Goal: Task Accomplishment & Management: Manage account settings

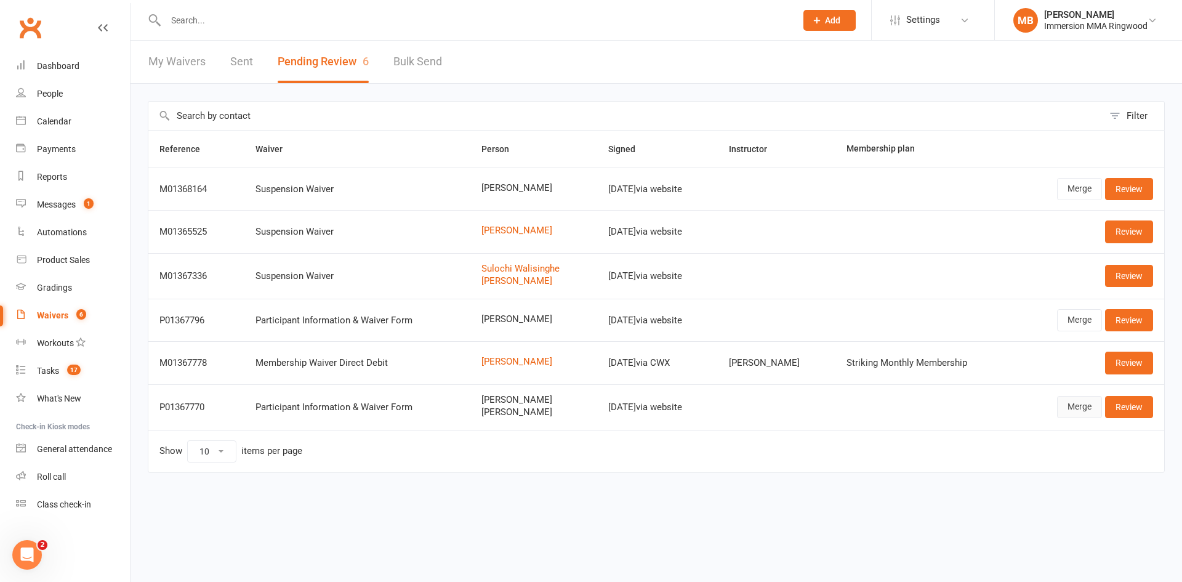
click at [1073, 403] on link "Merge" at bounding box center [1079, 407] width 45 height 22
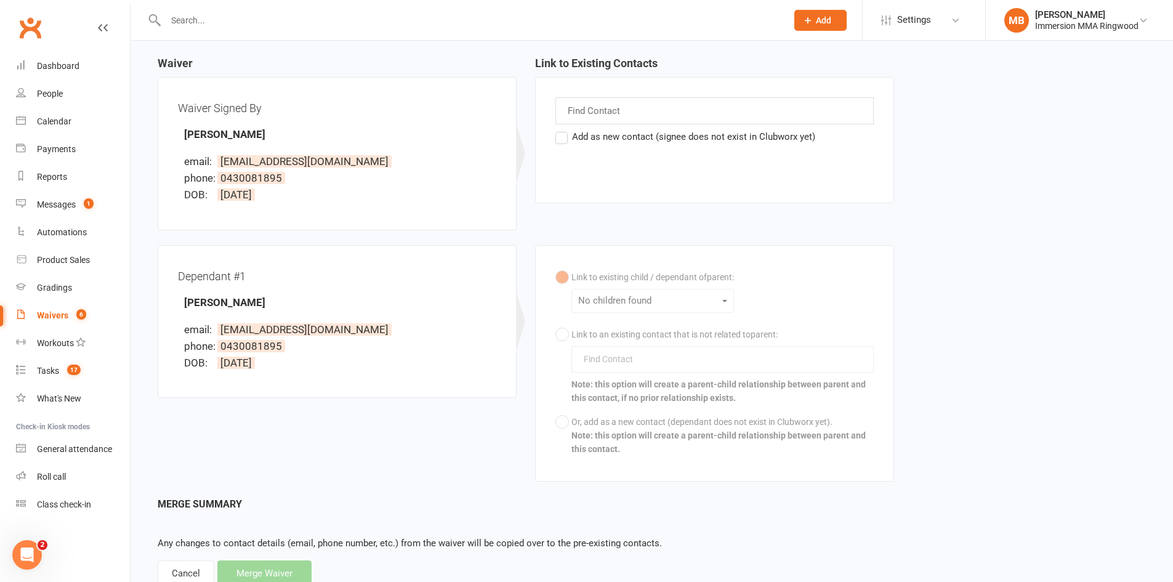
scroll to position [157, 0]
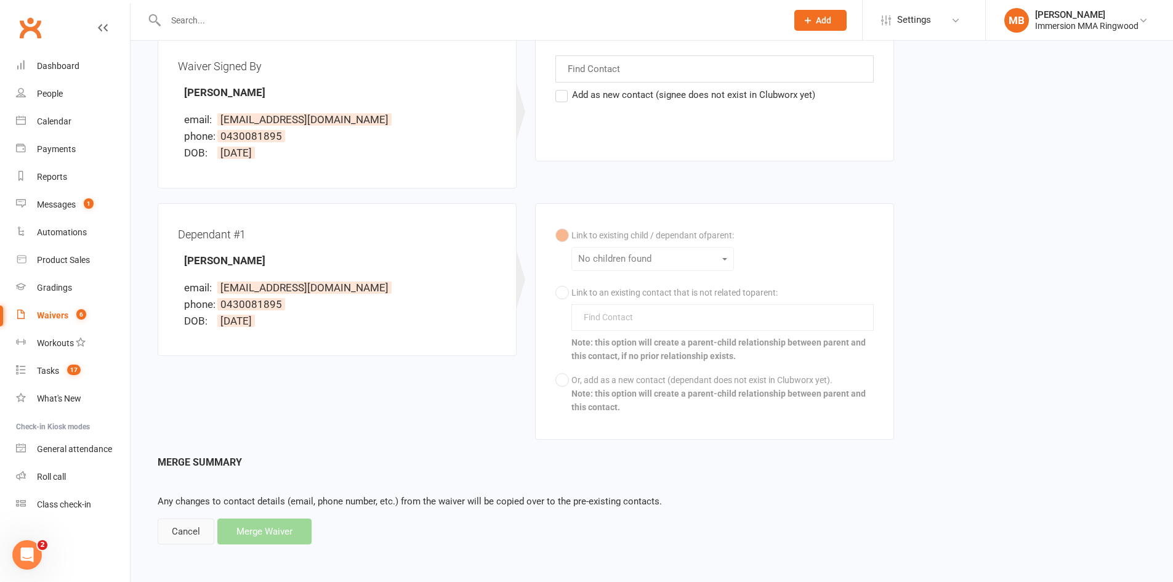
click at [184, 530] on div "Cancel" at bounding box center [186, 531] width 57 height 26
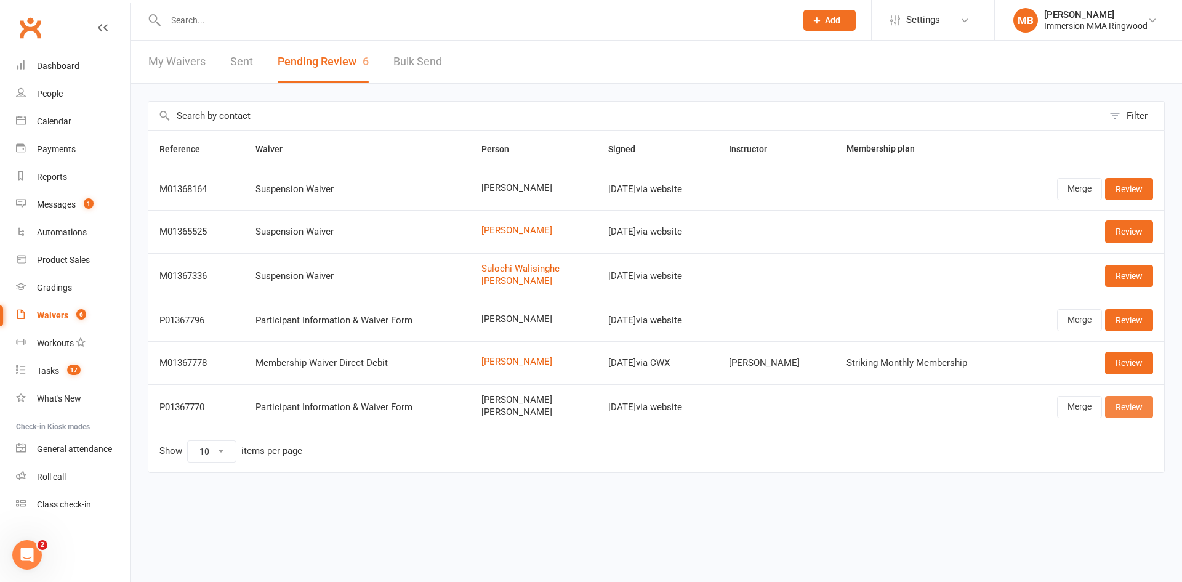
click at [1113, 406] on link "Review" at bounding box center [1129, 407] width 48 height 22
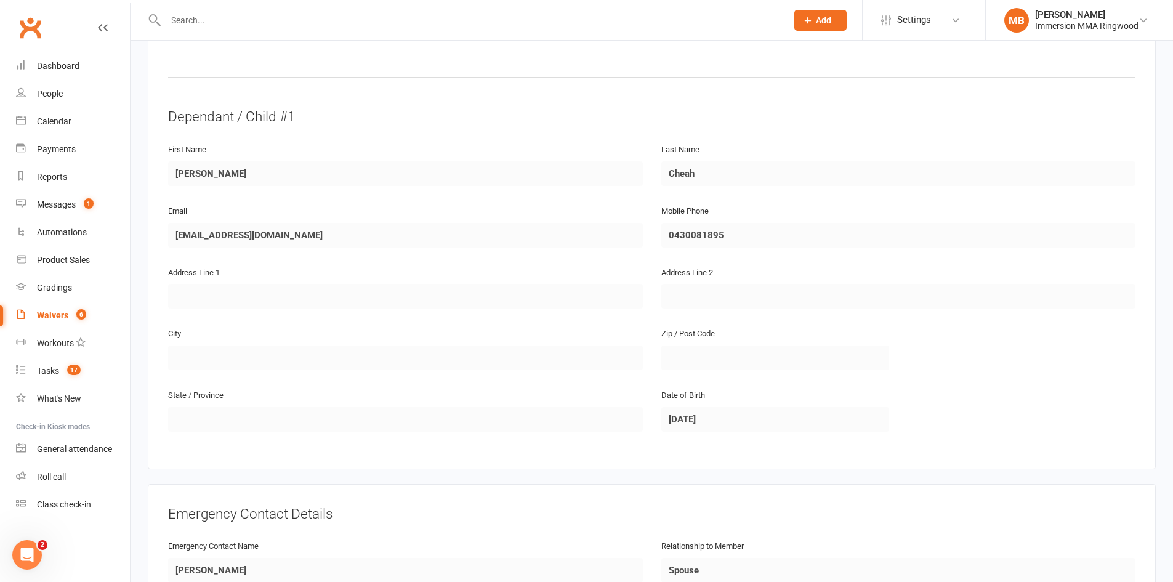
scroll to position [998, 0]
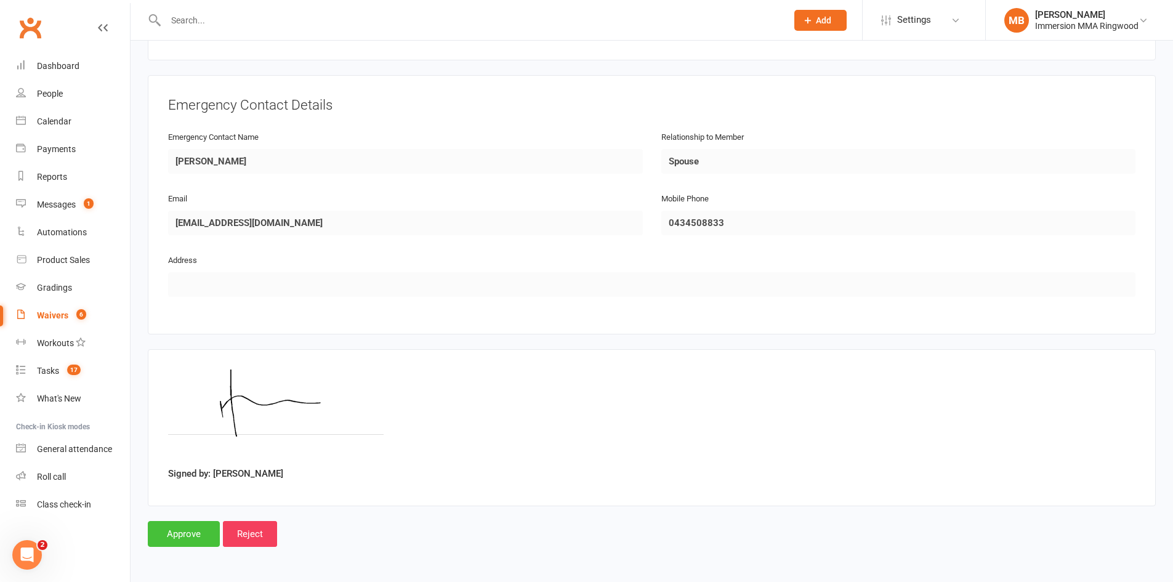
click at [209, 526] on input "Approve" at bounding box center [184, 534] width 72 height 26
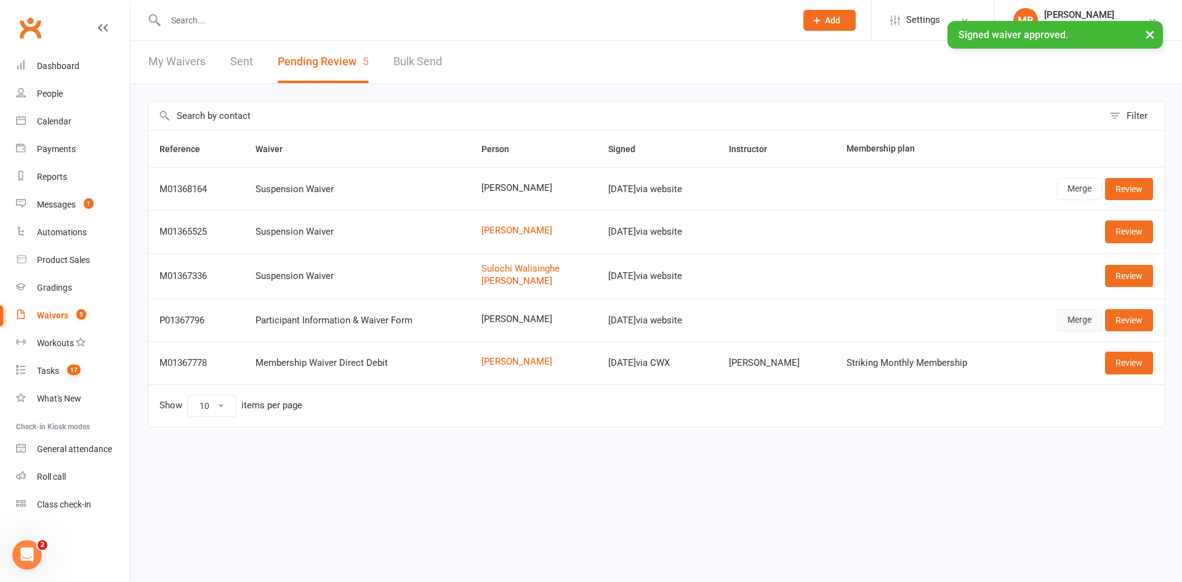
click at [1093, 320] on link "Merge" at bounding box center [1079, 320] width 45 height 22
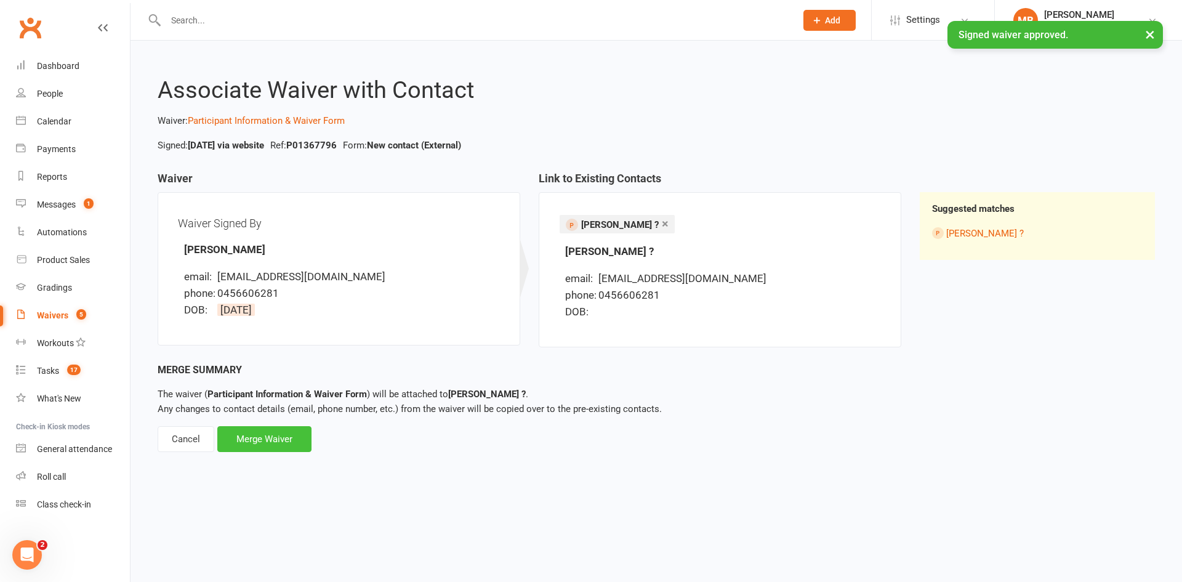
click at [271, 435] on div "Merge Waiver" at bounding box center [264, 439] width 94 height 26
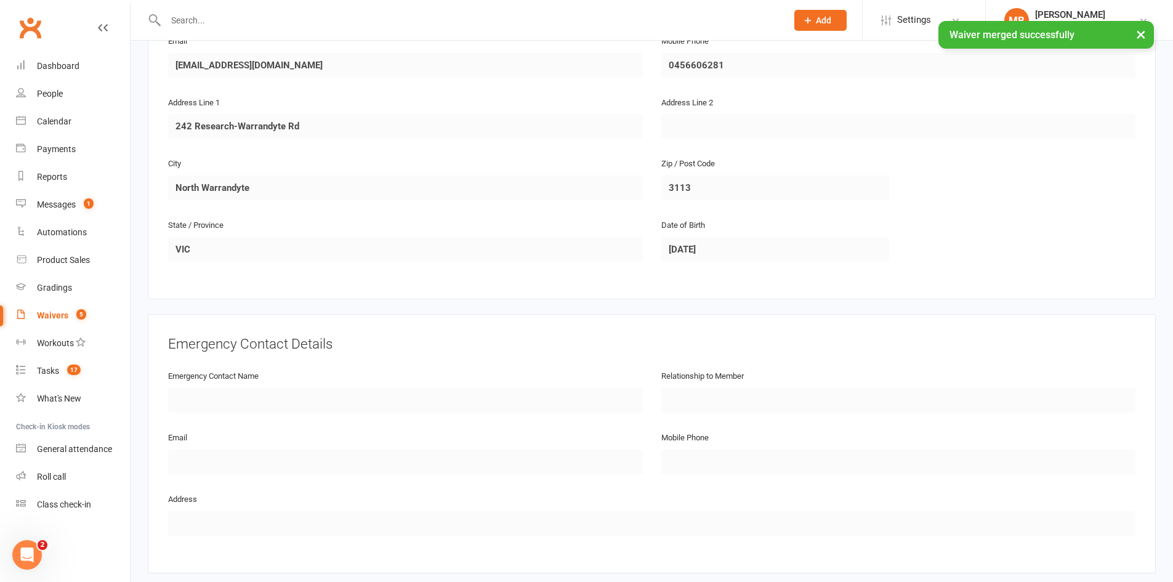
scroll to position [531, 0]
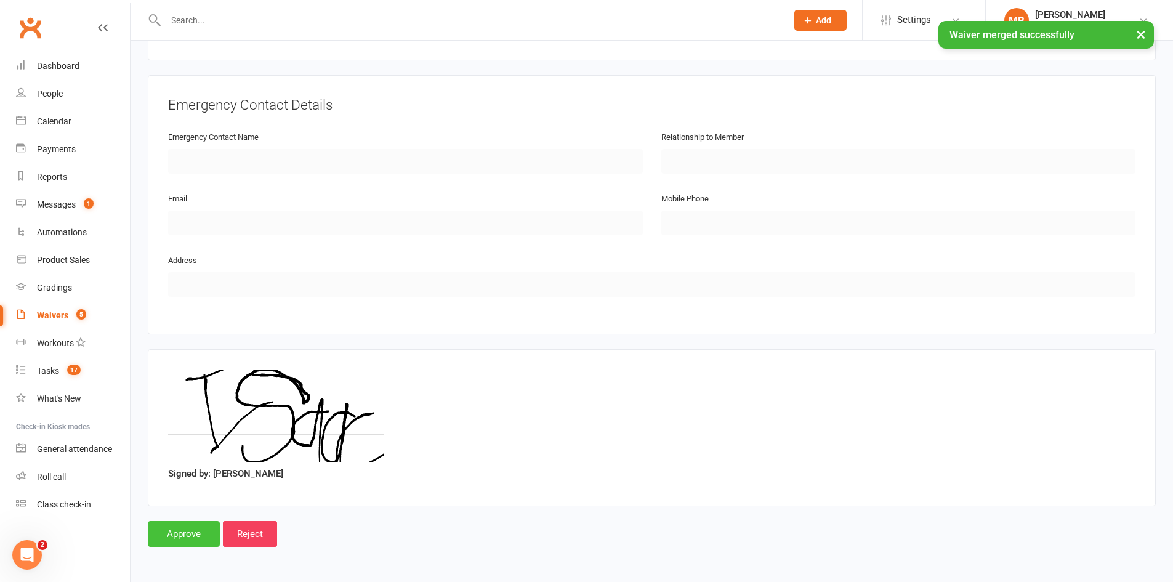
click at [170, 535] on input "Approve" at bounding box center [184, 534] width 72 height 26
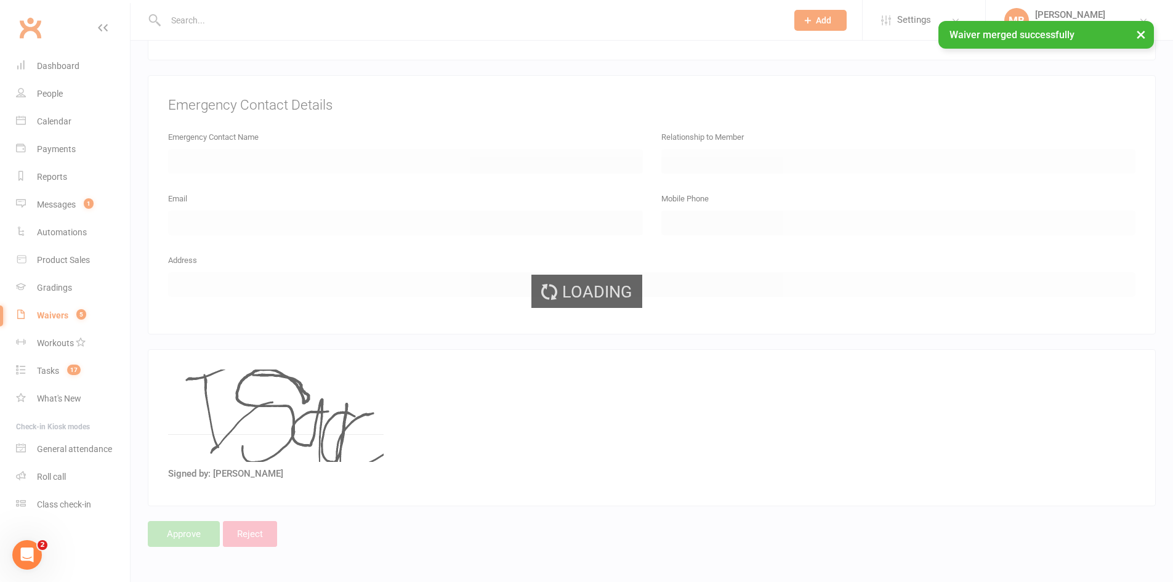
scroll to position [0, 0]
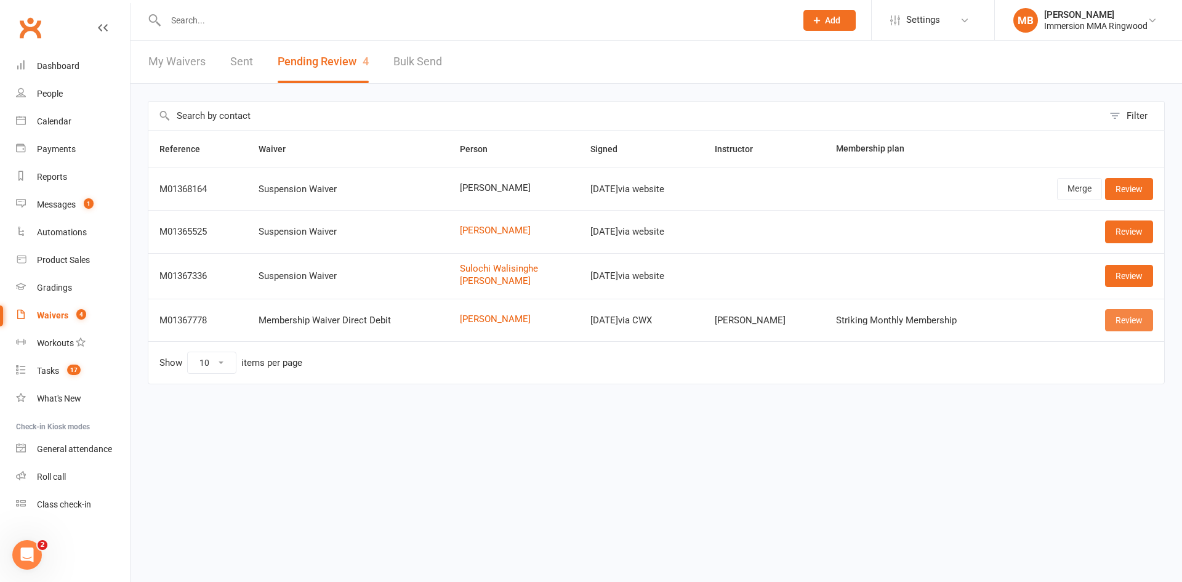
click at [1132, 325] on link "Review" at bounding box center [1129, 320] width 48 height 22
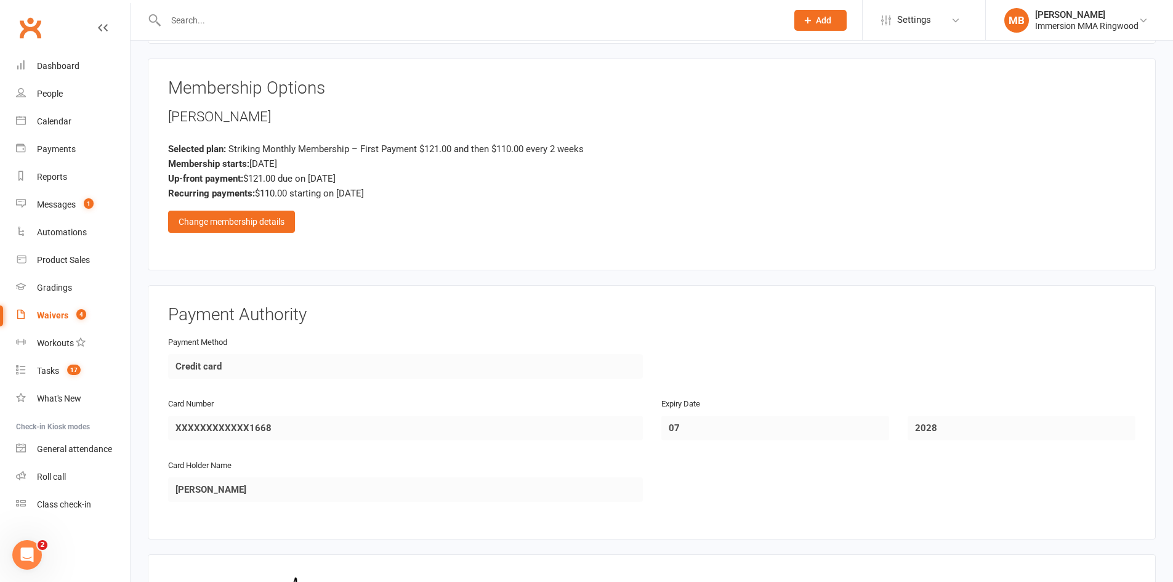
scroll to position [1259, 0]
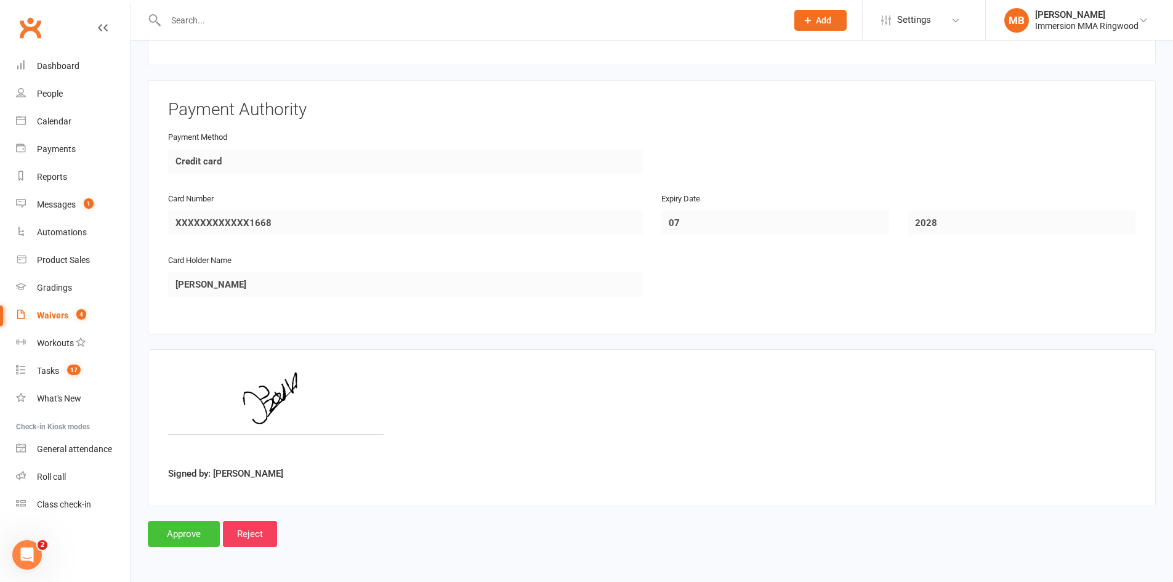
click at [179, 533] on input "Approve" at bounding box center [184, 534] width 72 height 26
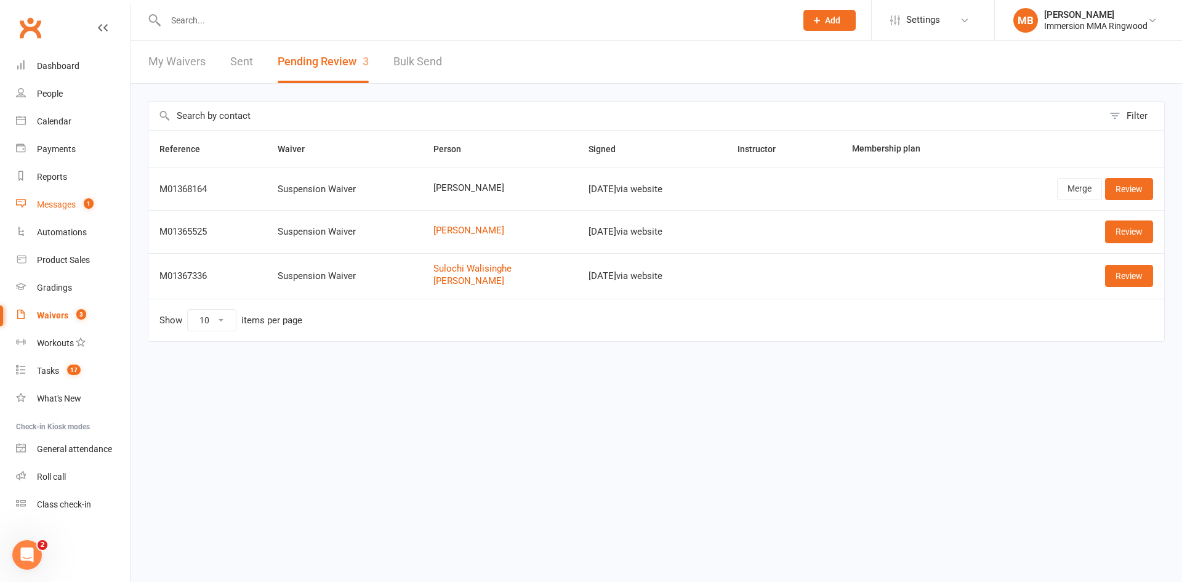
drag, startPoint x: 81, startPoint y: 214, endPoint x: 117, endPoint y: 194, distance: 41.3
click at [81, 214] on link "Messages 1" at bounding box center [73, 205] width 114 height 28
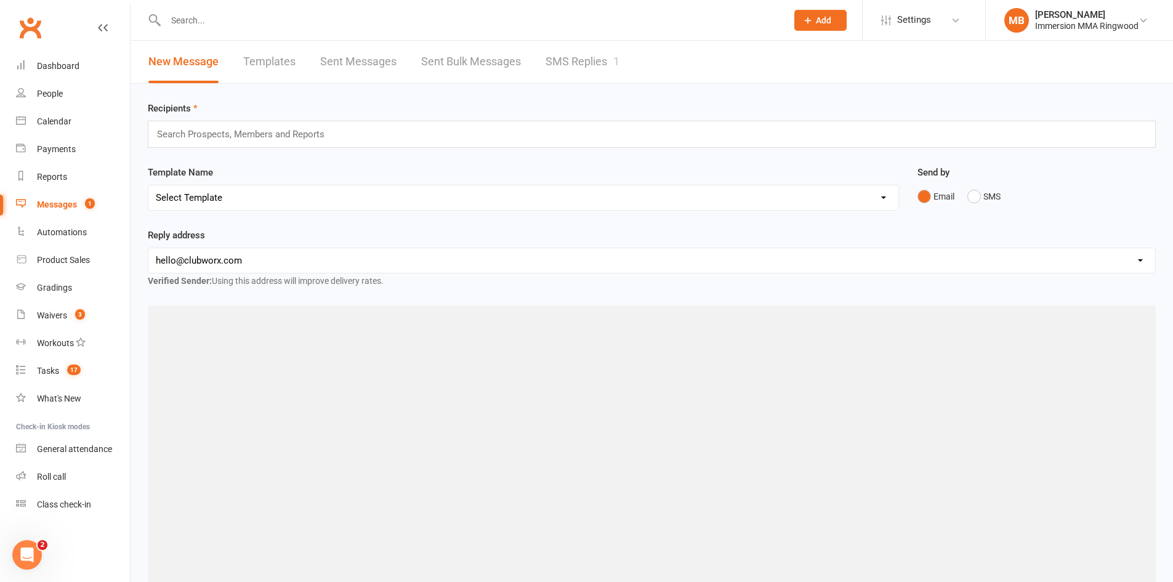
click at [591, 48] on link "SMS Replies 1" at bounding box center [582, 62] width 74 height 42
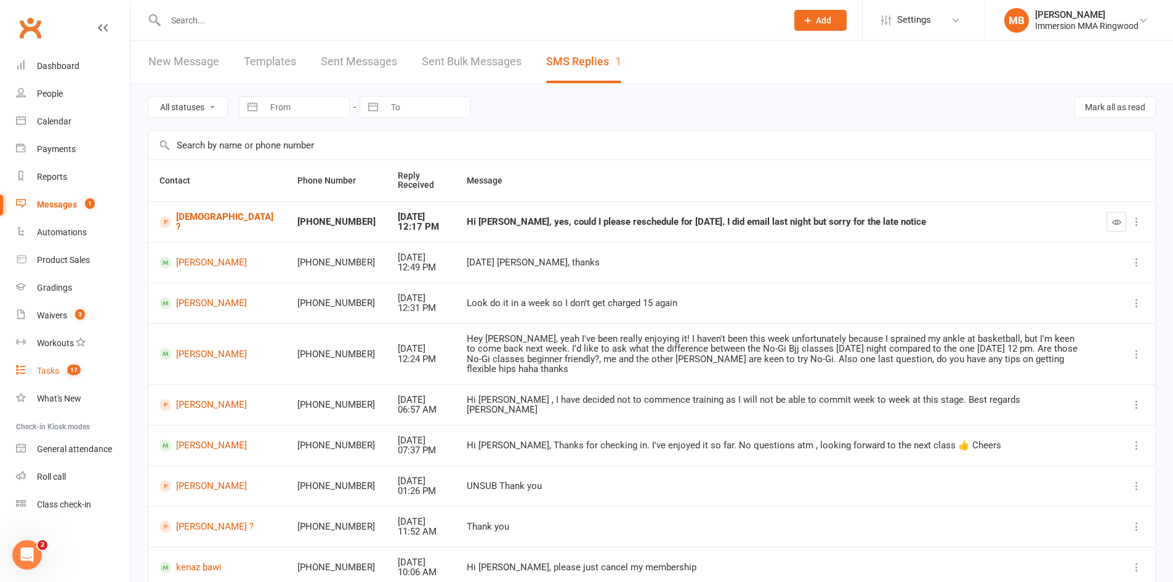
click at [73, 372] on span "17" at bounding box center [74, 369] width 14 height 10
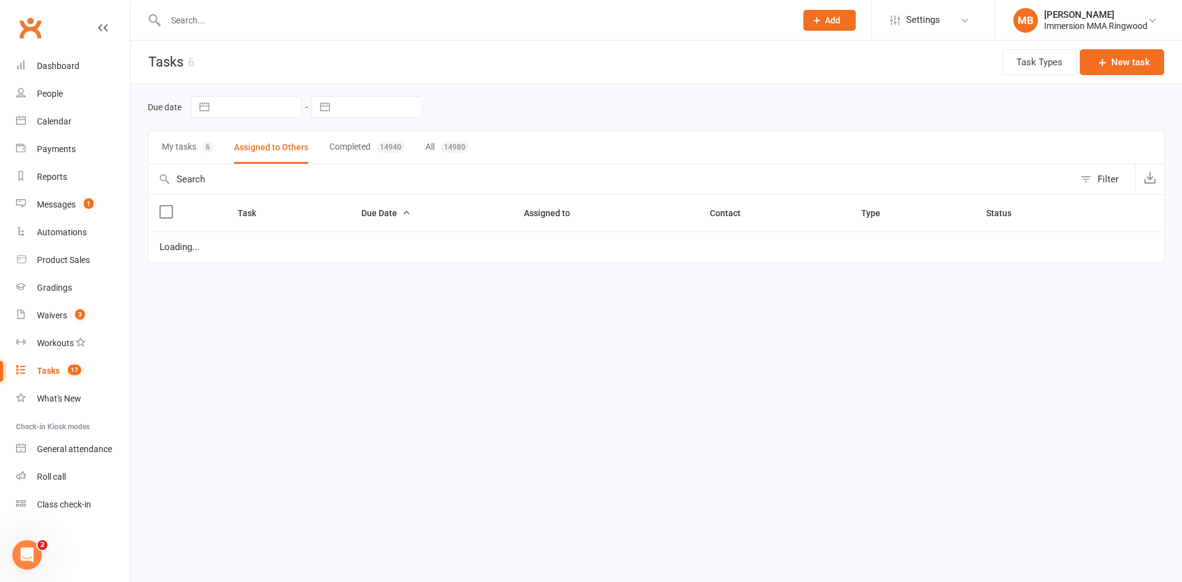
select select "started"
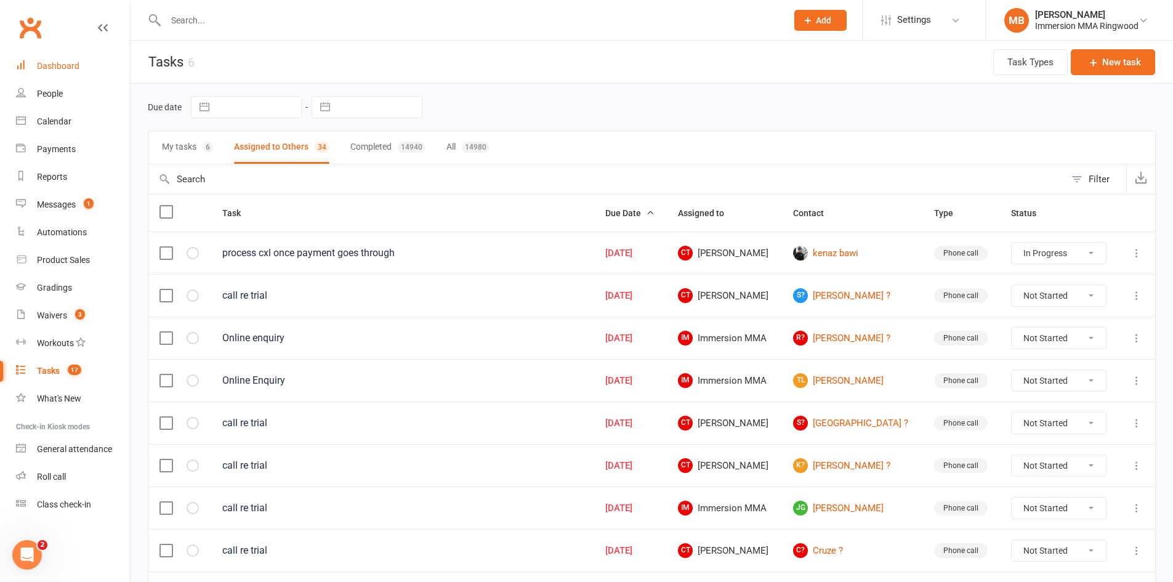
click at [72, 69] on div "Dashboard" at bounding box center [58, 66] width 42 height 10
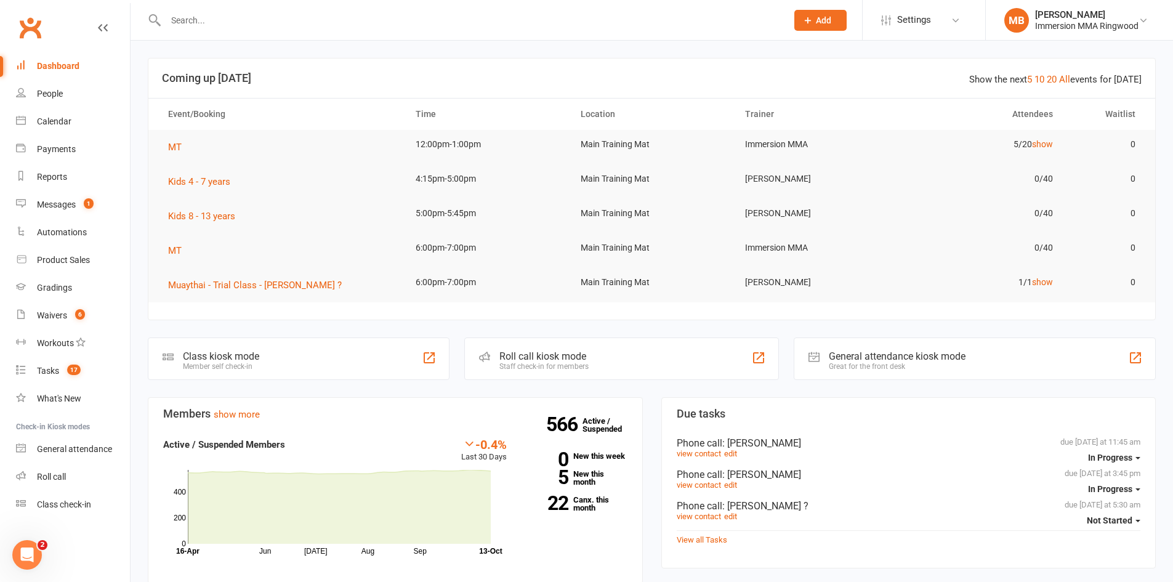
click at [238, 23] on input "text" at bounding box center [470, 20] width 616 height 17
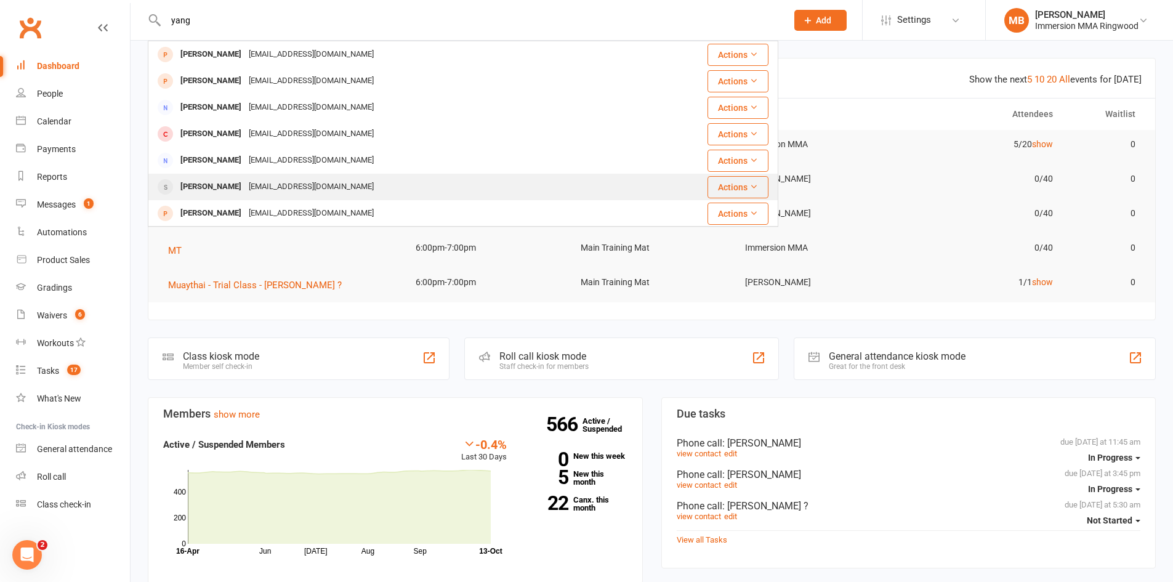
type input "yang"
click at [245, 195] on div "Leoyyang1992@gmail.com" at bounding box center [311, 187] width 132 height 18
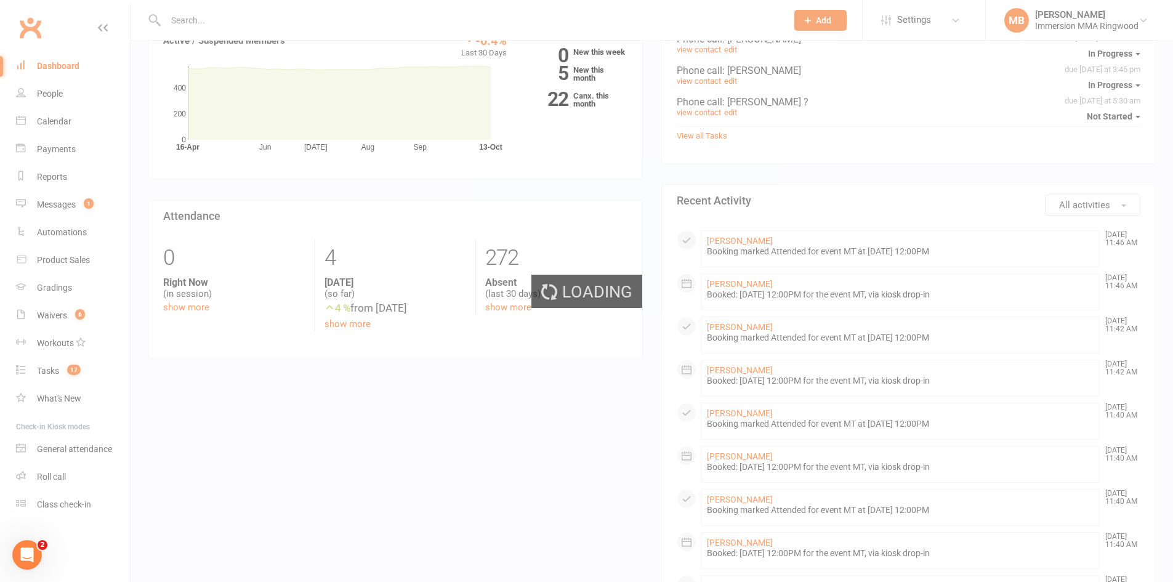
scroll to position [411, 0]
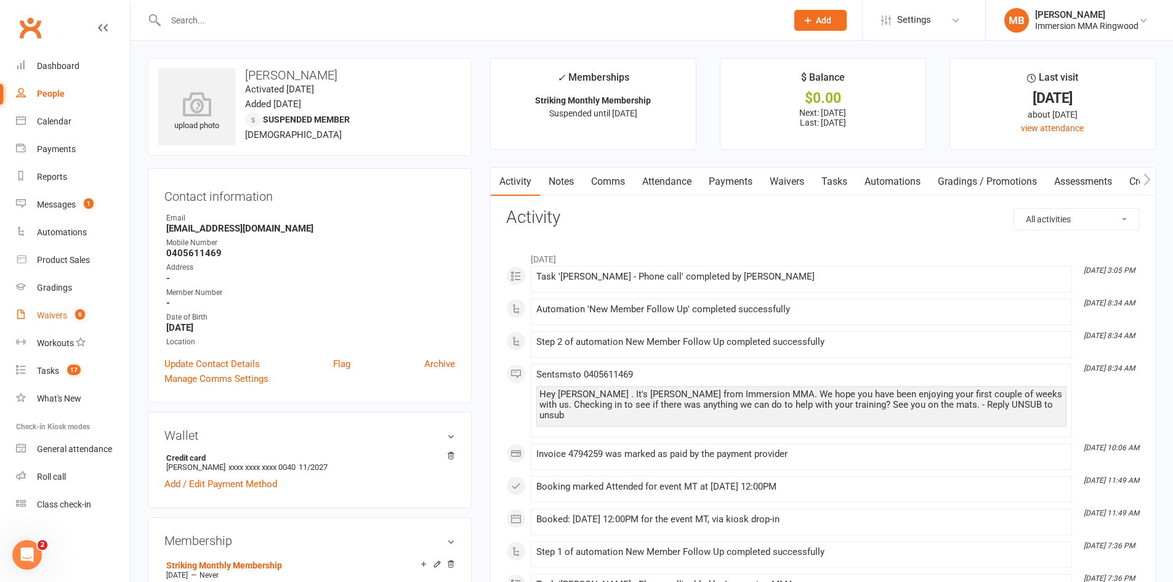
click at [54, 315] on div "Waivers" at bounding box center [52, 315] width 30 height 10
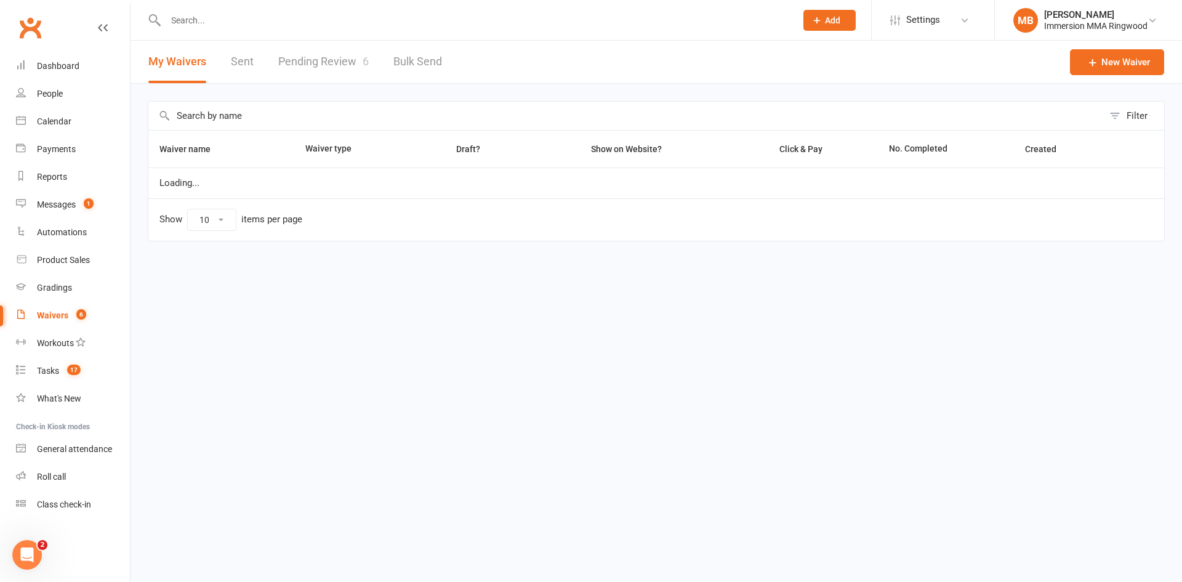
click at [302, 58] on link "Pending Review 6" at bounding box center [323, 62] width 90 height 42
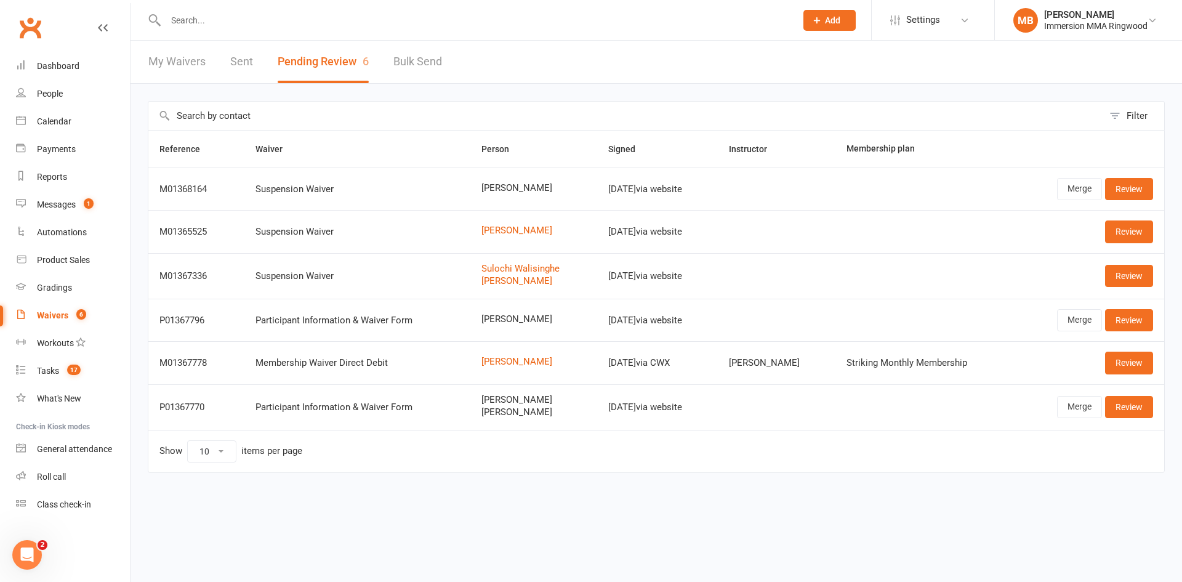
click at [239, 16] on input "text" at bounding box center [474, 20] width 625 height 17
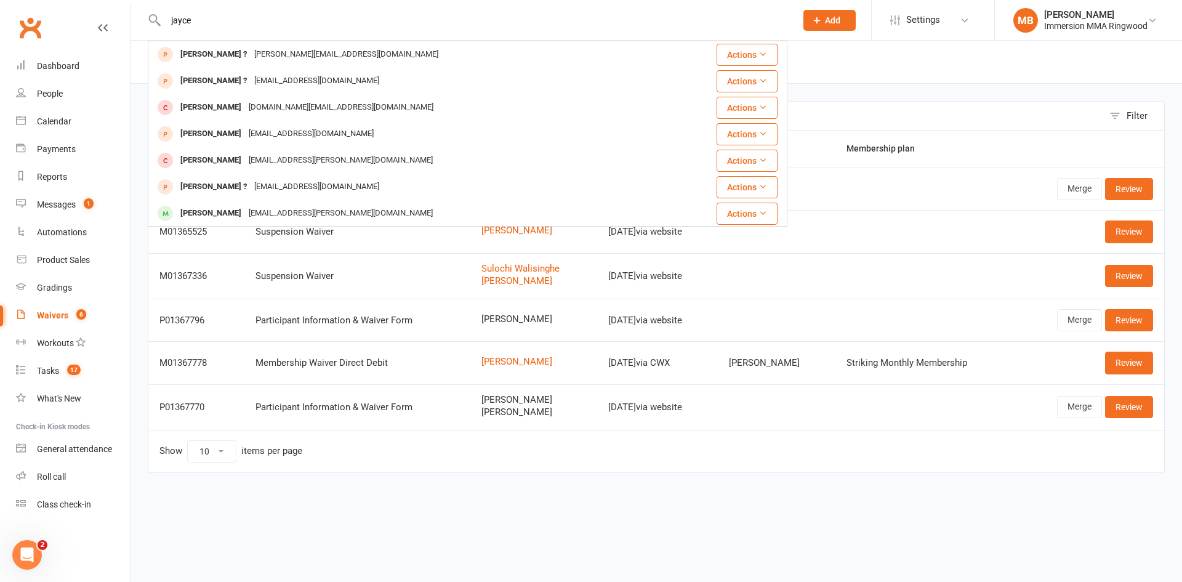
drag, startPoint x: 213, startPoint y: 23, endPoint x: 151, endPoint y: 18, distance: 61.7
click at [151, 18] on div "jayce Jay ? jay.mudiy@gmail.com Actions Jay ? jay13thcro@gmail.com Actions Jayd…" at bounding box center [467, 20] width 639 height 40
type input "jayce"
click at [143, 262] on div "Filter Reference Waiver Person Signed Instructor Membership plan M01368164 Susp…" at bounding box center [655, 295] width 1051 height 423
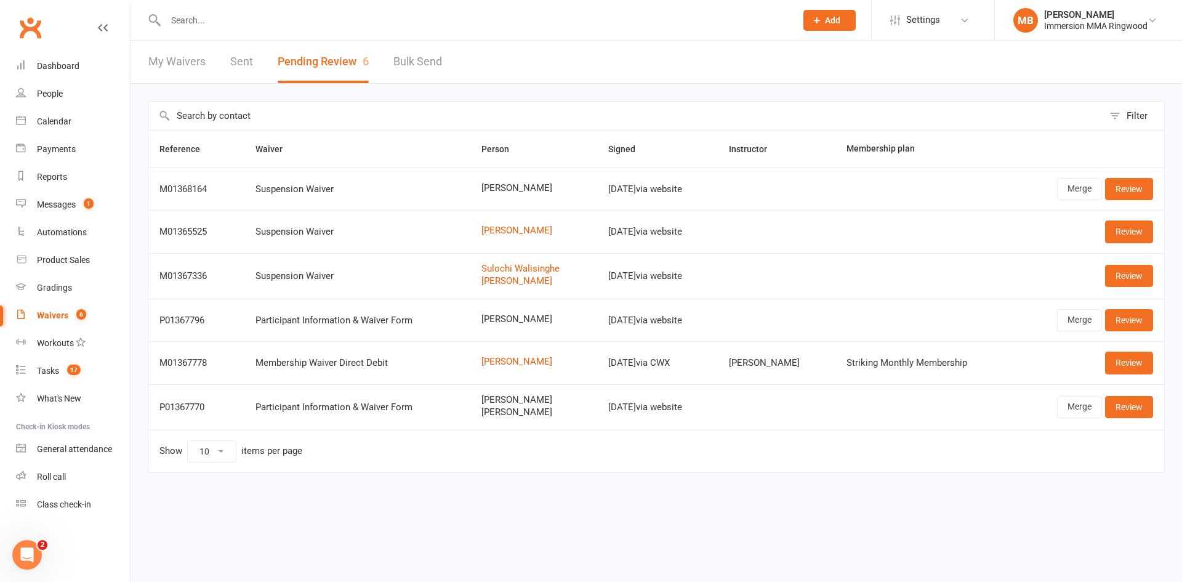
click at [206, 23] on input "text" at bounding box center [474, 20] width 625 height 17
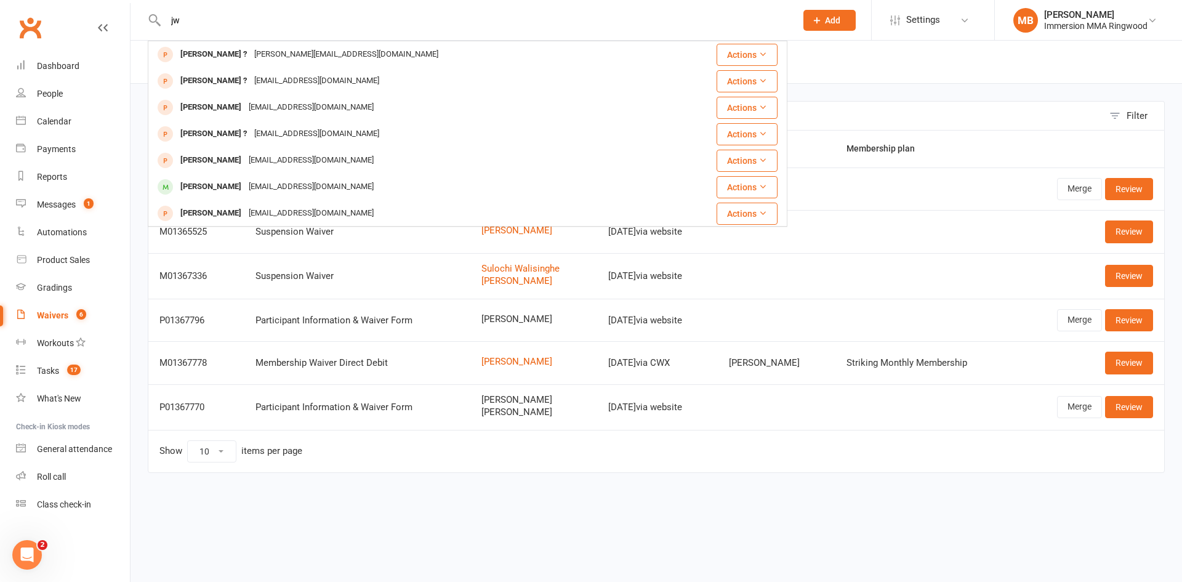
type input "j"
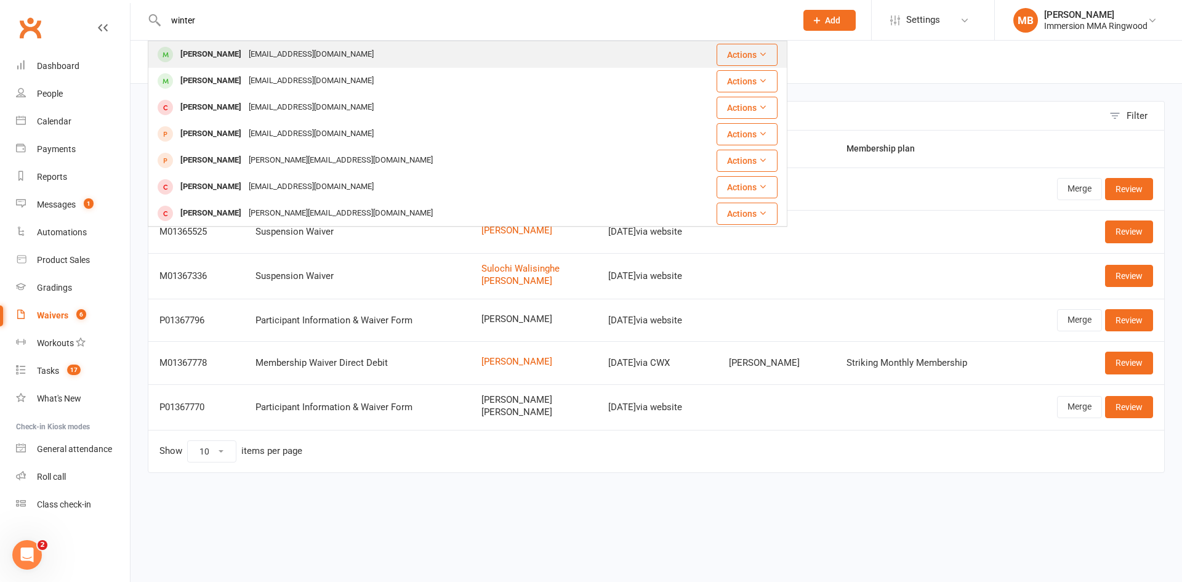
type input "winter"
click at [223, 54] on div "Jacey Winter" at bounding box center [211, 55] width 68 height 18
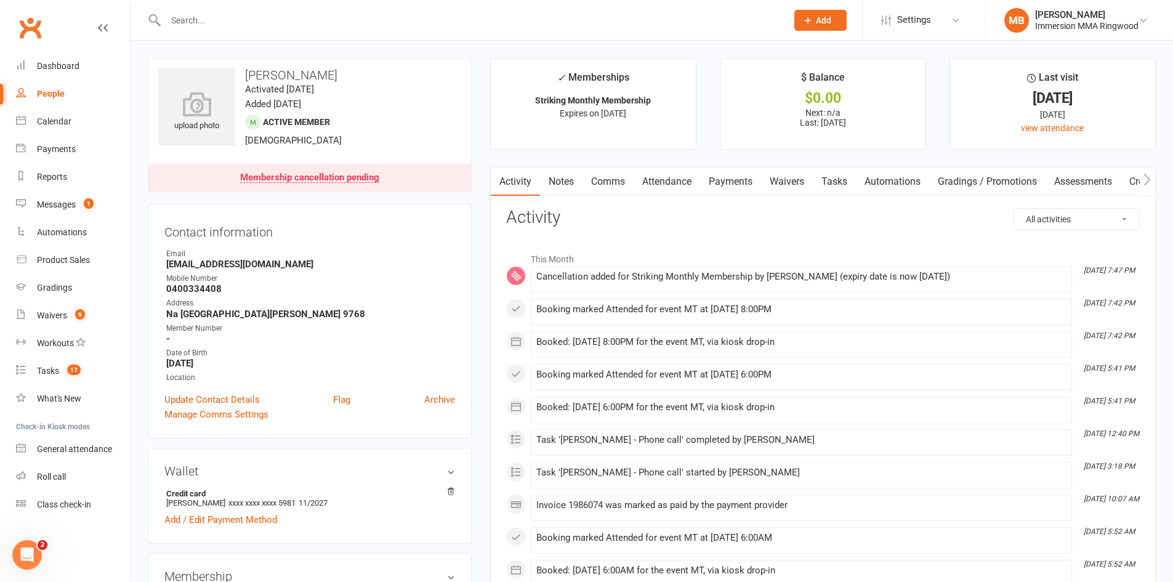
click at [757, 177] on link "Payments" at bounding box center [730, 181] width 61 height 28
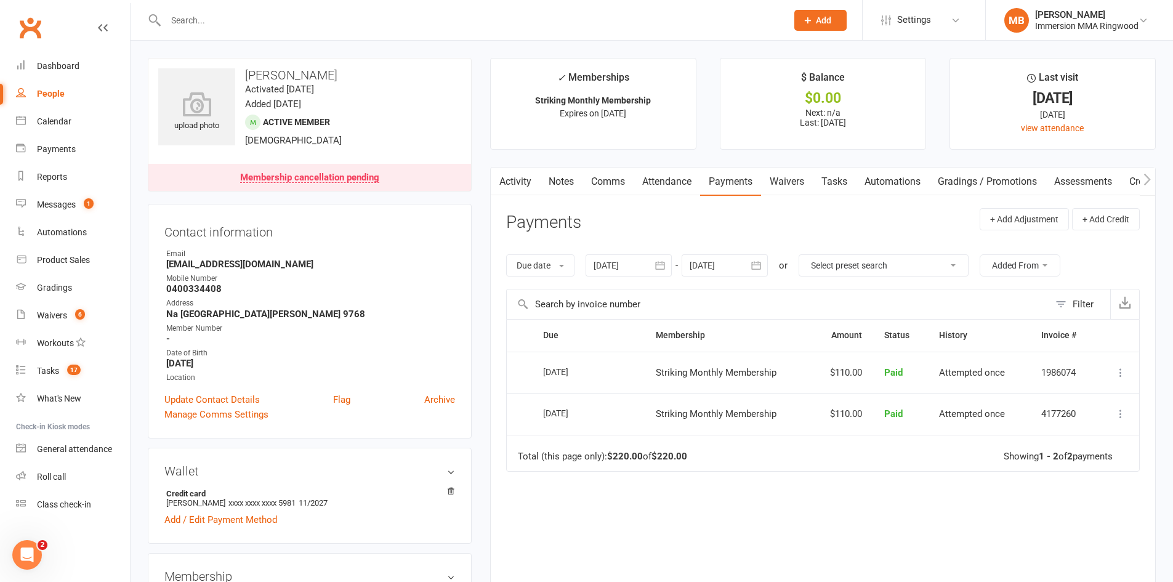
click at [241, 6] on div at bounding box center [463, 20] width 630 height 40
click at [238, 14] on input "text" at bounding box center [470, 20] width 616 height 17
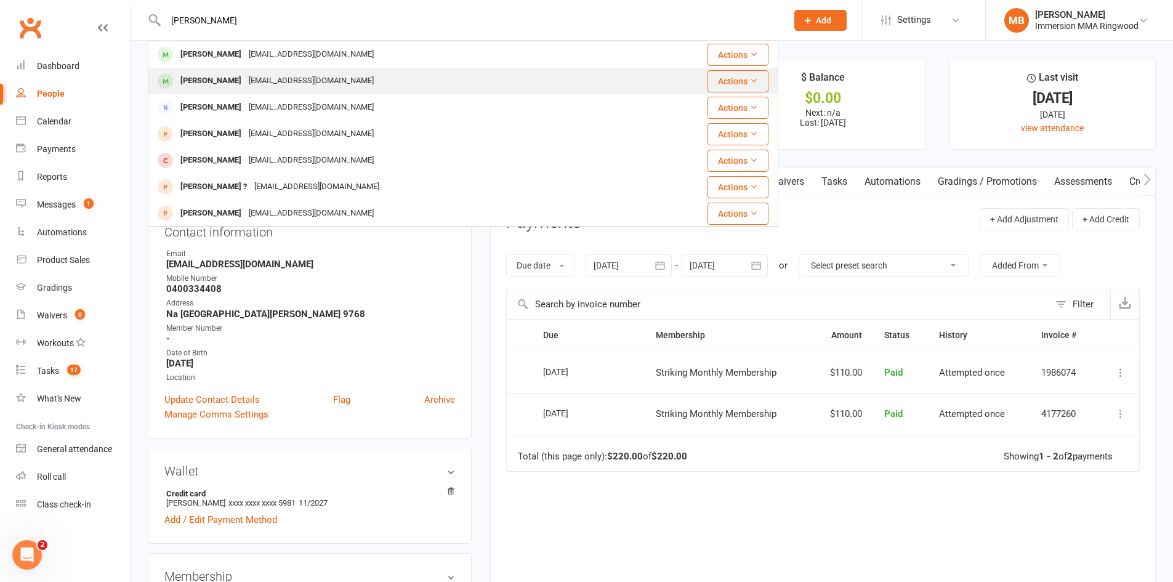
type input "jacey"
click at [246, 72] on div "sbarto8@hotmail.com" at bounding box center [311, 81] width 132 height 18
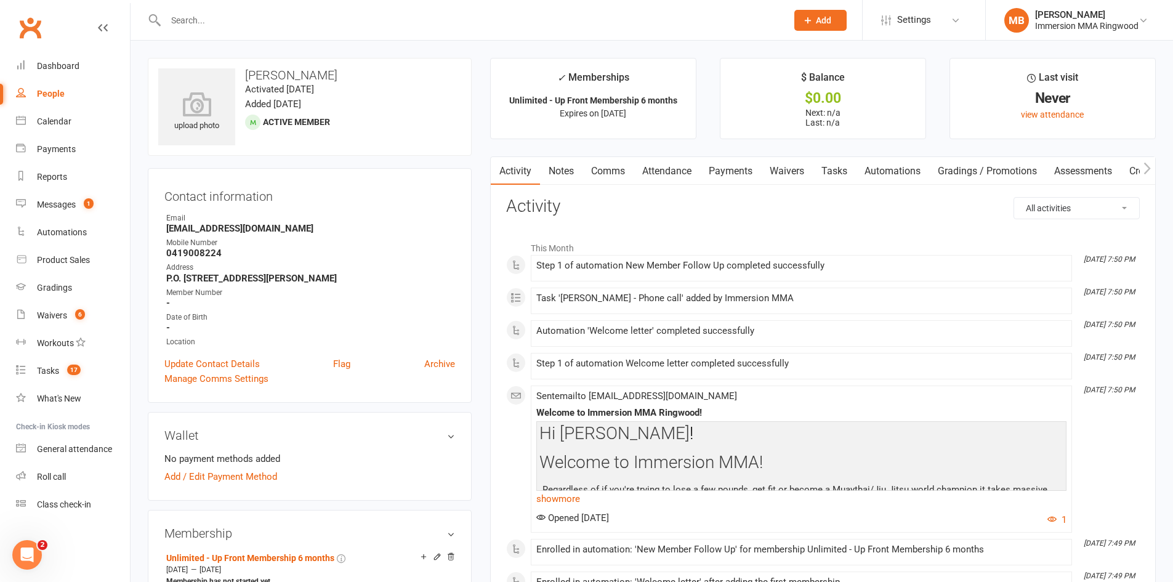
click at [729, 167] on link "Payments" at bounding box center [730, 171] width 61 height 28
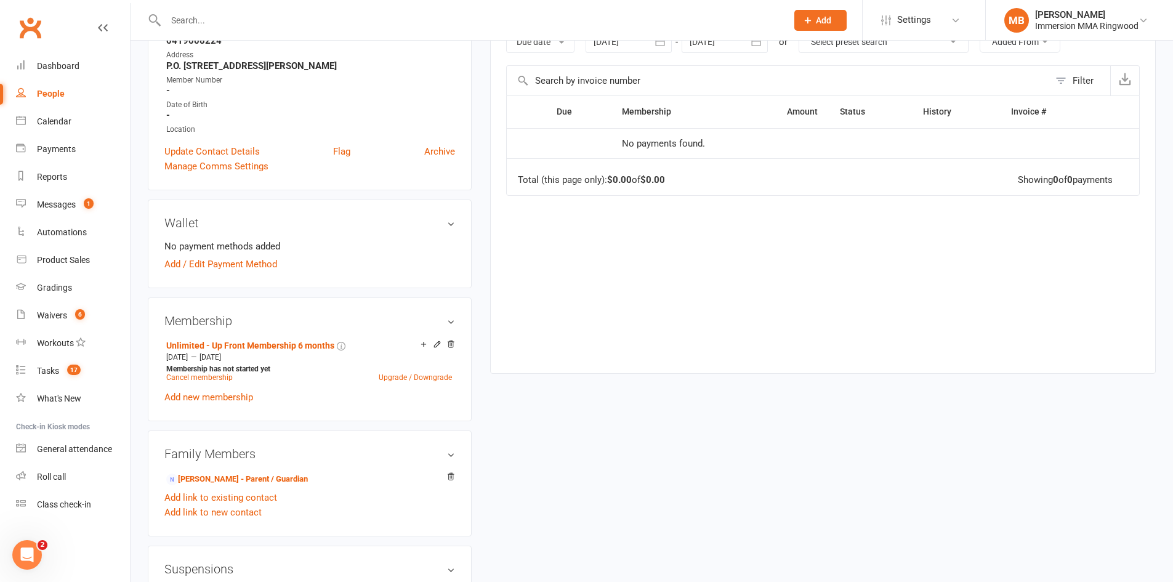
scroll to position [411, 0]
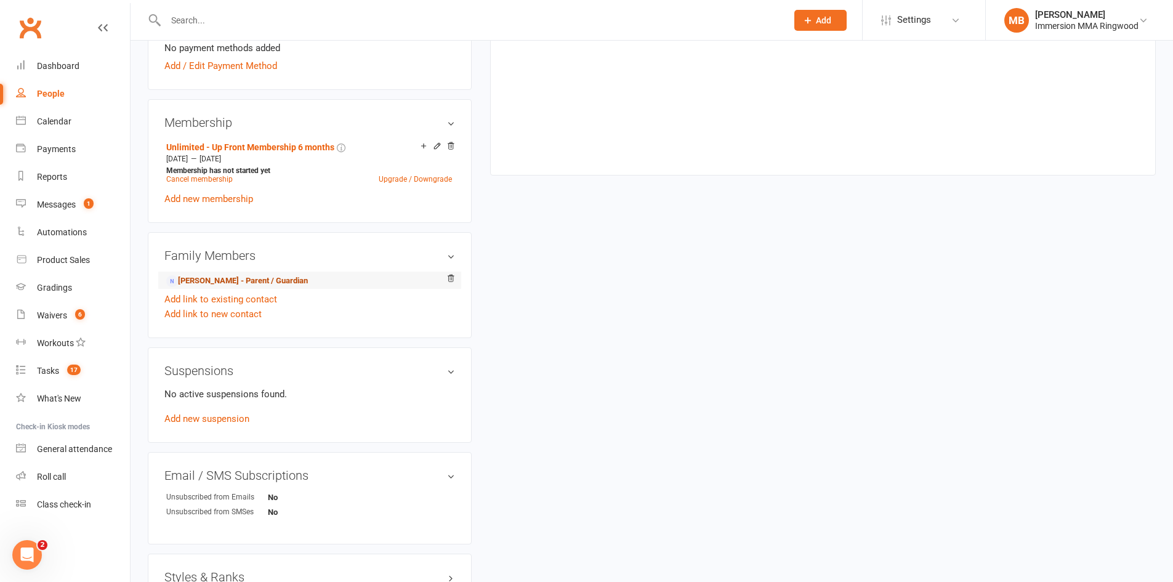
click at [217, 278] on link "Shane Barton - Parent / Guardian" at bounding box center [237, 281] width 142 height 13
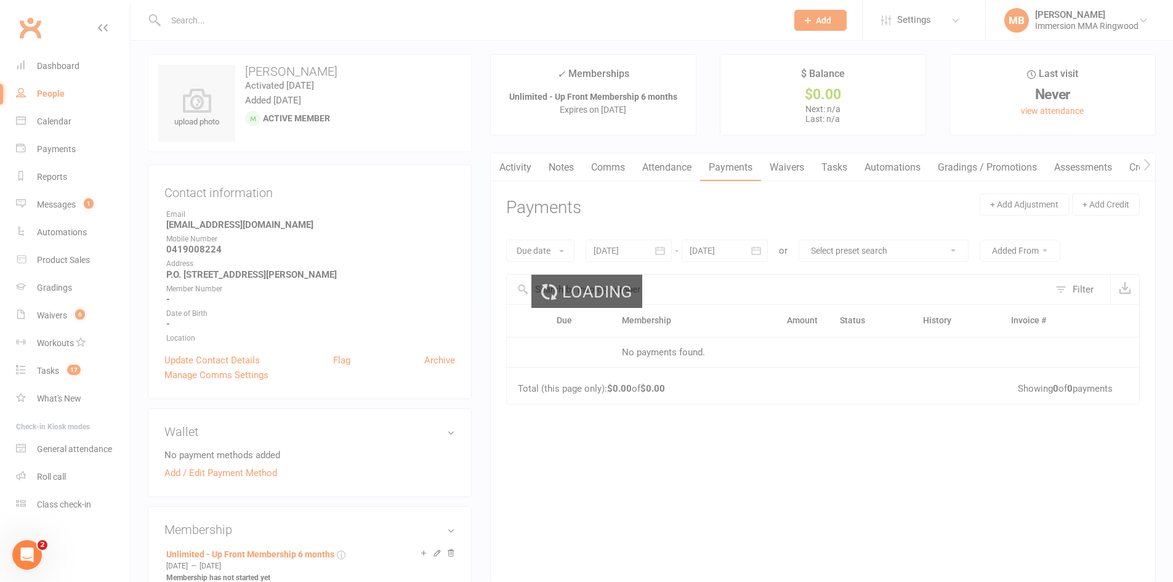
scroll to position [0, 0]
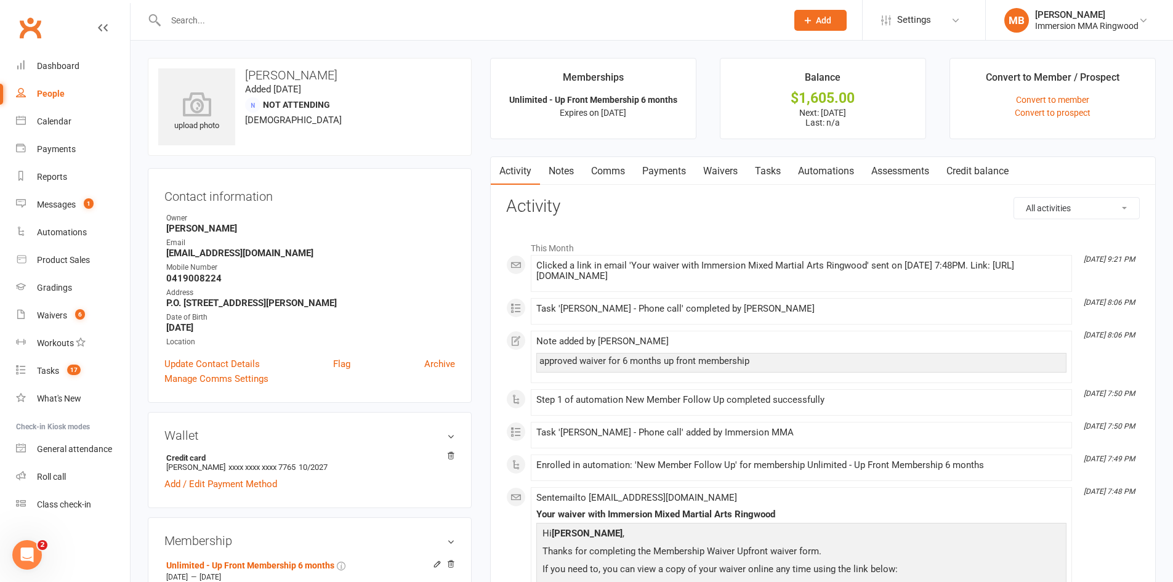
click at [688, 167] on link "Payments" at bounding box center [663, 171] width 61 height 28
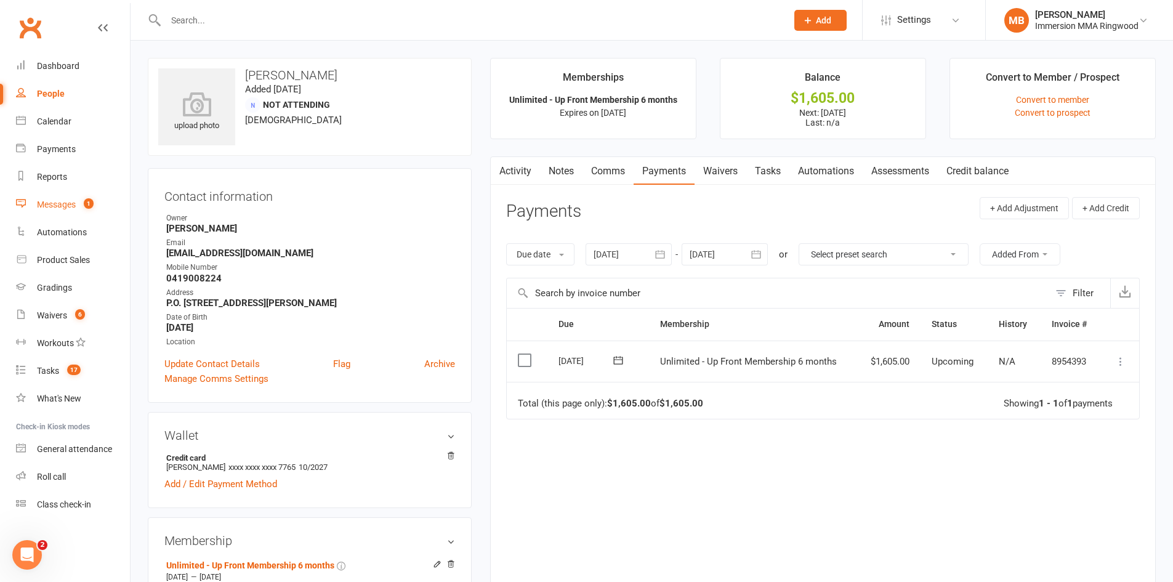
click at [69, 207] on div "Messages" at bounding box center [56, 204] width 39 height 10
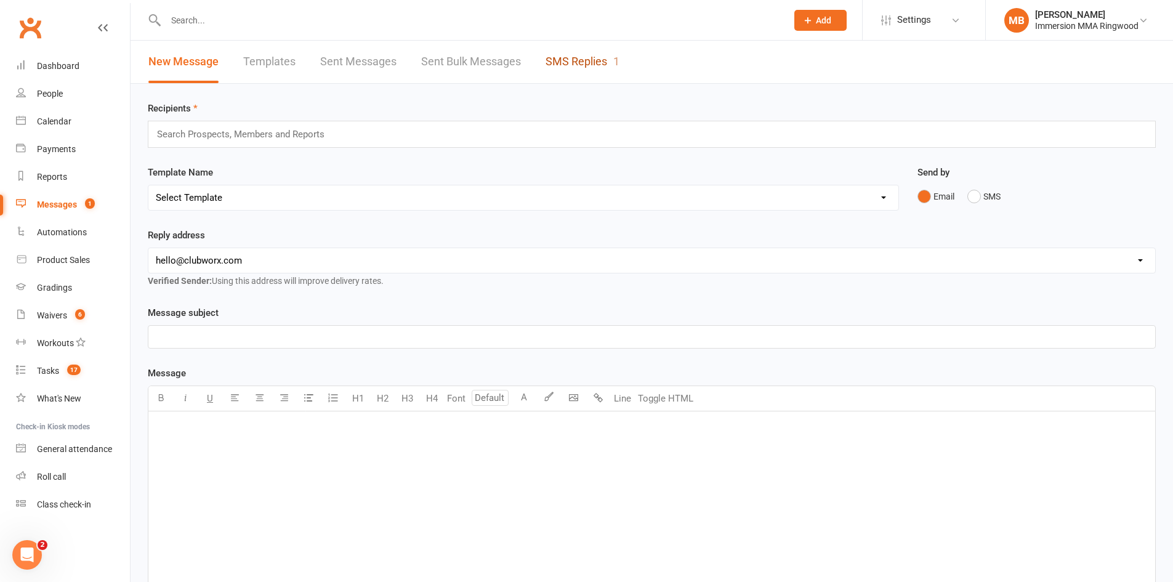
click at [605, 61] on link "SMS Replies 1" at bounding box center [582, 62] width 74 height 42
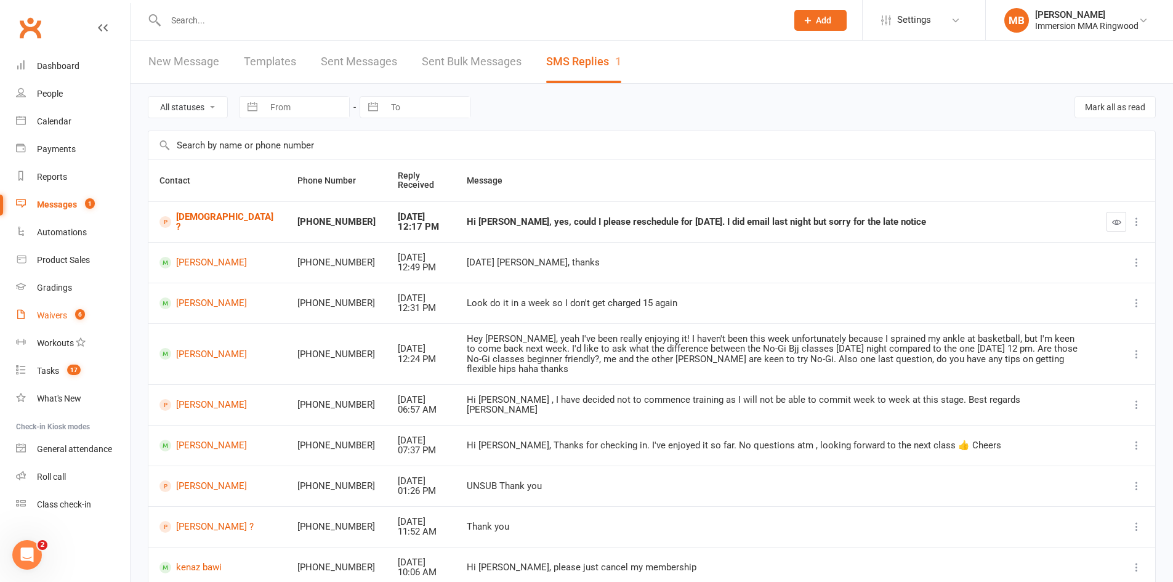
click at [70, 326] on link "Waivers 6" at bounding box center [73, 316] width 114 height 28
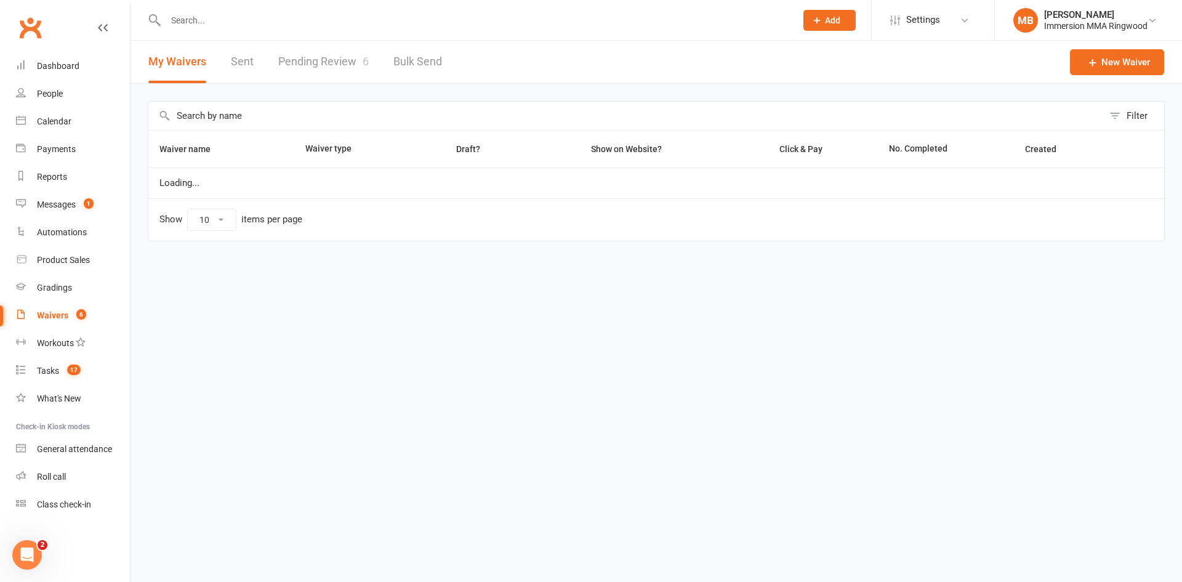
click at [324, 55] on link "Pending Review 6" at bounding box center [323, 62] width 90 height 42
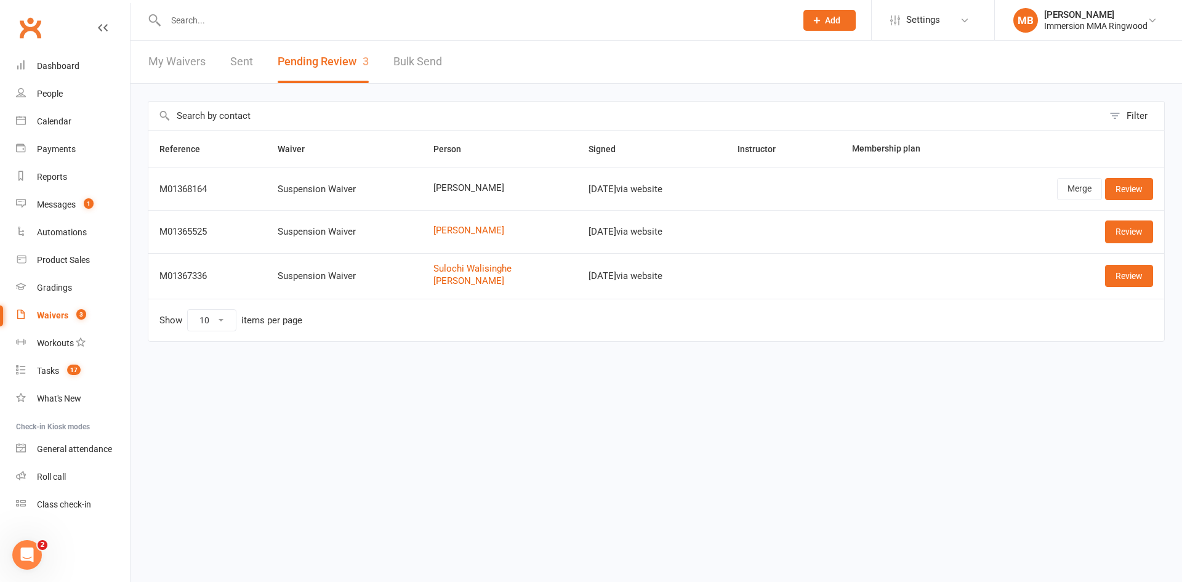
click at [447, 193] on span "Jun Lim" at bounding box center [500, 188] width 134 height 10
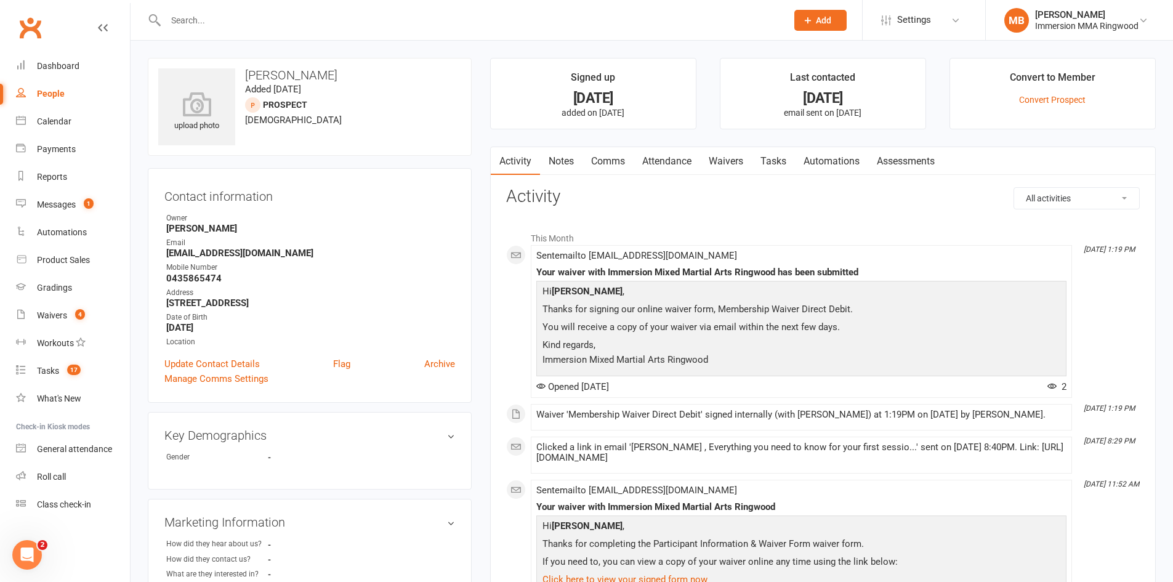
click at [573, 165] on link "Notes" at bounding box center [561, 161] width 42 height 28
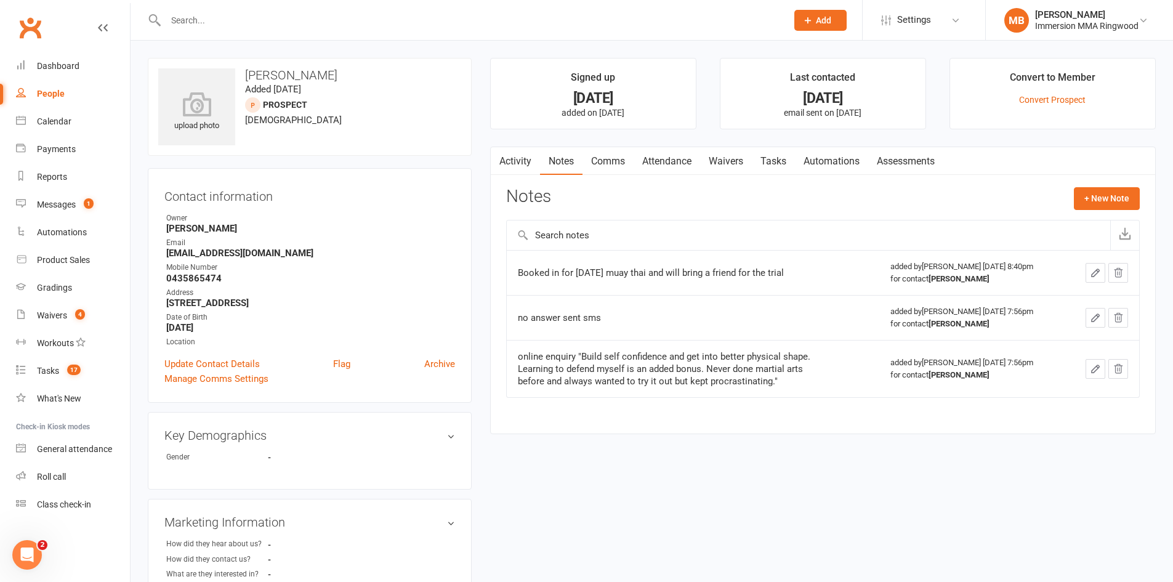
click at [788, 164] on link "Tasks" at bounding box center [773, 161] width 43 height 28
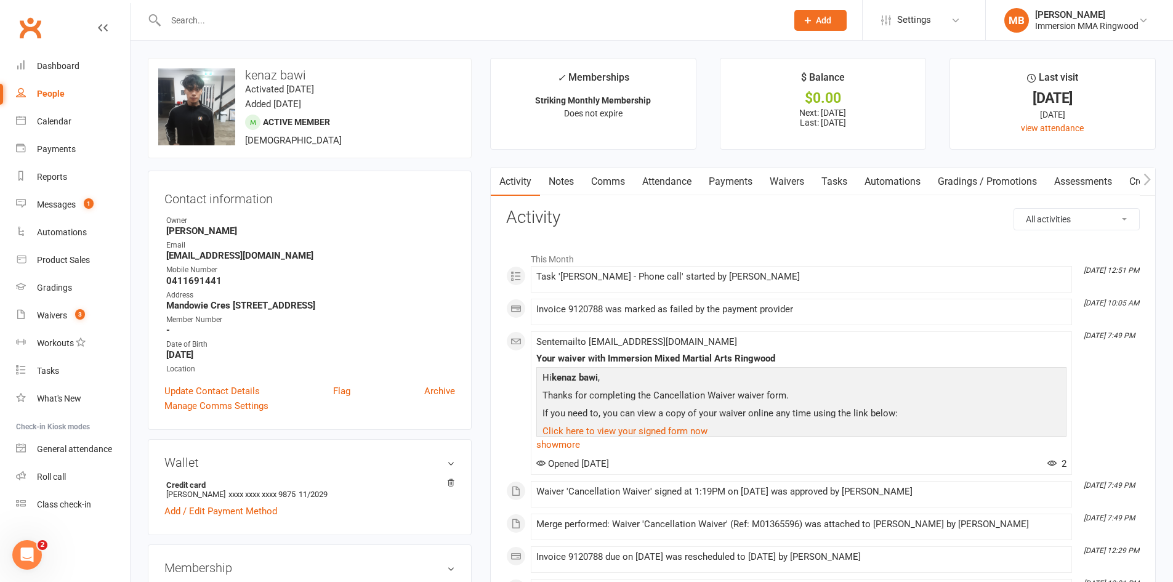
click at [731, 179] on link "Payments" at bounding box center [730, 181] width 61 height 28
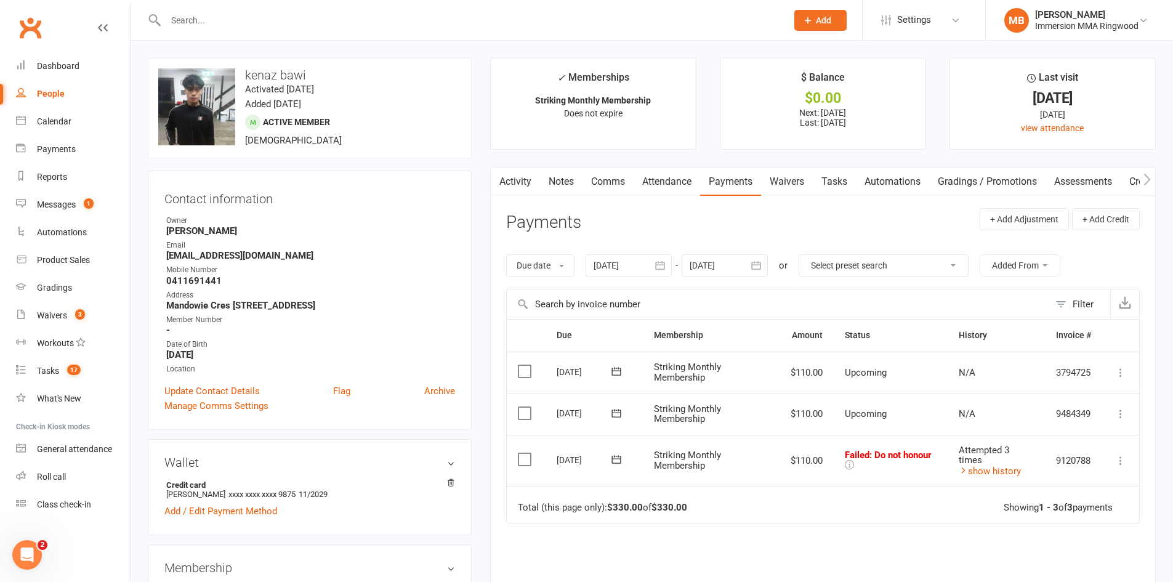
click at [565, 198] on div "Activity Notes Comms Attendance Payments Waivers Tasks Automations Gradings / P…" at bounding box center [822, 434] width 665 height 534
click at [566, 188] on link "Notes" at bounding box center [561, 181] width 42 height 28
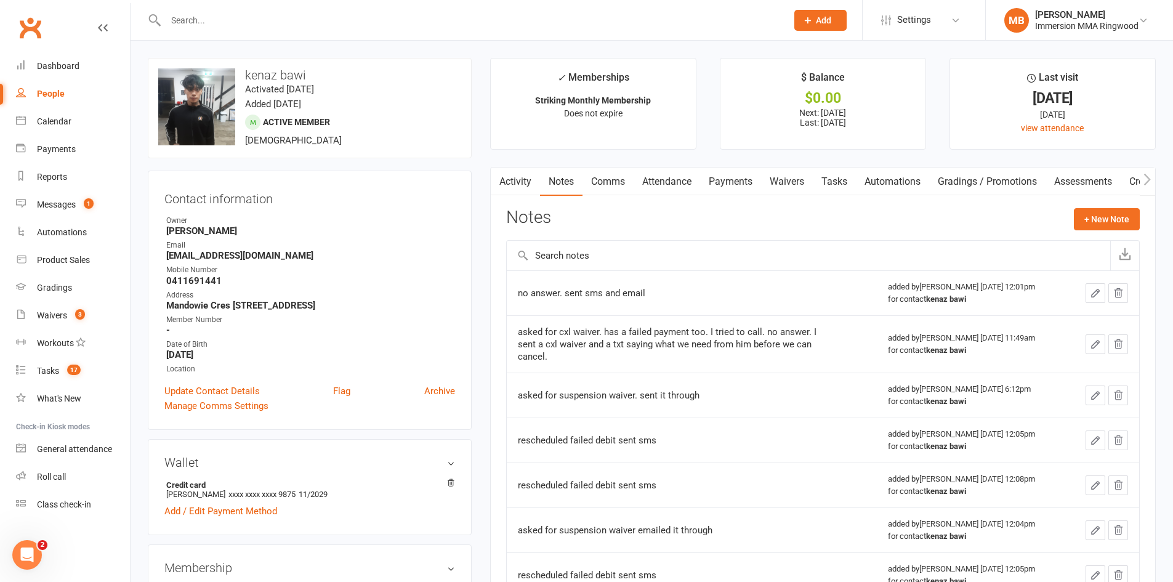
click at [519, 176] on link "Activity" at bounding box center [515, 181] width 49 height 28
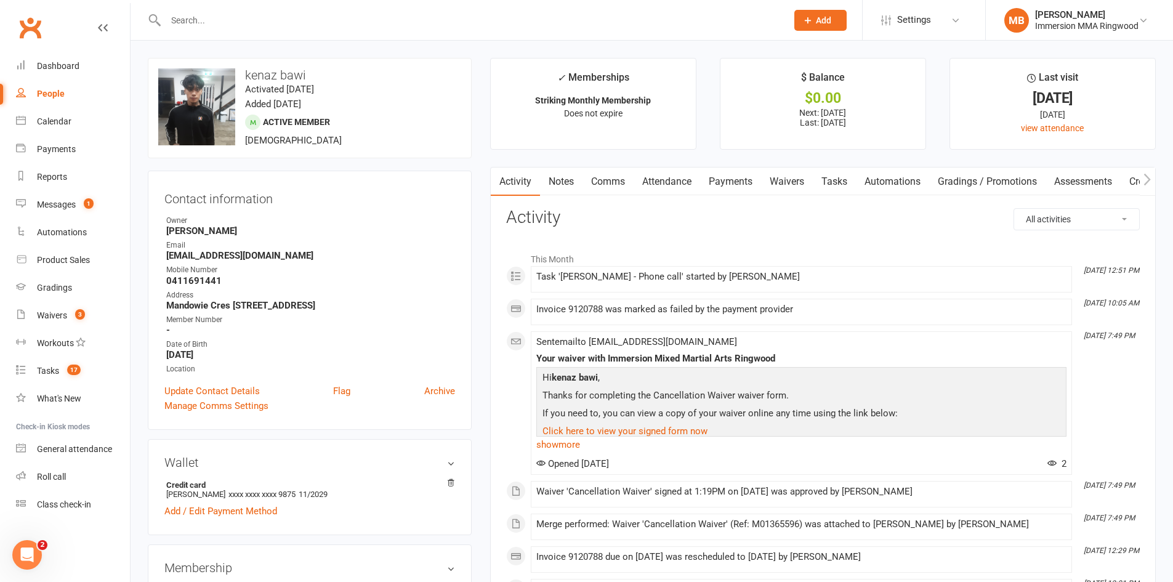
click at [723, 183] on link "Payments" at bounding box center [730, 181] width 61 height 28
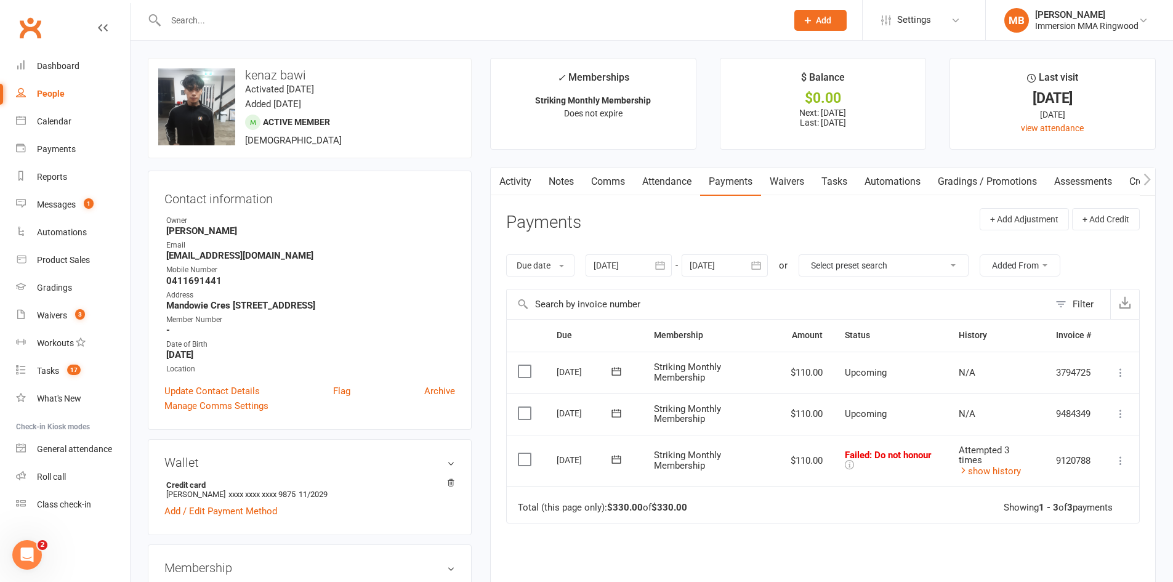
click at [620, 455] on icon at bounding box center [616, 459] width 12 height 12
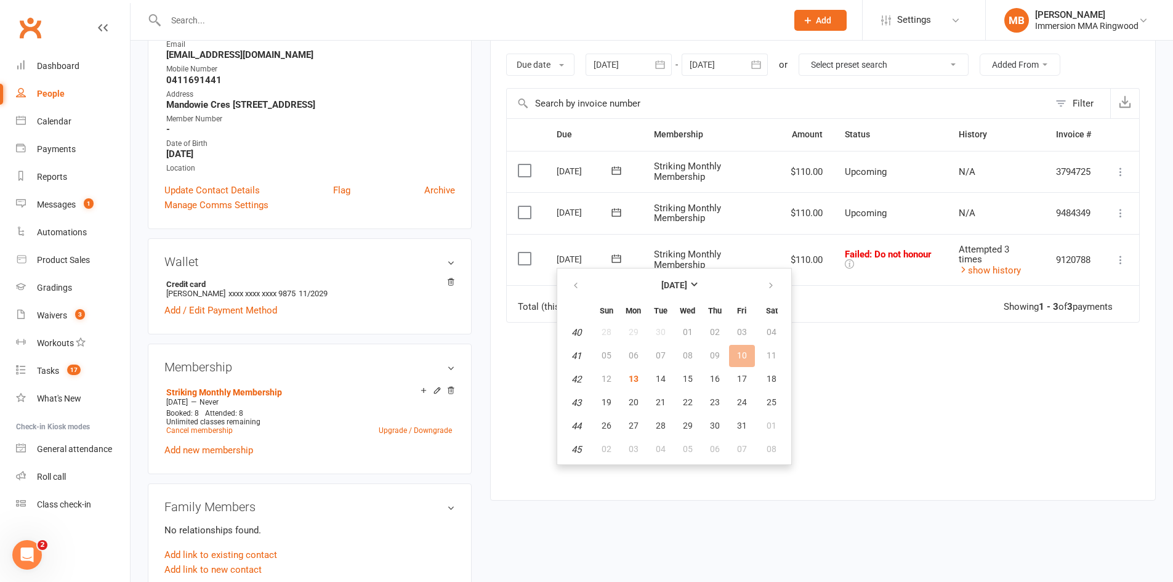
scroll to position [205, 0]
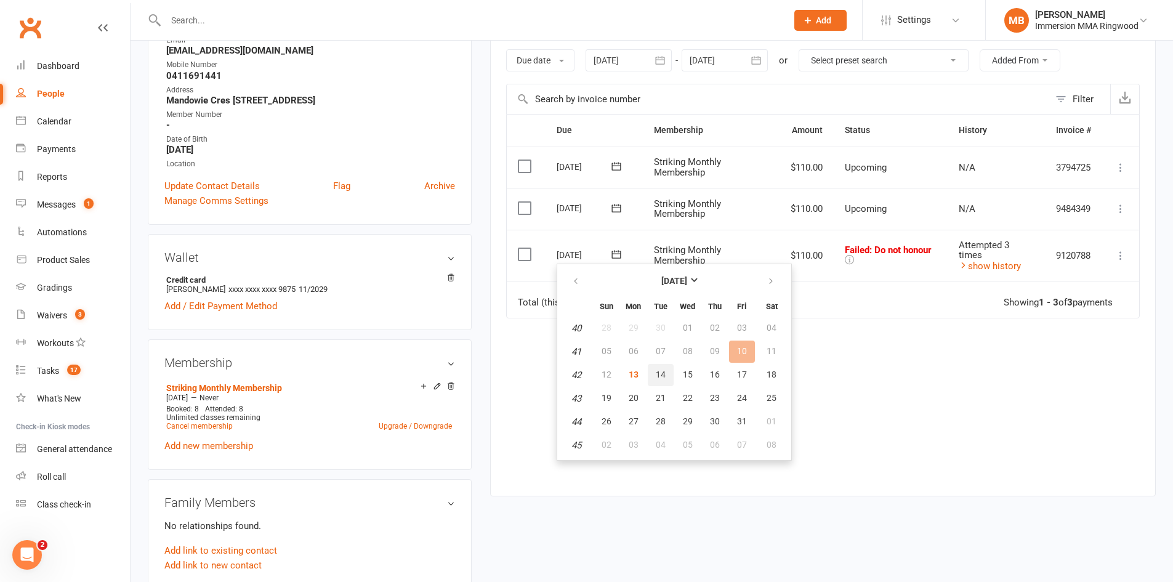
click at [660, 375] on span "14" at bounding box center [660, 374] width 10 height 10
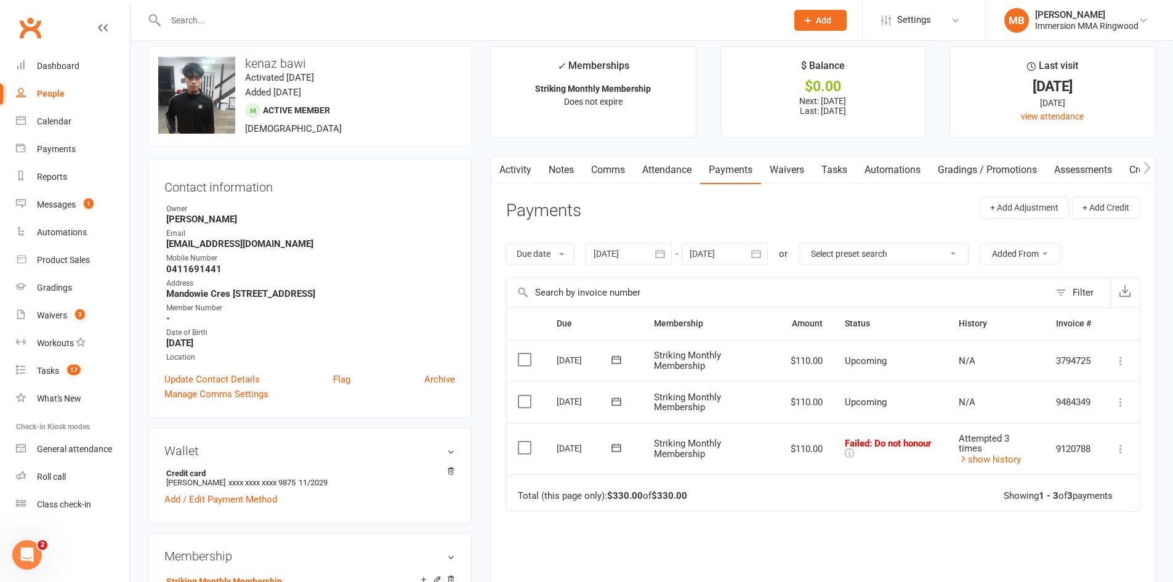
scroll to position [0, 0]
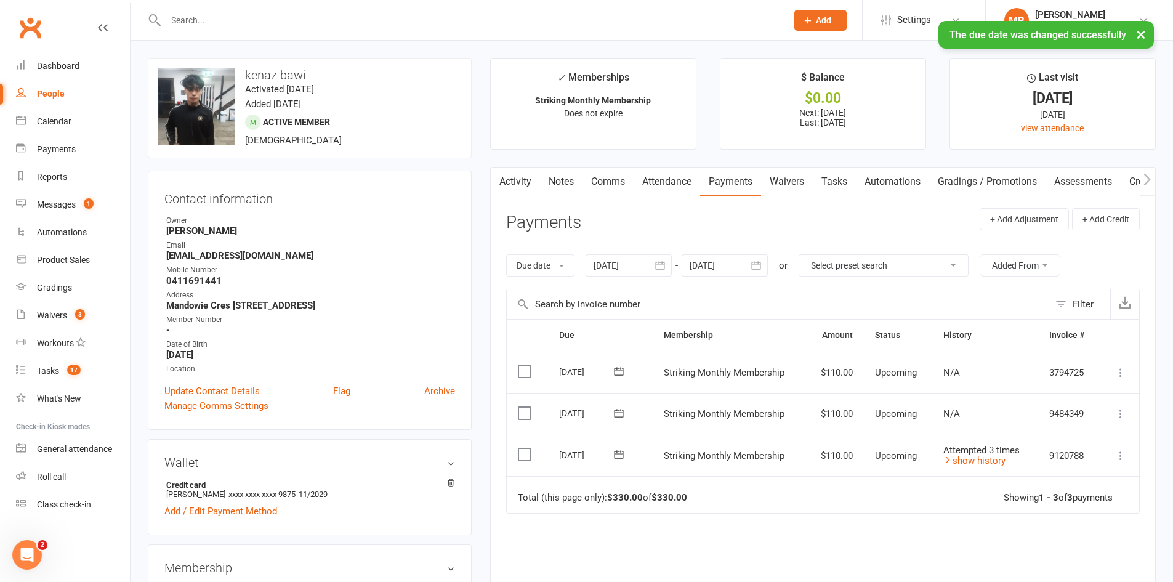
click at [824, 176] on link "Tasks" at bounding box center [833, 181] width 43 height 28
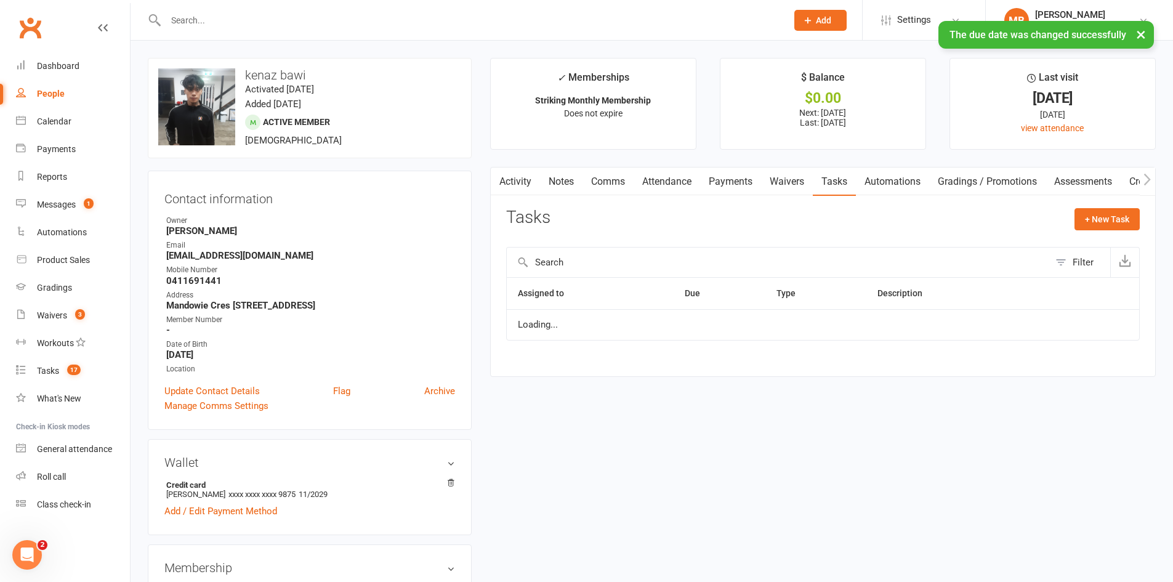
select select "started"
click at [1089, 336] on icon "button" at bounding box center [1094, 330] width 11 height 11
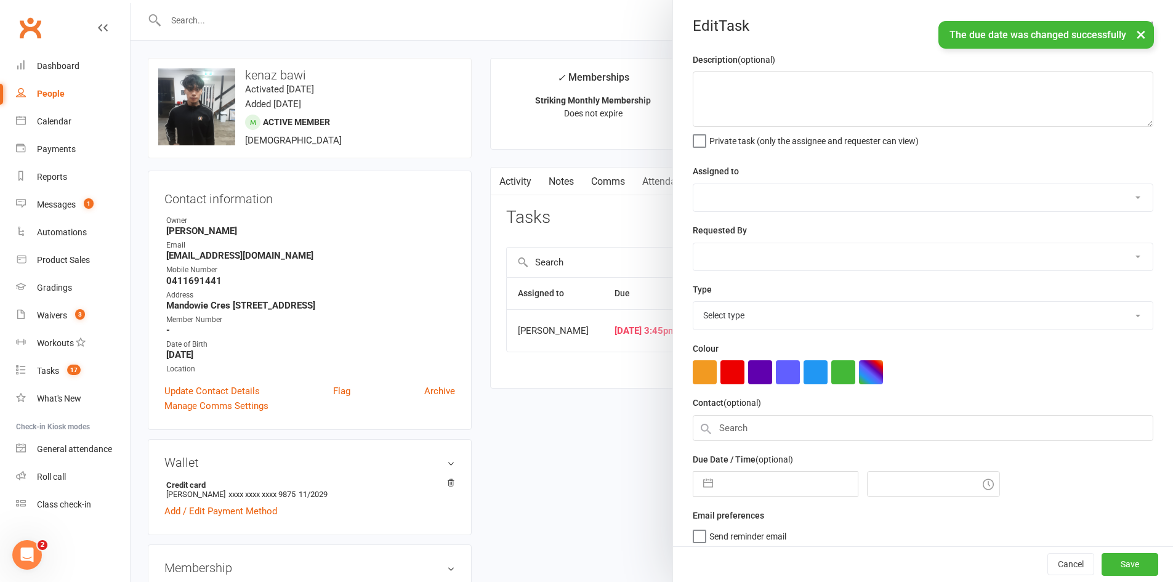
type textarea "process cxl once payment goes through"
select select "11984"
type input "11 Oct 2025"
type input "3:45pm"
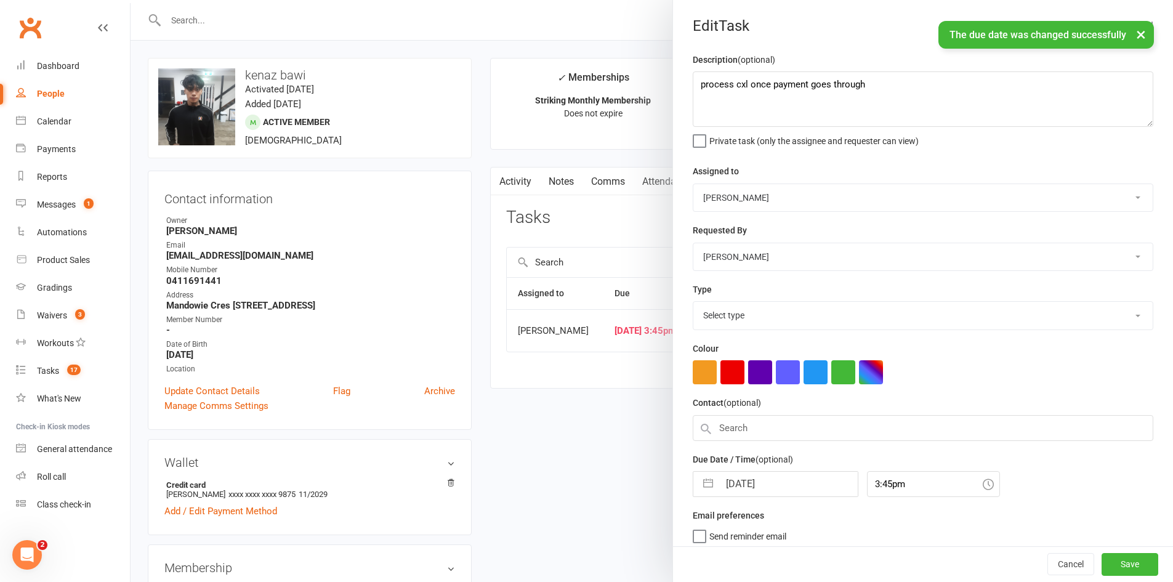
select select "6641"
click at [773, 491] on input "11 Oct 2025" at bounding box center [788, 480] width 138 height 25
select select "8"
select select "2025"
select select "9"
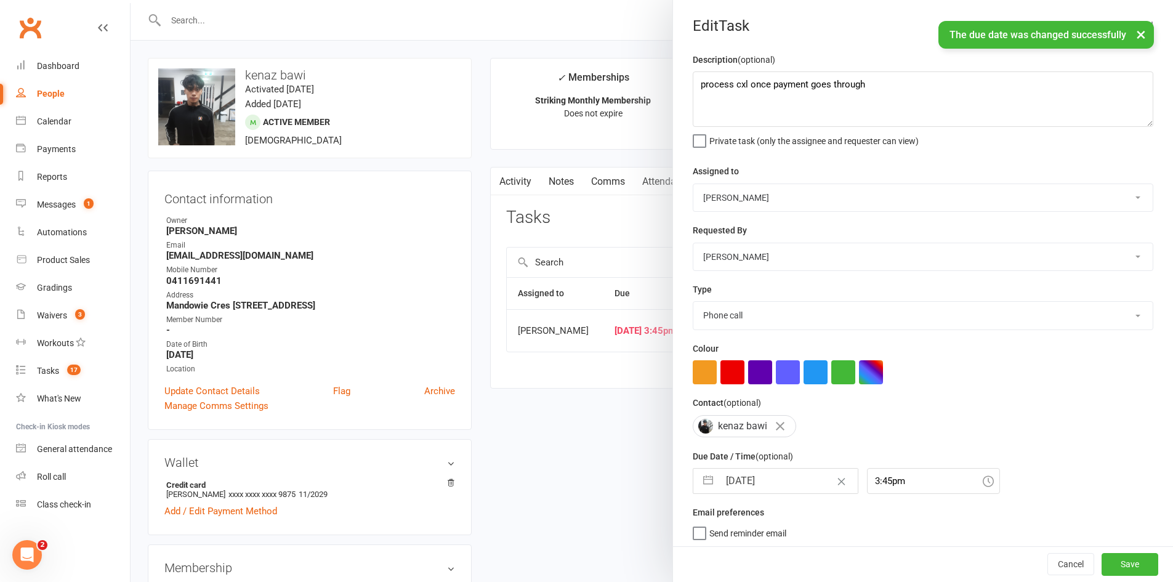
select select "2025"
select select "10"
select select "2025"
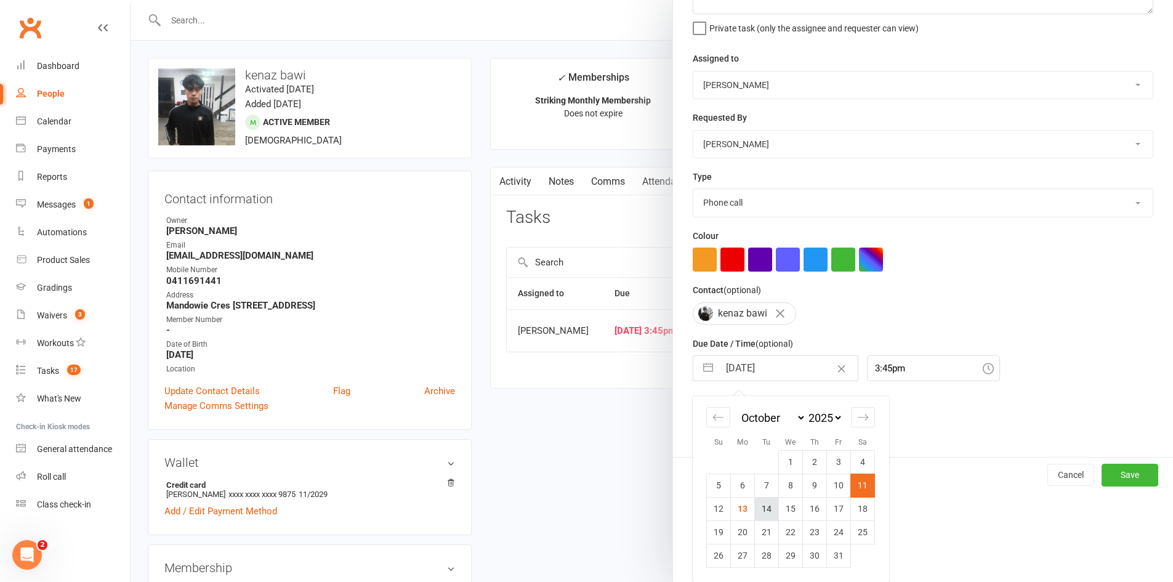
click at [765, 511] on td "14" at bounding box center [767, 508] width 24 height 23
type input "14 Oct 2025"
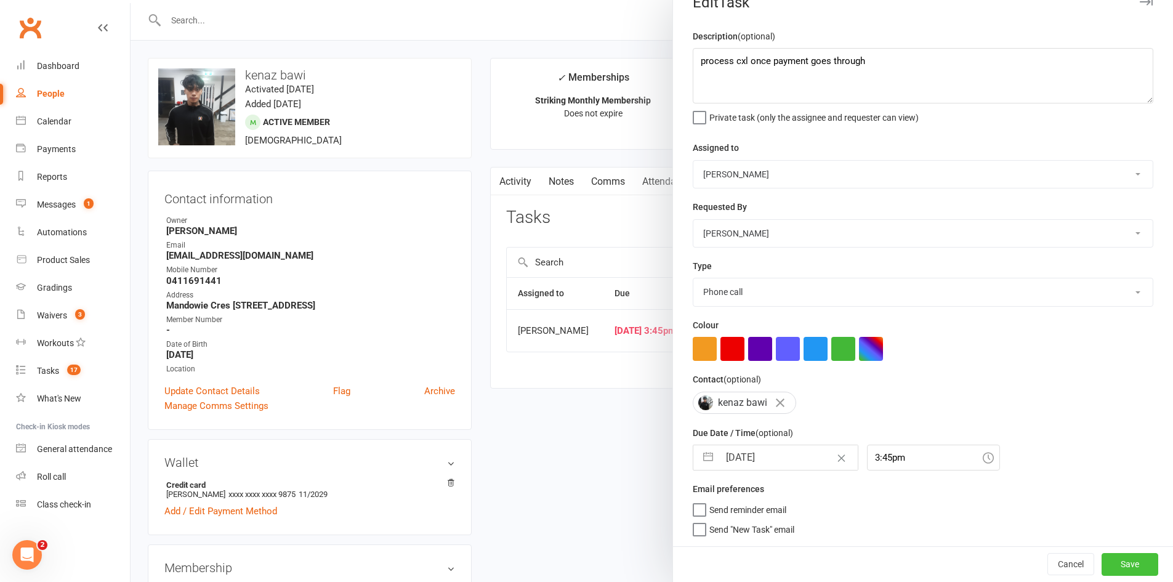
click at [1105, 564] on button "Save" at bounding box center [1129, 564] width 57 height 22
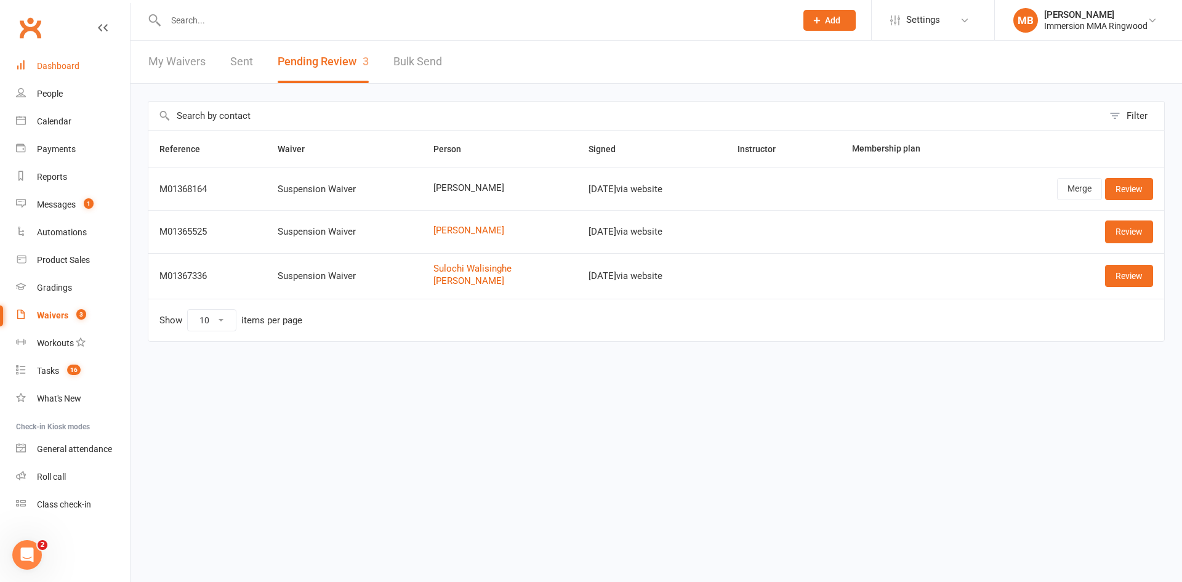
click at [28, 62] on link "Dashboard" at bounding box center [73, 66] width 114 height 28
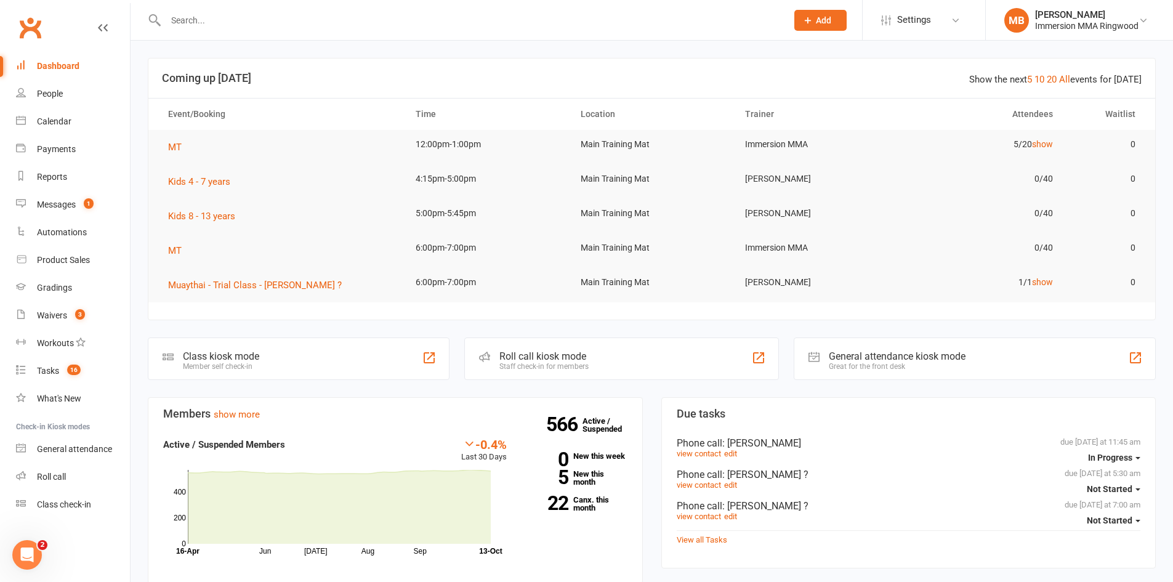
click at [406, 24] on input "text" at bounding box center [470, 20] width 616 height 17
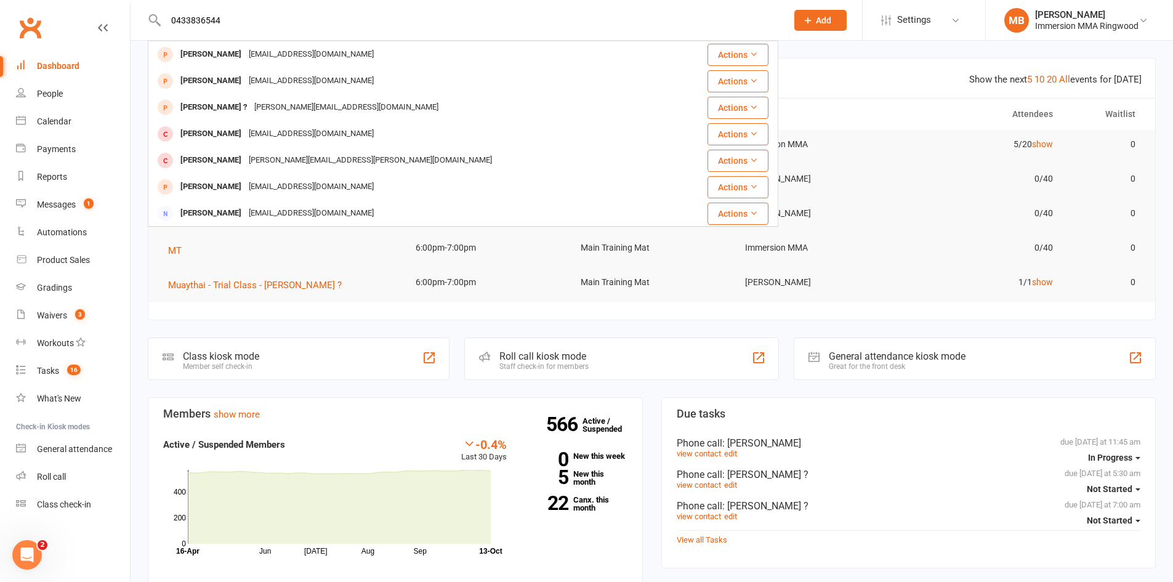
click at [186, 15] on input "0433836544" at bounding box center [470, 20] width 616 height 17
type input "0433836544"
click at [225, 55] on div "Derek Camilleri" at bounding box center [211, 55] width 68 height 18
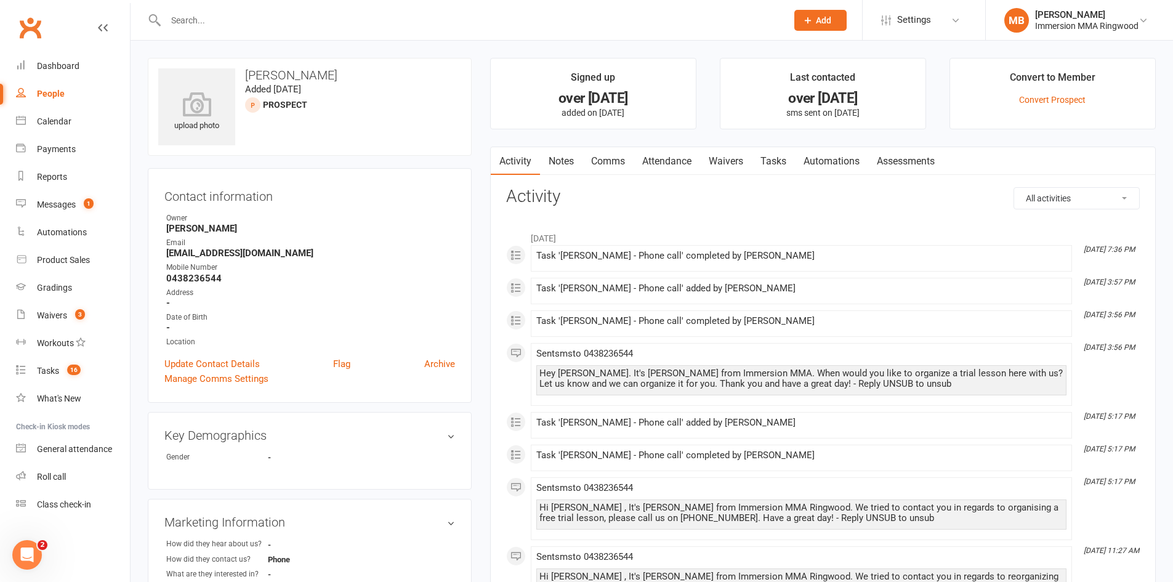
click at [468, 21] on input "text" at bounding box center [470, 20] width 616 height 17
paste input "0433836544"
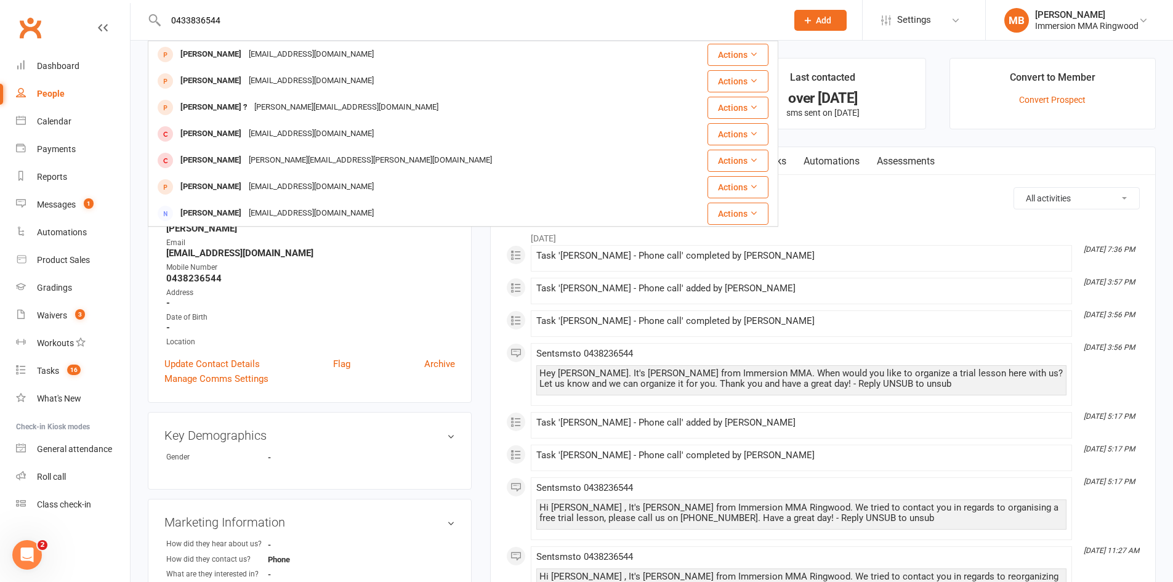
type input "0433836544"
click at [814, 11] on button "Add" at bounding box center [820, 20] width 52 height 21
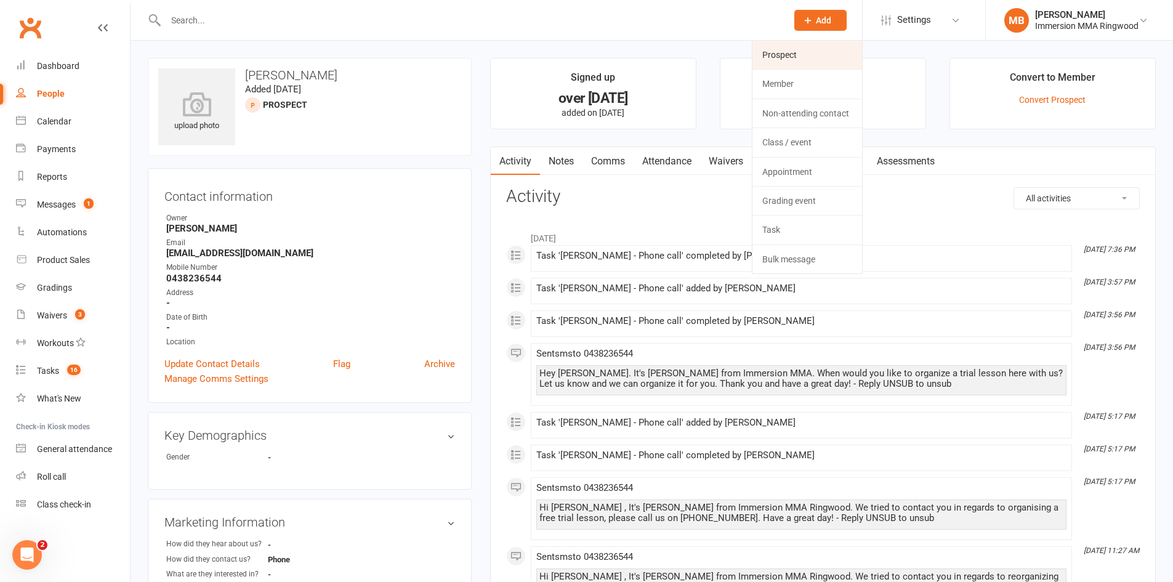
click at [809, 40] on div "Prospect Member Non-attending contact Class / event Appointment Grading event T…" at bounding box center [820, 20] width 84 height 40
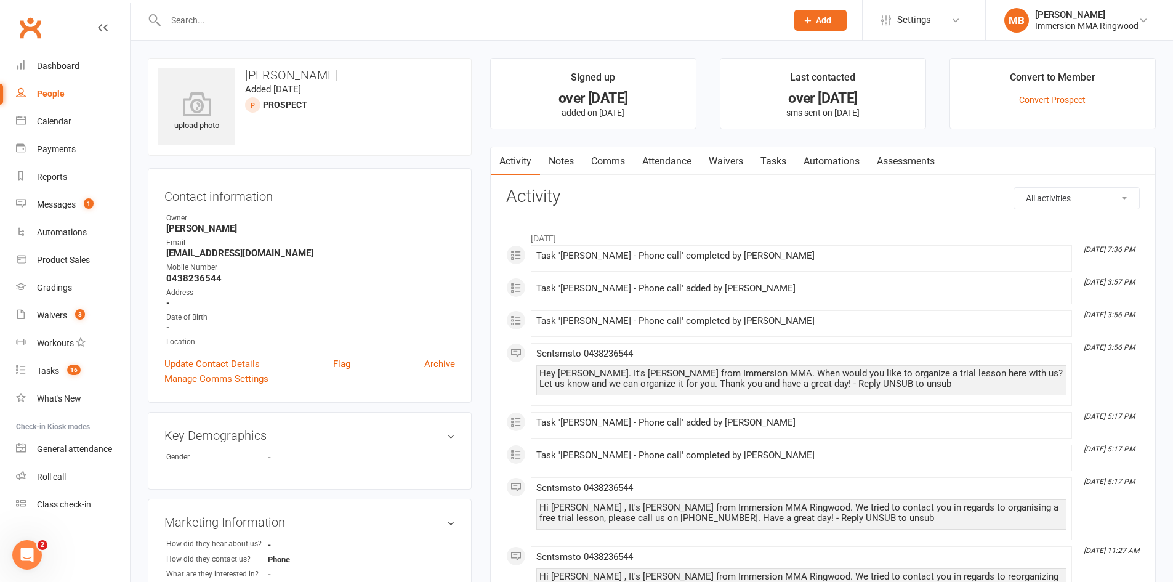
click at [814, 10] on button "Add" at bounding box center [820, 20] width 52 height 21
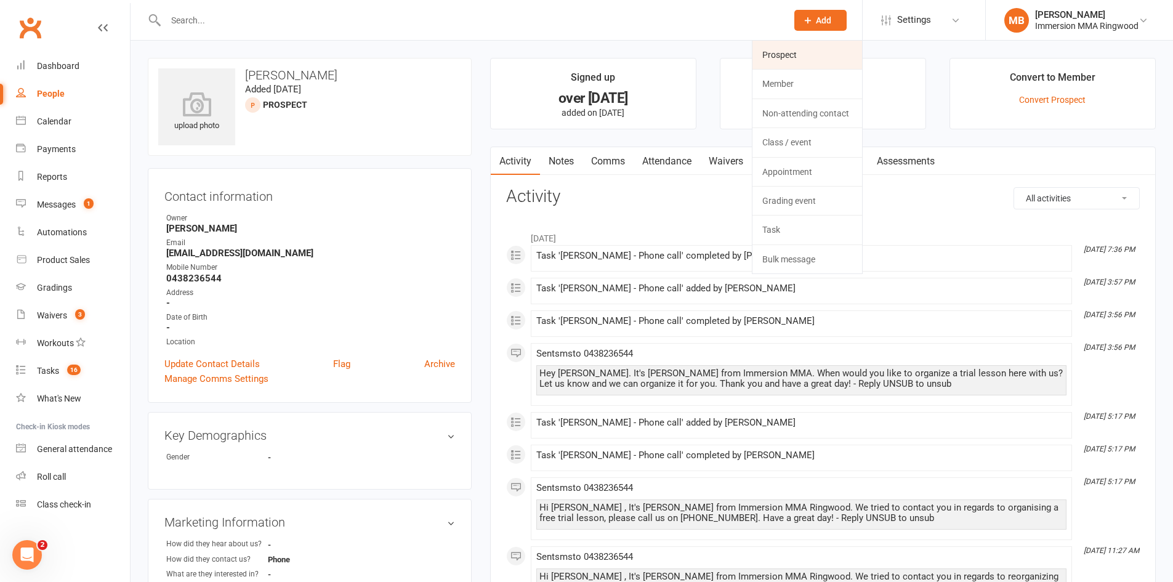
click at [809, 56] on link "Prospect" at bounding box center [807, 55] width 110 height 28
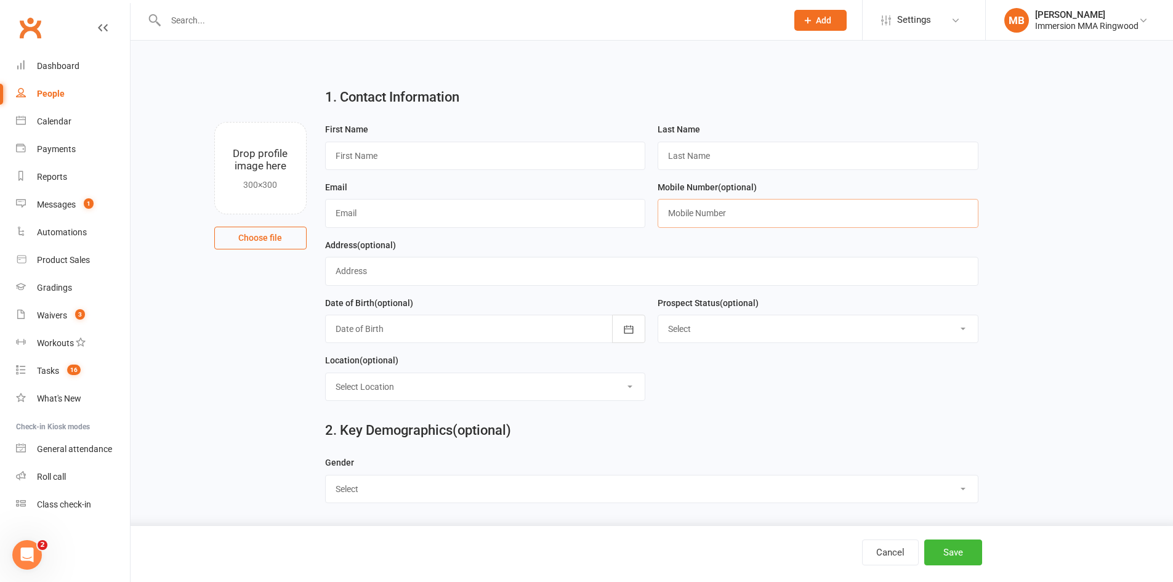
click at [750, 223] on input "text" at bounding box center [817, 213] width 321 height 28
paste input "0433836544"
type input "0433836544"
click at [579, 164] on input "text" at bounding box center [485, 156] width 321 height 28
type input "Chris"
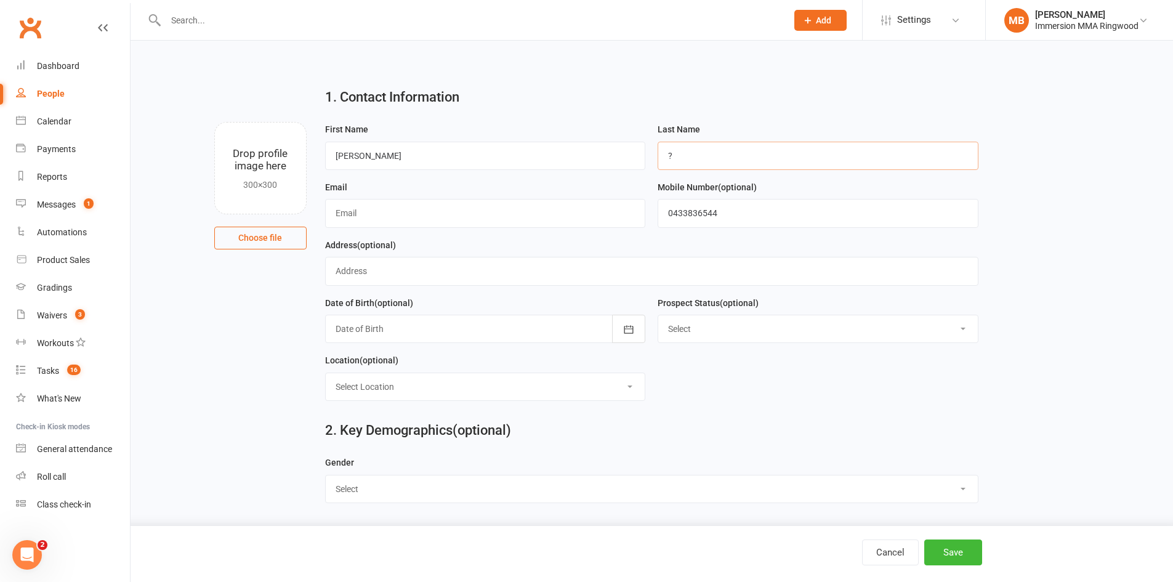
type input "?"
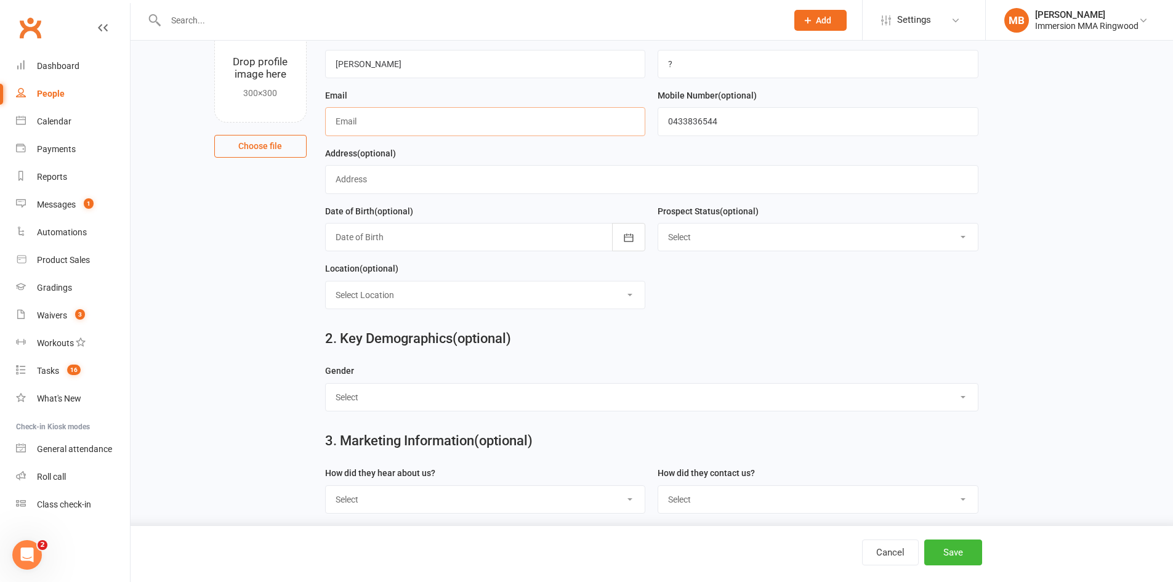
scroll to position [98, 0]
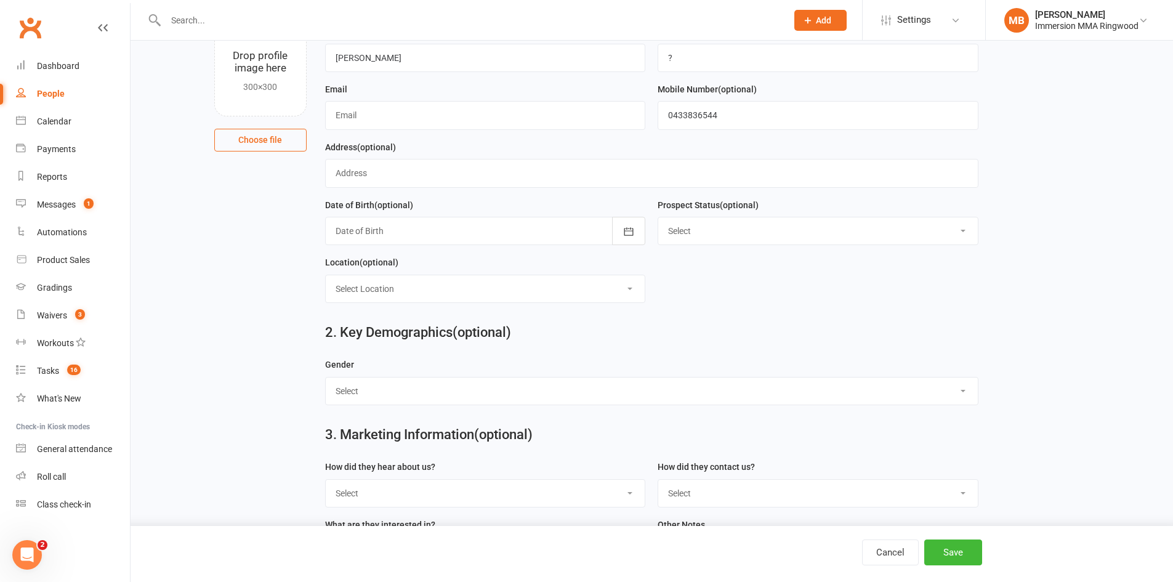
click at [252, 265] on main "1. Contact Information Drop profile image here 300×300 Choose file First Name C…" at bounding box center [652, 219] width 1008 height 479
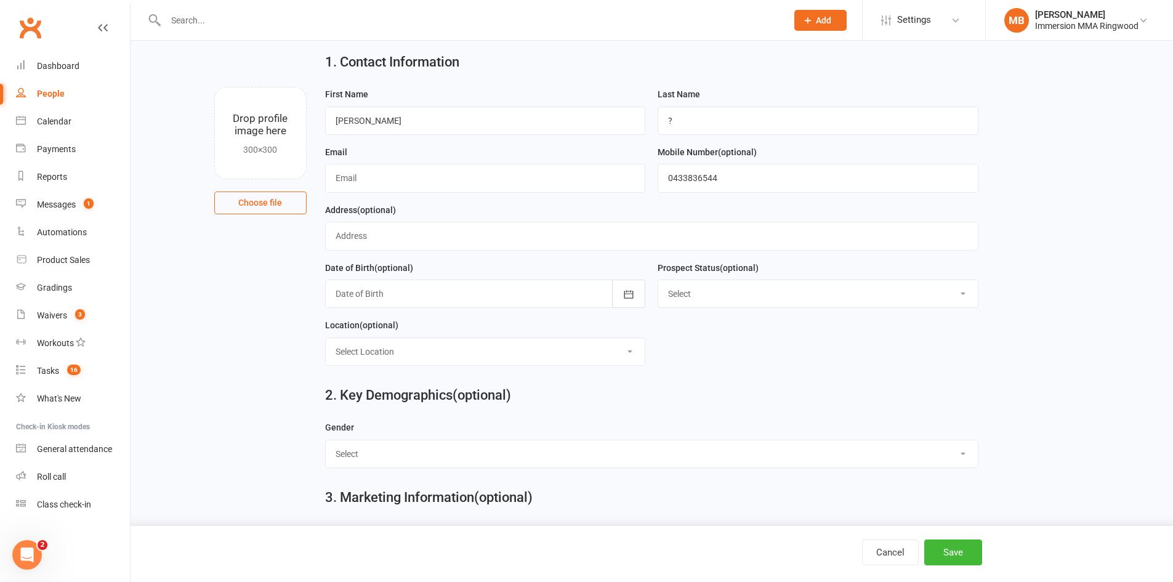
scroll to position [0, 0]
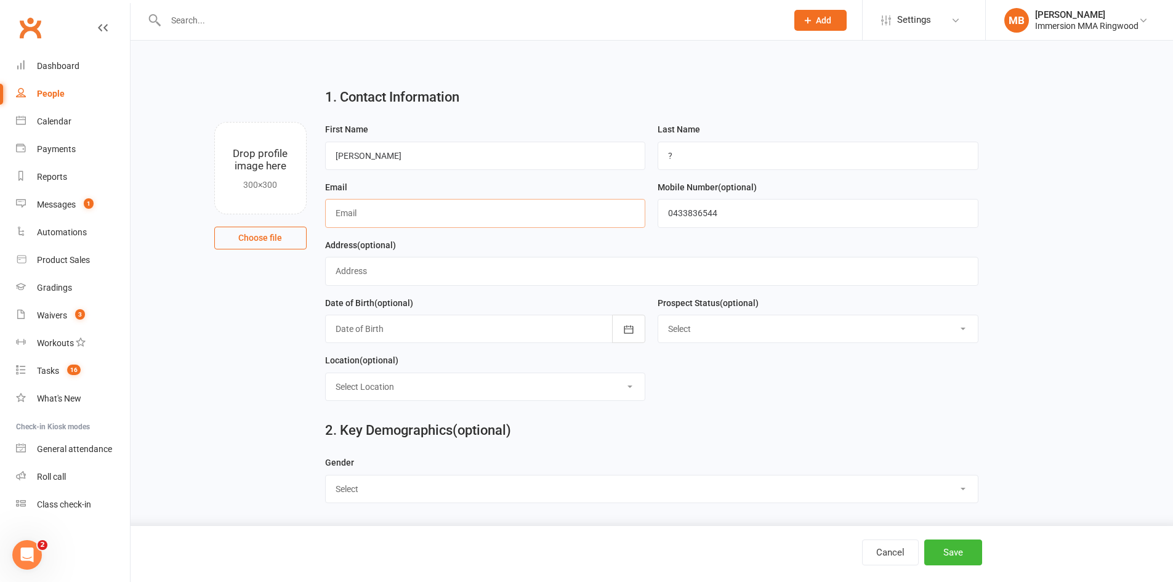
click at [375, 215] on input "text" at bounding box center [485, 213] width 321 height 28
type input "australiangardencare@gmail.com"
click at [955, 546] on button "Save" at bounding box center [953, 552] width 58 height 26
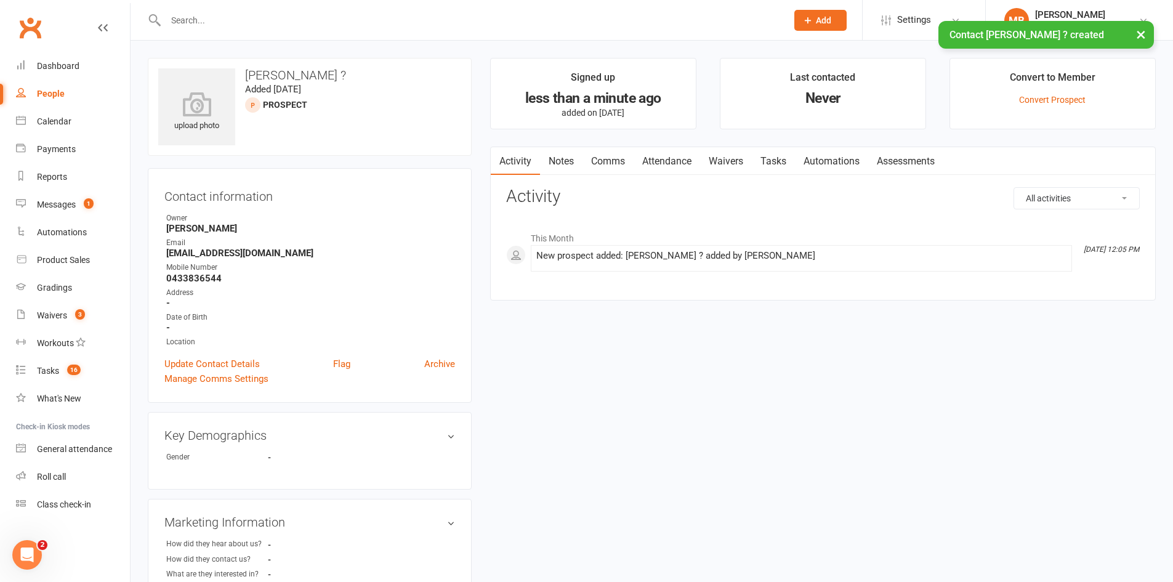
click at [555, 157] on link "Notes" at bounding box center [561, 161] width 42 height 28
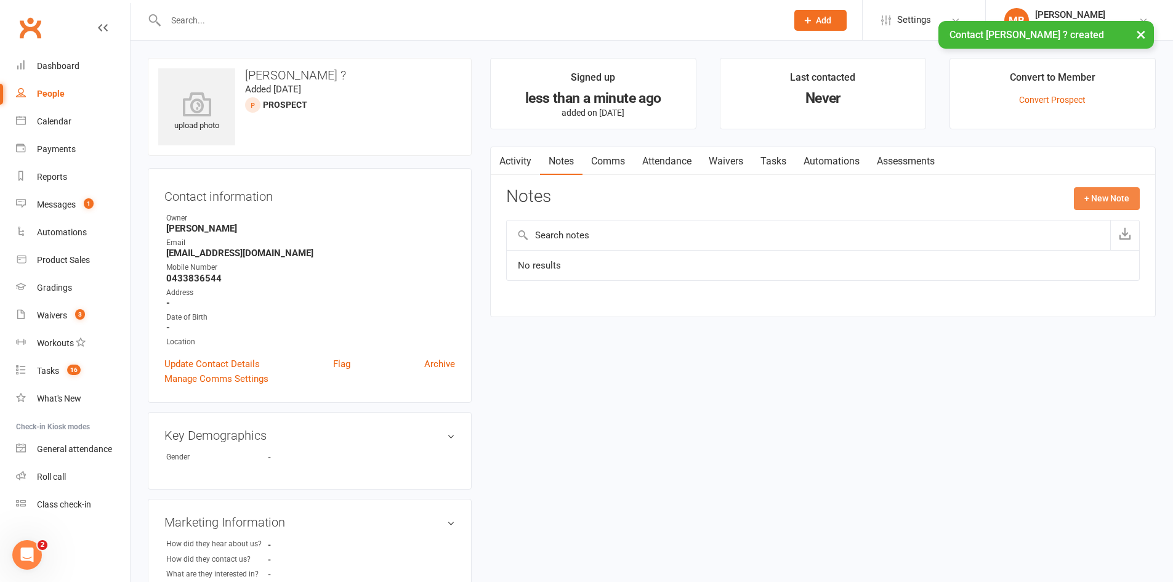
click at [1101, 201] on button "+ New Note" at bounding box center [1106, 198] width 66 height 22
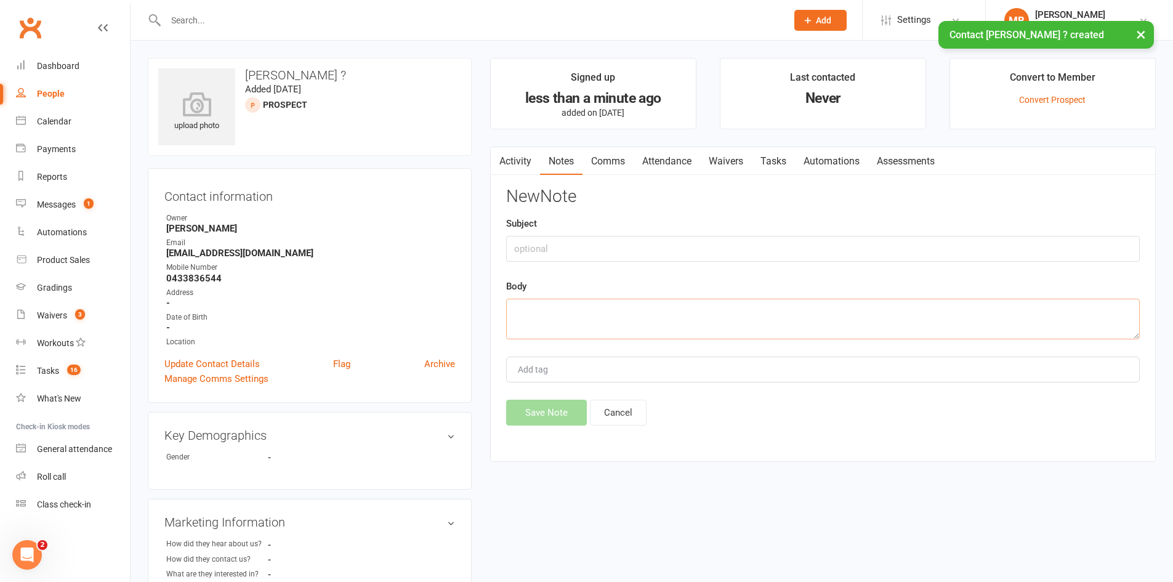
click at [936, 320] on textarea at bounding box center [822, 319] width 633 height 41
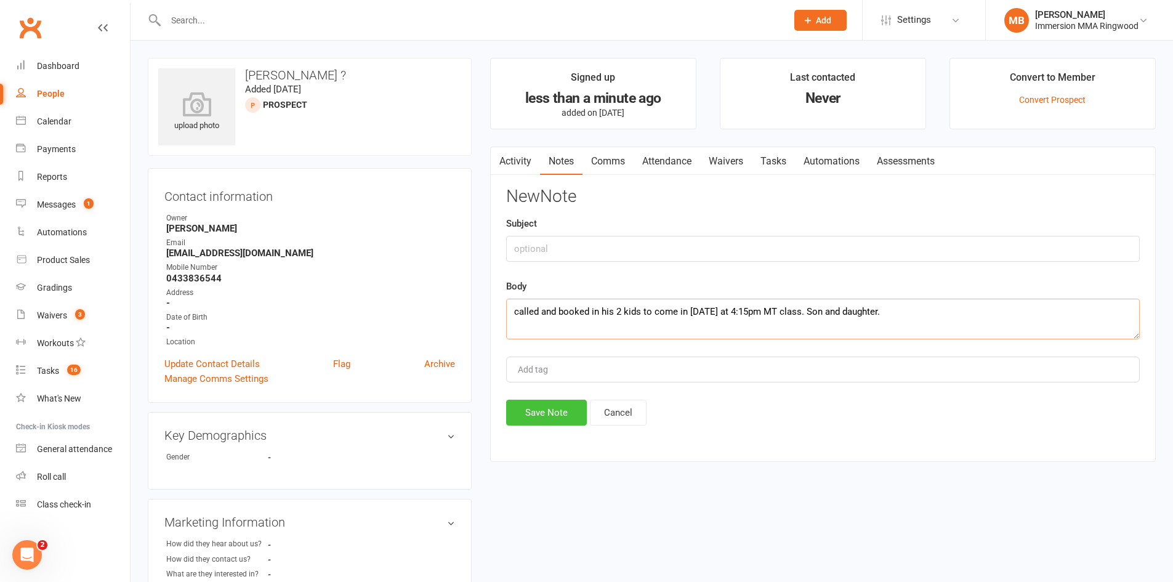
type textarea "called and booked in his 2 kids to come in this Thursday at 4:15pm MT class. So…"
click at [564, 403] on button "Save Note" at bounding box center [546, 412] width 81 height 26
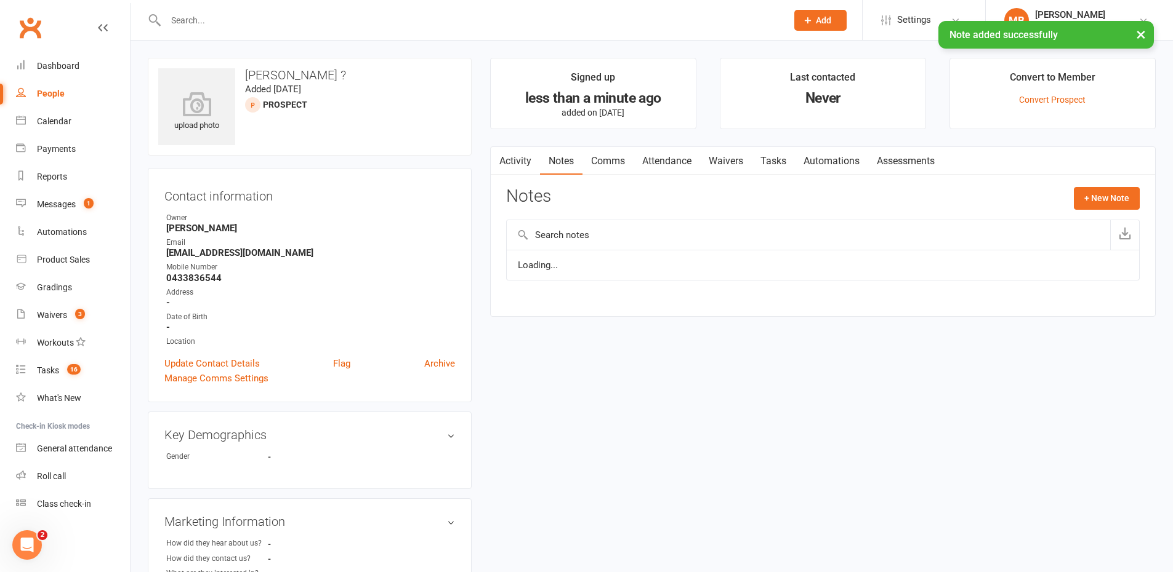
click at [655, 159] on link "Attendance" at bounding box center [666, 161] width 66 height 28
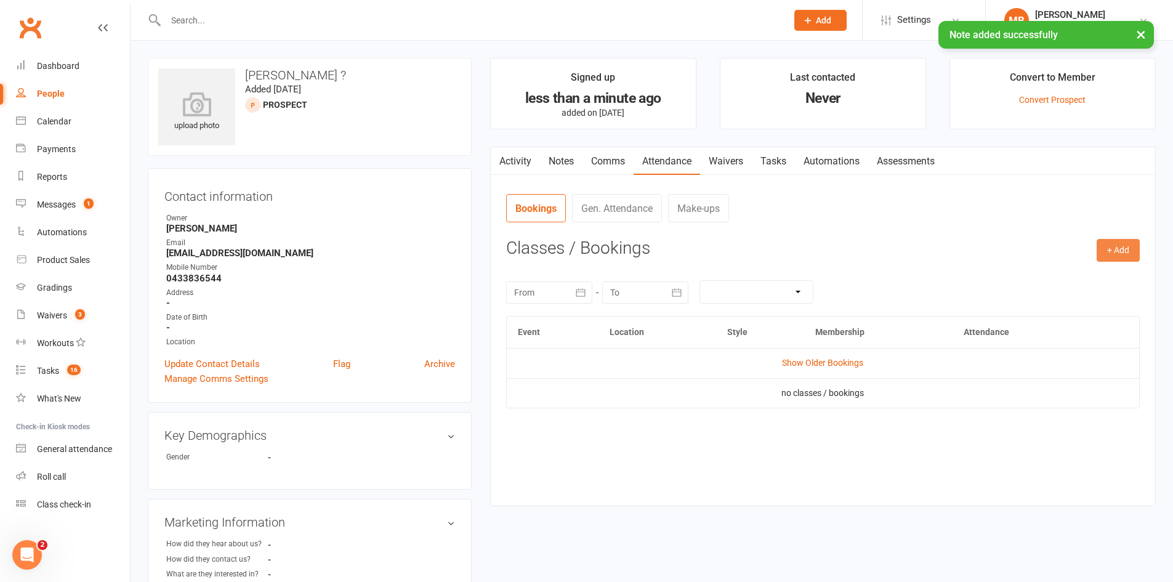
click at [1128, 251] on button "+ Add" at bounding box center [1117, 250] width 43 height 22
click at [1089, 297] on link "Add Appointment" at bounding box center [1078, 303] width 122 height 25
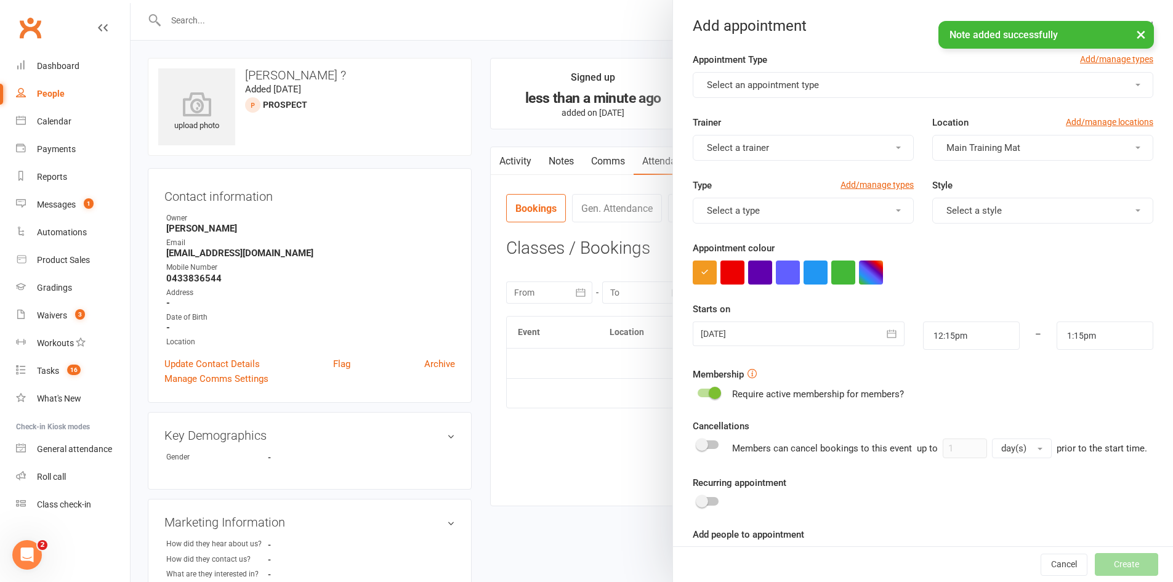
click at [735, 88] on span "Select an appointment type" at bounding box center [763, 84] width 112 height 11
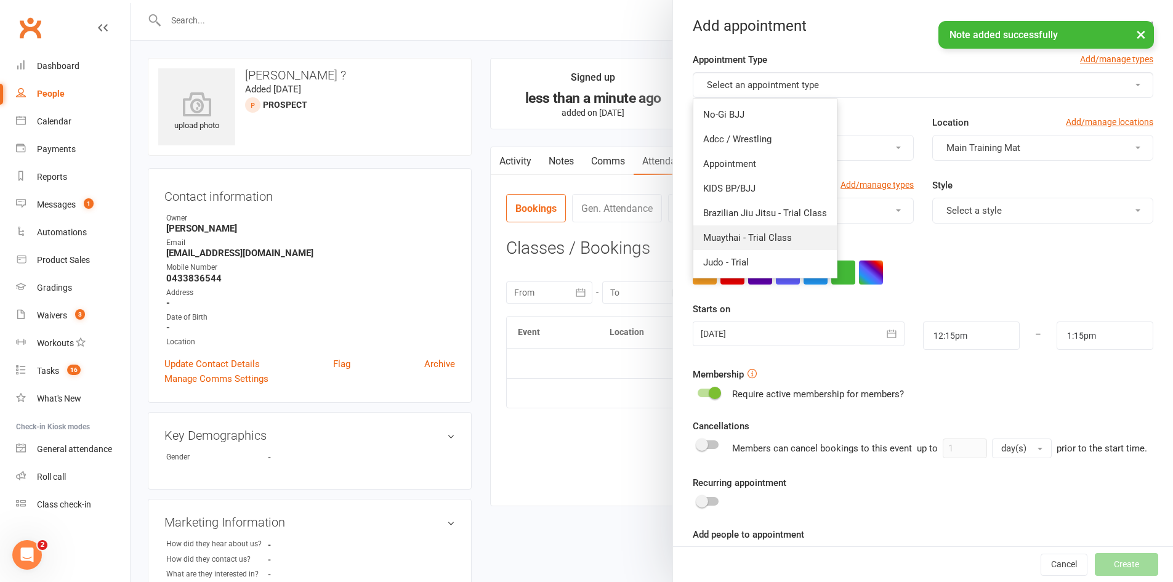
click at [768, 228] on link "Muaythai - Trial Class" at bounding box center [764, 237] width 143 height 25
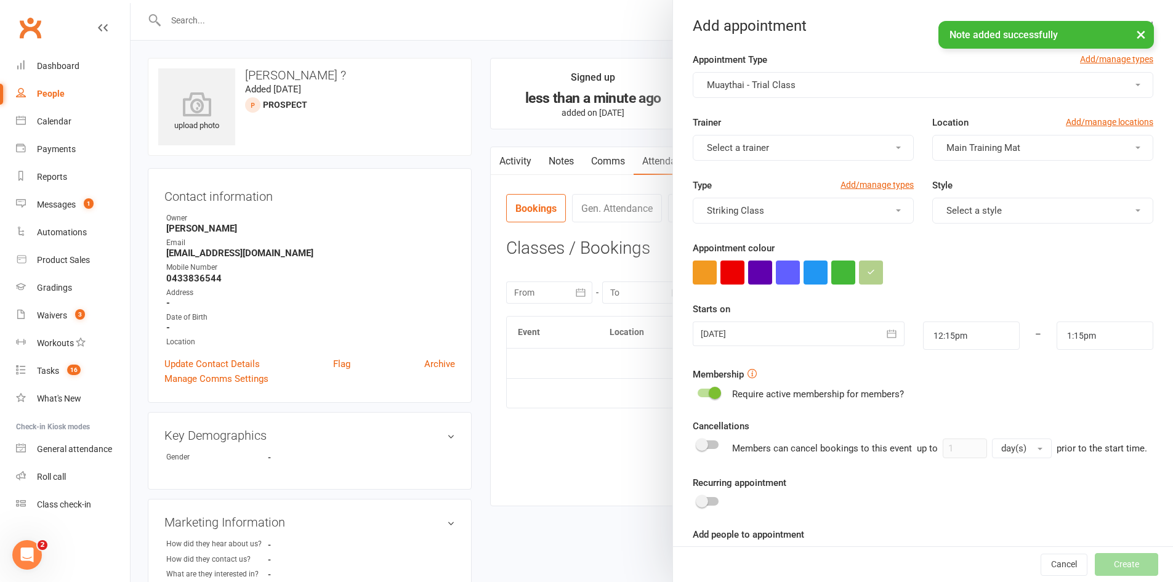
click at [765, 215] on button "Striking Class" at bounding box center [802, 211] width 221 height 26
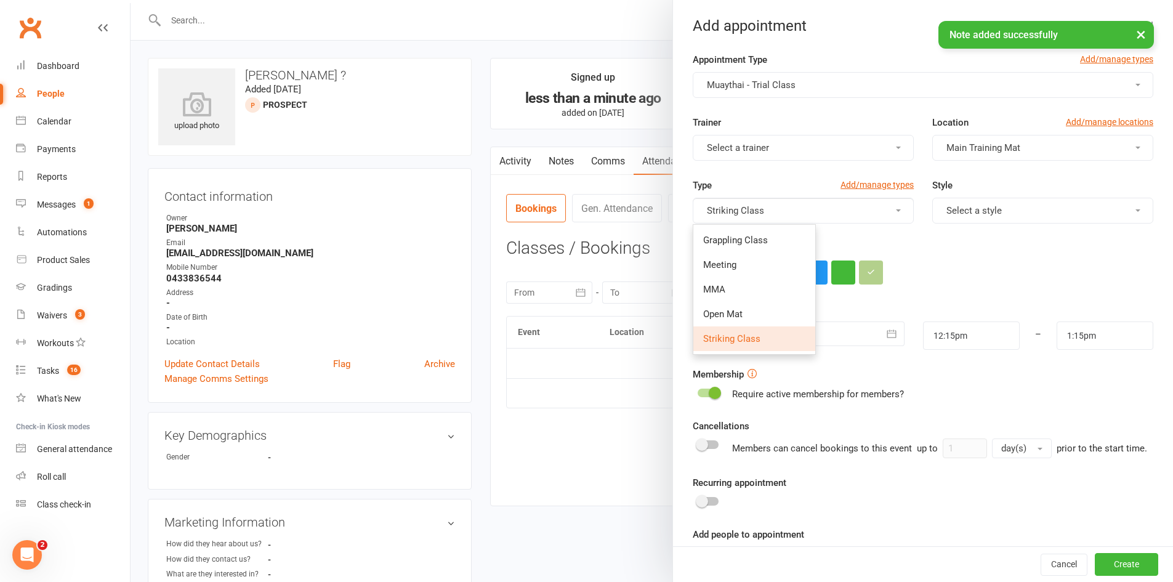
click at [765, 215] on button "Striking Class" at bounding box center [802, 211] width 221 height 26
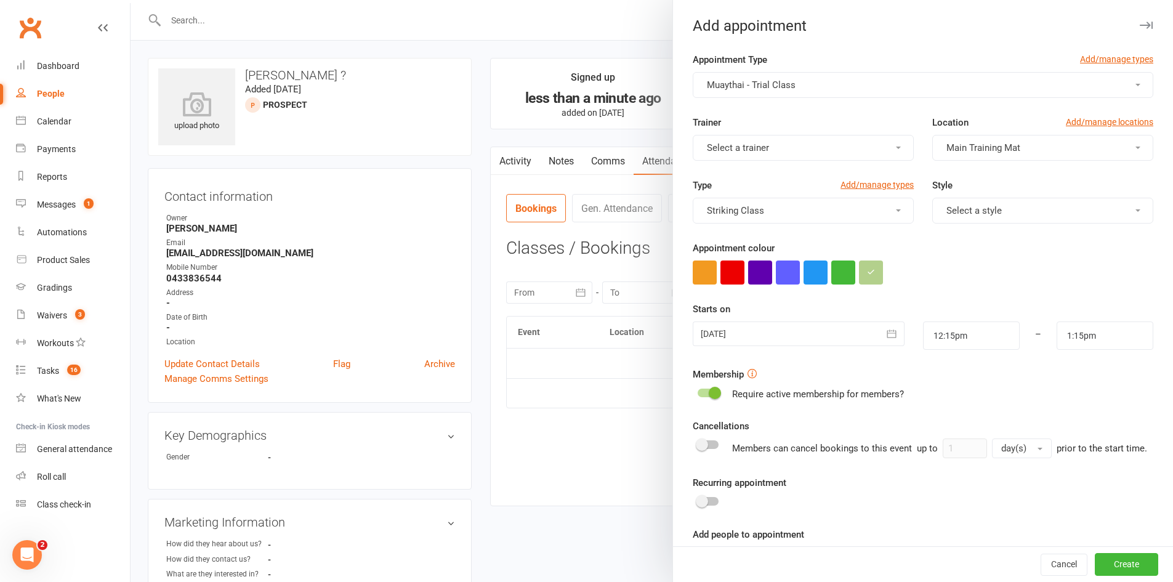
click at [769, 329] on div at bounding box center [797, 333] width 211 height 25
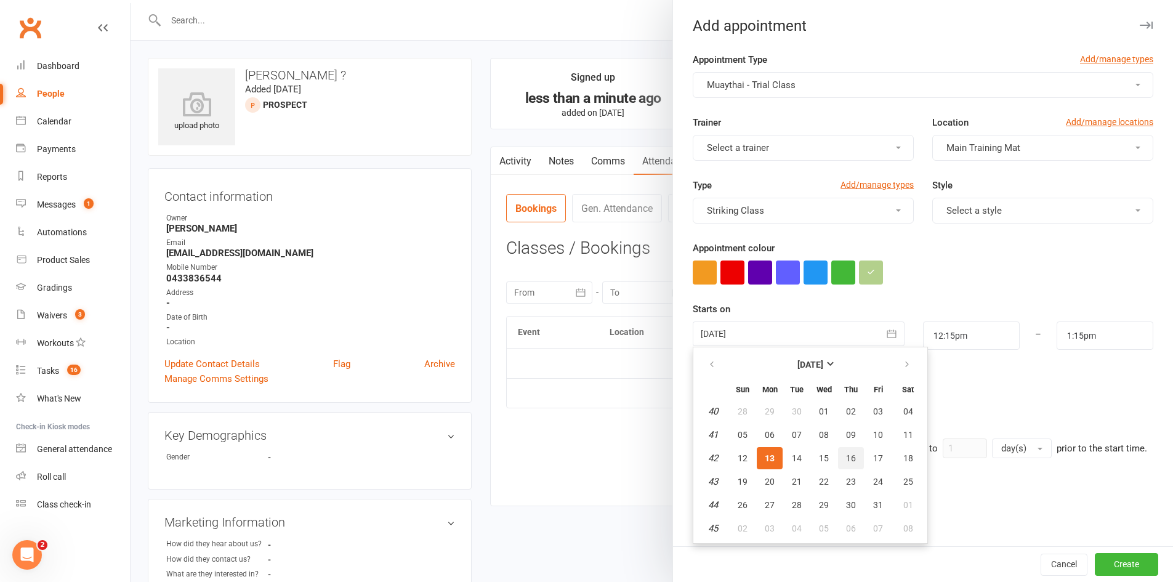
click at [846, 461] on span "16" at bounding box center [851, 458] width 10 height 10
type input "16 Oct 2025"
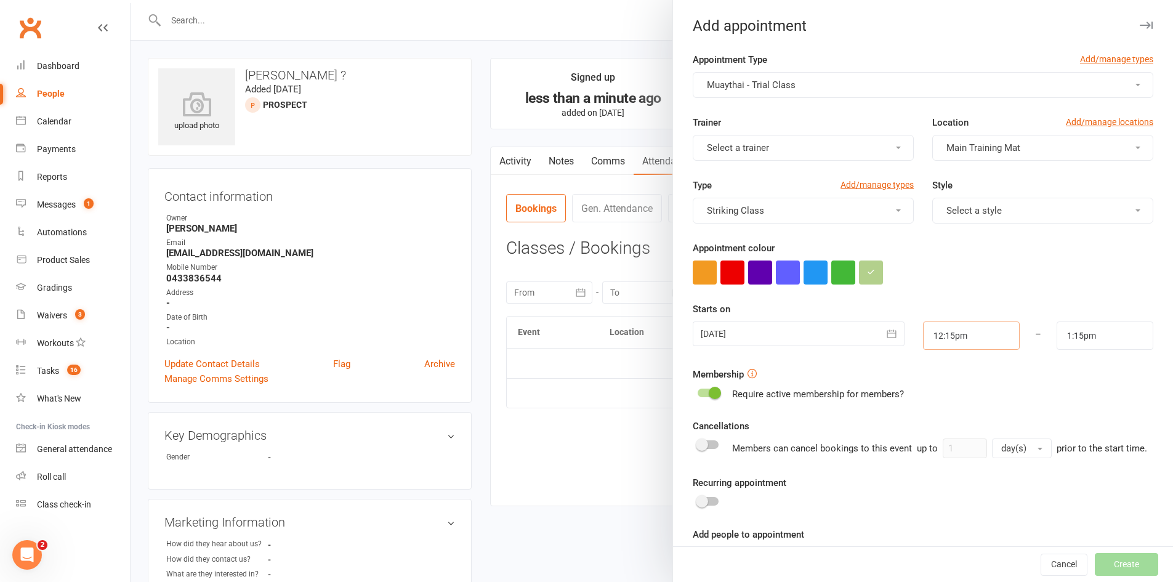
click at [934, 342] on input "12:15pm" at bounding box center [971, 335] width 97 height 28
type input "4:15pm"
type input "5:15pm"
click at [936, 396] on li "4:15pm" at bounding box center [952, 400] width 59 height 18
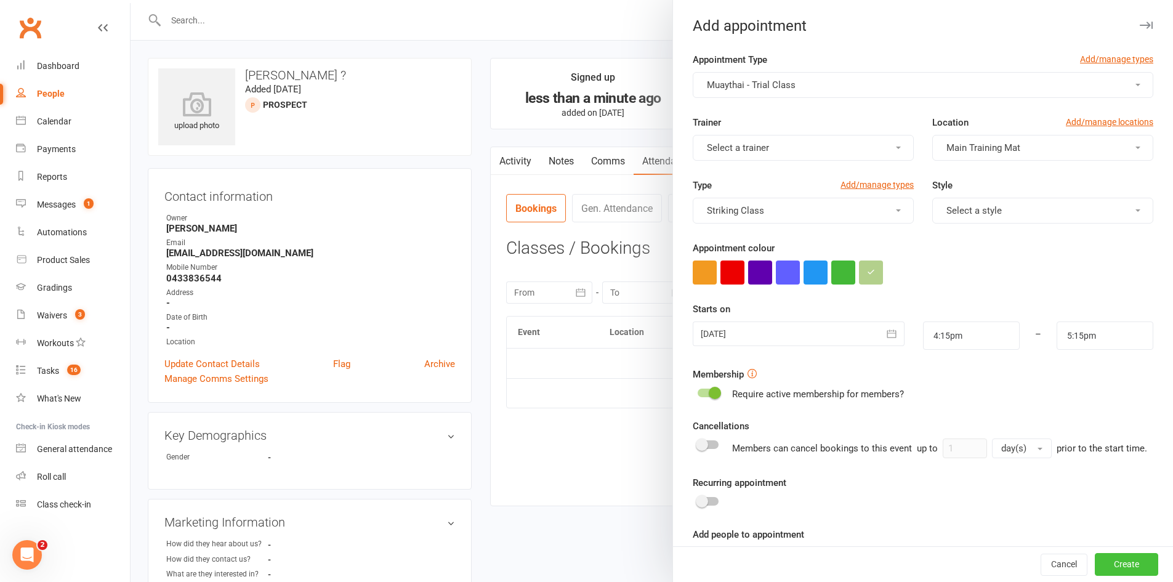
click at [1115, 569] on button "Create" at bounding box center [1125, 564] width 63 height 22
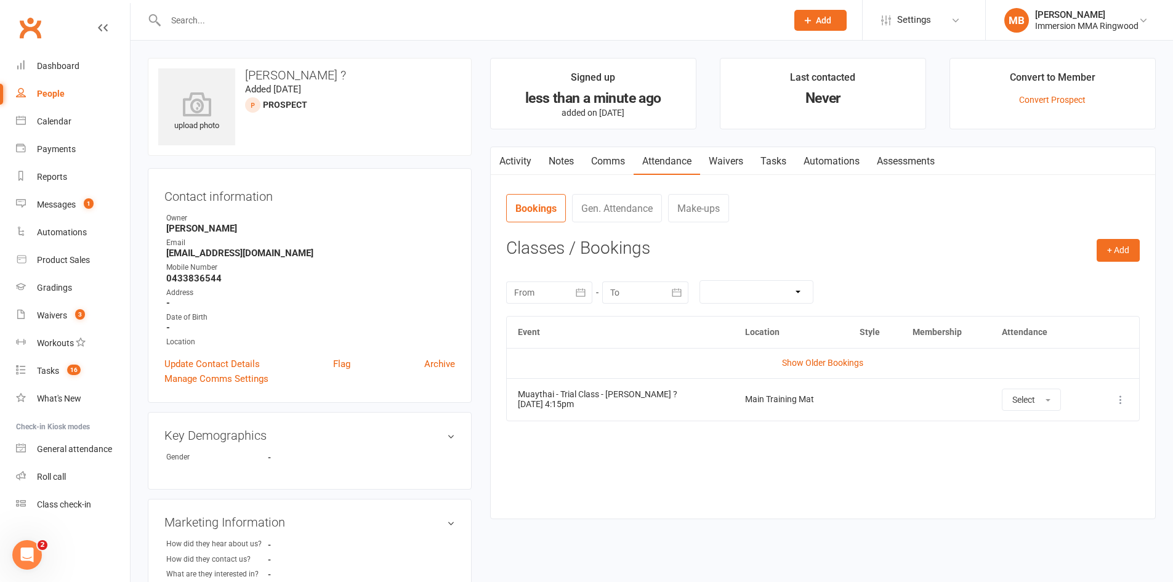
click at [602, 149] on link "Comms" at bounding box center [607, 161] width 51 height 28
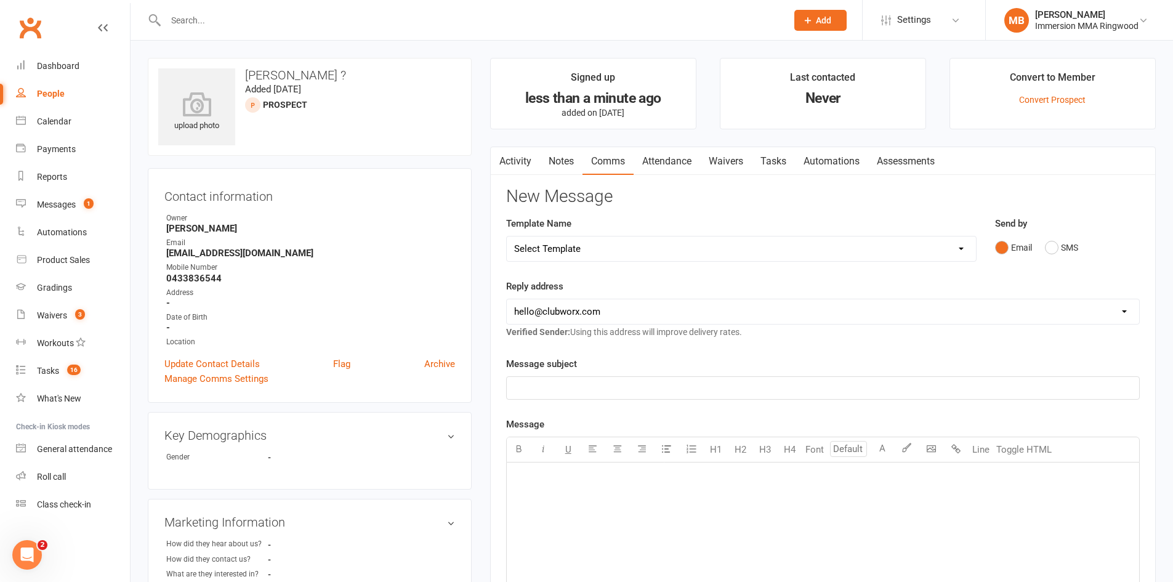
click at [564, 153] on link "Notes" at bounding box center [561, 161] width 42 height 28
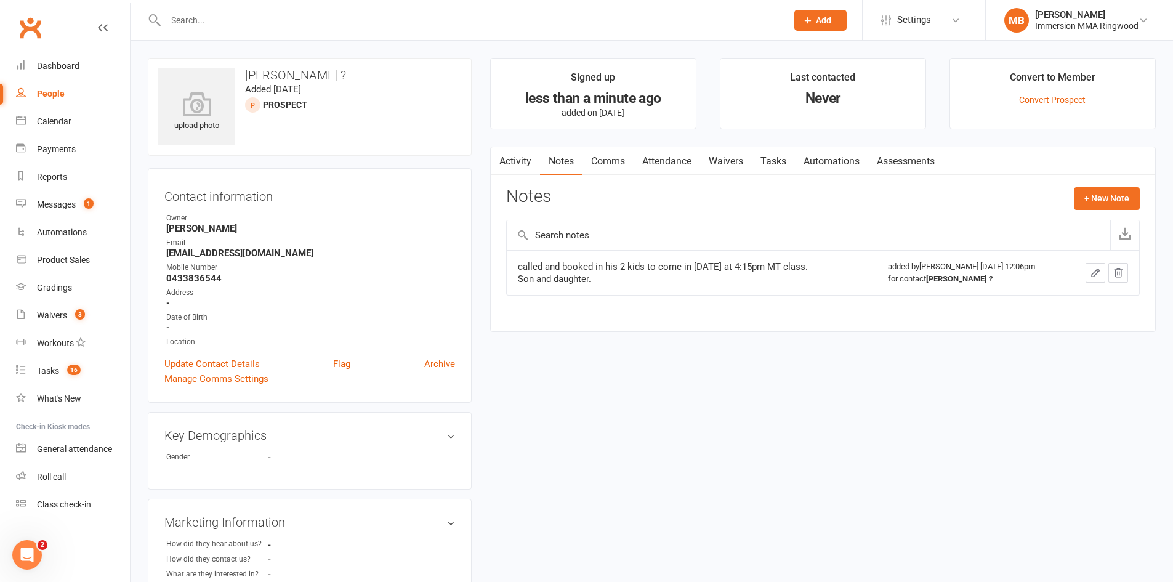
click at [614, 153] on link "Comms" at bounding box center [607, 161] width 51 height 28
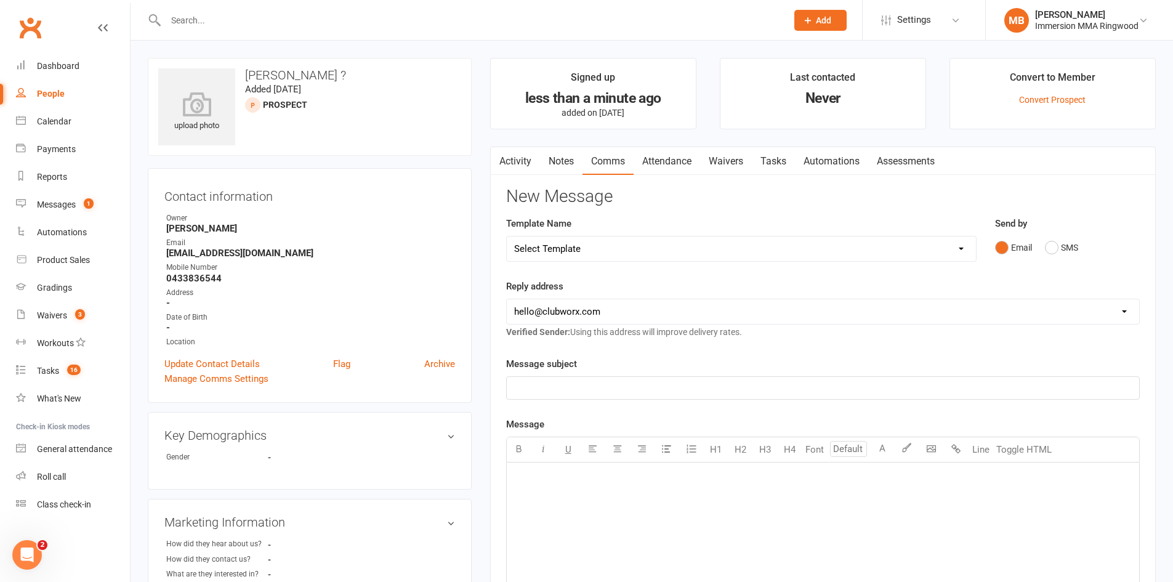
click at [614, 153] on link "Comms" at bounding box center [607, 161] width 51 height 28
click at [611, 247] on select "Select Template [SMS] Chris - Call back message [SMS] Mark- Call back message […" at bounding box center [741, 248] width 469 height 25
select select "12"
click at [507, 236] on select "Select Template [SMS] Chris - Call back message [SMS] Mark- Call back message […" at bounding box center [741, 248] width 469 height 25
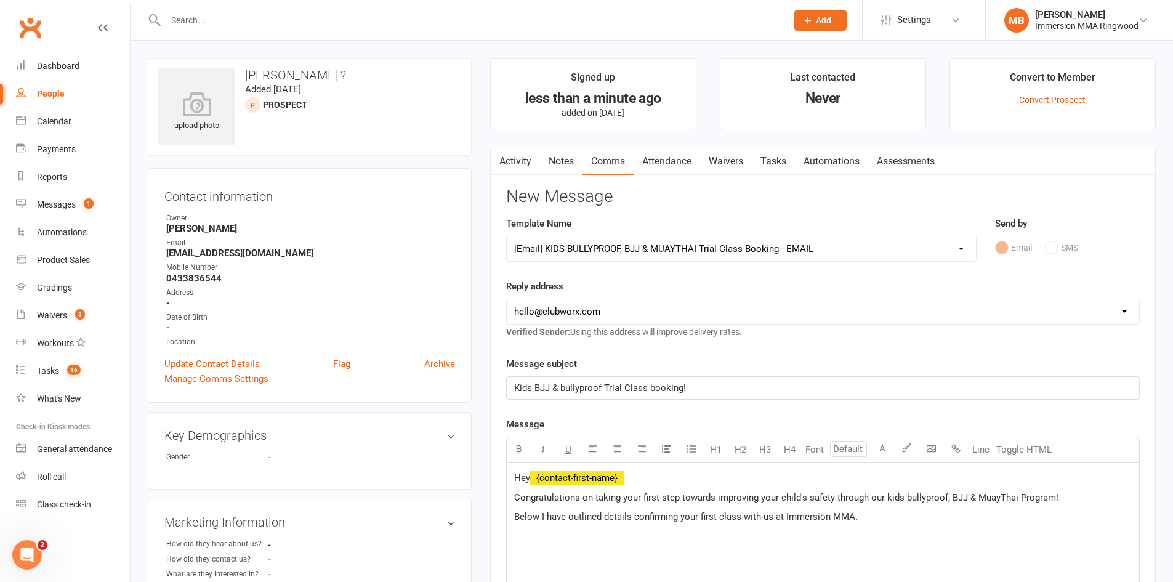
click at [575, 313] on select "hello@clubworx.com ringwood@immersionmma.com.au david@immersionmma.com.au lee@i…" at bounding box center [823, 311] width 632 height 25
select select "1"
click at [507, 299] on select "hello@clubworx.com ringwood@immersionmma.com.au david@immersionmma.com.au lee@i…" at bounding box center [823, 311] width 632 height 25
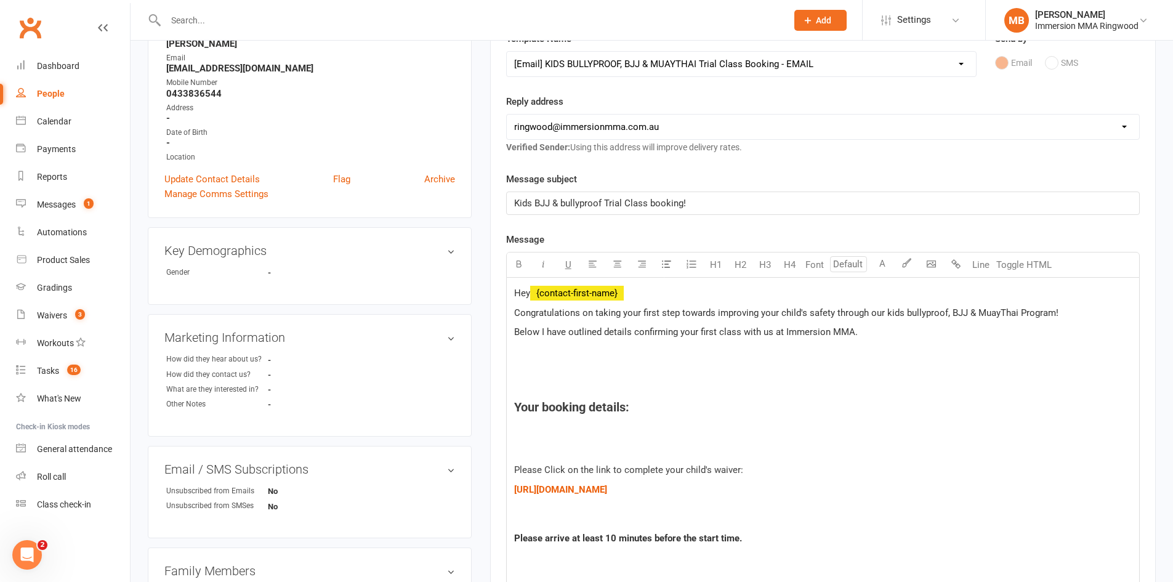
scroll to position [205, 0]
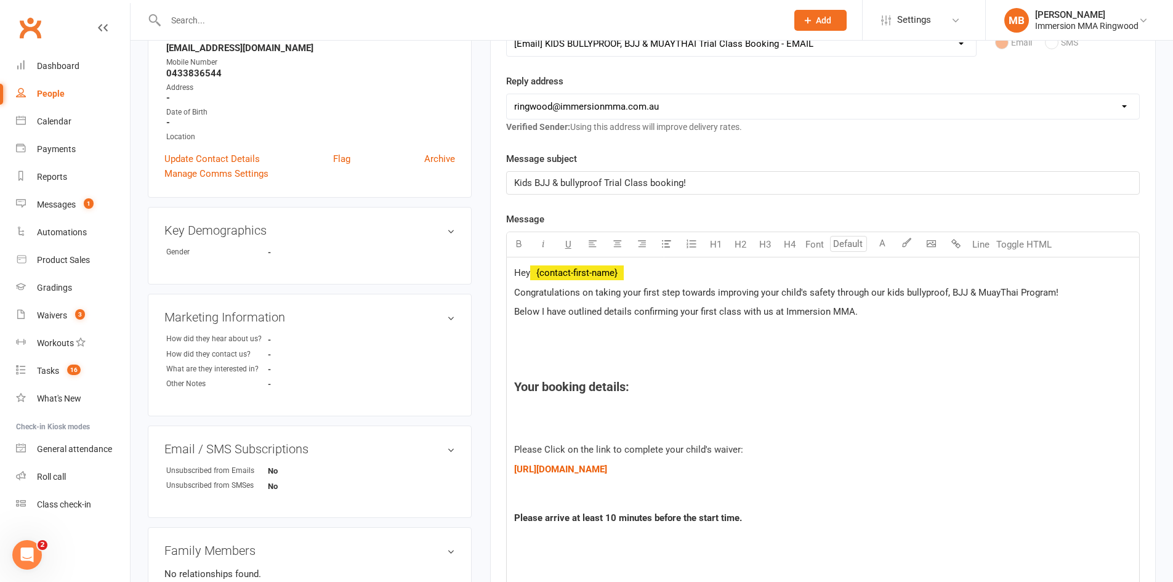
click at [645, 390] on h4 "Your booking details:" at bounding box center [822, 387] width 617 height 14
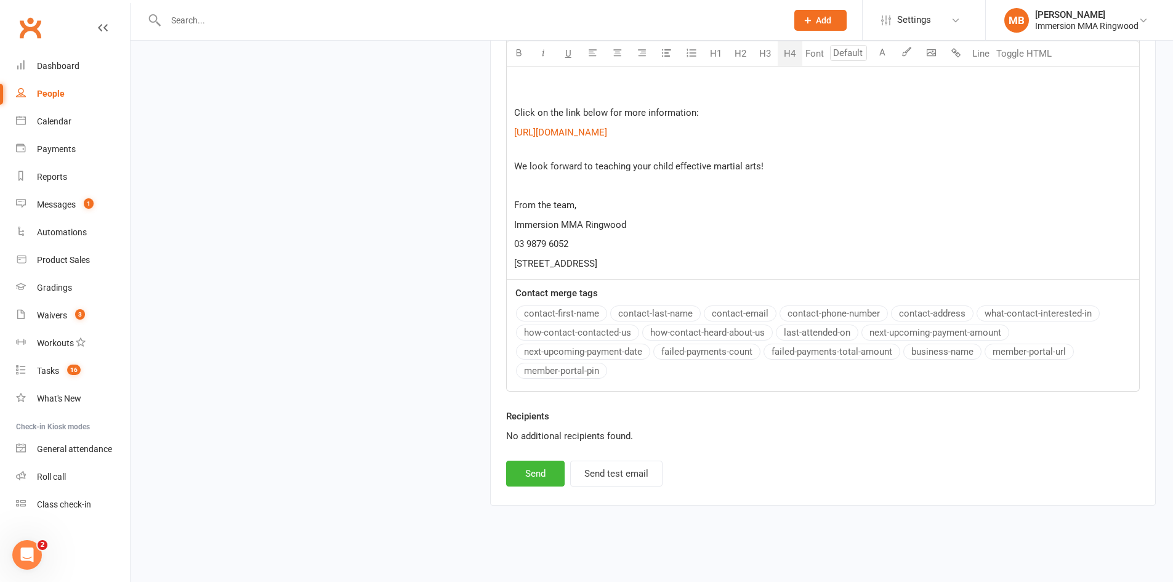
scroll to position [1709, 0]
click at [543, 464] on button "Send" at bounding box center [535, 472] width 58 height 26
select select
select select "0"
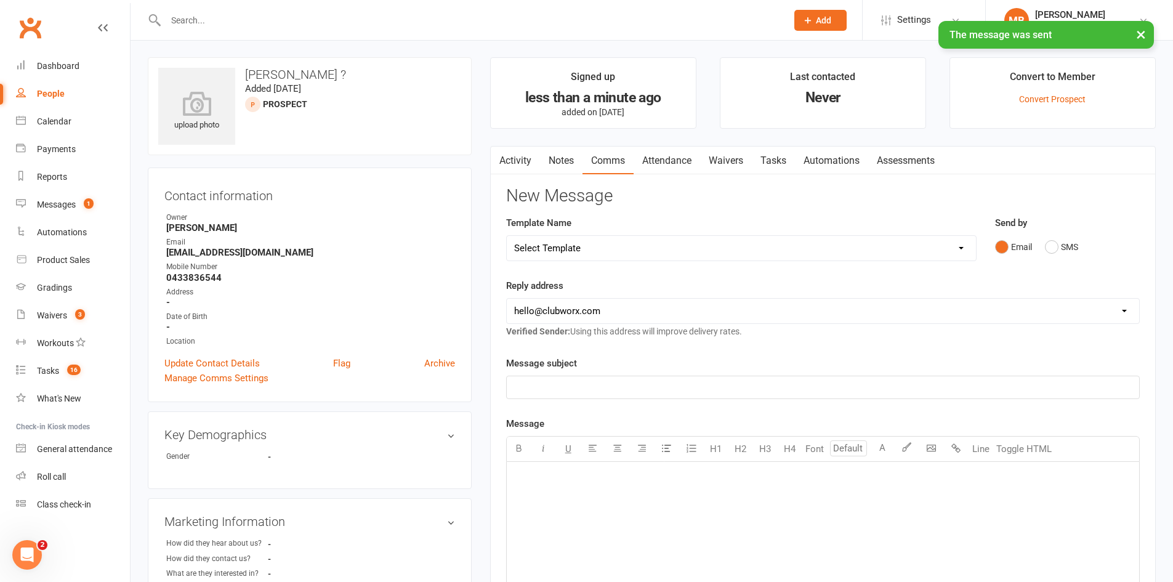
scroll to position [0, 0]
click at [579, 168] on link "Notes" at bounding box center [561, 161] width 42 height 28
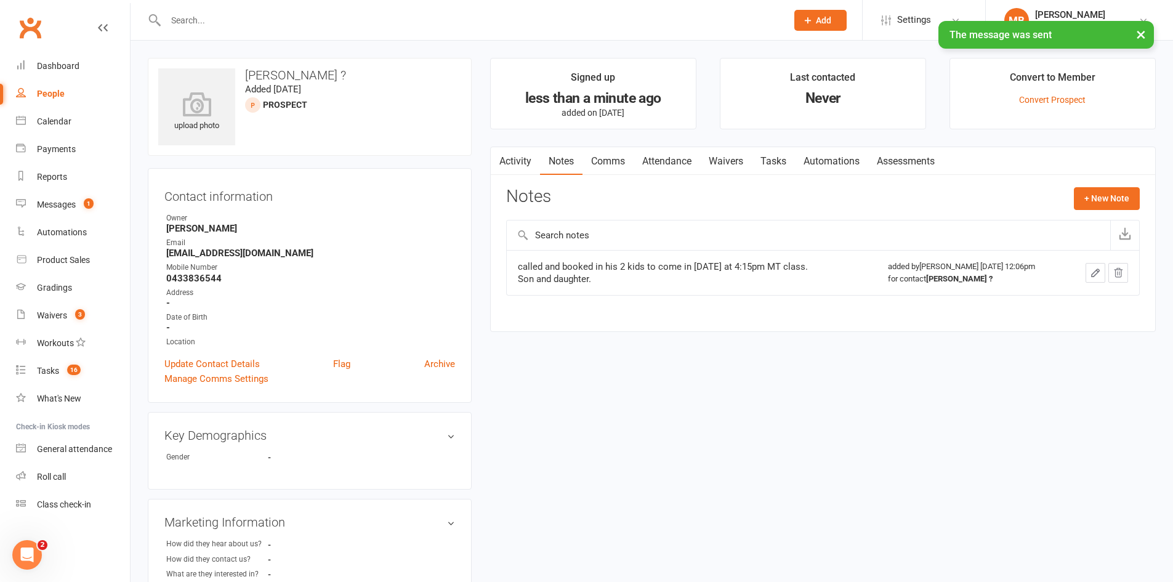
click at [776, 167] on link "Tasks" at bounding box center [773, 161] width 43 height 28
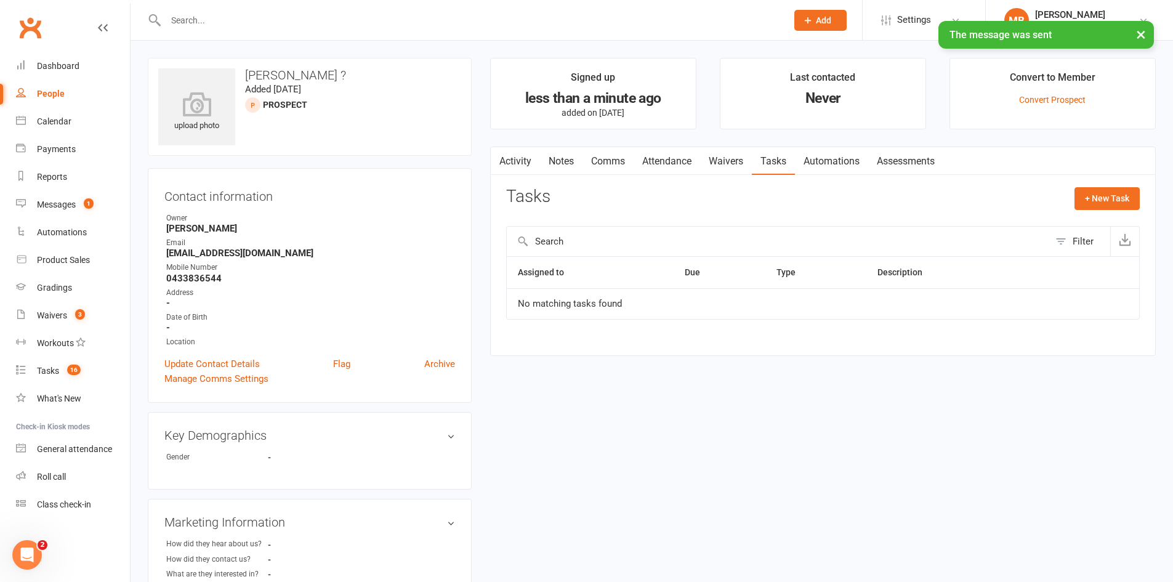
click at [664, 159] on link "Attendance" at bounding box center [666, 161] width 66 height 28
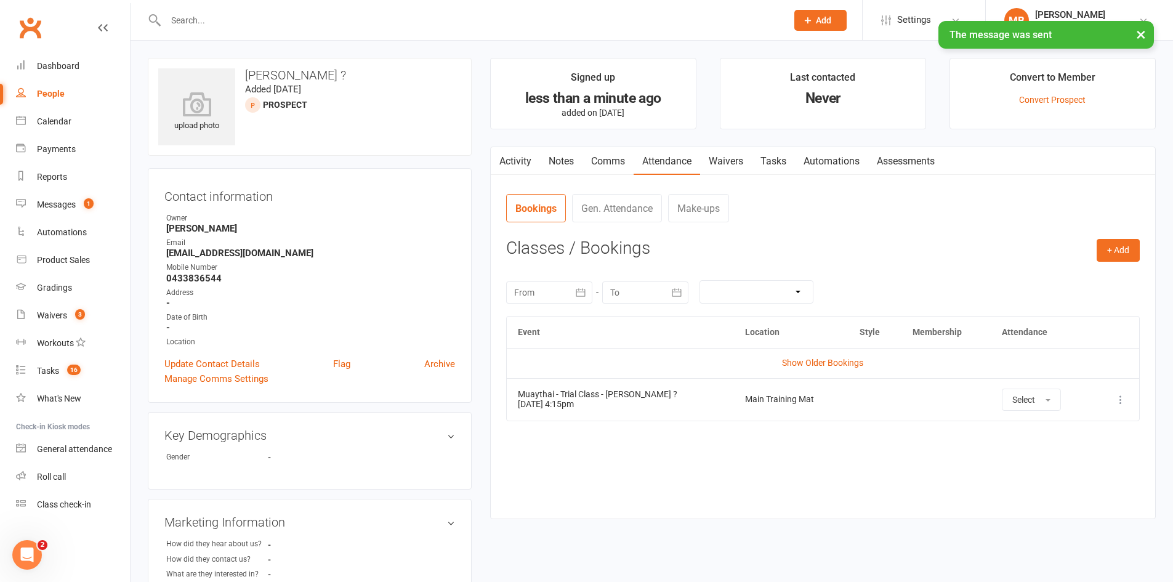
click at [524, 153] on link "Activity" at bounding box center [515, 161] width 49 height 28
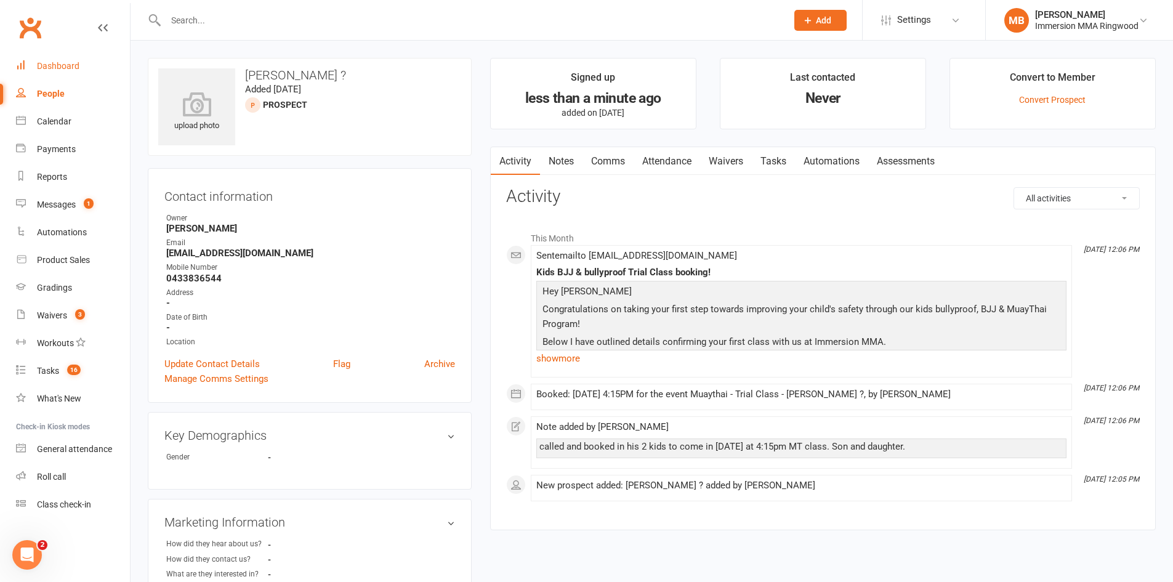
click at [54, 70] on div "Dashboard" at bounding box center [58, 66] width 42 height 10
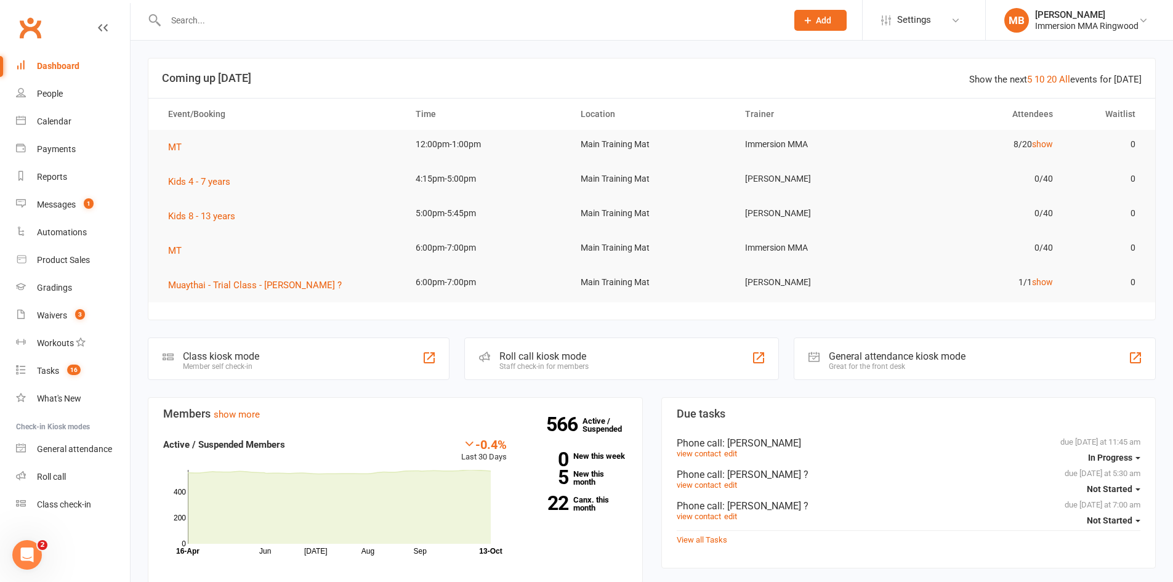
click at [345, 19] on input "text" at bounding box center [470, 20] width 616 height 17
click at [68, 124] on div "Calendar" at bounding box center [54, 121] width 34 height 10
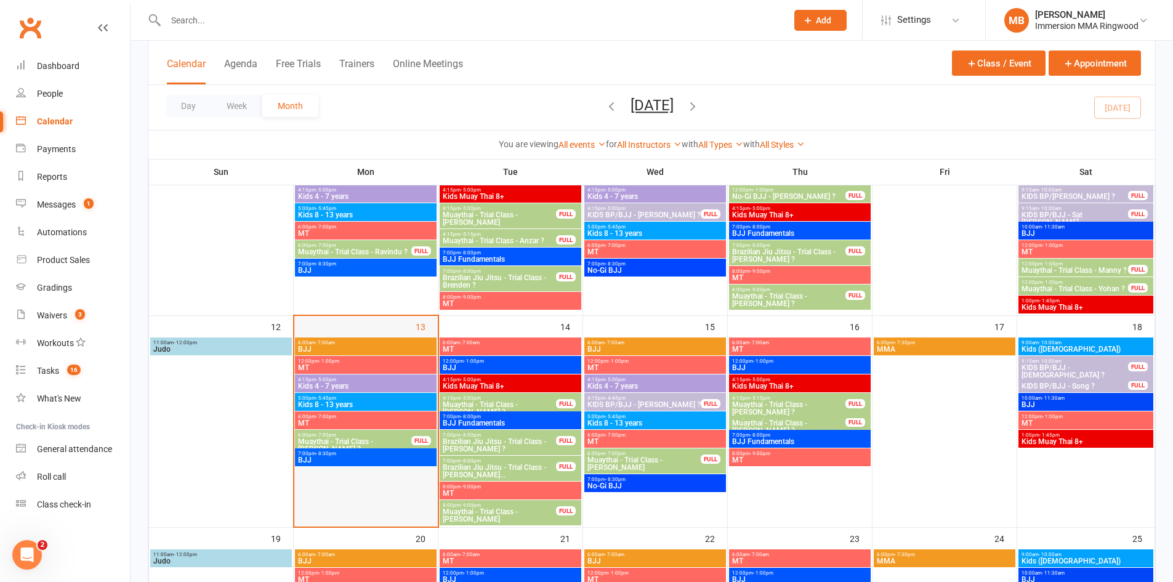
scroll to position [411, 0]
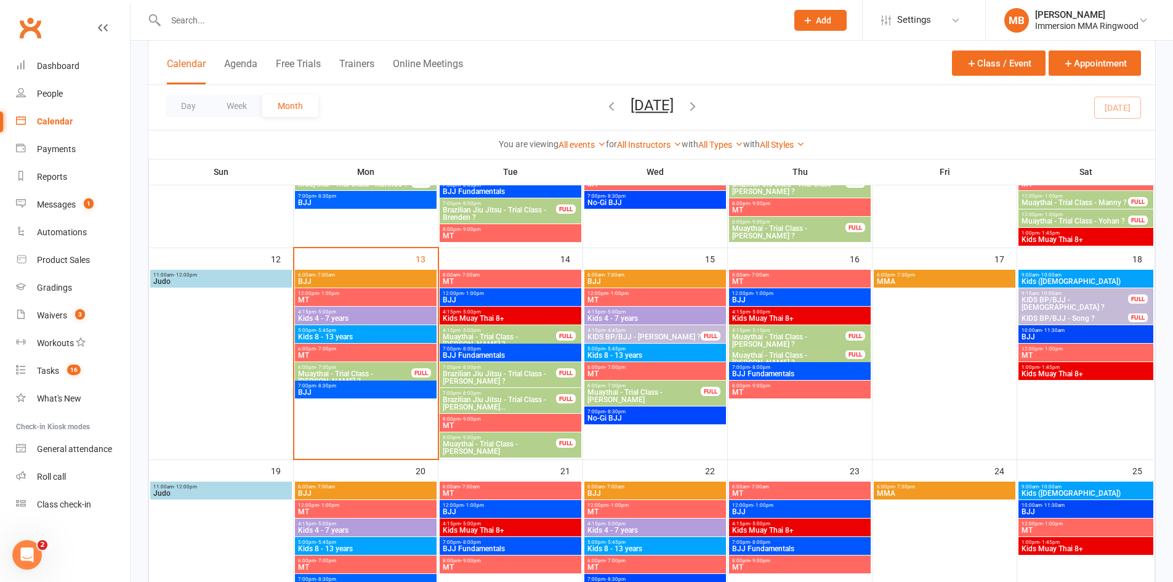
click at [369, 372] on span "Muaythai - Trial Class - Isaac ?" at bounding box center [354, 377] width 114 height 15
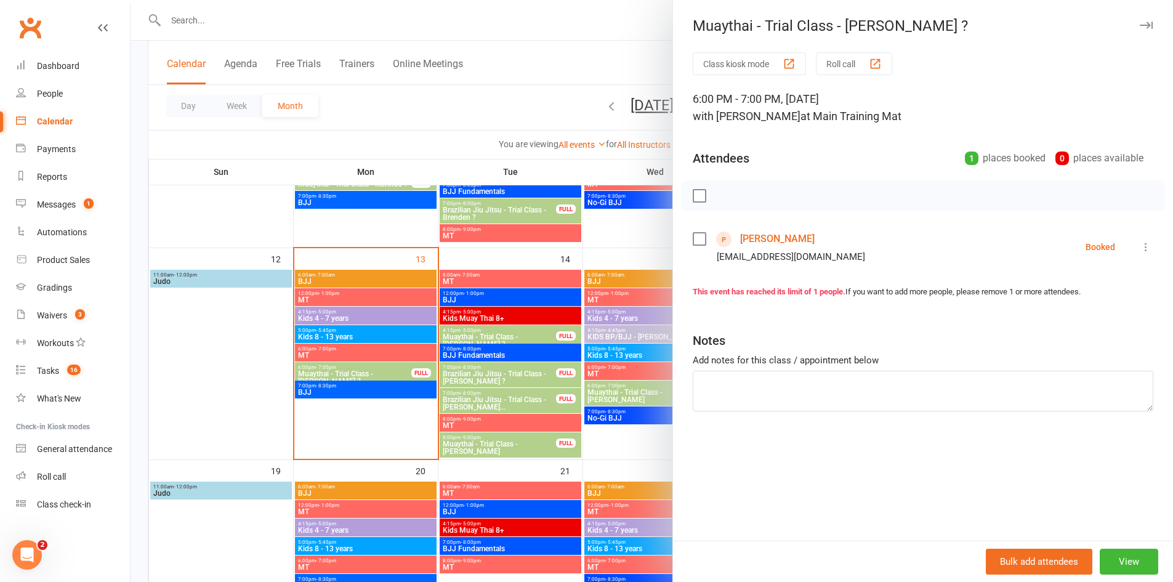
click at [753, 237] on link "Isaac O'Shea" at bounding box center [777, 239] width 74 height 20
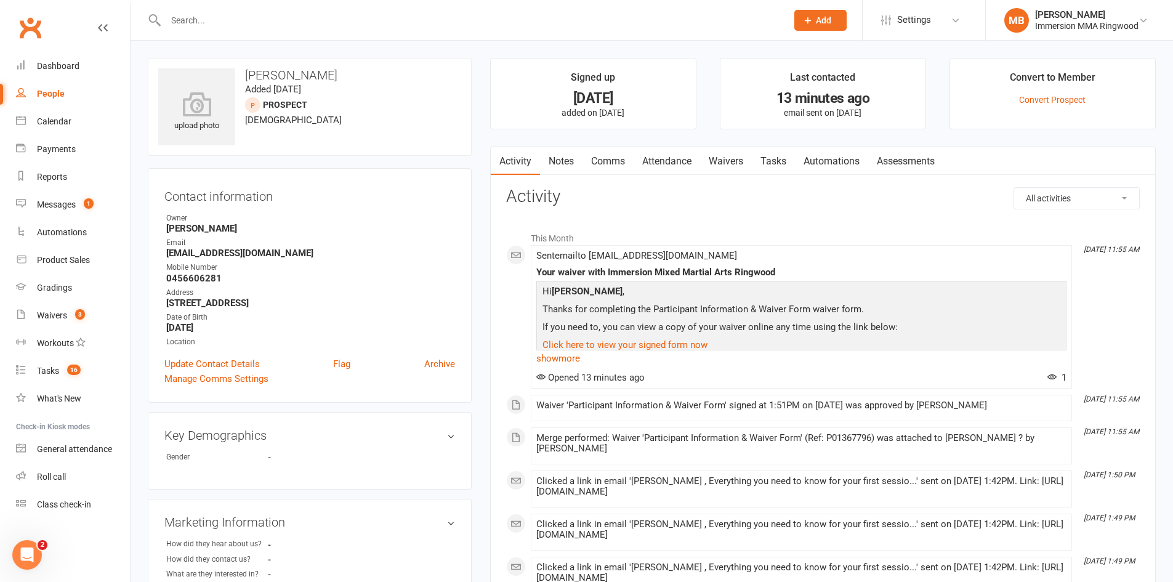
click at [577, 153] on link "Notes" at bounding box center [561, 161] width 42 height 28
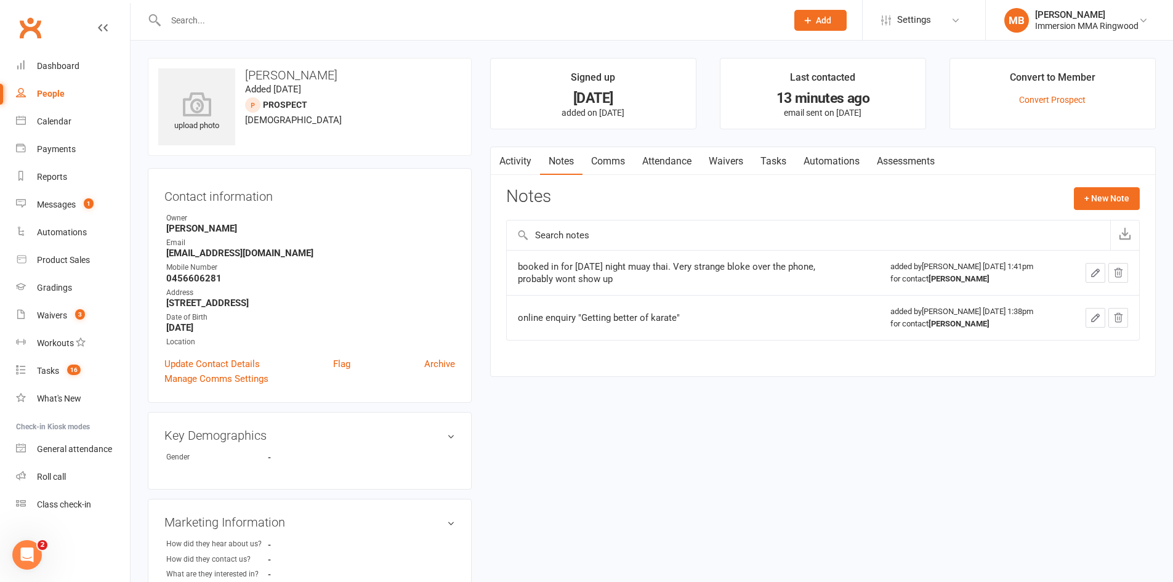
click at [610, 169] on link "Comms" at bounding box center [607, 161] width 51 height 28
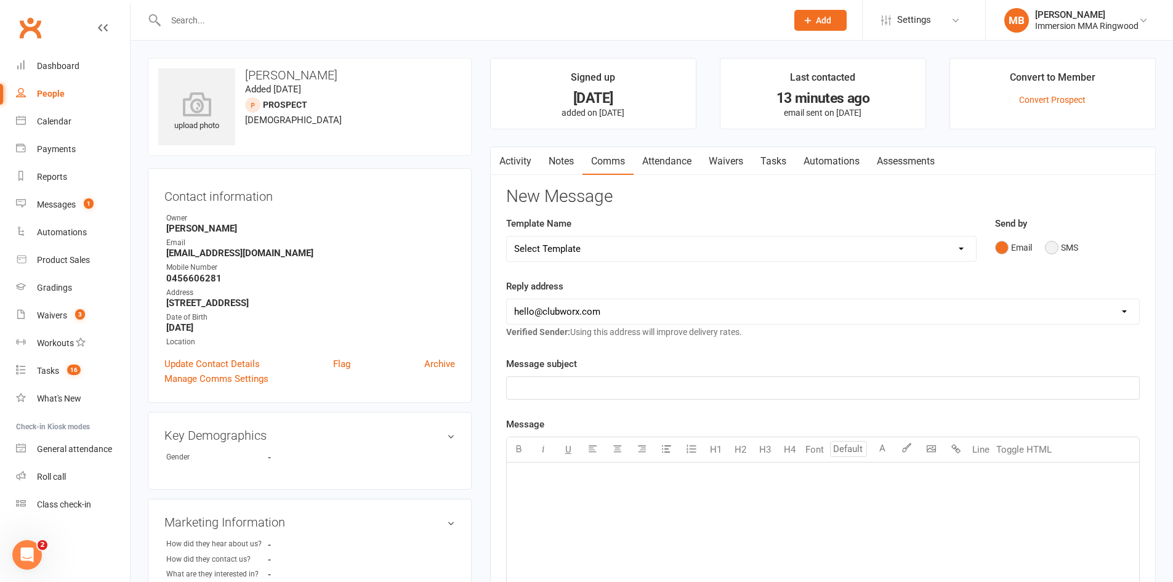
click at [1071, 251] on button "SMS" at bounding box center [1060, 247] width 33 height 23
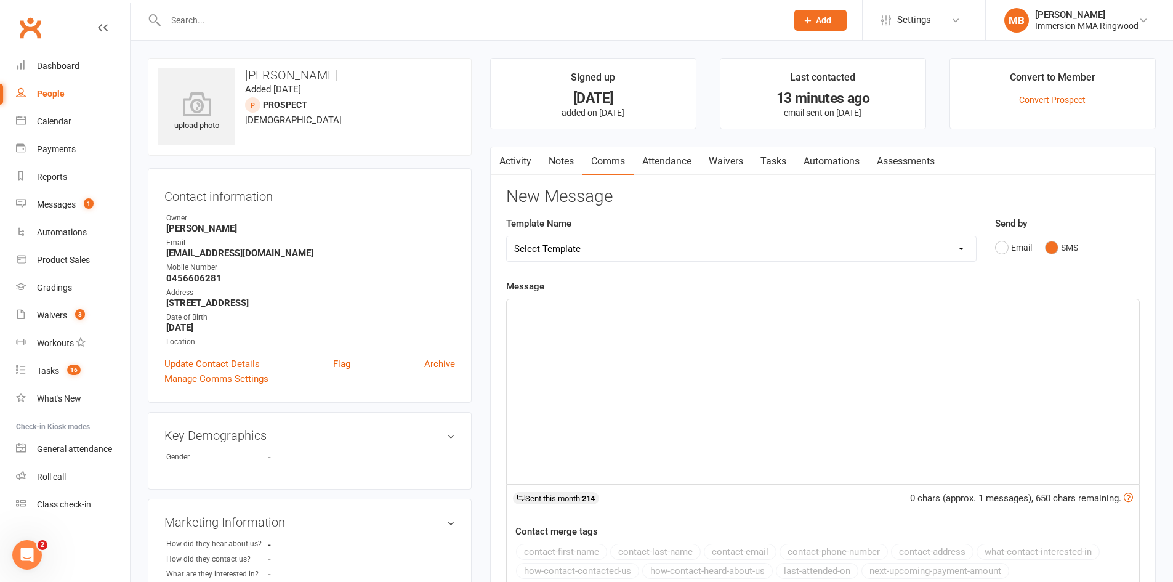
click at [1065, 342] on div "﻿" at bounding box center [823, 391] width 632 height 185
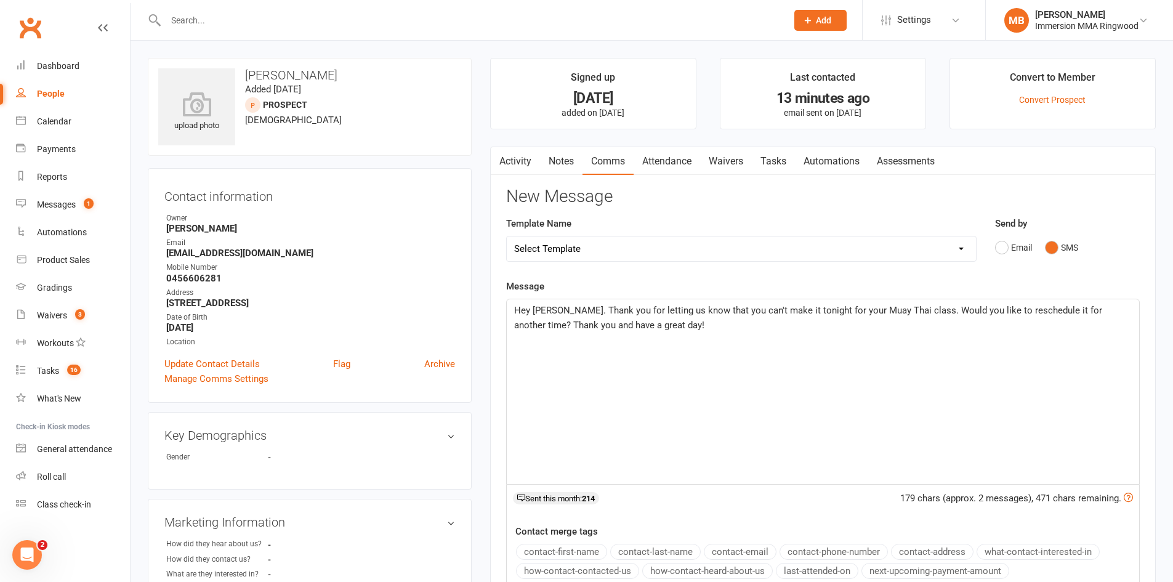
click at [558, 311] on span "Hey Isaac. Thank you for letting us know that you can't make it tonight for you…" at bounding box center [809, 318] width 590 height 26
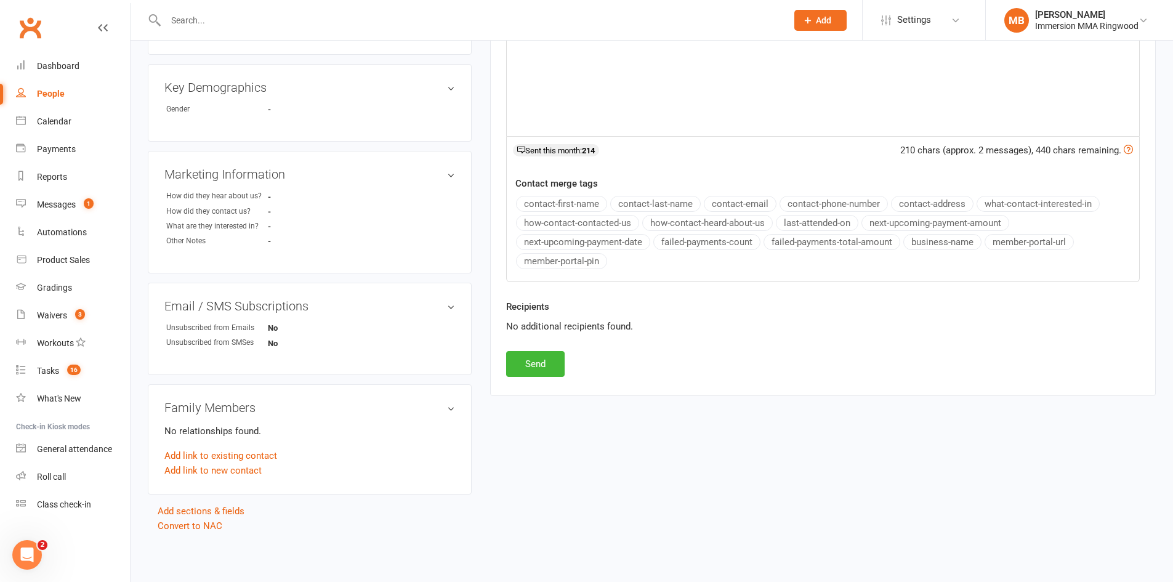
click at [530, 343] on div "Recipients No additional recipients found." at bounding box center [823, 325] width 652 height 52
click at [520, 372] on button "Send" at bounding box center [535, 364] width 58 height 26
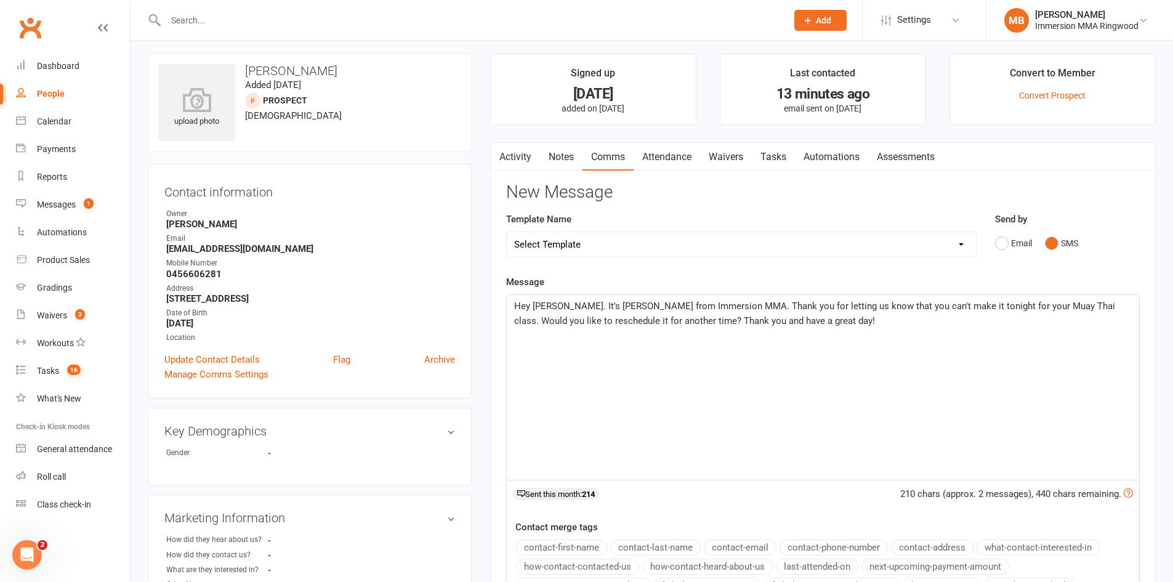
scroll to position [0, 0]
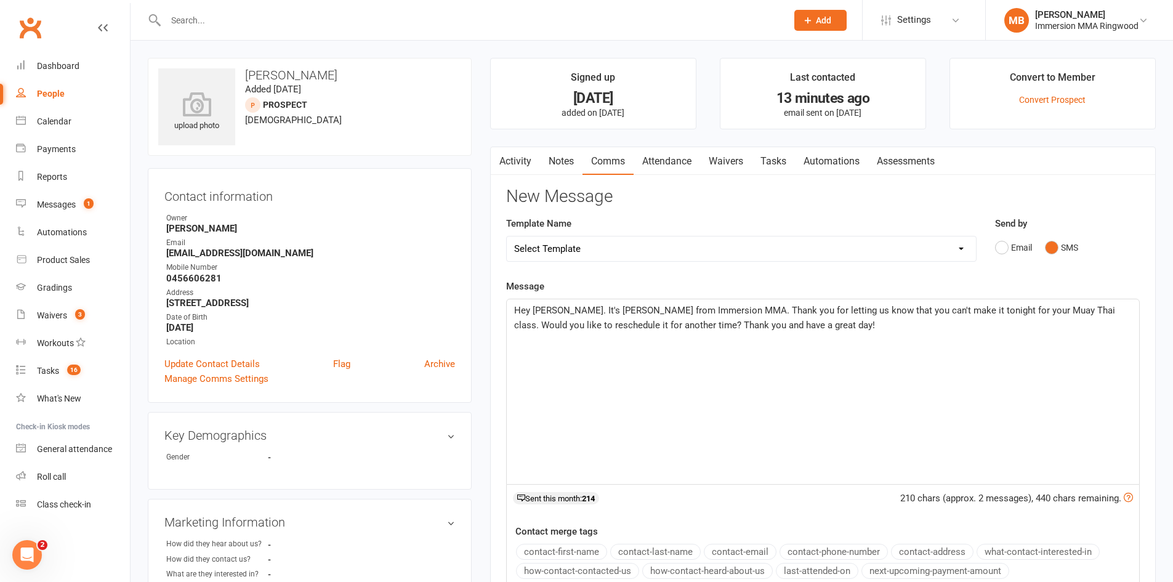
click at [564, 166] on link "Notes" at bounding box center [561, 161] width 42 height 28
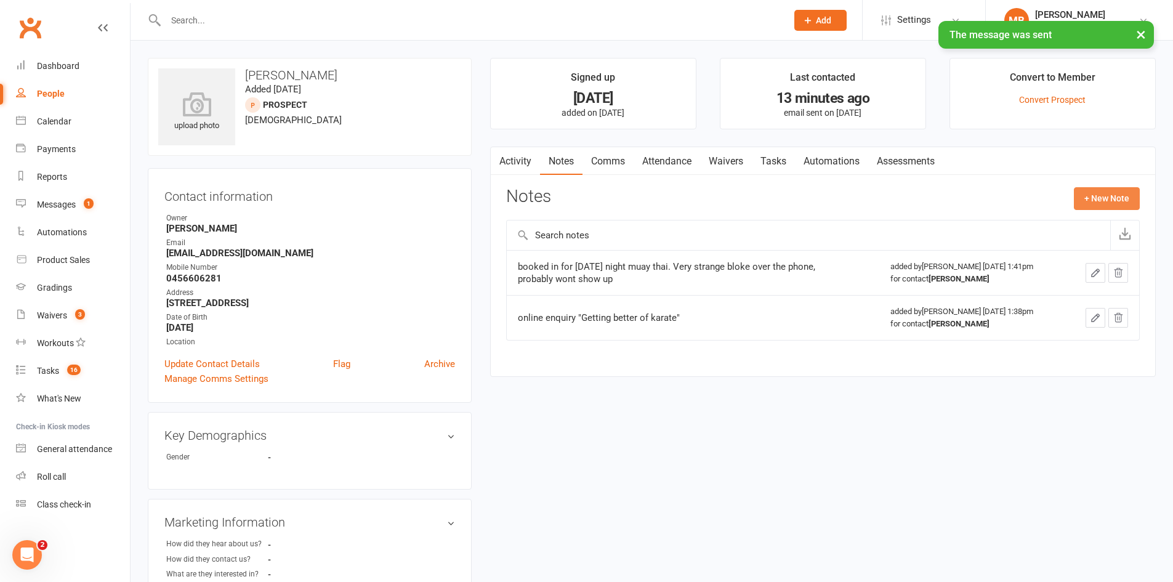
click at [1083, 198] on button "+ New Note" at bounding box center [1106, 198] width 66 height 22
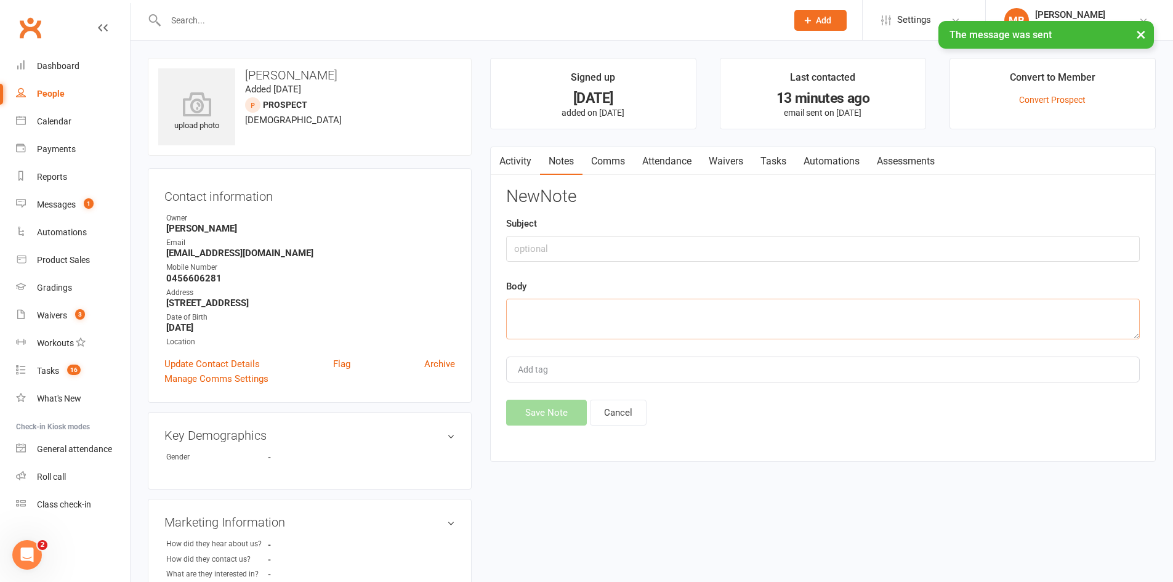
click at [739, 327] on textarea at bounding box center [822, 319] width 633 height 41
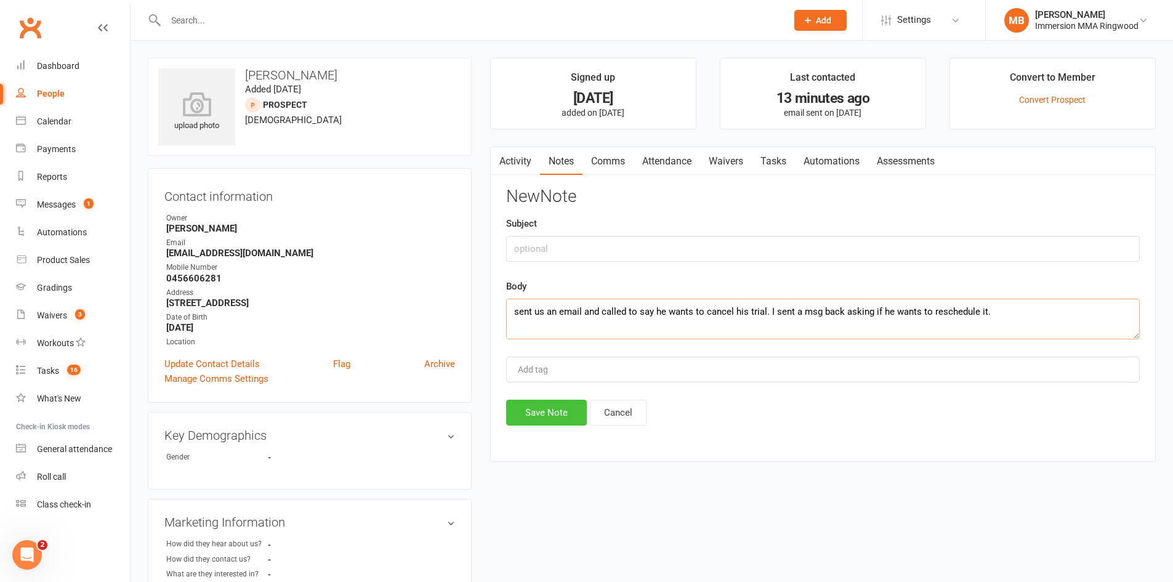
type textarea "sent us an email and called to say he wants to cancel his trial. I sent a msg b…"
click at [549, 412] on button "Save Note" at bounding box center [546, 412] width 81 height 26
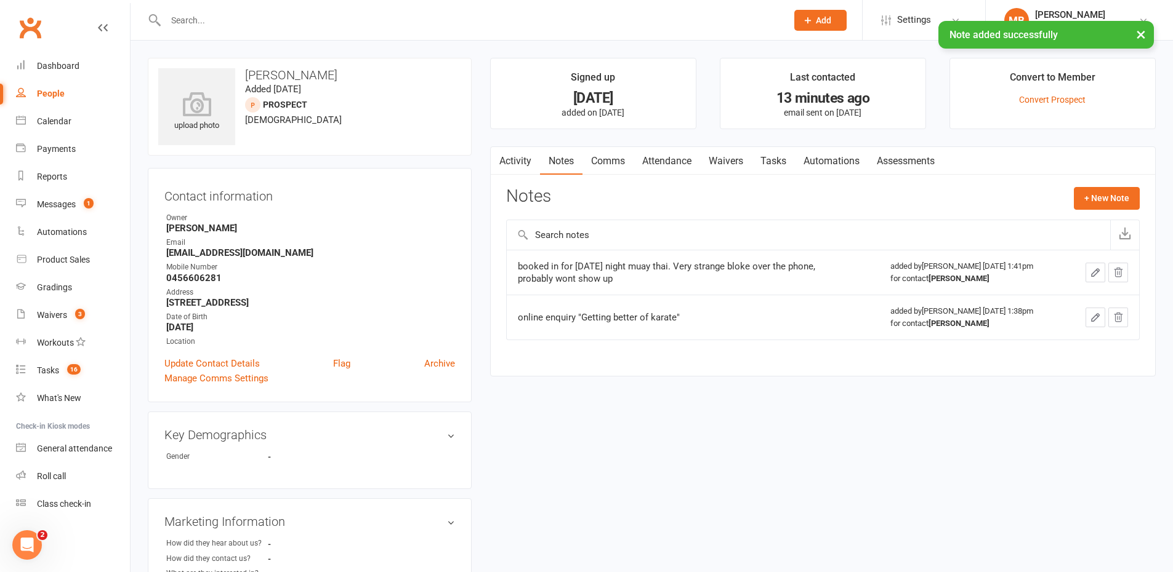
click at [784, 152] on link "Tasks" at bounding box center [773, 161] width 43 height 28
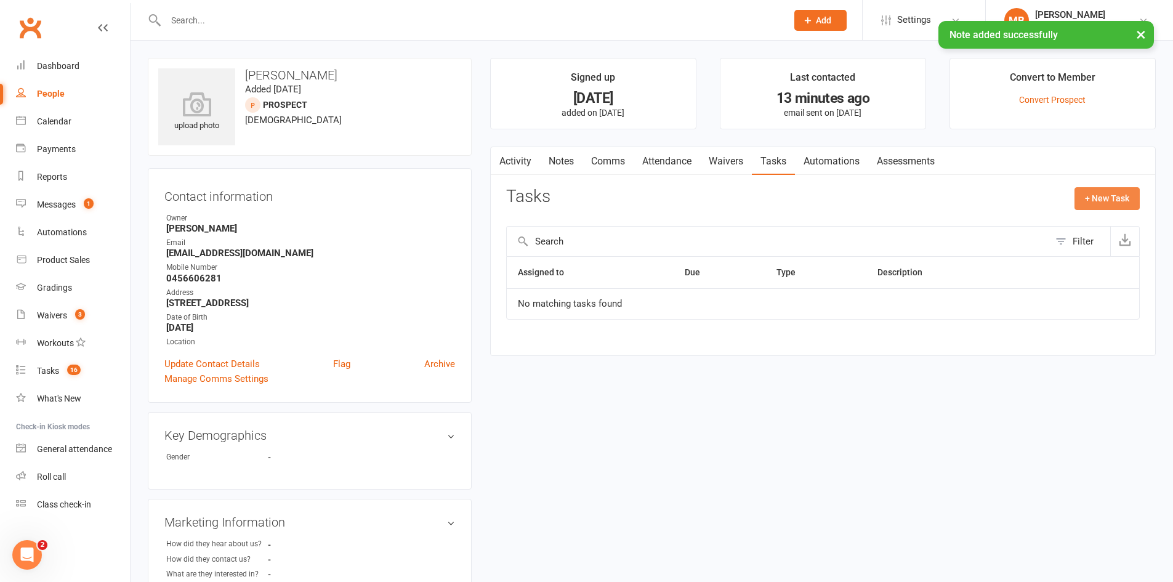
click at [1091, 198] on button "+ New Task" at bounding box center [1106, 198] width 65 height 22
select select "51778"
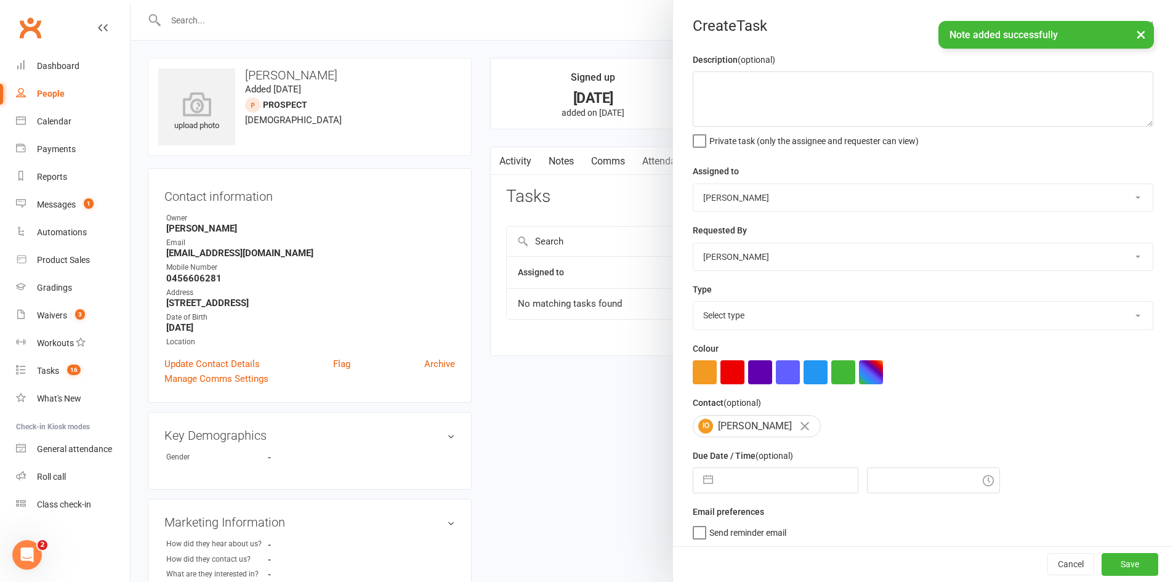
click at [768, 502] on div "Description (optional) Private task (only the assignee and requester can view) …" at bounding box center [923, 300] width 500 height 497
select select "8"
select select "2025"
select select "9"
select select "2025"
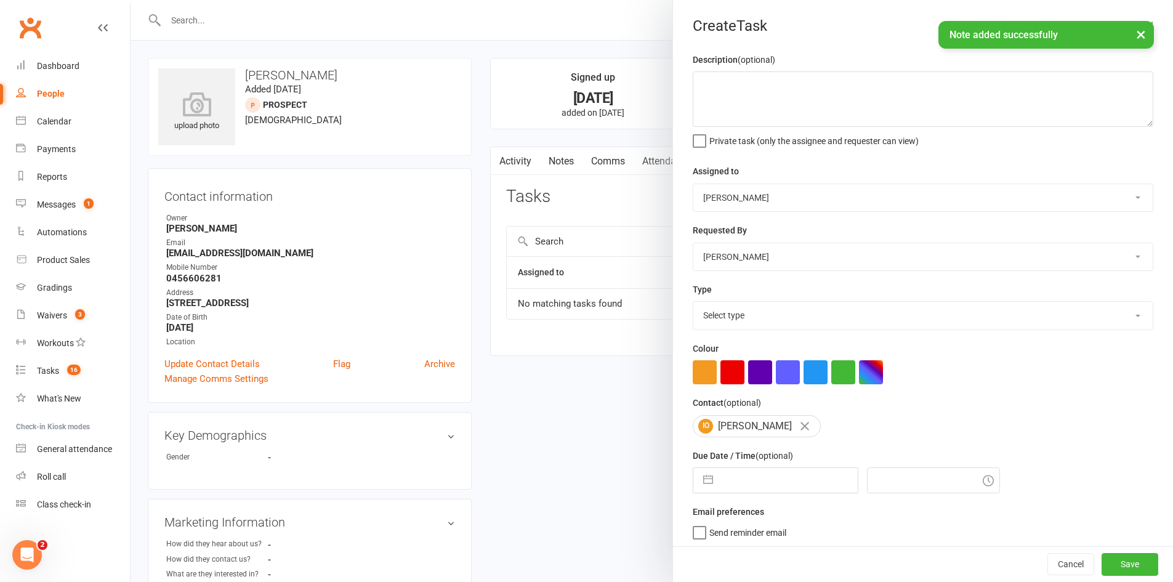
select select "10"
select select "2025"
click at [766, 479] on input "text" at bounding box center [788, 480] width 138 height 25
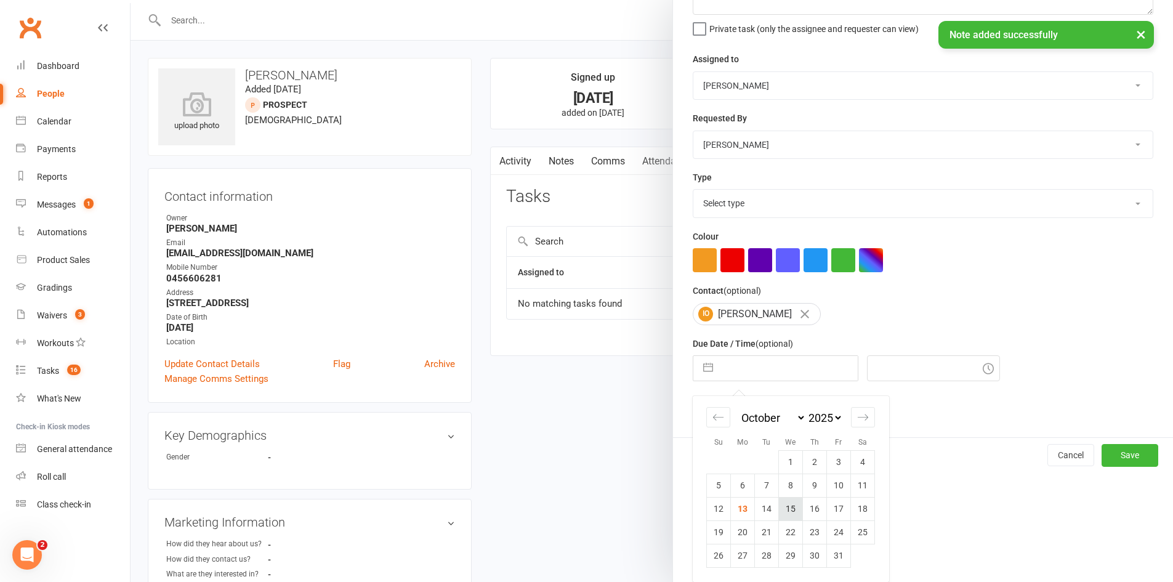
click at [790, 501] on td "15" at bounding box center [791, 508] width 24 height 23
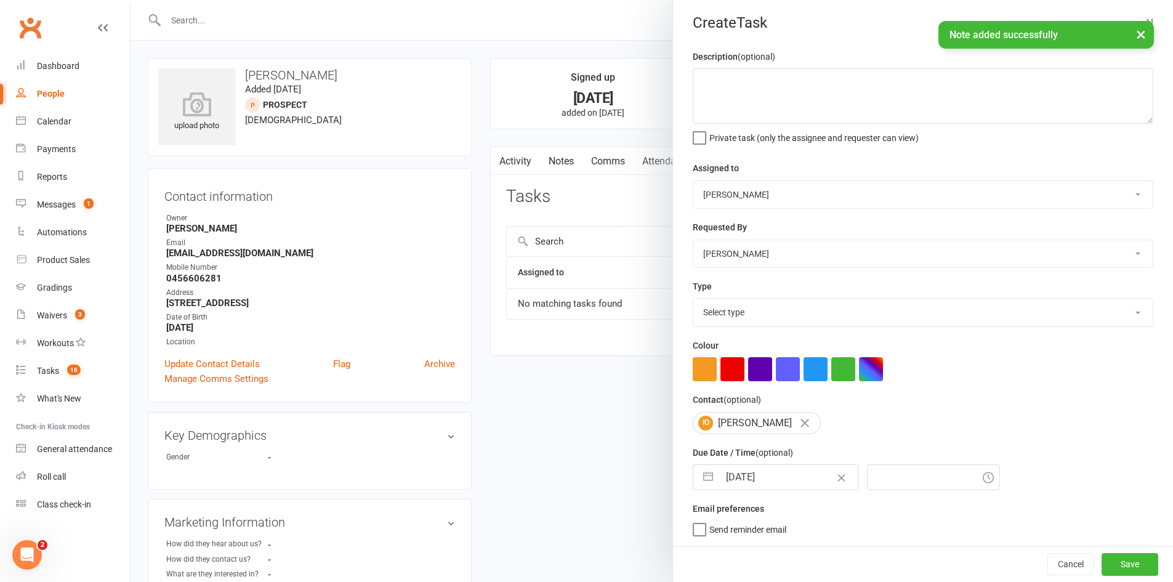
type input "15 Oct 2025"
type input "12:15pm"
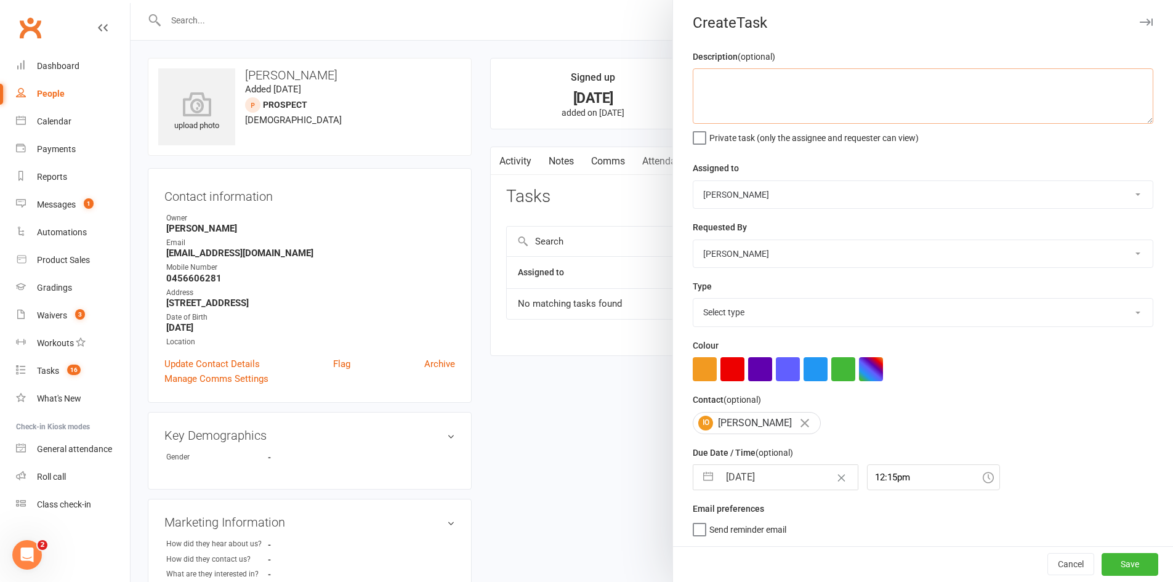
click at [770, 100] on textarea at bounding box center [922, 95] width 460 height 55
type textarea "does he want to reschedule trial?"
click at [741, 304] on select "Select type Cmonnnn E-mail Financial Follow-up Help Just do it Letting ya know …" at bounding box center [922, 312] width 459 height 27
select select "6641"
click at [693, 299] on select "Select type Cmonnnn E-mail Financial Follow-up Help Just do it Letting ya know …" at bounding box center [922, 312] width 459 height 27
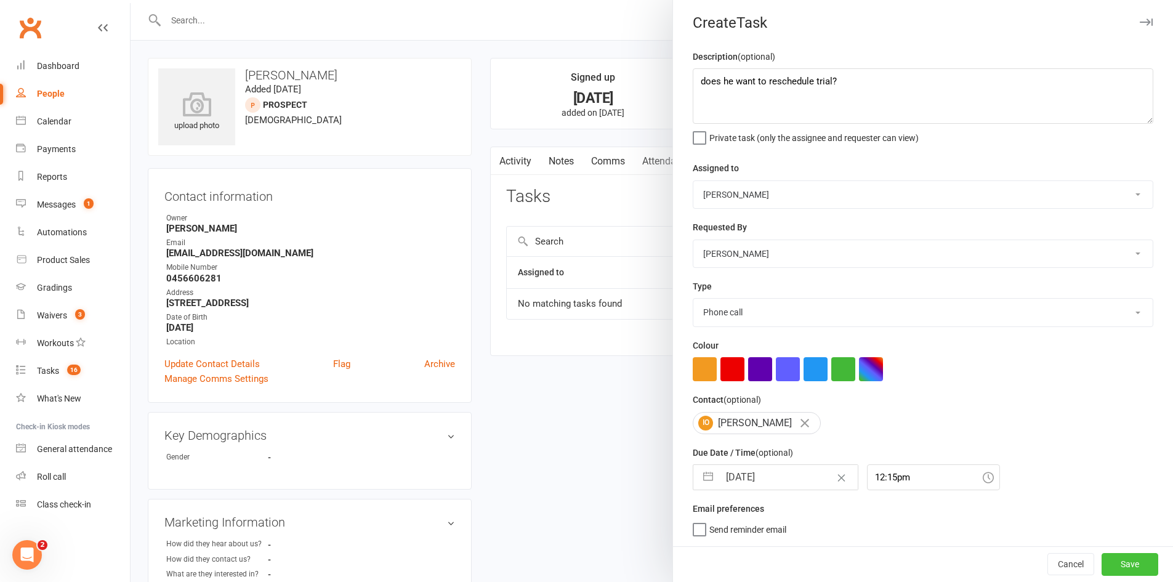
click at [1117, 565] on button "Save" at bounding box center [1129, 564] width 57 height 22
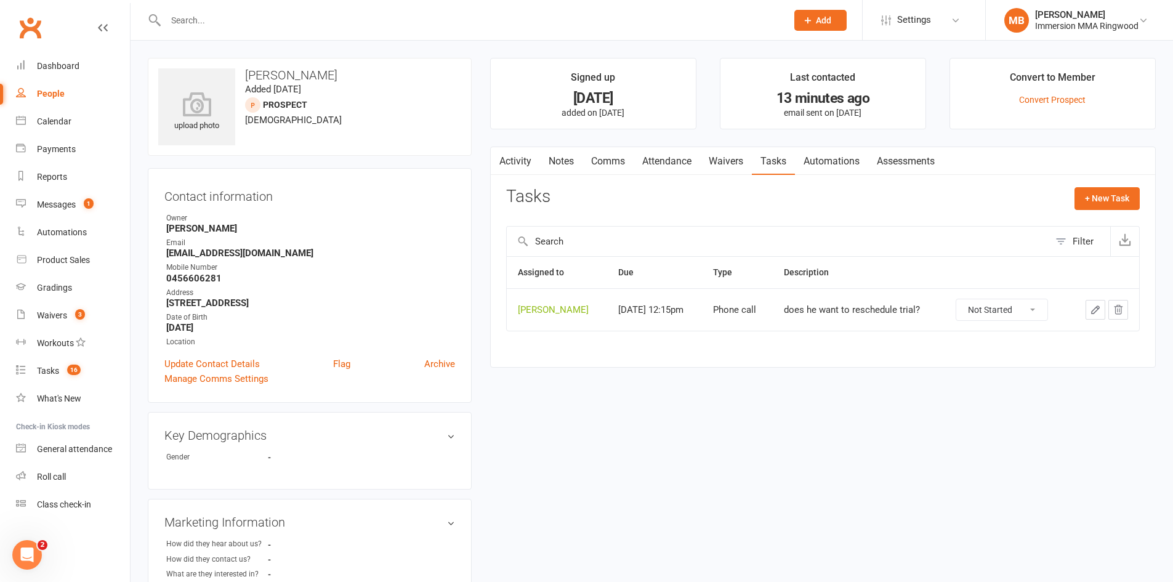
click at [339, 14] on input "text" at bounding box center [470, 20] width 616 height 17
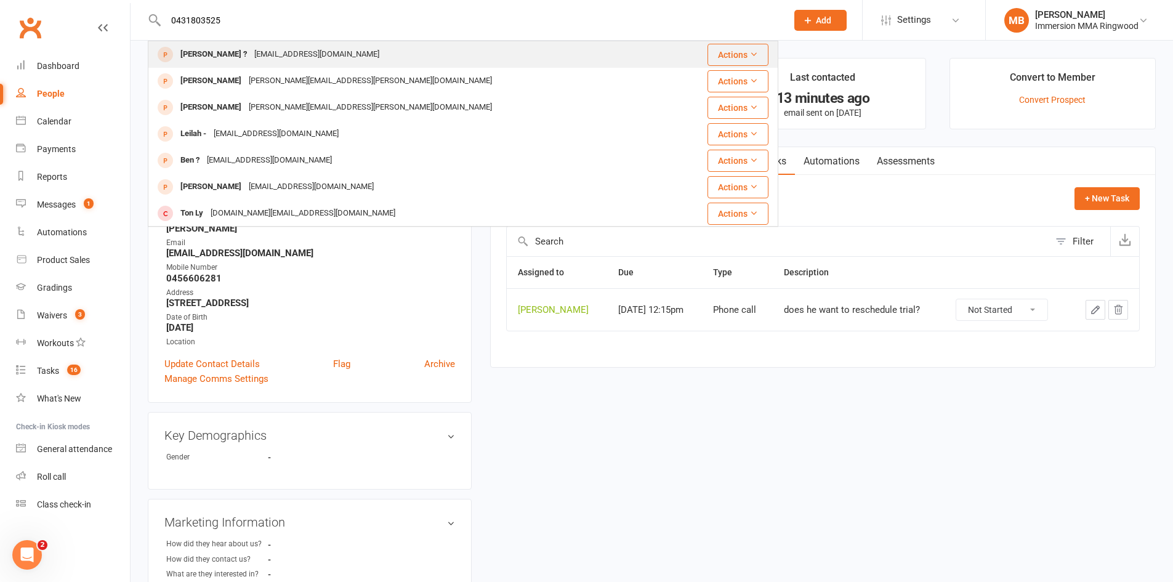
type input "0431803525"
click at [251, 57] on div "marks27@bigpond.com" at bounding box center [317, 55] width 132 height 18
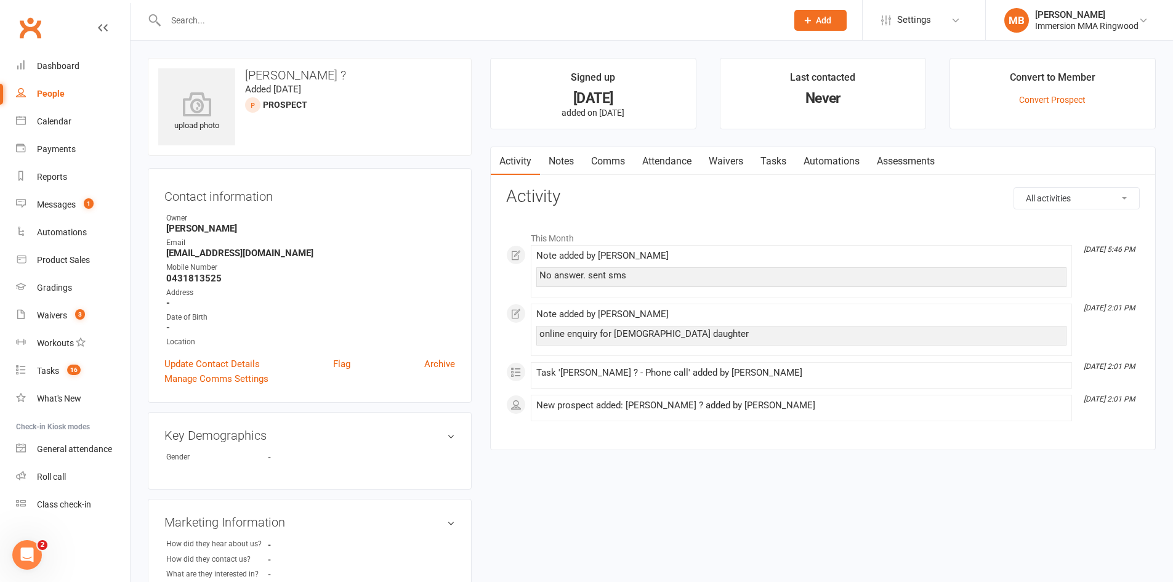
click at [570, 161] on link "Notes" at bounding box center [561, 161] width 42 height 28
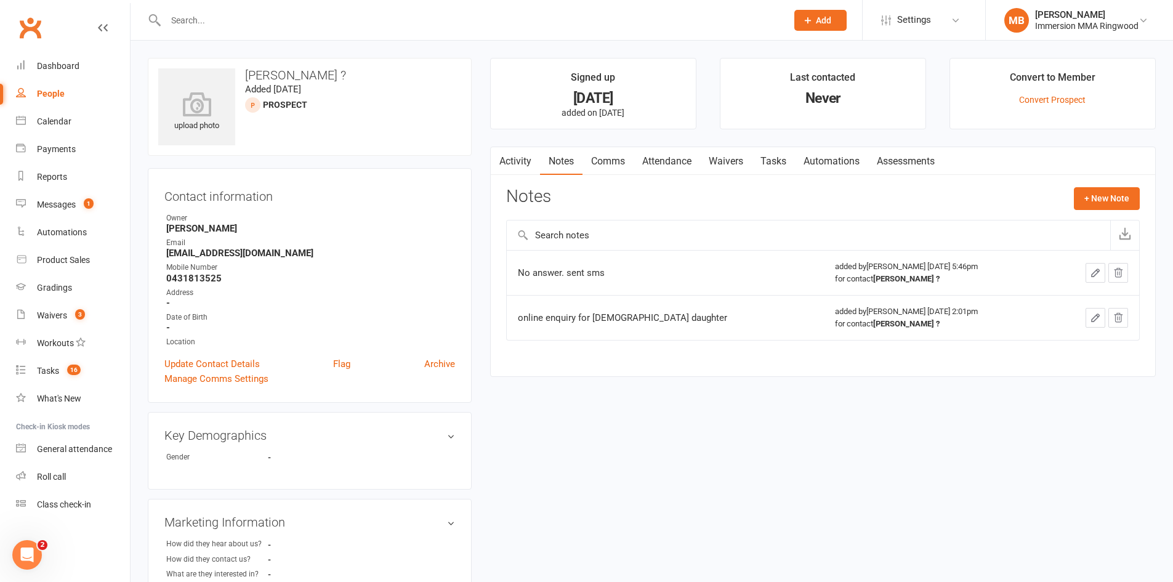
click at [508, 167] on link "Activity" at bounding box center [515, 161] width 49 height 28
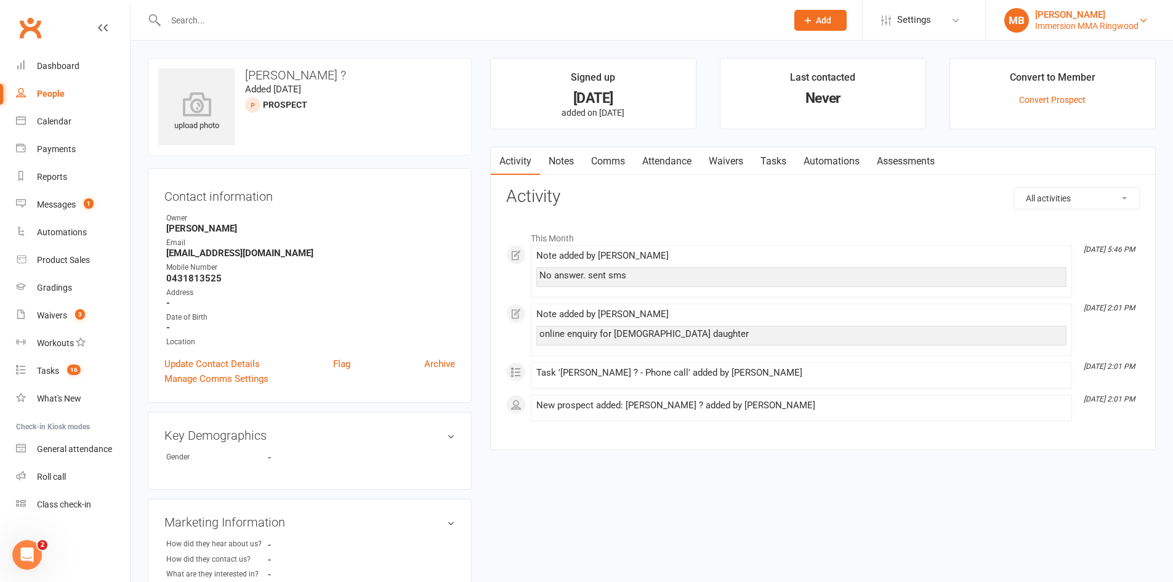
click at [1067, 14] on div "[PERSON_NAME]" at bounding box center [1086, 14] width 103 height 11
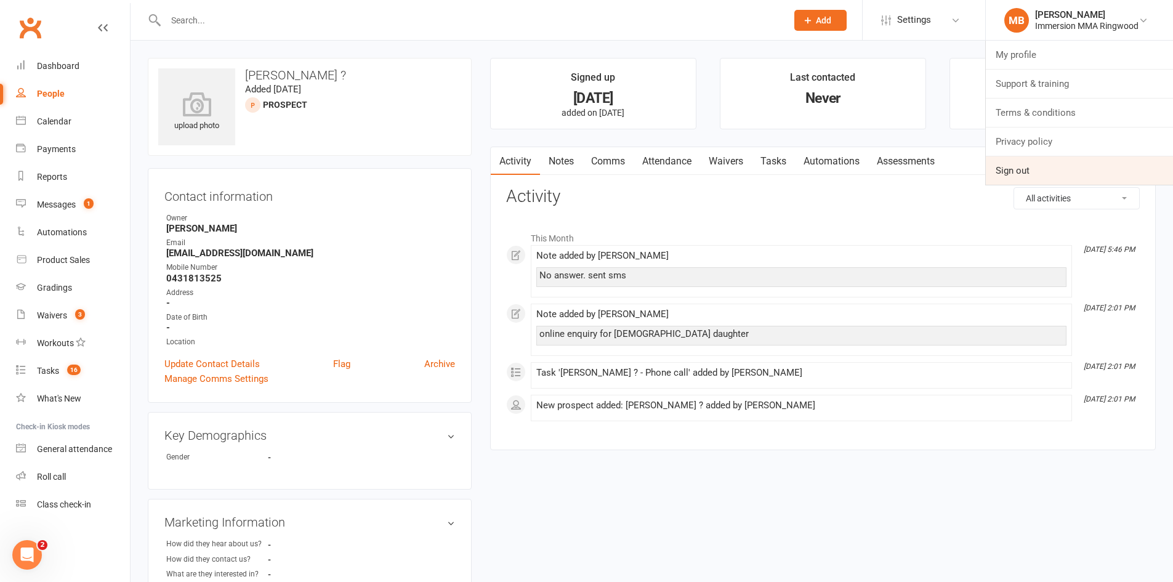
click at [1040, 171] on link "Sign out" at bounding box center [1078, 170] width 187 height 28
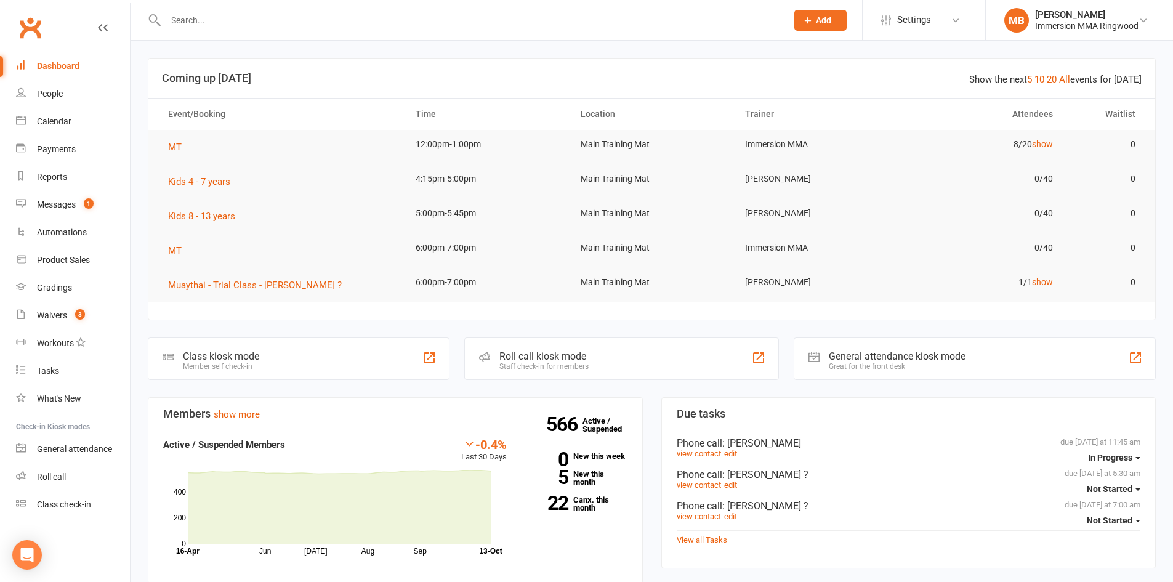
click at [487, 20] on input "text" at bounding box center [470, 20] width 616 height 17
click at [83, 68] on link "Dashboard" at bounding box center [73, 66] width 114 height 28
click at [217, 19] on input "text" at bounding box center [470, 20] width 616 height 17
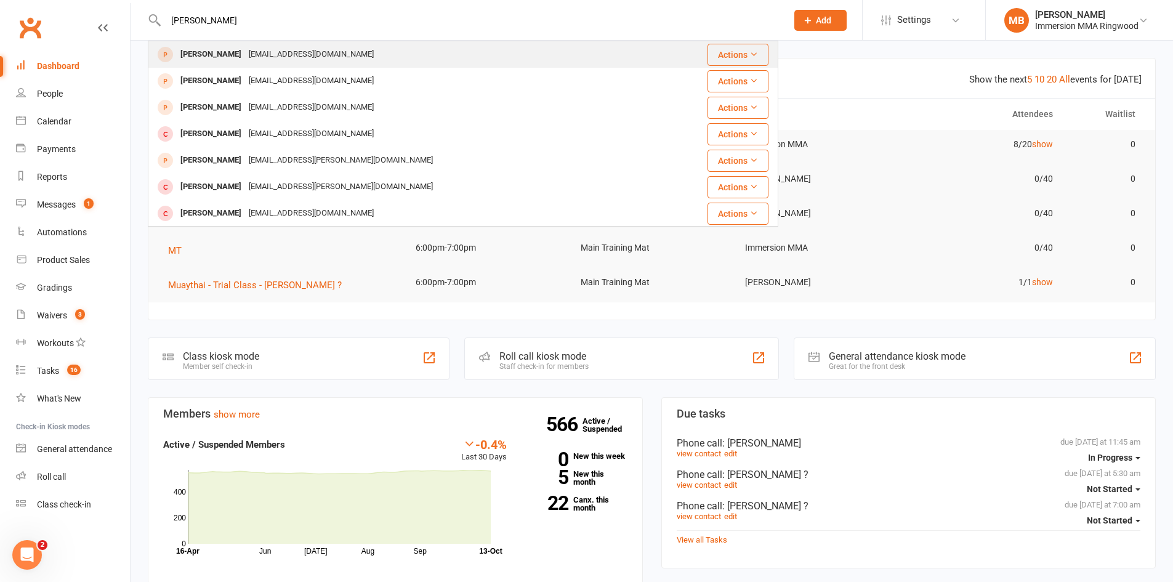
type input "jordan peterson"
click at [235, 64] on div "Jordan peterson mrjordanpeterson@gmail.com" at bounding box center [401, 54] width 505 height 25
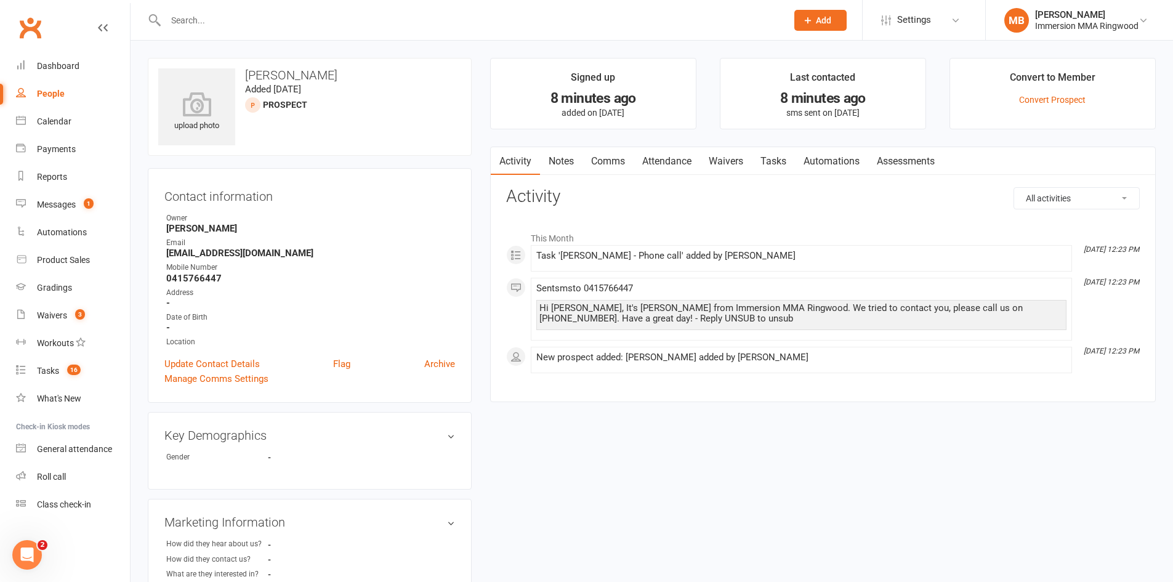
click at [563, 154] on link "Notes" at bounding box center [561, 161] width 42 height 28
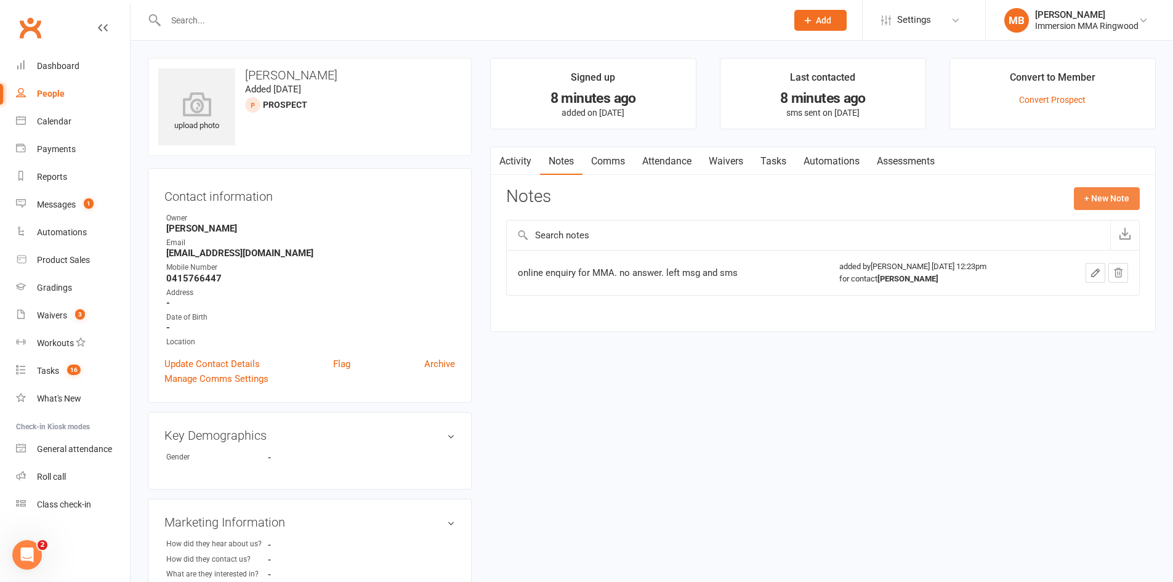
click at [1121, 193] on button "+ New Note" at bounding box center [1106, 198] width 66 height 22
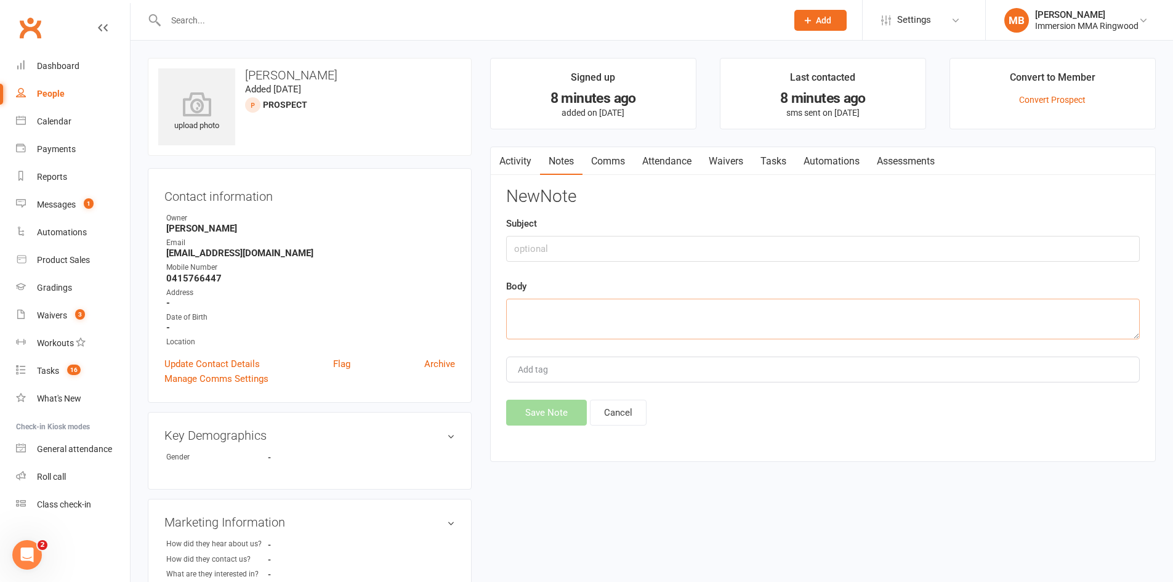
click at [880, 321] on textarea at bounding box center [822, 319] width 633 height 41
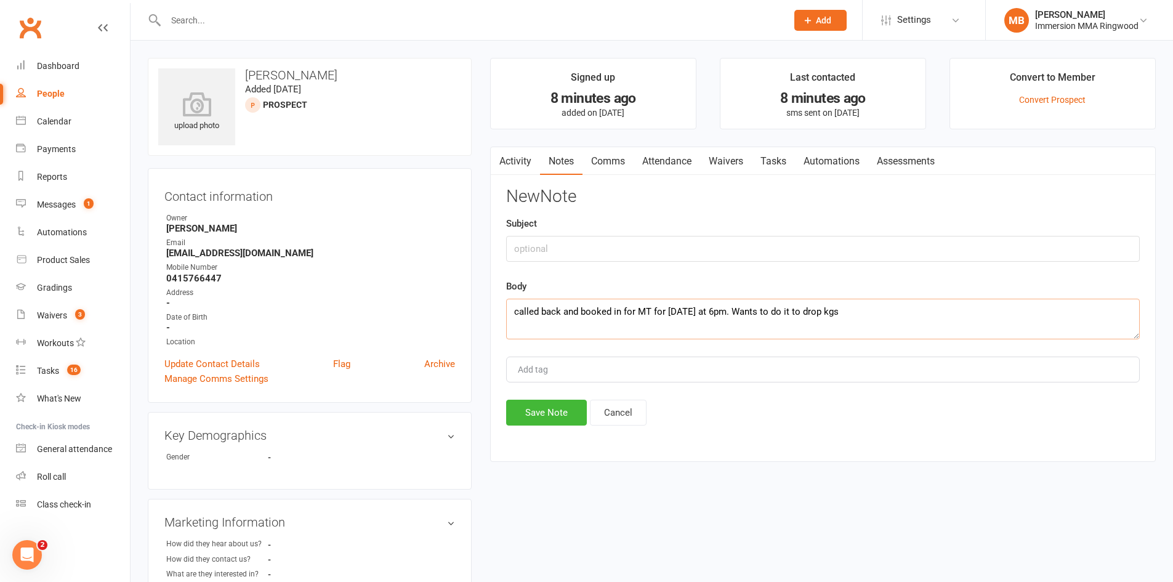
type textarea "called back and booked in for MT for this Wed at 6pm. Wants to do it to drop kgs"
click at [548, 412] on button "Save Note" at bounding box center [546, 412] width 81 height 26
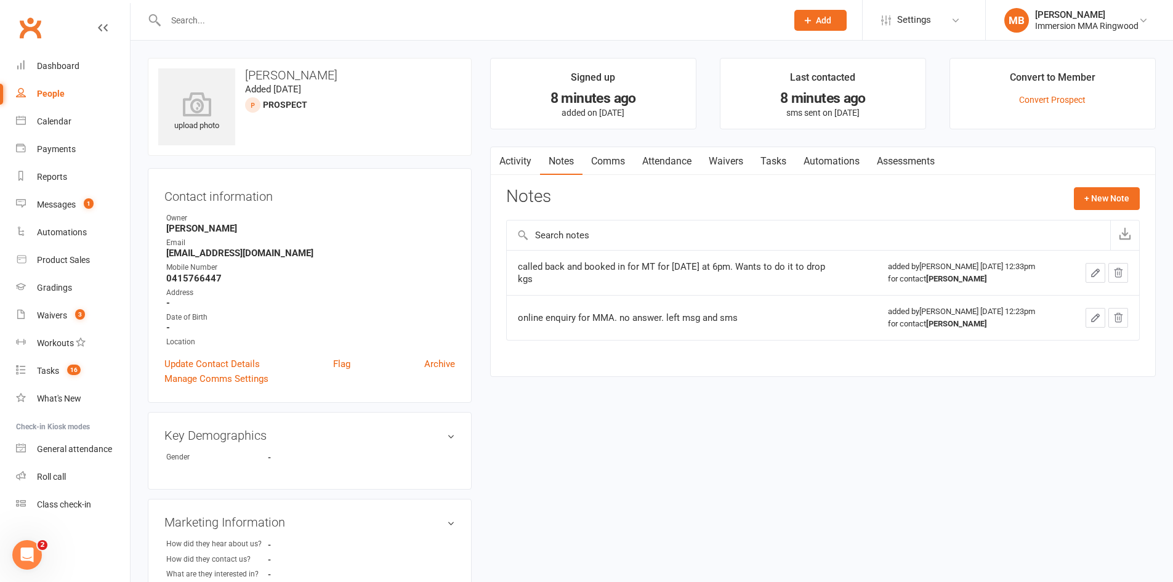
click at [683, 153] on link "Attendance" at bounding box center [666, 161] width 66 height 28
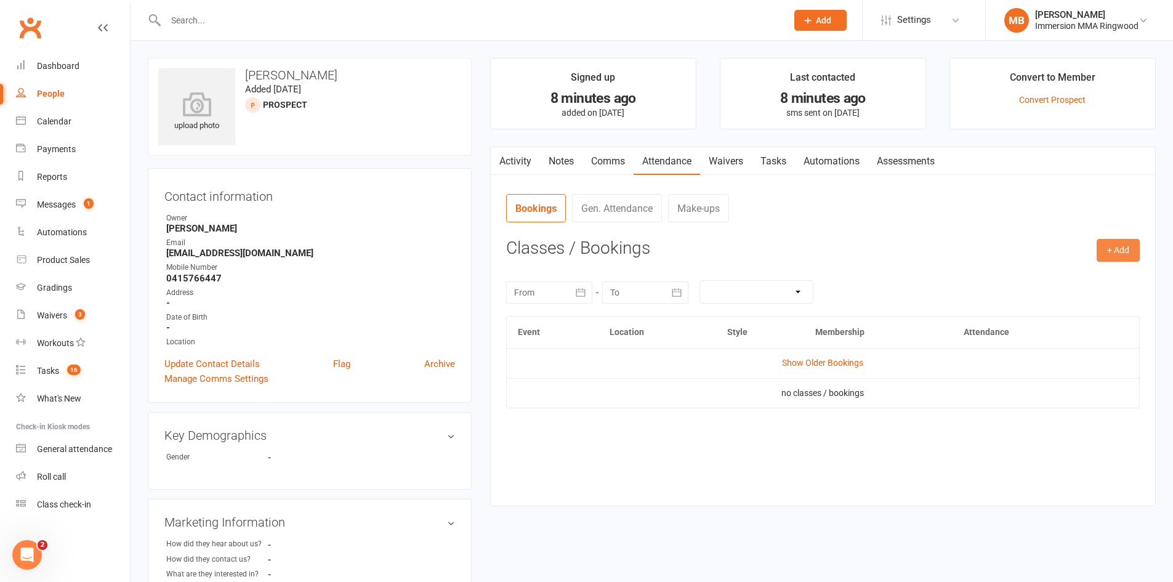
click at [1134, 255] on button "+ Add" at bounding box center [1117, 250] width 43 height 22
click at [1090, 302] on link "Add Appointment" at bounding box center [1078, 303] width 122 height 25
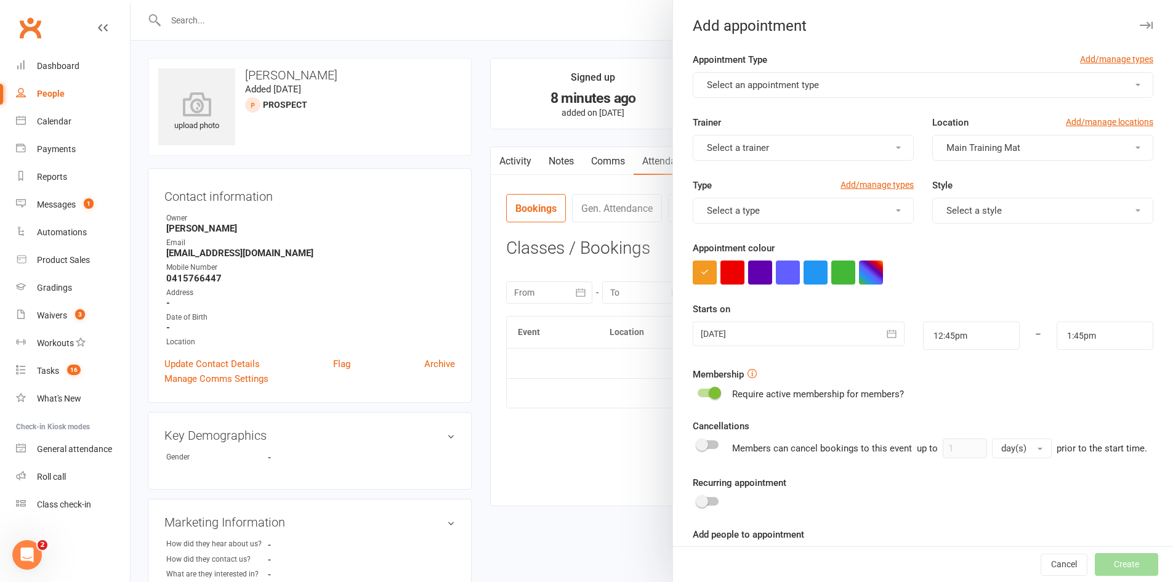
click at [750, 87] on span "Select an appointment type" at bounding box center [763, 84] width 112 height 11
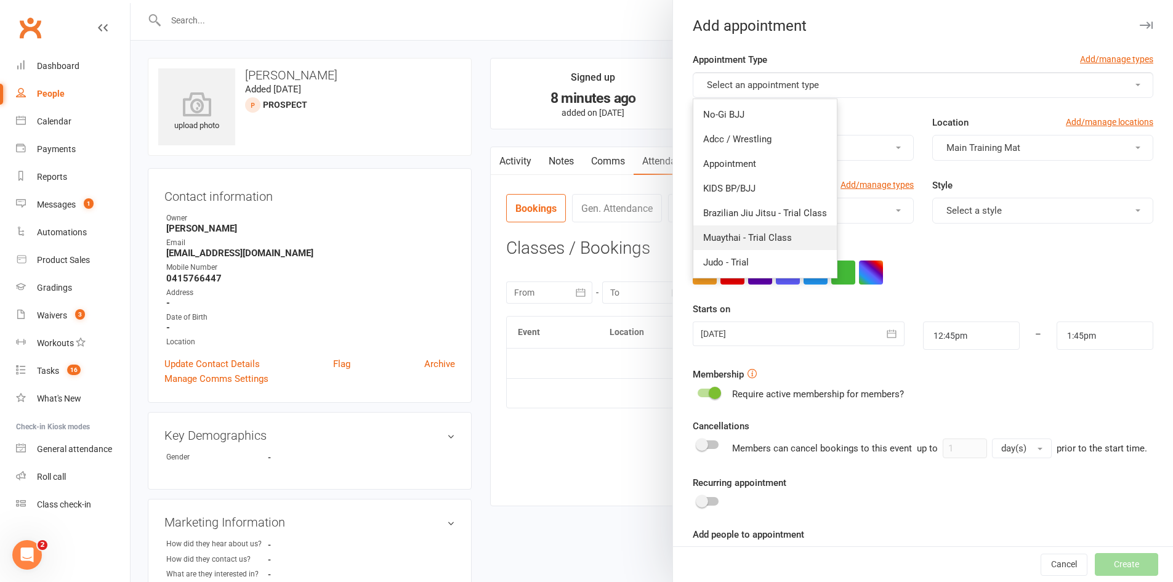
click at [726, 238] on span "Muaythai - Trial Class" at bounding box center [747, 237] width 89 height 11
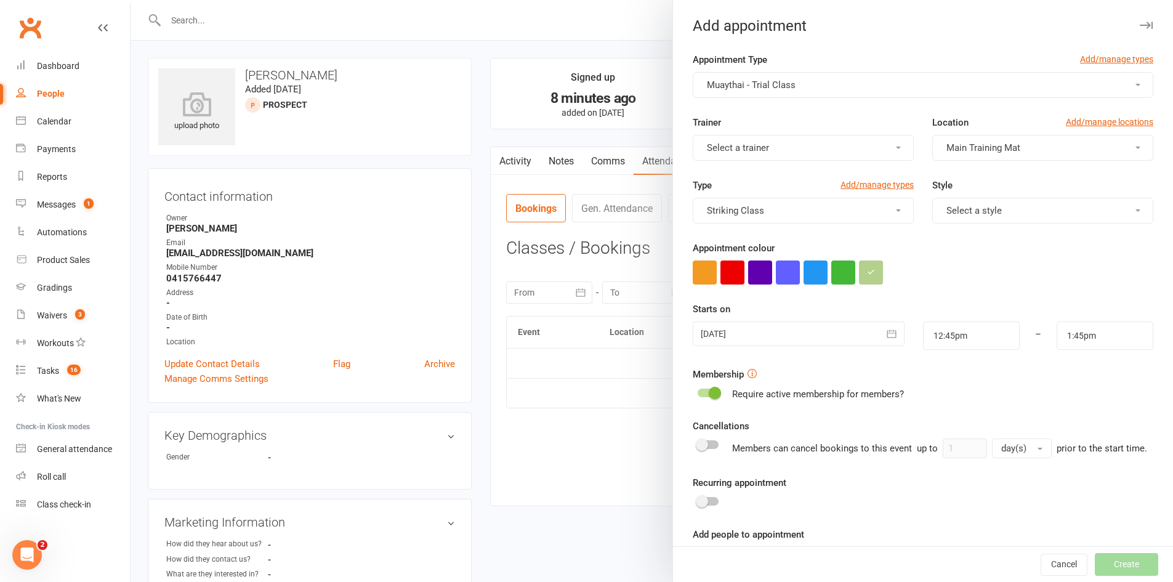
click at [733, 335] on div at bounding box center [797, 333] width 211 height 25
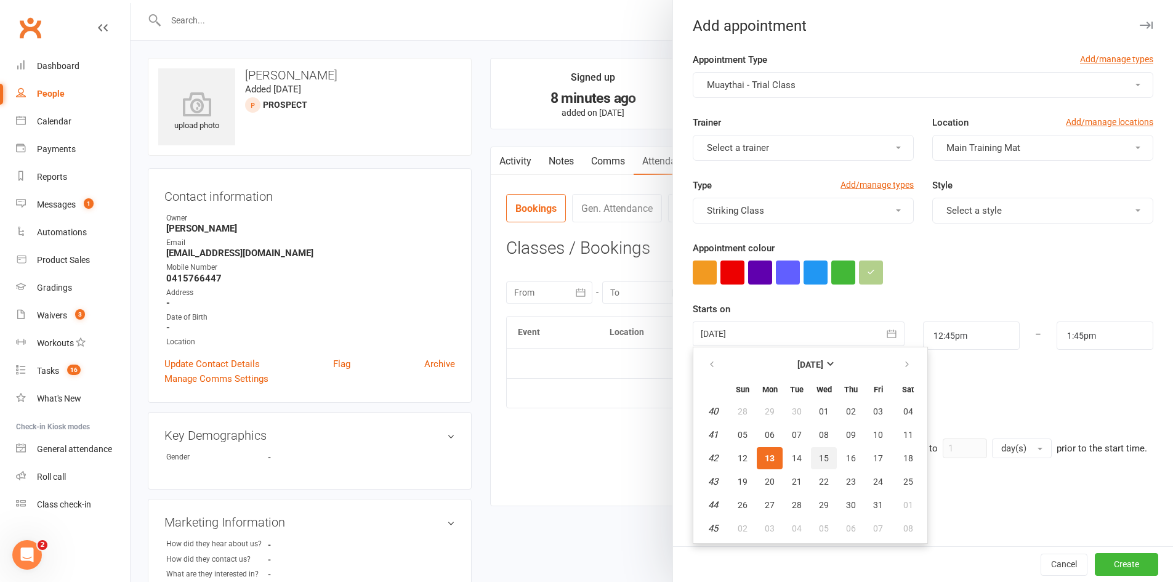
click at [811, 457] on button "15" at bounding box center [824, 458] width 26 height 22
type input "15 Oct 2025"
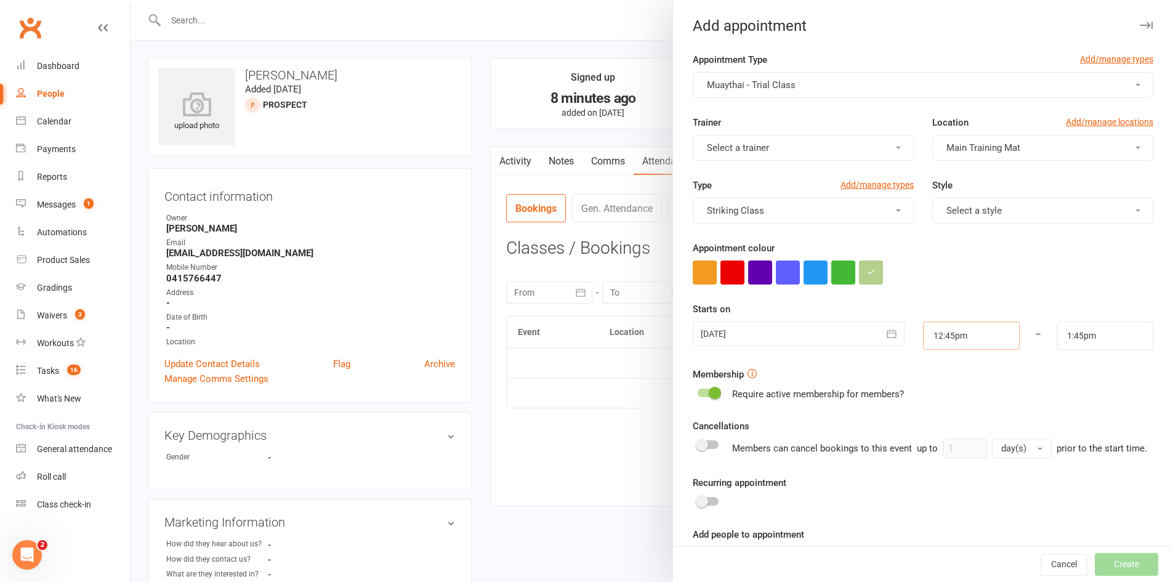
click at [937, 333] on input "12:45pm" at bounding box center [971, 335] width 97 height 28
type input "6:00pm"
type input "7:00pm"
click at [936, 401] on li "6:00pm" at bounding box center [952, 401] width 59 height 18
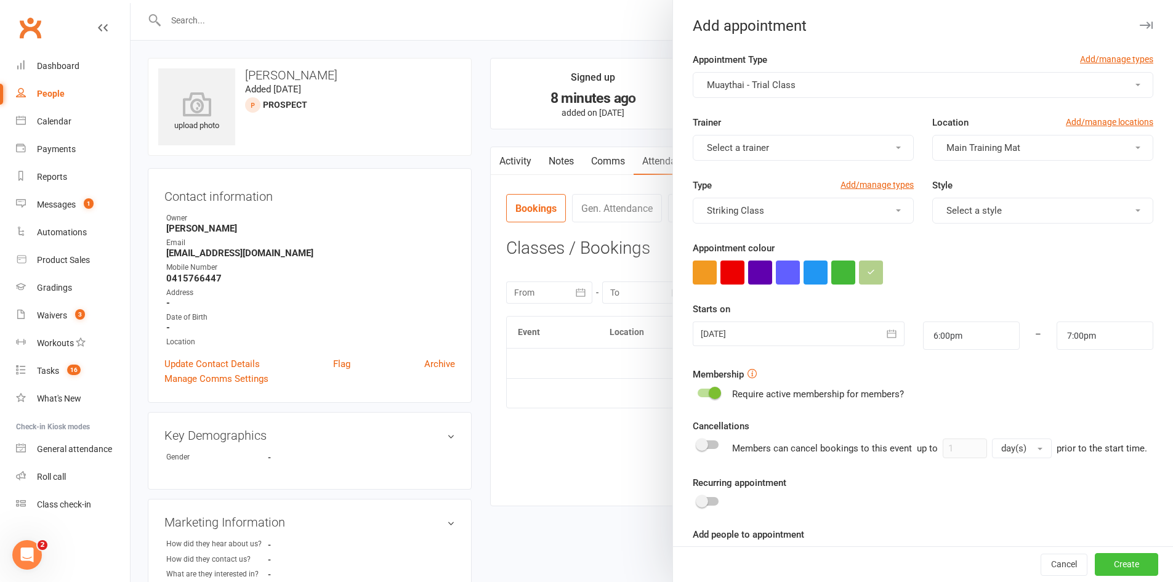
click at [1119, 563] on button "Create" at bounding box center [1125, 564] width 63 height 22
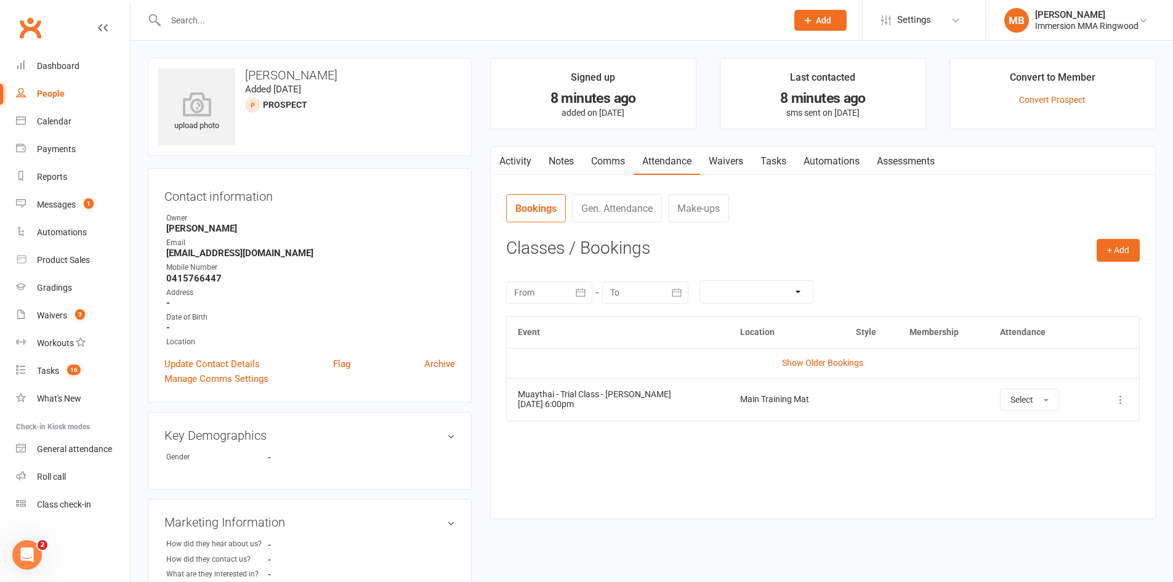
click at [786, 150] on link "Tasks" at bounding box center [773, 161] width 43 height 28
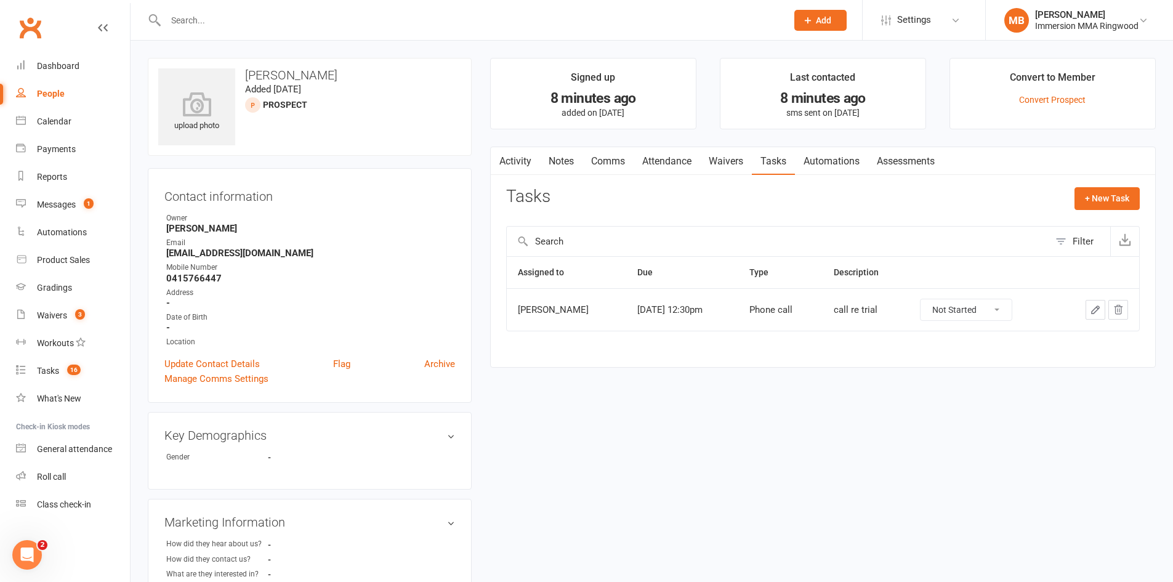
click at [948, 318] on select "Not Started In Progress Waiting Complete" at bounding box center [965, 309] width 91 height 21
click at [934, 299] on select "Not Started In Progress Waiting Complete" at bounding box center [965, 309] width 91 height 21
select select "unstarted"
click at [558, 152] on link "Notes" at bounding box center [561, 161] width 42 height 28
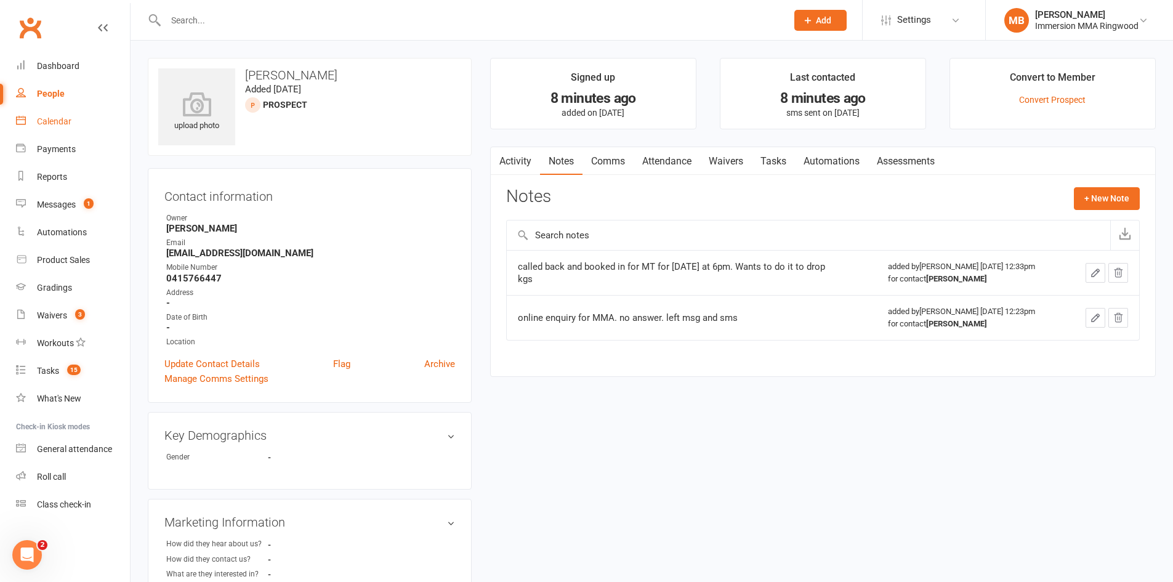
click at [61, 129] on link "Calendar" at bounding box center [73, 122] width 114 height 28
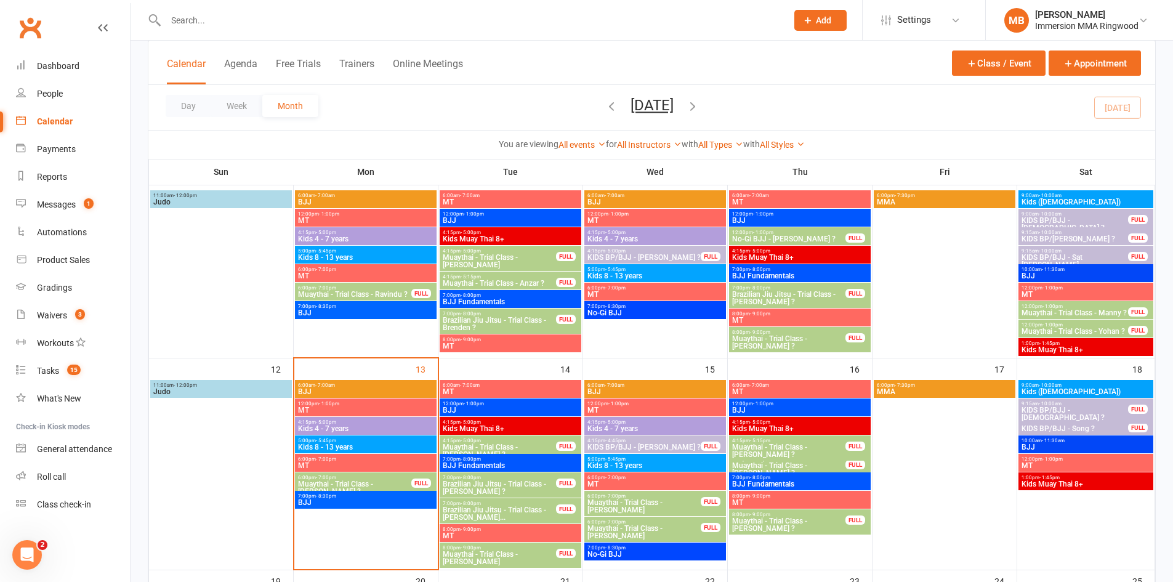
scroll to position [411, 0]
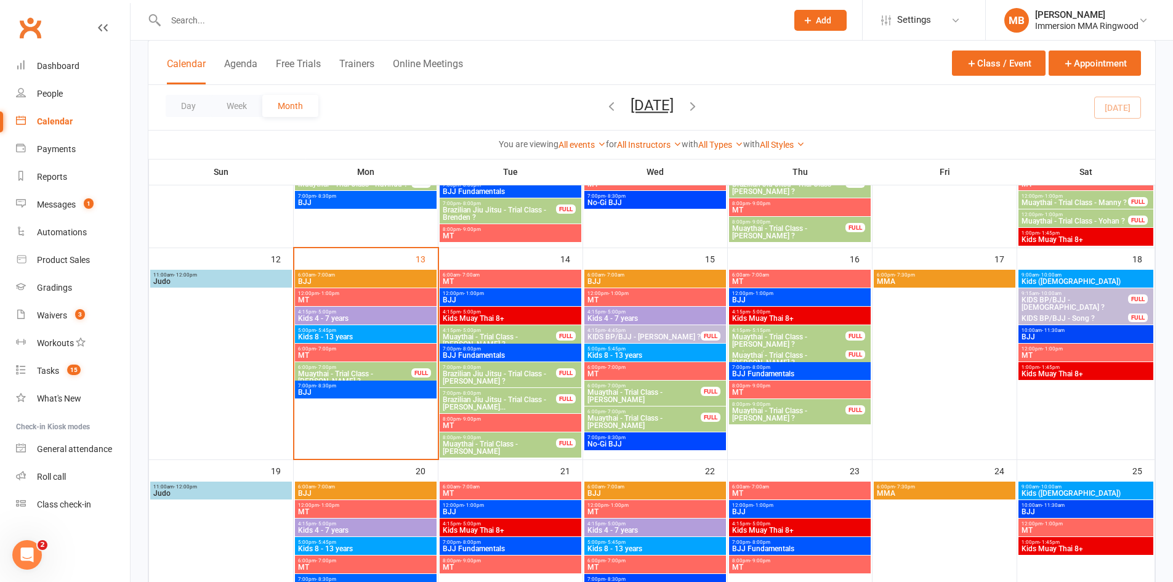
click at [657, 422] on span "Muaythai - Trial Class - [PERSON_NAME]" at bounding box center [644, 421] width 114 height 15
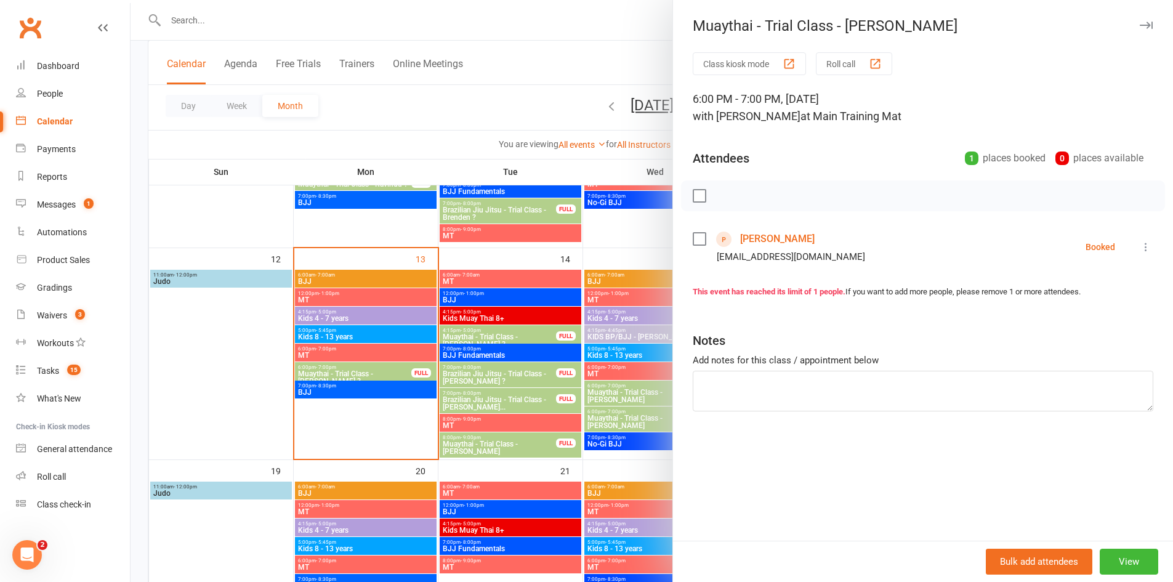
click at [1141, 252] on icon at bounding box center [1145, 247] width 12 height 12
click at [1046, 369] on link "Send message" at bounding box center [1091, 369] width 122 height 25
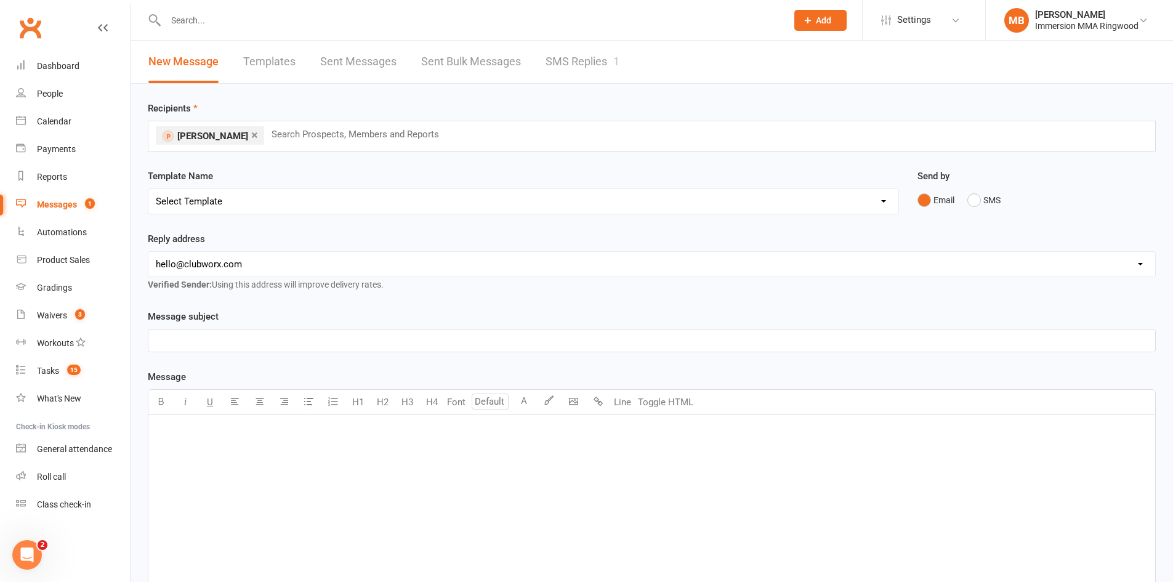
click at [221, 197] on select "Select Template [SMS] [PERSON_NAME] - Call back message [SMS] Mark- Call back m…" at bounding box center [523, 201] width 750 height 25
select select "3"
click at [148, 189] on select "Select Template [SMS] [PERSON_NAME] - Call back message [SMS] Mark- Call back m…" at bounding box center [523, 201] width 750 height 25
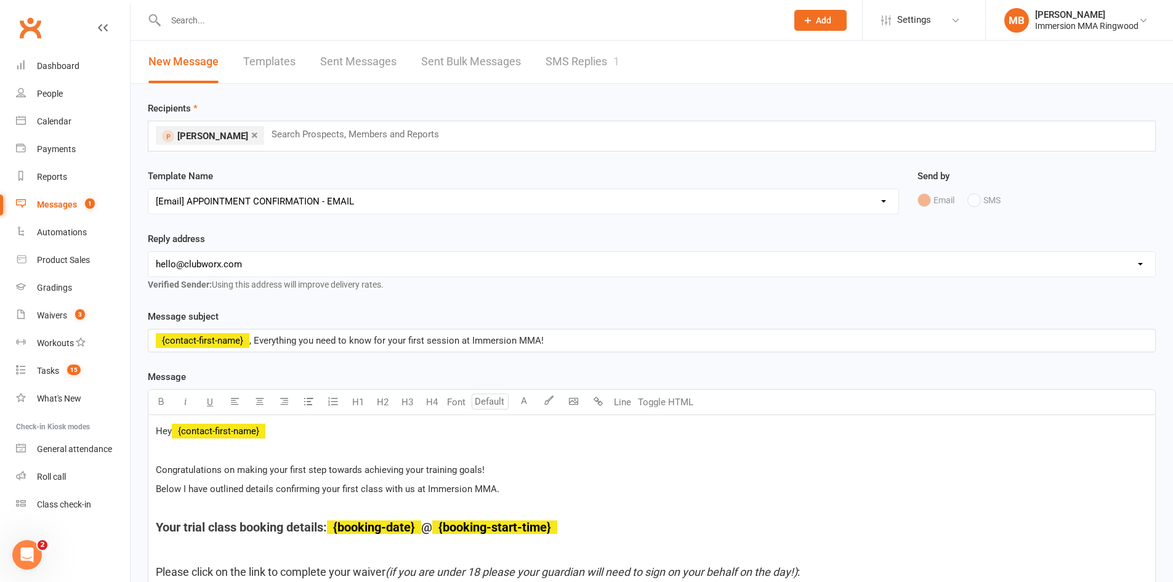
click at [227, 266] on select "[EMAIL_ADDRESS][DOMAIN_NAME] [EMAIL_ADDRESS][DOMAIN_NAME] [PERSON_NAME][EMAIL_A…" at bounding box center [651, 264] width 1006 height 25
select select "1"
click at [148, 252] on select "[EMAIL_ADDRESS][DOMAIN_NAME] [EMAIL_ADDRESS][DOMAIN_NAME] [PERSON_NAME][EMAIL_A…" at bounding box center [651, 264] width 1006 height 25
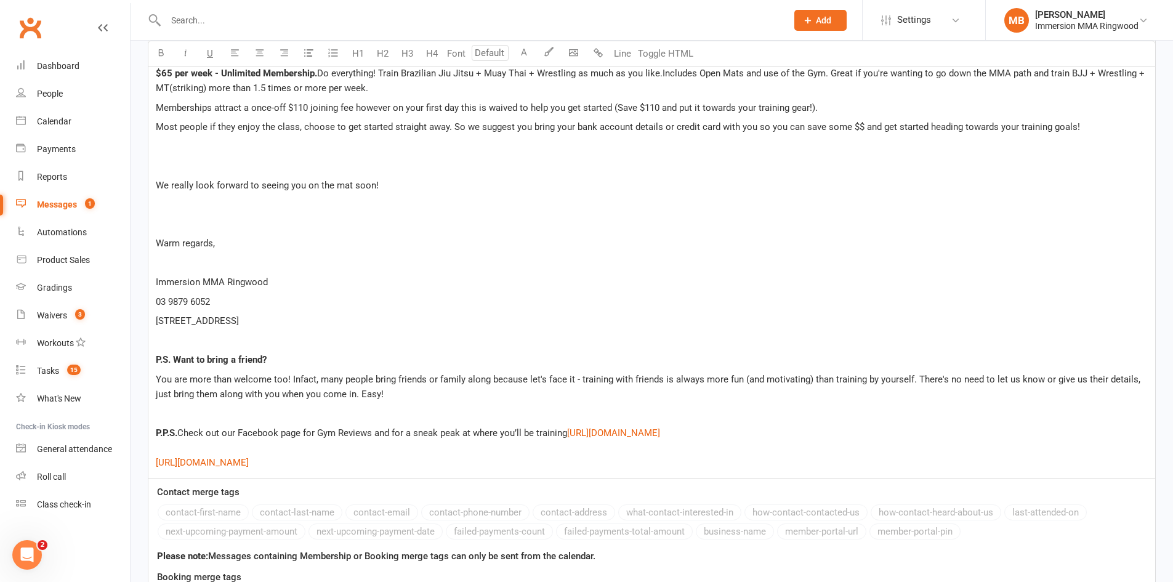
scroll to position [2237, 0]
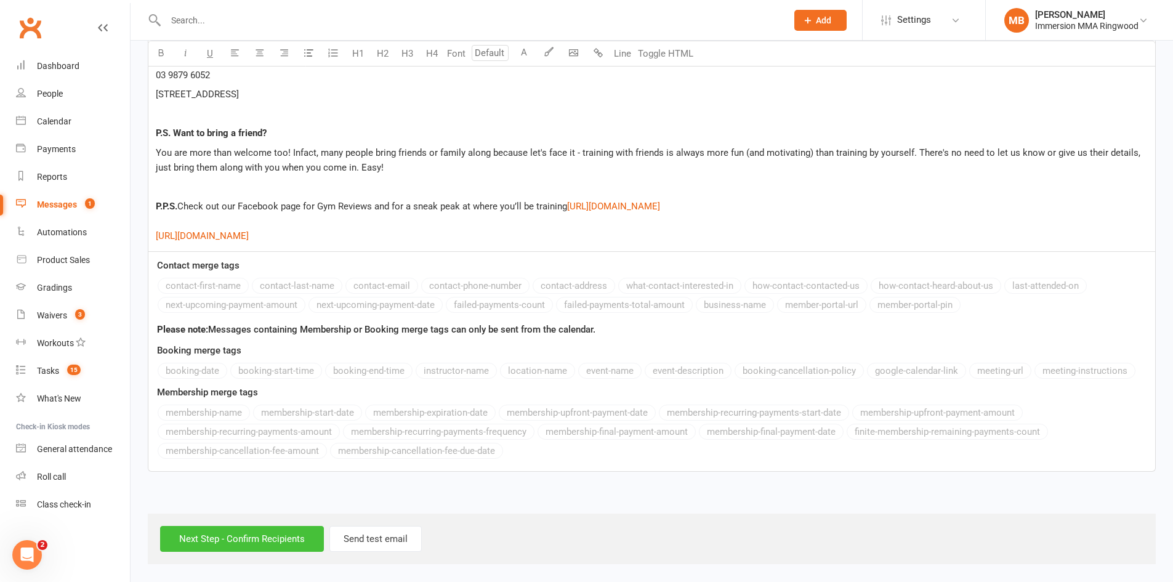
click at [207, 526] on input "Next Step - Confirm Recipients" at bounding box center [242, 539] width 164 height 26
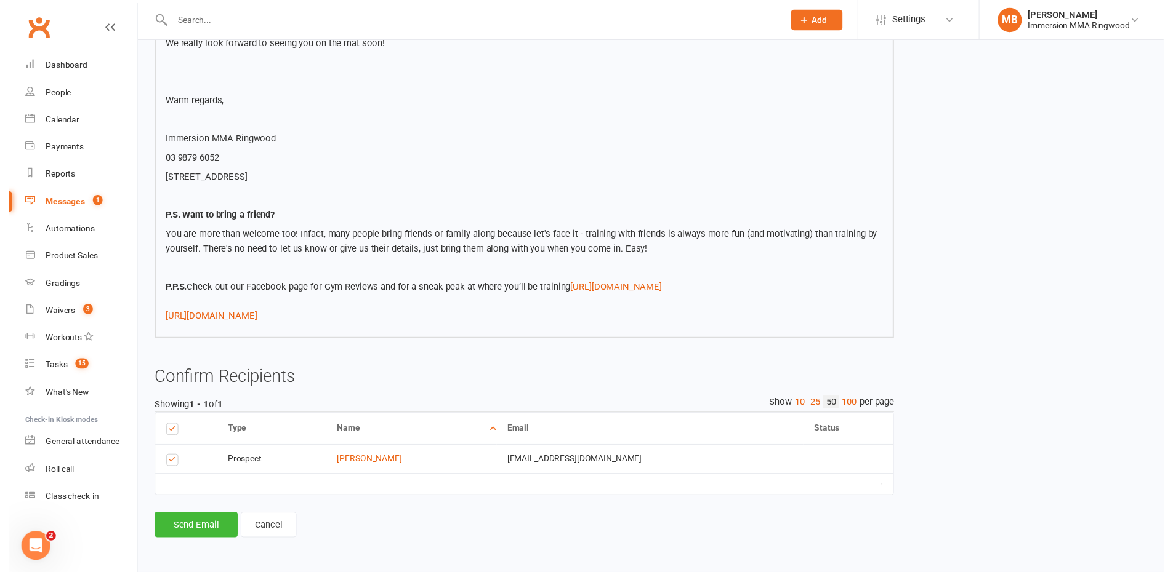
scroll to position [2048, 0]
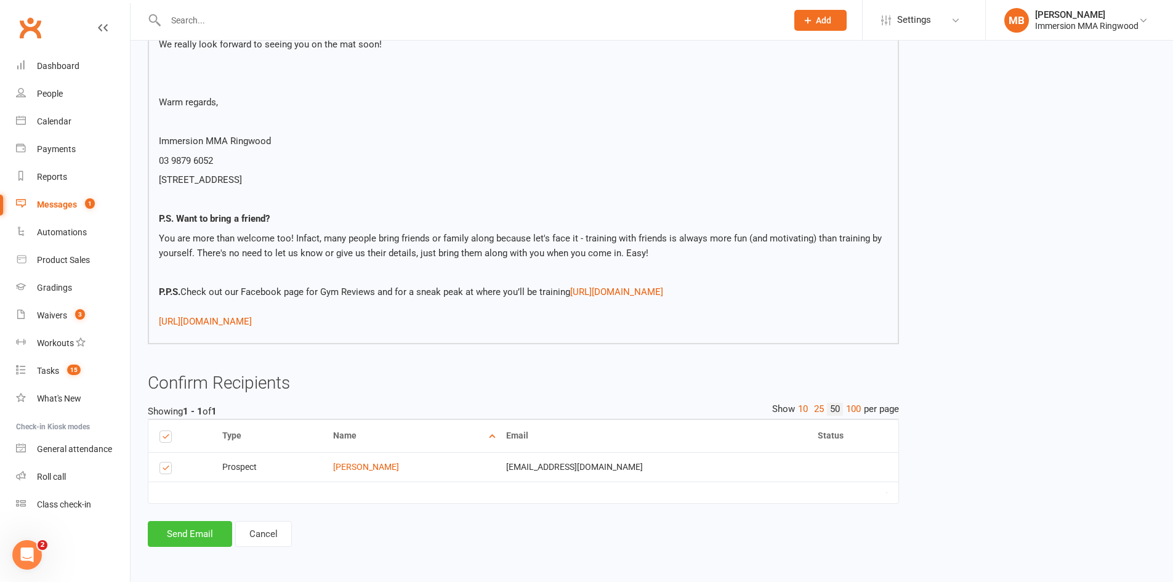
click at [208, 534] on button "Send Email" at bounding box center [190, 534] width 84 height 26
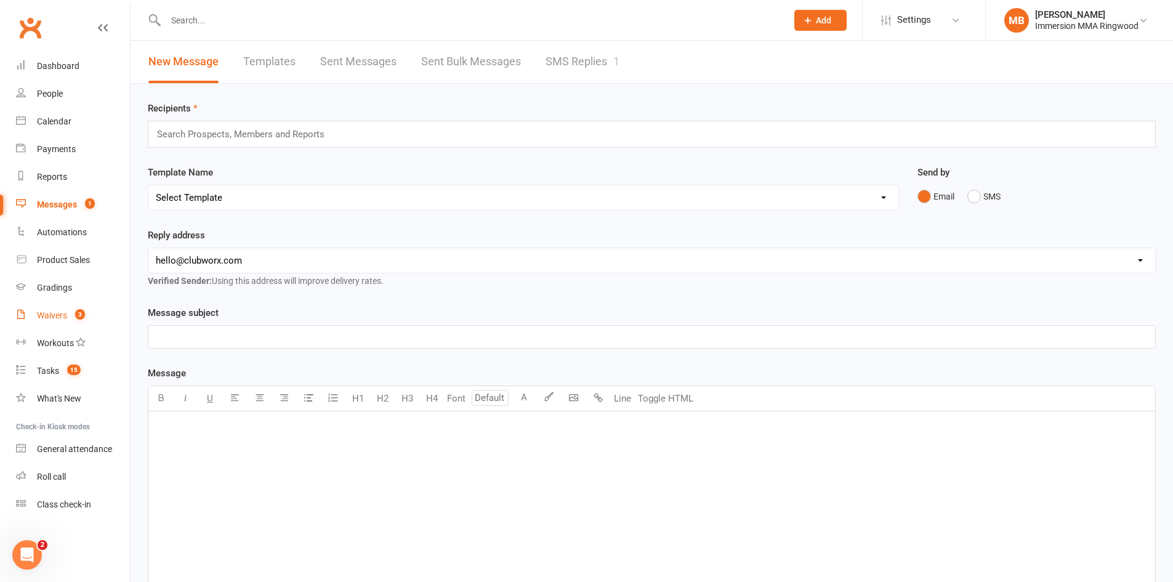
click at [60, 308] on link "Waivers 3" at bounding box center [73, 316] width 114 height 28
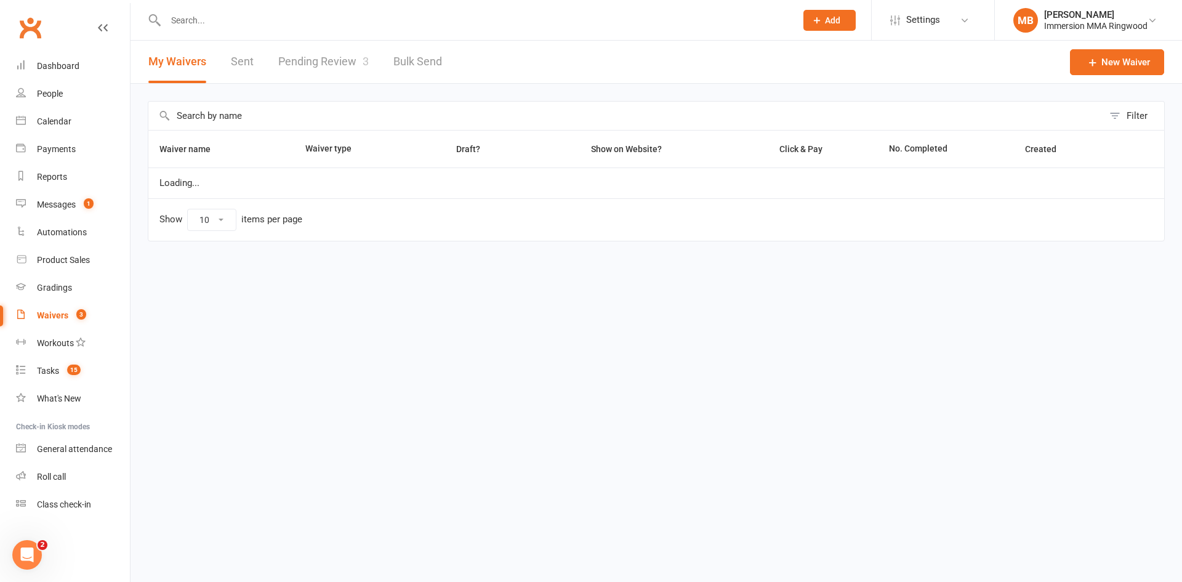
select select "25"
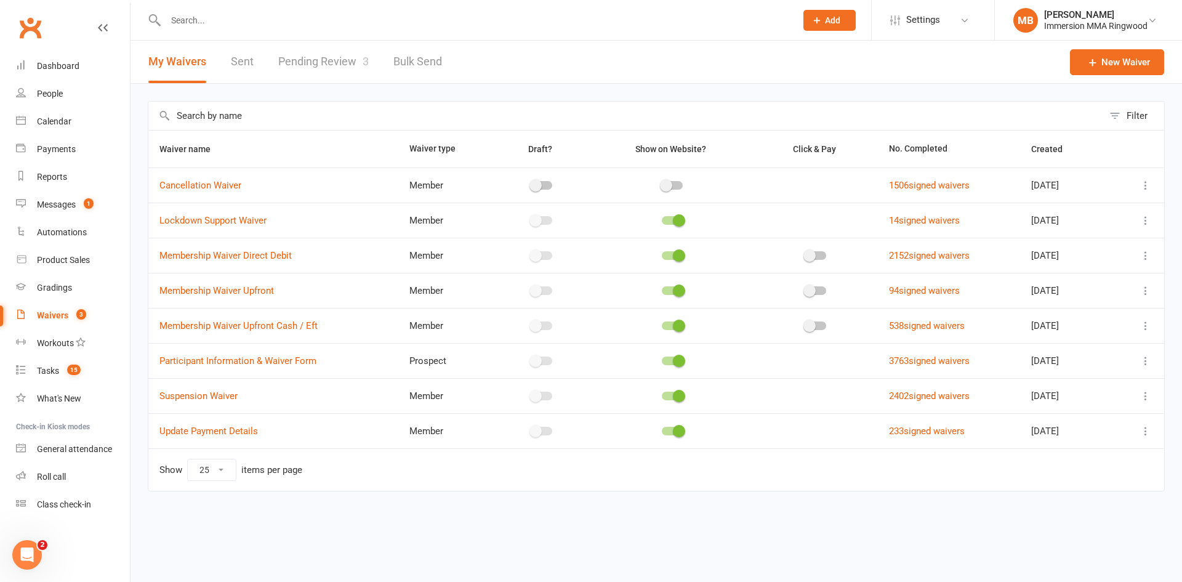
click at [1144, 184] on icon at bounding box center [1145, 185] width 12 height 12
click at [1111, 260] on link "Copy external link to clipboard" at bounding box center [1080, 258] width 145 height 25
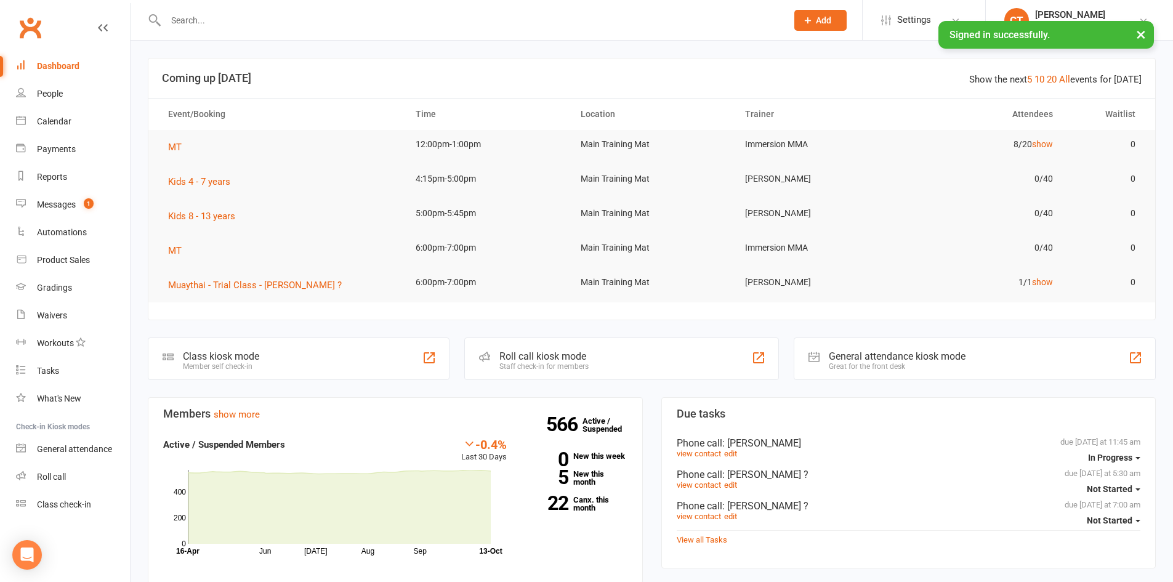
click at [269, 15] on input "text" at bounding box center [470, 20] width 616 height 17
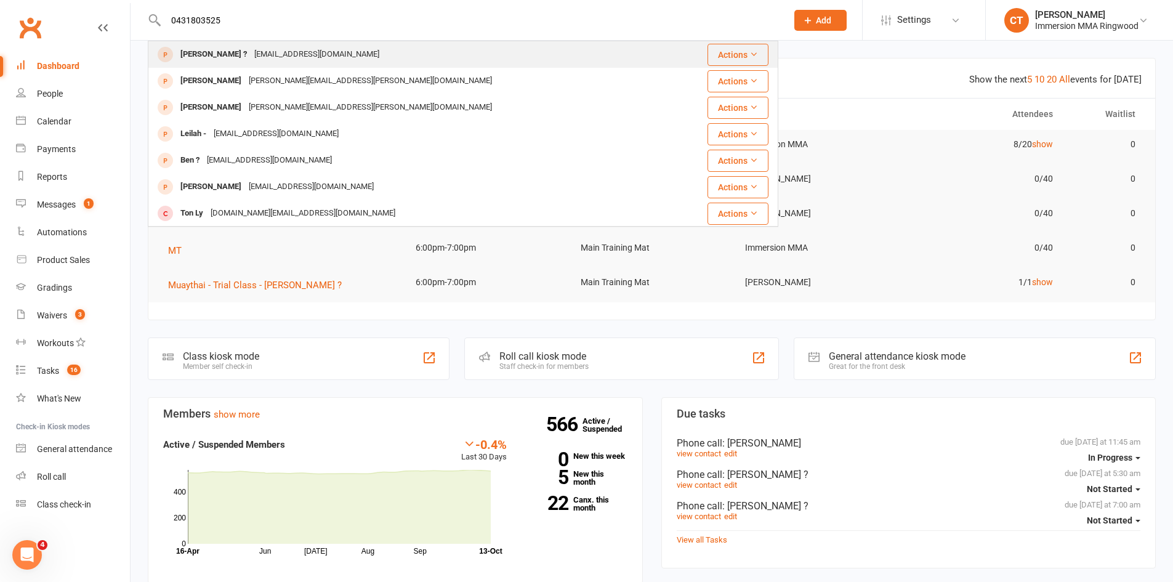
type input "0431803525"
click at [218, 60] on div "[PERSON_NAME] ?" at bounding box center [214, 55] width 74 height 18
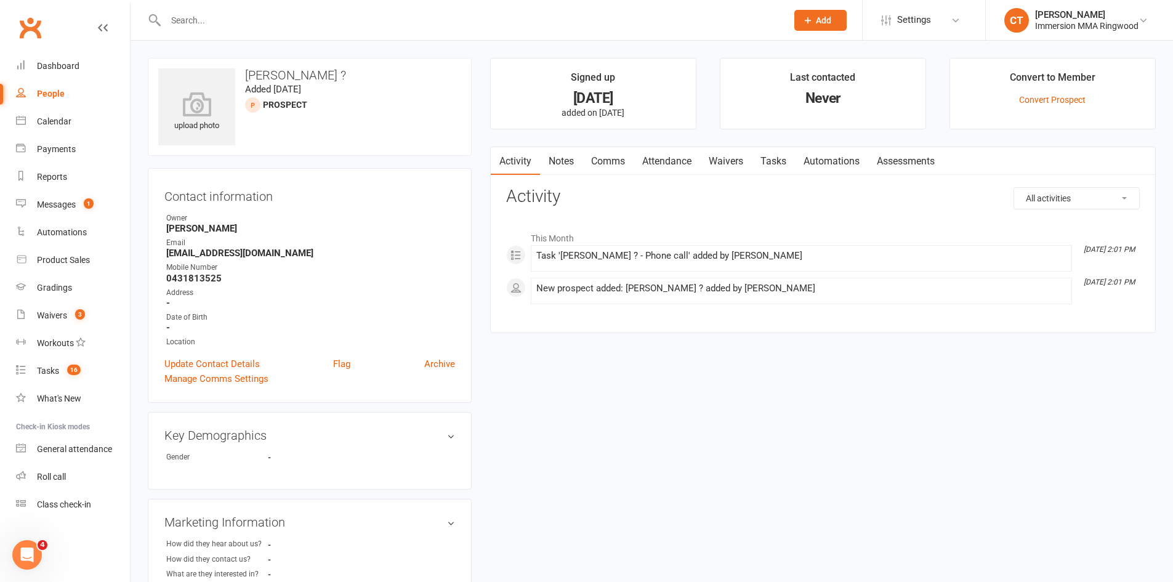
click at [572, 163] on link "Notes" at bounding box center [561, 161] width 42 height 28
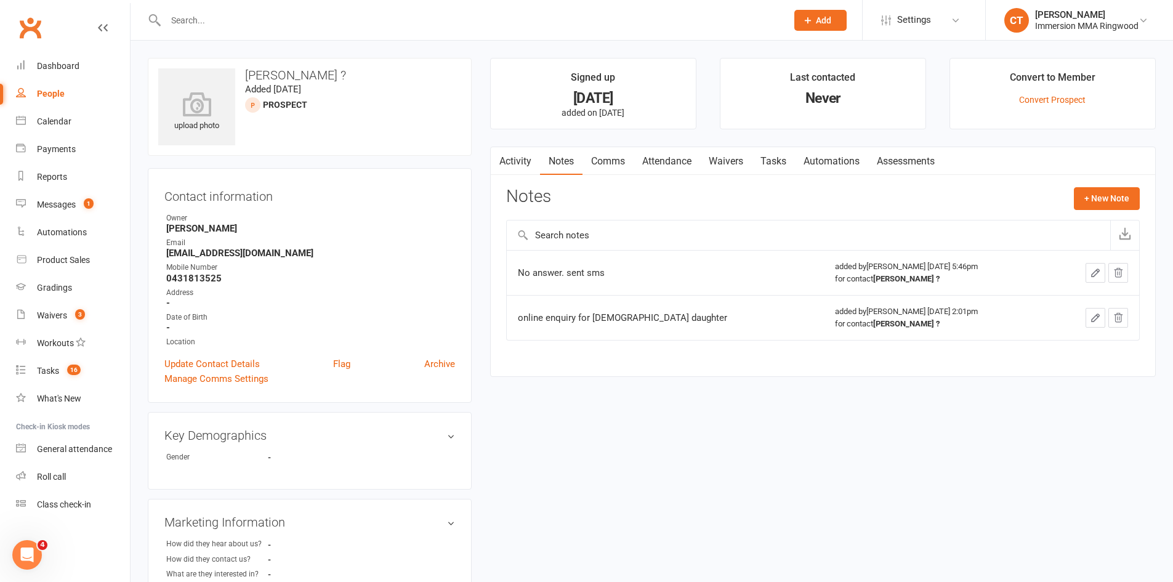
drag, startPoint x: 798, startPoint y: 143, endPoint x: 787, endPoint y: 147, distance: 11.1
click at [797, 143] on main "Signed up [DATE] added on [DATE] Last contacted Never Convert to Member Convert…" at bounding box center [823, 223] width 684 height 331
click at [778, 154] on link "Tasks" at bounding box center [773, 161] width 43 height 28
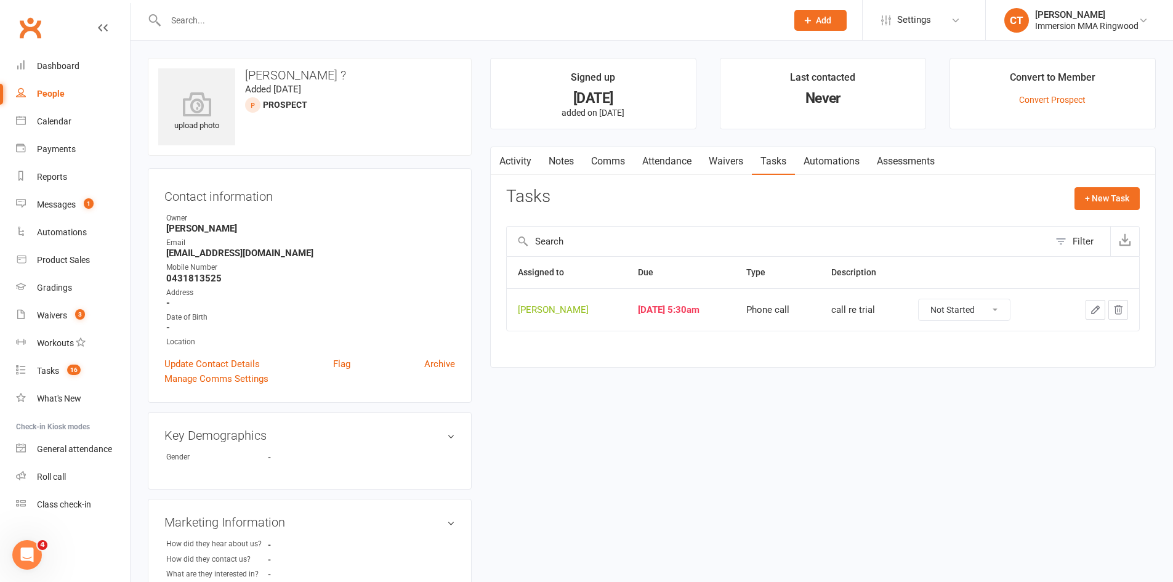
click at [559, 161] on link "Notes" at bounding box center [561, 161] width 42 height 28
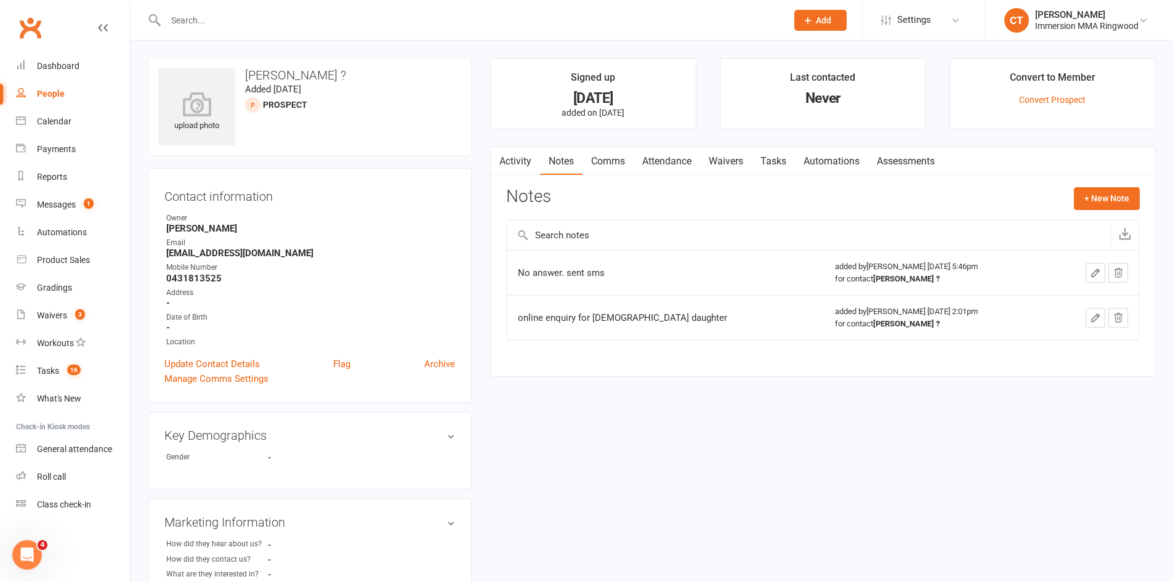
click at [508, 156] on link "Activity" at bounding box center [515, 161] width 49 height 28
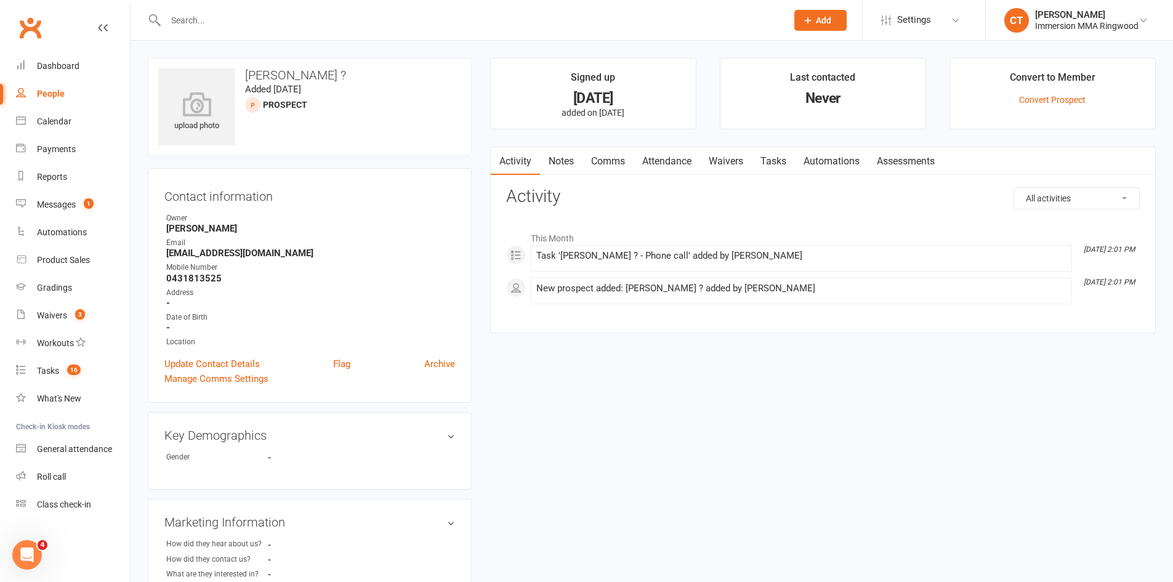
click at [561, 168] on link "Notes" at bounding box center [561, 161] width 42 height 28
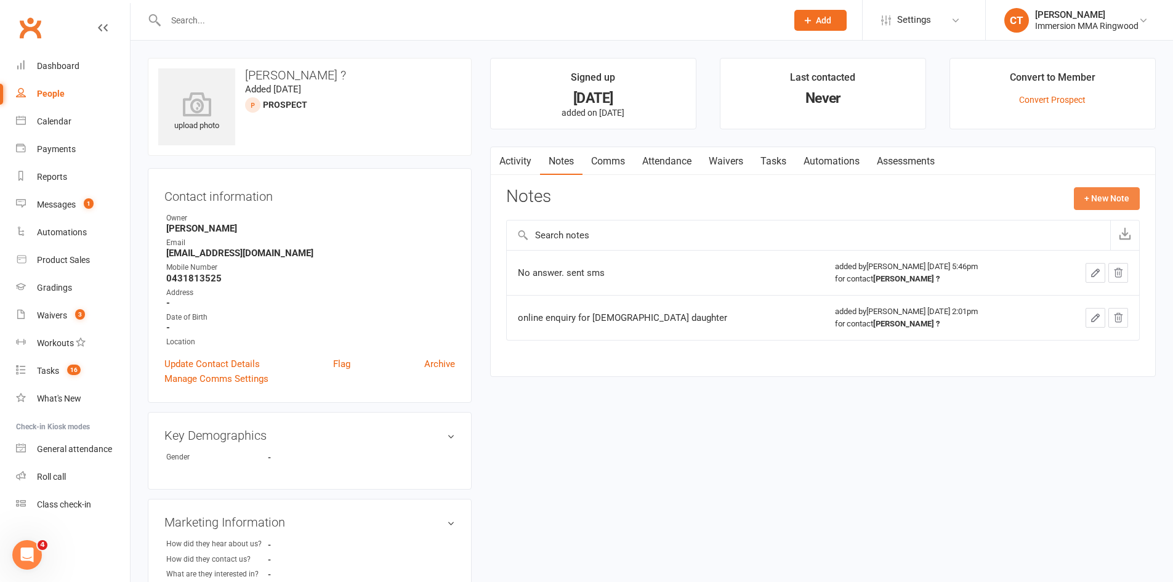
click at [1091, 199] on button "+ New Note" at bounding box center [1106, 198] width 66 height 22
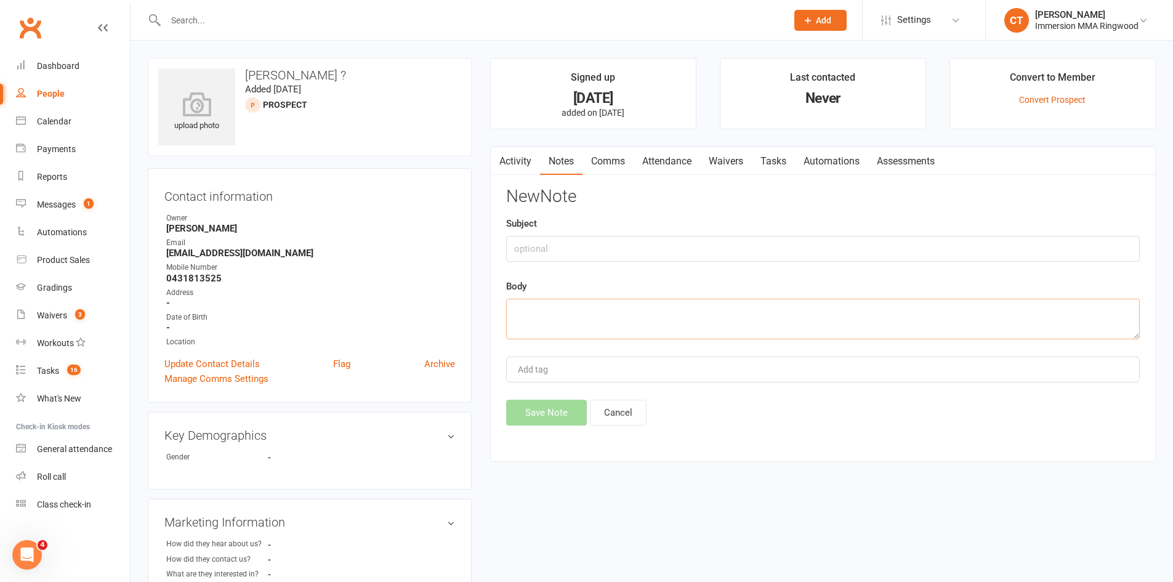
click at [889, 310] on textarea at bounding box center [822, 319] width 633 height 41
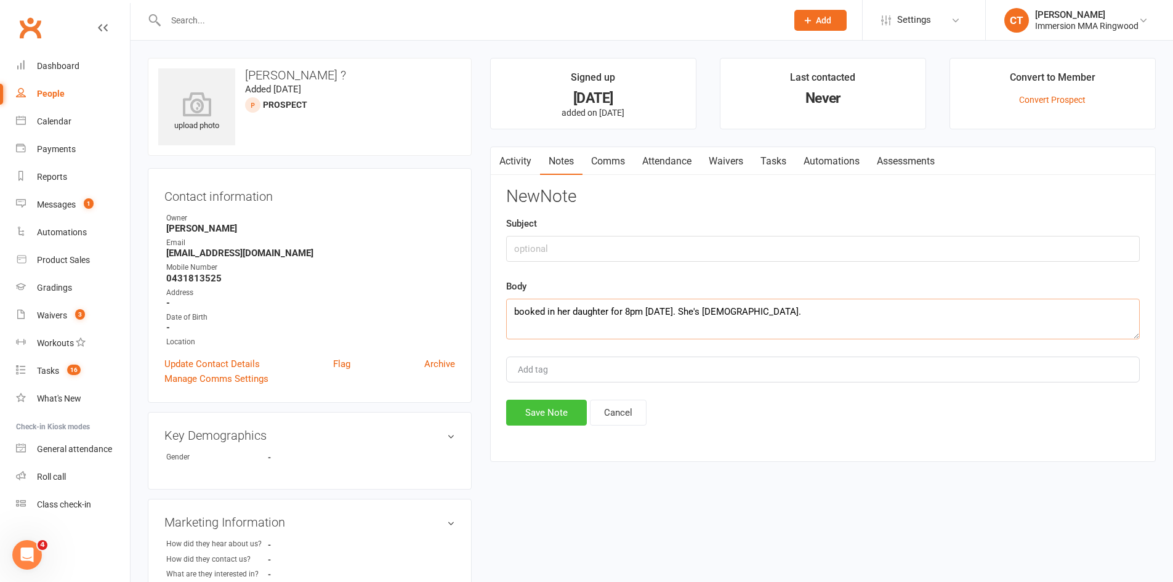
type textarea "booked in her daughter for 8pm [DATE]. She's [DEMOGRAPHIC_DATA]."
click at [535, 412] on button "Save Note" at bounding box center [546, 412] width 81 height 26
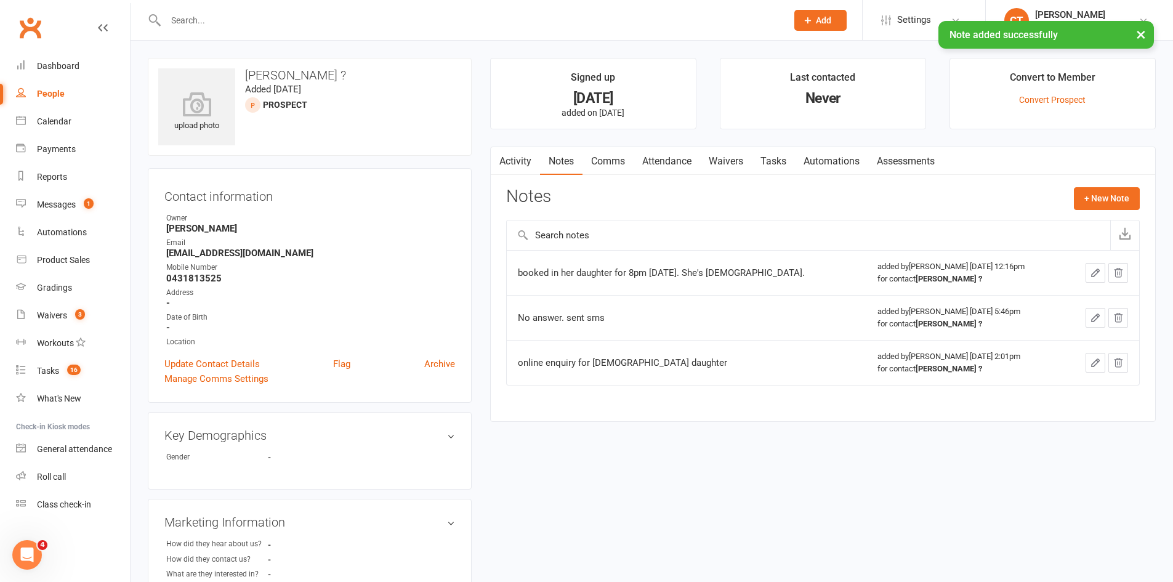
click at [603, 166] on link "Comms" at bounding box center [607, 161] width 51 height 28
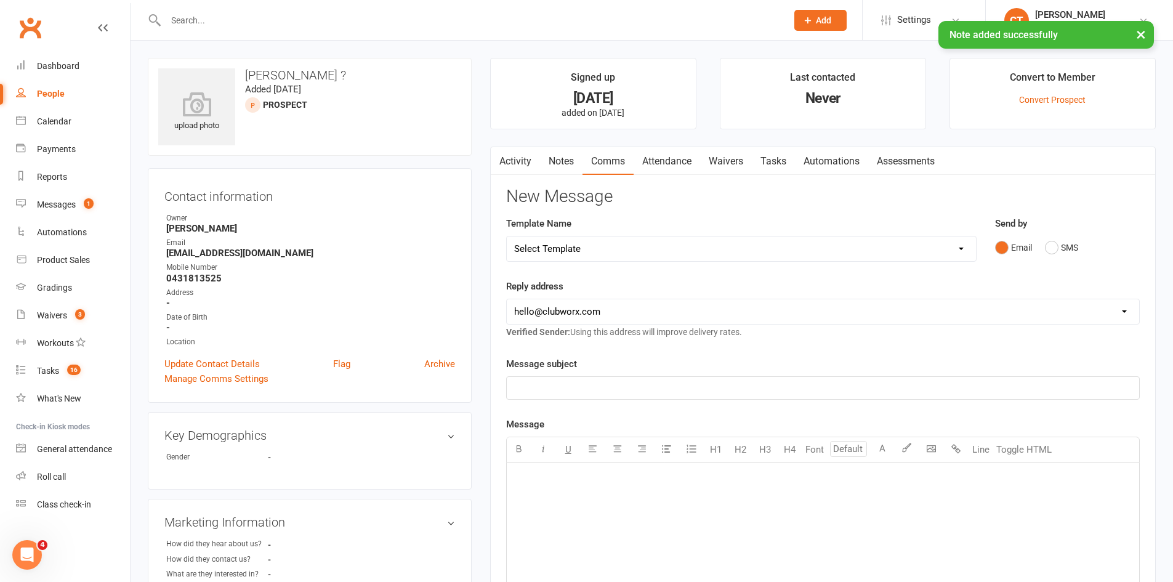
click at [689, 153] on link "Attendance" at bounding box center [666, 161] width 66 height 28
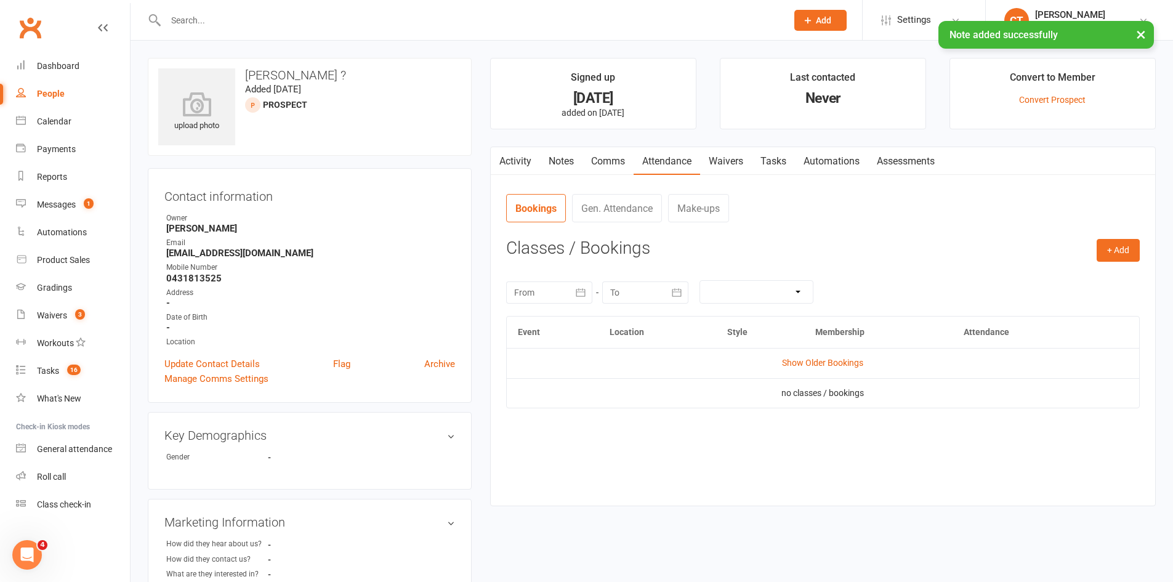
click at [1142, 246] on div "Activity Notes Comms Attendance Waivers Tasks Automations Assessments Attendanc…" at bounding box center [822, 326] width 665 height 360
click at [1136, 248] on button "+ Add" at bounding box center [1117, 250] width 43 height 22
click at [1048, 307] on link "Add Appointment" at bounding box center [1078, 303] width 122 height 25
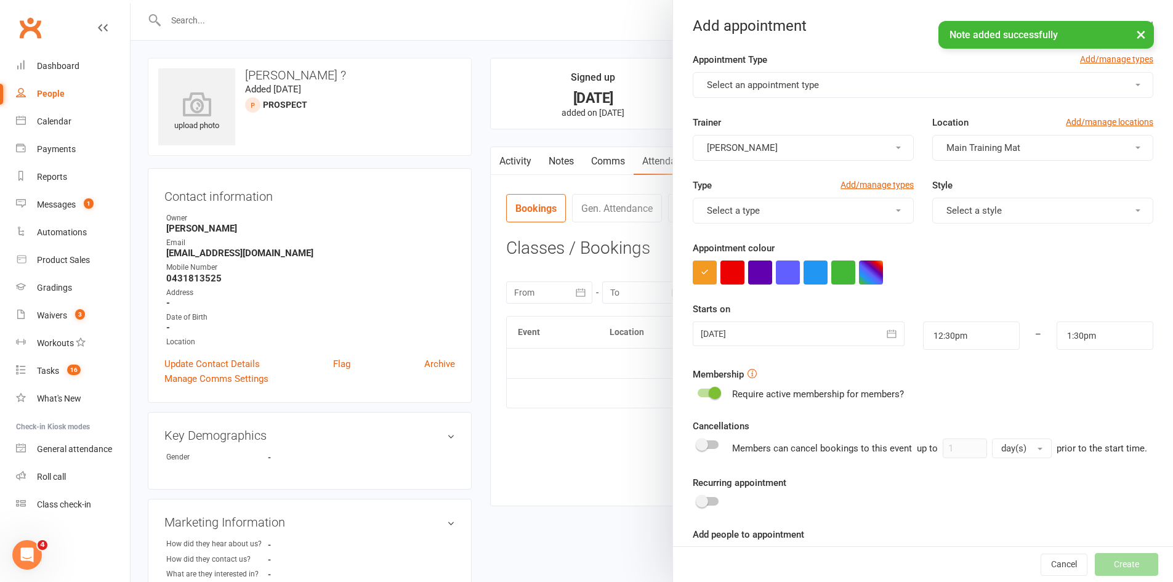
click at [749, 340] on div at bounding box center [797, 333] width 211 height 25
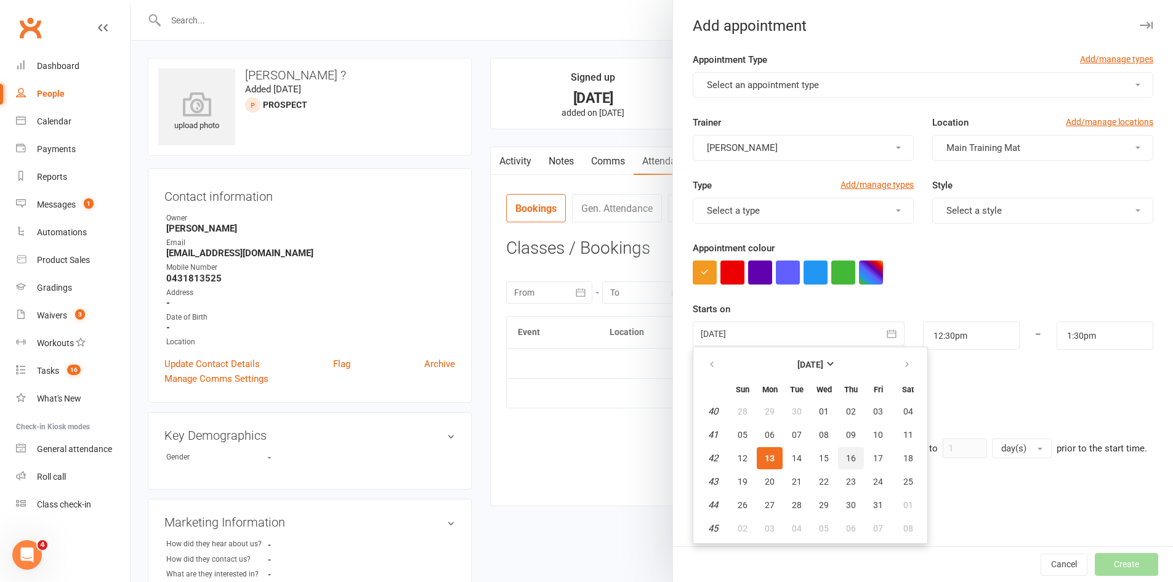
click at [846, 456] on span "16" at bounding box center [851, 458] width 10 height 10
type input "16 Oct 2025"
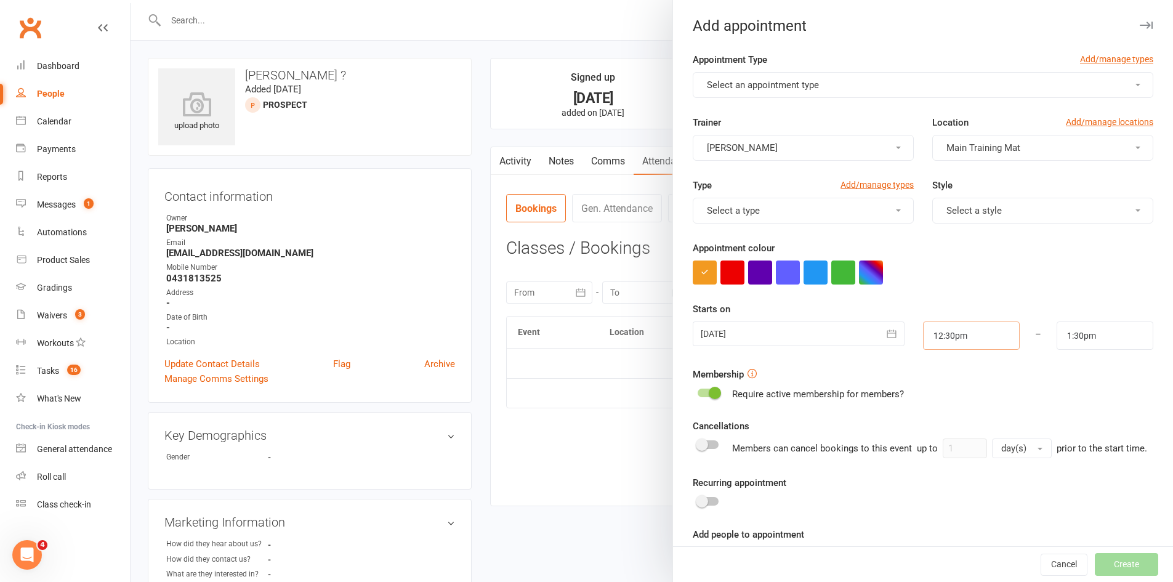
click at [938, 334] on input "12:30pm" at bounding box center [971, 335] width 97 height 28
type input "8:00pm"
type input "9:00pm"
click at [942, 364] on li "8:00pm" at bounding box center [952, 362] width 59 height 18
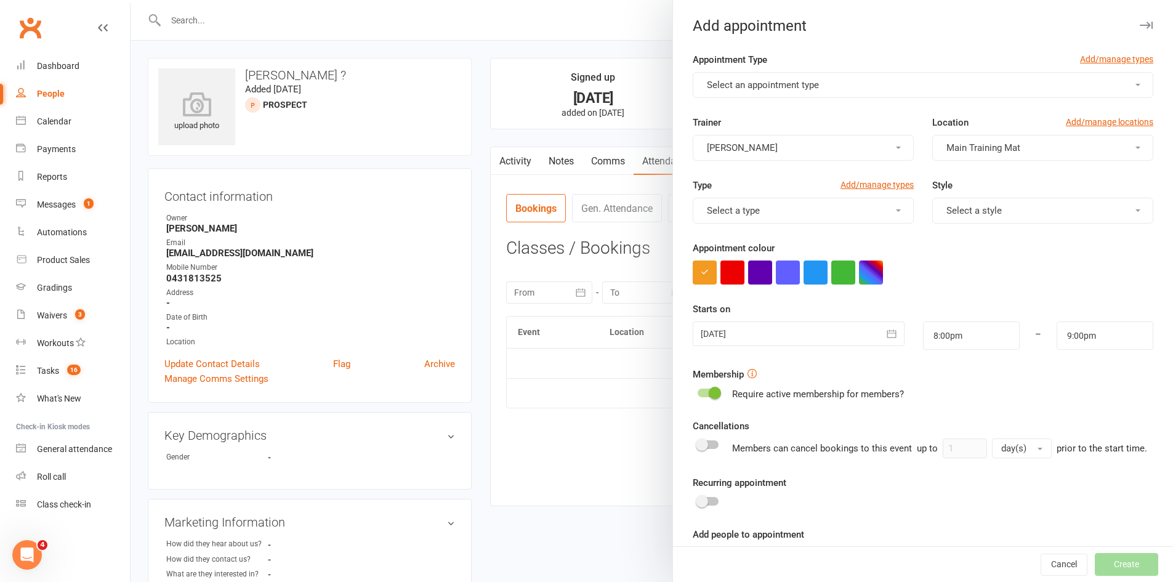
click at [714, 83] on span "Select an appointment type" at bounding box center [763, 84] width 112 height 11
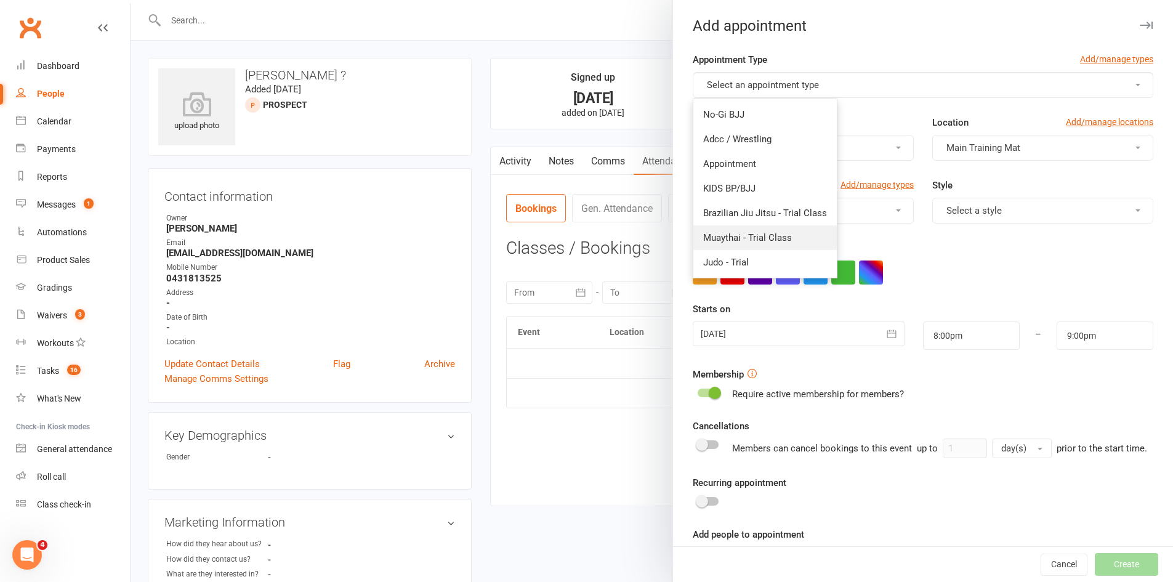
click at [727, 235] on span "Muaythai - Trial Class" at bounding box center [747, 237] width 89 height 11
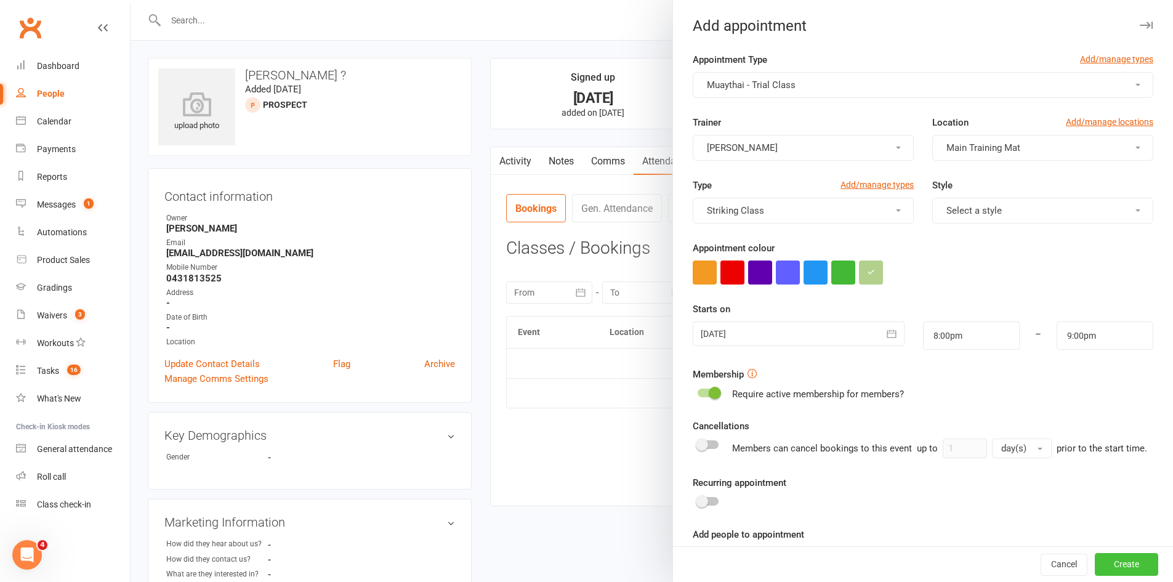
click at [1094, 561] on button "Create" at bounding box center [1125, 564] width 63 height 22
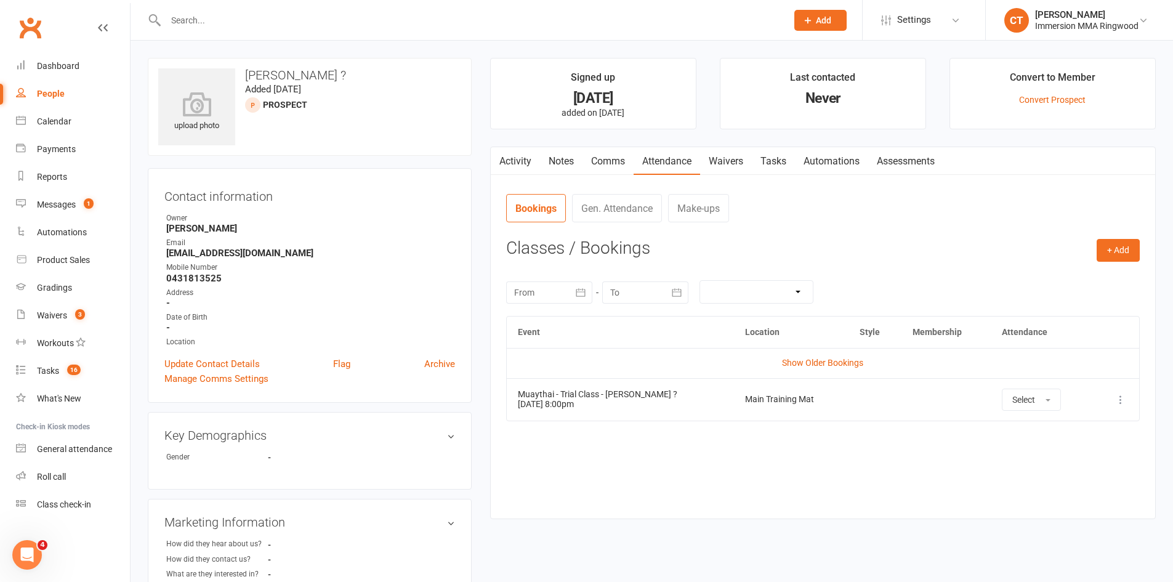
click at [575, 157] on link "Notes" at bounding box center [561, 161] width 42 height 28
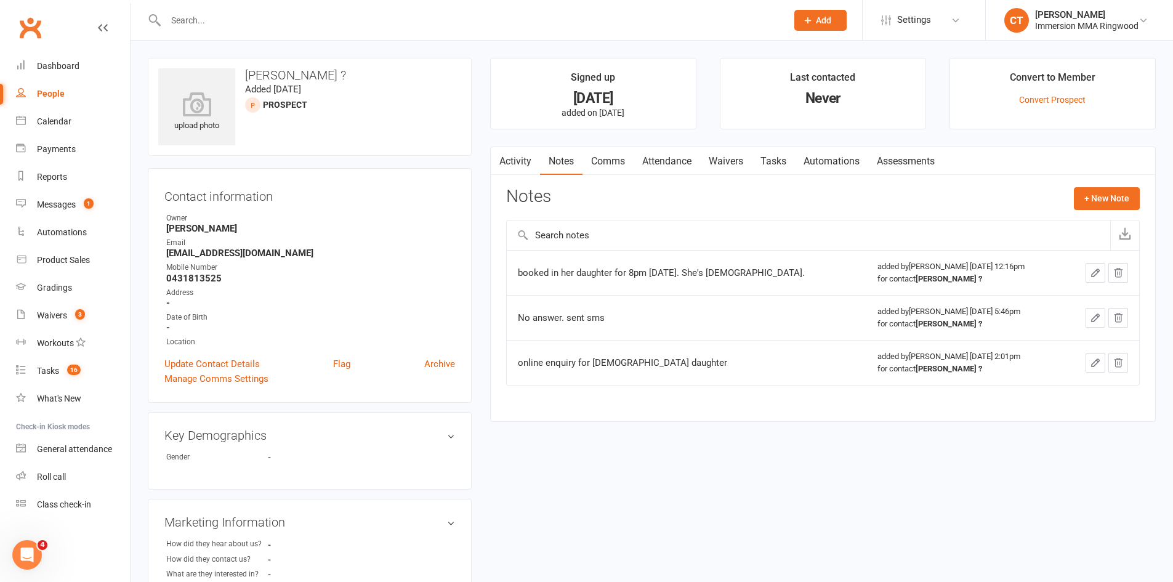
click at [611, 156] on link "Comms" at bounding box center [607, 161] width 51 height 28
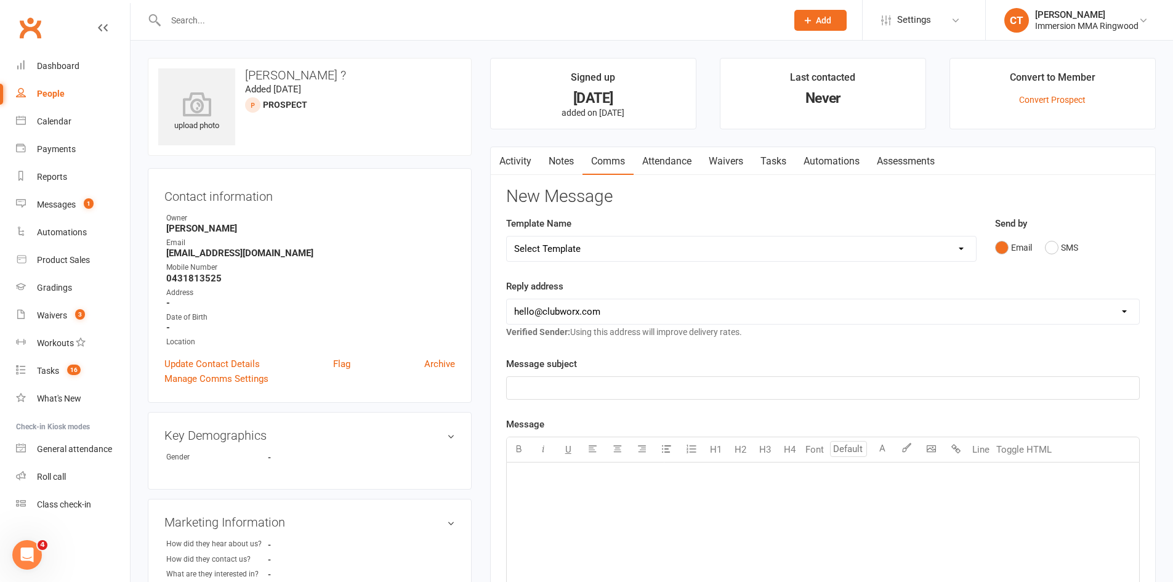
click at [661, 158] on link "Attendance" at bounding box center [666, 161] width 66 height 28
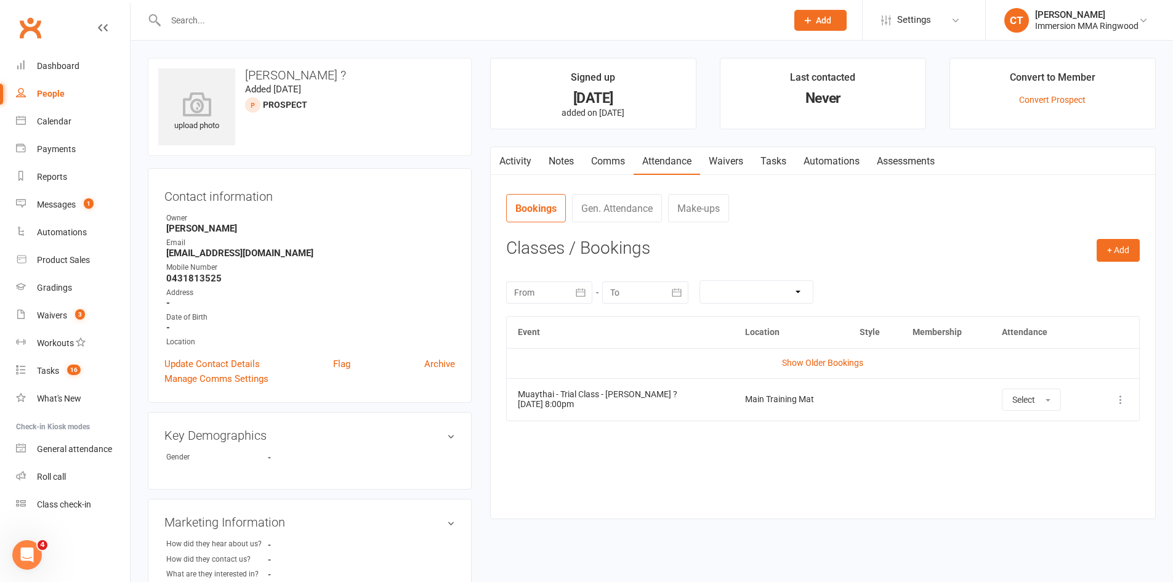
click at [768, 161] on link "Tasks" at bounding box center [773, 161] width 43 height 28
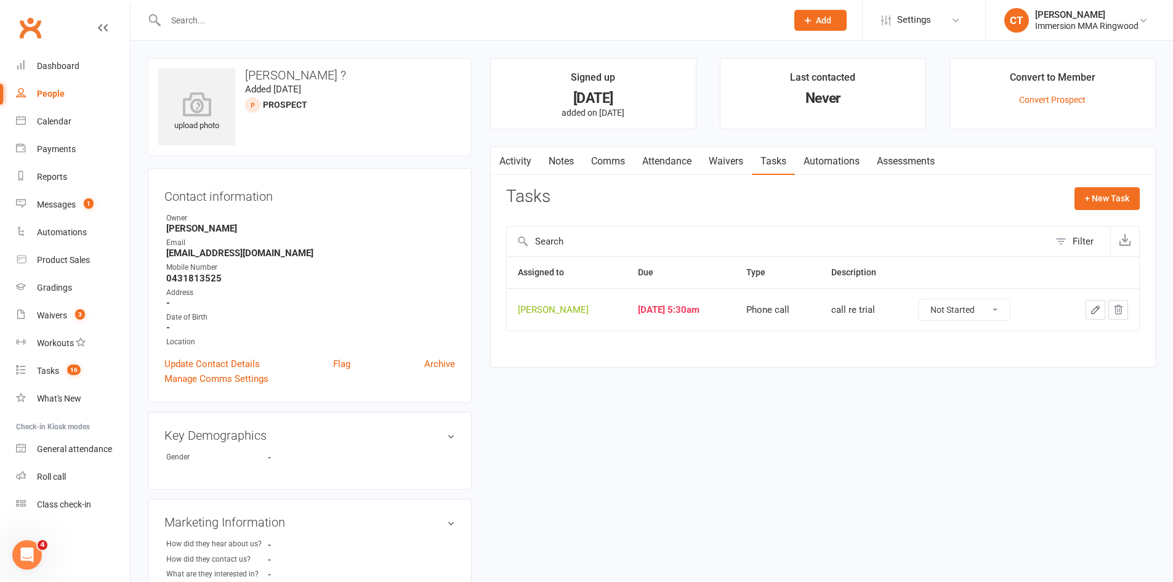
click at [979, 310] on select "Not Started In Progress Waiting Complete" at bounding box center [963, 309] width 91 height 21
click at [932, 299] on select "Not Started In Progress Waiting Complete" at bounding box center [963, 309] width 91 height 21
select select "unstarted"
click at [79, 55] on link "Dashboard" at bounding box center [73, 66] width 114 height 28
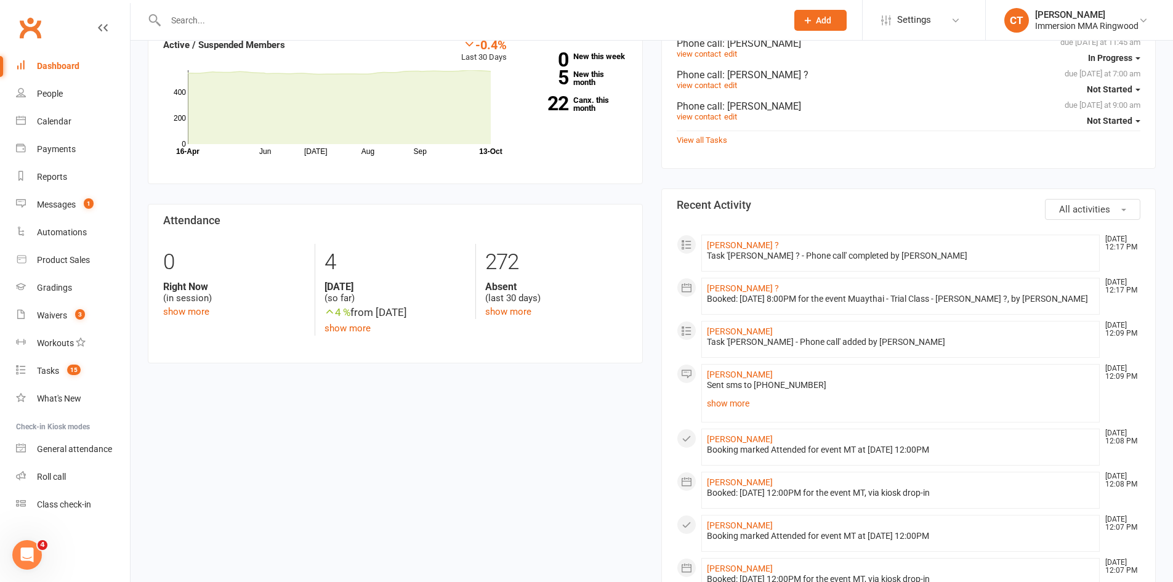
scroll to position [411, 0]
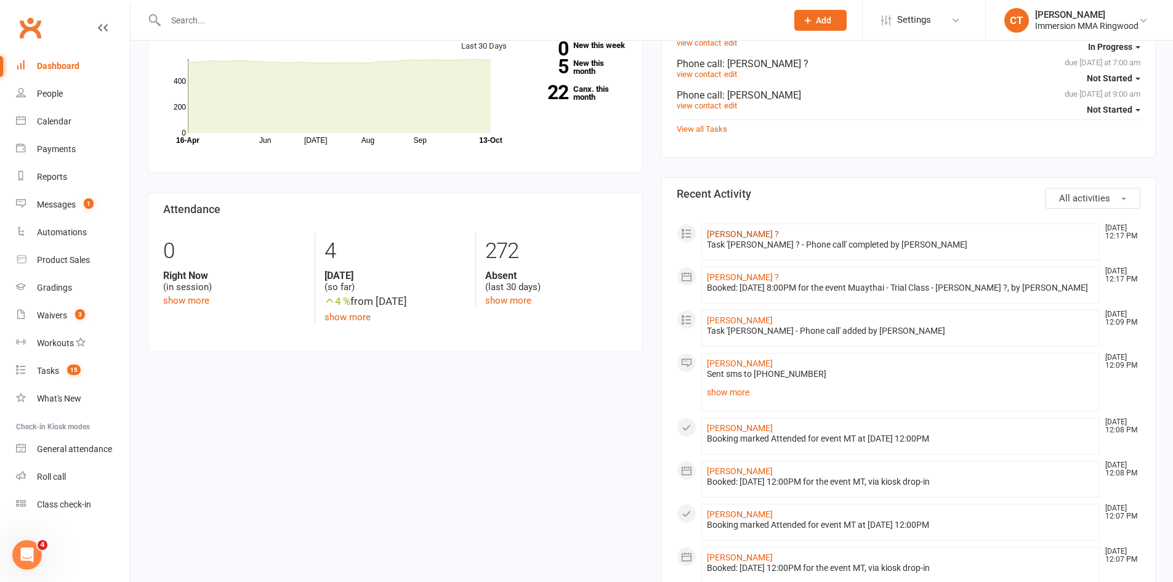
click at [734, 237] on link "Samantha ?" at bounding box center [743, 234] width 72 height 10
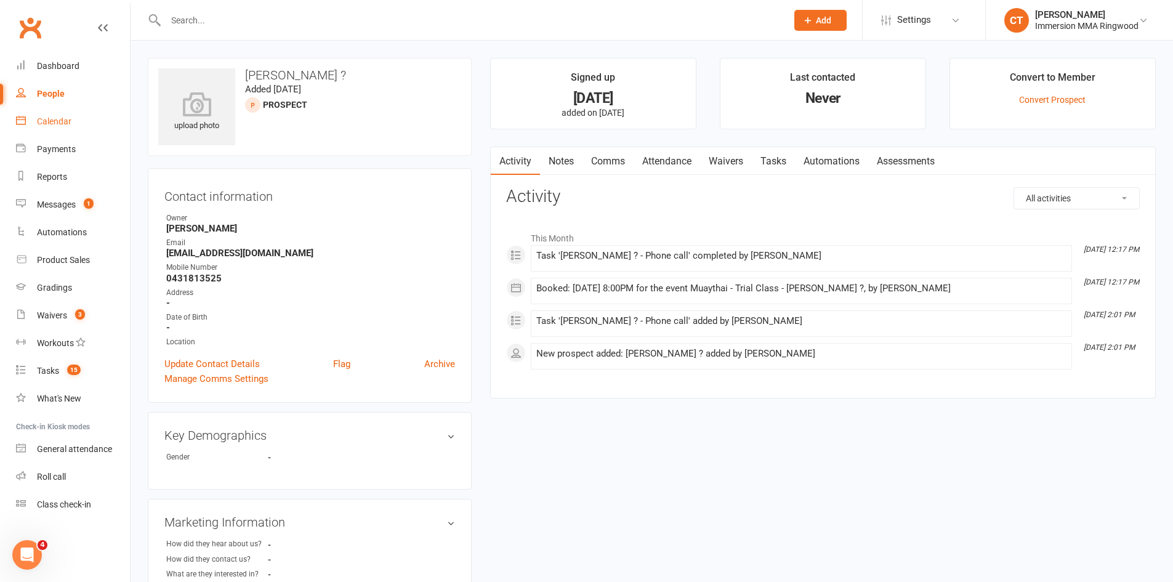
click at [73, 111] on link "Calendar" at bounding box center [73, 122] width 114 height 28
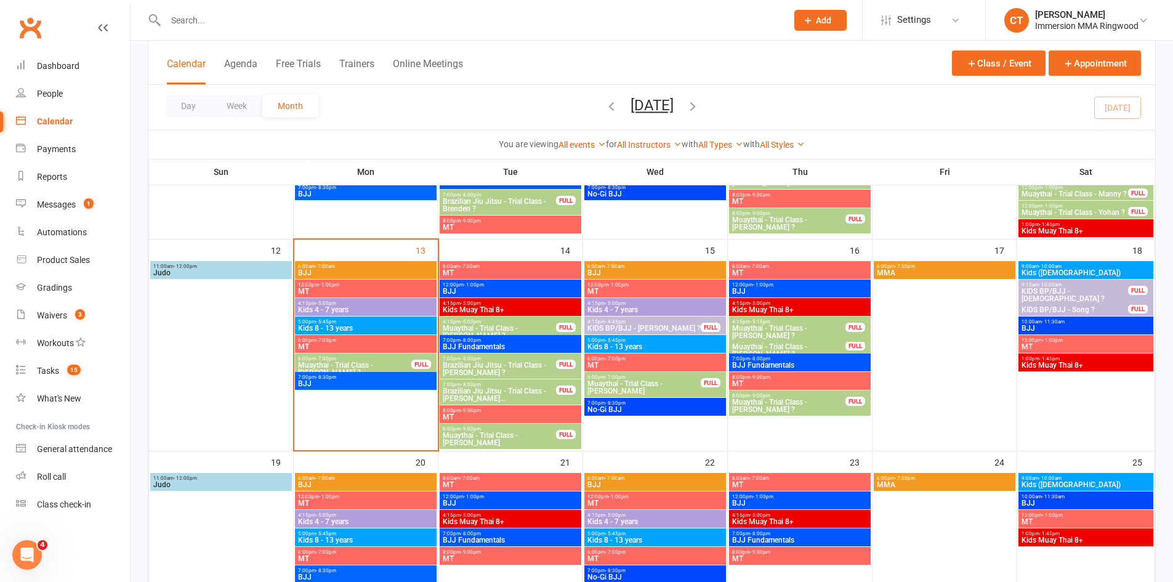
scroll to position [411, 0]
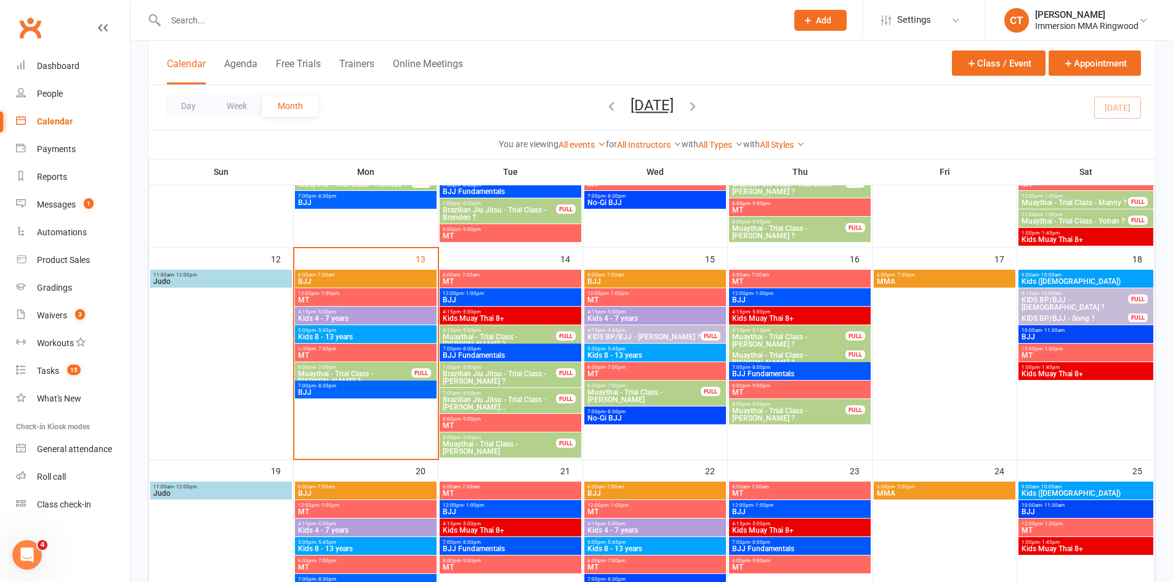
click at [815, 414] on span "Muaythai - Trial Class - Samantha ?" at bounding box center [788, 414] width 114 height 15
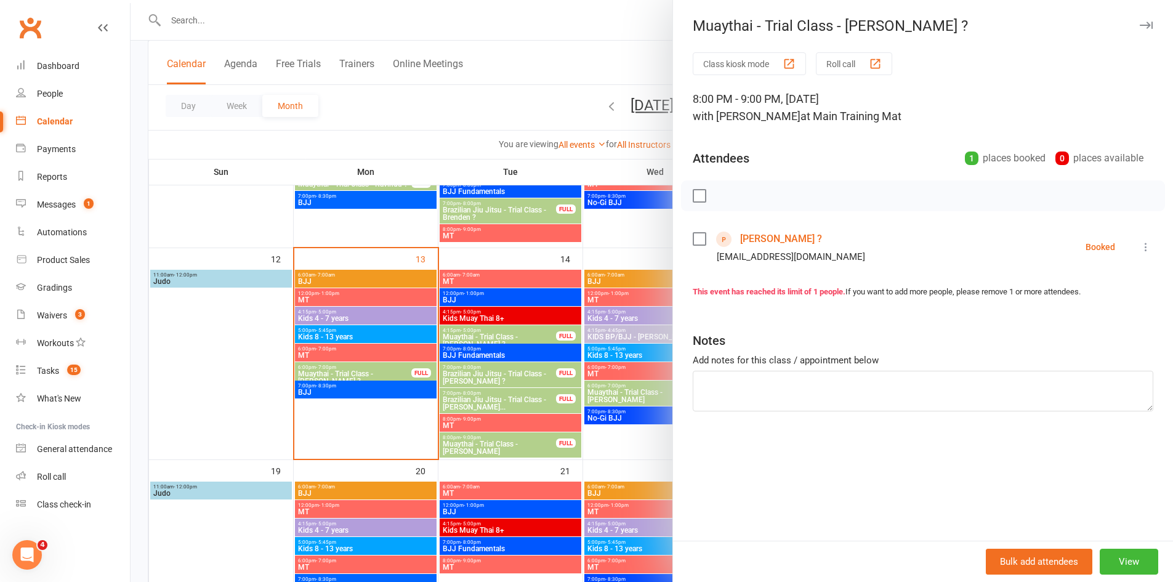
click at [1139, 248] on icon at bounding box center [1145, 247] width 12 height 12
click at [1080, 365] on link "Send message" at bounding box center [1091, 369] width 122 height 25
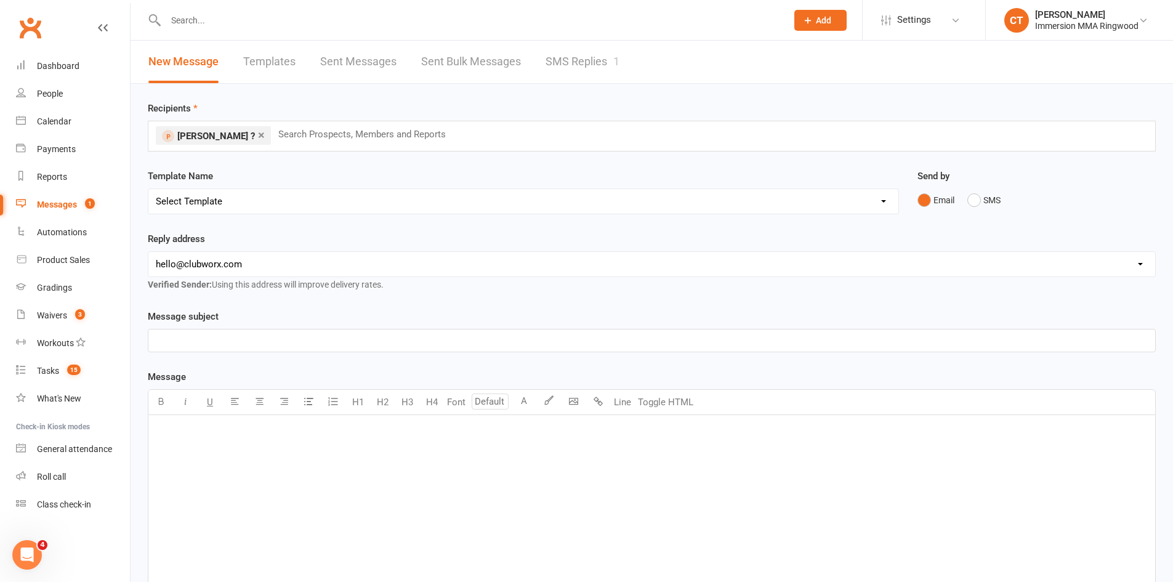
click at [225, 205] on select "Select Template [SMS] Chris - Call back message [SMS] Mark- Call back message […" at bounding box center [523, 201] width 750 height 25
select select "3"
click at [148, 189] on select "Select Template [SMS] Chris - Call back message [SMS] Mark- Call back message […" at bounding box center [523, 201] width 750 height 25
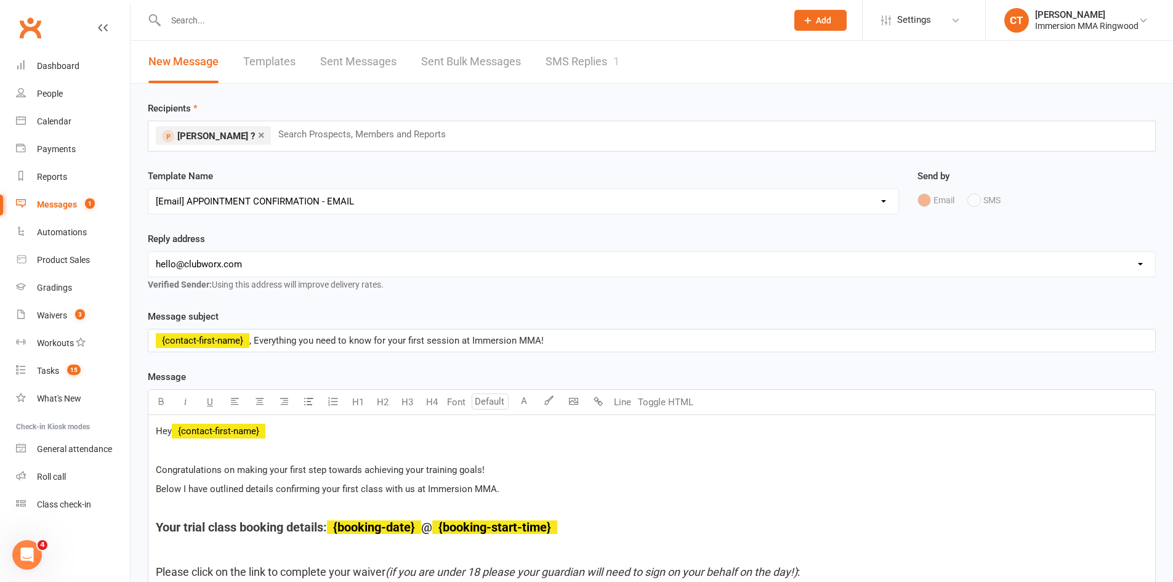
click at [209, 251] on div "hello@clubworx.com ringwood@immersionmma.com.au david@immersionmma.com.au lee@i…" at bounding box center [652, 264] width 1008 height 26
drag, startPoint x: 206, startPoint y: 262, endPoint x: 205, endPoint y: 274, distance: 11.7
click at [205, 266] on select "hello@clubworx.com ringwood@immersionmma.com.au david@immersionmma.com.au lee@i…" at bounding box center [651, 264] width 1006 height 25
select select "1"
click at [148, 252] on select "hello@clubworx.com ringwood@immersionmma.com.au david@immersionmma.com.au lee@i…" at bounding box center [651, 264] width 1006 height 25
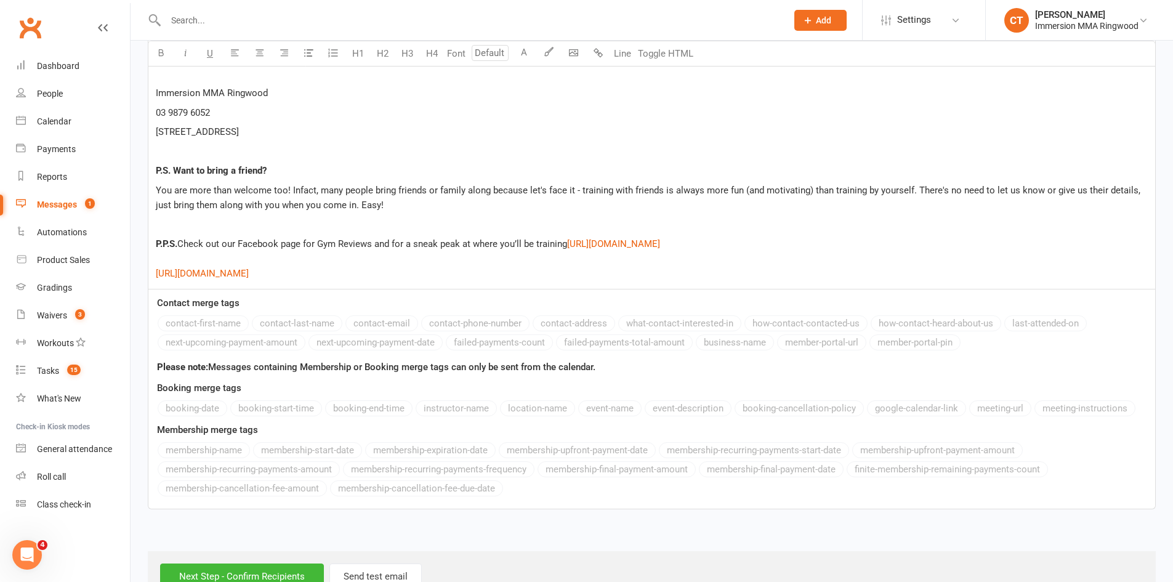
scroll to position [2237, 0]
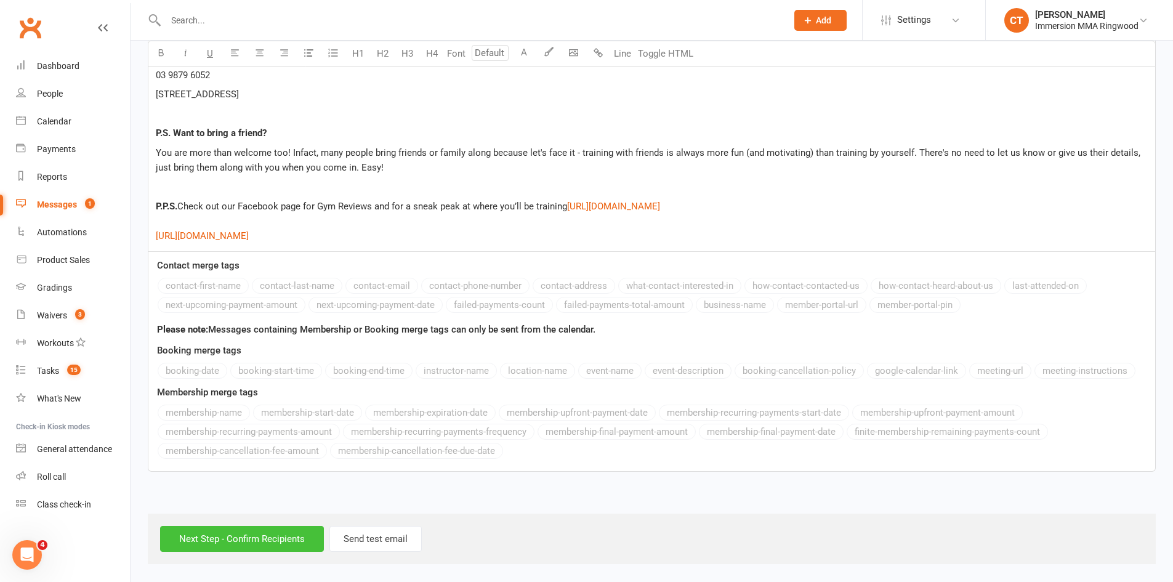
click at [216, 528] on input "Next Step - Confirm Recipients" at bounding box center [242, 539] width 164 height 26
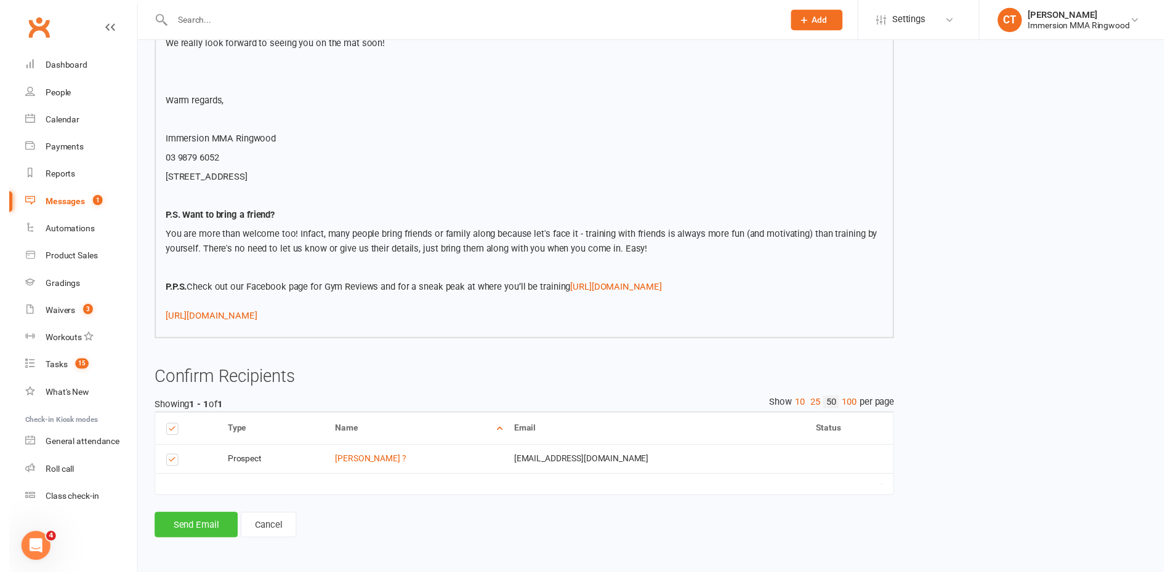
scroll to position [2048, 0]
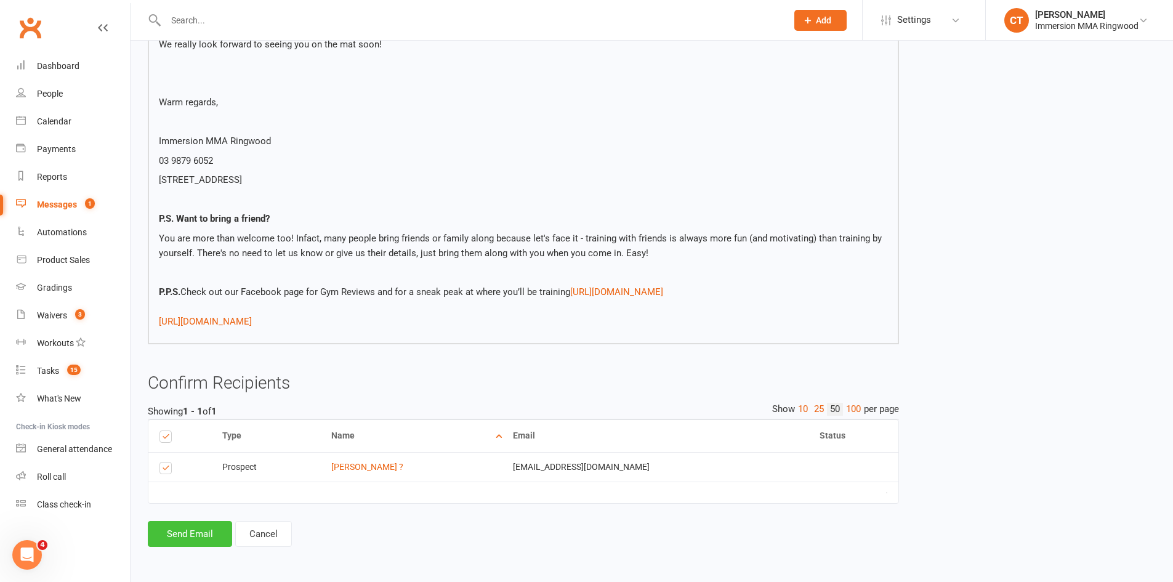
click at [195, 529] on button "Send Email" at bounding box center [190, 534] width 84 height 26
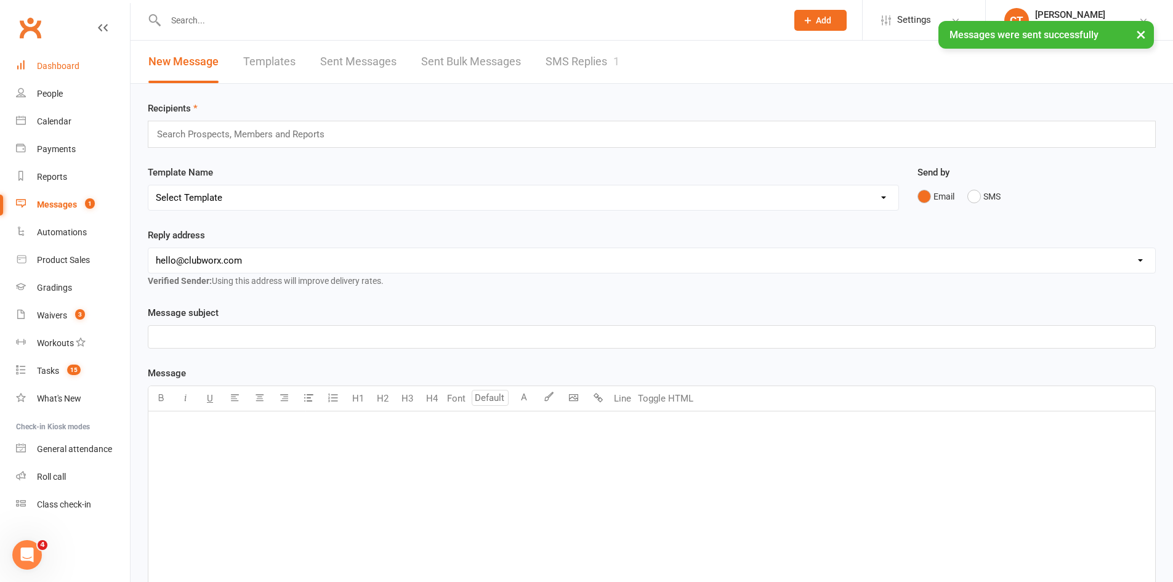
click at [32, 59] on link "Dashboard" at bounding box center [73, 66] width 114 height 28
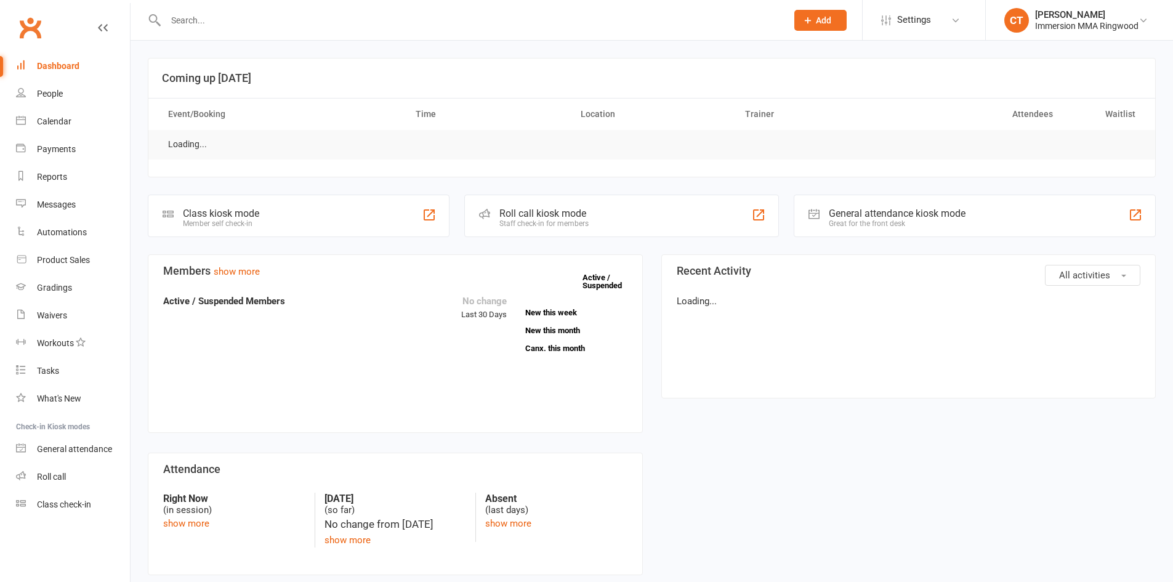
click at [233, 28] on input "text" at bounding box center [470, 20] width 616 height 17
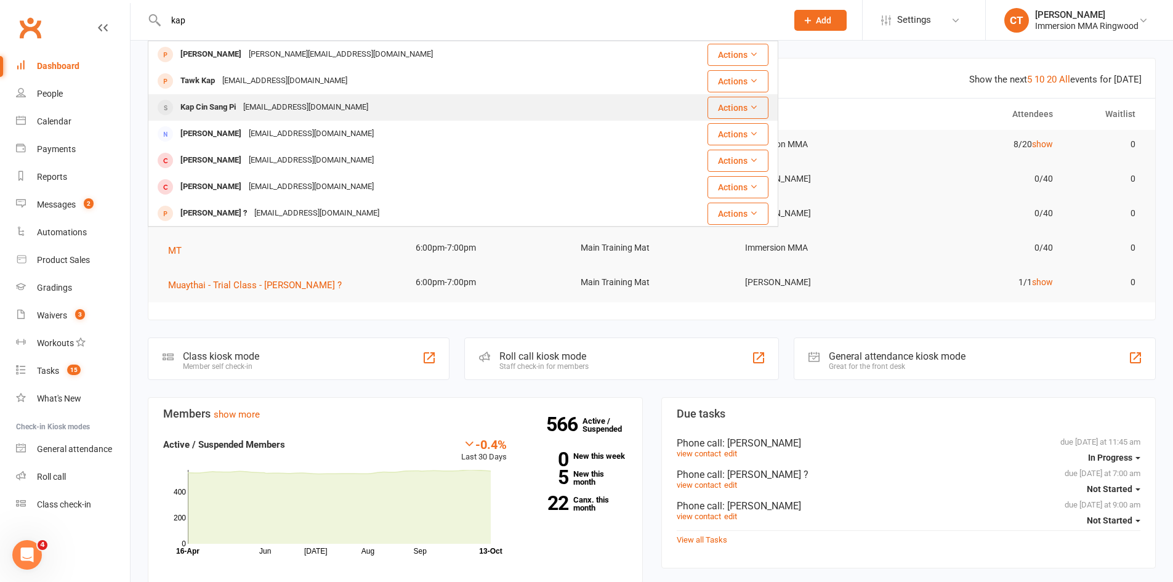
type input "kap"
click at [224, 105] on div "Kap Cin Sang Pi" at bounding box center [208, 107] width 63 height 18
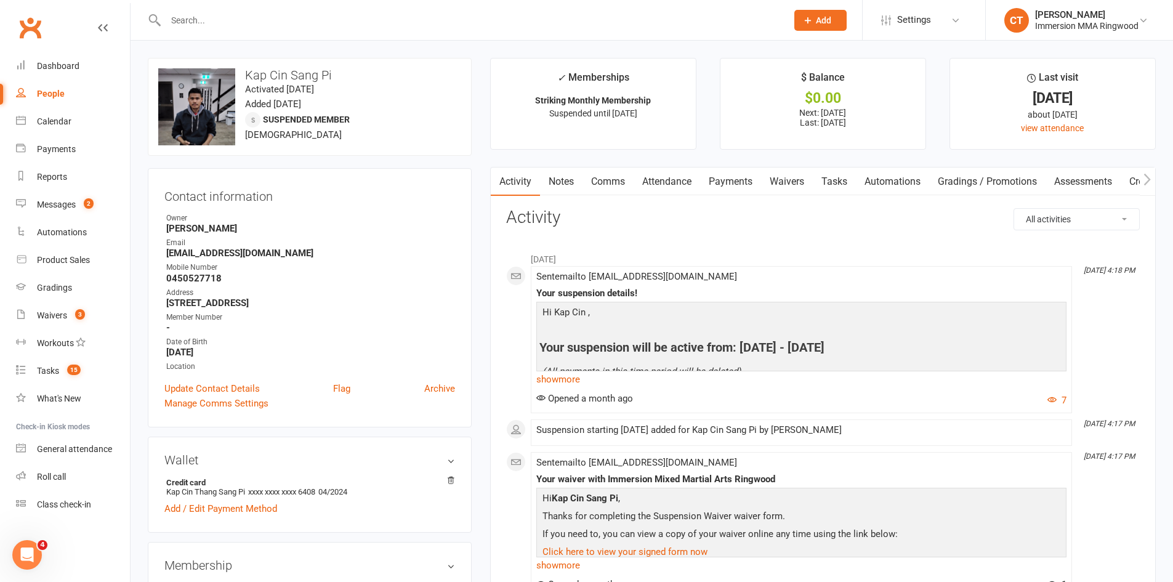
click at [776, 182] on link "Waivers" at bounding box center [787, 181] width 52 height 28
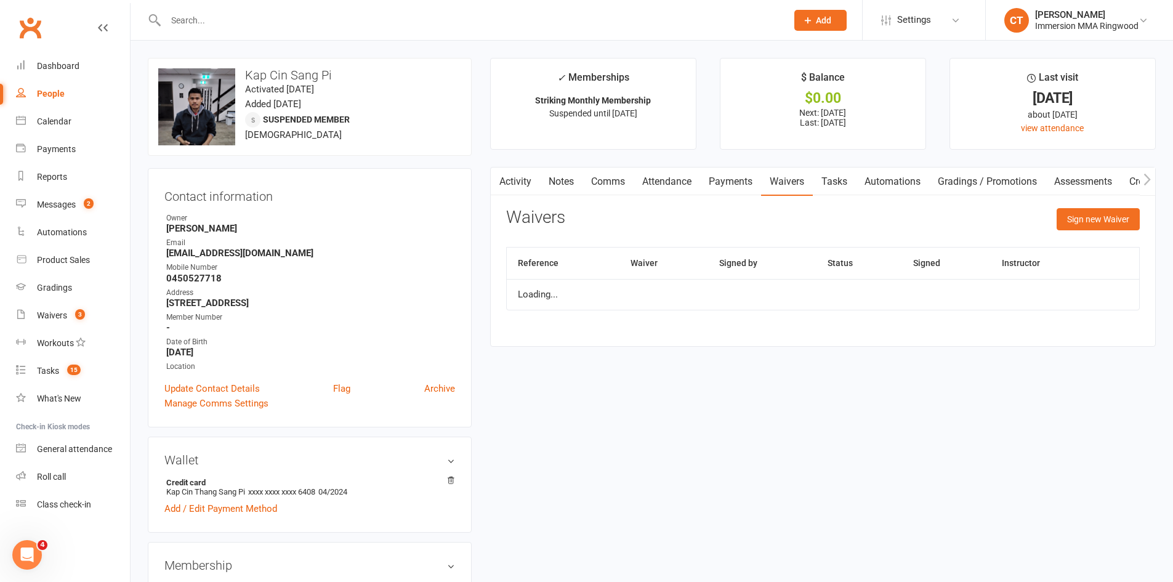
click at [724, 173] on link "Payments" at bounding box center [730, 181] width 61 height 28
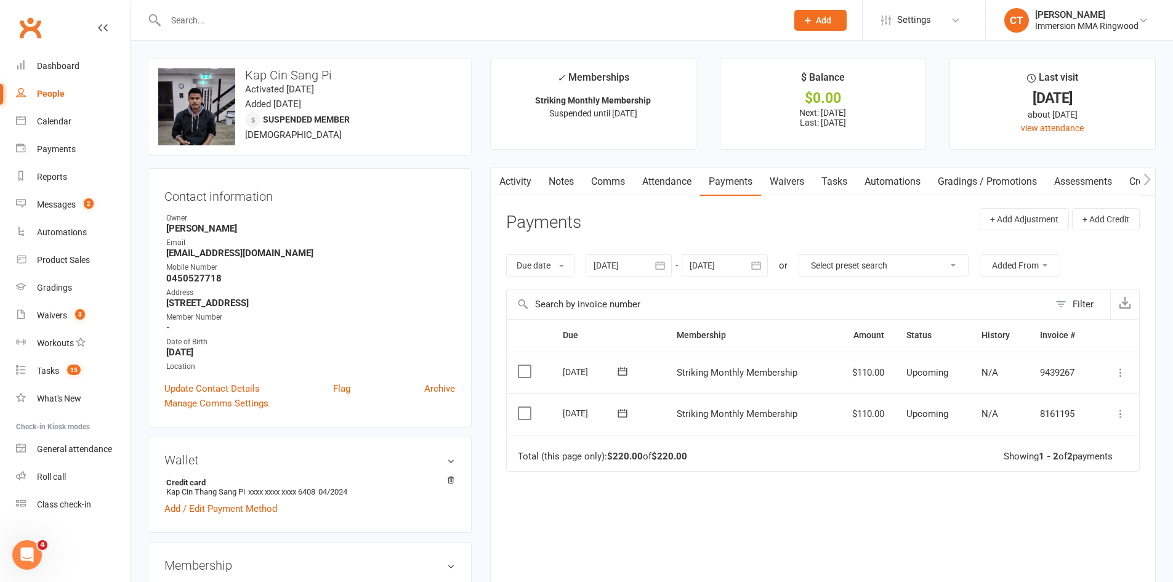
click at [777, 183] on link "Waivers" at bounding box center [787, 181] width 52 height 28
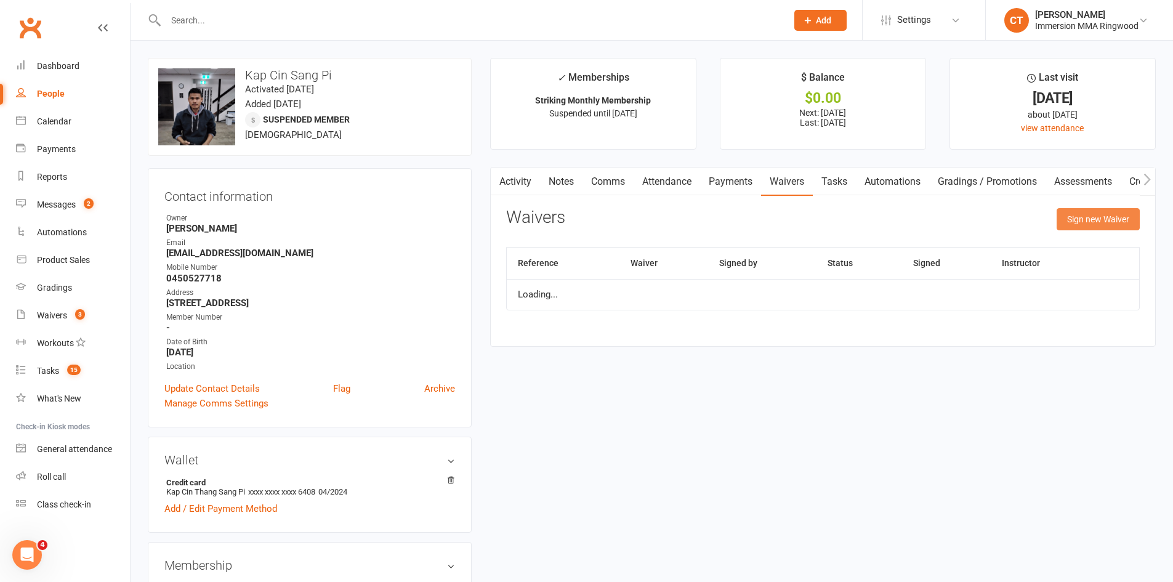
click at [1102, 223] on button "Sign new Waiver" at bounding box center [1097, 219] width 83 height 22
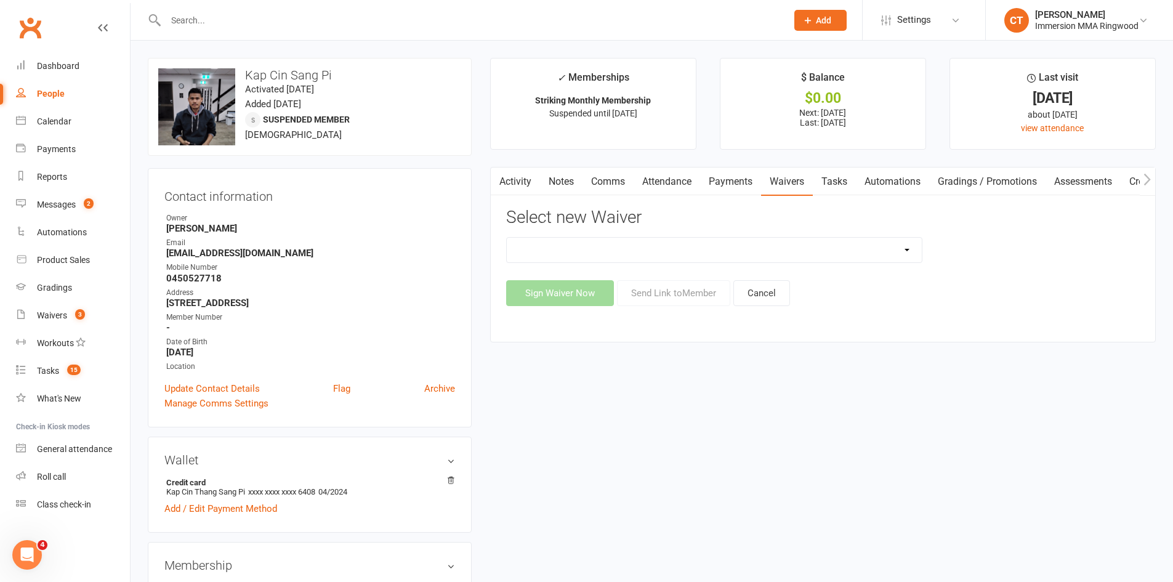
click at [587, 261] on select "Cancellation Waiver Lockdown Support Waiver Membership Waiver Direct Debit Memb…" at bounding box center [714, 250] width 415 height 25
select select "1168"
click at [507, 238] on select "Cancellation Waiver Lockdown Support Waiver Membership Waiver Direct Debit Memb…" at bounding box center [714, 250] width 415 height 25
click at [657, 294] on button "Send Link to Member" at bounding box center [673, 293] width 113 height 26
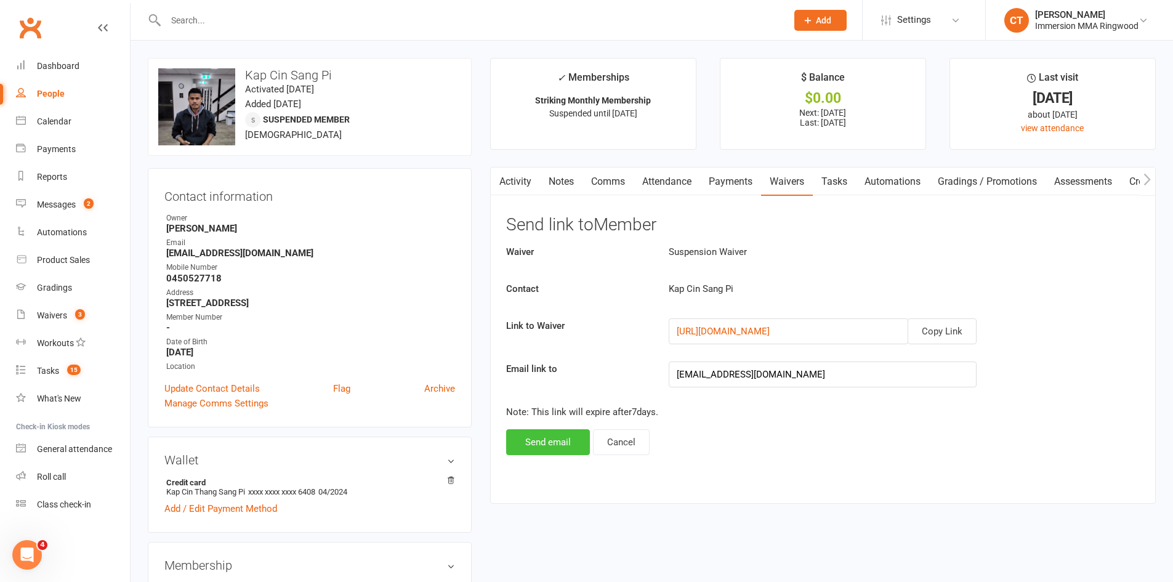
click at [538, 446] on button "Send email" at bounding box center [548, 442] width 84 height 26
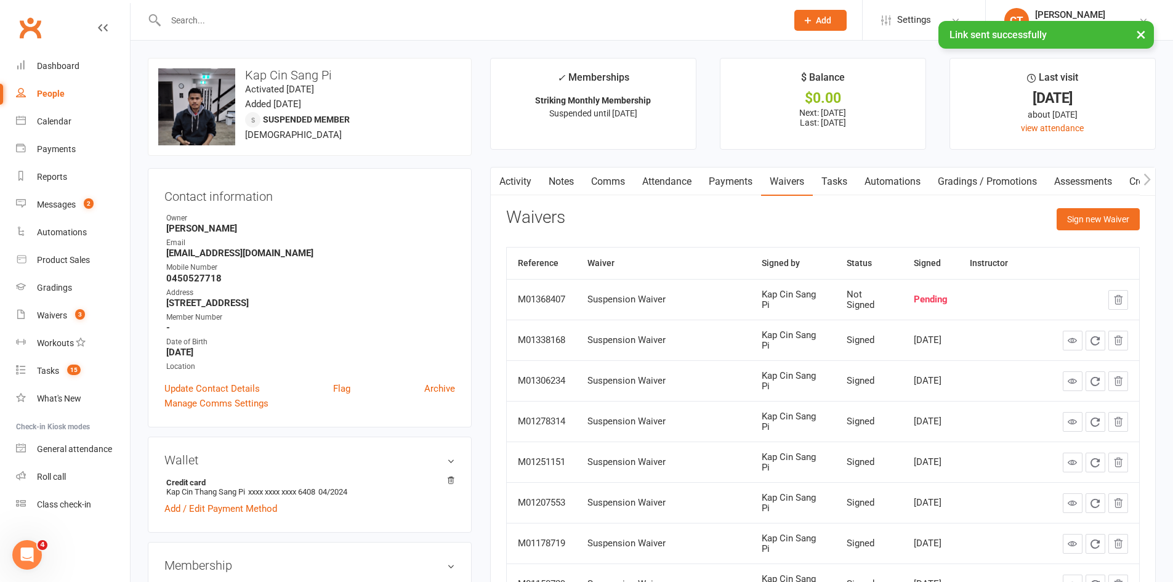
click at [608, 186] on link "Comms" at bounding box center [607, 181] width 51 height 28
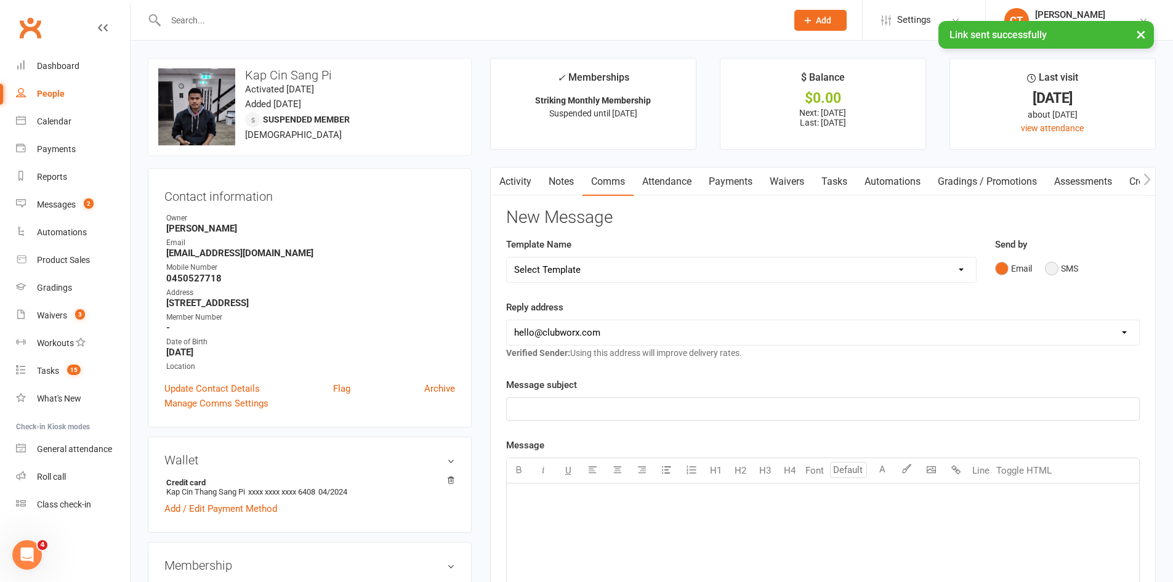
click at [1052, 265] on button "SMS" at bounding box center [1060, 268] width 33 height 23
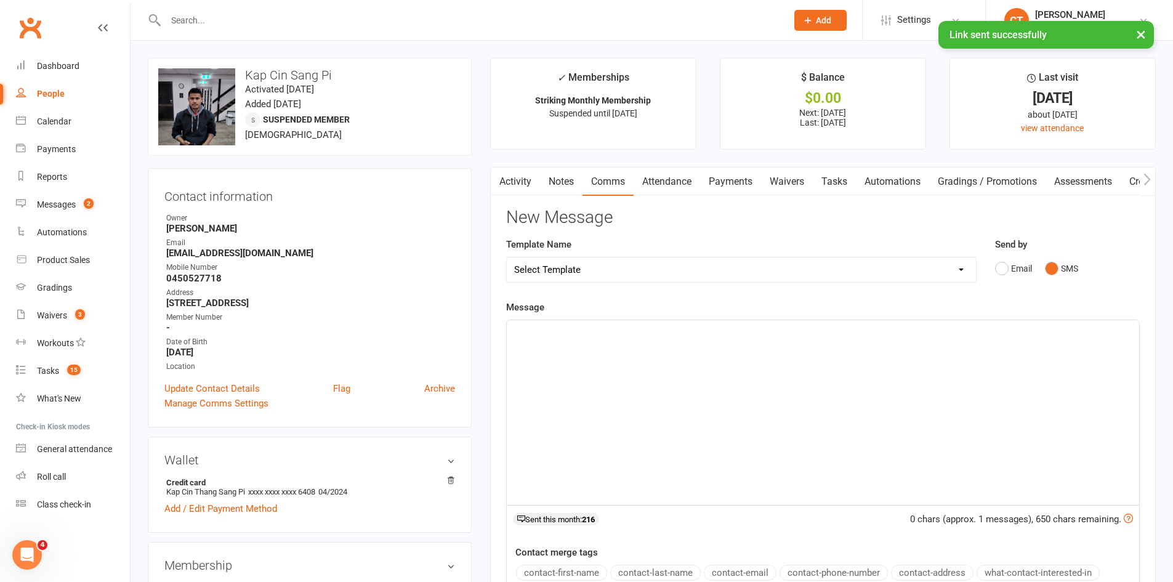
click at [1067, 440] on div "﻿" at bounding box center [823, 412] width 632 height 185
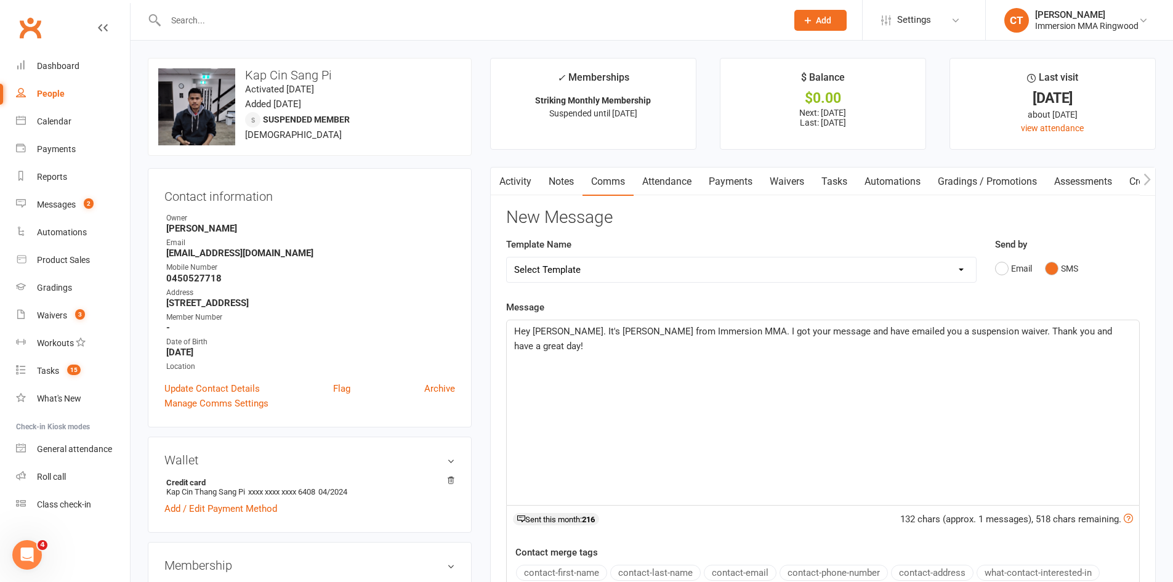
scroll to position [205, 0]
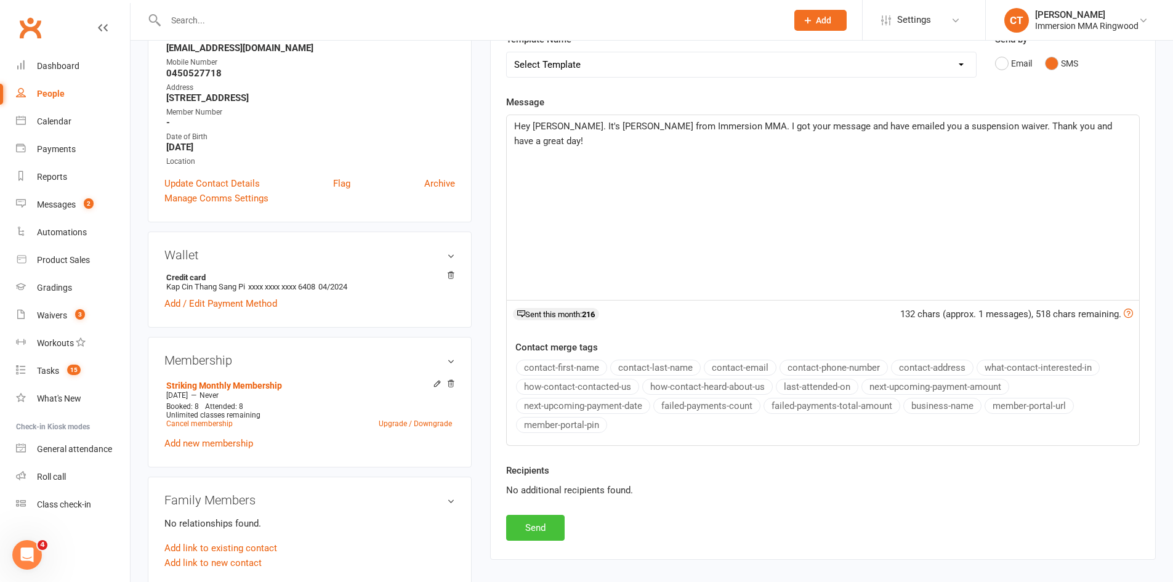
click at [542, 537] on button "Send" at bounding box center [535, 528] width 58 height 26
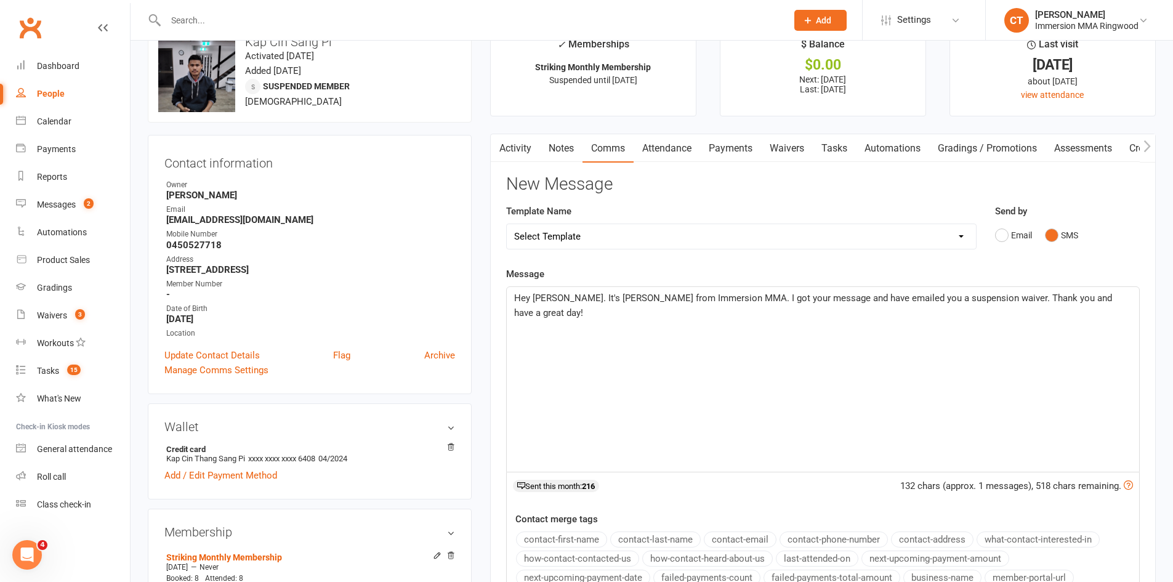
scroll to position [0, 0]
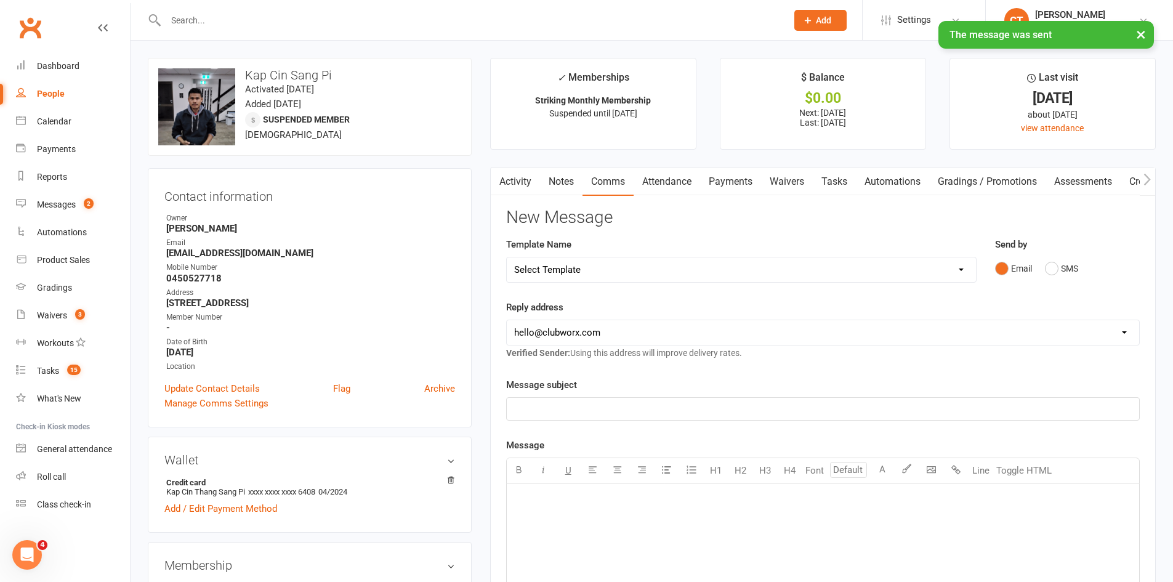
click at [843, 170] on link "Tasks" at bounding box center [833, 181] width 43 height 28
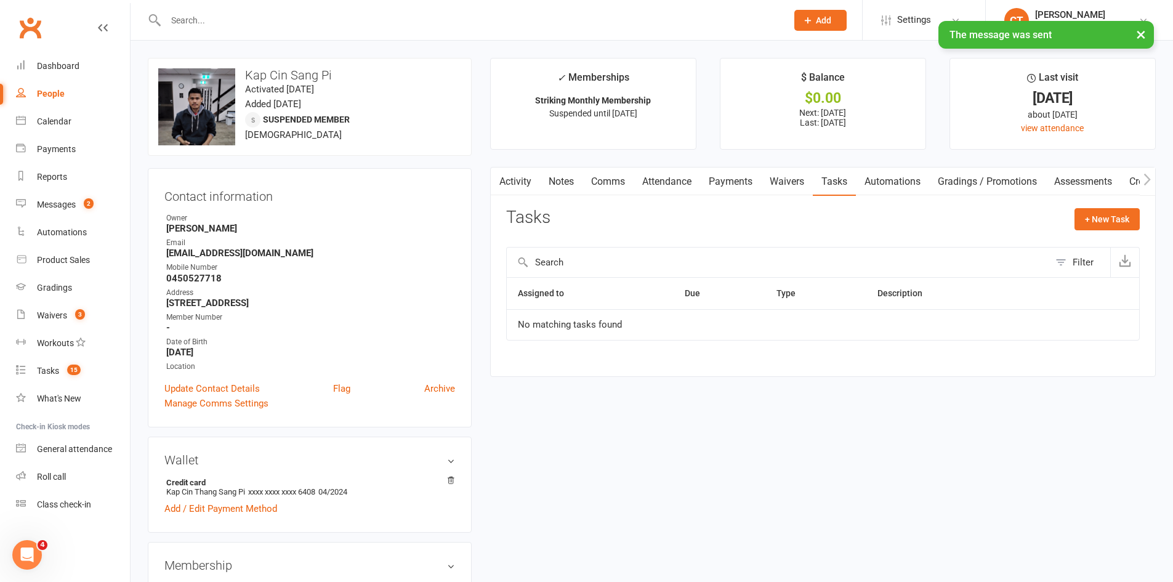
click at [551, 178] on link "Notes" at bounding box center [561, 181] width 42 height 28
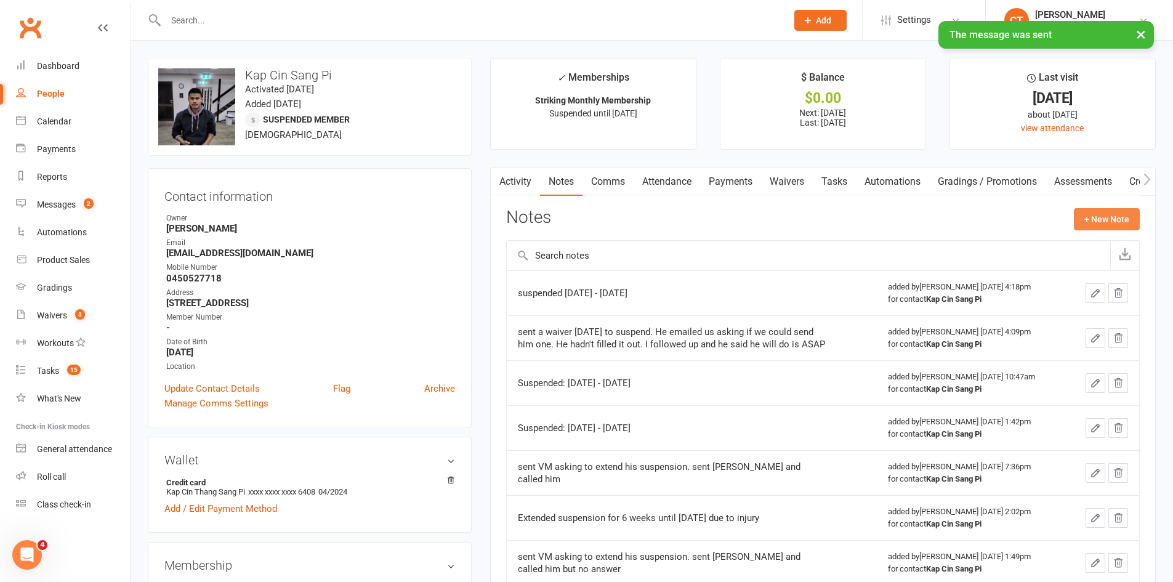
click at [1094, 219] on button "+ New Note" at bounding box center [1106, 219] width 66 height 22
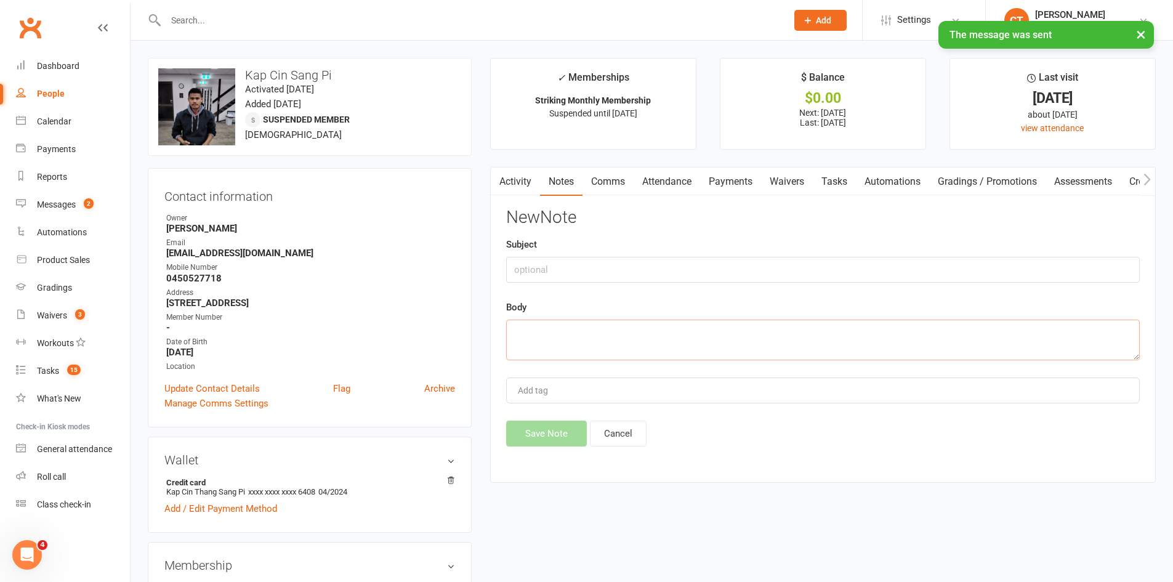
click at [812, 343] on textarea at bounding box center [822, 339] width 633 height 41
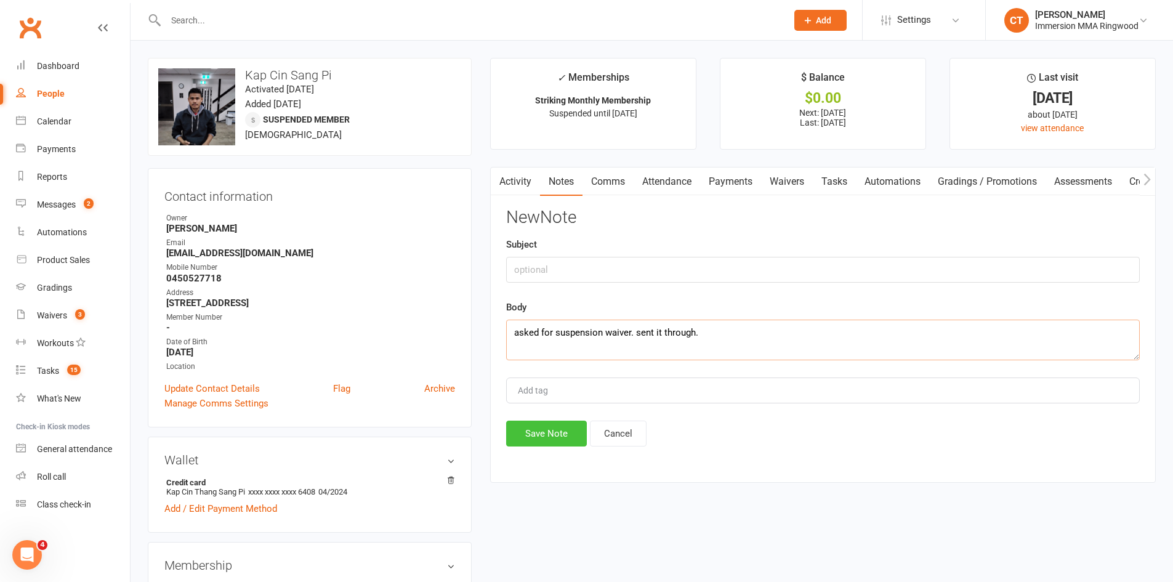
type textarea "asked for suspension waiver. sent it through."
click at [545, 428] on button "Save Note" at bounding box center [546, 433] width 81 height 26
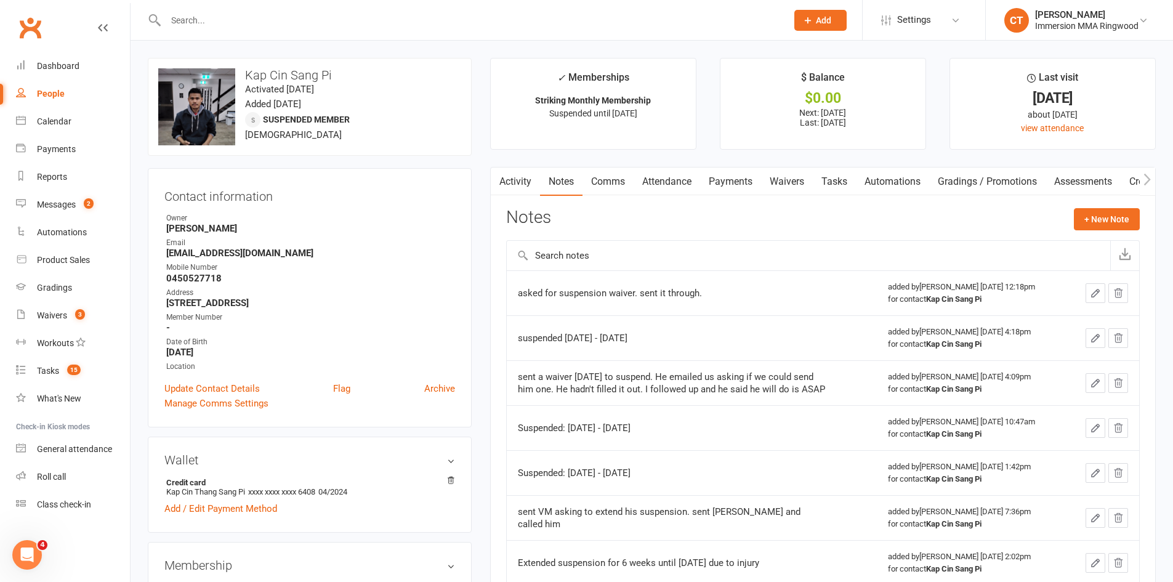
click at [343, 15] on input "text" at bounding box center [470, 20] width 616 height 17
paste input "0456606281"
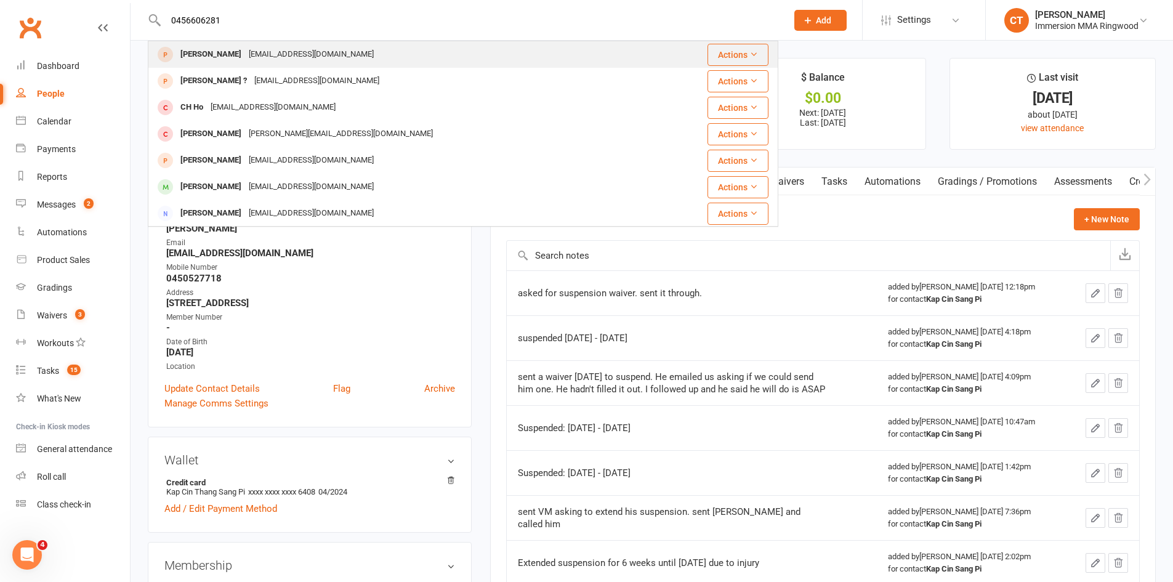
type input "0456606281"
click at [249, 61] on div "zakbox360@gmail.com" at bounding box center [311, 55] width 132 height 18
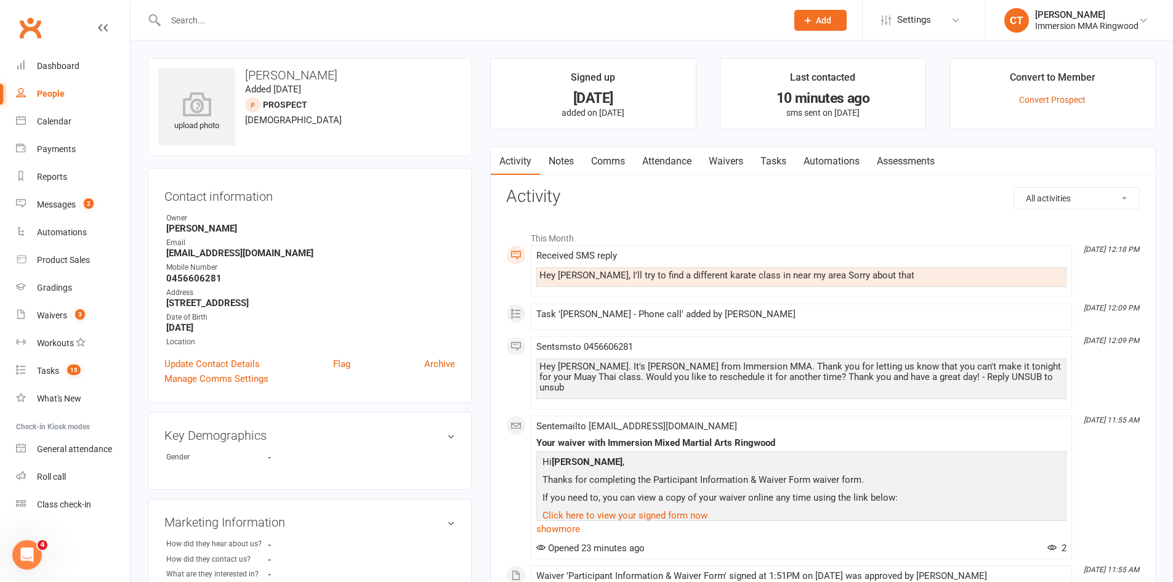
click at [609, 147] on link "Comms" at bounding box center [607, 161] width 51 height 28
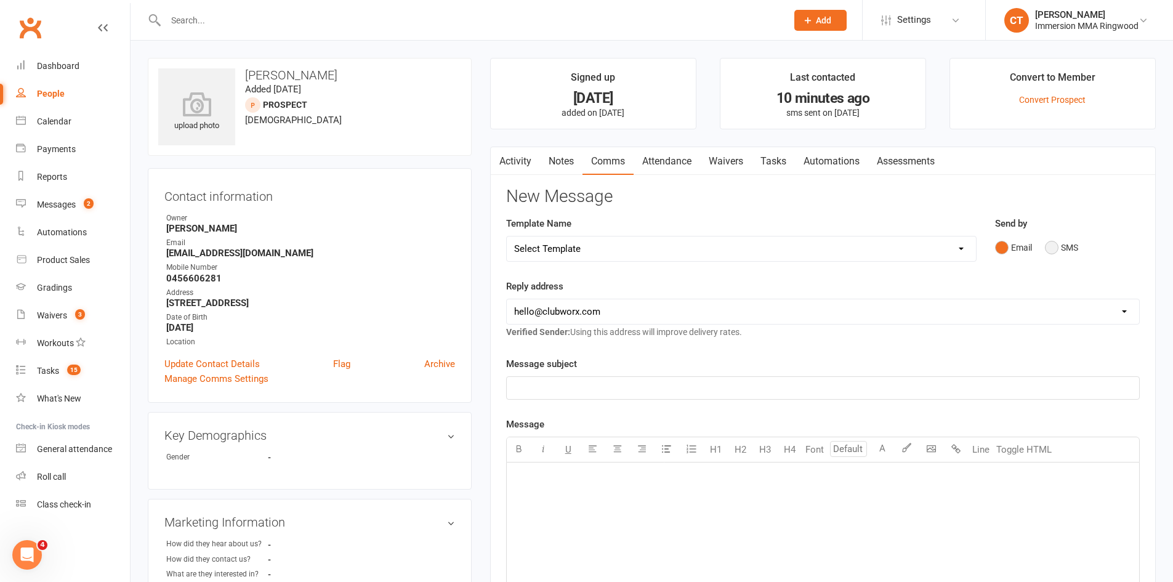
click at [1067, 241] on button "SMS" at bounding box center [1060, 247] width 33 height 23
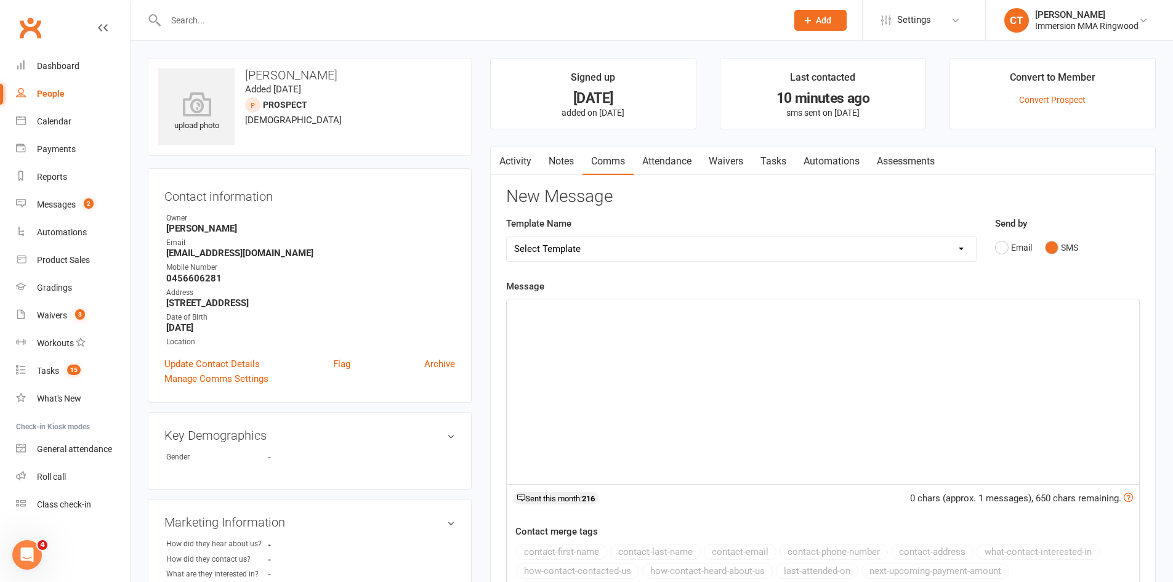
click at [1065, 325] on div "﻿" at bounding box center [823, 391] width 632 height 185
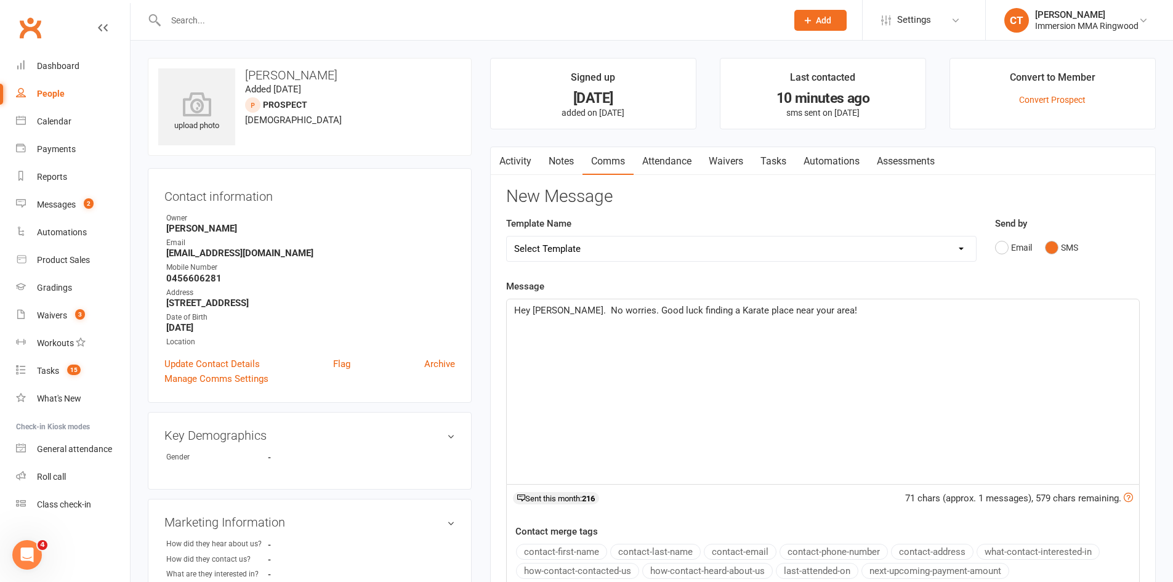
click at [562, 311] on span "Hey Isaac. No worries. Good luck finding a Karate place near your area!" at bounding box center [685, 310] width 343 height 11
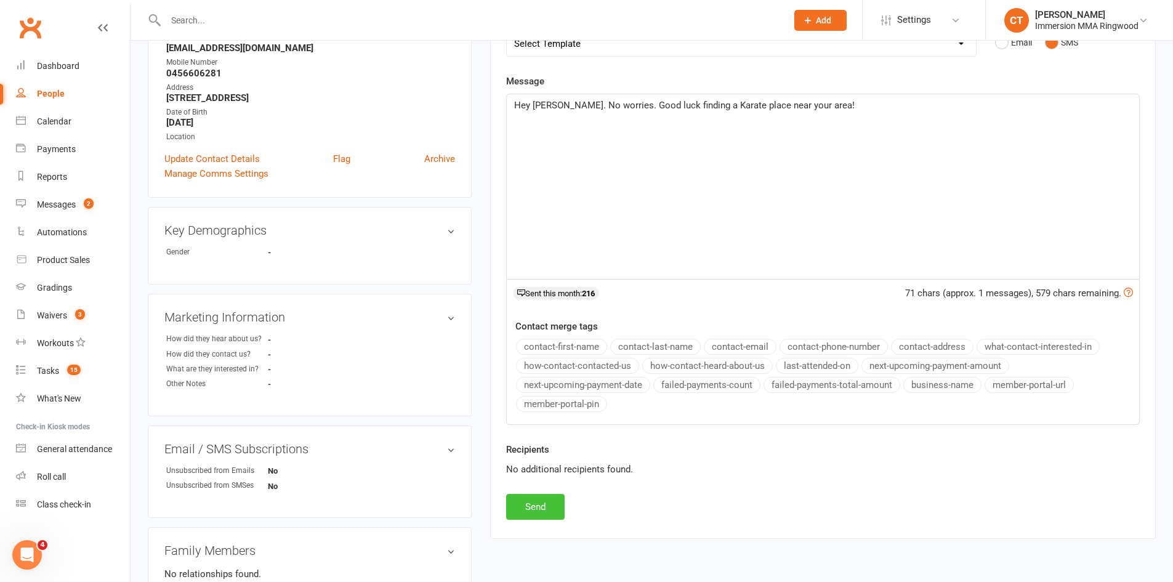
click at [538, 495] on button "Send" at bounding box center [535, 507] width 58 height 26
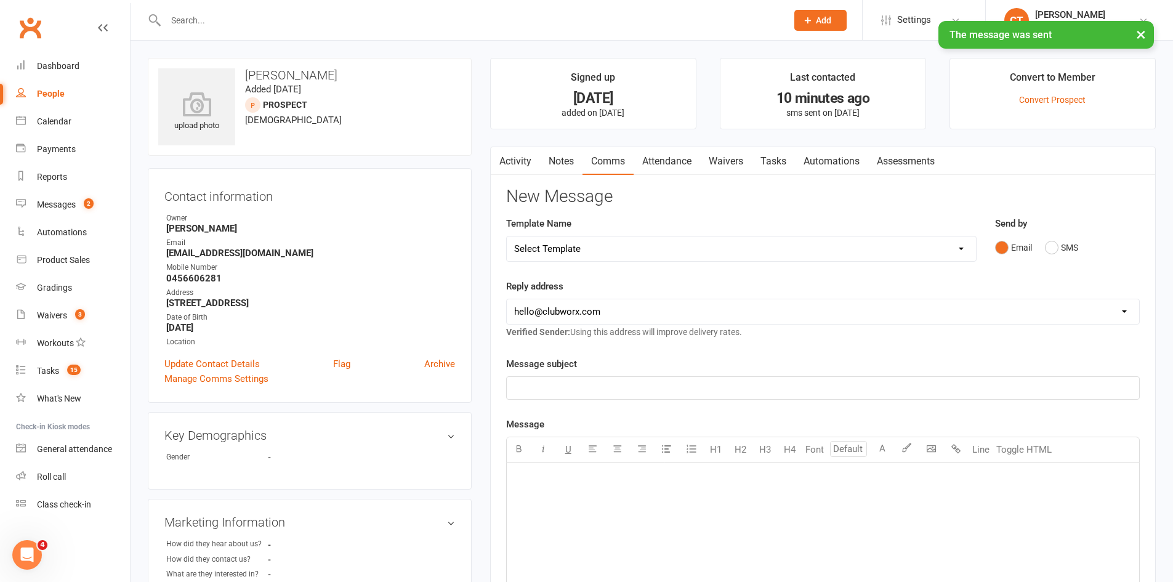
click at [788, 164] on link "Tasks" at bounding box center [773, 161] width 43 height 28
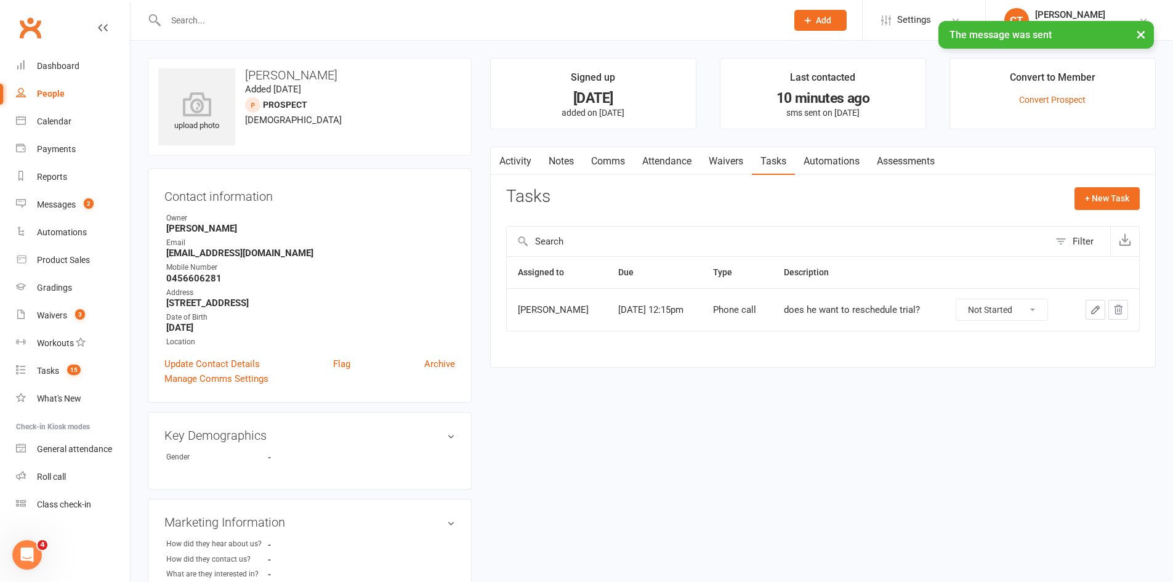
drag, startPoint x: 1004, startPoint y: 311, endPoint x: 1002, endPoint y: 319, distance: 8.2
click at [1004, 311] on select "Not Started In Progress Waiting Complete" at bounding box center [1001, 309] width 91 height 21
click at [956, 299] on select "Not Started In Progress Waiting Complete" at bounding box center [1001, 309] width 91 height 21
select select "unstarted"
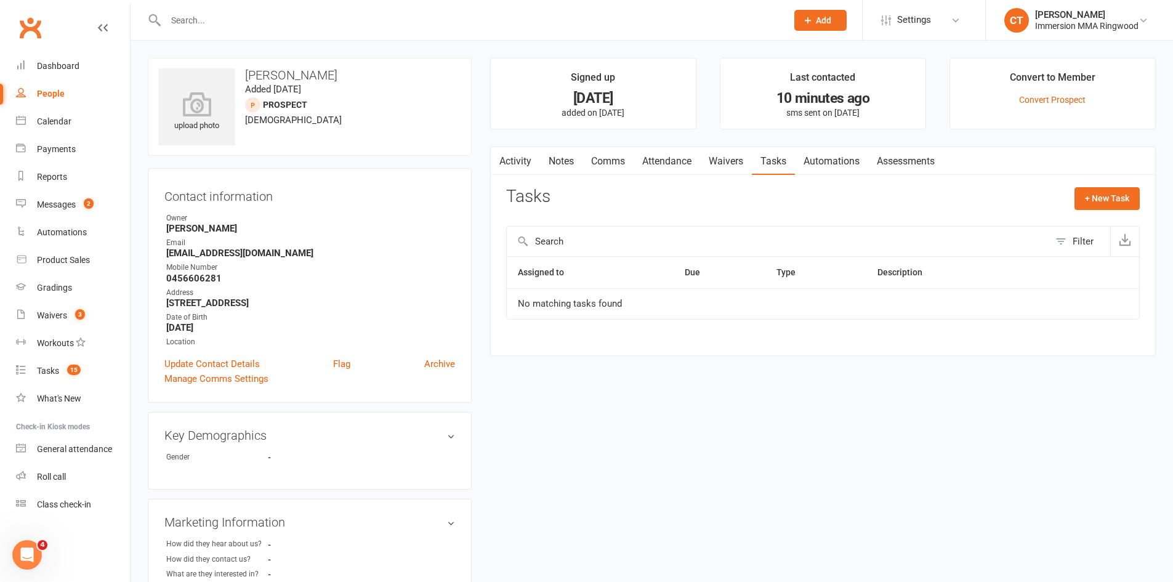
click at [832, 19] on button "Add" at bounding box center [820, 20] width 52 height 21
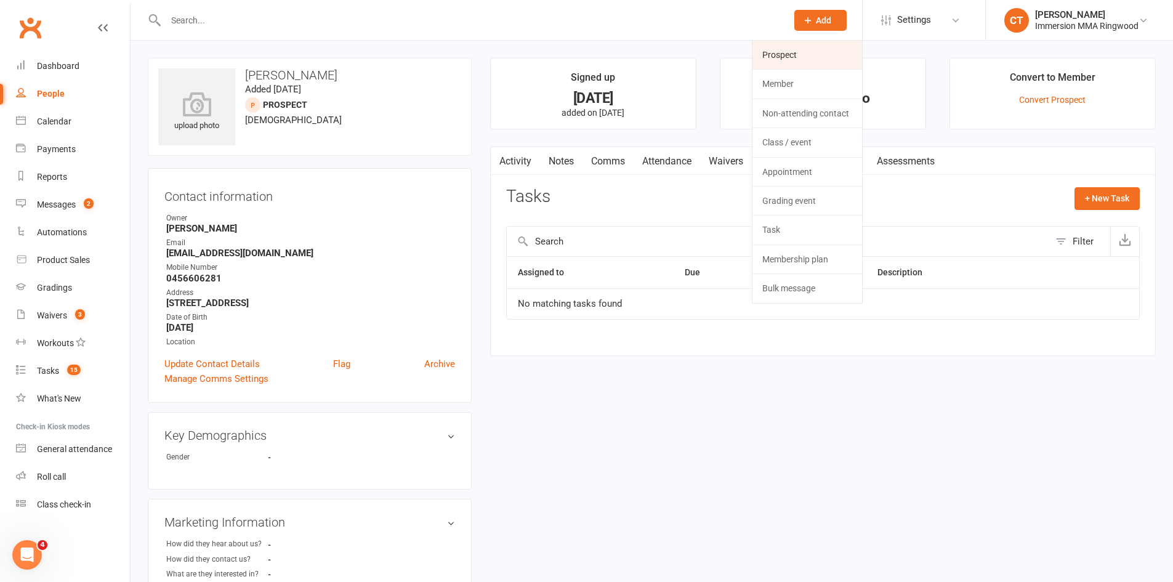
click at [796, 65] on link "Prospect" at bounding box center [807, 55] width 110 height 28
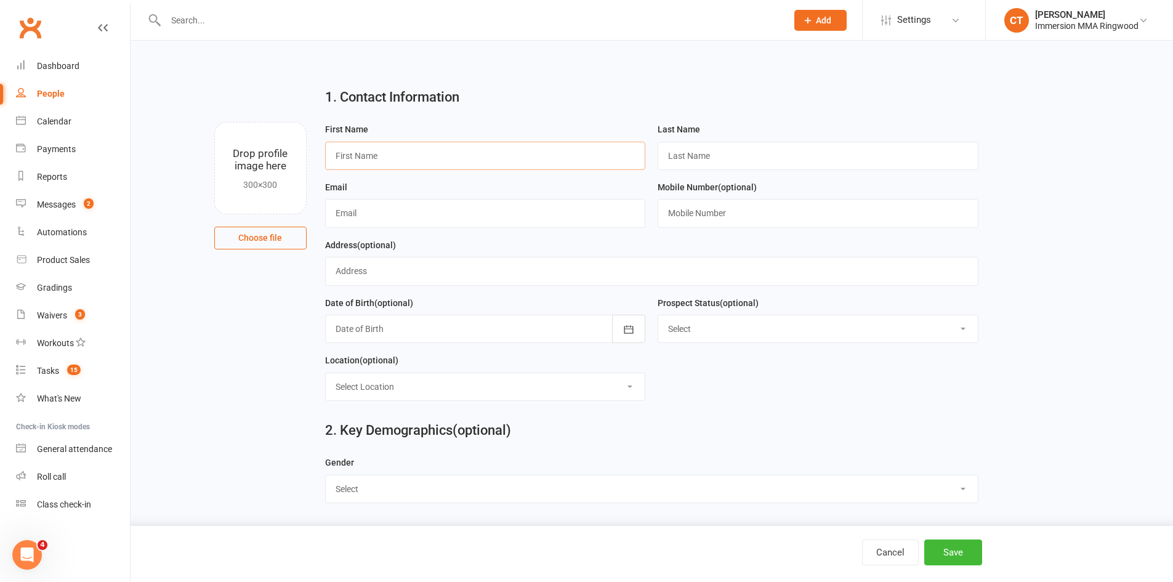
click at [539, 150] on input "text" at bounding box center [485, 156] width 321 height 28
paste input "Harry"
type input "Harry"
type input "?"
paste input "HarryWolbers@outlook.com"
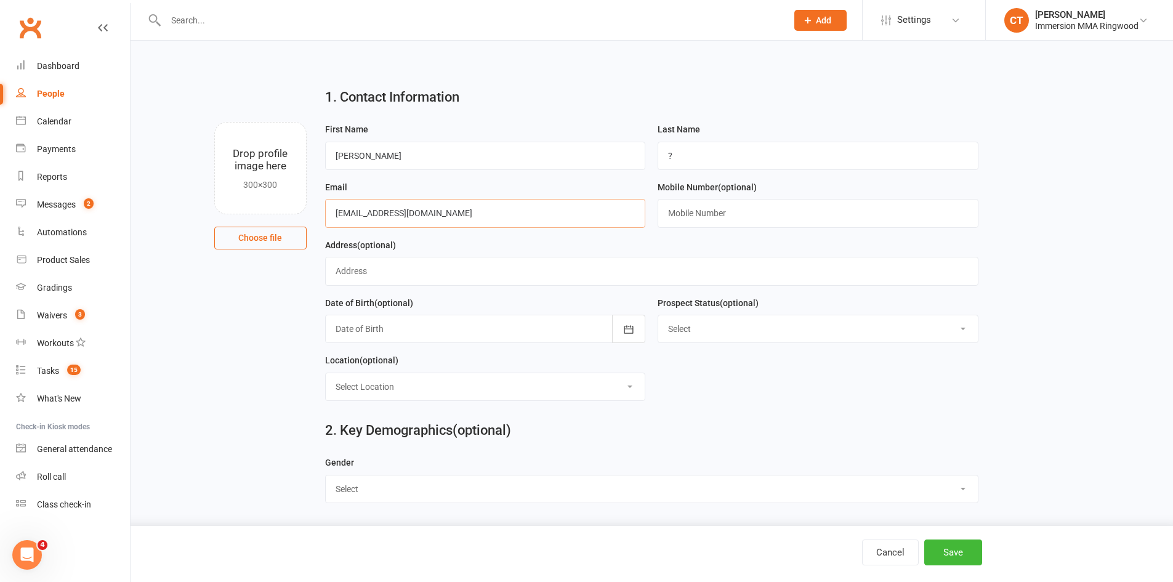
type input "HarryWolbers@outlook.com"
drag, startPoint x: 745, startPoint y: 227, endPoint x: 739, endPoint y: 217, distance: 11.6
click at [745, 227] on input "text" at bounding box center [817, 213] width 321 height 28
paste input "0401142692"
type input "0401142692"
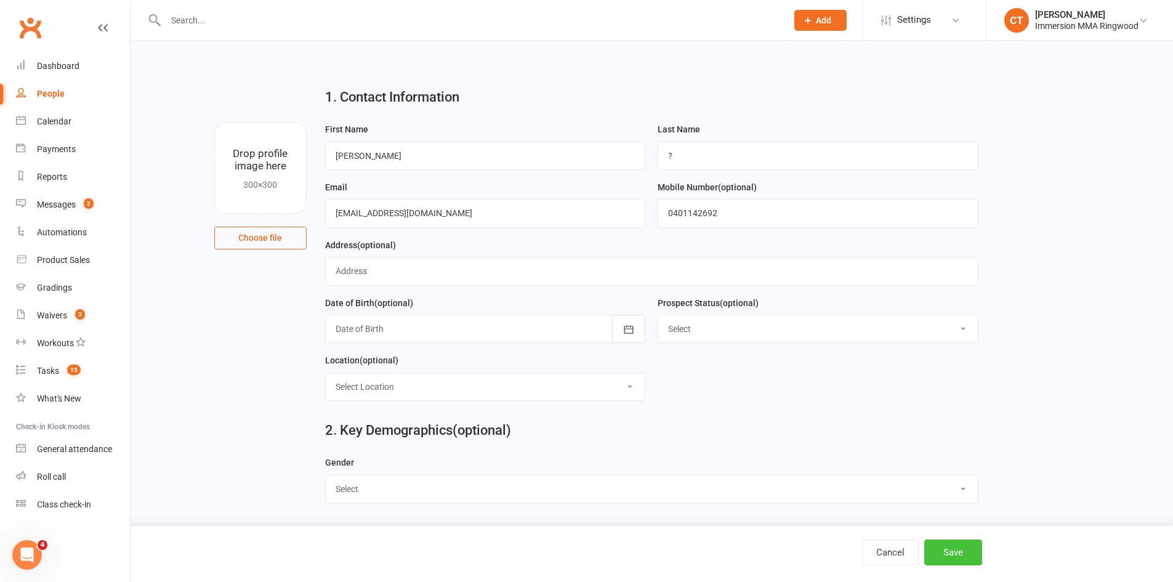
click at [971, 550] on button "Save" at bounding box center [953, 552] width 58 height 26
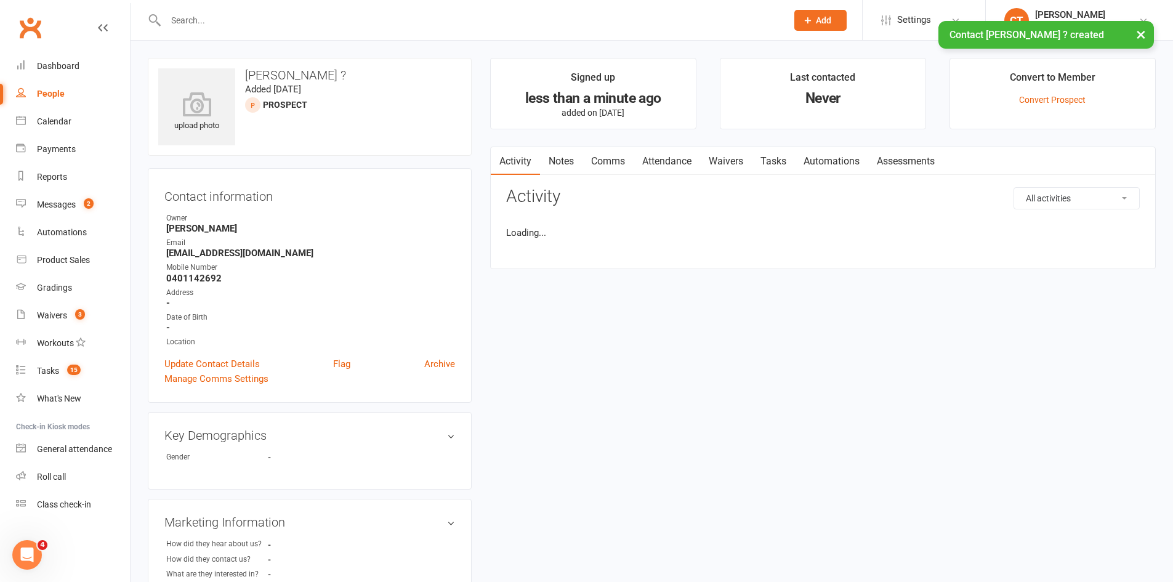
click at [561, 166] on link "Notes" at bounding box center [561, 161] width 42 height 28
click at [1103, 190] on button "+ New Note" at bounding box center [1106, 198] width 66 height 22
click at [867, 338] on textarea at bounding box center [822, 319] width 633 height 41
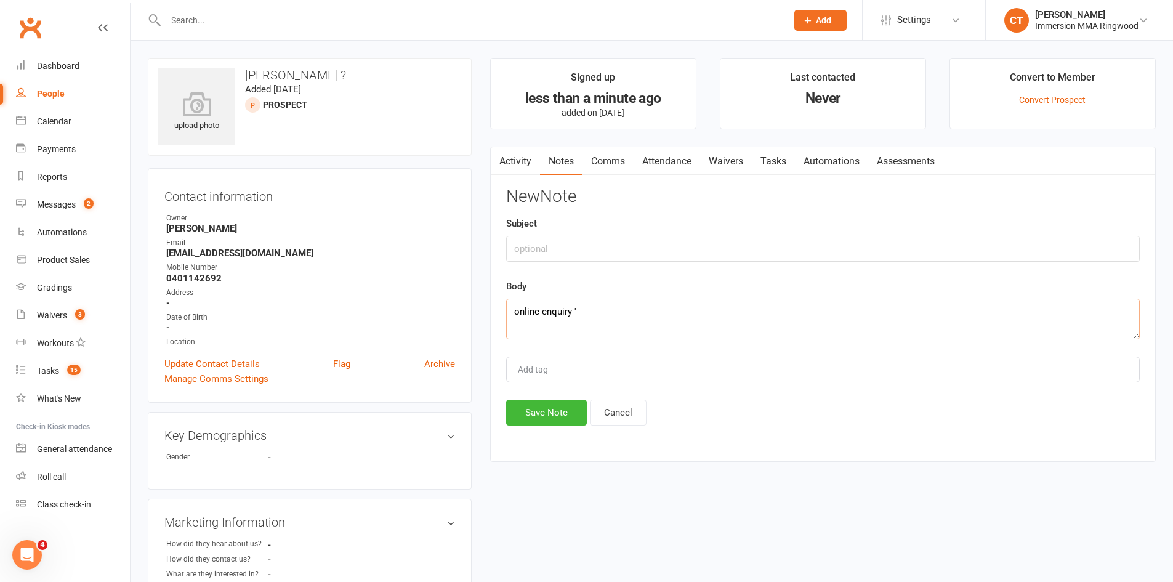
paste textarea "To begin training and learning mma building up unique skills to potentially com…"
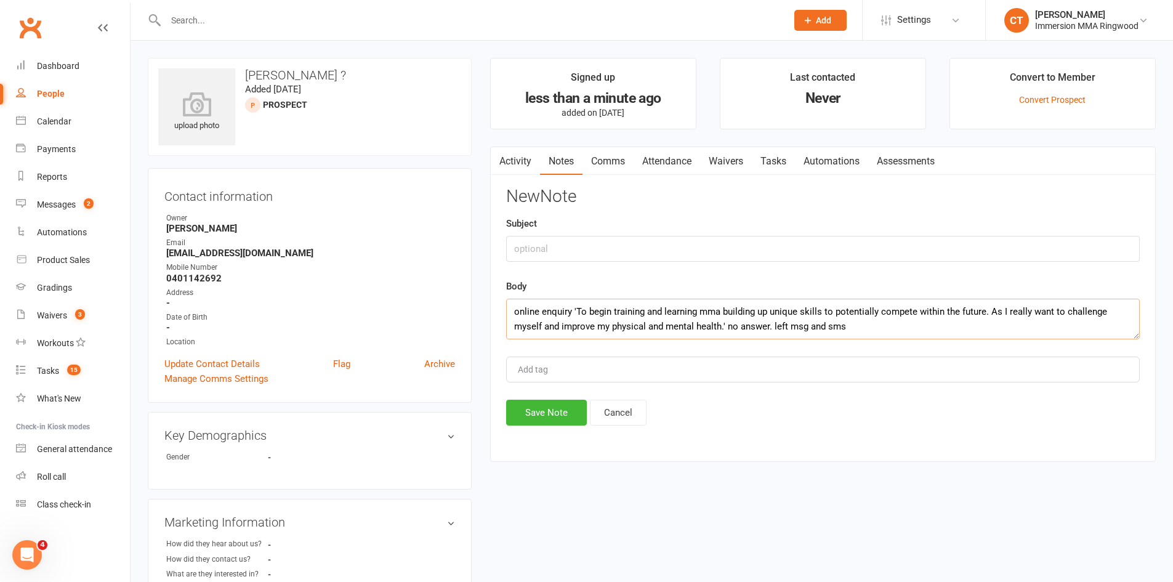
type textarea "online enquiry 'To begin training and learning mma building up unique skills to…"
click at [492, 411] on div "Activity Notes Comms Attendance Waivers Tasks Automations Assessments Notes + N…" at bounding box center [822, 304] width 665 height 316
click at [508, 411] on button "Save Note" at bounding box center [546, 412] width 81 height 26
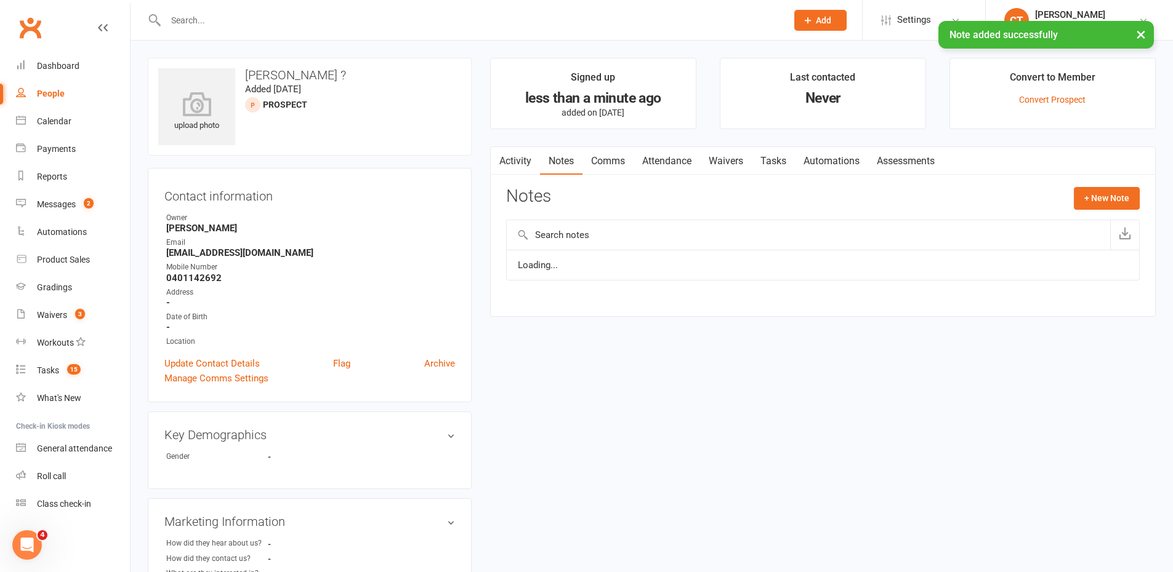
click at [521, 165] on link "Activity" at bounding box center [515, 161] width 49 height 28
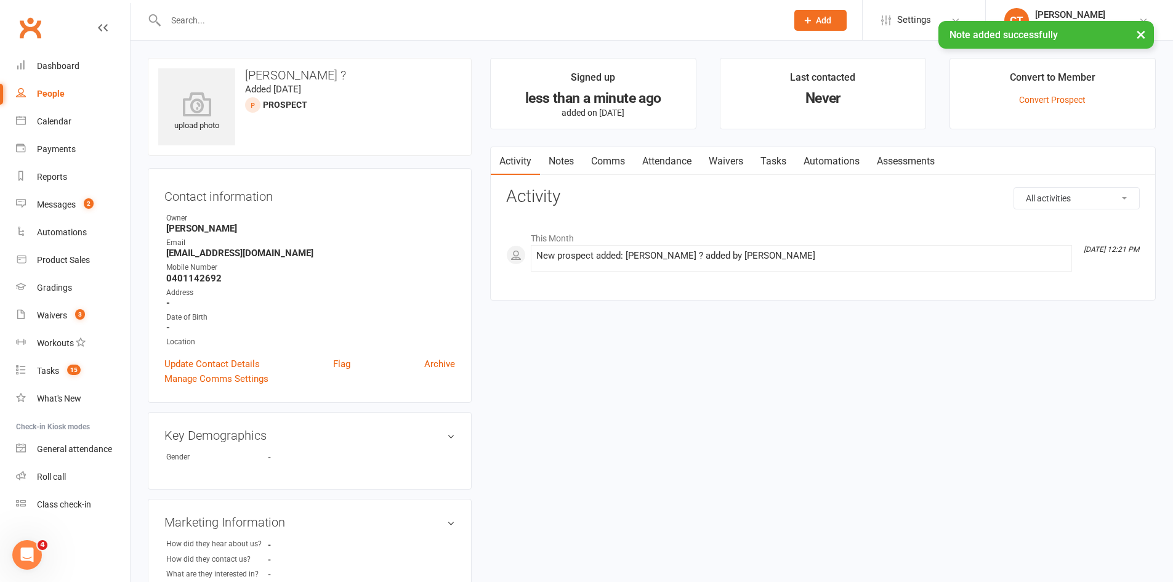
click at [613, 162] on link "Comms" at bounding box center [607, 161] width 51 height 28
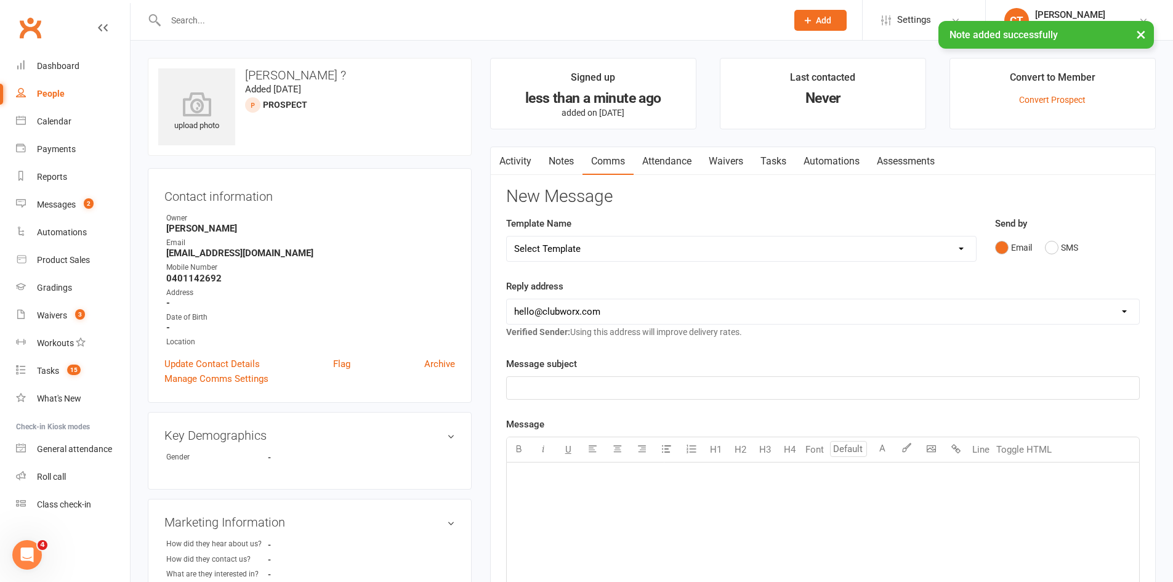
click at [595, 260] on select "Select Template [SMS] [PERSON_NAME] - Call back message [SMS] Mark- Call back m…" at bounding box center [741, 248] width 469 height 25
select select "0"
click at [507, 236] on select "Select Template [SMS] [PERSON_NAME] - Call back message [SMS] Mark- Call back m…" at bounding box center [741, 248] width 469 height 25
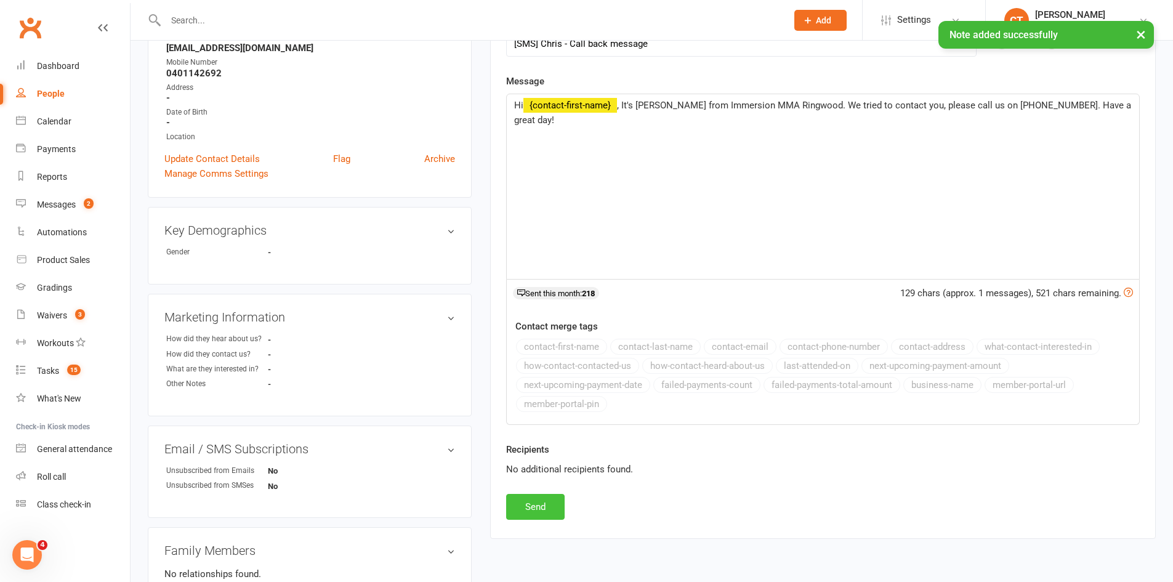
click at [543, 517] on button "Send" at bounding box center [535, 507] width 58 height 26
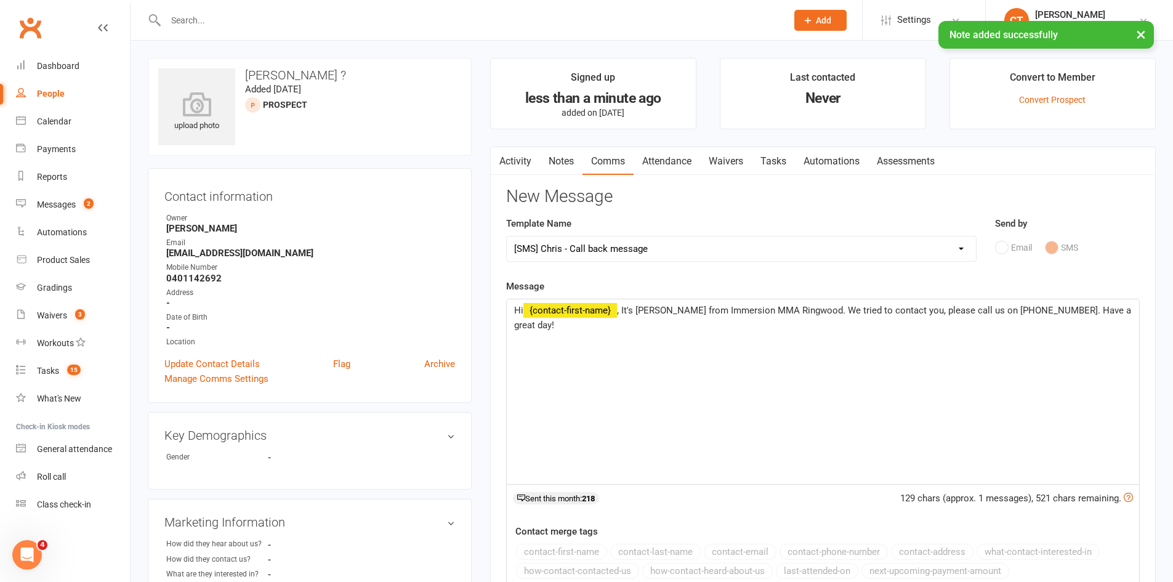
select select
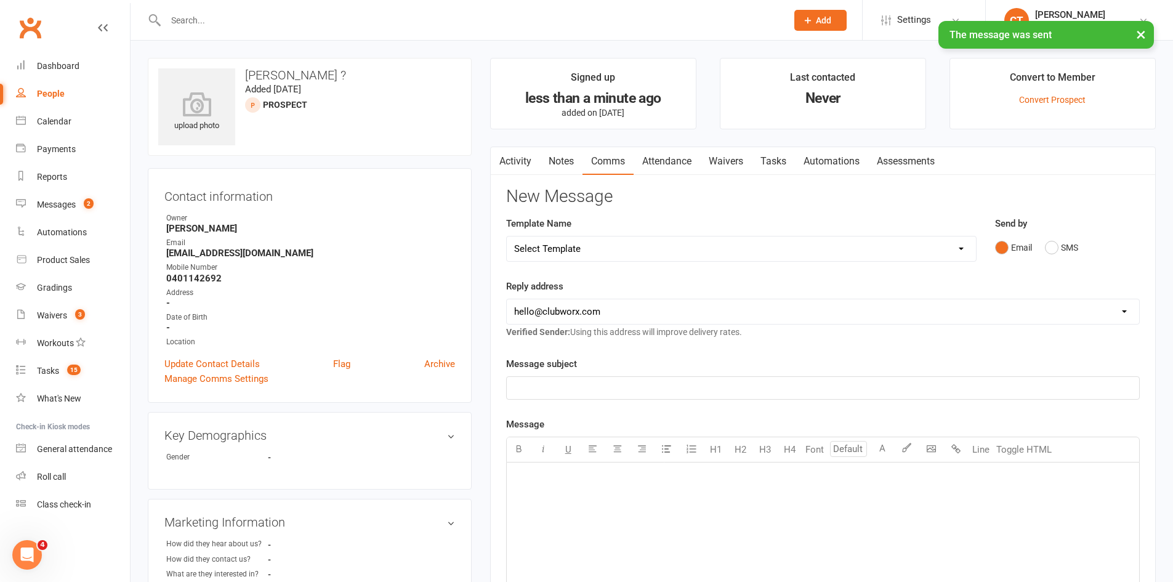
click at [777, 158] on link "Tasks" at bounding box center [773, 161] width 43 height 28
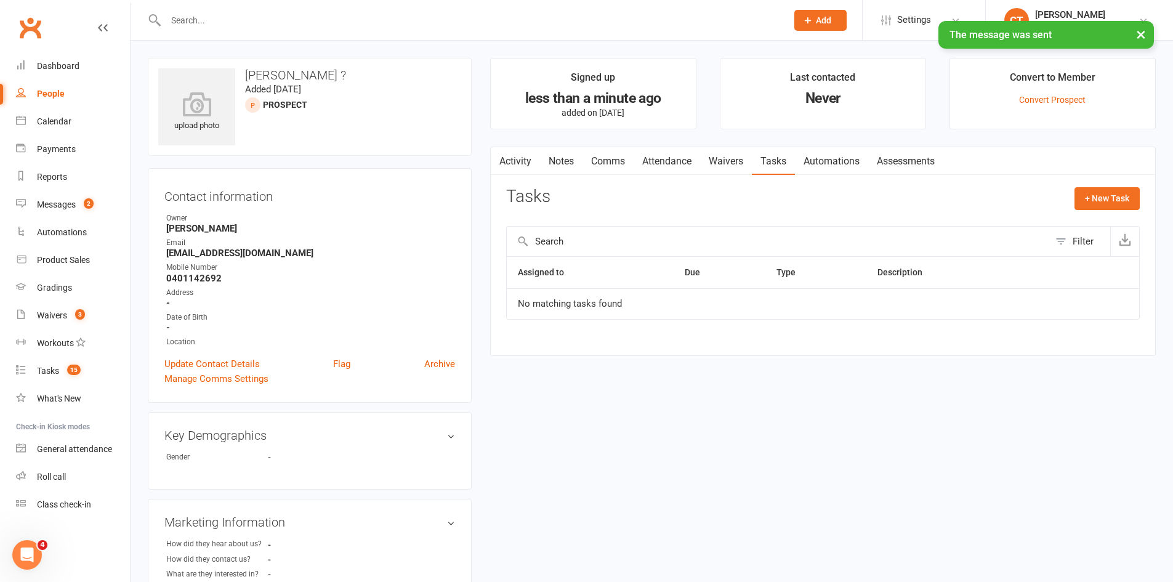
click at [1099, 186] on div "Activity Notes Comms Attendance Waivers Tasks Automations Assessments Tasks + N…" at bounding box center [822, 250] width 665 height 209
click at [1096, 202] on button "+ New Task" at bounding box center [1106, 198] width 65 height 22
select select "11984"
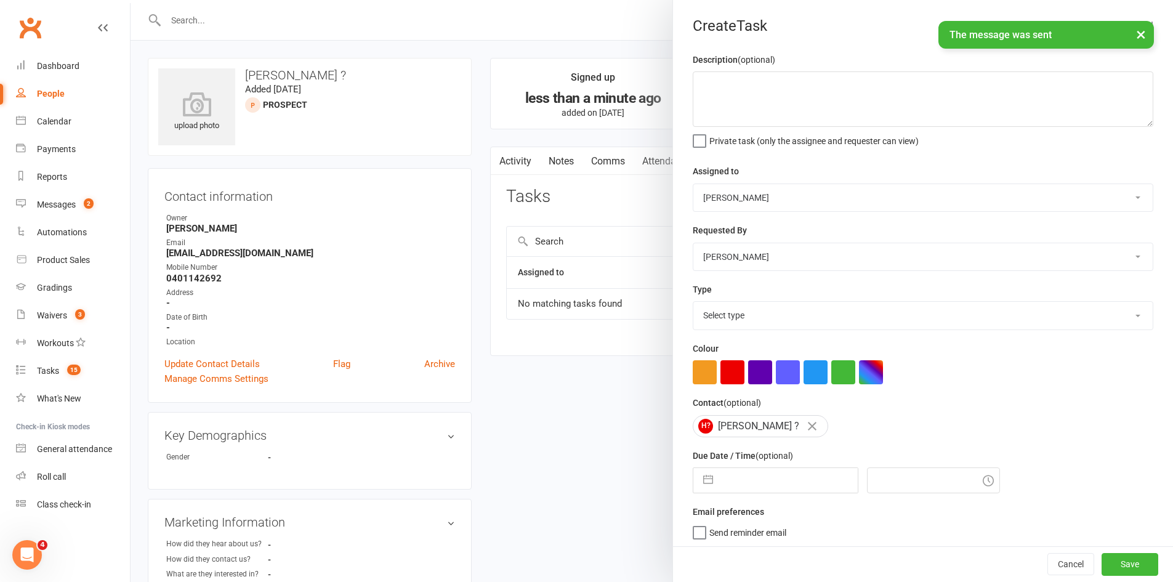
select select "8"
select select "2025"
select select "9"
select select "2025"
select select "10"
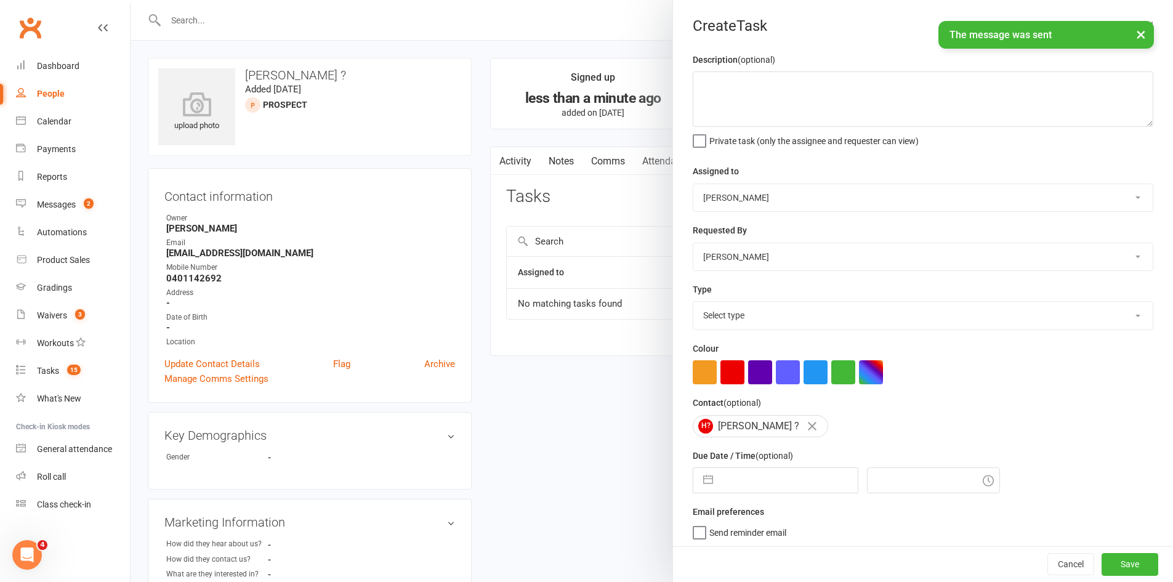
select select "2025"
click at [736, 483] on input "text" at bounding box center [788, 480] width 138 height 25
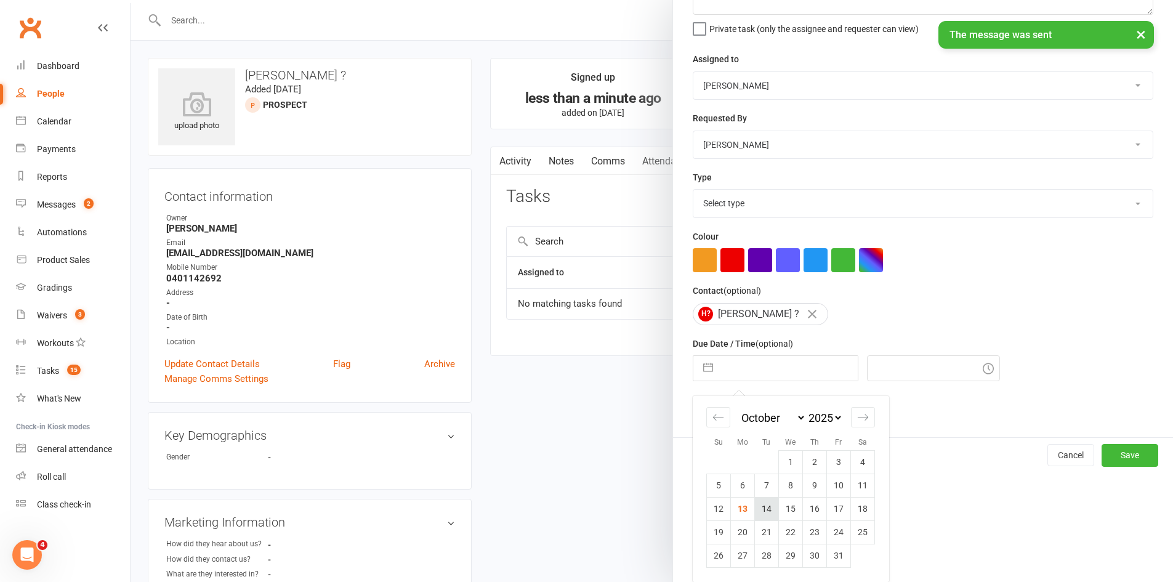
click at [763, 511] on td "14" at bounding box center [767, 508] width 24 height 23
type input "14 Oct 2025"
type input "12:30pm"
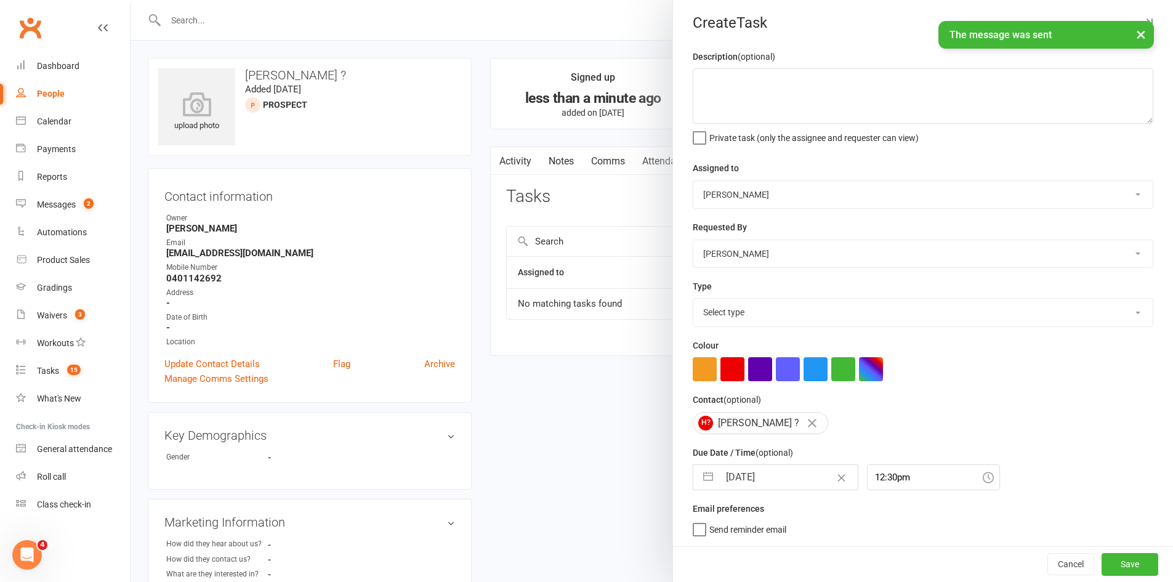
scroll to position [8, 0]
click at [775, 92] on textarea at bounding box center [922, 95] width 460 height 55
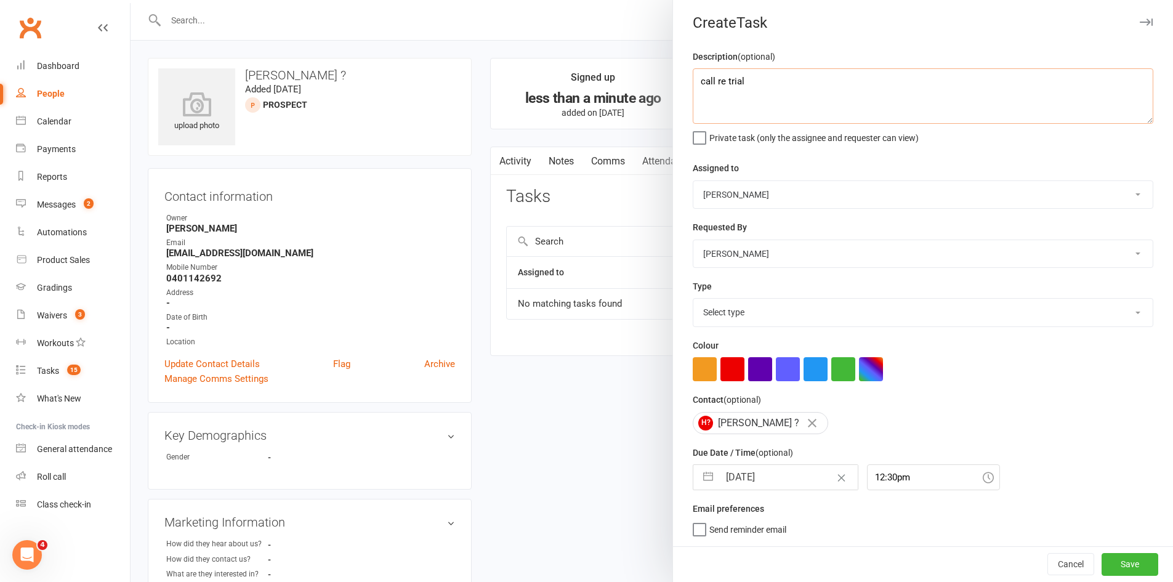
type textarea "call re trial"
click at [798, 310] on select "Select type Cmonnnn E-mail Financial Follow-up Help Just do it Letting ya know …" at bounding box center [922, 312] width 459 height 27
select select "6641"
click at [693, 299] on select "Select type Cmonnnn E-mail Financial Follow-up Help Just do it Letting ya know …" at bounding box center [922, 312] width 459 height 27
click at [1106, 566] on button "Save" at bounding box center [1129, 564] width 57 height 22
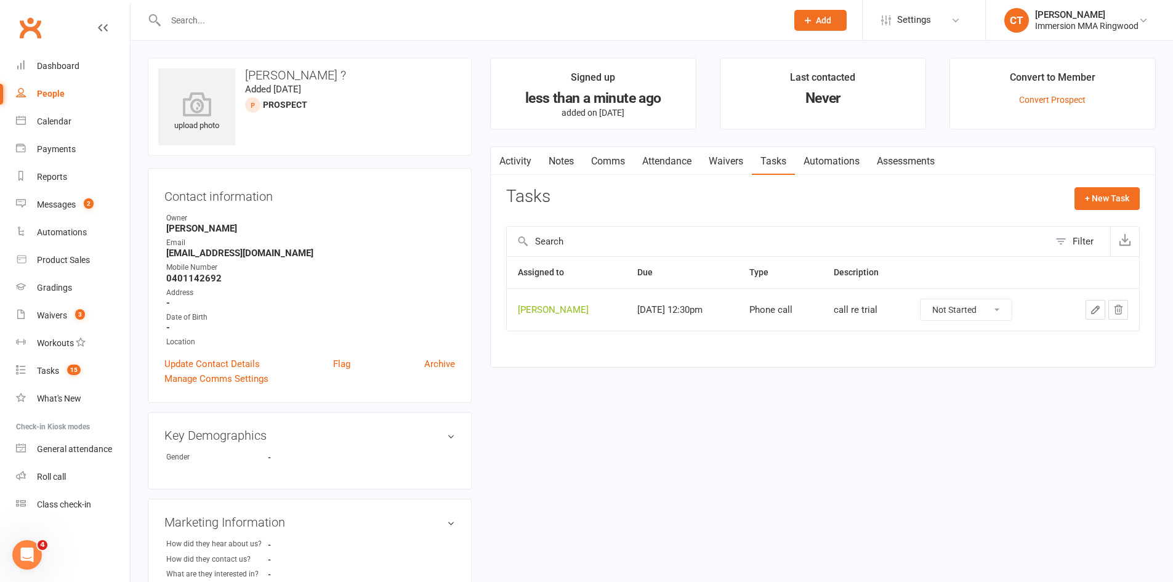
click at [279, 21] on input "text" at bounding box center [470, 20] width 616 height 17
paste input "61415766447"
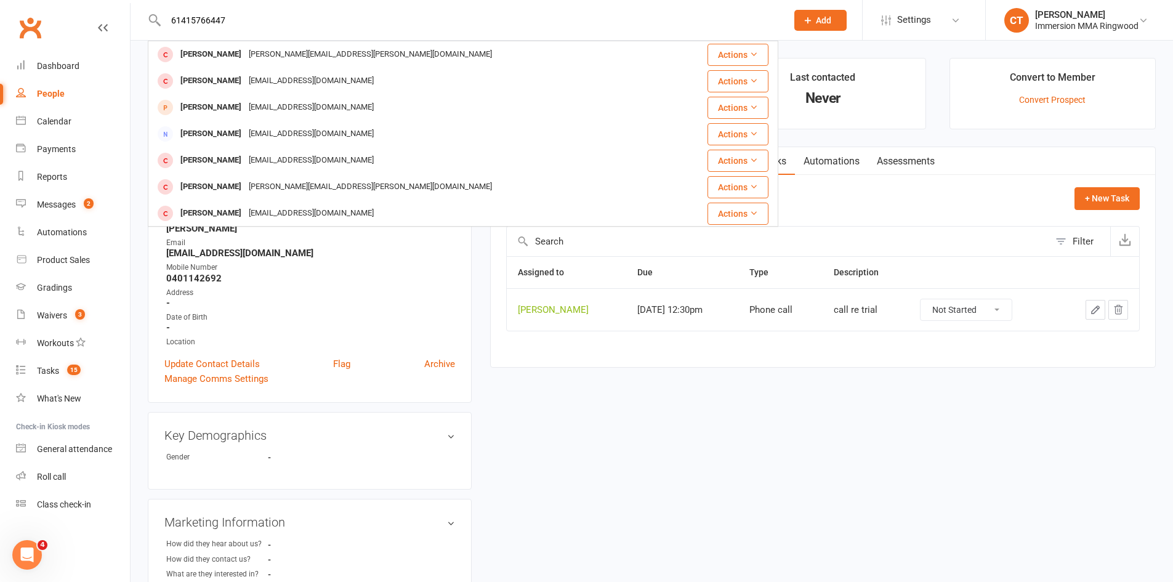
drag, startPoint x: 178, startPoint y: 22, endPoint x: 164, endPoint y: 20, distance: 14.2
click at [164, 20] on input "61415766447" at bounding box center [470, 20] width 616 height 17
type input "0415766447"
click at [822, 20] on span "Add" at bounding box center [823, 20] width 15 height 10
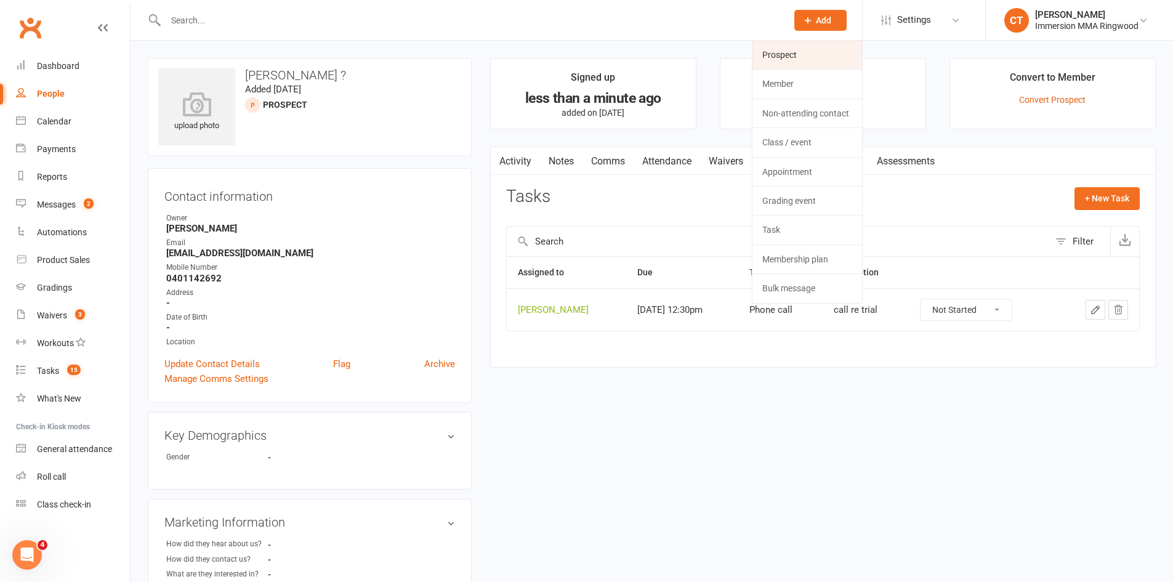
click at [815, 42] on link "Prospect" at bounding box center [807, 55] width 110 height 28
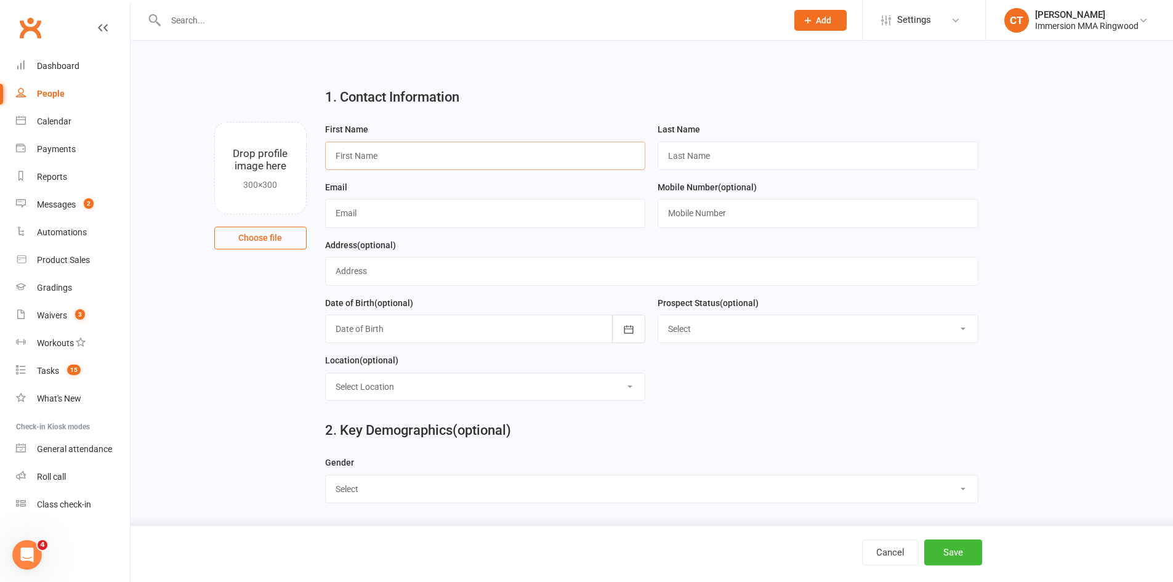
paste input "Jordan peterson"
click at [492, 154] on input "Jordan peterson" at bounding box center [485, 156] width 321 height 28
click at [382, 156] on input "Jordan peterson" at bounding box center [485, 156] width 321 height 28
type input "Jordan"
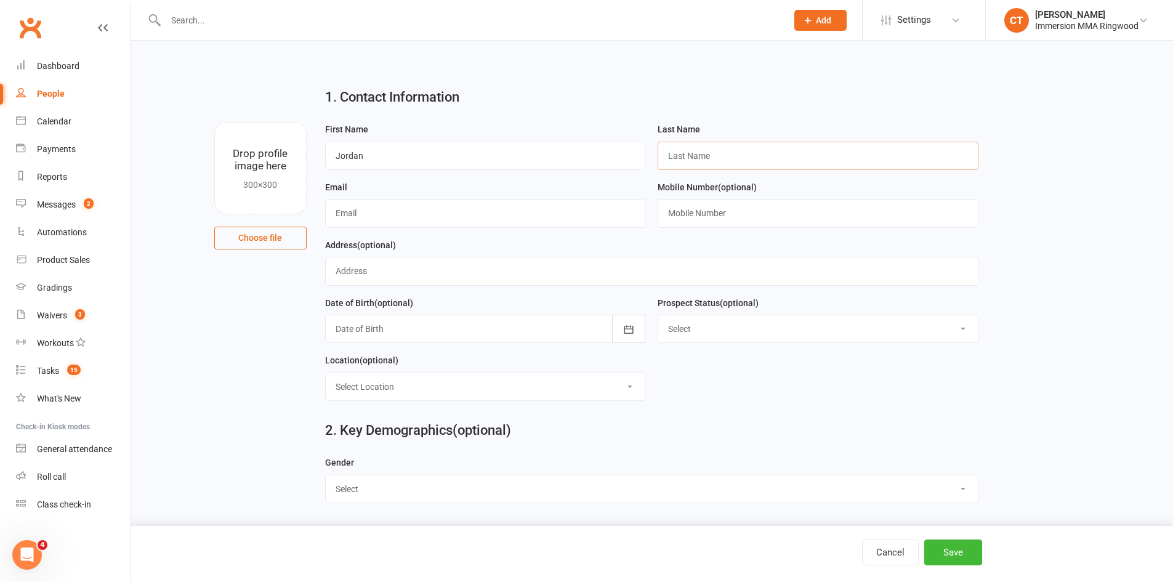
click at [712, 150] on input "text" at bounding box center [817, 156] width 321 height 28
paste input "peterson"
type input "peterson"
click at [726, 226] on input "text" at bounding box center [817, 213] width 321 height 28
paste input "61415766447"
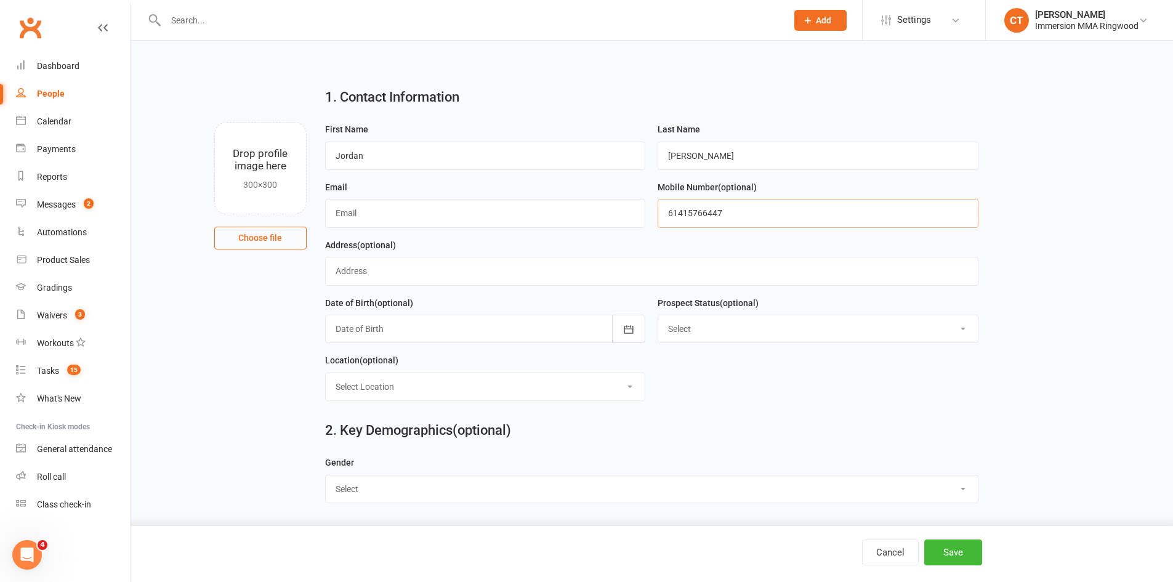
drag, startPoint x: 670, startPoint y: 220, endPoint x: 663, endPoint y: 218, distance: 6.9
click at [663, 218] on input "61415766447" at bounding box center [817, 213] width 321 height 28
type input "0415766447"
click at [395, 208] on input "text" at bounding box center [485, 213] width 321 height 28
paste input "mrjordanpeterson@gmail.com"
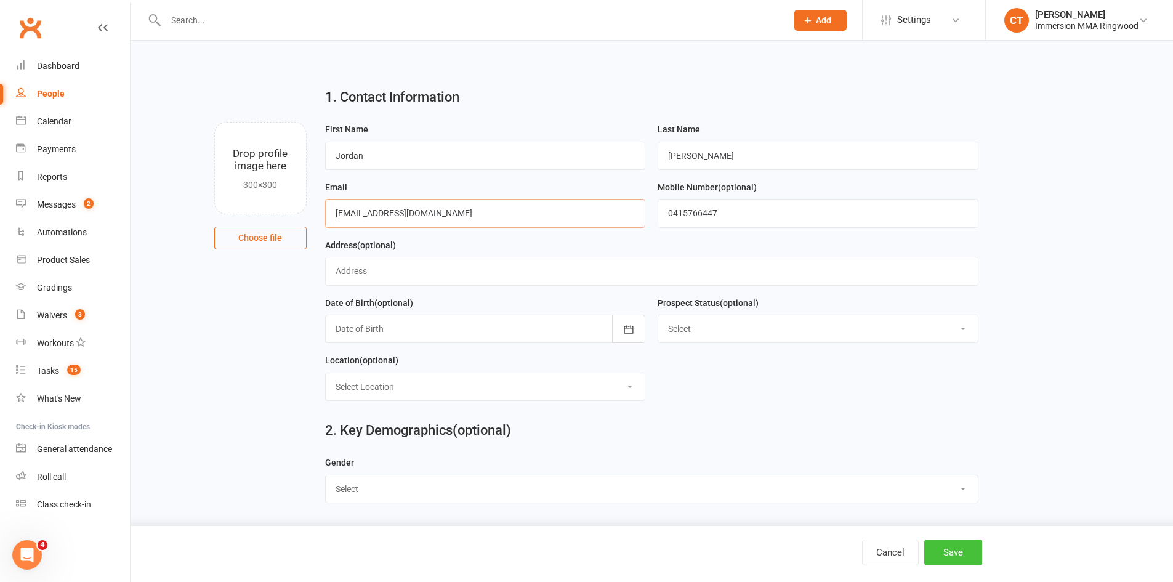
type input "mrjordanpeterson@gmail.com"
click at [934, 553] on button "Save" at bounding box center [953, 552] width 58 height 26
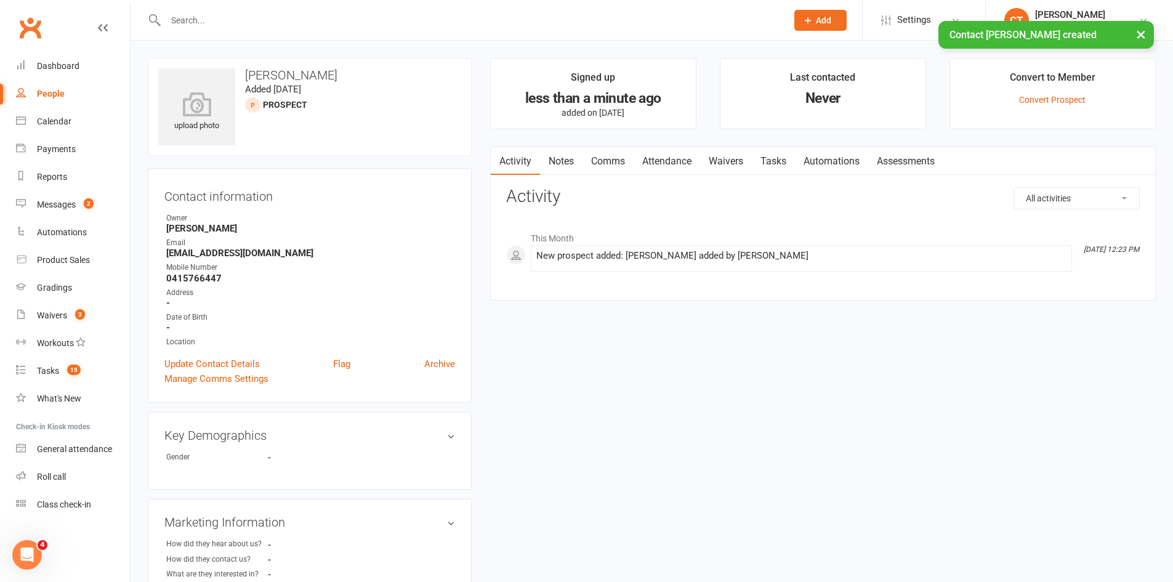
click at [564, 158] on link "Notes" at bounding box center [561, 161] width 42 height 28
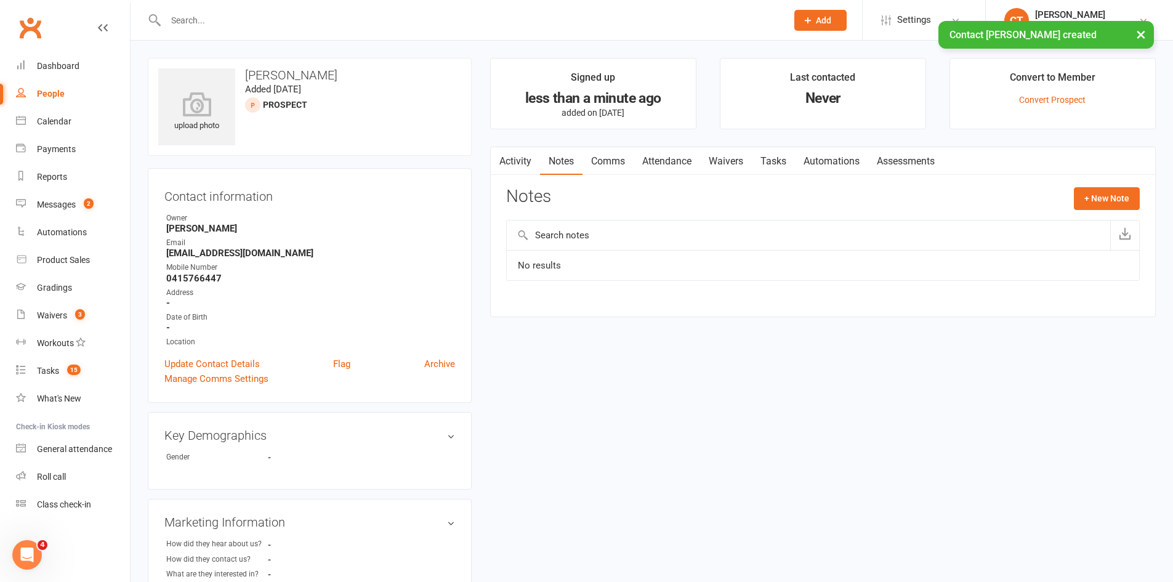
drag, startPoint x: 1155, startPoint y: 199, endPoint x: 1147, endPoint y: 198, distance: 8.1
click at [1153, 199] on main "Signed up less than a minute ago added on 13 Oct 2025 Last contacted Never Conv…" at bounding box center [823, 193] width 684 height 271
click at [1116, 197] on button "+ New Note" at bounding box center [1106, 198] width 66 height 22
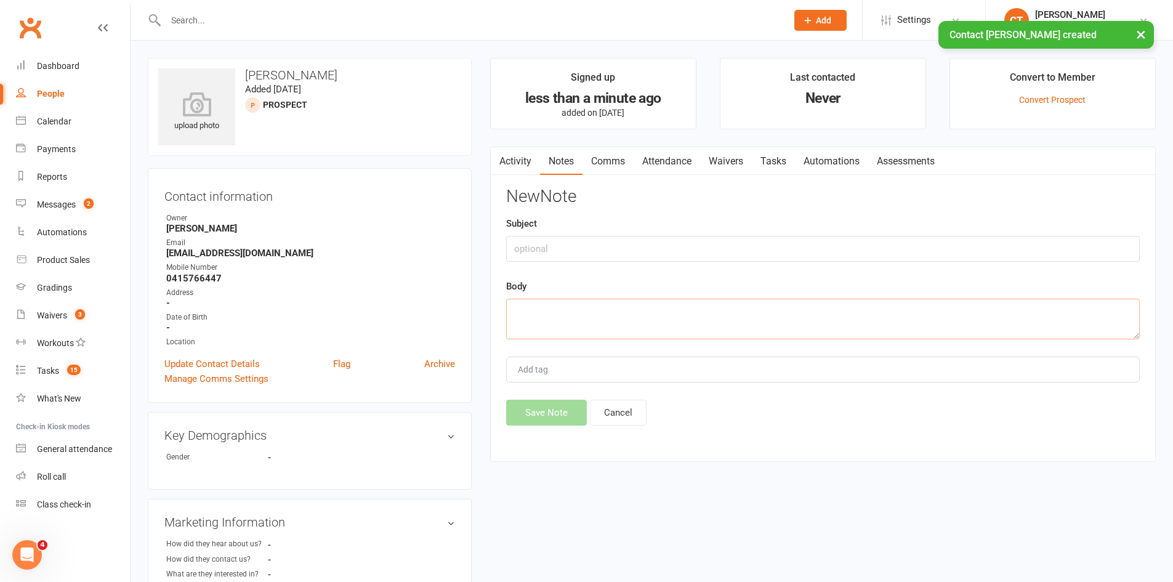
click at [923, 303] on textarea at bounding box center [822, 319] width 633 height 41
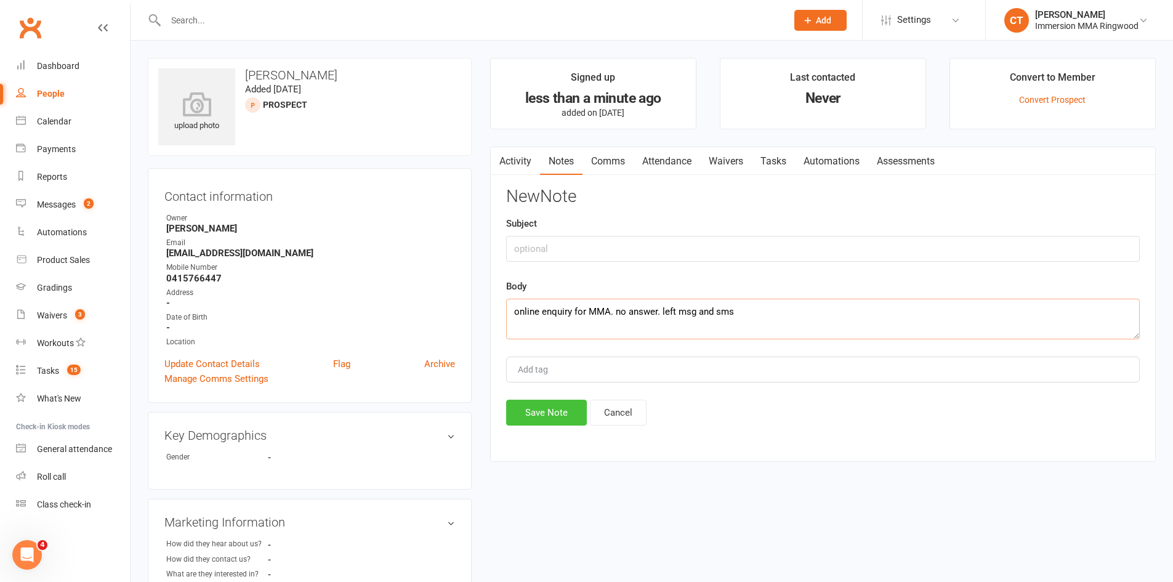
type textarea "online enquiry for MMA. no answer. left msg and sms"
click at [526, 412] on button "Save Note" at bounding box center [546, 412] width 81 height 26
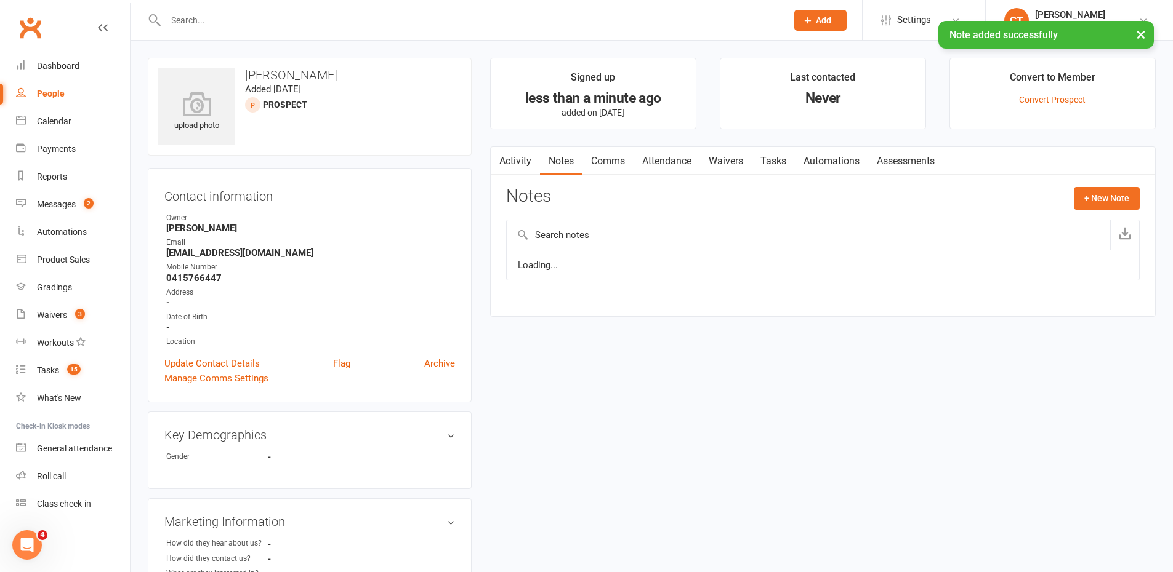
click at [515, 145] on main "Signed up less than a minute ago added on 13 Oct 2025 Last contacted Never Conv…" at bounding box center [823, 193] width 684 height 271
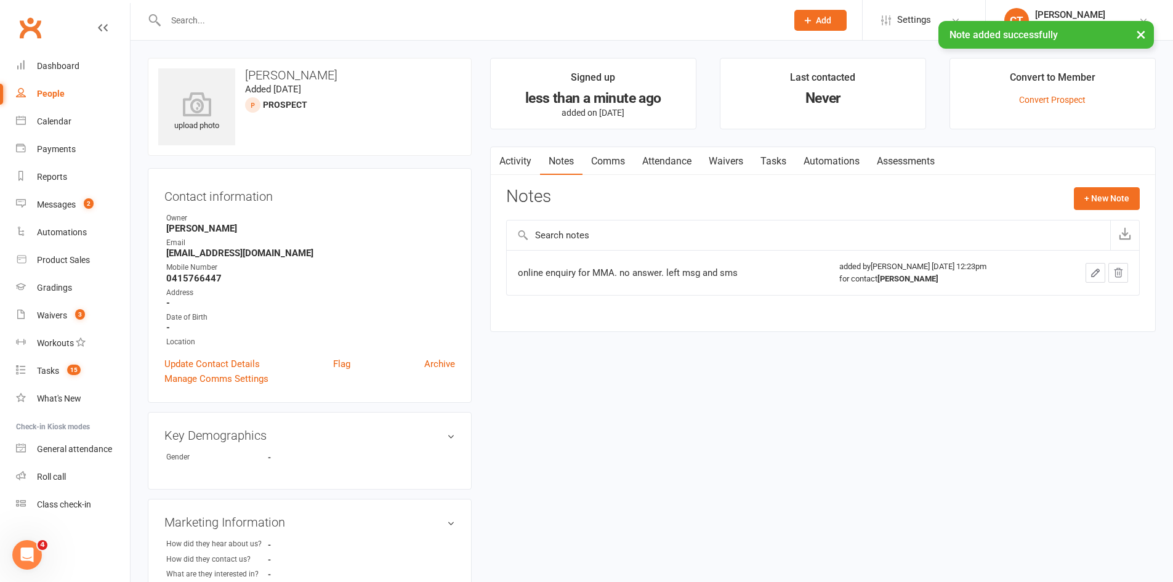
click at [518, 168] on link "Activity" at bounding box center [515, 161] width 49 height 28
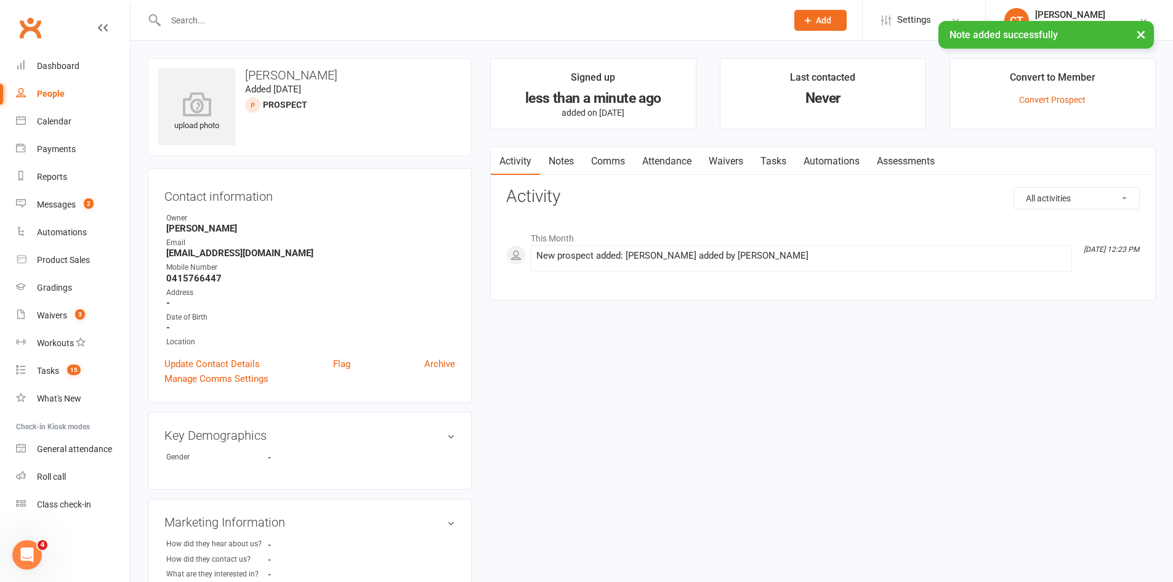
click at [604, 161] on link "Comms" at bounding box center [607, 161] width 51 height 28
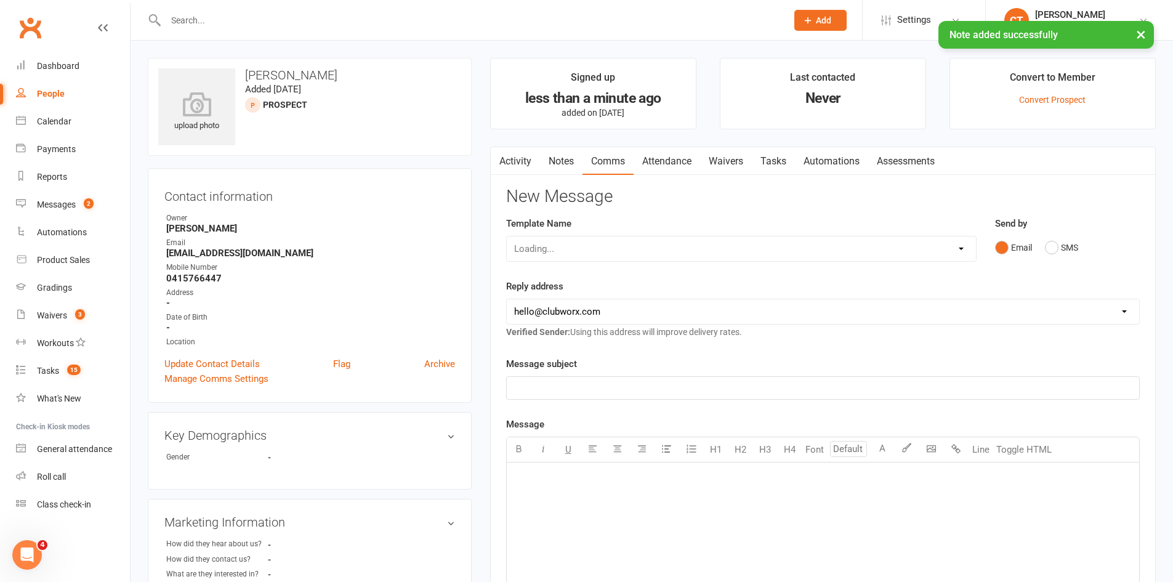
click at [575, 251] on div "Loading..." at bounding box center [741, 249] width 470 height 26
click at [575, 251] on select "Select Template [SMS] [PERSON_NAME] - Call back message [SMS] Mark- Call back m…" at bounding box center [741, 248] width 469 height 25
select select "0"
click at [507, 236] on select "Select Template [SMS] [PERSON_NAME] - Call back message [SMS] Mark- Call back m…" at bounding box center [741, 248] width 469 height 25
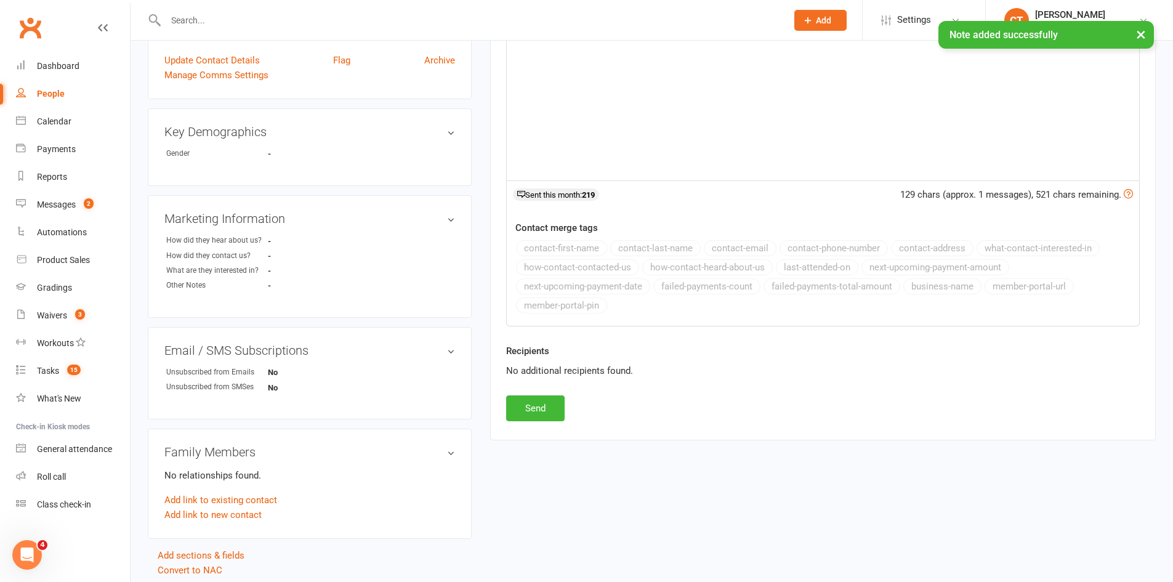
scroll to position [348, 0]
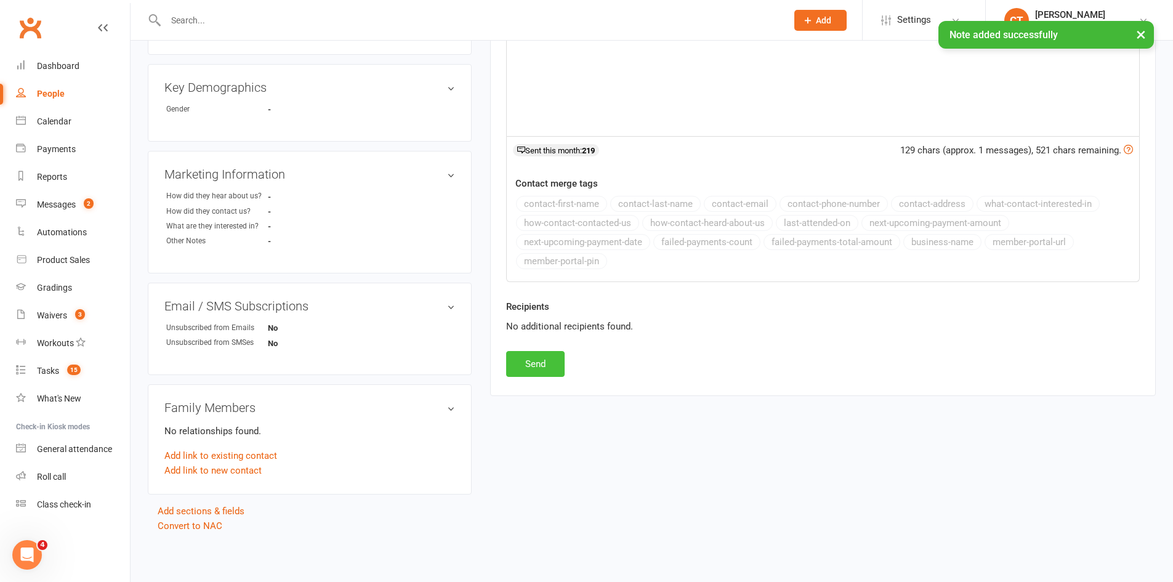
click at [527, 357] on button "Send" at bounding box center [535, 364] width 58 height 26
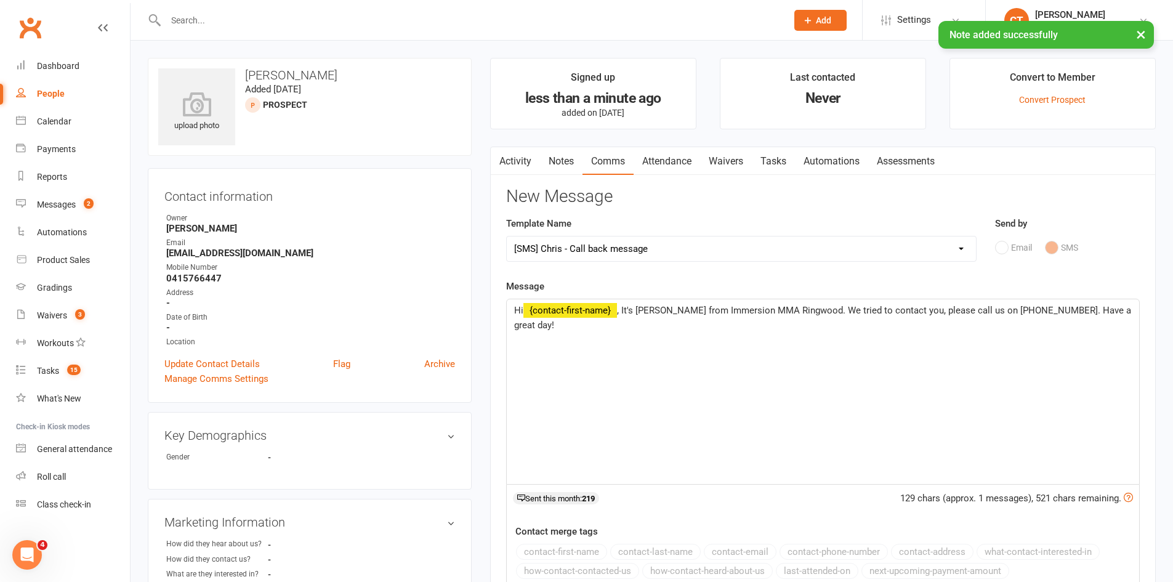
select select
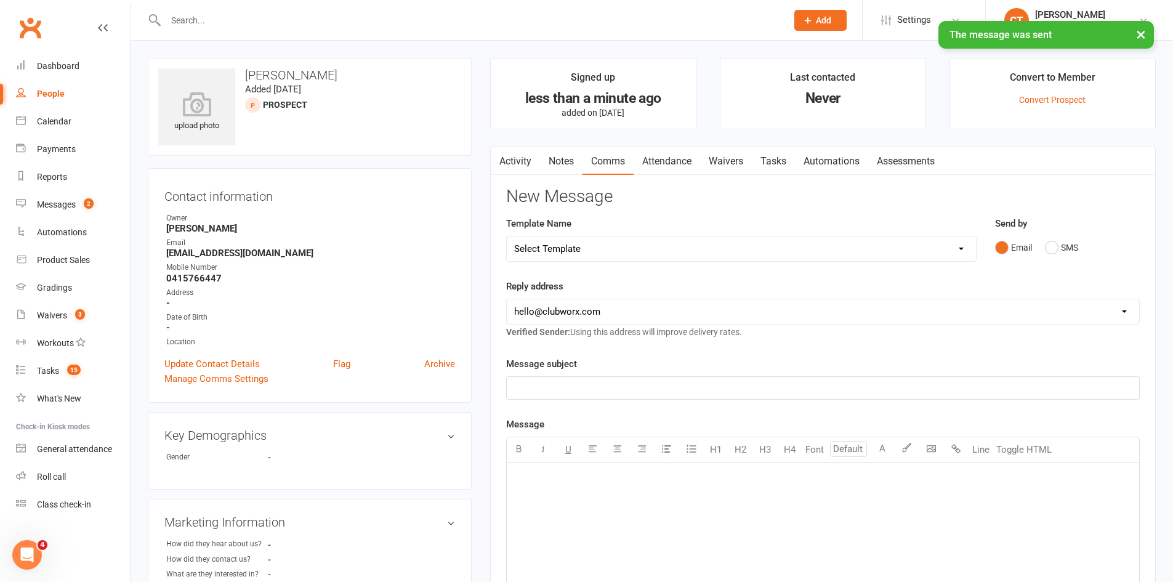
drag, startPoint x: 773, startPoint y: 159, endPoint x: 814, endPoint y: 178, distance: 45.4
click at [772, 160] on link "Tasks" at bounding box center [773, 161] width 43 height 28
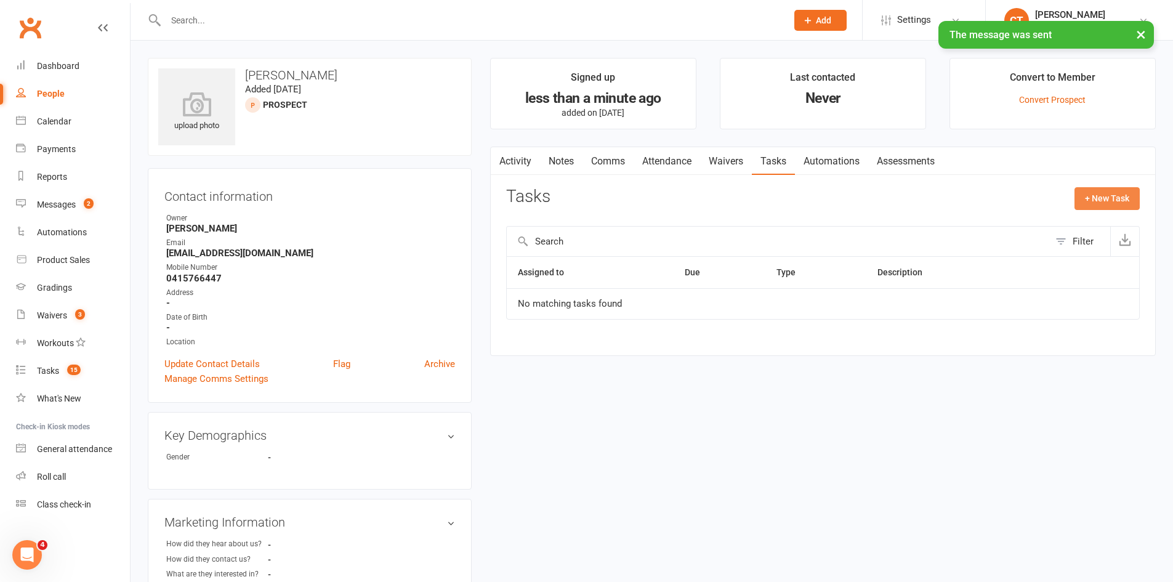
click at [1089, 191] on button "+ New Task" at bounding box center [1106, 198] width 65 height 22
select select "11984"
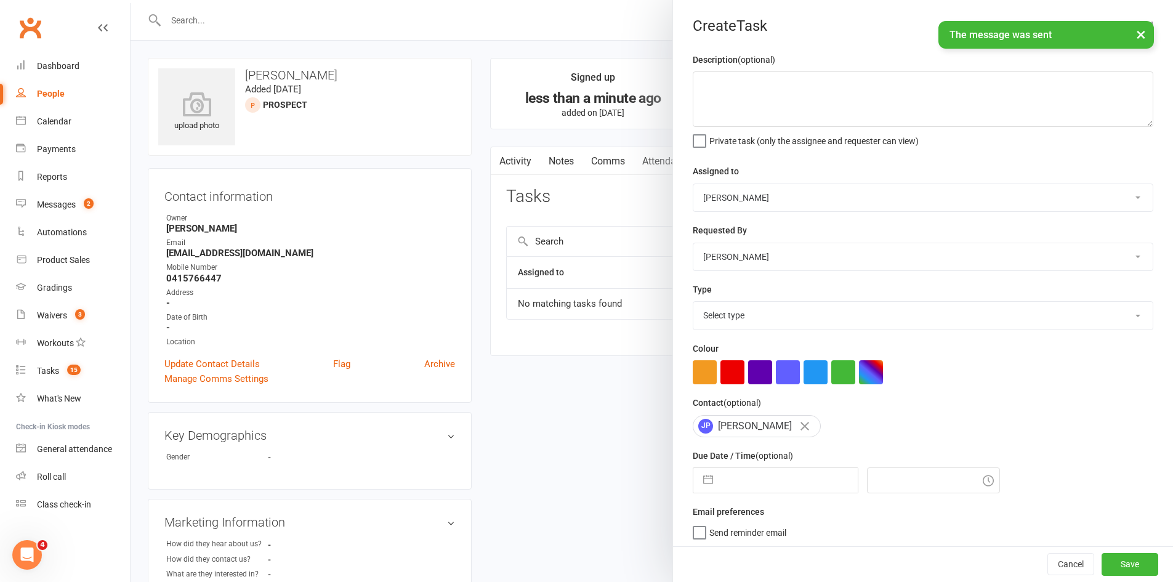
select select "8"
select select "2025"
select select "9"
select select "2025"
select select "10"
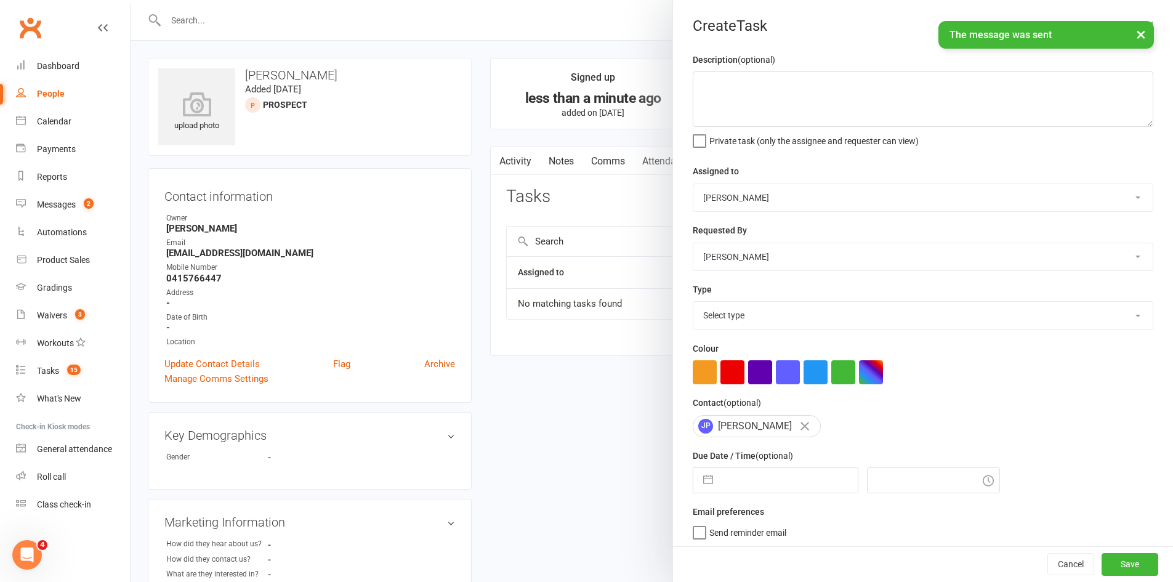
select select "2025"
click at [766, 485] on input "text" at bounding box center [788, 480] width 138 height 25
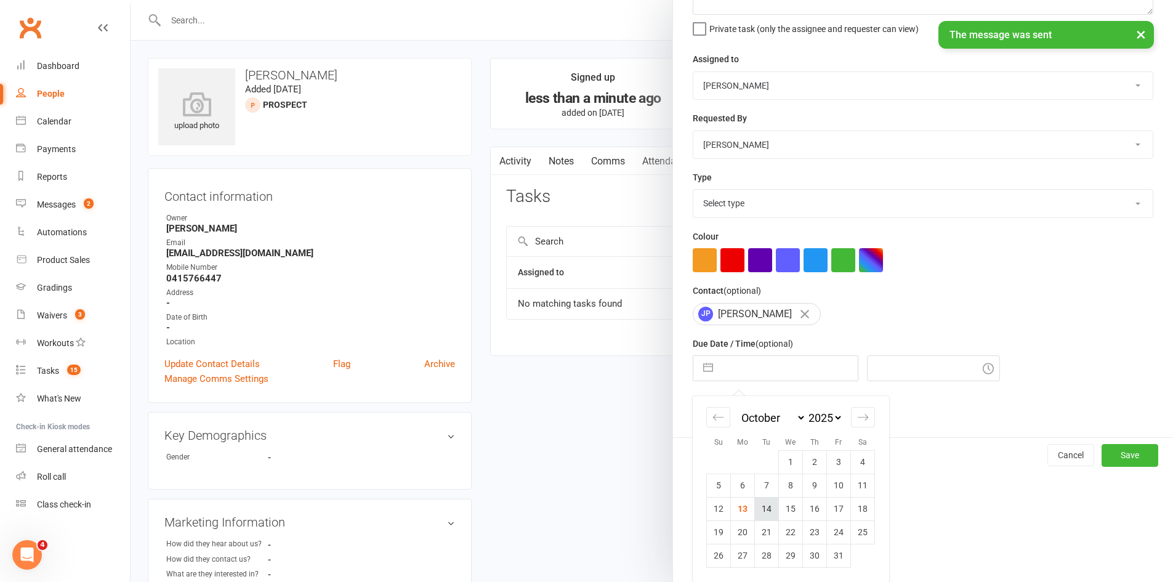
click at [759, 509] on td "14" at bounding box center [767, 508] width 24 height 23
type input "[DATE]"
type input "12:30pm"
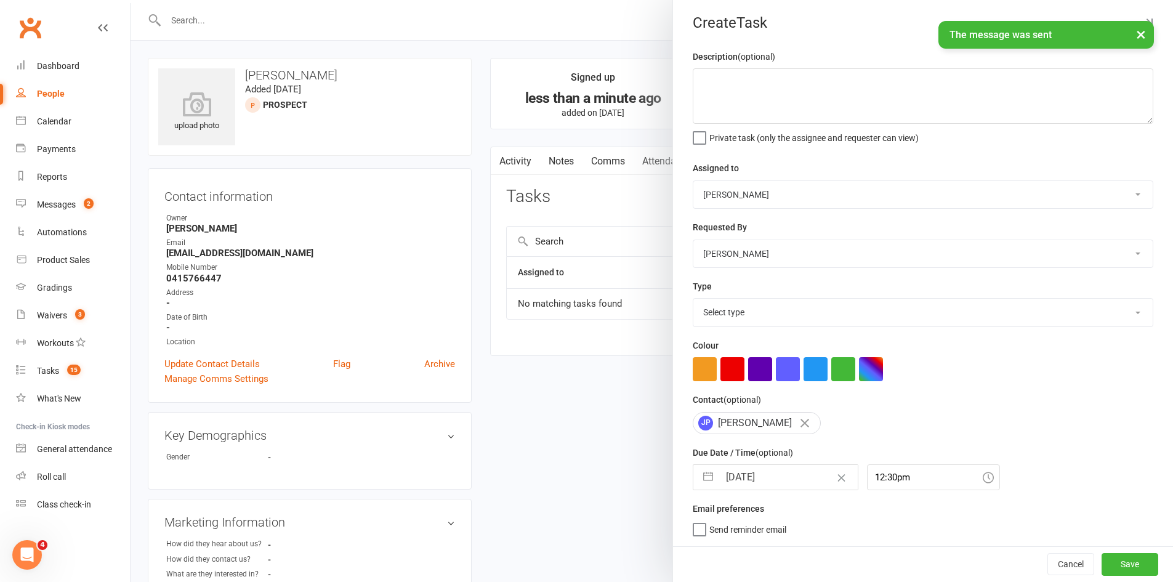
scroll to position [8, 0]
click at [759, 94] on textarea at bounding box center [922, 95] width 460 height 55
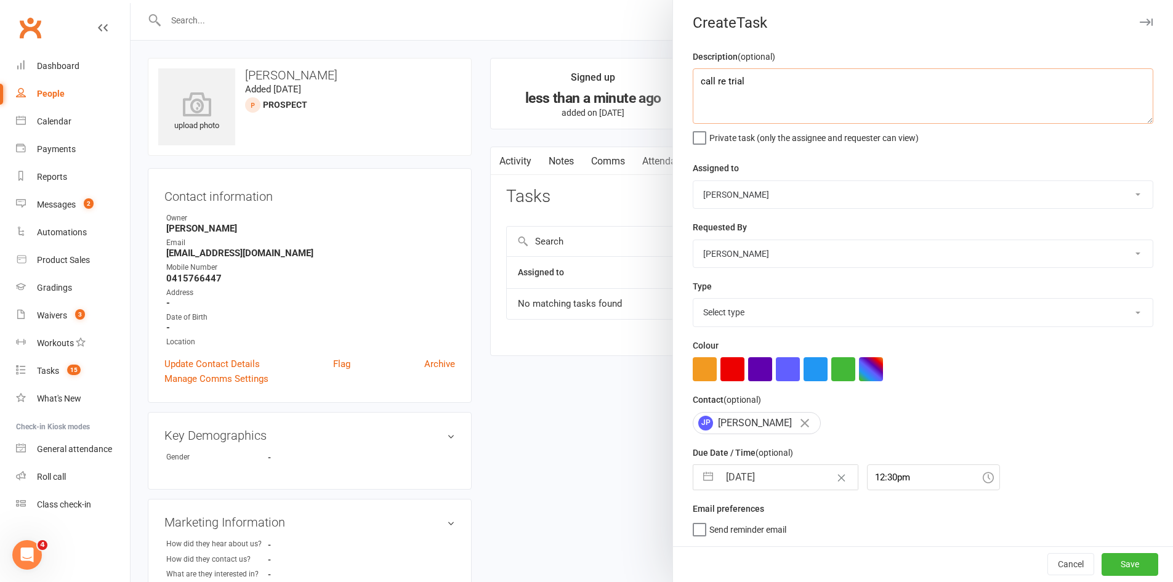
type textarea "call re trial"
drag, startPoint x: 752, startPoint y: 306, endPoint x: 750, endPoint y: 321, distance: 14.9
click at [752, 306] on select "Select type Cmonnnn E-mail Financial Follow-up Help Just do it Letting ya know …" at bounding box center [922, 312] width 459 height 27
select select "6641"
click at [693, 299] on select "Select type Cmonnnn E-mail Financial Follow-up Help Just do it Letting ya know …" at bounding box center [922, 312] width 459 height 27
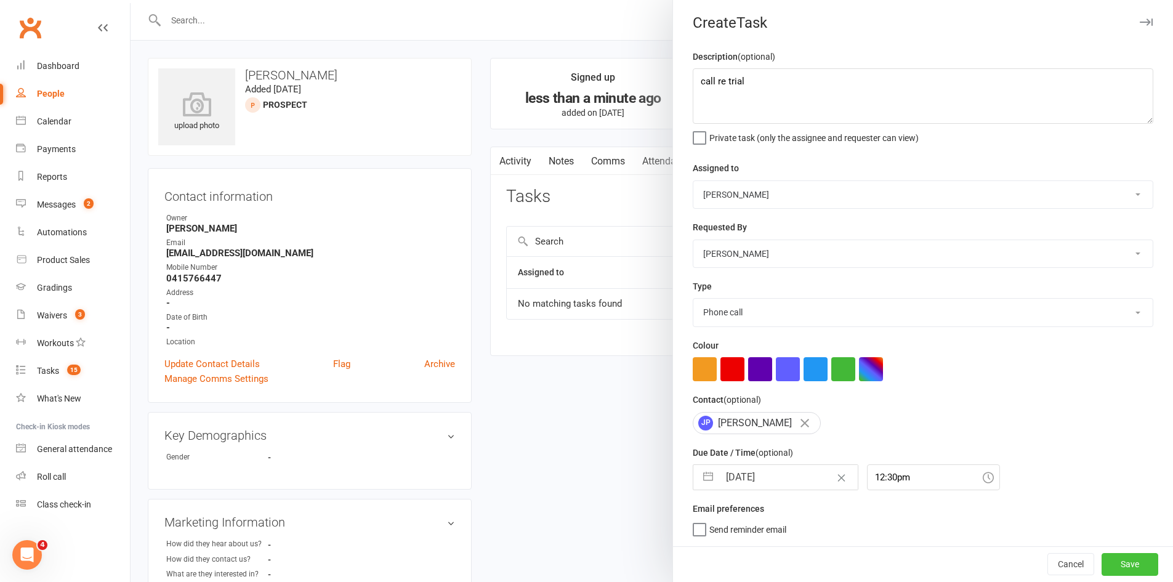
click at [1139, 571] on button "Save" at bounding box center [1129, 564] width 57 height 22
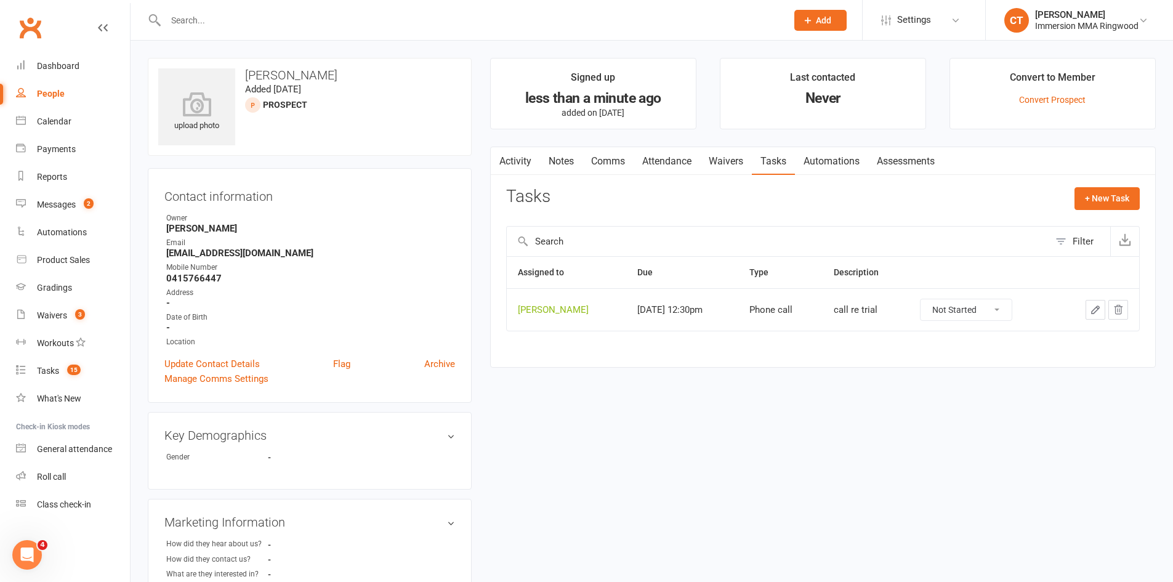
click at [580, 156] on link "Notes" at bounding box center [561, 161] width 42 height 28
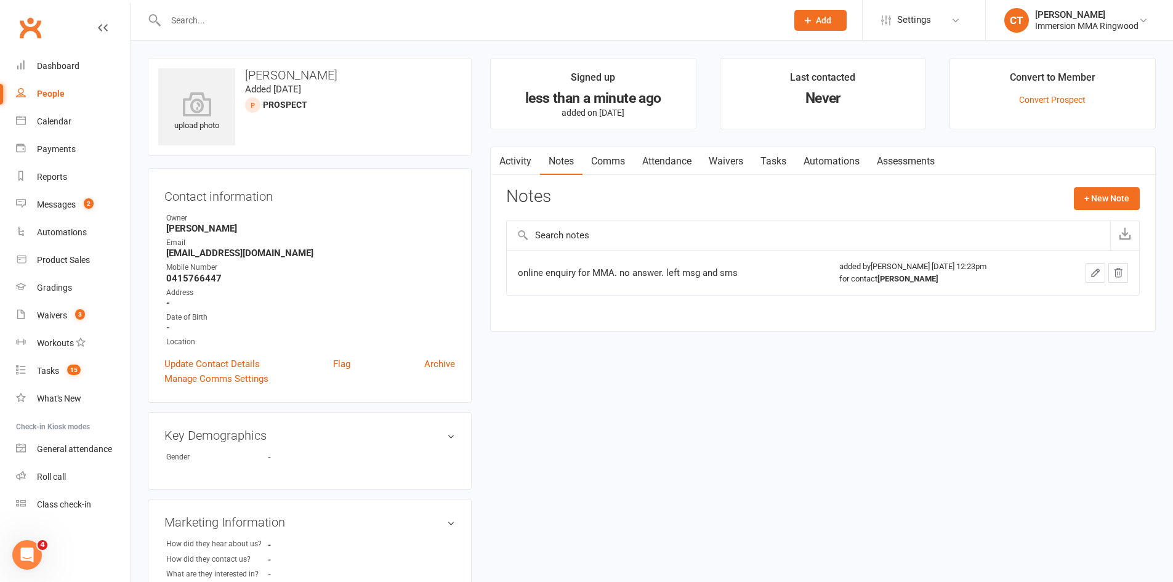
click at [781, 167] on link "Tasks" at bounding box center [773, 161] width 43 height 28
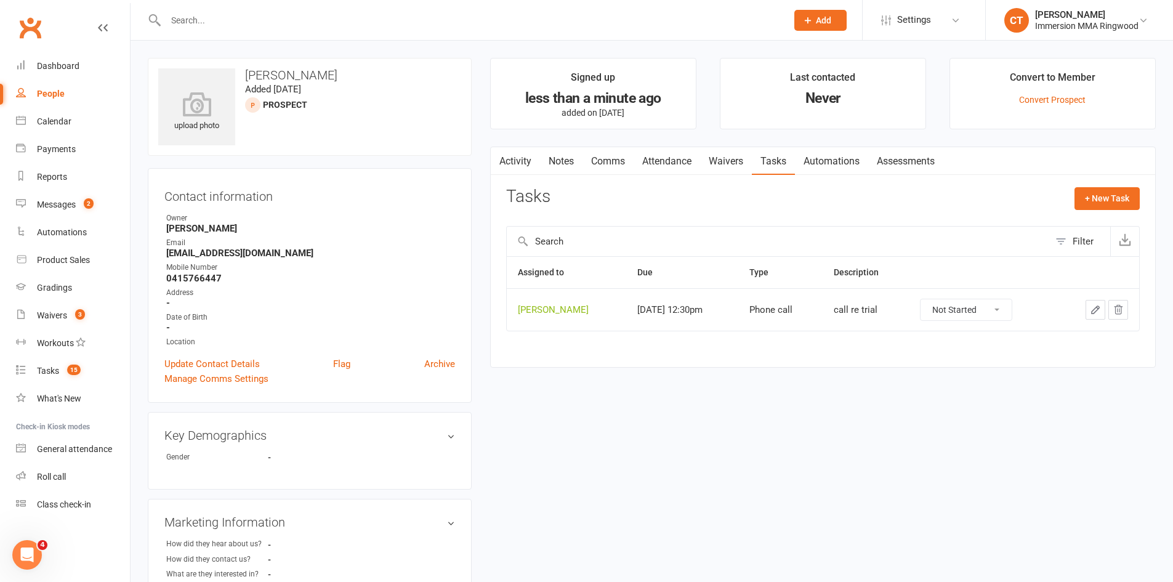
click at [271, 16] on input "text" at bounding box center [470, 20] width 616 height 17
paste input "423688783"
click at [169, 18] on input "423688783" at bounding box center [470, 20] width 616 height 17
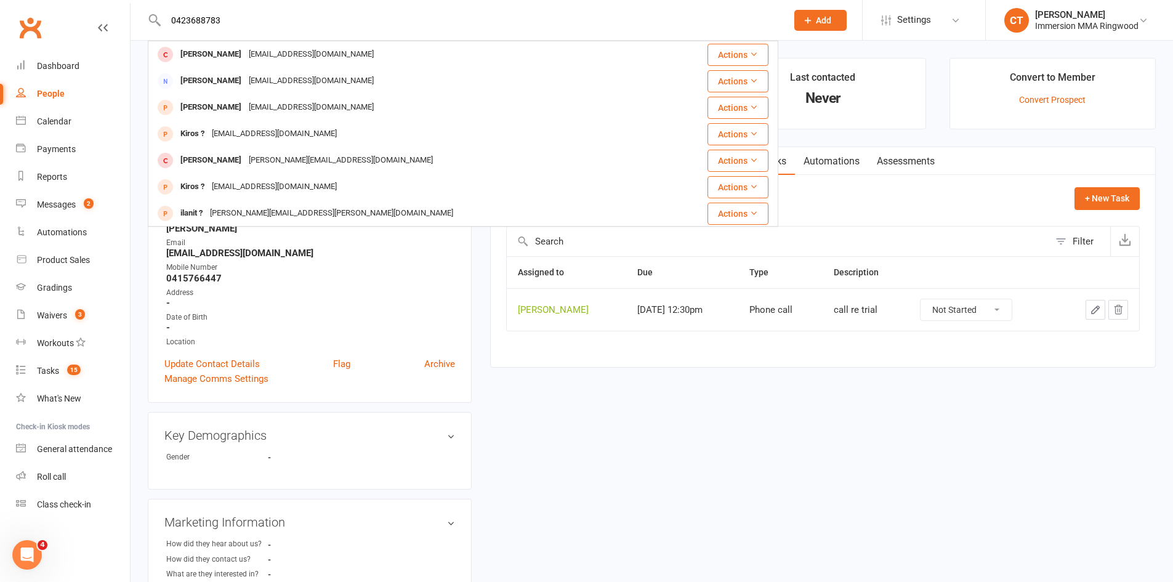
type input "0423688783"
click at [808, 23] on icon at bounding box center [807, 20] width 11 height 11
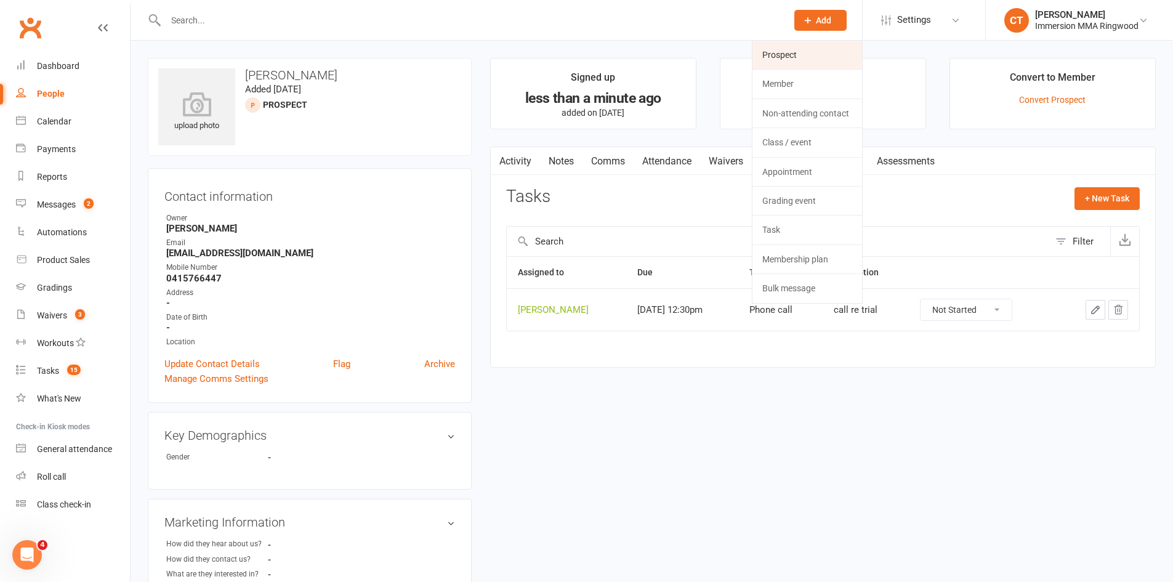
click at [806, 49] on link "Prospect" at bounding box center [807, 55] width 110 height 28
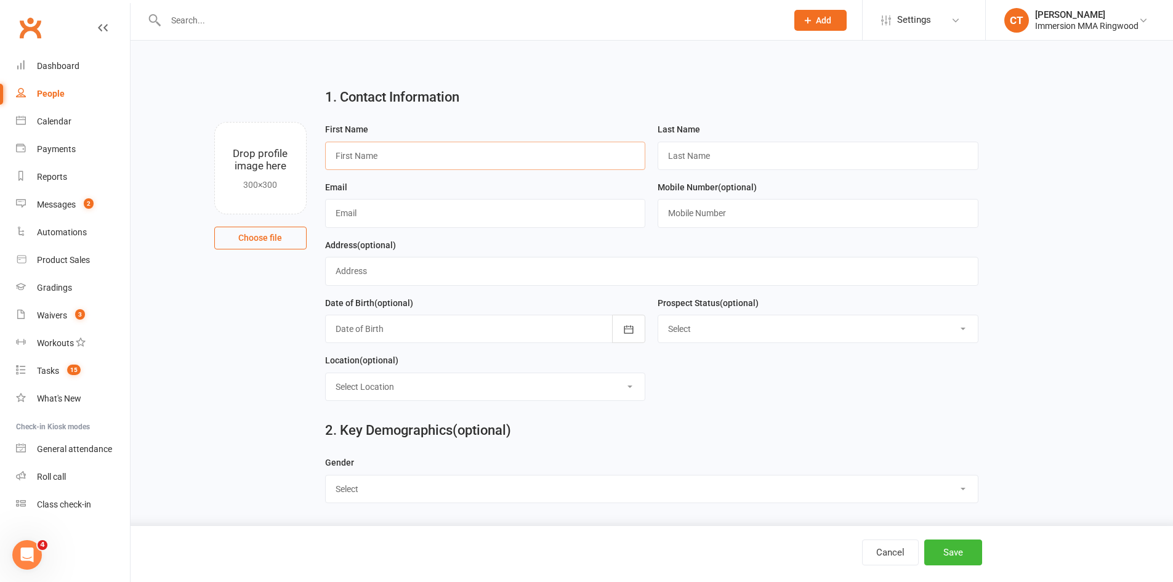
click at [474, 151] on input "text" at bounding box center [485, 156] width 321 height 28
paste input "Noah Kioses"
click at [368, 157] on input "Noah Kioses" at bounding box center [485, 156] width 321 height 28
type input "Noah"
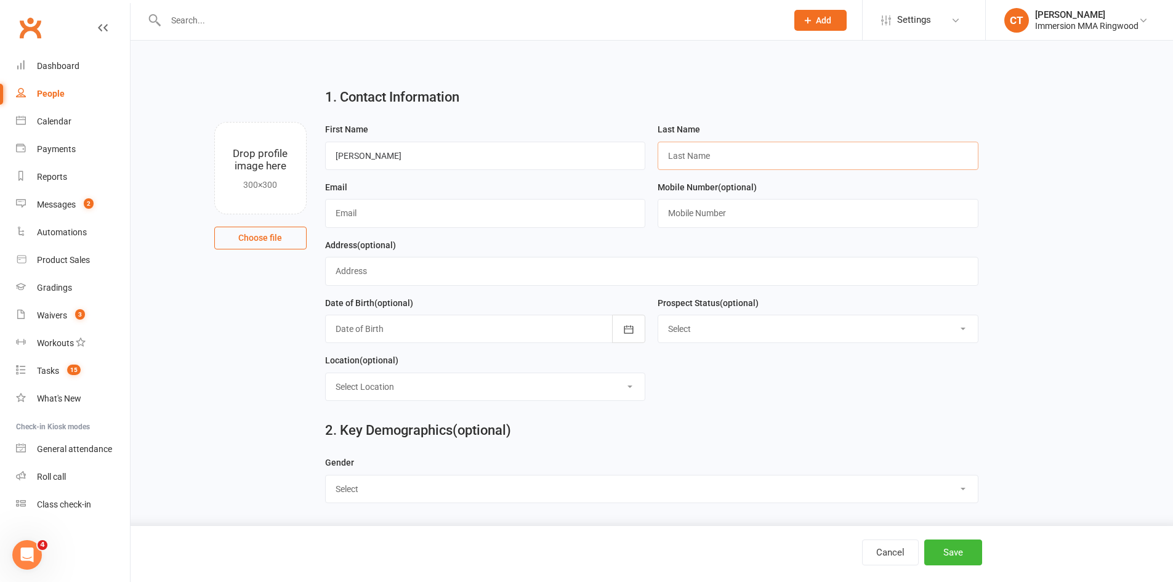
click at [785, 146] on input "text" at bounding box center [817, 156] width 321 height 28
paste input "Kioses"
type input "Kioses"
click at [705, 222] on input "text" at bounding box center [817, 213] width 321 height 28
paste input "423688783"
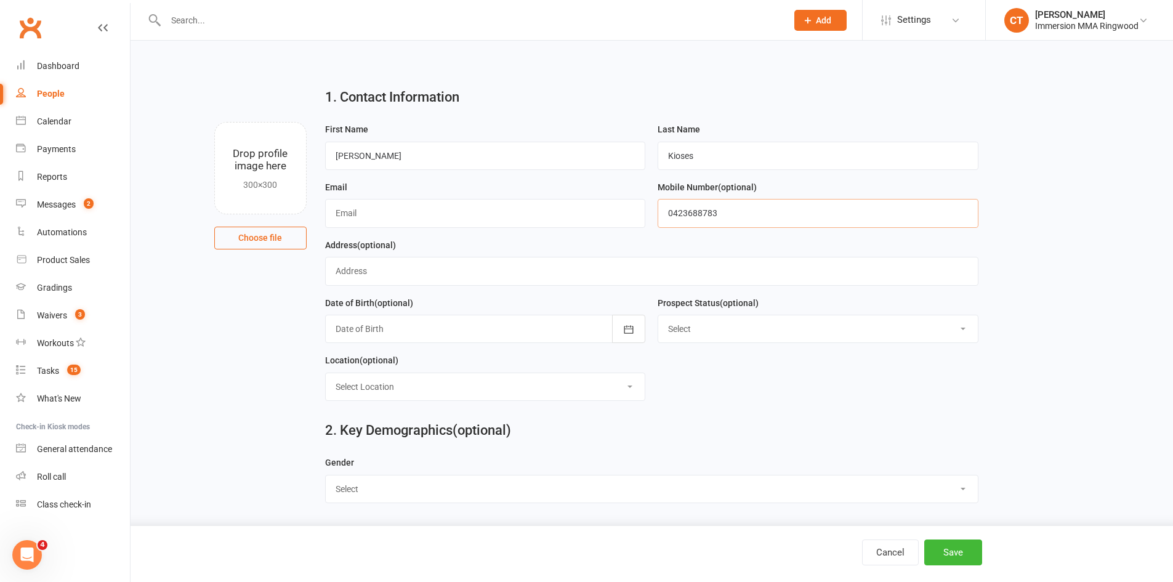
type input "0423688783"
click at [415, 215] on input "text" at bounding box center [485, 213] width 321 height 28
paste input "noah.kioses14@gmail.com"
type input "noah.kioses14@gmail.com"
click at [947, 556] on button "Save" at bounding box center [953, 552] width 58 height 26
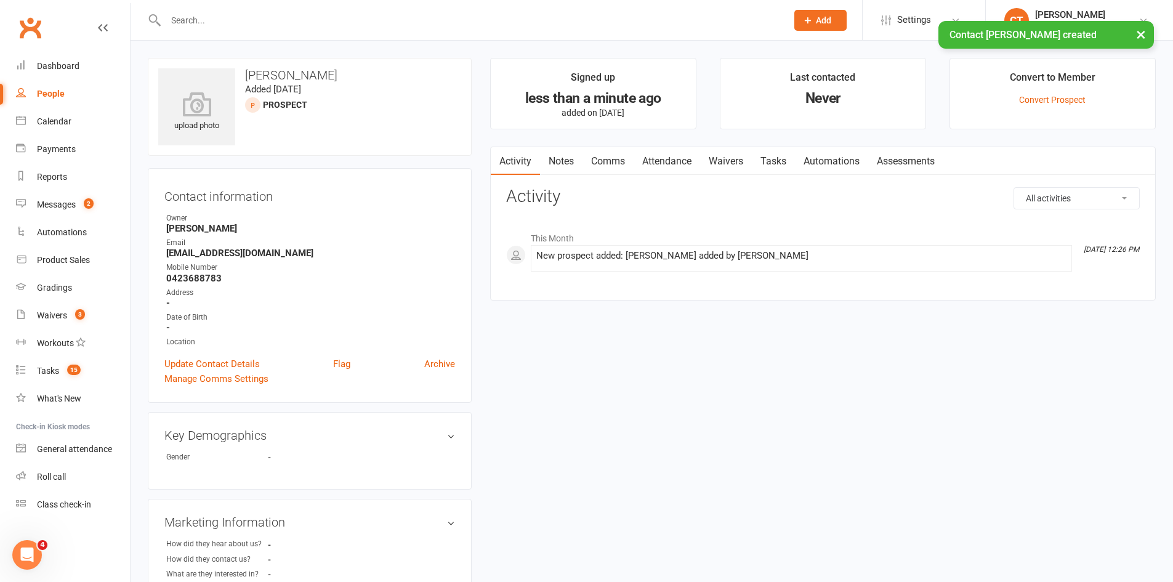
click at [558, 162] on link "Notes" at bounding box center [561, 161] width 42 height 28
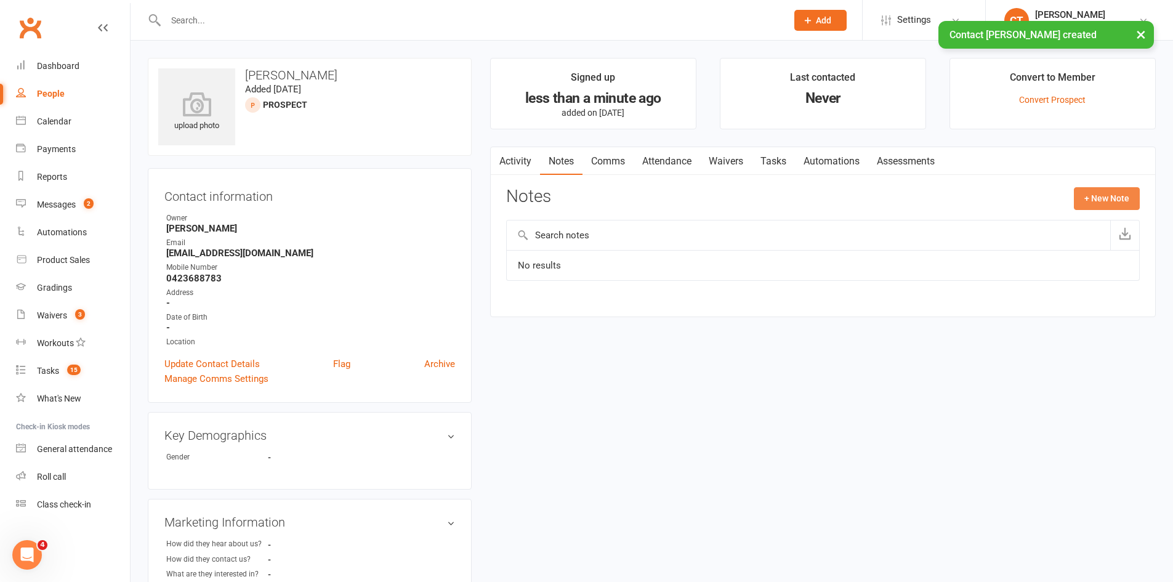
click at [1120, 189] on button "+ New Note" at bounding box center [1106, 198] width 66 height 22
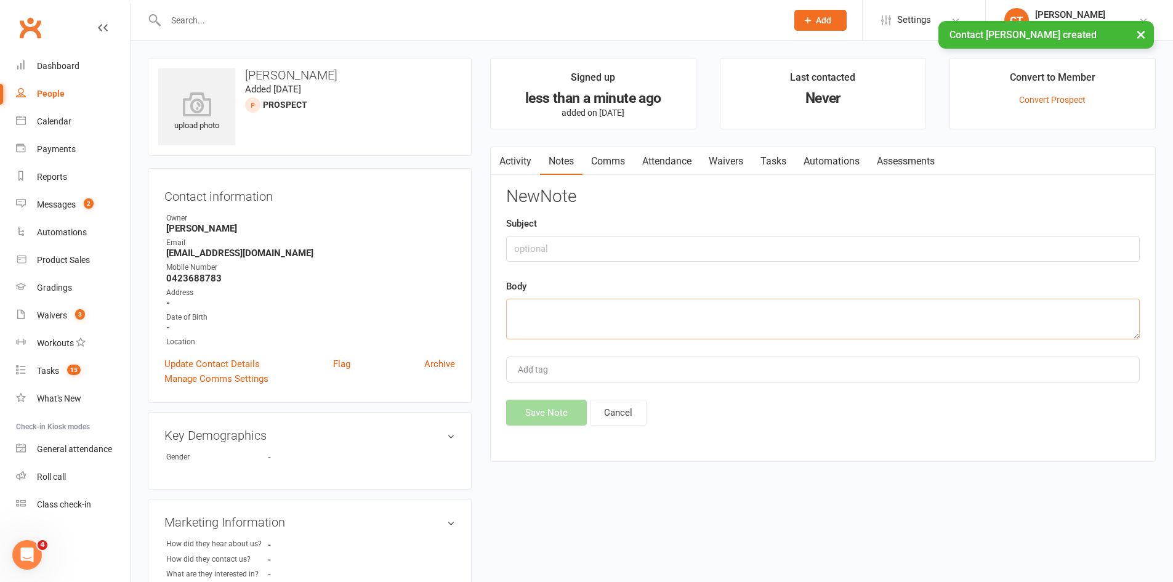
click at [937, 318] on textarea at bounding box center [822, 319] width 633 height 41
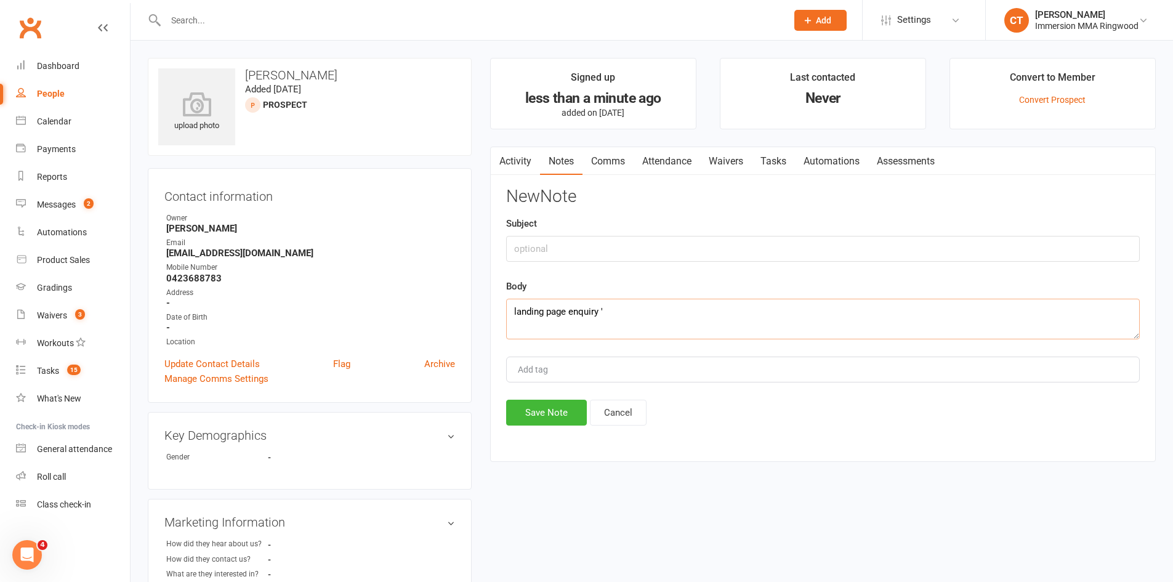
paste textarea "For years I have just poisoned my body with crap, still got a few little demons…"
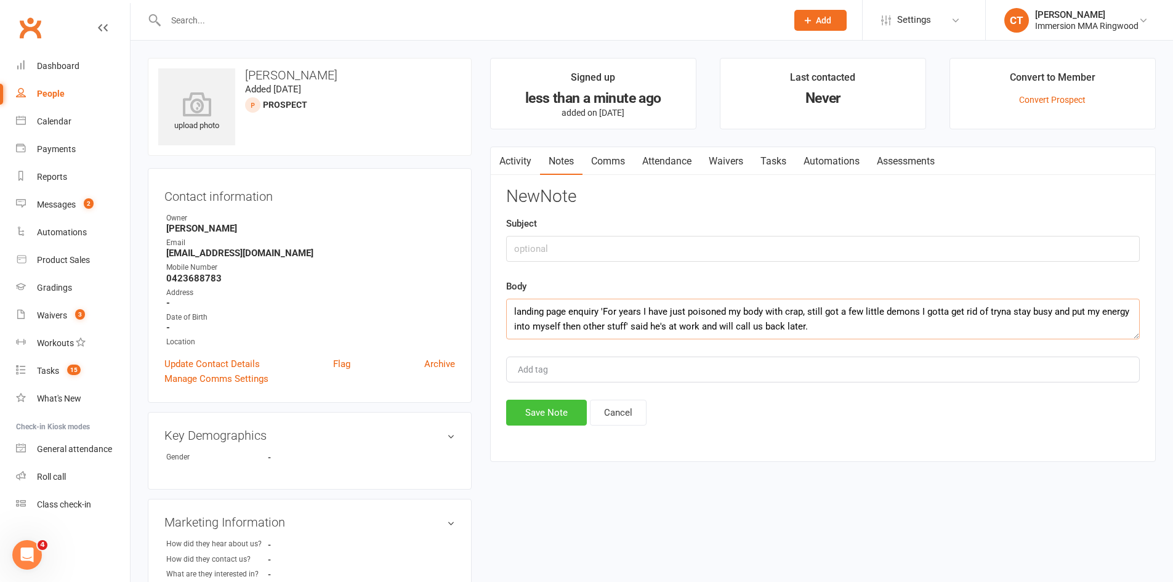
type textarea "landing page enquiry 'For years I have just poisoned my body with crap, still g…"
click at [550, 420] on button "Save Note" at bounding box center [546, 412] width 81 height 26
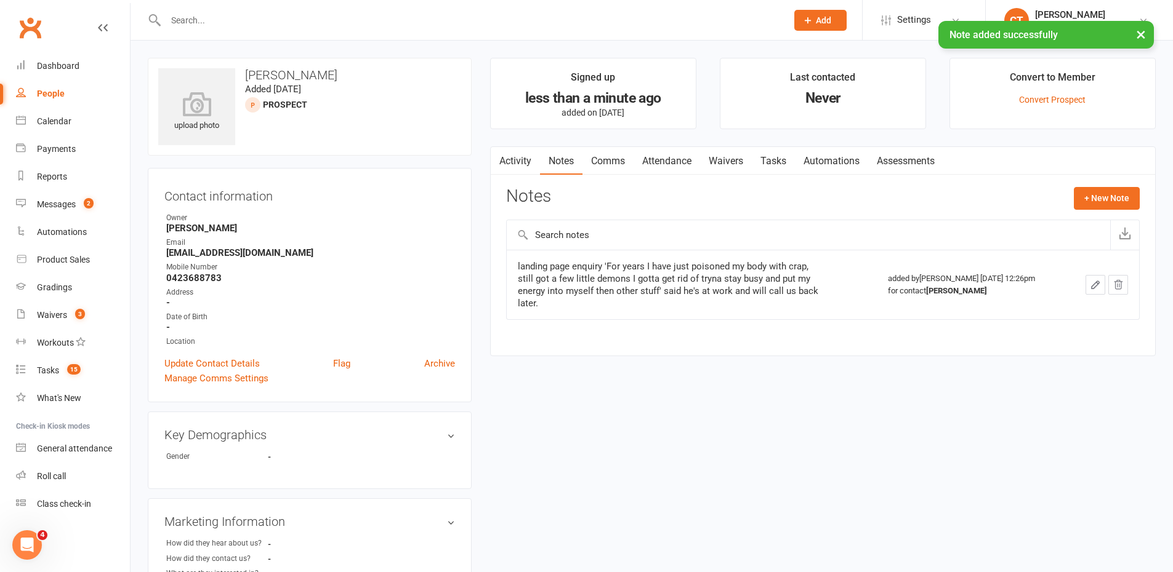
click at [774, 170] on link "Tasks" at bounding box center [773, 161] width 43 height 28
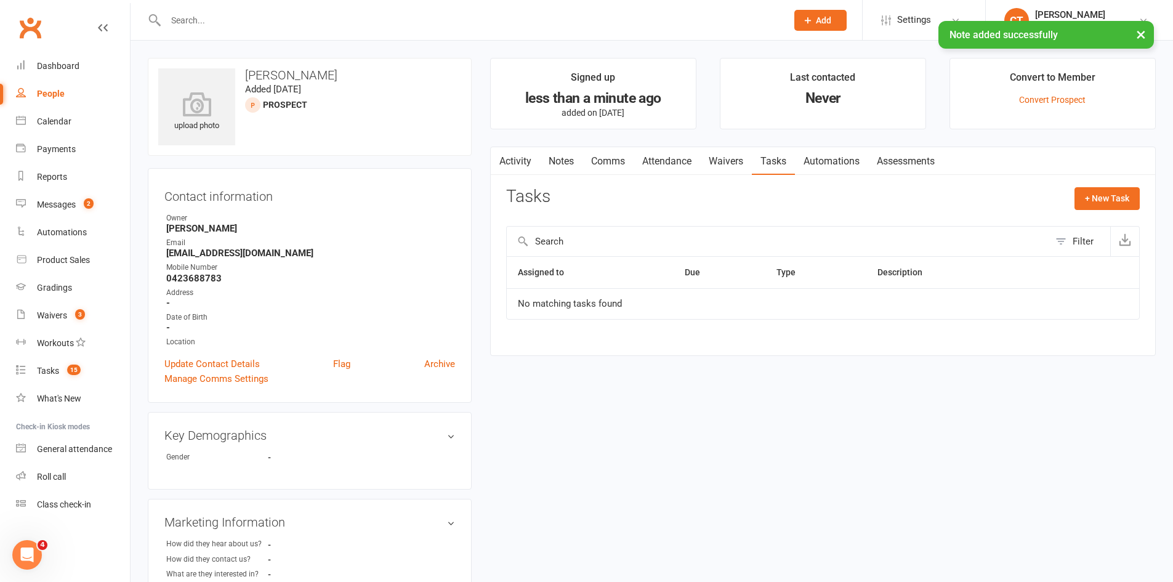
click at [1094, 212] on div "+ New Task" at bounding box center [1106, 201] width 65 height 29
click at [1094, 206] on button "+ New Task" at bounding box center [1106, 198] width 65 height 22
select select "11984"
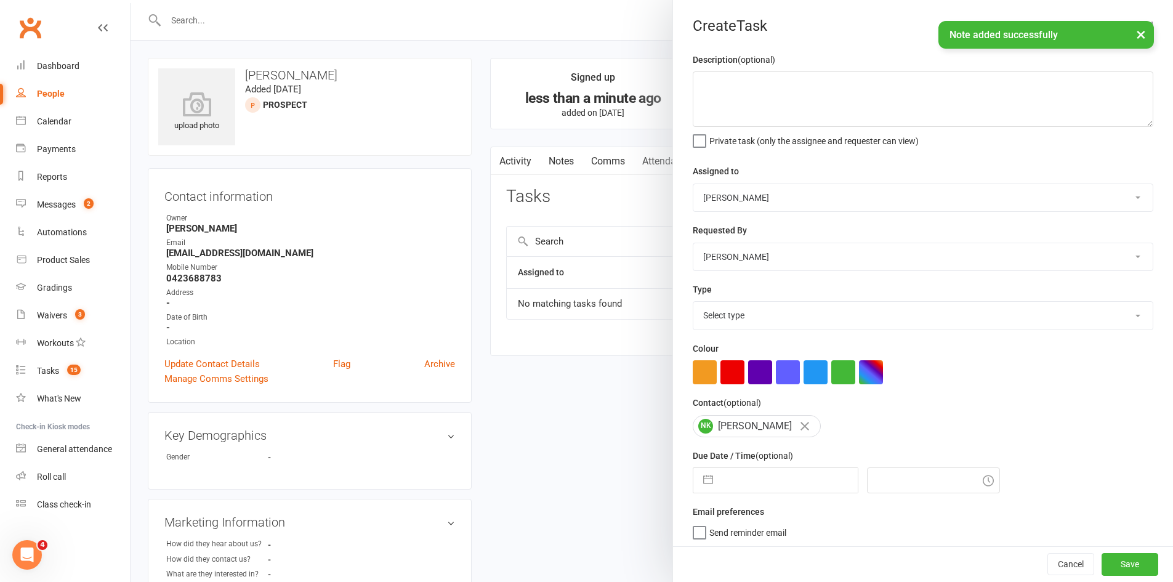
click at [768, 483] on input "text" at bounding box center [788, 480] width 138 height 25
select select "8"
select select "2025"
select select "9"
select select "2025"
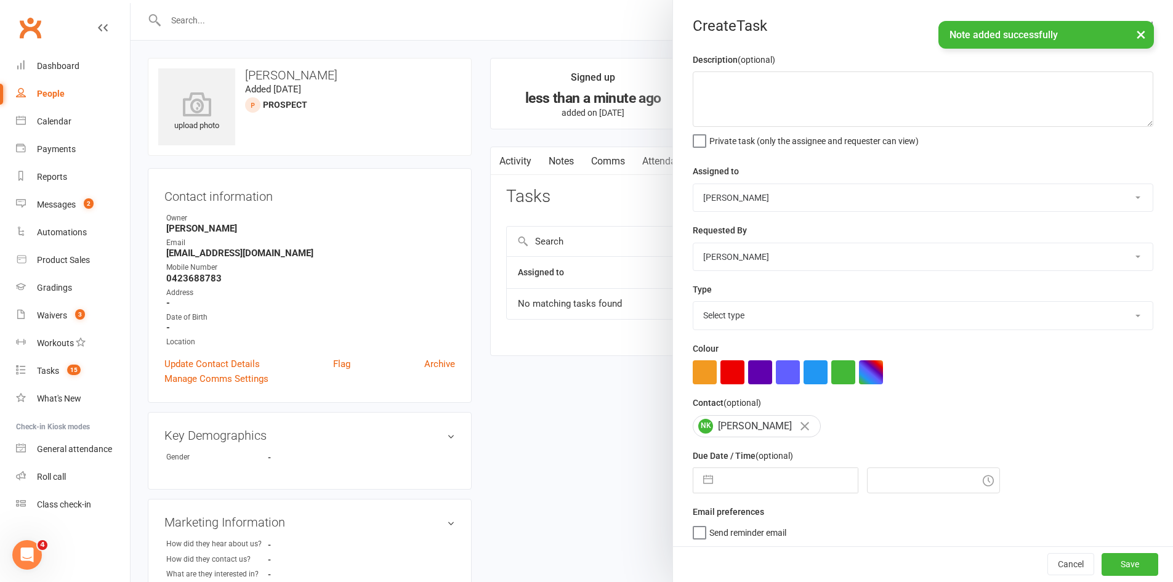
select select "10"
select select "2025"
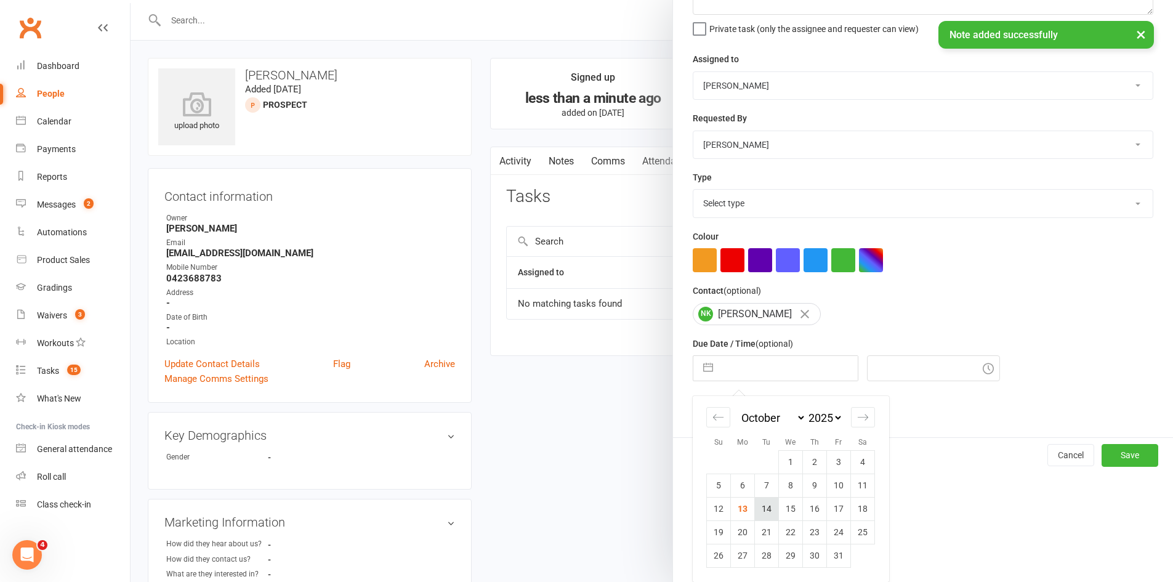
click at [760, 516] on td "14" at bounding box center [767, 508] width 24 height 23
type input "14 Oct 2025"
type input "12:30pm"
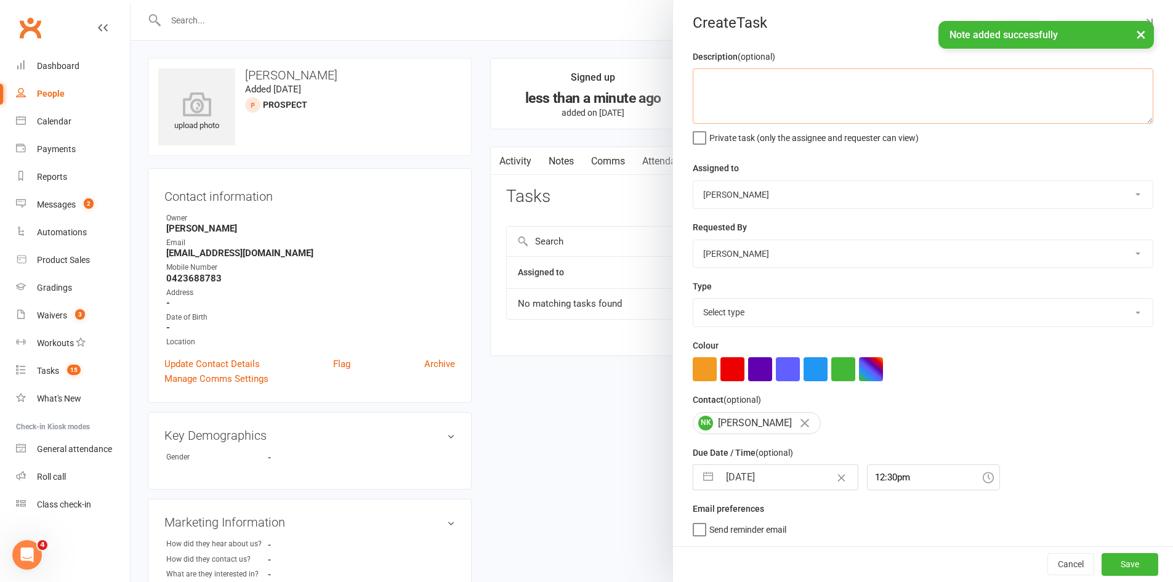
click at [708, 99] on textarea at bounding box center [922, 95] width 460 height 55
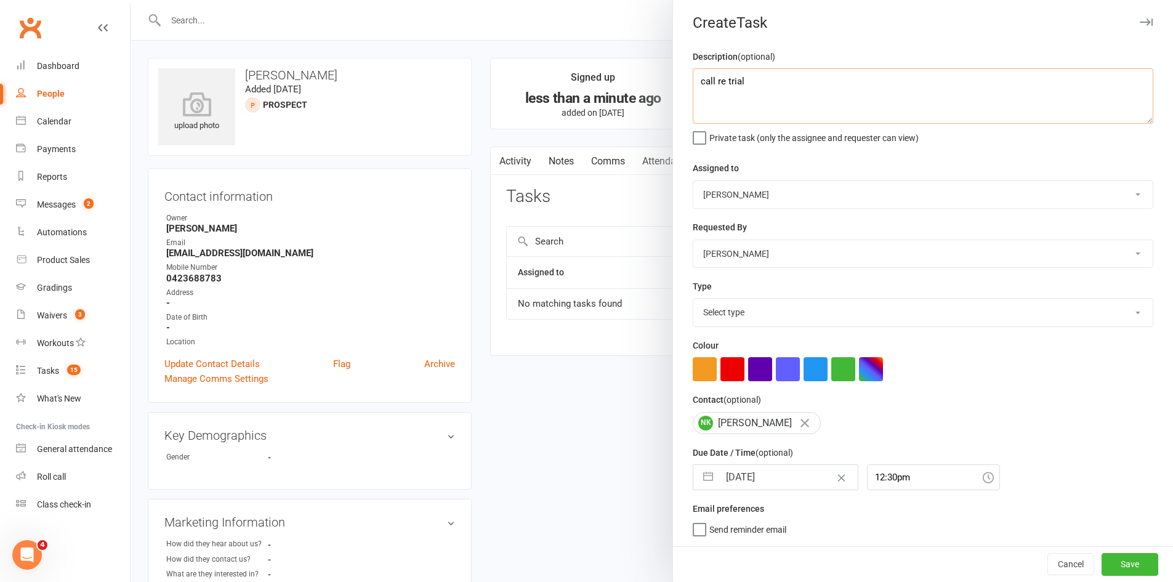
type textarea "call re trial"
drag, startPoint x: 772, startPoint y: 315, endPoint x: 771, endPoint y: 323, distance: 7.5
click at [772, 315] on select "Select type Cmonnnn E-mail Financial Follow-up Help Just do it Letting ya know …" at bounding box center [922, 312] width 459 height 27
select select "6641"
click at [693, 299] on select "Select type Cmonnnn E-mail Financial Follow-up Help Just do it Letting ya know …" at bounding box center [922, 312] width 459 height 27
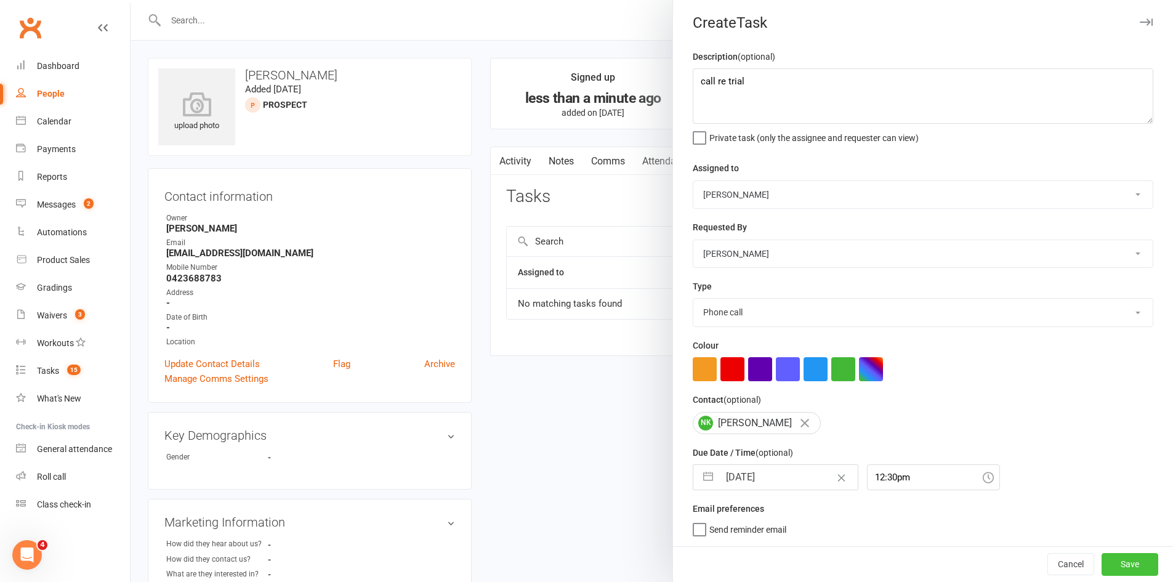
click at [1101, 560] on button "Save" at bounding box center [1129, 564] width 57 height 22
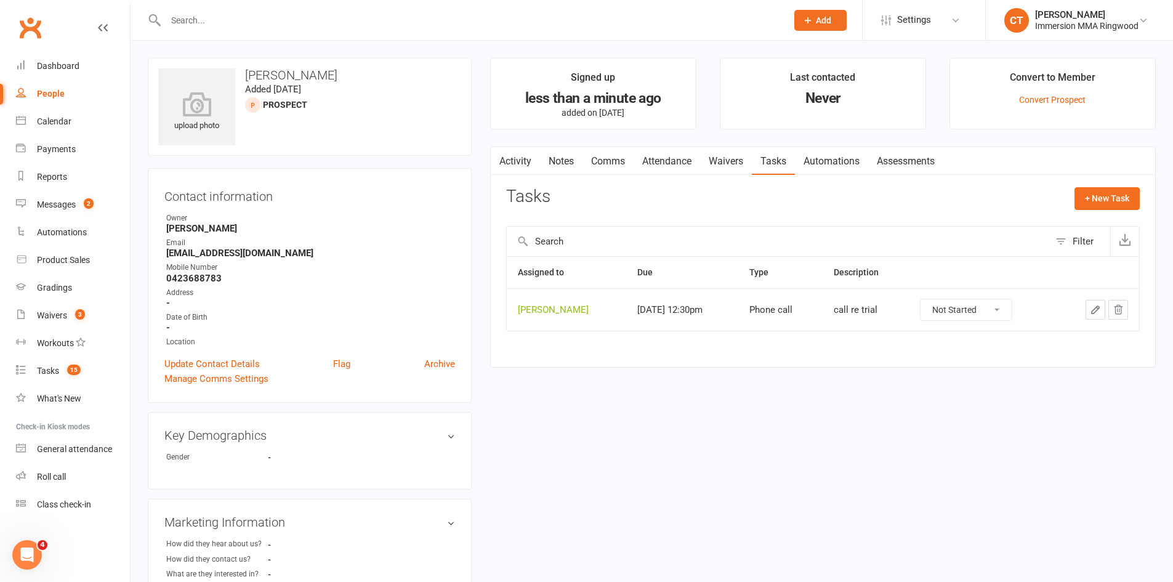
click at [259, 17] on input "text" at bounding box center [470, 20] width 616 height 17
paste input "416923235"
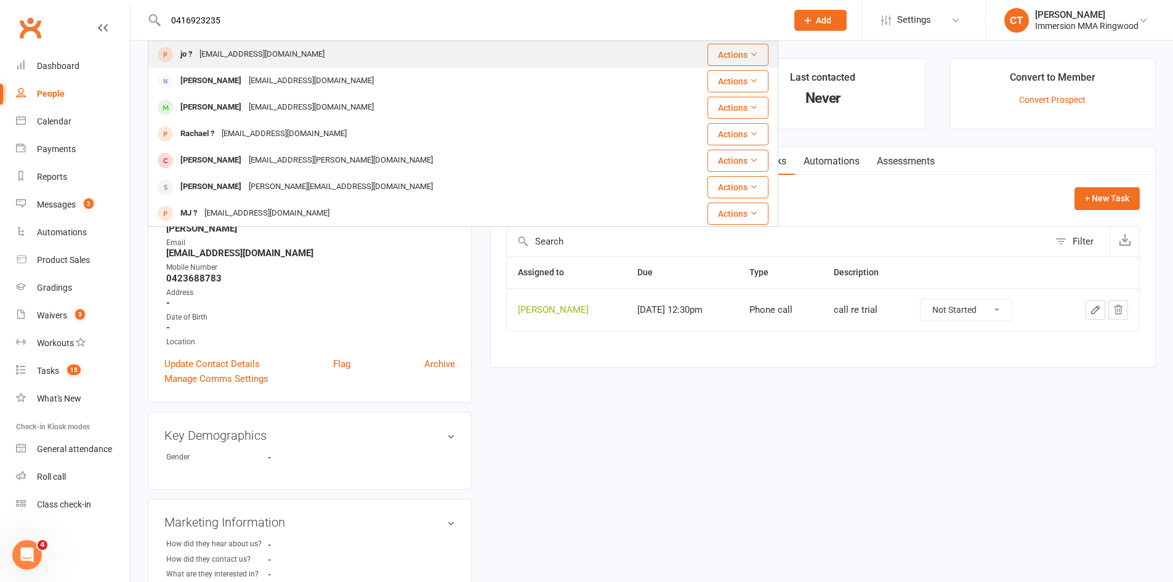
type input "0416923235"
click at [276, 59] on div "wujingdididi@hotmail.com" at bounding box center [262, 55] width 132 height 18
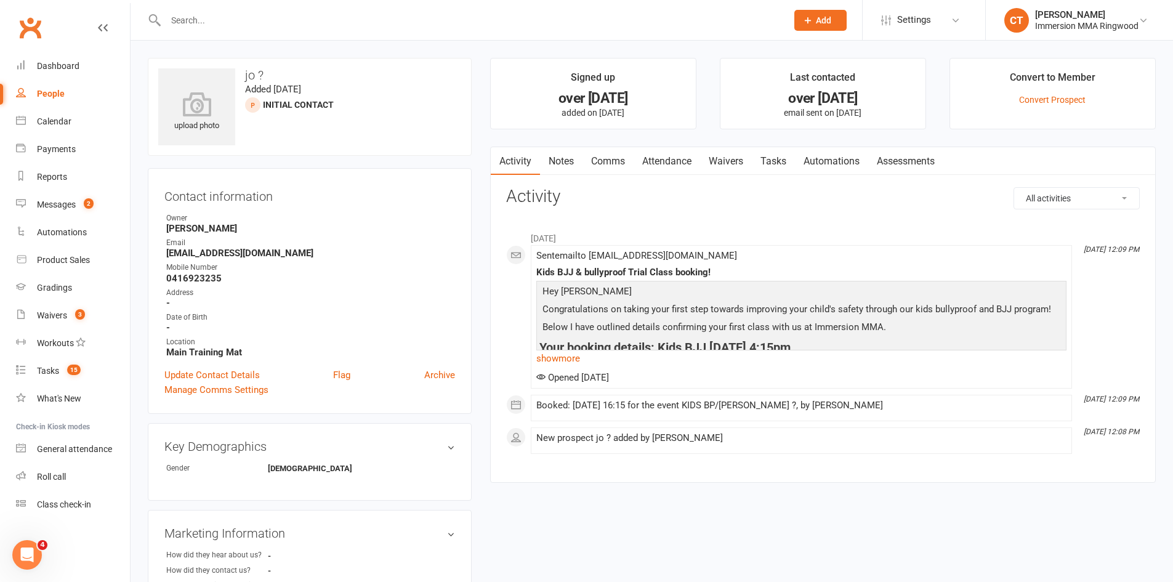
click at [559, 169] on link "Notes" at bounding box center [561, 161] width 42 height 28
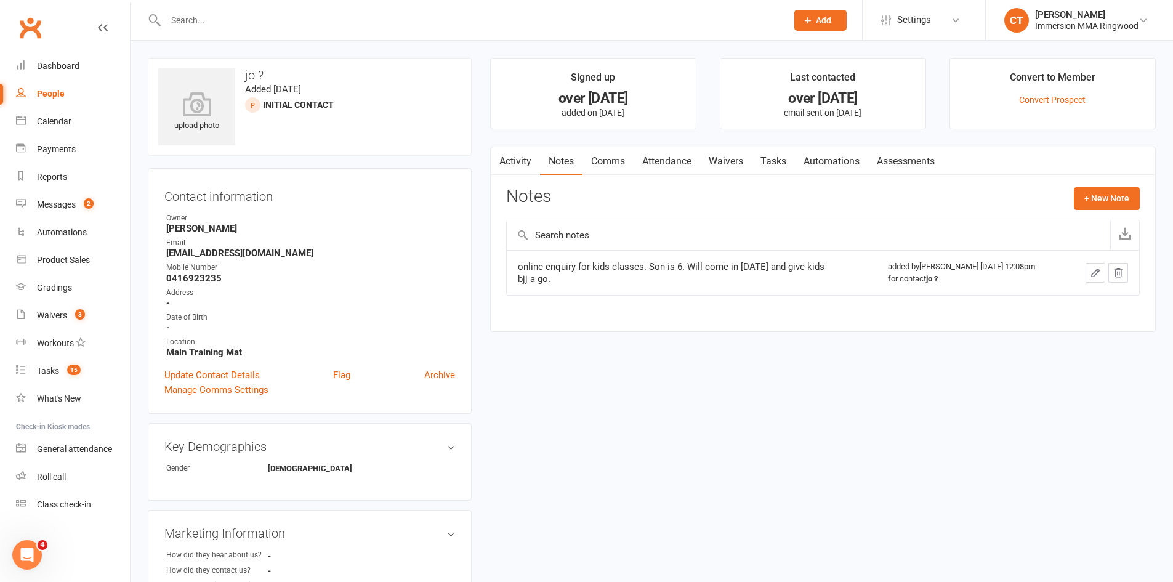
click at [785, 158] on link "Tasks" at bounding box center [773, 161] width 43 height 28
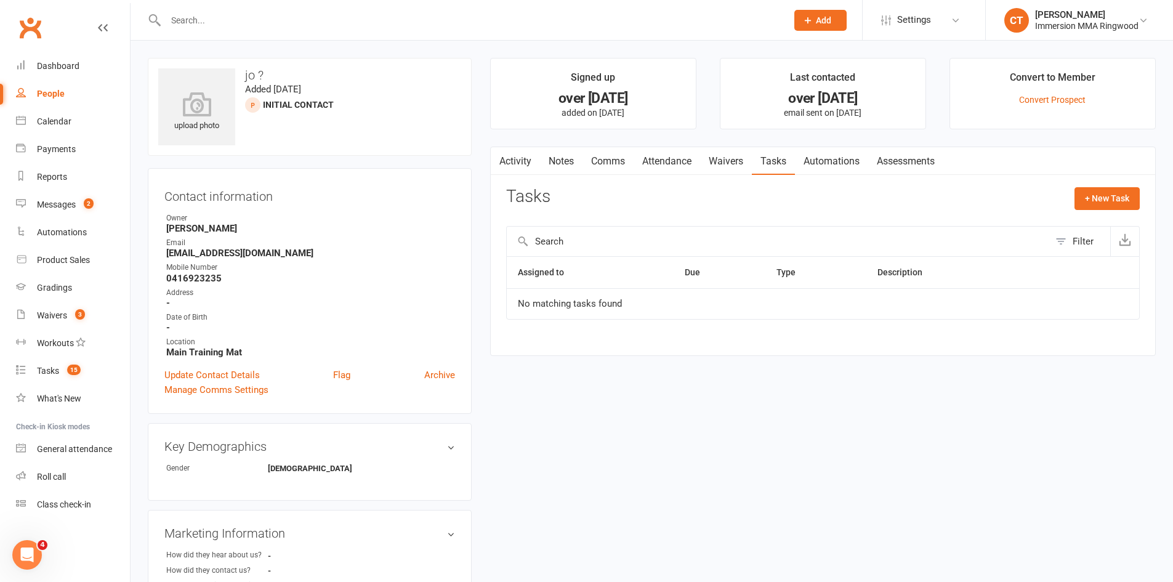
click at [734, 158] on link "Waivers" at bounding box center [726, 161] width 52 height 28
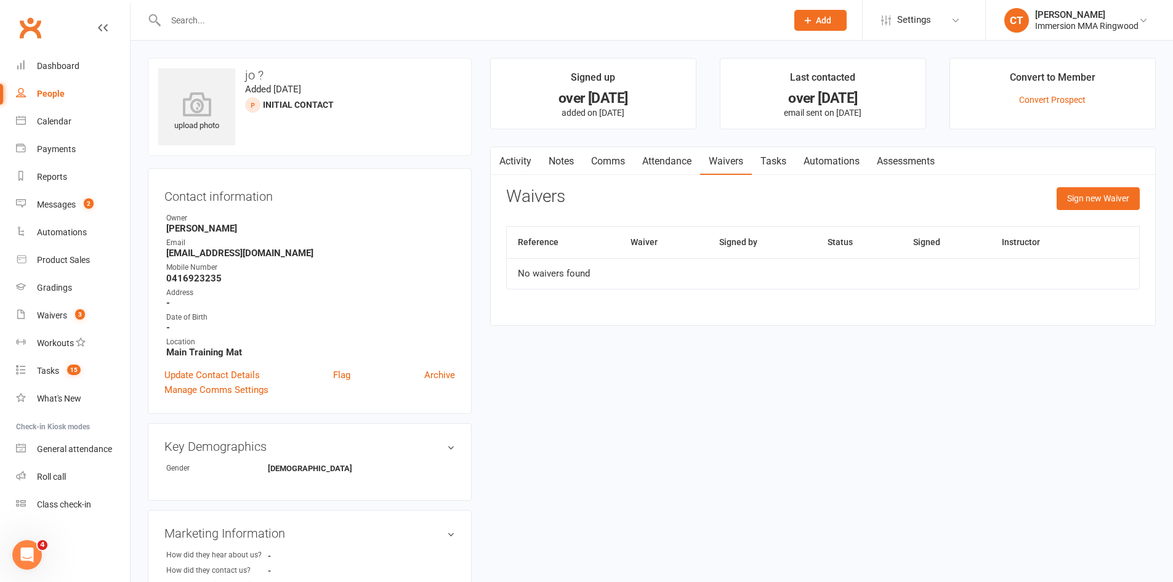
click at [587, 168] on link "Comms" at bounding box center [607, 161] width 51 height 28
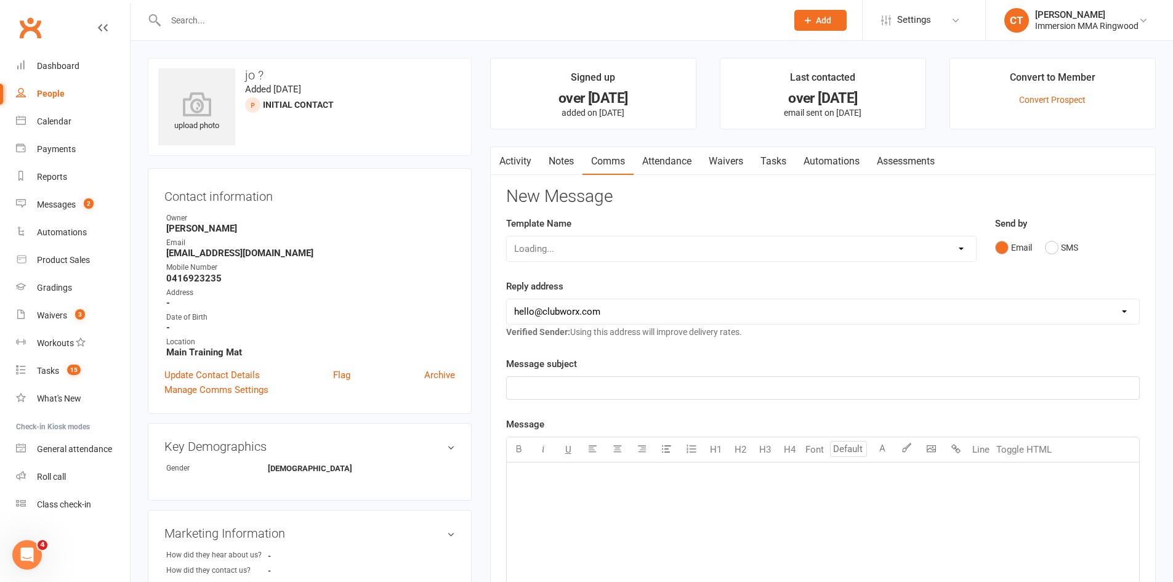
click at [563, 163] on link "Notes" at bounding box center [561, 161] width 42 height 28
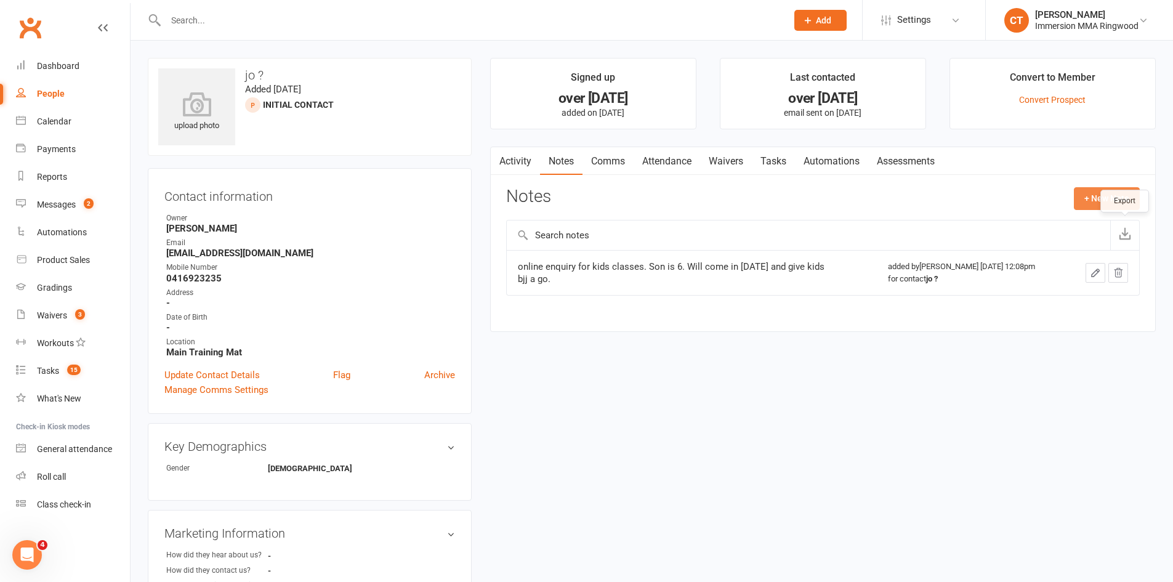
click at [1106, 193] on button "+ New Note" at bounding box center [1106, 198] width 66 height 22
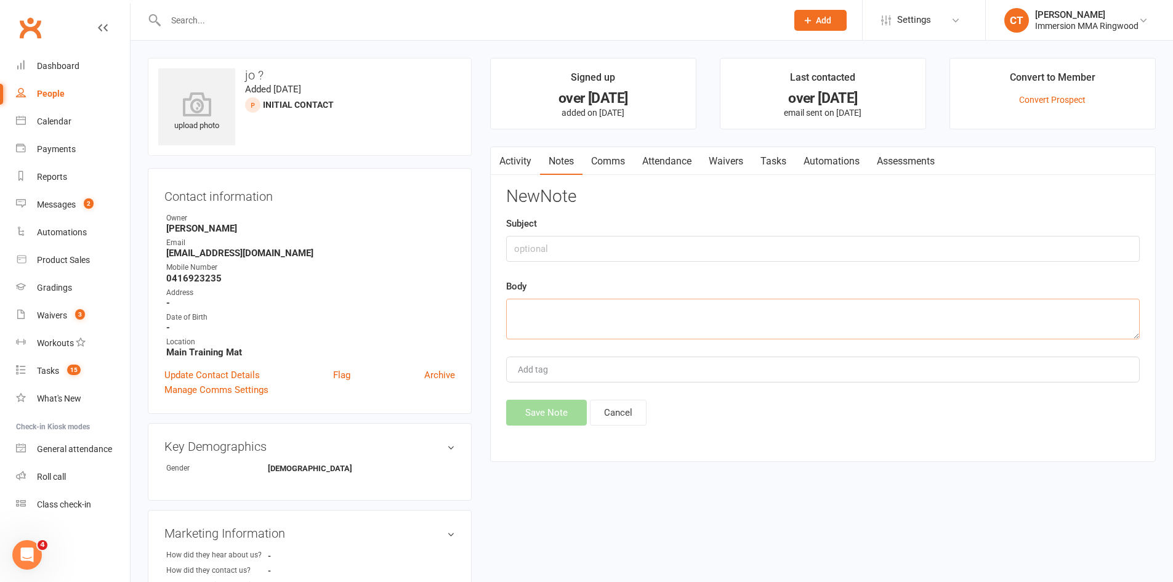
drag, startPoint x: 939, startPoint y: 322, endPoint x: 918, endPoint y: 303, distance: 28.3
click at [935, 321] on textarea at bounding box center [822, 319] width 633 height 41
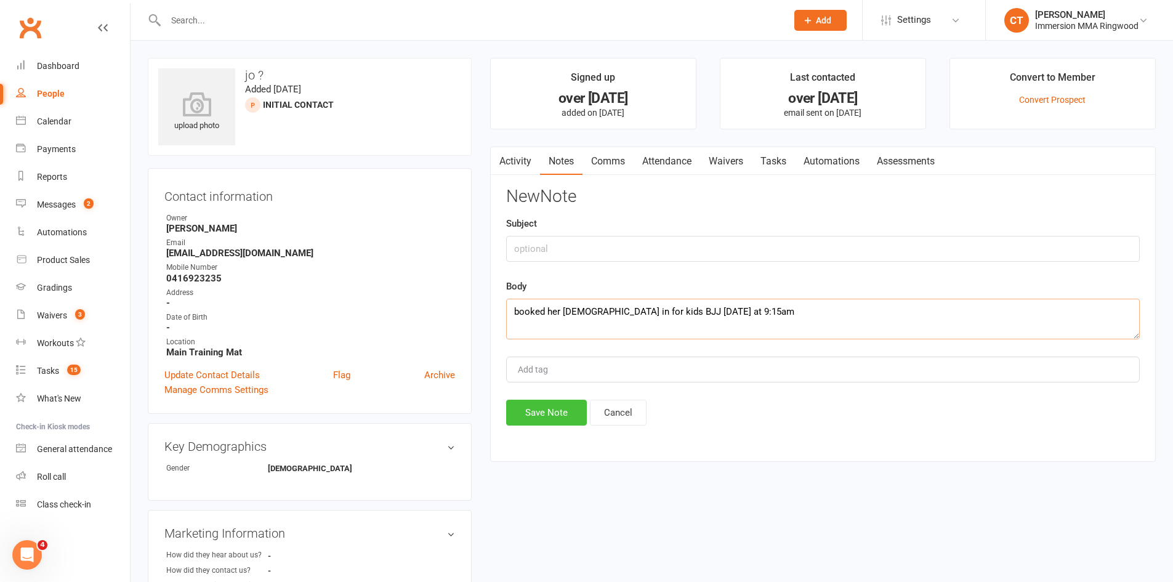
type textarea "booked her 8 and 10 year old in for kids BJJ this Saturday at 9:15am"
click at [538, 411] on button "Save Note" at bounding box center [546, 412] width 81 height 26
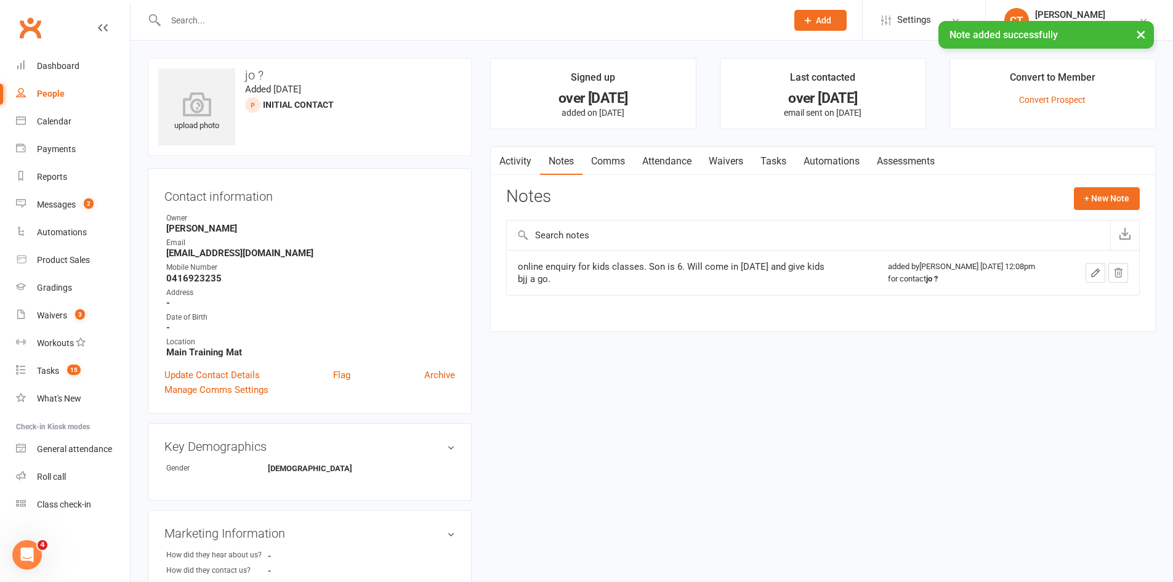
click at [664, 172] on link "Attendance" at bounding box center [666, 161] width 66 height 28
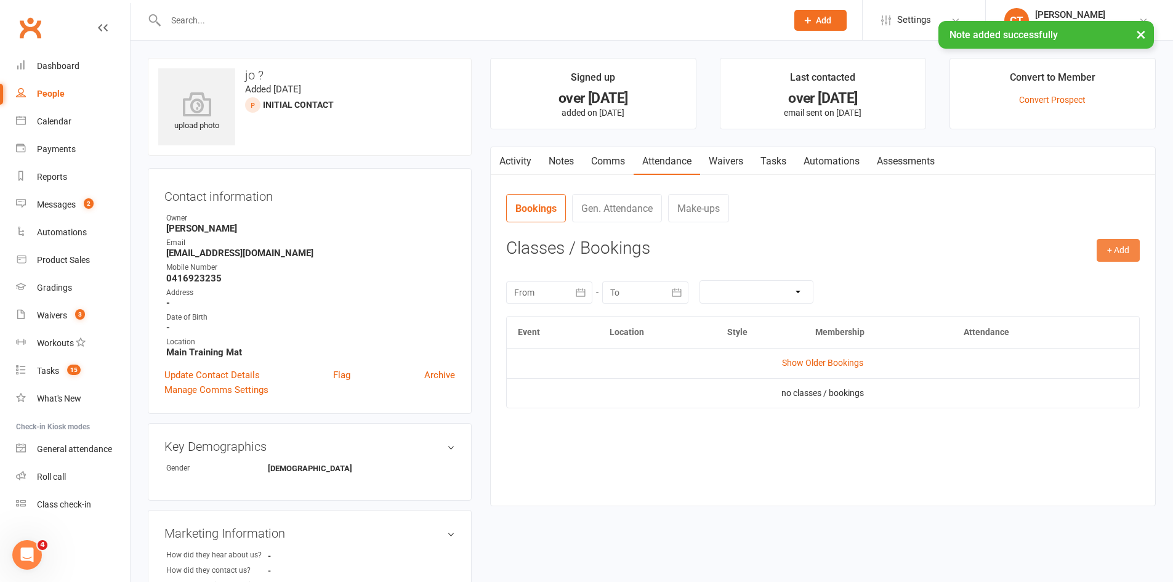
click at [1114, 251] on button "+ Add" at bounding box center [1117, 250] width 43 height 22
click at [1039, 307] on link "Add Appointment" at bounding box center [1078, 303] width 122 height 25
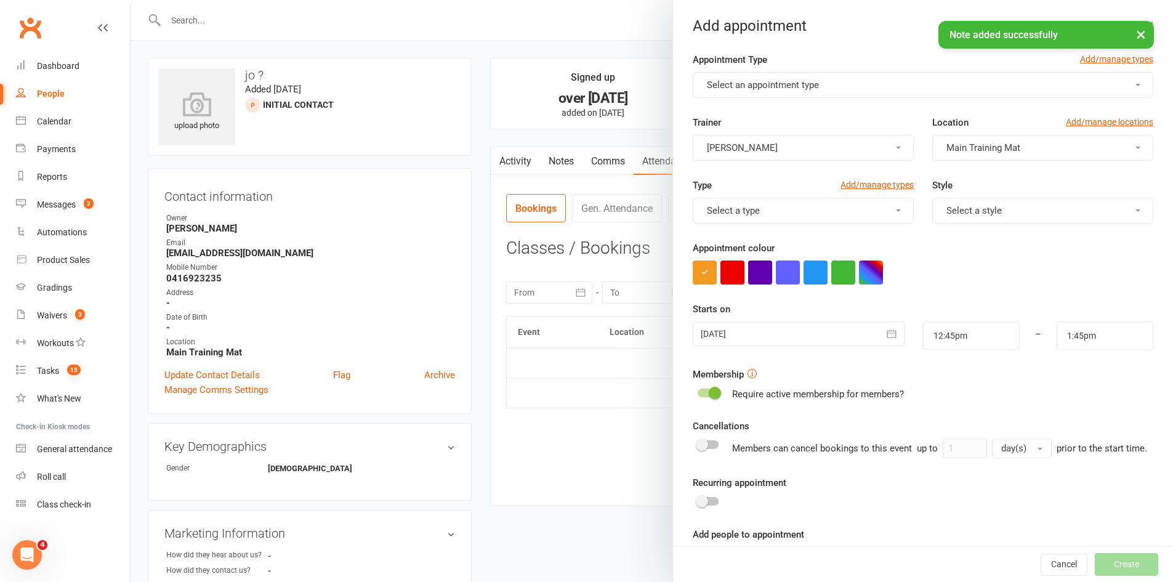
click at [713, 90] on span "Select an appointment type" at bounding box center [763, 84] width 112 height 11
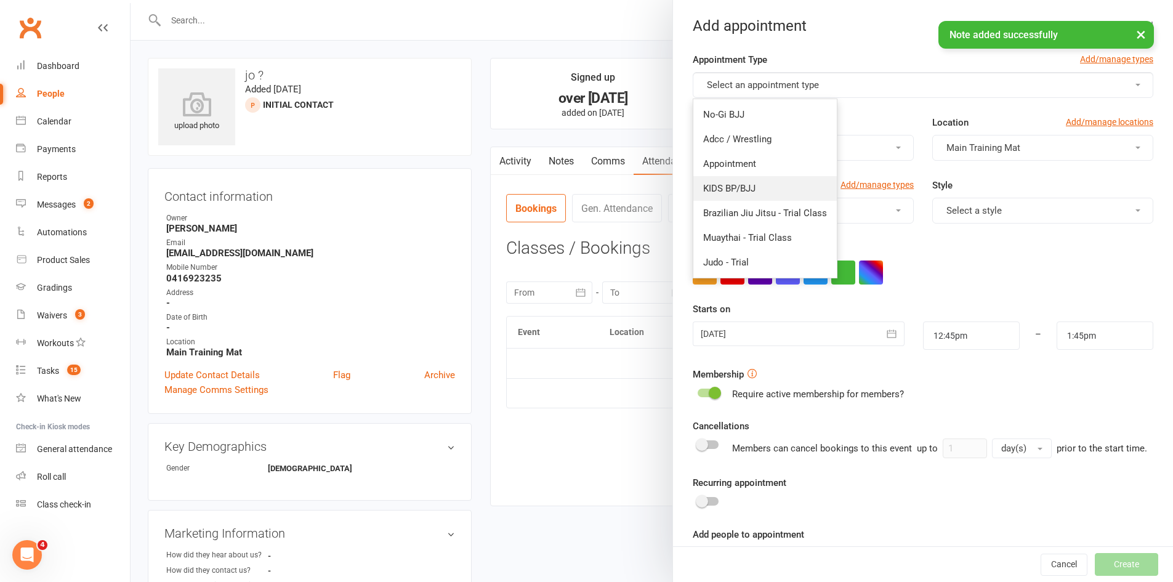
click at [745, 185] on span "KIDS BP/BJJ" at bounding box center [729, 188] width 52 height 11
type input "1:30pm"
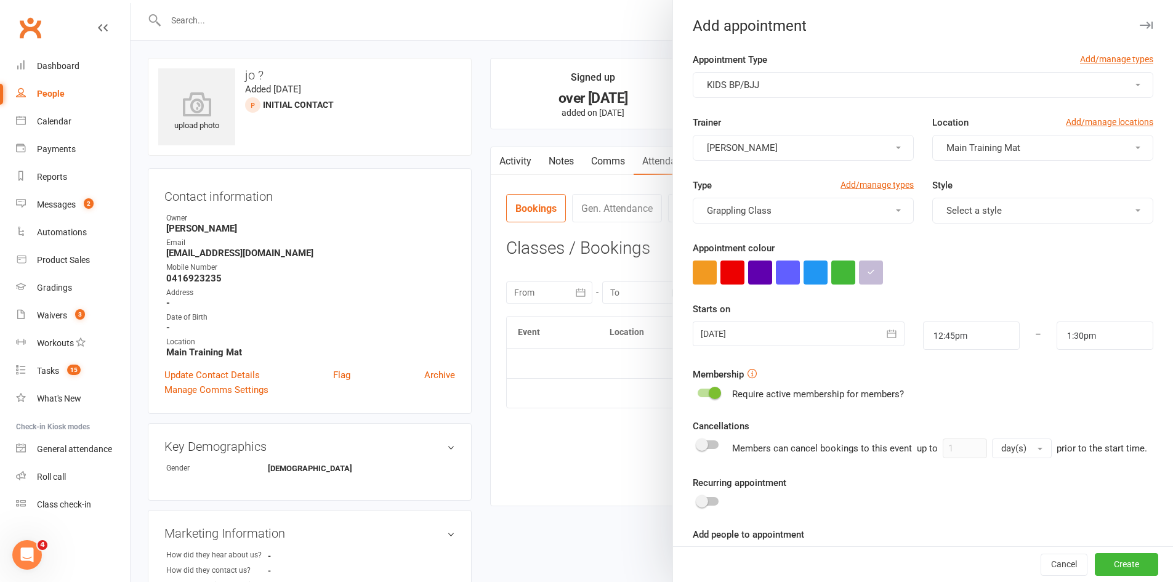
click at [763, 347] on div "13 Oct 2025 October 2025 Sun Mon Tue Wed Thu Fri Sat 40 28 29 30 01 02 03 04 41…" at bounding box center [798, 335] width 230 height 28
click at [763, 342] on div at bounding box center [797, 333] width 211 height 25
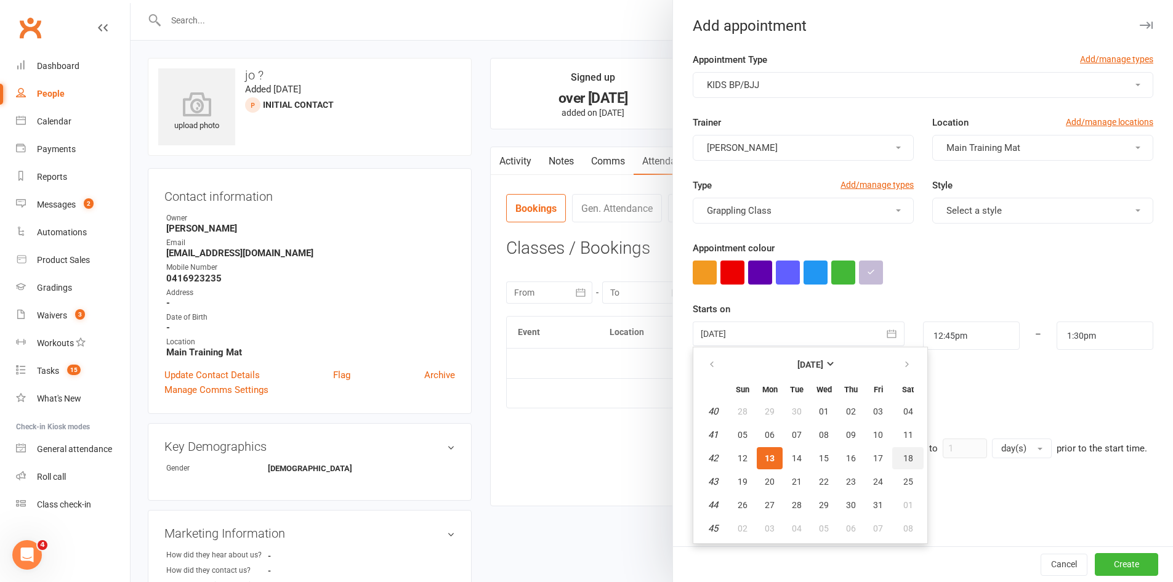
click at [908, 457] on button "18" at bounding box center [907, 458] width 31 height 22
type input "18 Oct 2025"
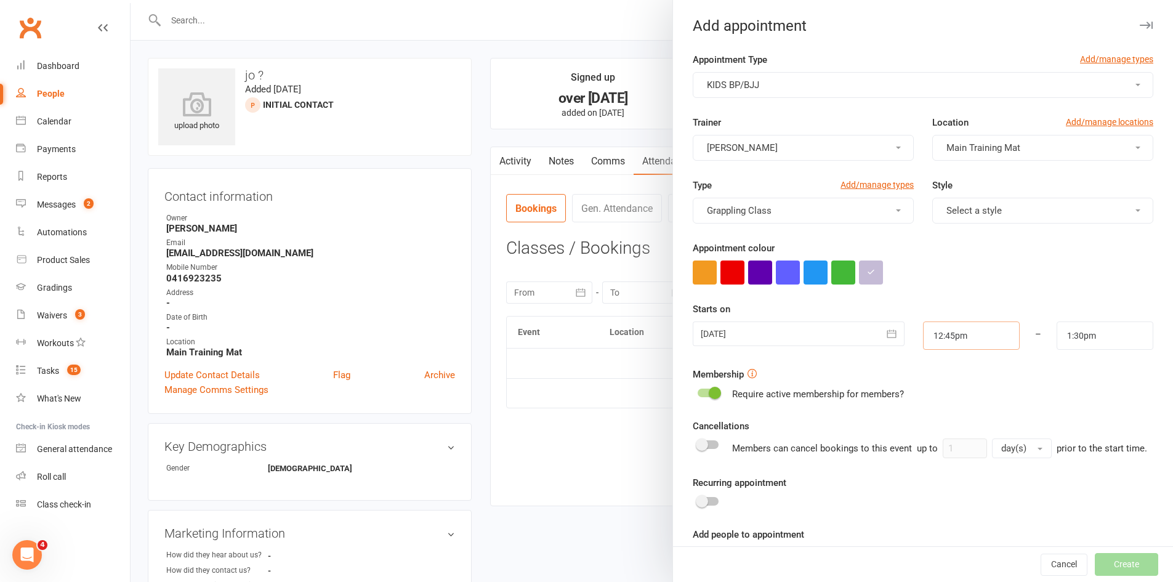
click at [945, 342] on input "12:45pm" at bounding box center [971, 335] width 97 height 28
type input "9:15am"
click at [942, 391] on li "9:15am" at bounding box center [952, 392] width 59 height 18
click at [1083, 330] on input "1:30pm" at bounding box center [1104, 335] width 97 height 28
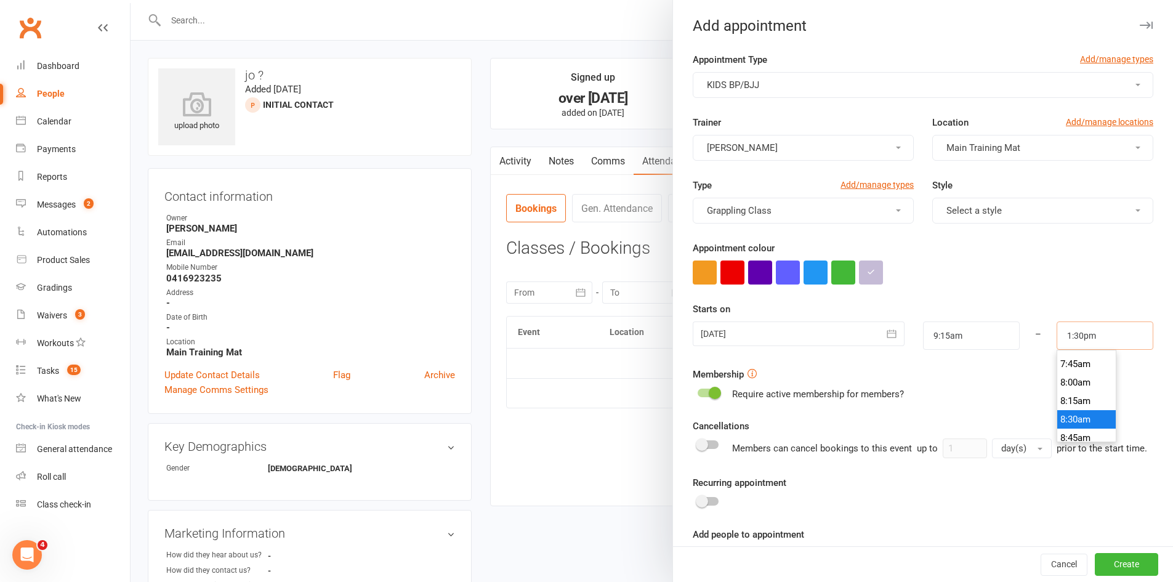
scroll to position [659, 0]
type input "10:00am"
click at [1076, 431] on li "10:00am" at bounding box center [1086, 439] width 59 height 18
click at [1105, 567] on button "Create" at bounding box center [1125, 564] width 63 height 22
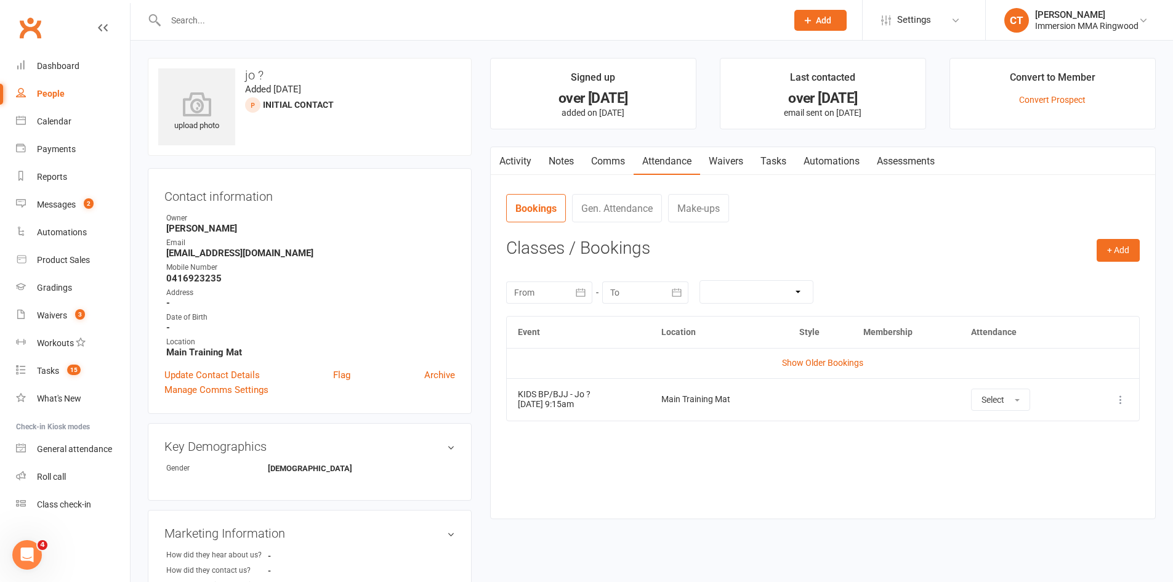
click at [561, 167] on link "Notes" at bounding box center [561, 161] width 42 height 28
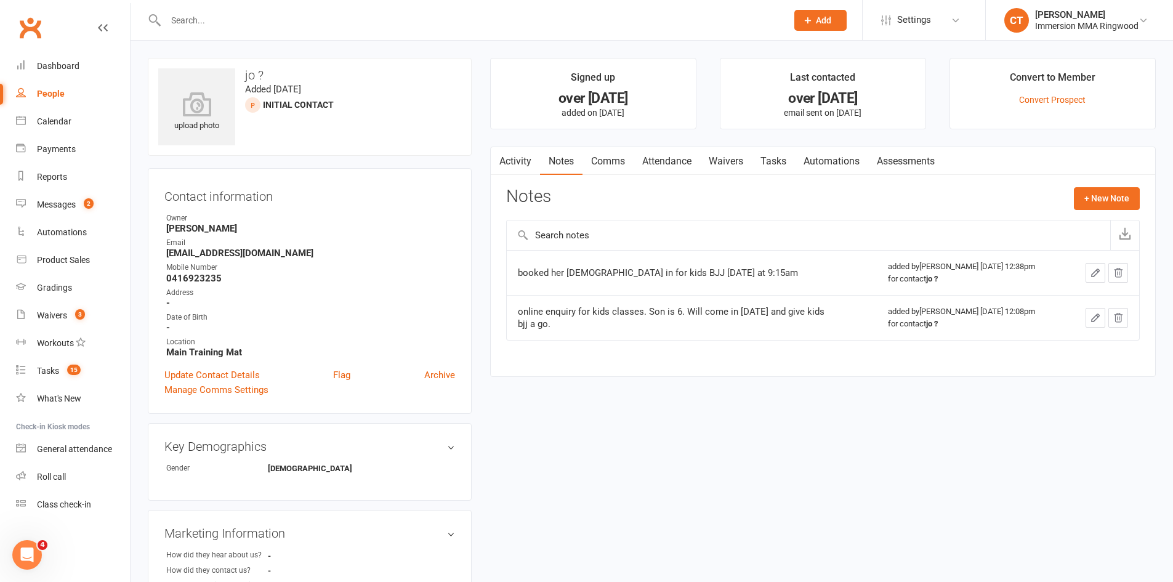
click at [760, 167] on link "Tasks" at bounding box center [773, 161] width 43 height 28
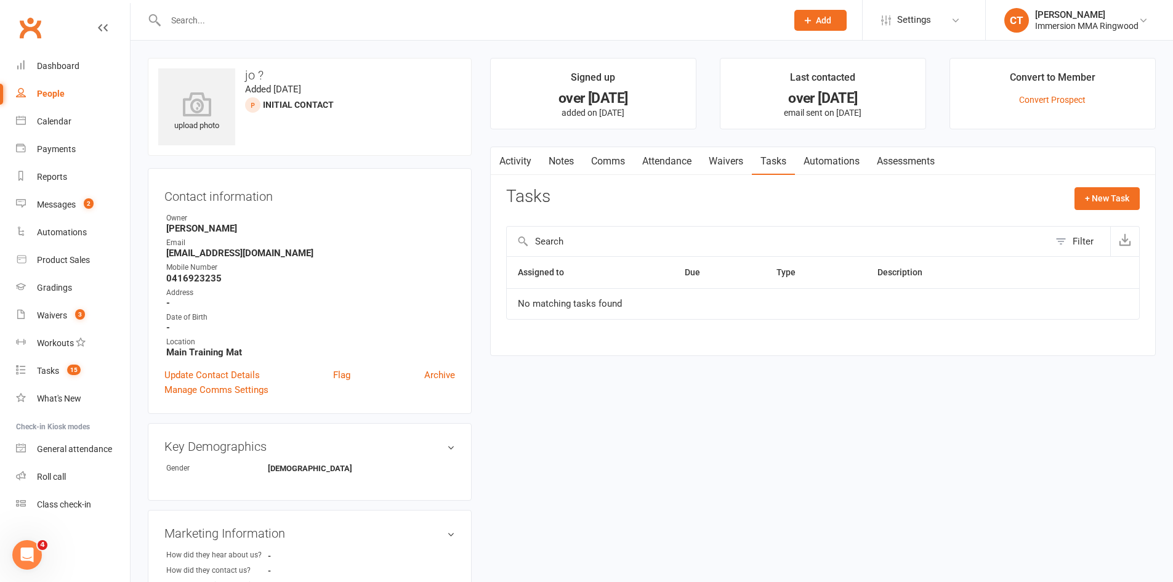
click at [639, 165] on link "Attendance" at bounding box center [666, 161] width 66 height 28
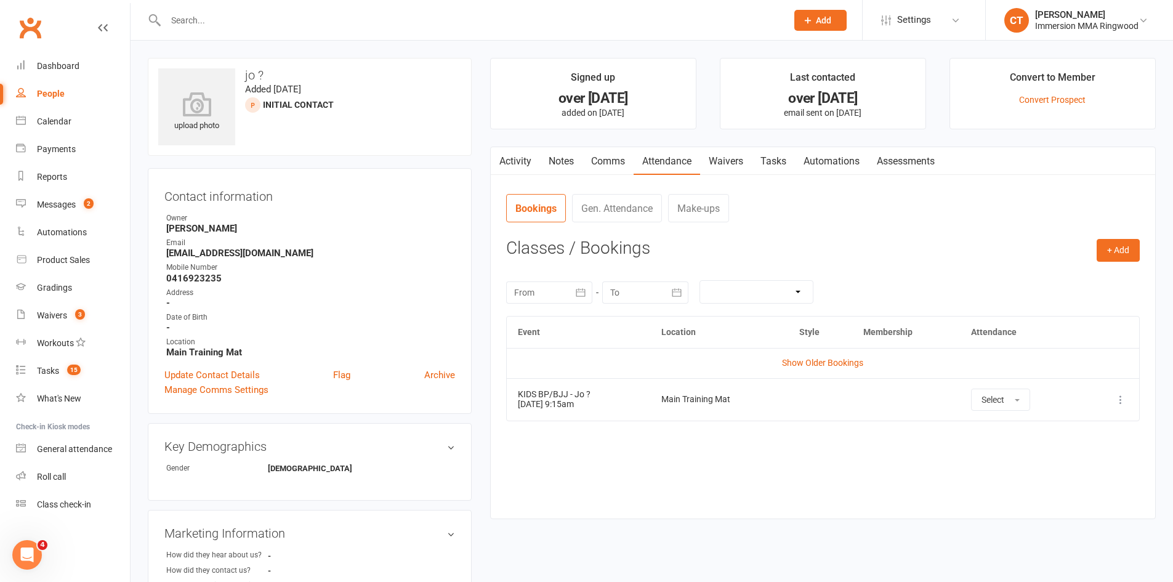
click at [621, 156] on link "Comms" at bounding box center [607, 161] width 51 height 28
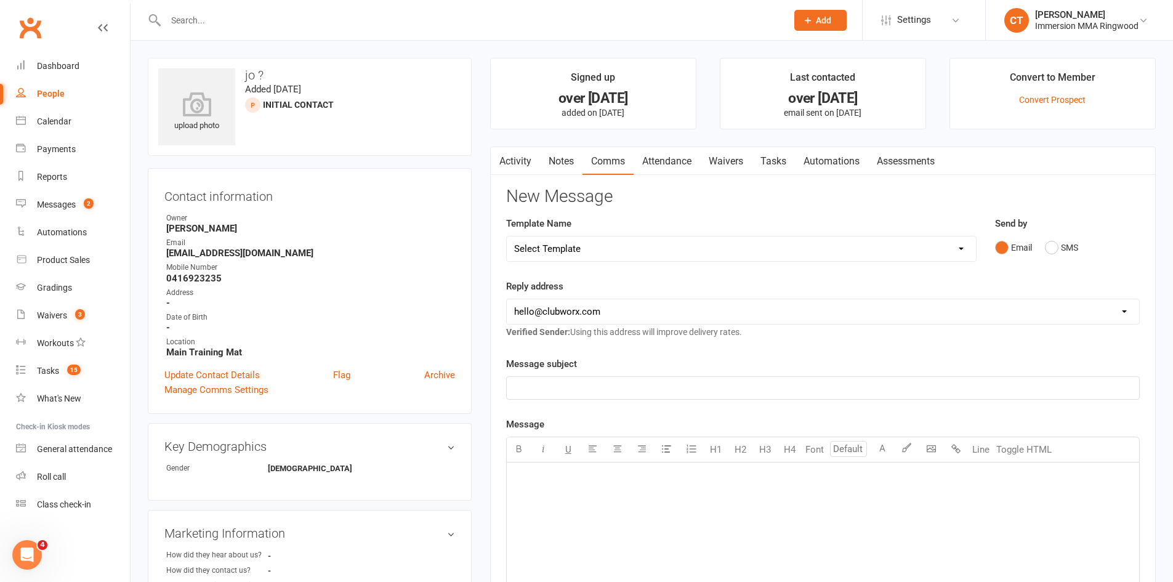
click at [598, 250] on select "Select Template [SMS] Chris - Call back message [SMS] Mark- Call back message […" at bounding box center [741, 248] width 469 height 25
select select "12"
click at [507, 236] on select "Select Template [SMS] Chris - Call back message [SMS] Mark- Call back message […" at bounding box center [741, 248] width 469 height 25
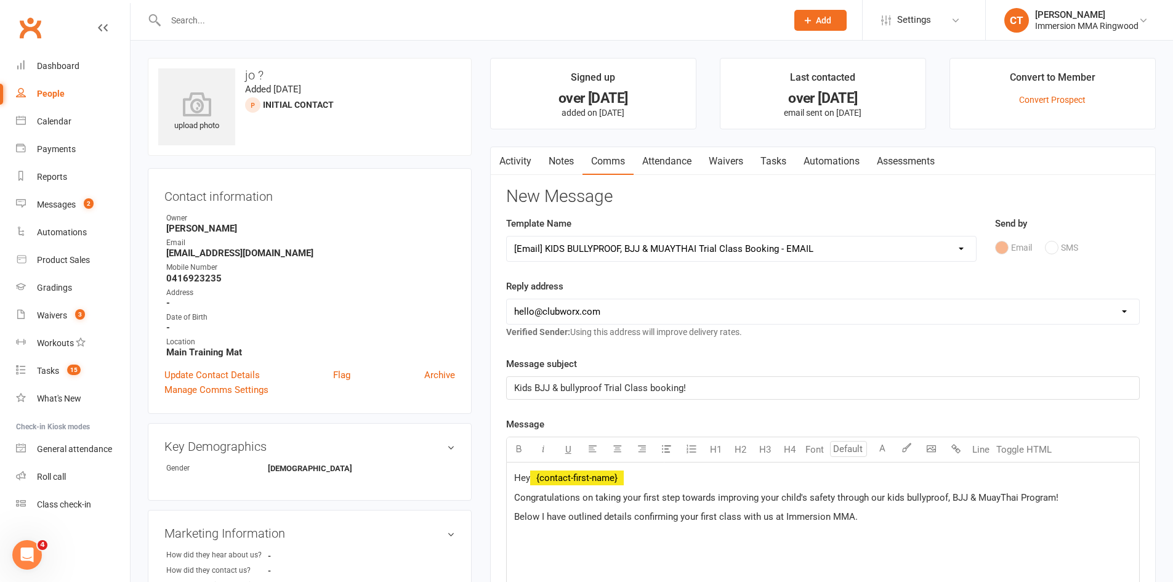
click at [583, 323] on select "hello@clubworx.com ringwood@immersionmma.com.au david@immersionmma.com.au lee@i…" at bounding box center [823, 311] width 632 height 25
select select "1"
click at [507, 299] on select "hello@clubworx.com ringwood@immersionmma.com.au david@immersionmma.com.au lee@i…" at bounding box center [823, 311] width 632 height 25
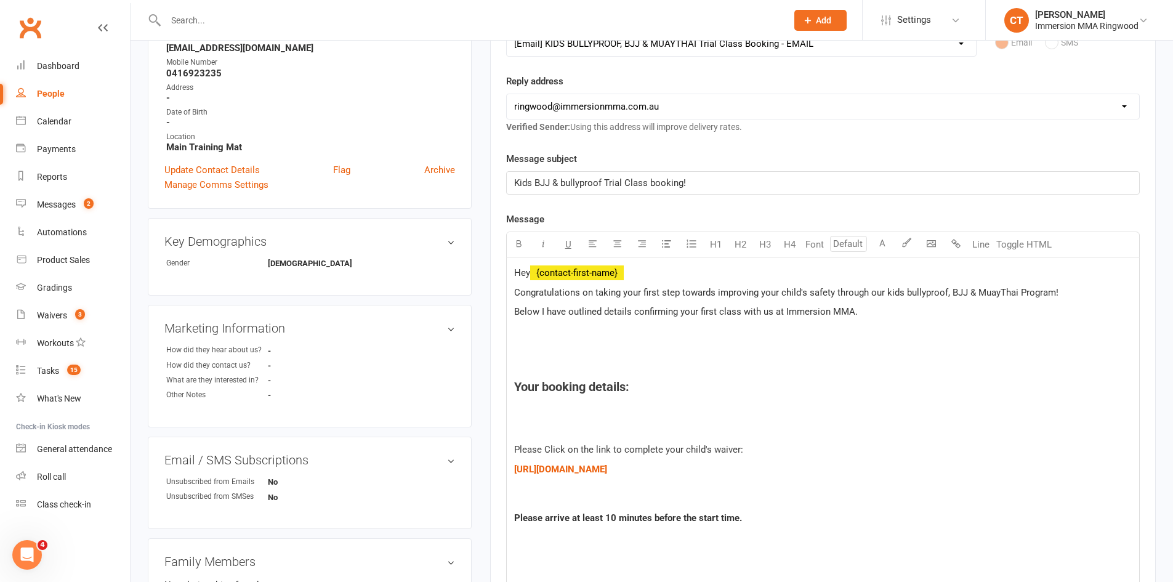
click at [635, 387] on h4 "Your booking details:" at bounding box center [822, 387] width 617 height 14
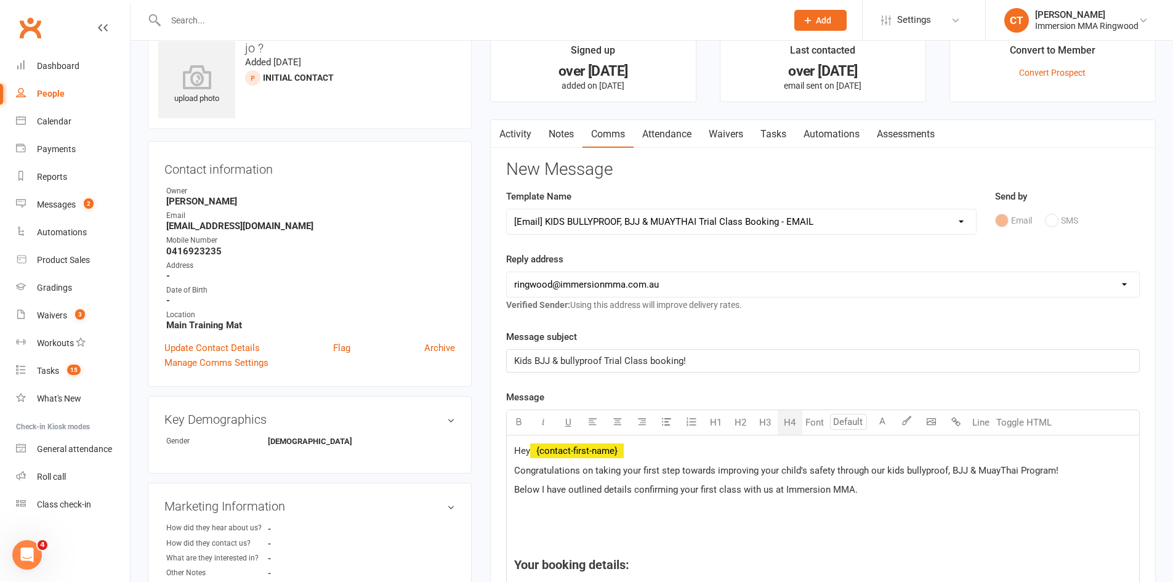
scroll to position [0, 0]
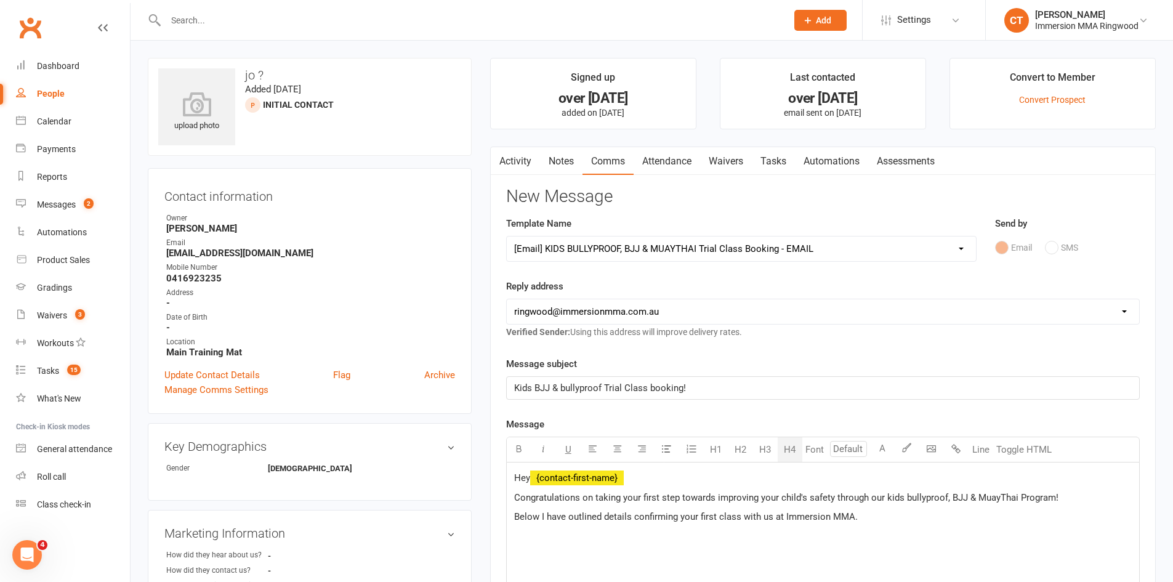
click at [509, 169] on link "Activity" at bounding box center [515, 161] width 49 height 28
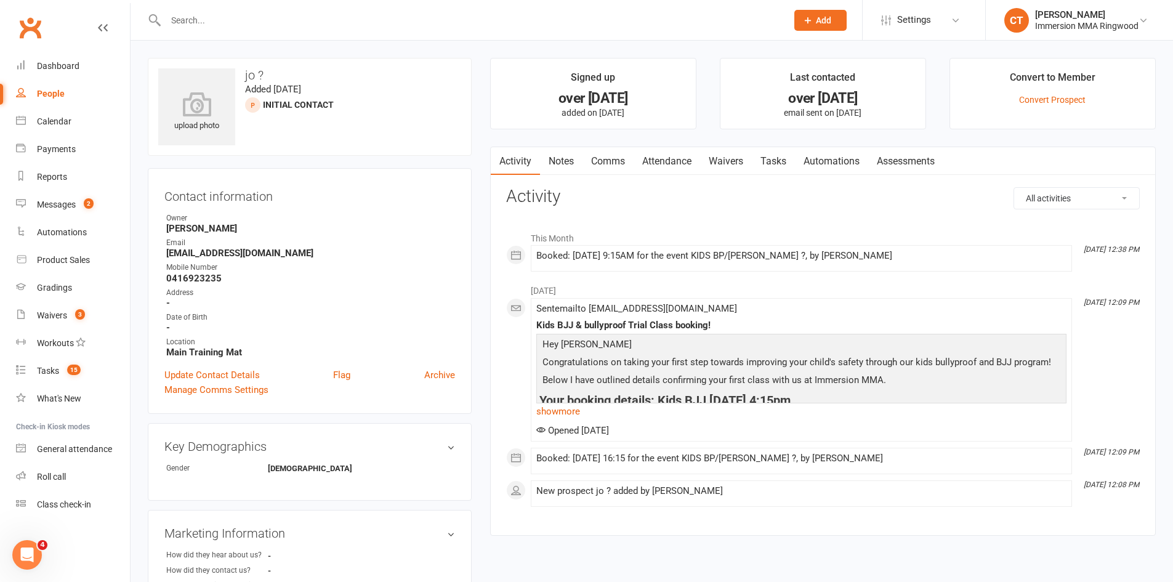
drag, startPoint x: 572, startPoint y: 409, endPoint x: 606, endPoint y: 378, distance: 45.3
click at [572, 409] on link "show more" at bounding box center [801, 411] width 530 height 17
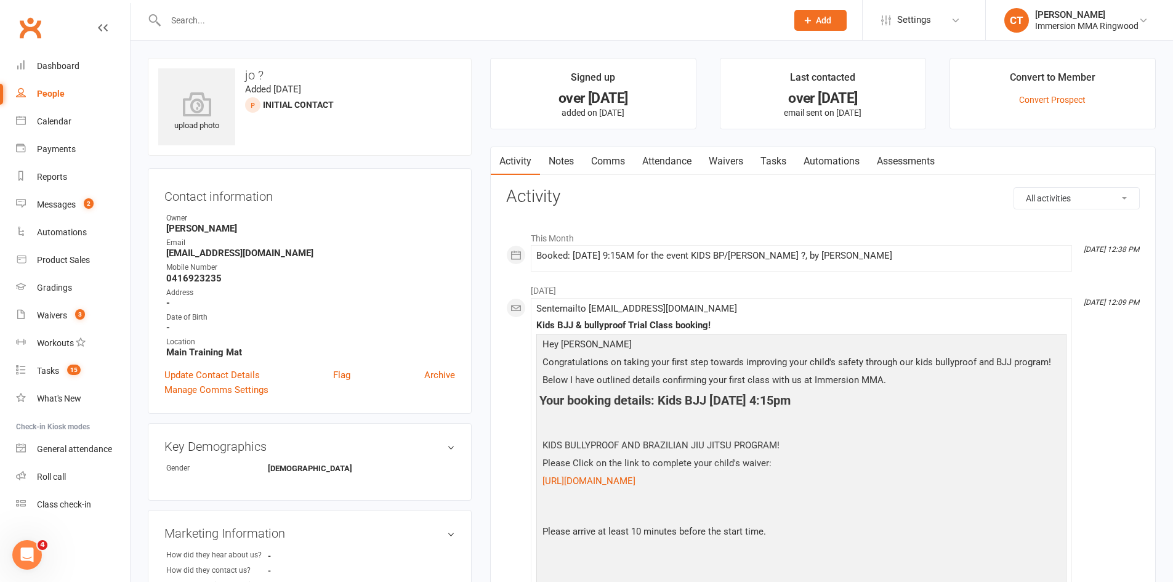
click at [601, 161] on link "Comms" at bounding box center [607, 161] width 51 height 28
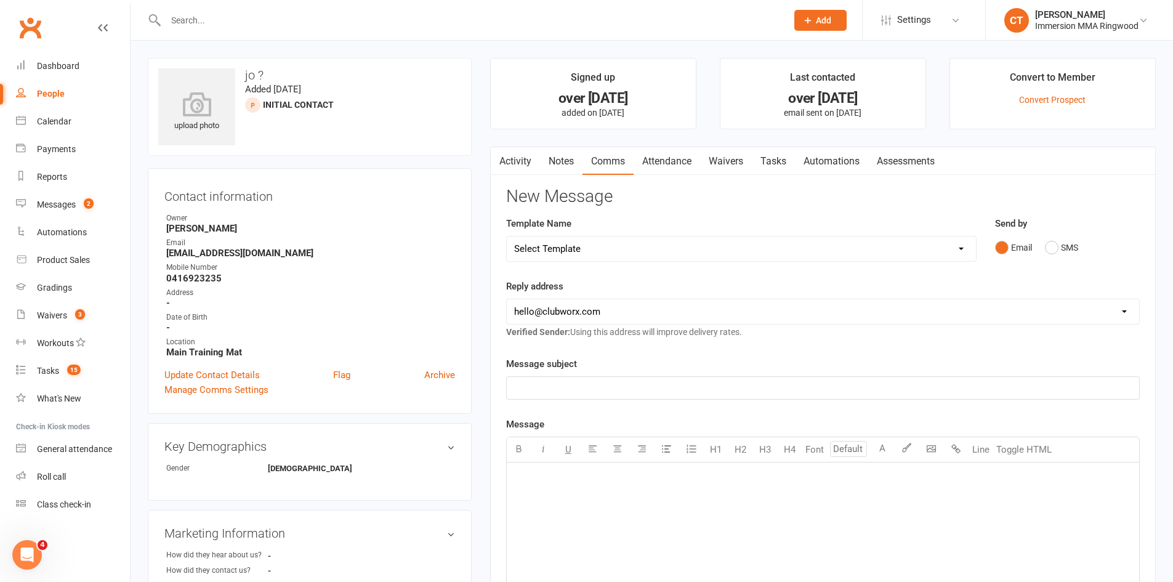
click at [588, 231] on div "Template Name Select Template [SMS] Chris - Call back message [SMS] Mark- Call …" at bounding box center [741, 239] width 470 height 46
click at [588, 235] on div "Template Name Select Template [SMS] Chris - Call back message [SMS] Mark- Call …" at bounding box center [741, 239] width 470 height 46
click at [585, 246] on select "Select Template [SMS] Chris - Call back message [SMS] Mark- Call back message […" at bounding box center [741, 248] width 469 height 25
select select "12"
click at [507, 236] on select "Select Template [SMS] Chris - Call back message [SMS] Mark- Call back message […" at bounding box center [741, 248] width 469 height 25
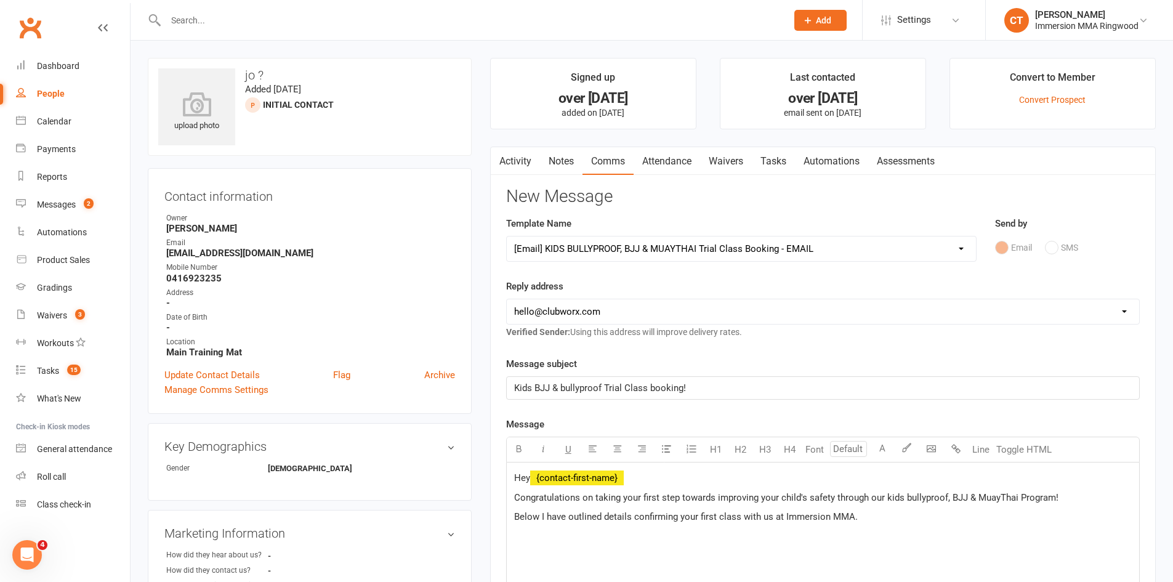
drag, startPoint x: 583, startPoint y: 313, endPoint x: 581, endPoint y: 323, distance: 10.6
click at [583, 313] on select "hello@clubworx.com ringwood@immersionmma.com.au david@immersionmma.com.au lee@i…" at bounding box center [823, 311] width 632 height 25
select select "1"
click at [507, 299] on select "hello@clubworx.com ringwood@immersionmma.com.au david@immersionmma.com.au lee@i…" at bounding box center [823, 311] width 632 height 25
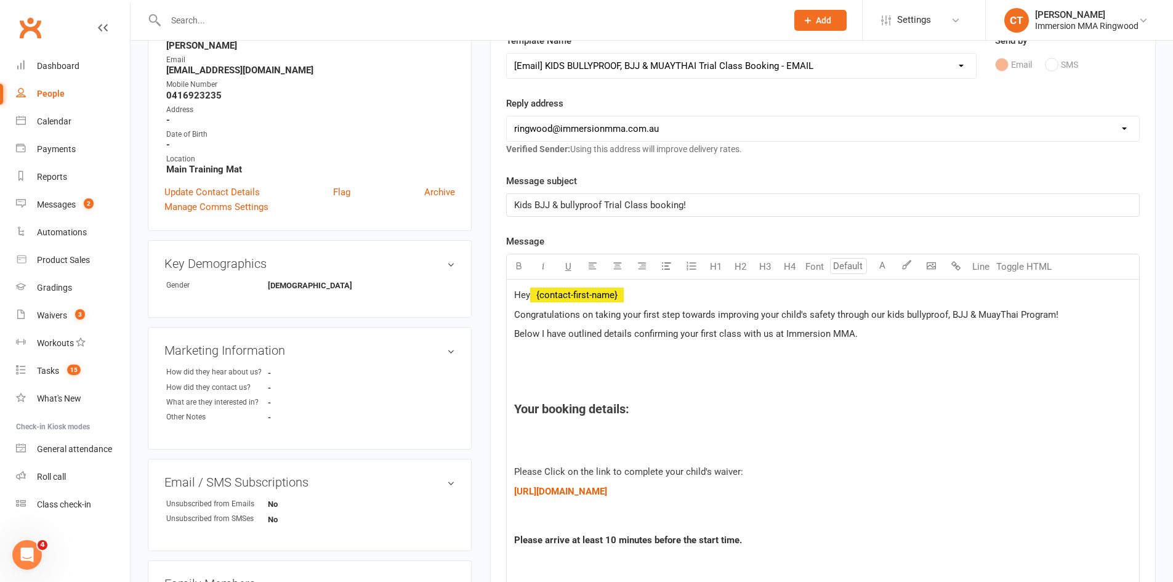
scroll to position [205, 0]
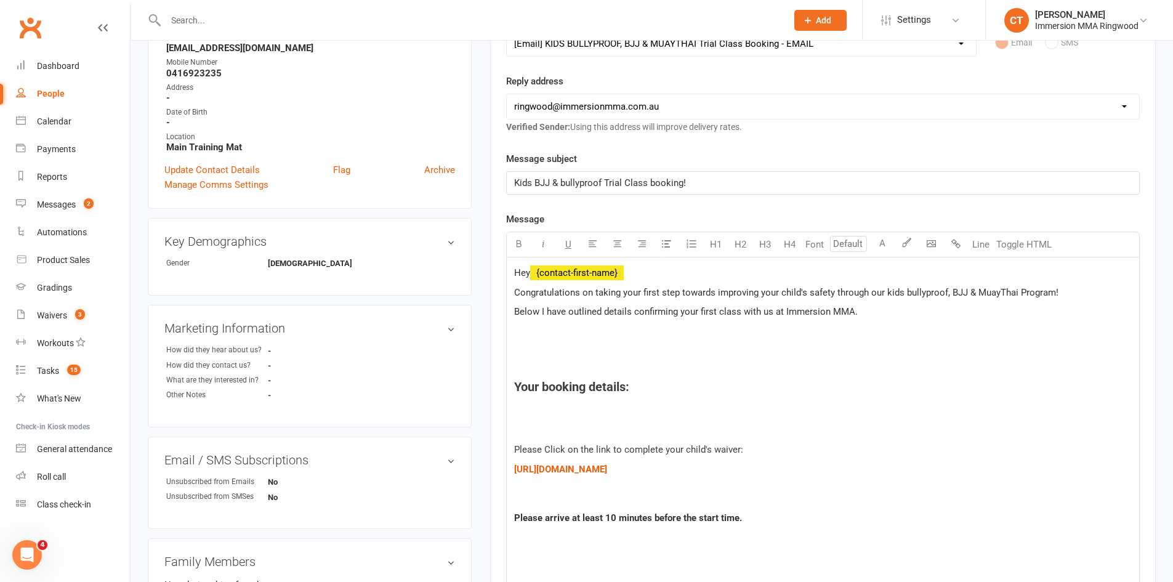
drag, startPoint x: 669, startPoint y: 406, endPoint x: 672, endPoint y: 395, distance: 11.3
click at [670, 406] on p at bounding box center [822, 410] width 617 height 15
click at [672, 386] on h4 "Your booking details:" at bounding box center [822, 387] width 617 height 14
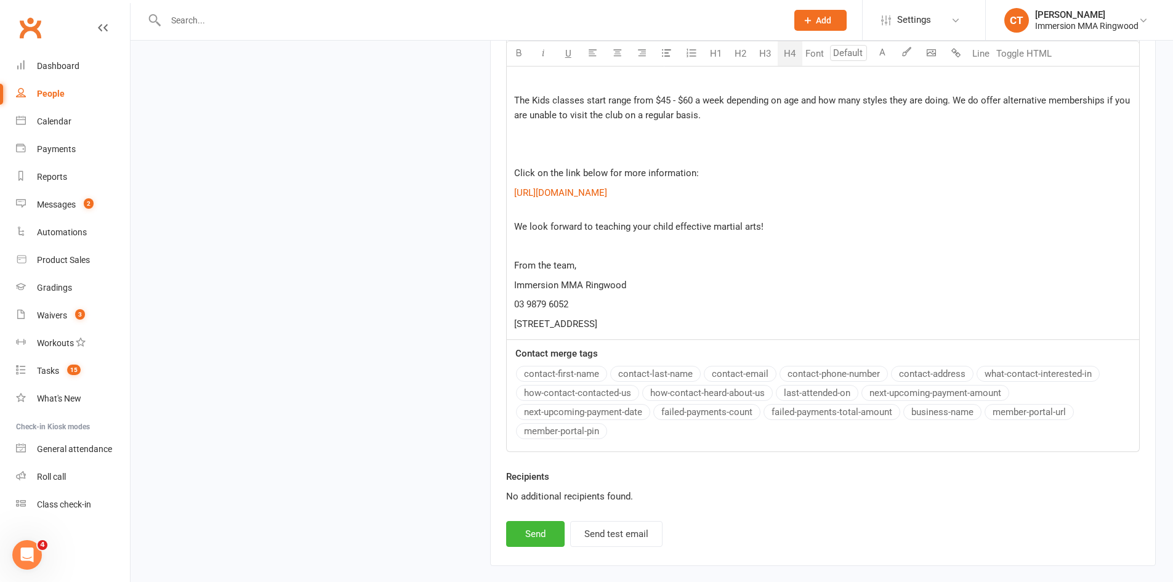
scroll to position [1709, 0]
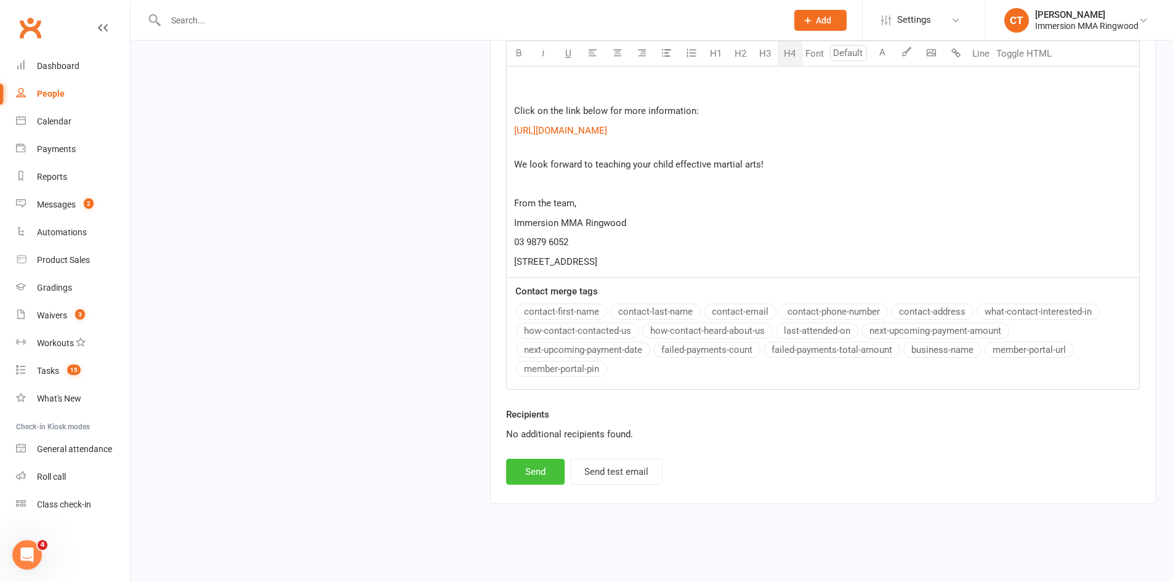
click at [546, 471] on button "Send" at bounding box center [535, 472] width 58 height 26
select select
select select "0"
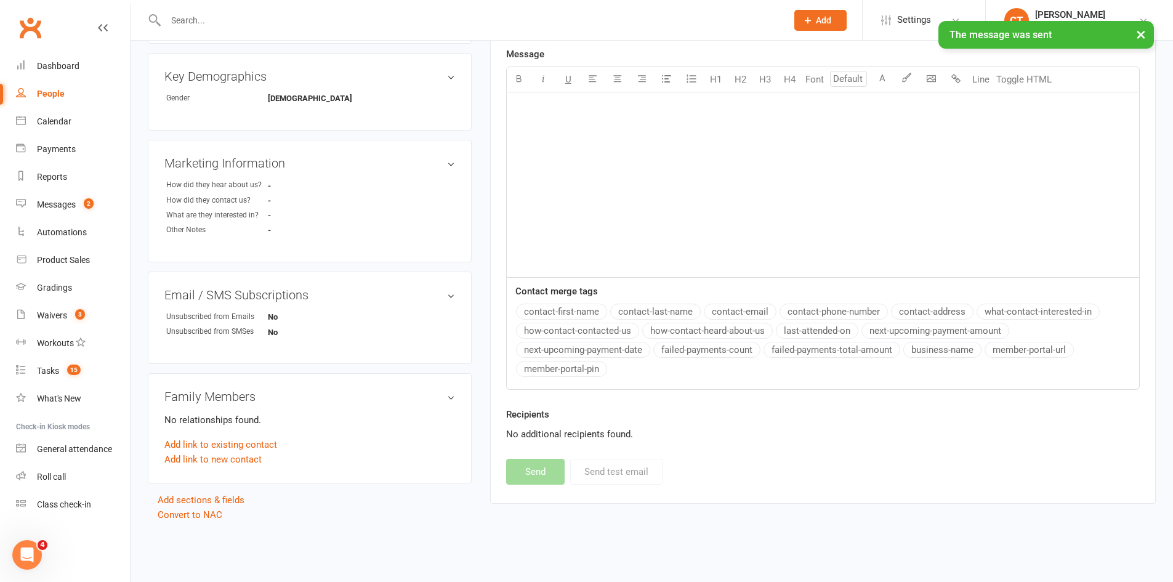
click at [38, 104] on link "People" at bounding box center [73, 94] width 114 height 28
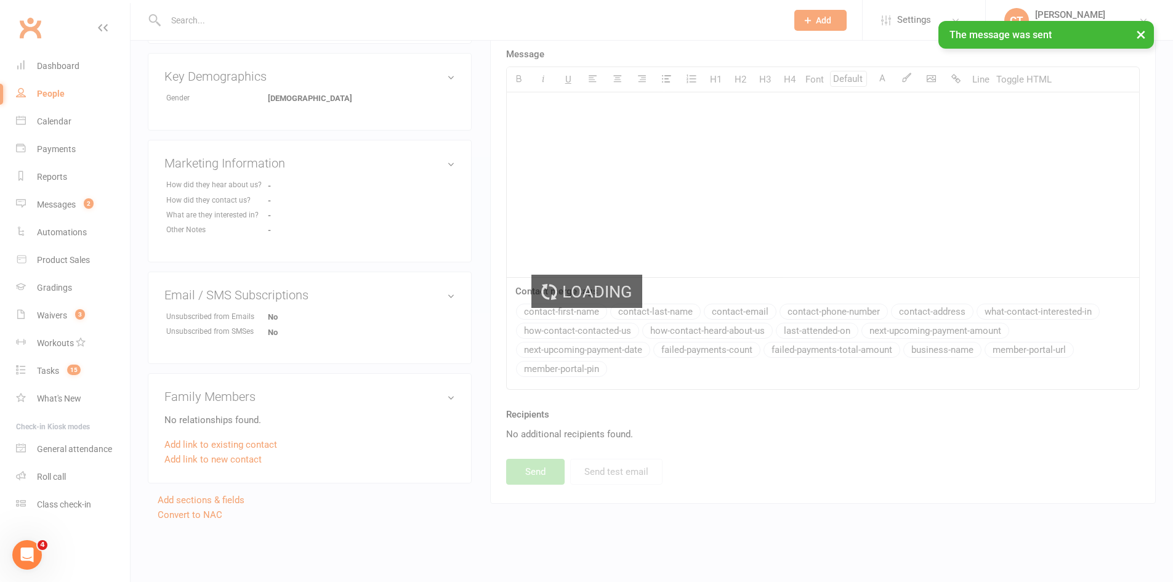
click at [32, 113] on div "Loading" at bounding box center [586, 291] width 1173 height 582
select select "25"
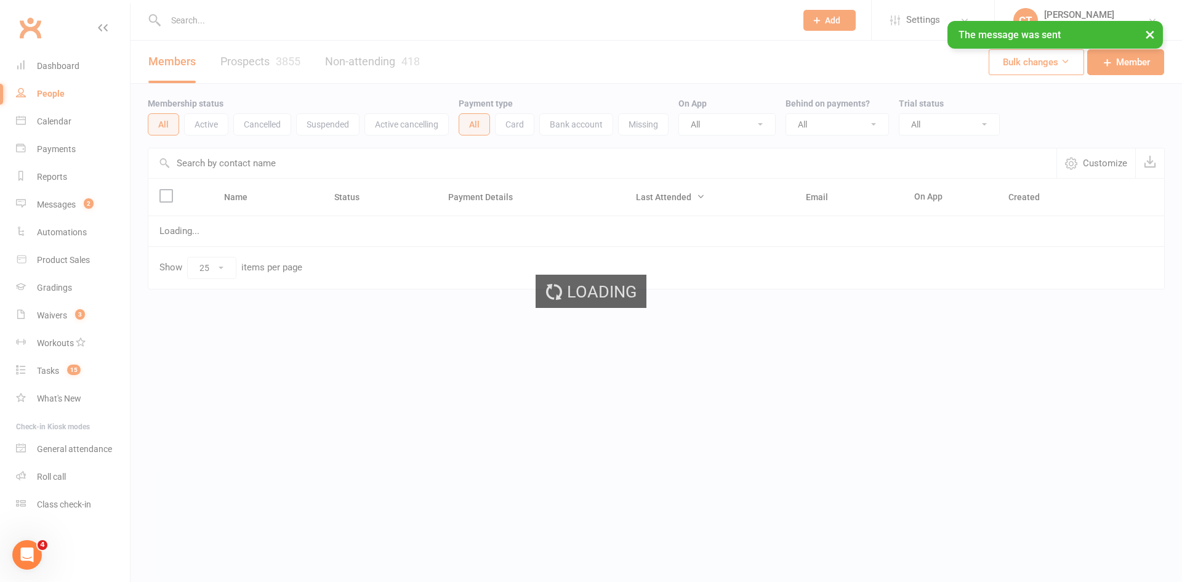
click at [55, 118] on ui-view "Prospect Member Non-attending contact Class / event Appointment Grading event T…" at bounding box center [591, 170] width 1182 height 334
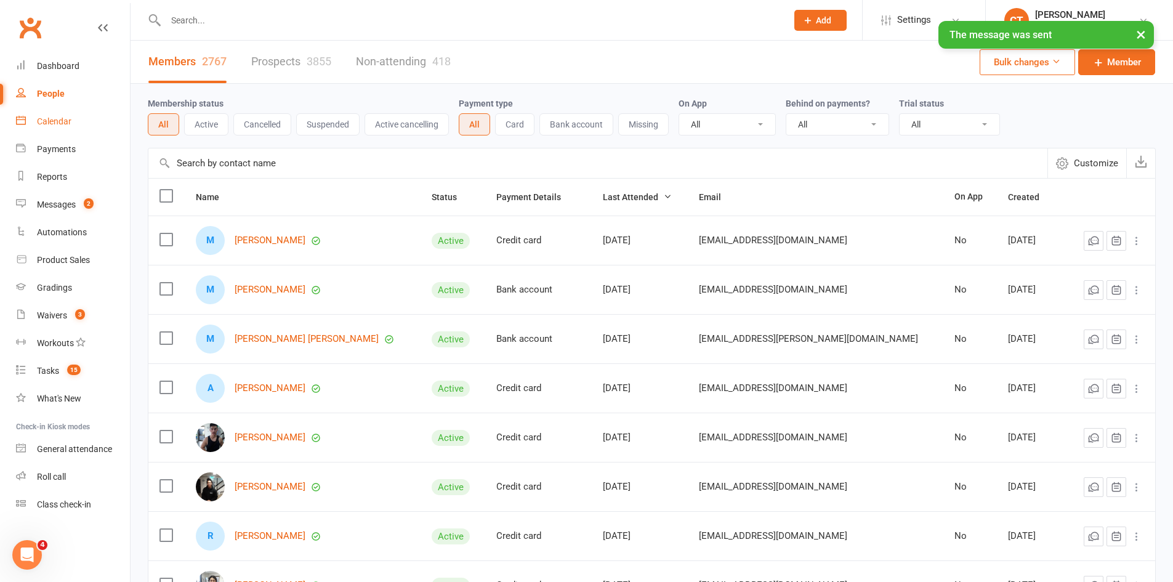
click at [55, 118] on div "Calendar" at bounding box center [54, 121] width 34 height 10
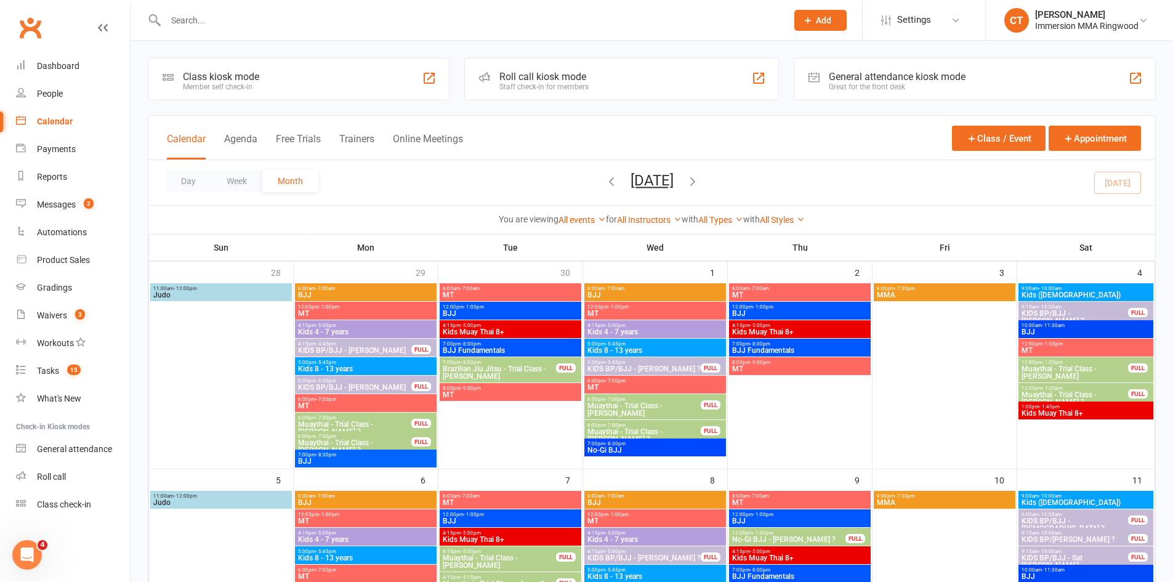
click at [270, 18] on input "text" at bounding box center [470, 20] width 616 height 17
paste input "0400021981"
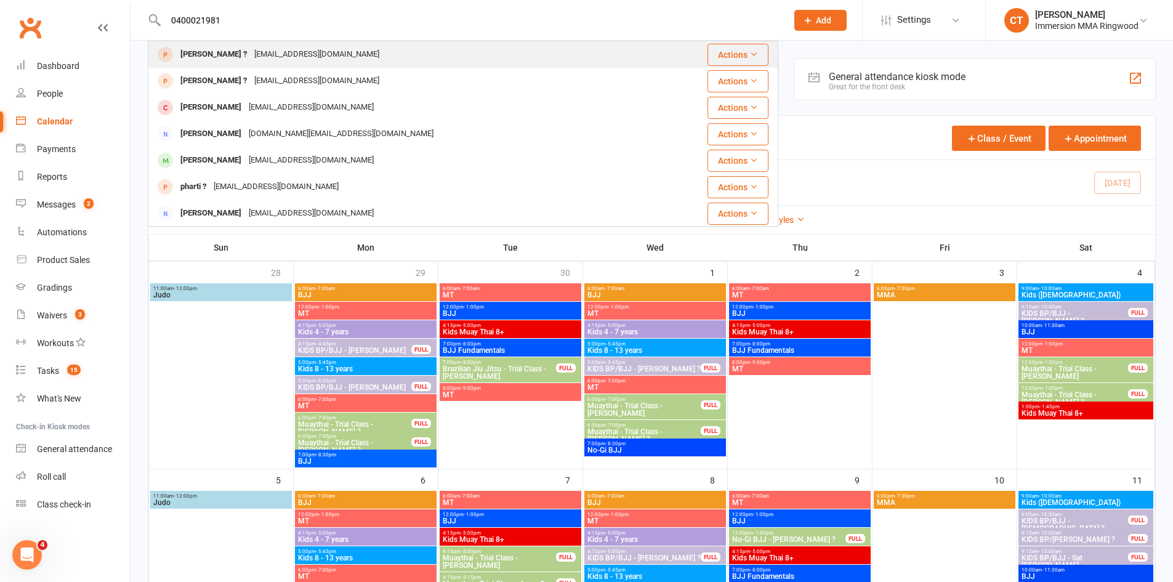
type input "0400021981"
click at [283, 52] on div "cche64@gmail.com" at bounding box center [317, 55] width 132 height 18
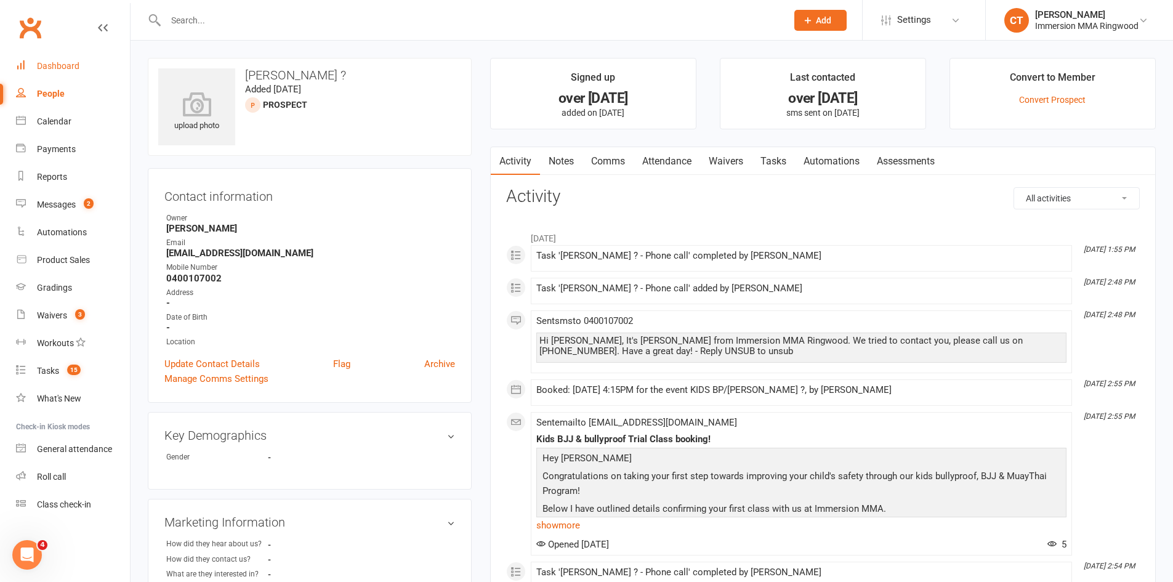
click at [88, 71] on link "Dashboard" at bounding box center [73, 66] width 114 height 28
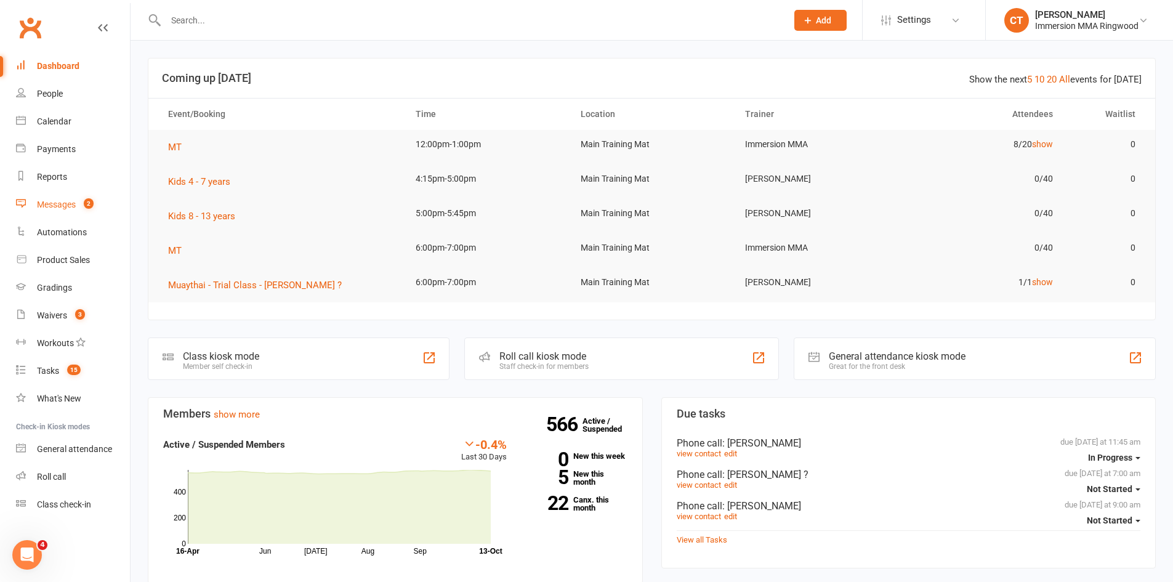
click at [79, 200] on count-badge "2" at bounding box center [86, 204] width 16 height 10
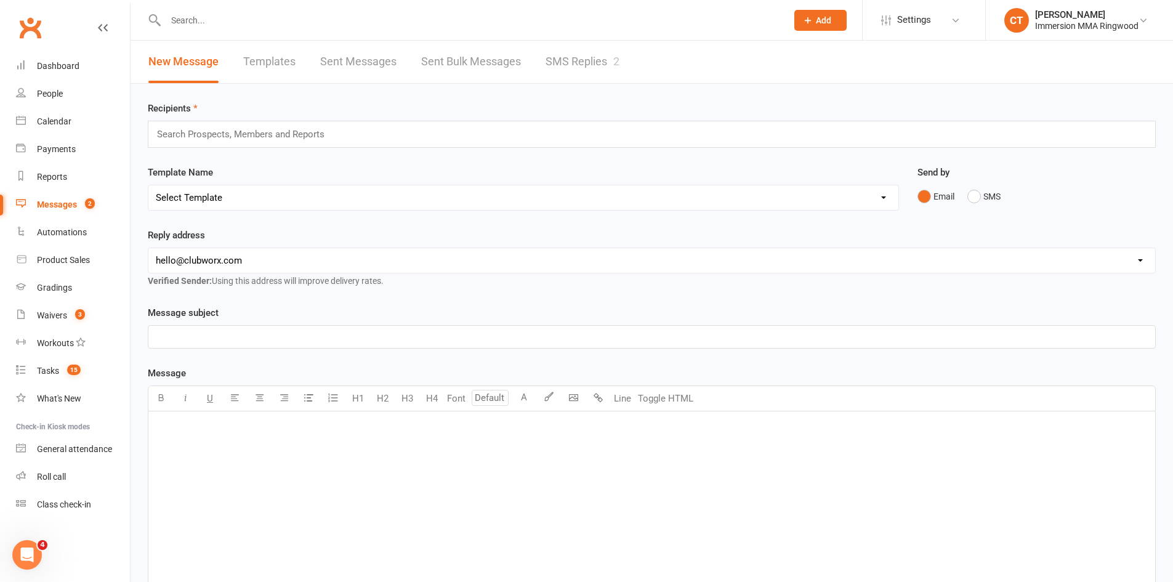
click at [572, 65] on link "SMS Replies 2" at bounding box center [582, 62] width 74 height 42
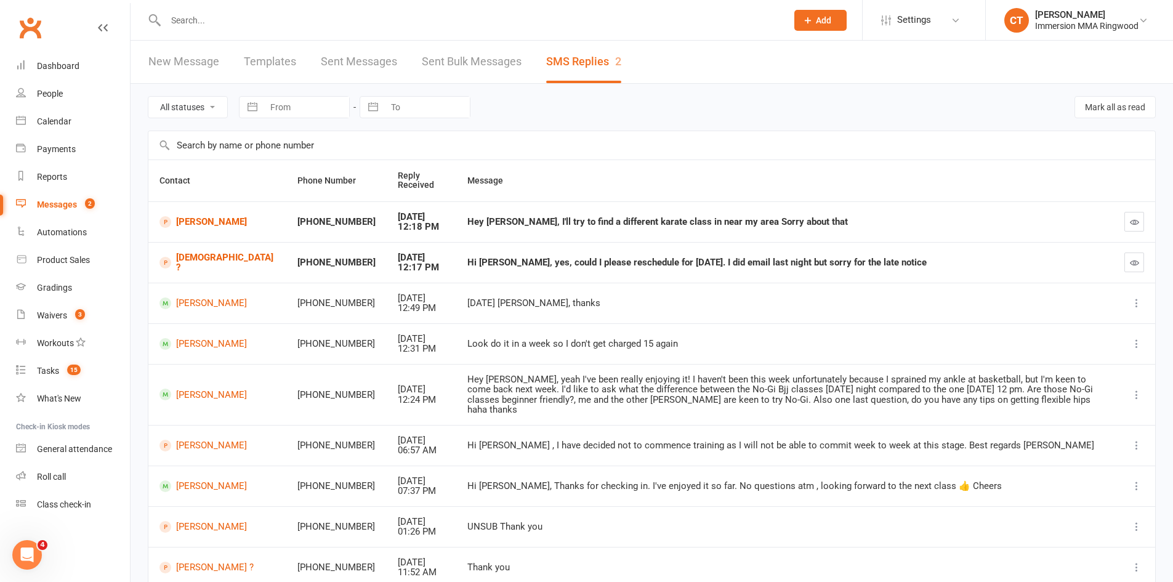
click at [806, 22] on icon at bounding box center [807, 20] width 11 height 11
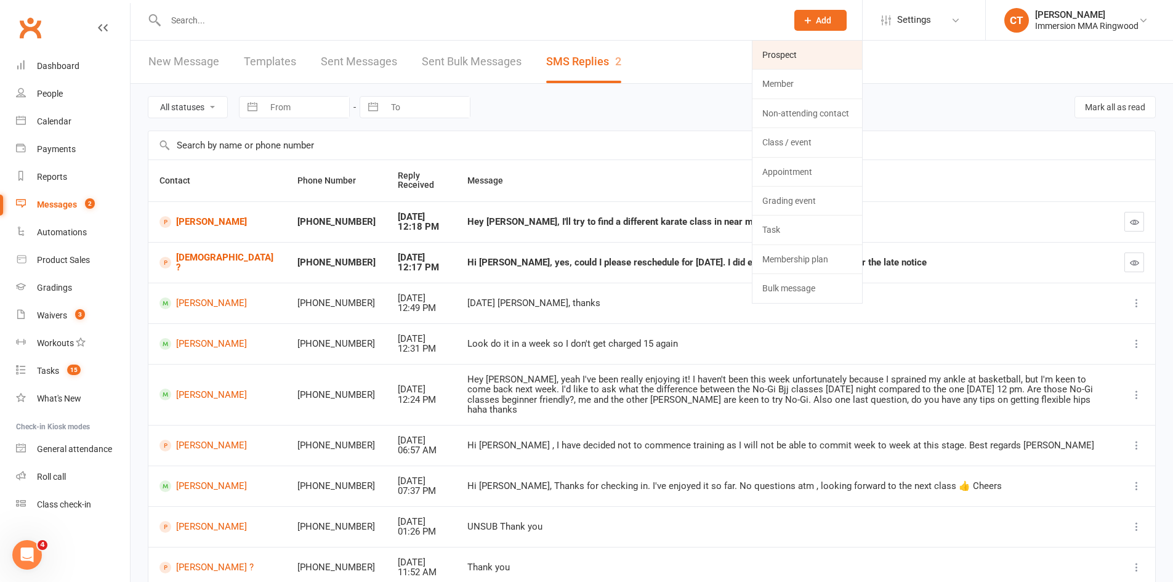
click at [809, 46] on link "Prospect" at bounding box center [807, 55] width 110 height 28
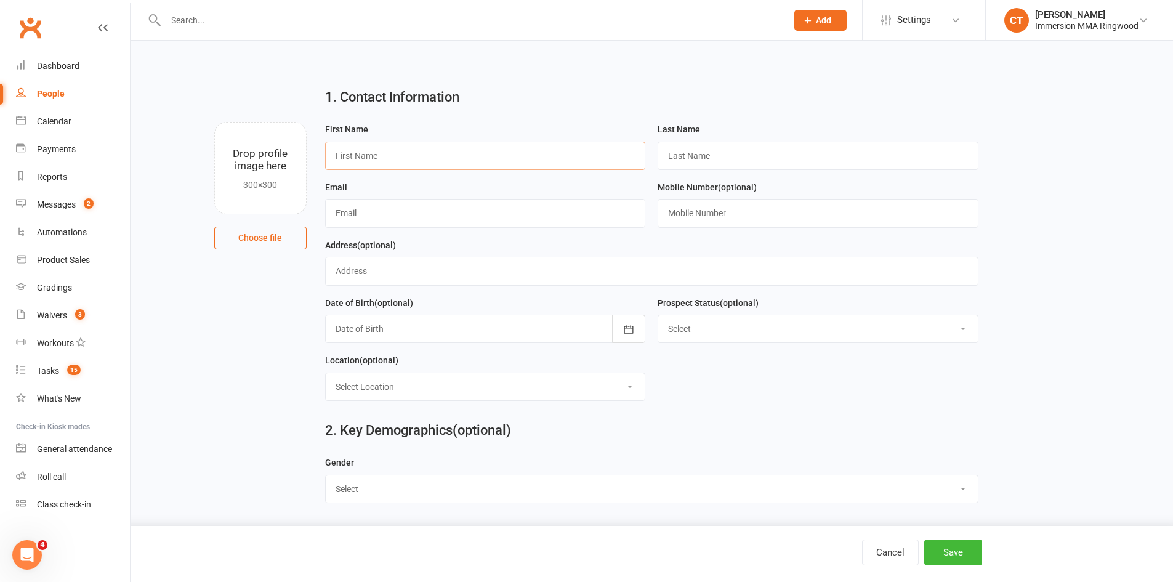
click at [423, 158] on input "text" at bounding box center [485, 156] width 321 height 28
paste input "Maisy Willis"
drag, startPoint x: 362, startPoint y: 157, endPoint x: 251, endPoint y: 139, distance: 112.2
click at [257, 122] on div "Drop profile image here 300×300 Choose file First Name Maisy Willis Last Name E…" at bounding box center [652, 122] width 1008 height 0
click at [364, 153] on input "HayleyWillis" at bounding box center [485, 156] width 321 height 28
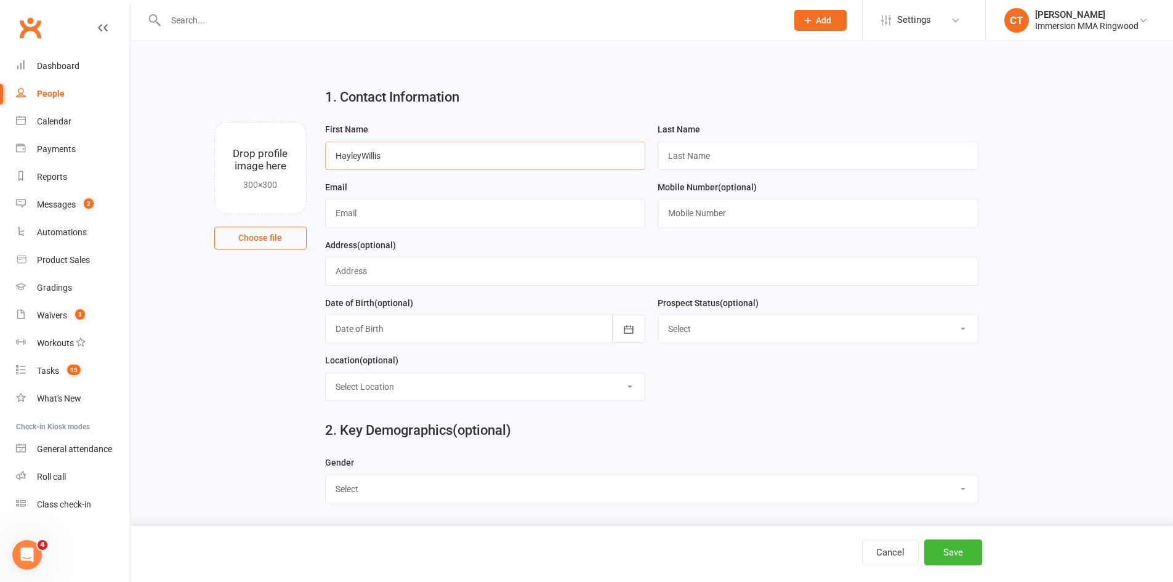
drag, startPoint x: 360, startPoint y: 154, endPoint x: 422, endPoint y: 159, distance: 61.7
click at [422, 159] on input "HayleyWillis" at bounding box center [485, 156] width 321 height 28
type input "Hayley"
click at [688, 139] on div "Last Name" at bounding box center [817, 146] width 321 height 48
paste input "Willis"
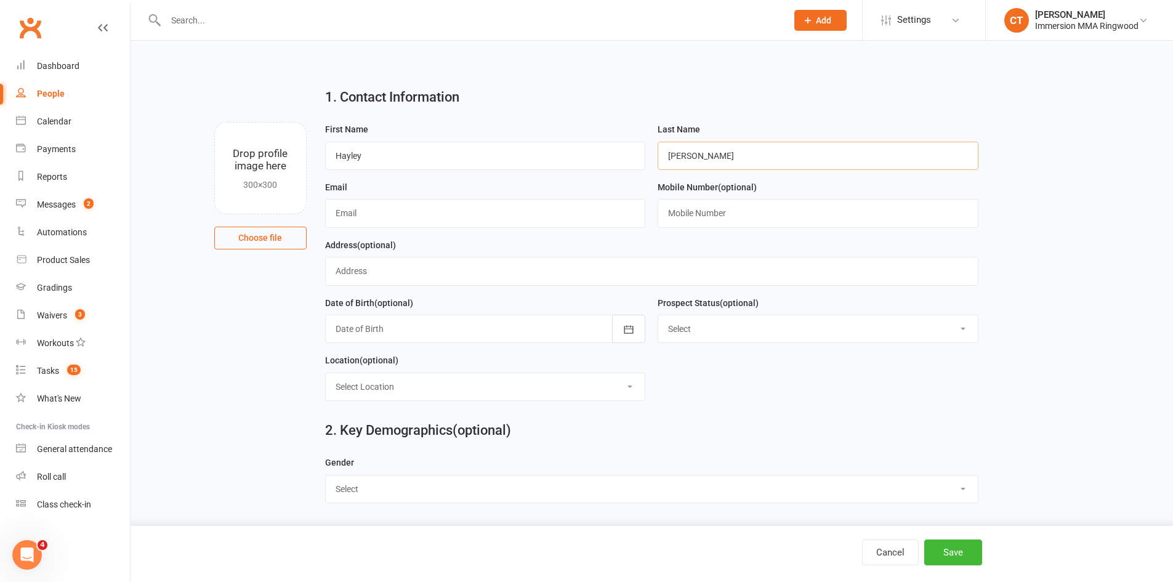
click at [688, 148] on input "Willis" at bounding box center [817, 156] width 321 height 28
type input "Willis"
paste input "0400021981"
click at [687, 220] on input "text" at bounding box center [817, 213] width 321 height 28
type input "0400021981"
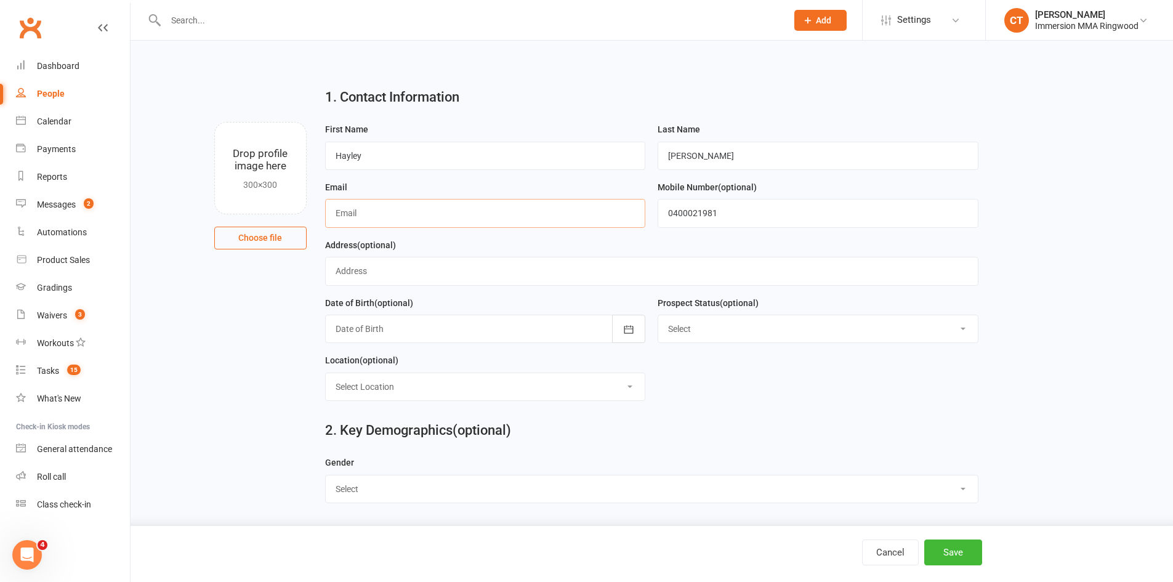
click at [383, 217] on input "text" at bounding box center [485, 213] width 321 height 28
paste input "hayswa@hotmail.com"
type input "hayswa@hotmail.com"
click at [929, 553] on button "Save" at bounding box center [953, 552] width 58 height 26
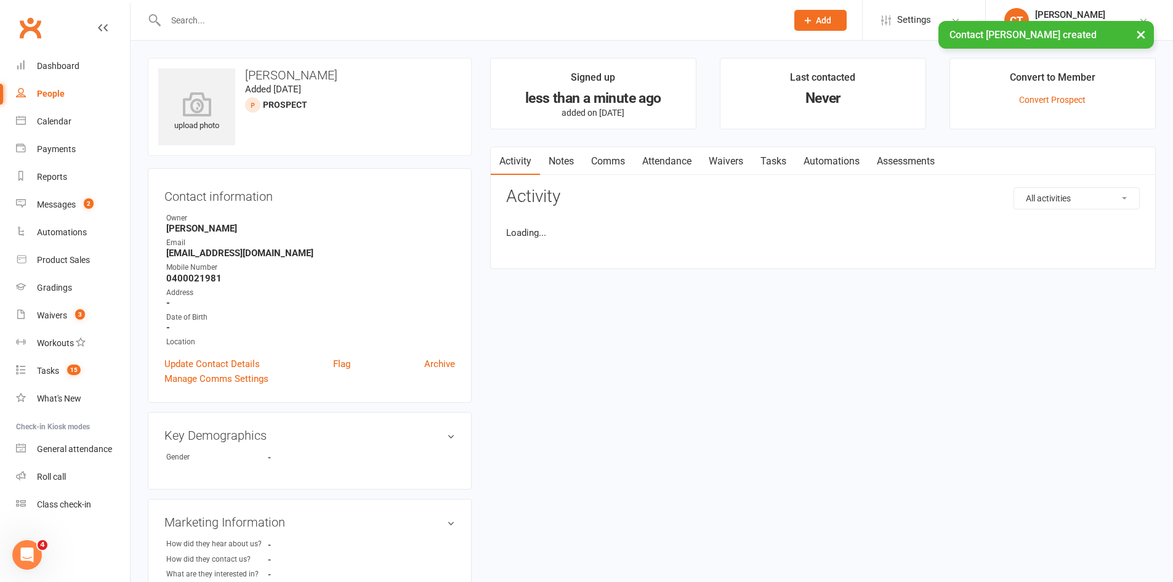
click at [537, 156] on link "Activity" at bounding box center [515, 161] width 49 height 28
drag, startPoint x: 564, startPoint y: 151, endPoint x: 825, endPoint y: 181, distance: 263.2
click at [564, 151] on link "Notes" at bounding box center [561, 161] width 42 height 28
click at [1093, 201] on button "+ New Note" at bounding box center [1106, 198] width 66 height 22
click at [929, 319] on textarea at bounding box center [822, 319] width 633 height 41
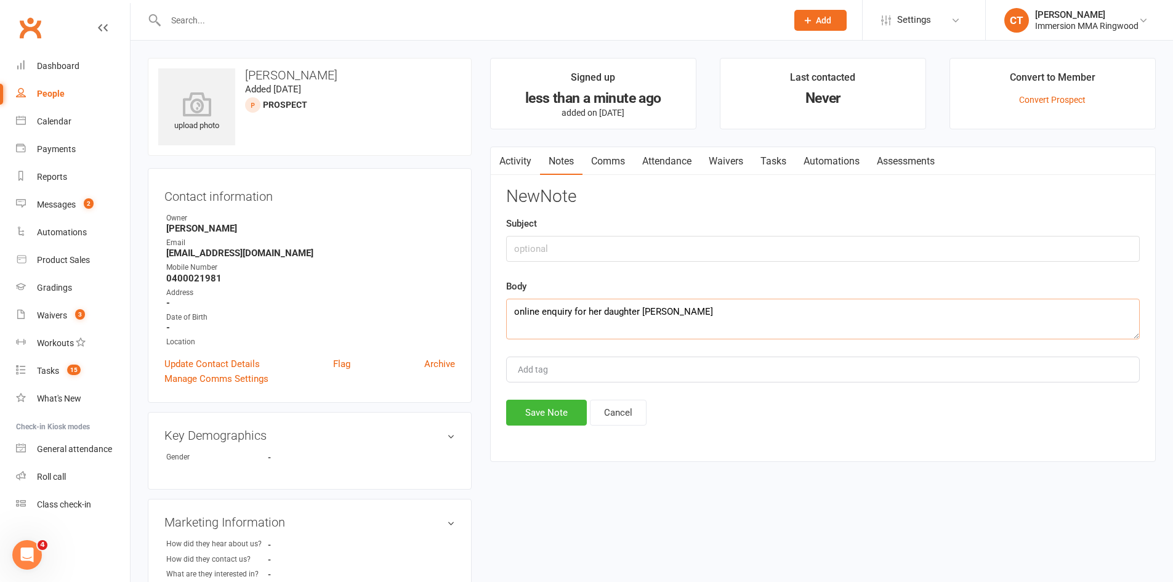
click at [665, 313] on textarea "online enquiry for her daughter Maisey" at bounding box center [822, 319] width 633 height 41
click at [687, 305] on textarea "online enquiry for her daughter Maisy" at bounding box center [822, 319] width 633 height 41
type textarea "online enquiry for her daughter Maisy. Coming in today at 5pm. Says she has a f…"
click at [543, 407] on button "Save Note" at bounding box center [546, 412] width 81 height 26
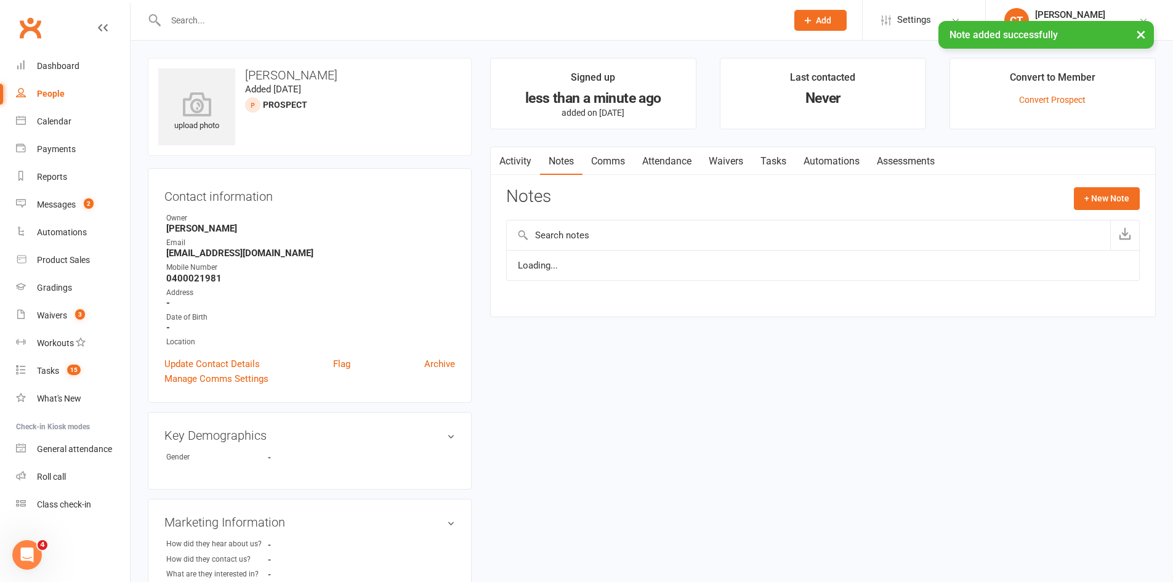
click at [780, 162] on link "Tasks" at bounding box center [773, 161] width 43 height 28
click at [668, 162] on link "Attendance" at bounding box center [666, 161] width 66 height 28
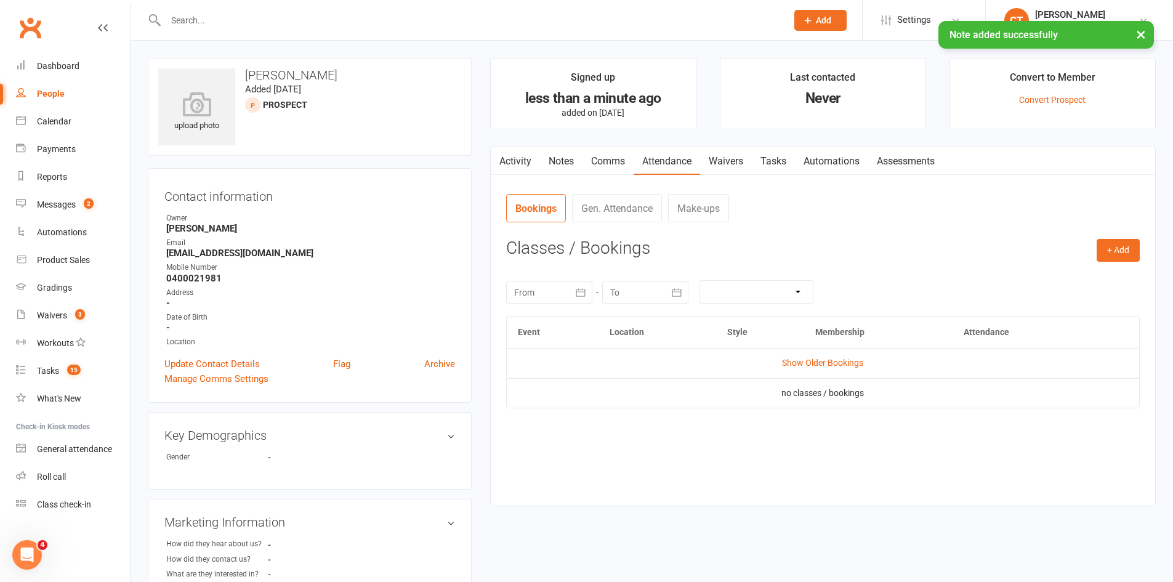
click at [1121, 266] on div "+ Add Book Event Add Appointment Book a Friend Classes / Bookings October 2025 …" at bounding box center [822, 363] width 633 height 248
click at [1120, 255] on button "+ Add" at bounding box center [1117, 250] width 43 height 22
click at [1093, 303] on link "Add Appointment" at bounding box center [1078, 303] width 122 height 25
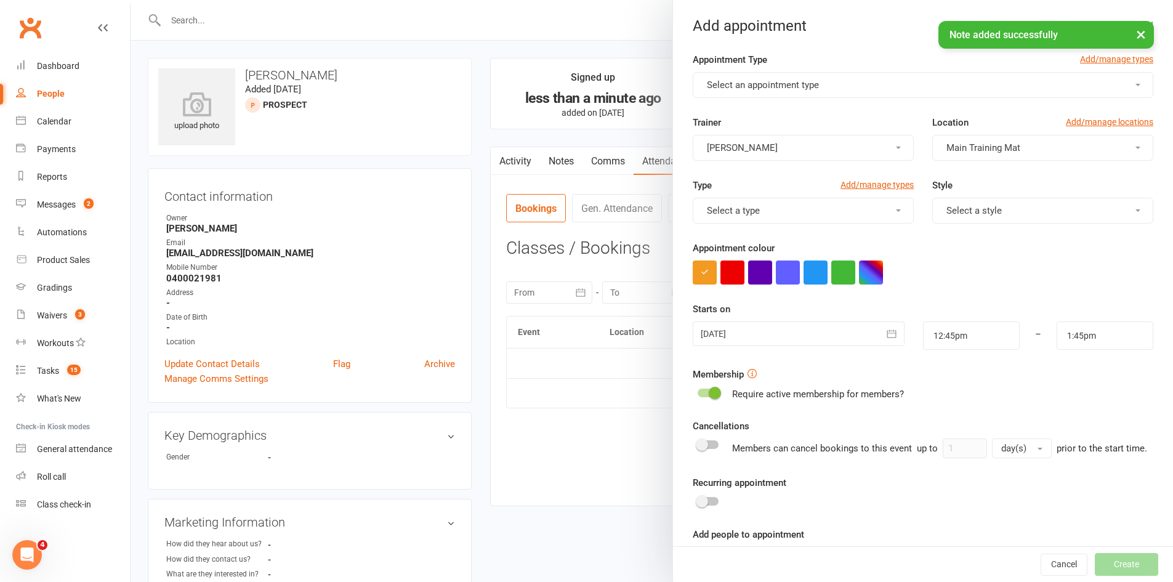
click at [790, 73] on button "Select an appointment type" at bounding box center [922, 85] width 460 height 26
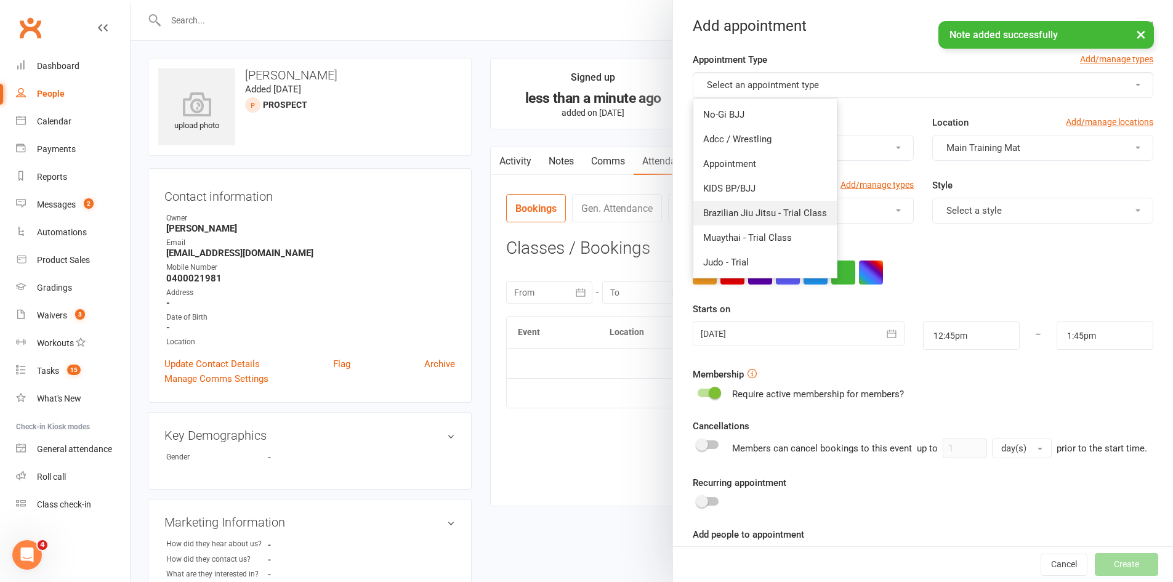
click at [724, 222] on link "Brazilian Jiu Jitsu - Trial Class" at bounding box center [764, 213] width 143 height 25
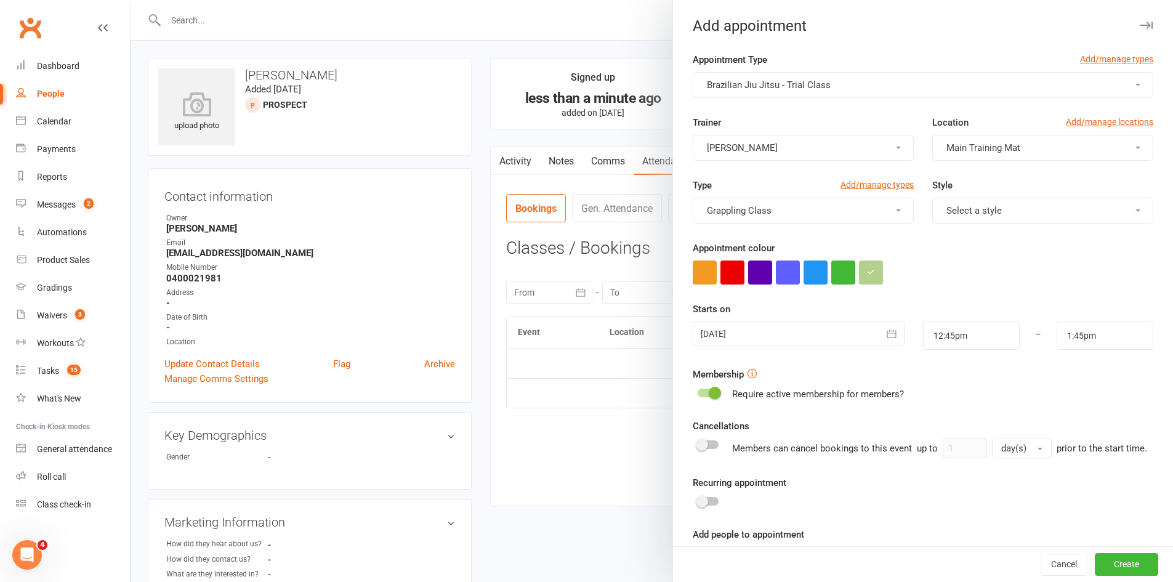
click at [742, 74] on button "Brazilian Jiu Jitsu - Trial Class" at bounding box center [922, 85] width 460 height 26
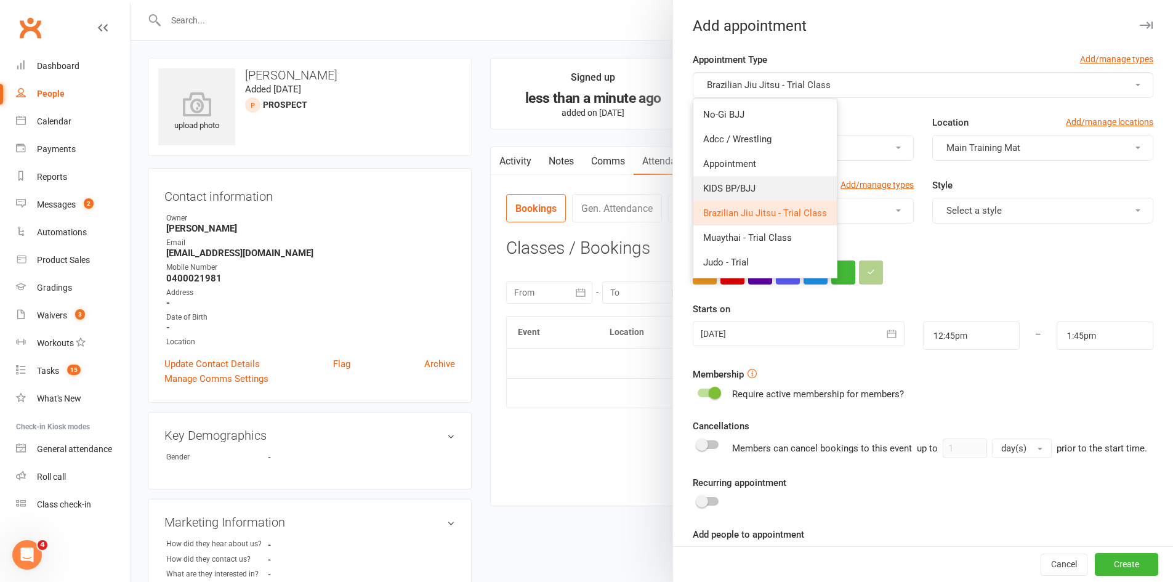
click at [737, 186] on span "KIDS BP/BJJ" at bounding box center [729, 188] width 52 height 11
type input "1:30pm"
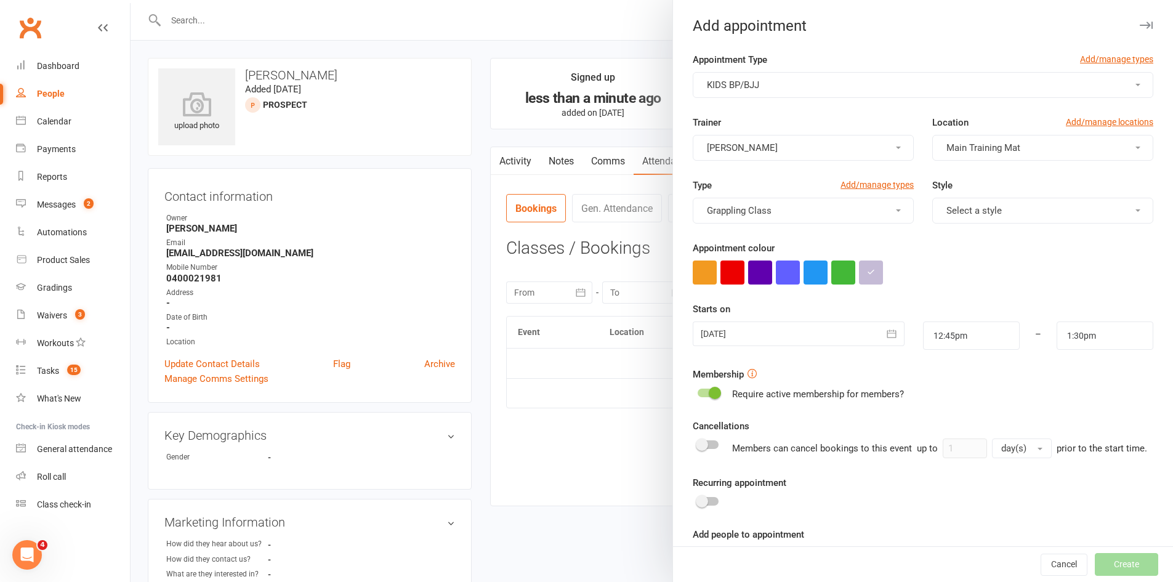
click at [742, 328] on div at bounding box center [797, 333] width 211 height 25
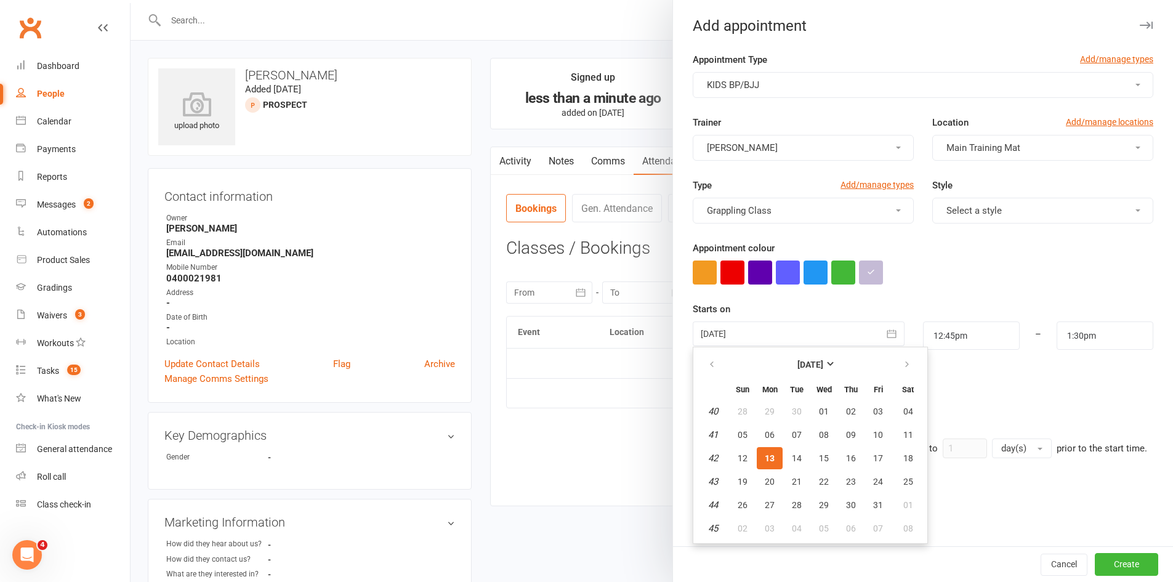
click at [774, 453] on button "13" at bounding box center [769, 458] width 26 height 22
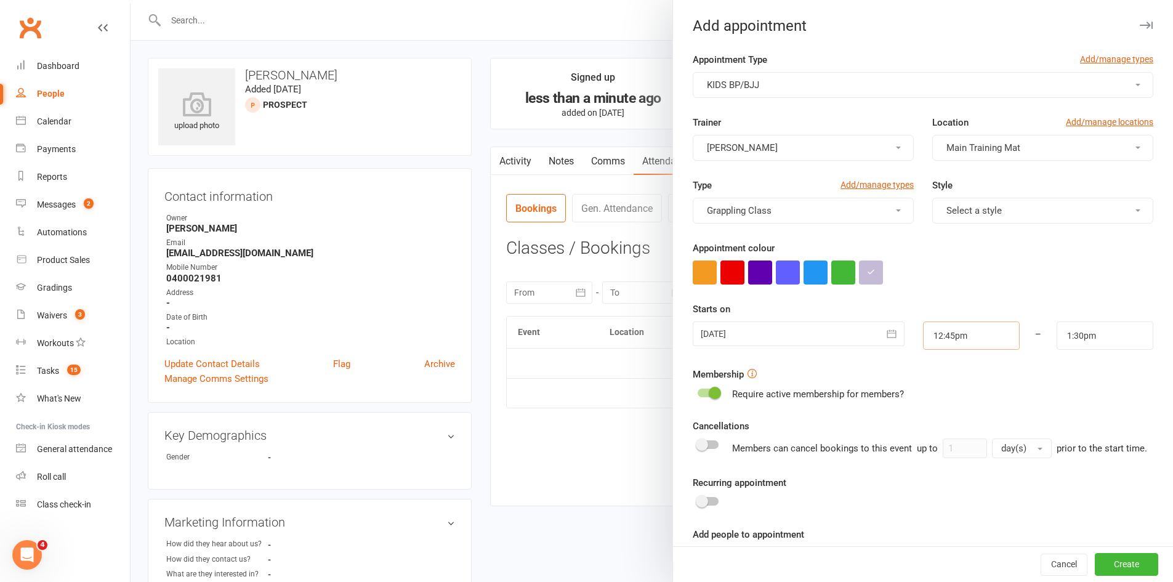
click at [957, 327] on input "12:45pm" at bounding box center [971, 335] width 97 height 28
click at [929, 386] on li "4:45pm" at bounding box center [952, 377] width 59 height 18
click at [939, 339] on input "4:45pm" at bounding box center [971, 335] width 97 height 28
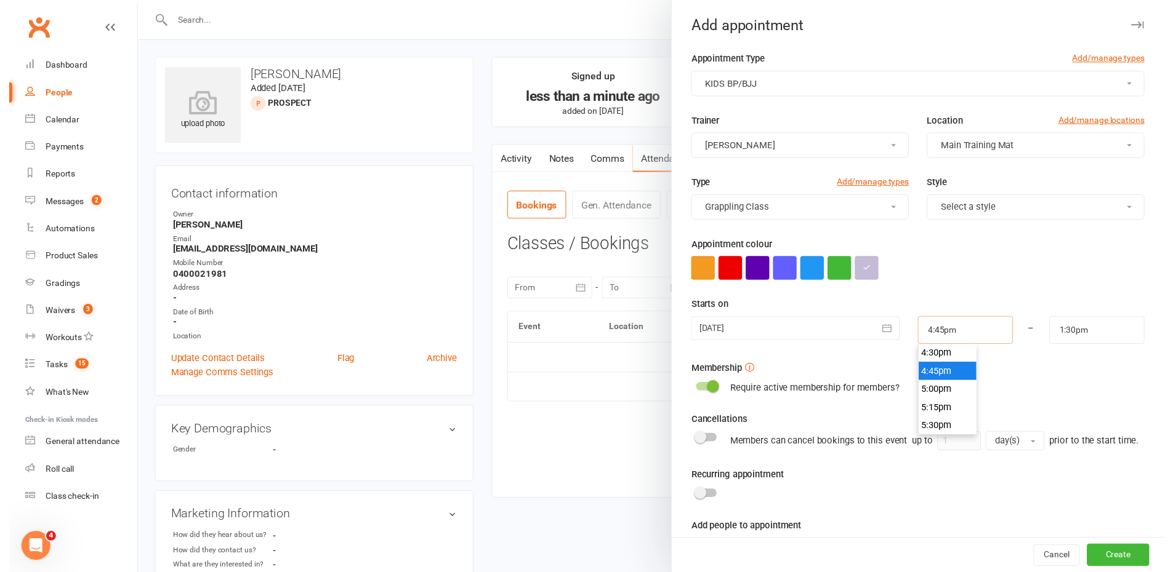
scroll to position [1219, 0]
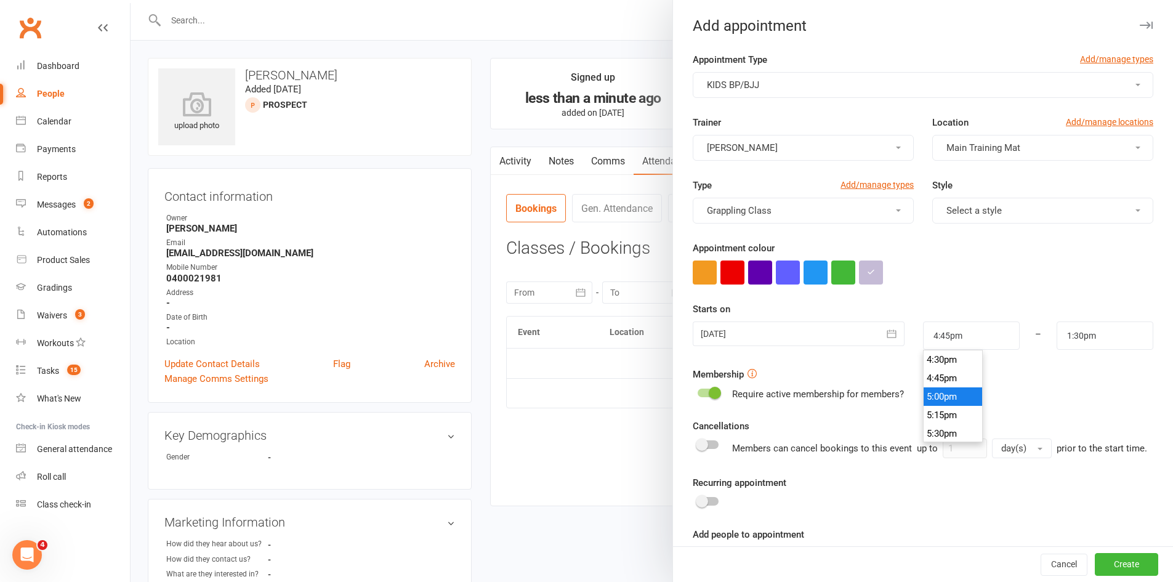
type input "5:00pm"
click at [931, 395] on li "5:00pm" at bounding box center [952, 396] width 59 height 18
click at [1109, 570] on button "Create" at bounding box center [1125, 564] width 63 height 22
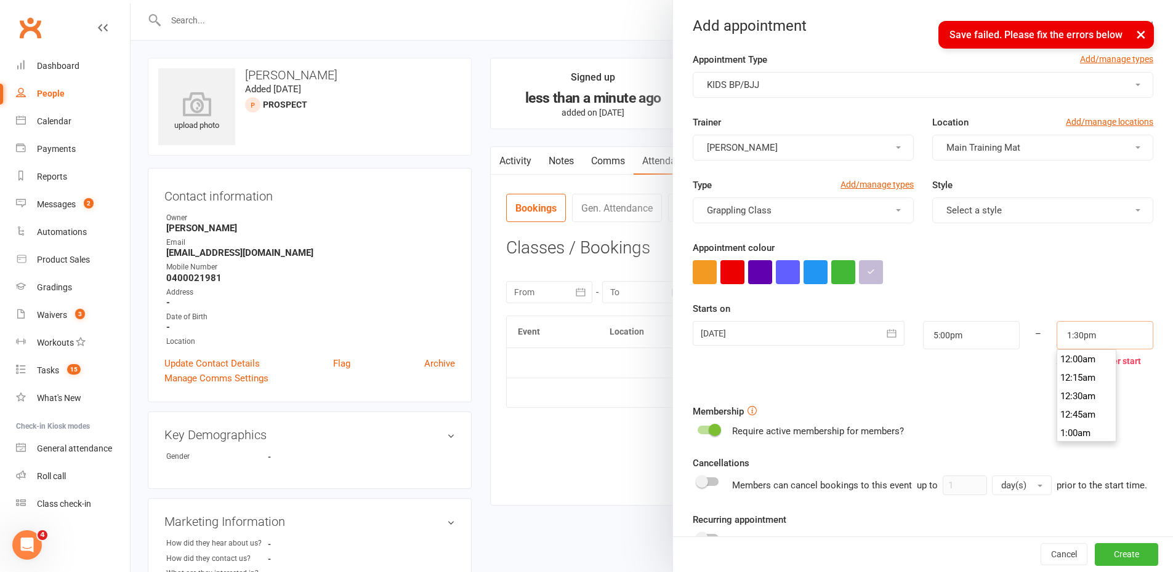
drag, startPoint x: 1080, startPoint y: 343, endPoint x: 1049, endPoint y: 345, distance: 30.8
click at [1076, 341] on input "1:30pm" at bounding box center [1104, 335] width 97 height 28
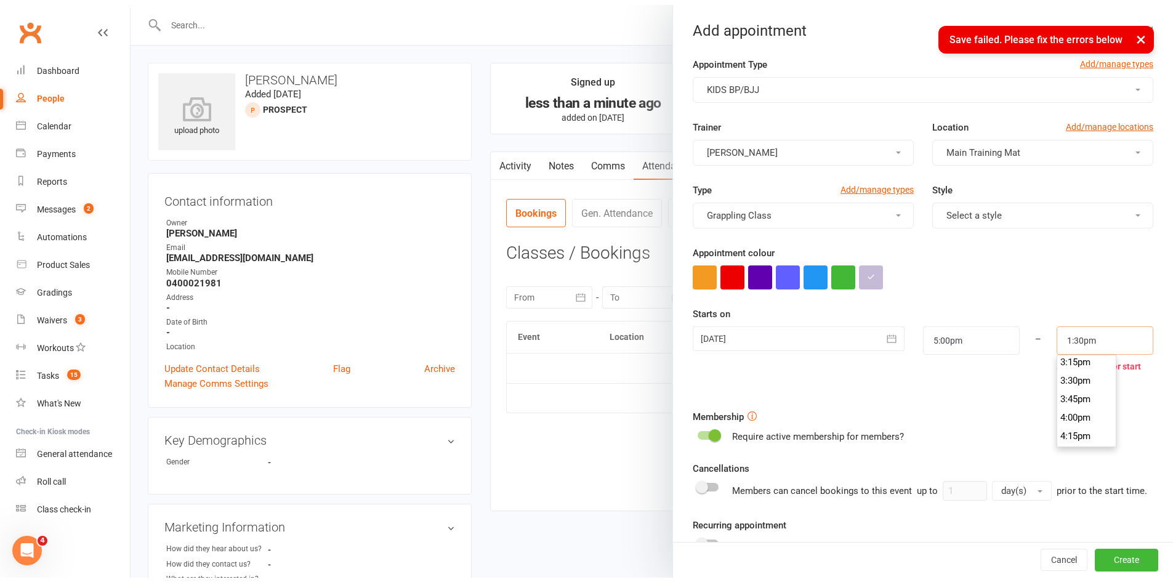
scroll to position [1275, 0]
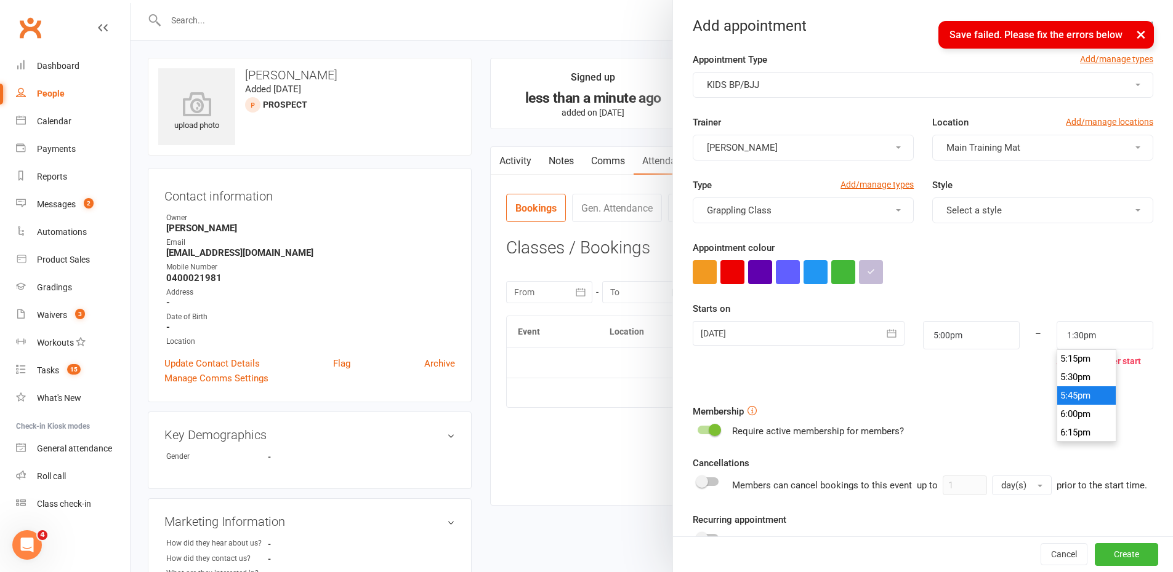
type input "5:45pm"
click at [1069, 388] on li "5:45pm" at bounding box center [1086, 396] width 59 height 18
click at [1117, 563] on button "Create" at bounding box center [1125, 555] width 63 height 22
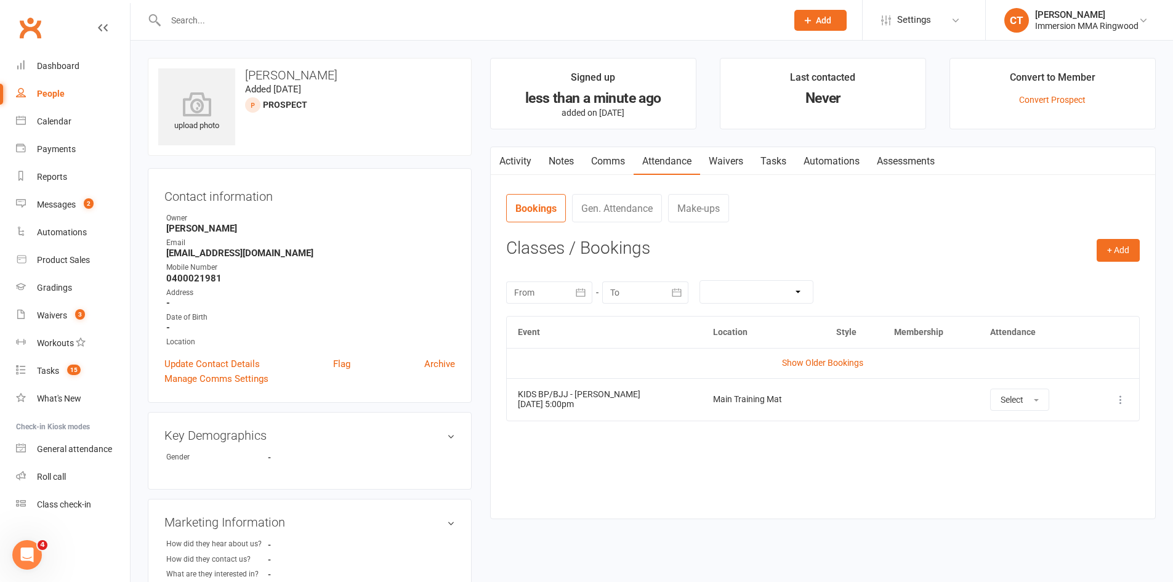
drag, startPoint x: 609, startPoint y: 150, endPoint x: 607, endPoint y: 167, distance: 16.7
click at [609, 151] on link "Comms" at bounding box center [607, 161] width 51 height 28
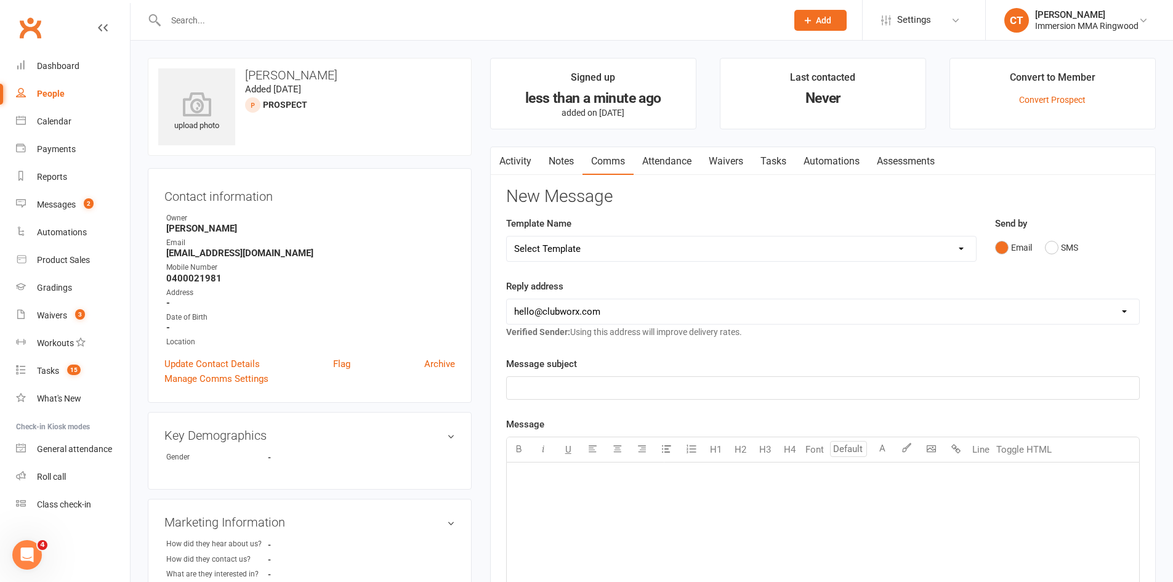
click at [583, 249] on select "Select Template [SMS] Chris - Call back message [SMS] Mark- Call back message […" at bounding box center [741, 248] width 469 height 25
select select "12"
click at [507, 236] on select "Select Template [SMS] Chris - Call back message [SMS] Mark- Call back message […" at bounding box center [741, 248] width 469 height 25
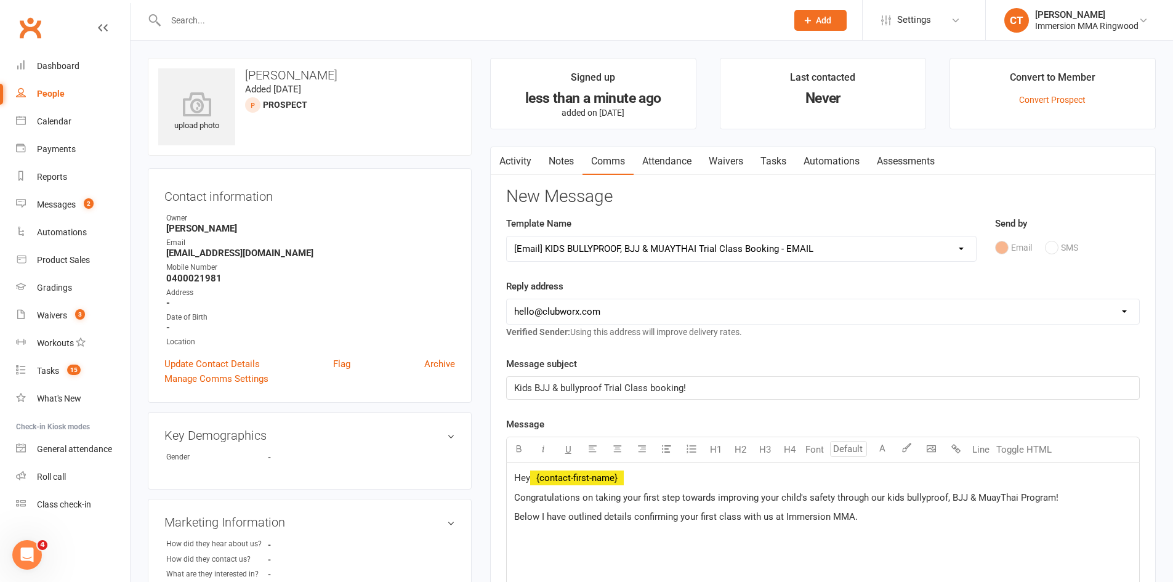
click at [575, 320] on select "hello@clubworx.com ringwood@immersionmma.com.au david@immersionmma.com.au lee@i…" at bounding box center [823, 311] width 632 height 25
select select "1"
click at [507, 299] on select "hello@clubworx.com ringwood@immersionmma.com.au david@immersionmma.com.au lee@i…" at bounding box center [823, 311] width 632 height 25
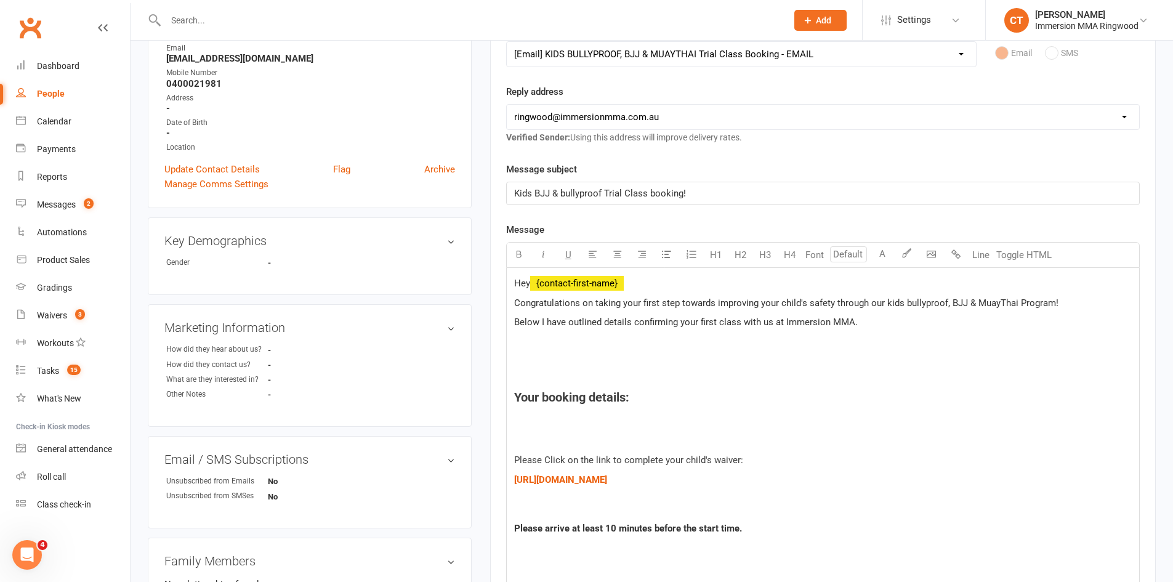
scroll to position [205, 0]
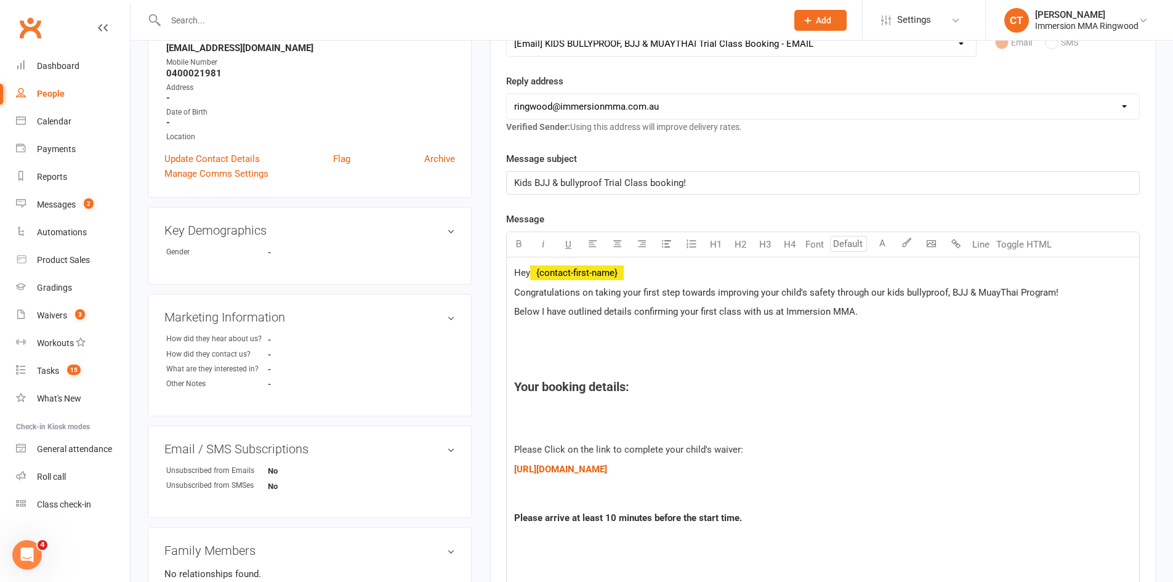
click at [648, 390] on h4 "Your booking details:" at bounding box center [822, 387] width 617 height 14
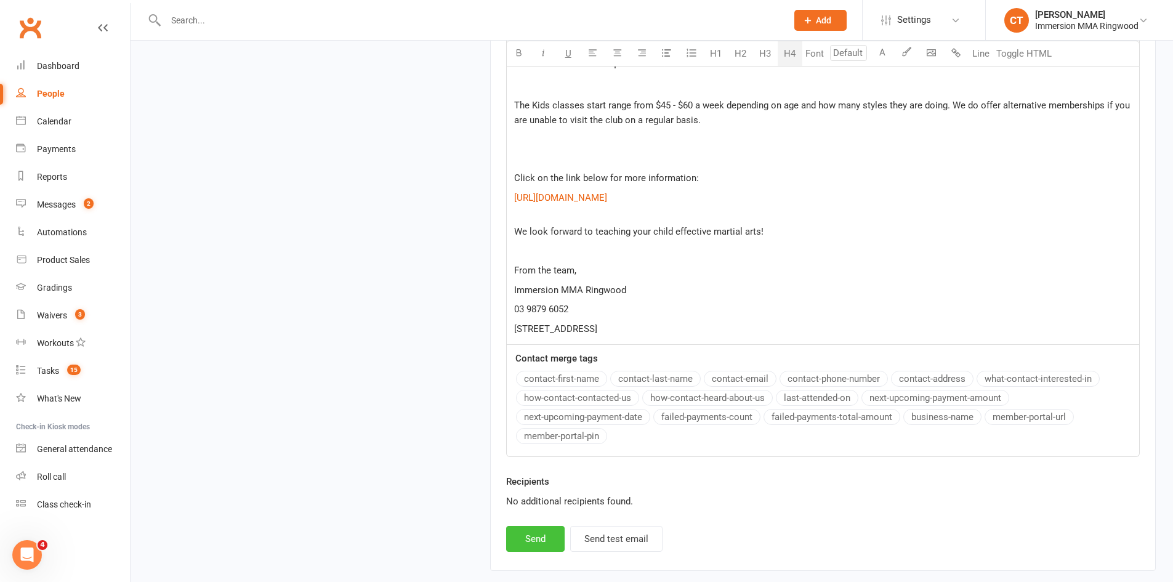
click at [552, 533] on button "Send" at bounding box center [535, 539] width 58 height 26
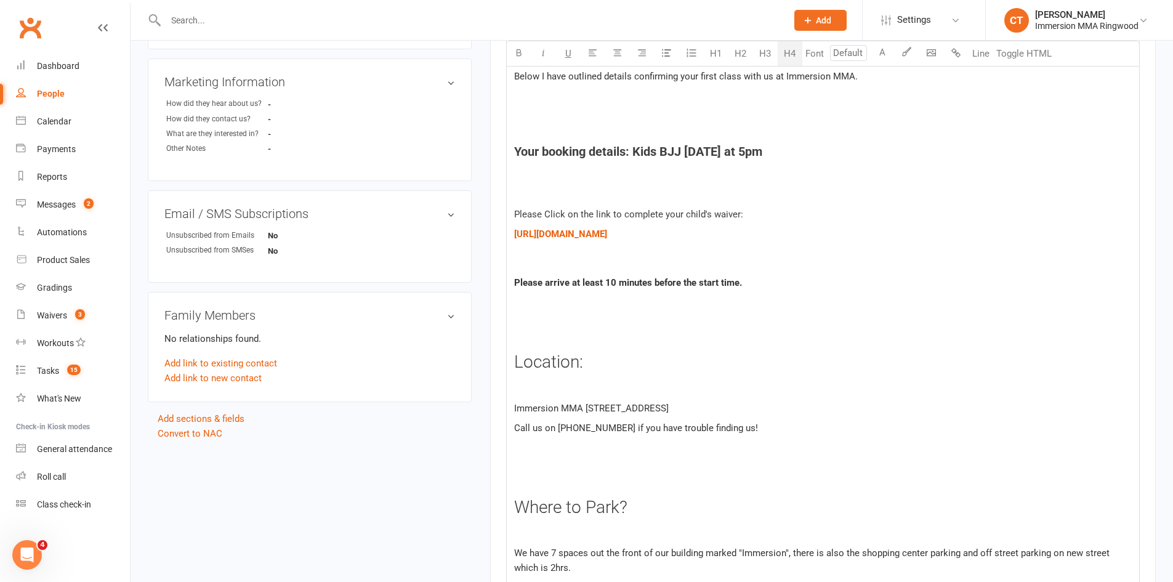
scroll to position [0, 0]
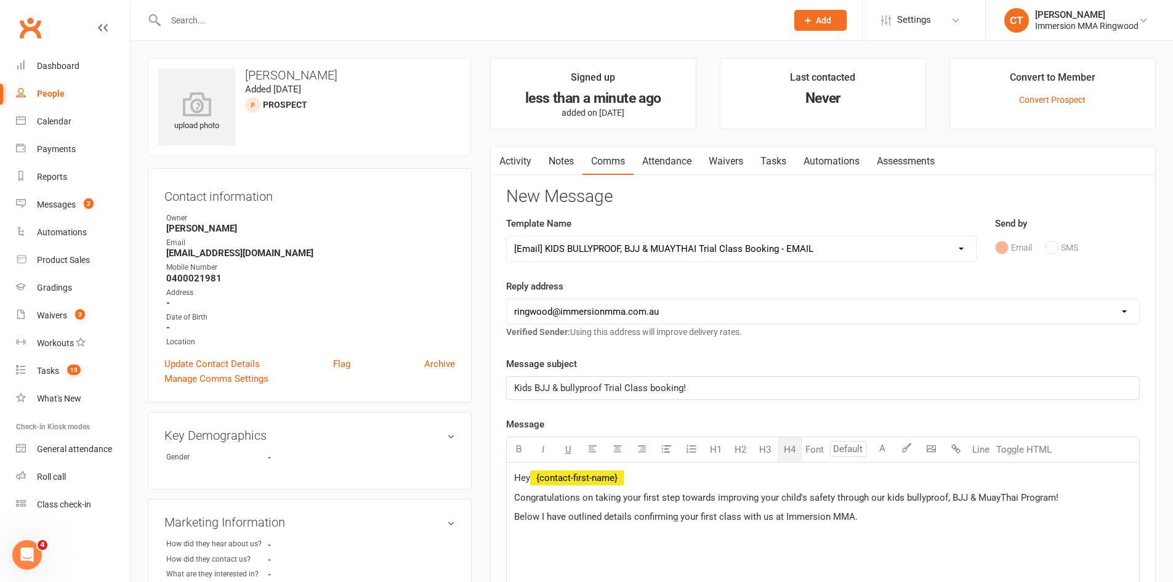
select select
select select "0"
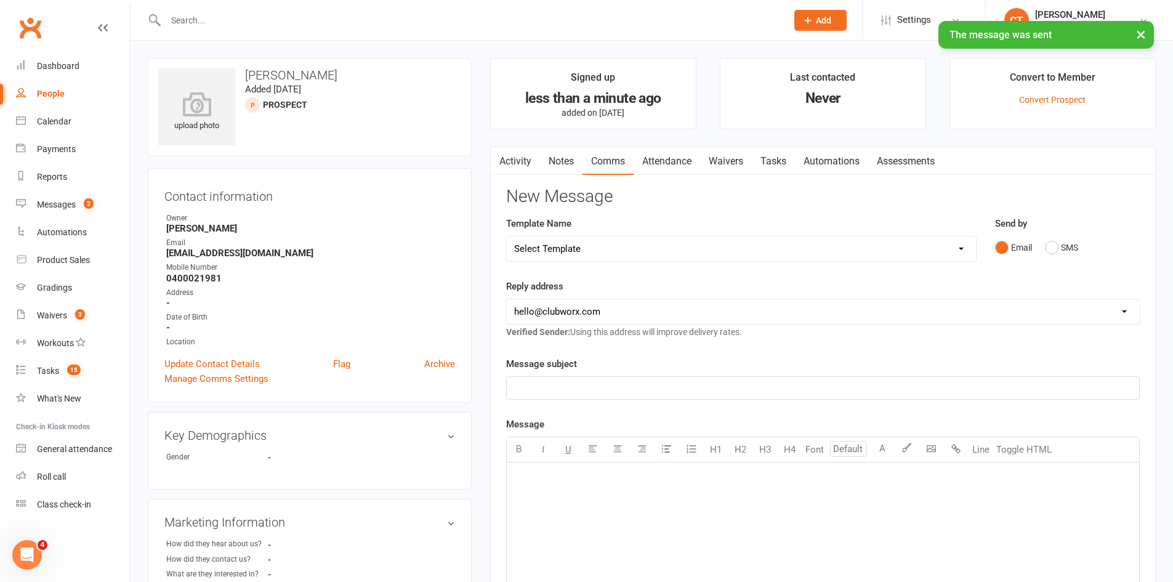
click at [763, 156] on link "Tasks" at bounding box center [773, 161] width 43 height 28
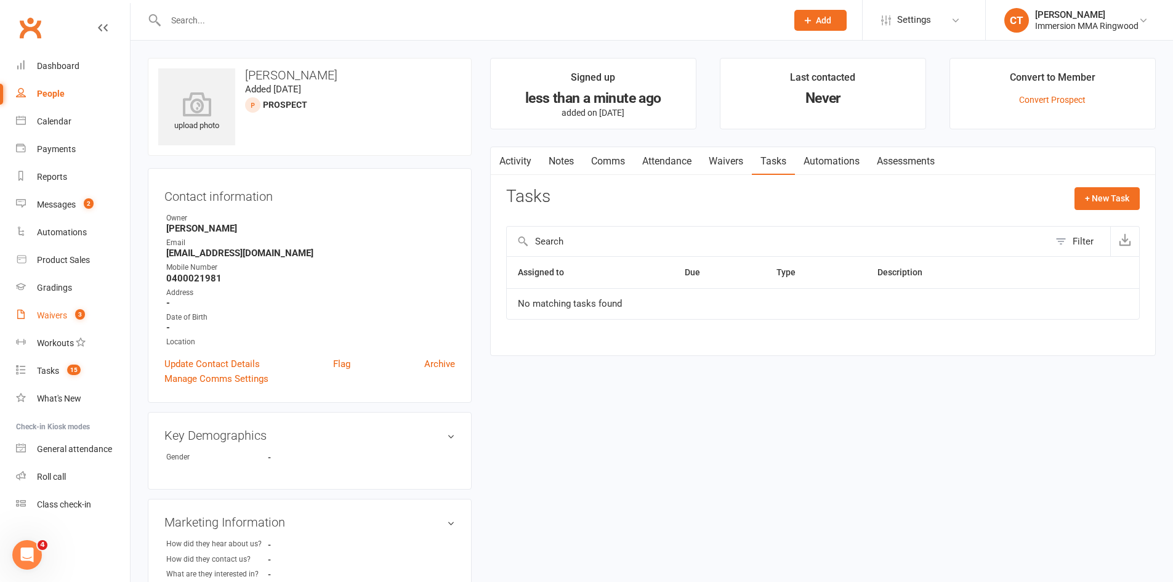
drag, startPoint x: 56, startPoint y: 323, endPoint x: 59, endPoint y: 311, distance: 11.5
click at [56, 323] on link "Waivers 3" at bounding box center [73, 316] width 114 height 28
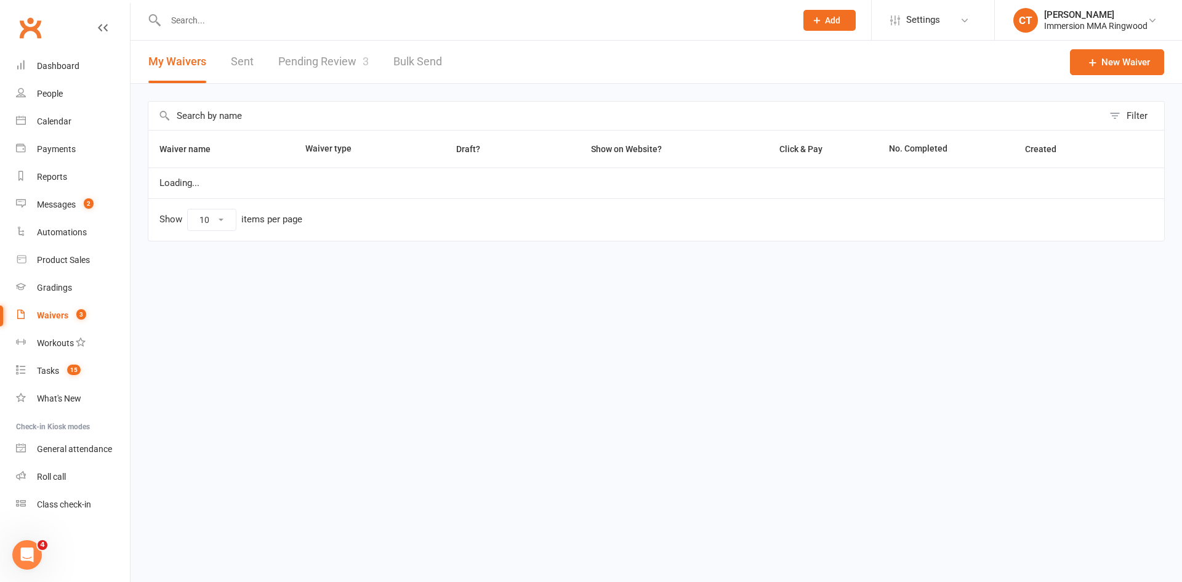
select select "25"
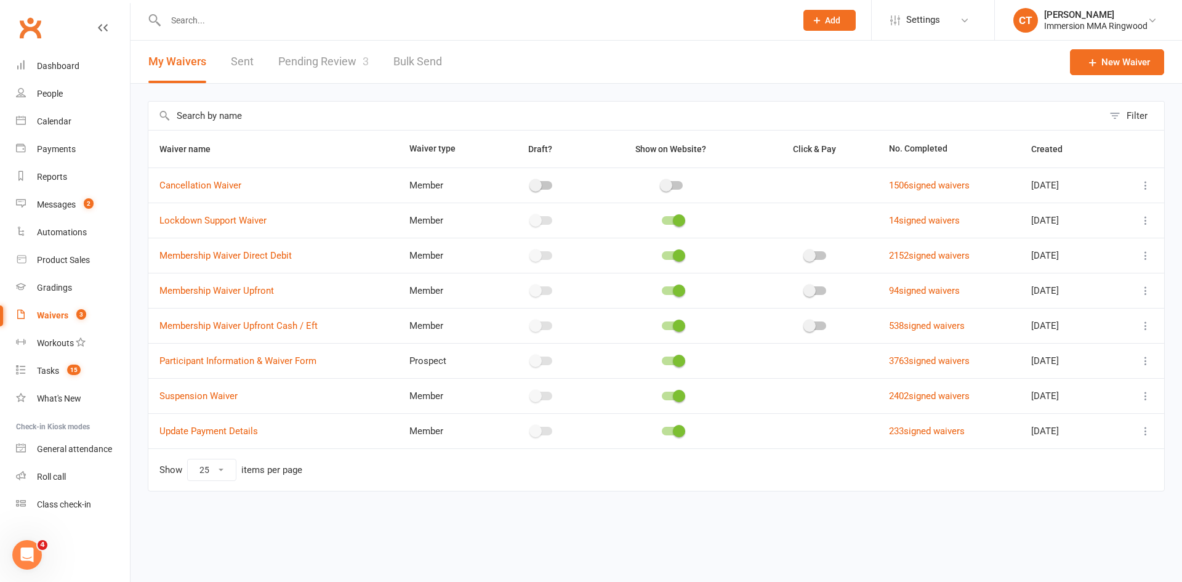
click at [1147, 183] on icon at bounding box center [1145, 185] width 12 height 12
click at [1091, 257] on link "Copy external link to clipboard" at bounding box center [1080, 258] width 145 height 25
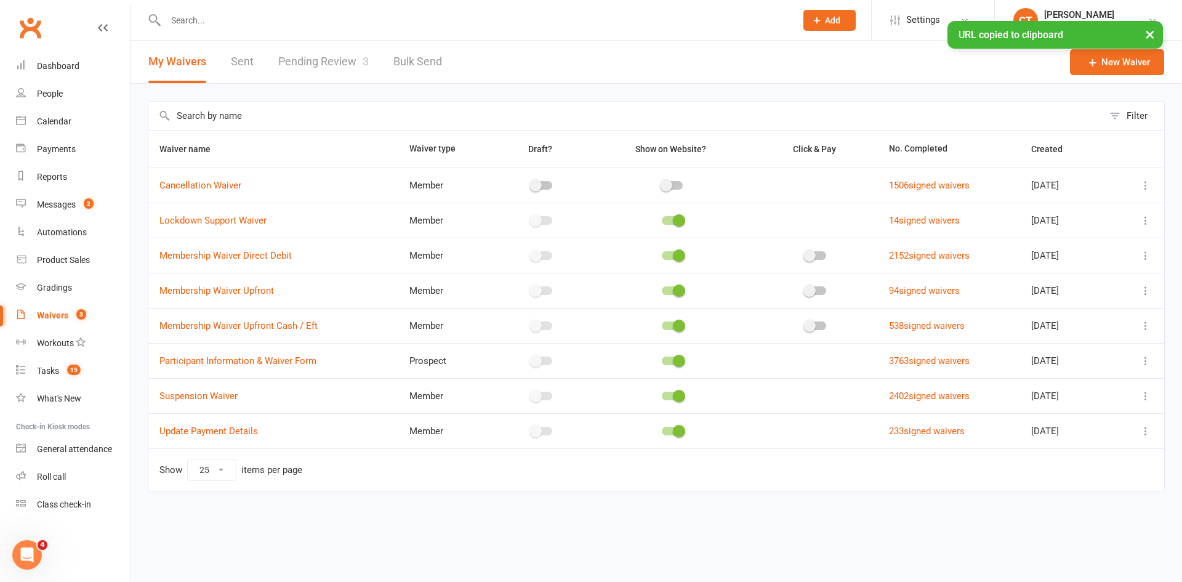
click at [255, 21] on div "× URL copied to clipboard" at bounding box center [583, 21] width 1166 height 0
click at [251, 17] on input "text" at bounding box center [474, 20] width 625 height 17
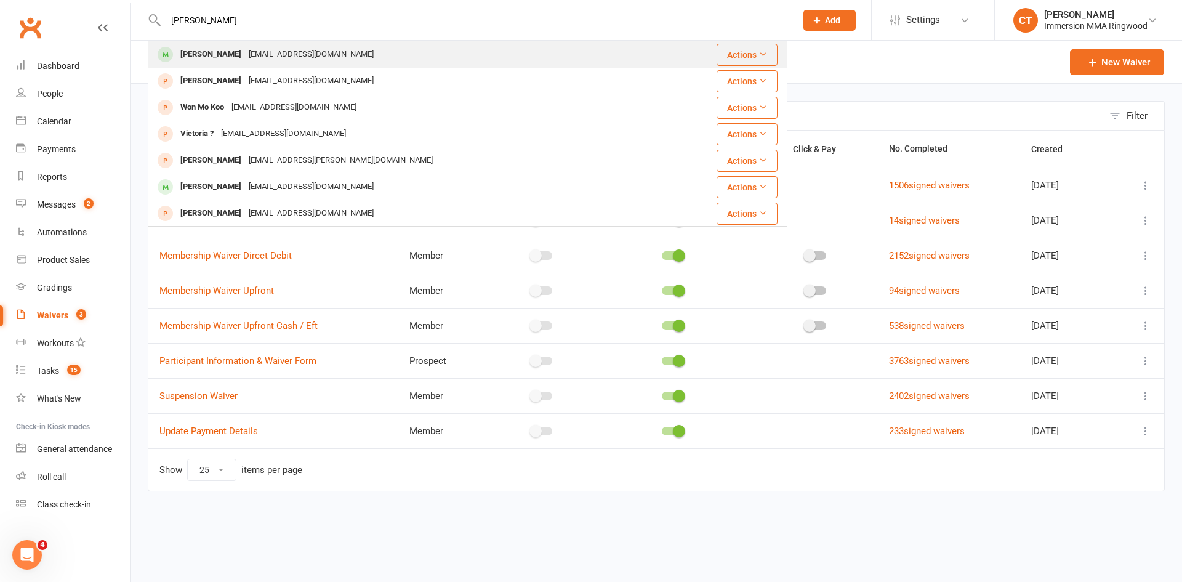
type input "victor koo"
click at [254, 53] on div "auswebseller@gmail.com" at bounding box center [311, 55] width 132 height 18
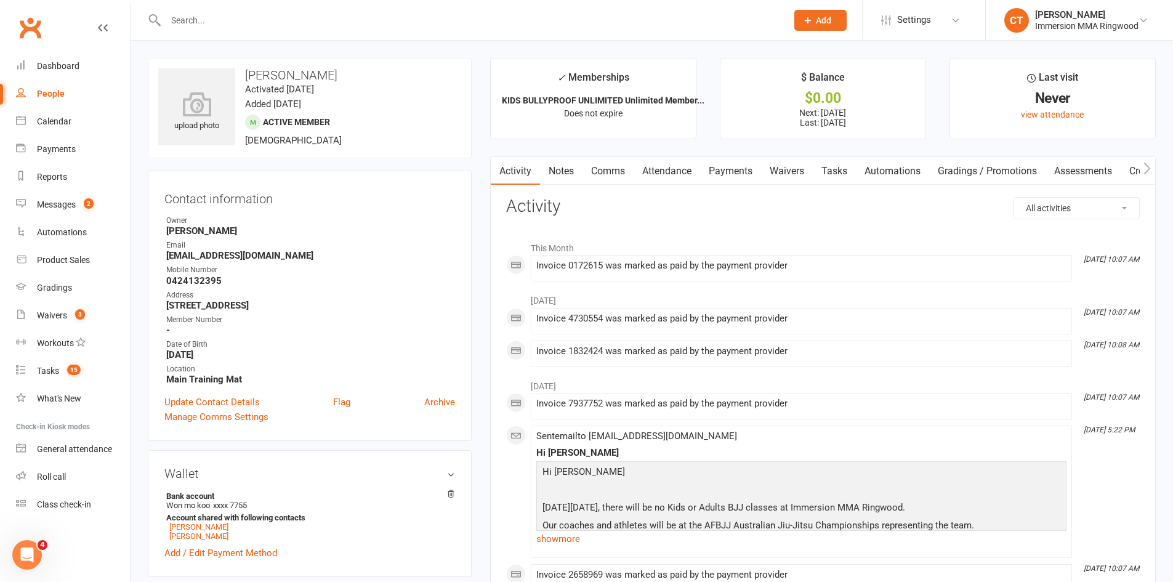
click at [732, 168] on link "Payments" at bounding box center [730, 171] width 61 height 28
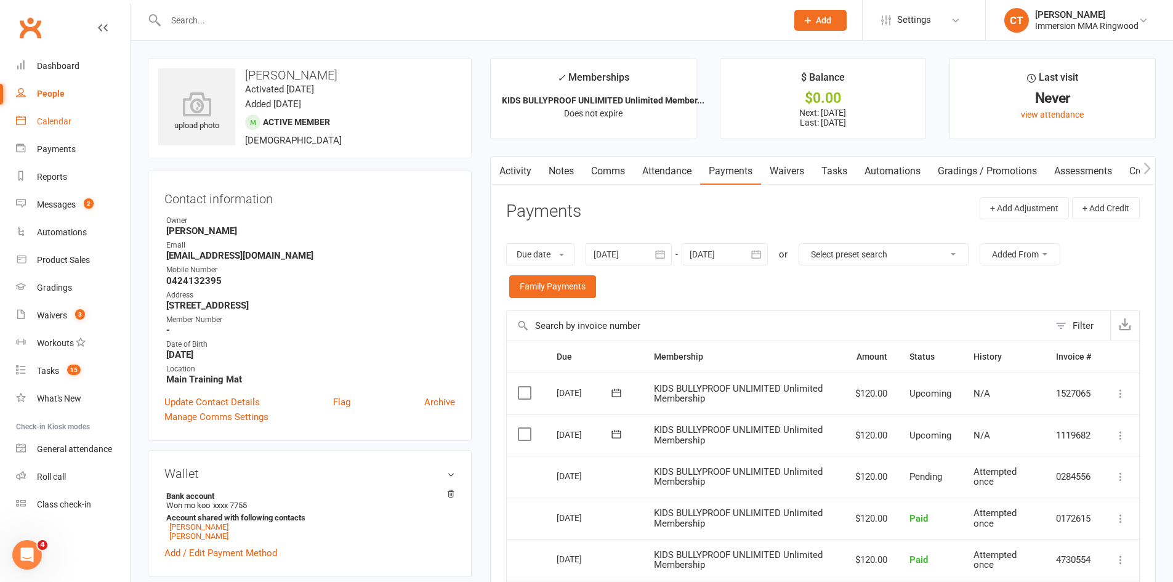
drag, startPoint x: 569, startPoint y: 170, endPoint x: 787, endPoint y: 177, distance: 218.6
click at [569, 170] on link "Notes" at bounding box center [561, 171] width 42 height 28
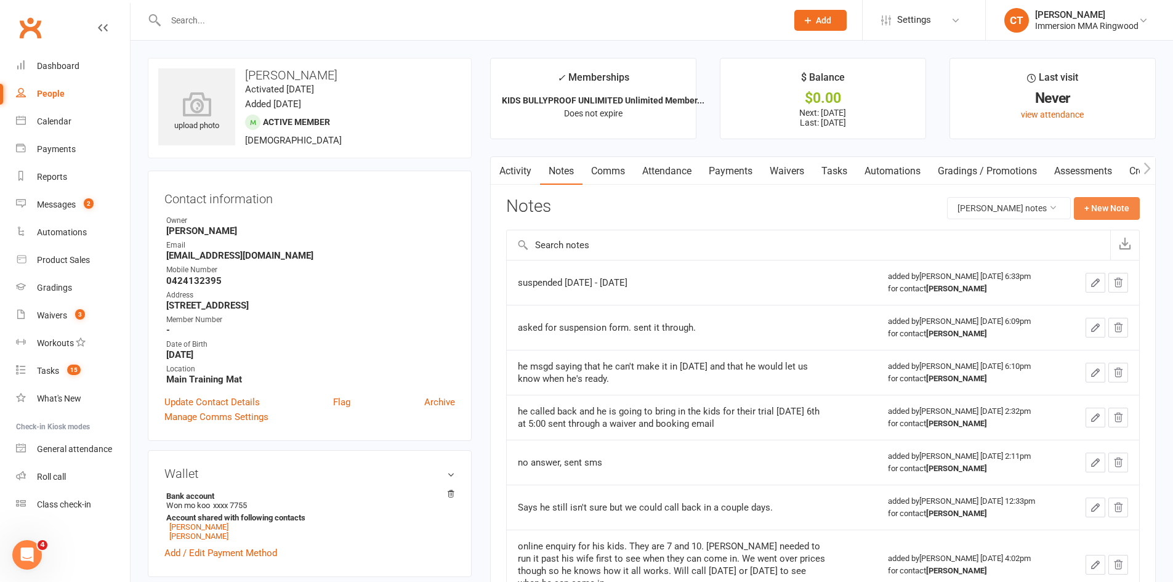
click at [1124, 210] on button "+ New Note" at bounding box center [1106, 208] width 66 height 22
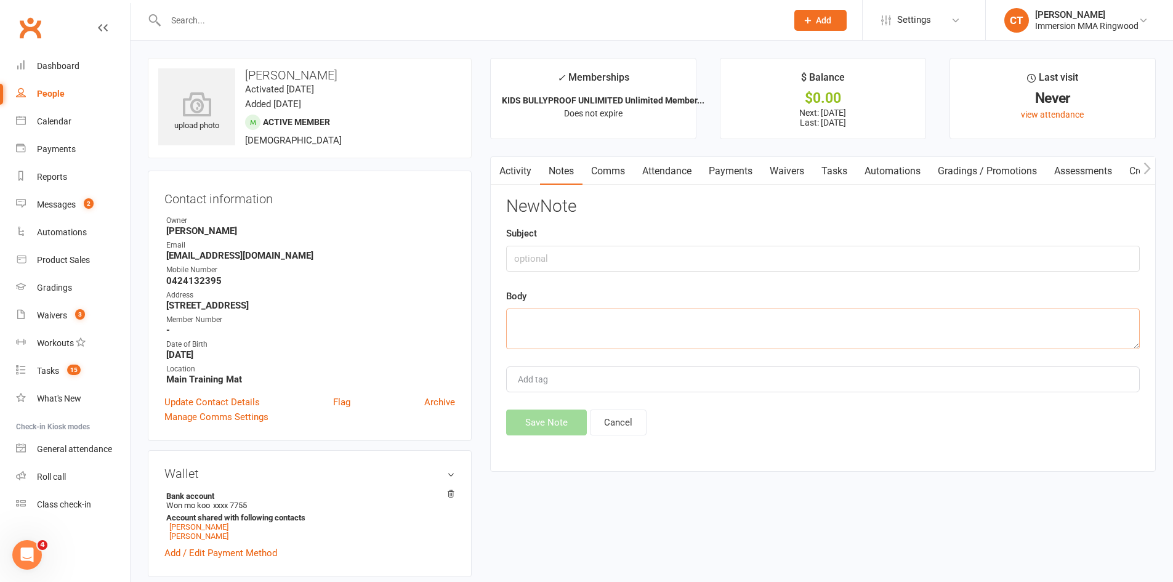
click at [783, 320] on textarea at bounding box center [822, 328] width 633 height 41
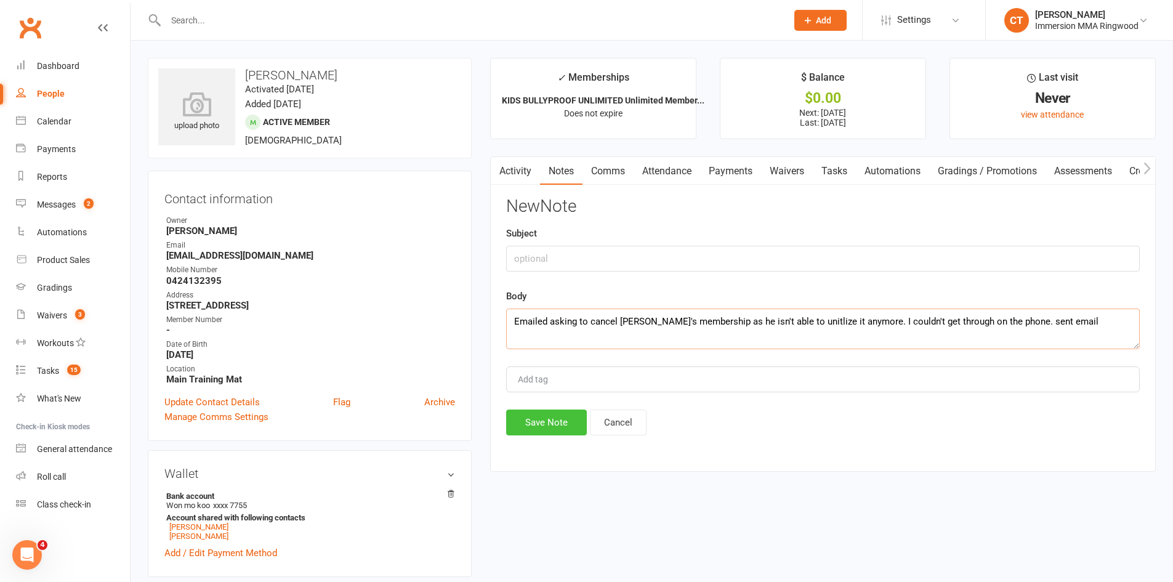
type textarea "Emailed asking to cancel Alex's membership as he isn't able to unitlize it anym…"
click at [547, 419] on button "Save Note" at bounding box center [546, 422] width 81 height 26
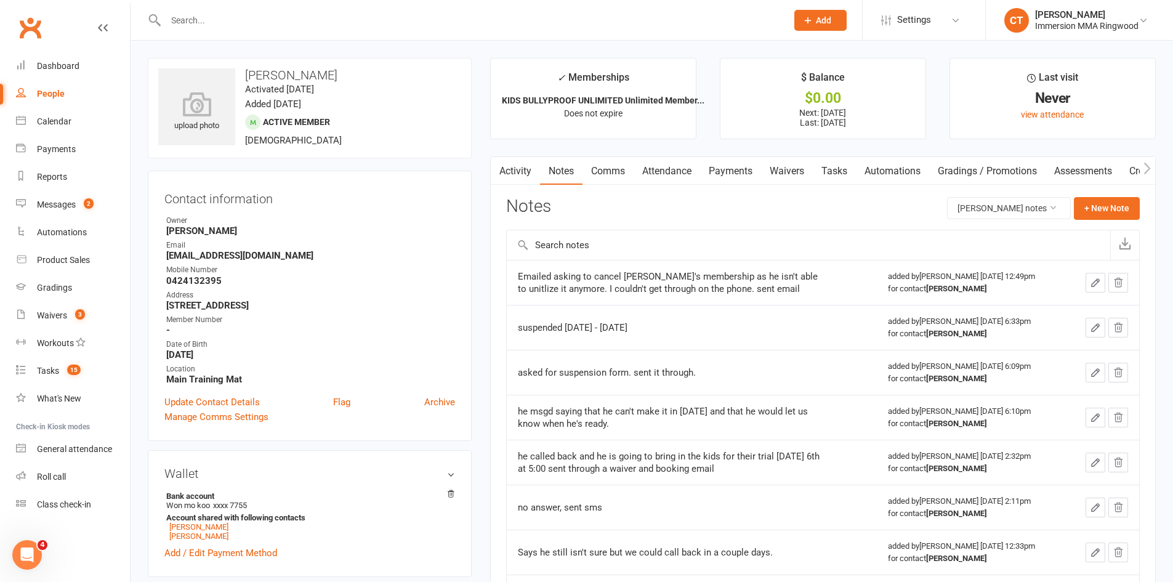
click at [825, 170] on link "Tasks" at bounding box center [833, 171] width 43 height 28
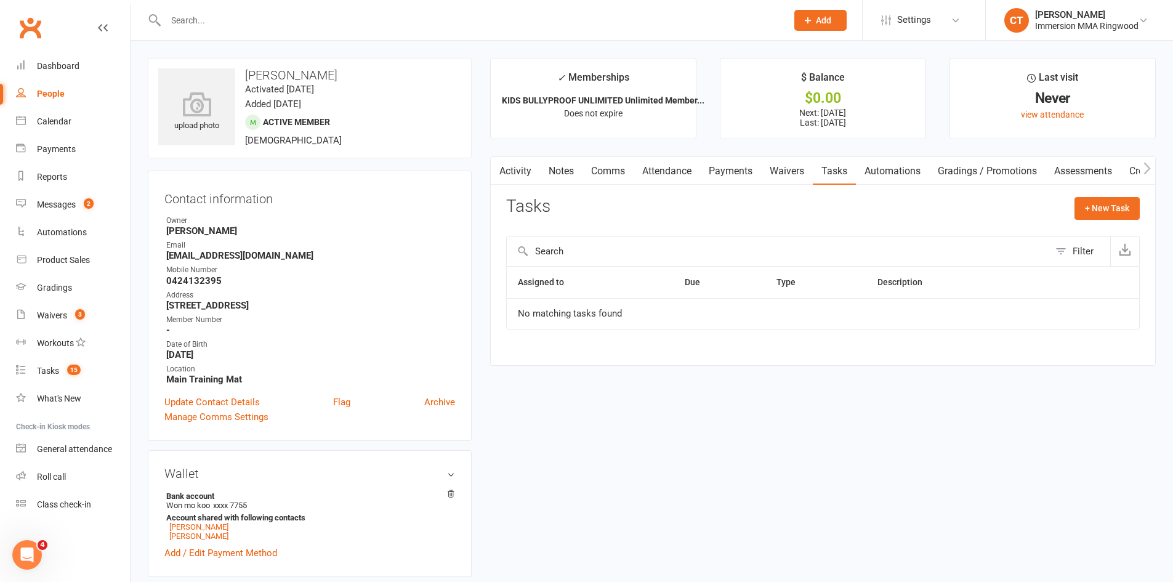
click at [718, 175] on link "Payments" at bounding box center [730, 171] width 61 height 28
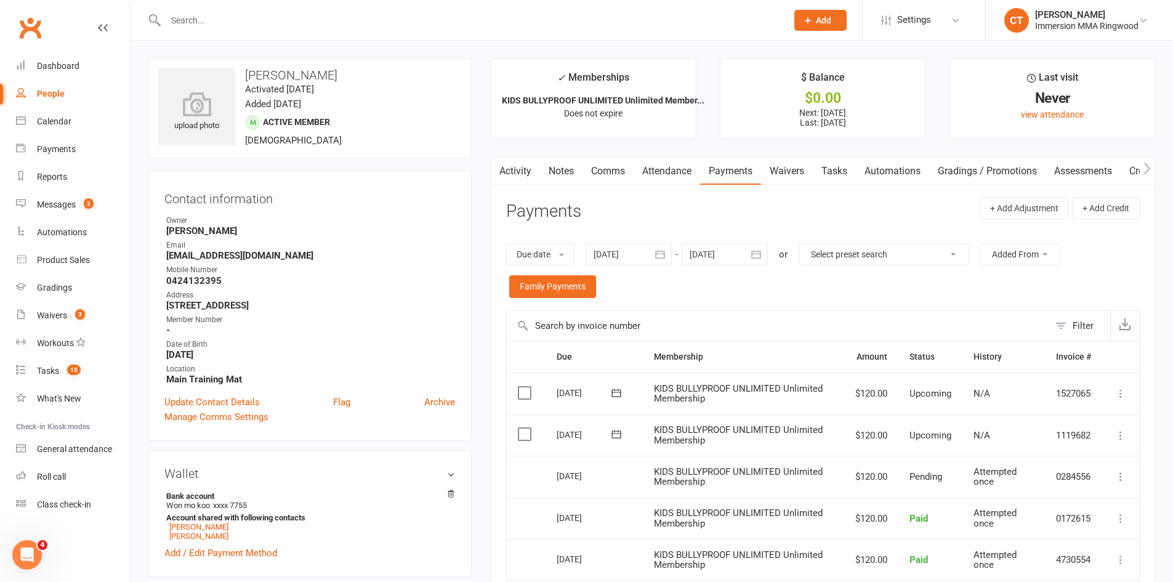
click at [843, 165] on link "Tasks" at bounding box center [833, 171] width 43 height 28
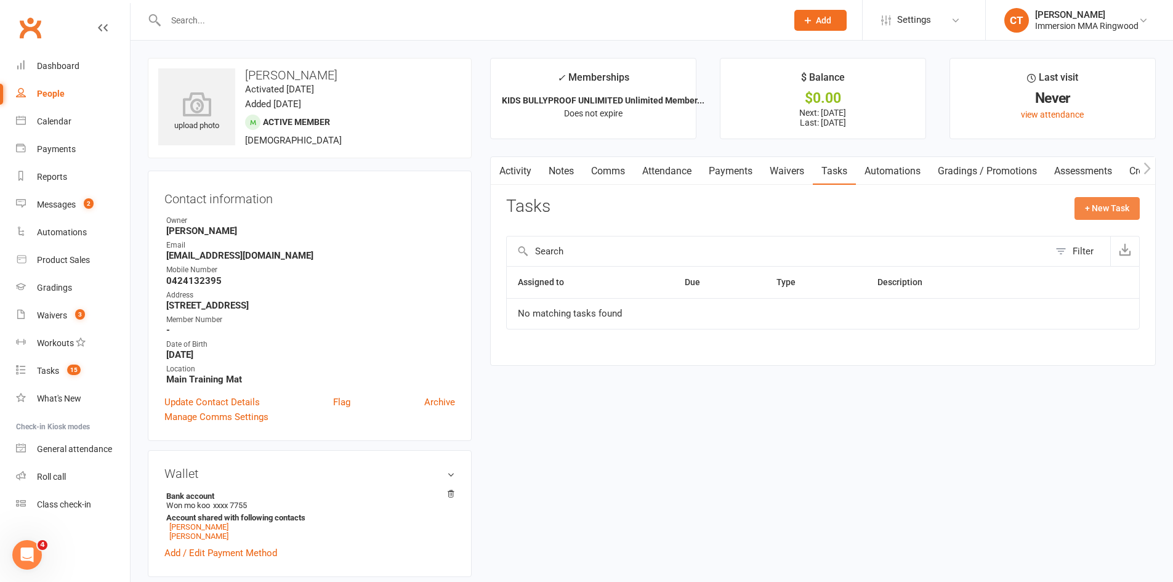
click at [1118, 204] on button "+ New Task" at bounding box center [1106, 208] width 65 height 22
select select "11984"
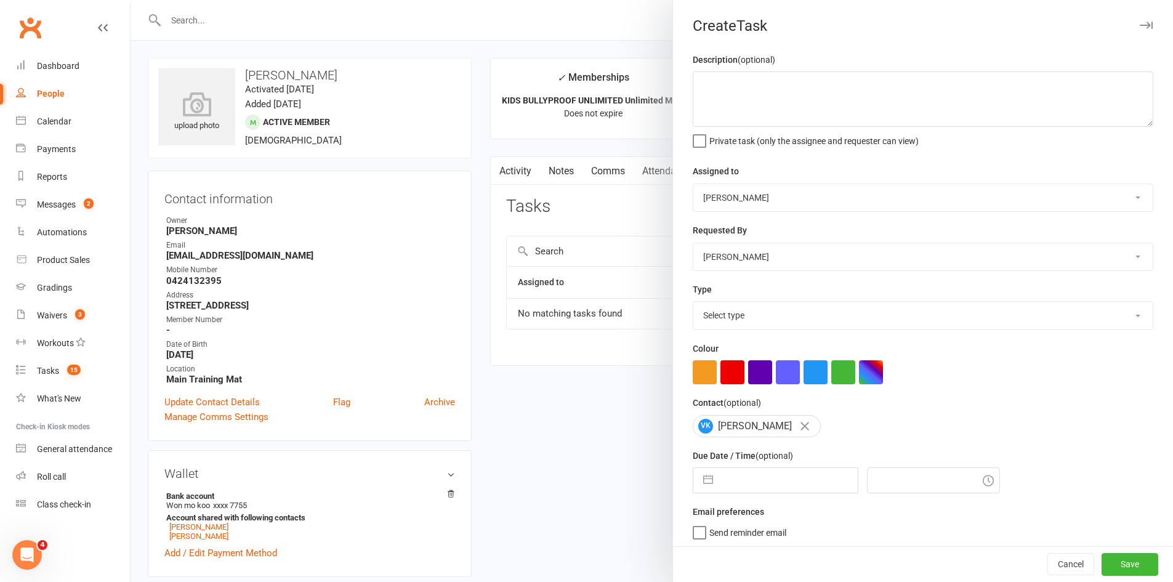
click at [763, 460] on small "(optional)" at bounding box center [774, 456] width 38 height 10
click at [763, 479] on input "text" at bounding box center [788, 480] width 138 height 25
select select "8"
select select "2025"
select select "9"
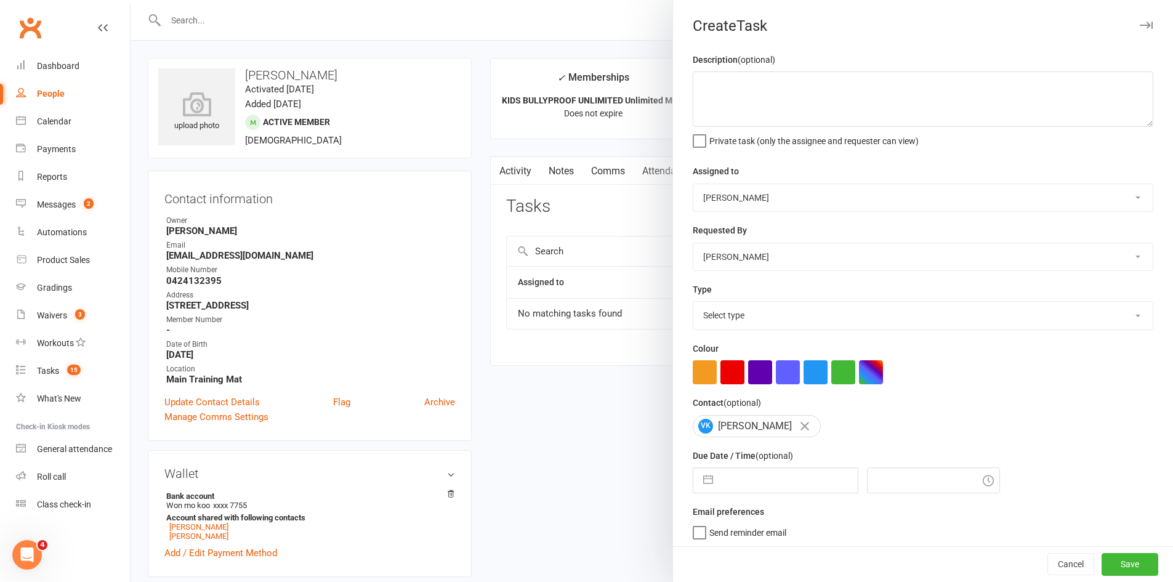
select select "2025"
select select "10"
select select "2025"
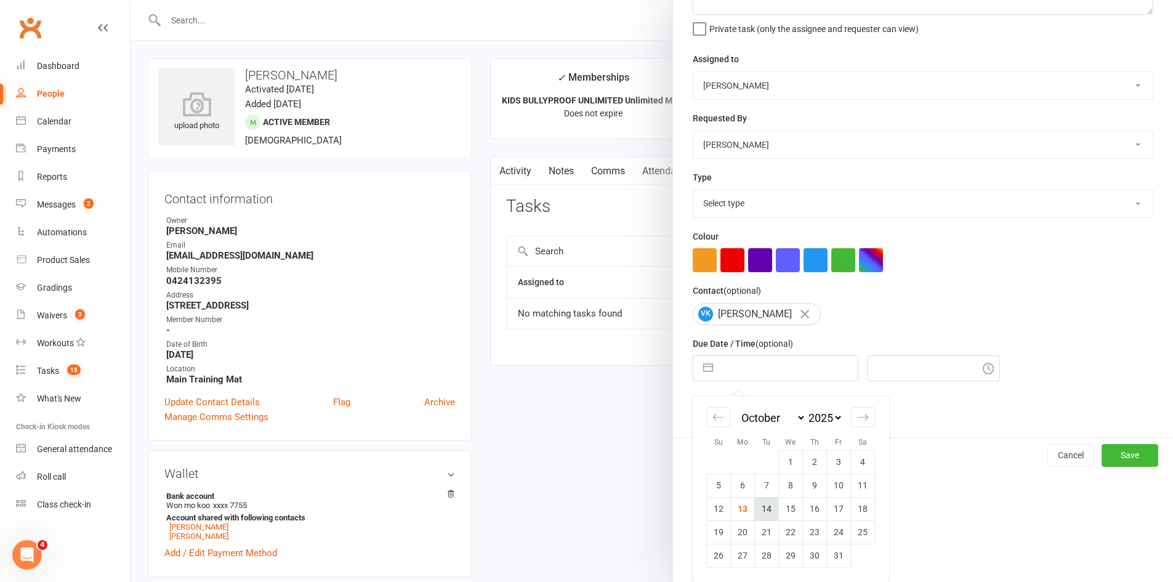
click at [763, 510] on td "14" at bounding box center [767, 508] width 24 height 23
type input "14 Oct 2025"
type input "1:00pm"
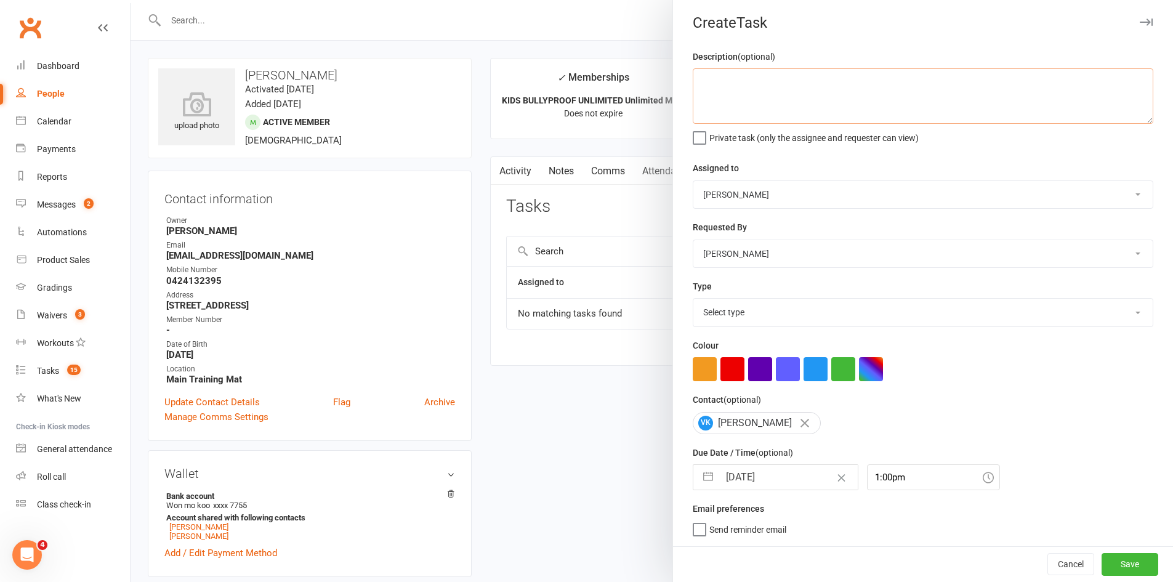
click at [748, 78] on textarea at bounding box center [922, 95] width 460 height 55
type textarea "did they fill otu cxl form?"
click at [732, 483] on input "14 Oct 2025" at bounding box center [788, 477] width 138 height 25
select select "8"
select select "2025"
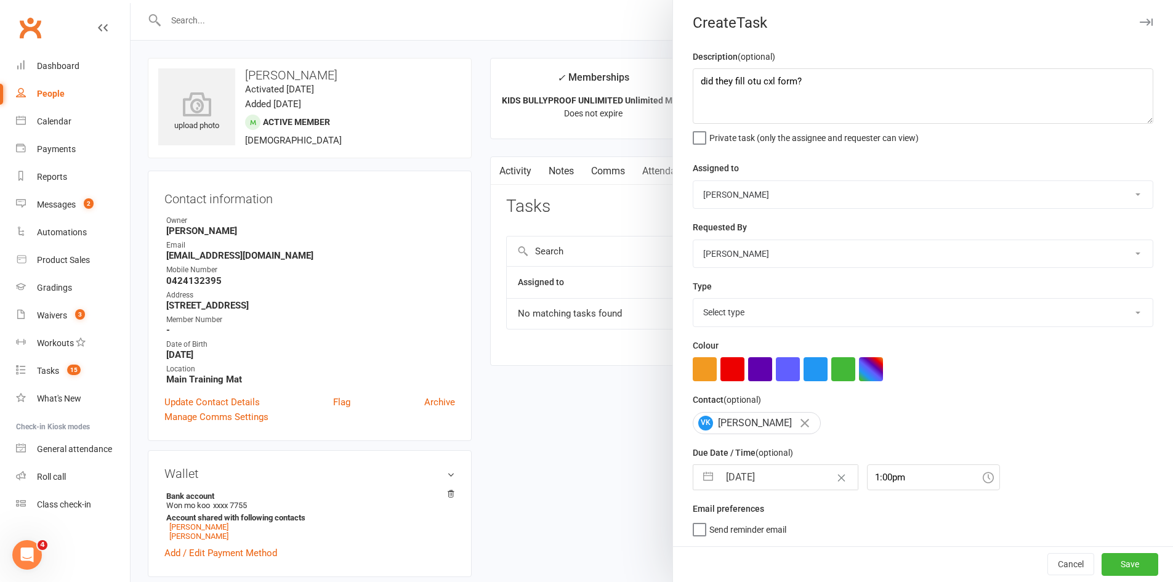
select select "9"
select select "2025"
select select "10"
select select "2025"
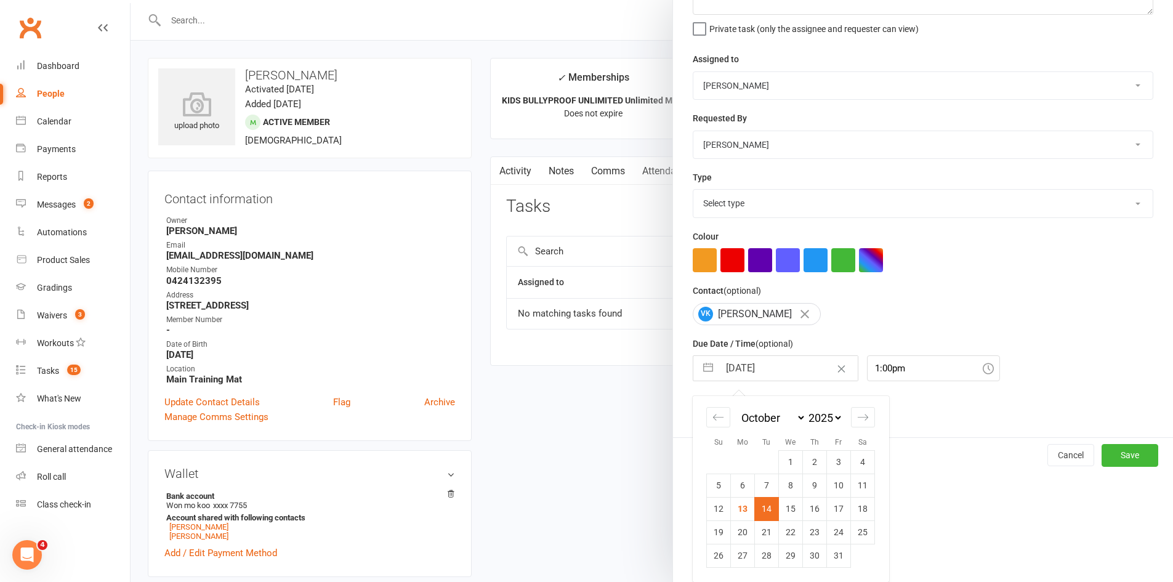
click at [760, 510] on td "14" at bounding box center [767, 508] width 24 height 23
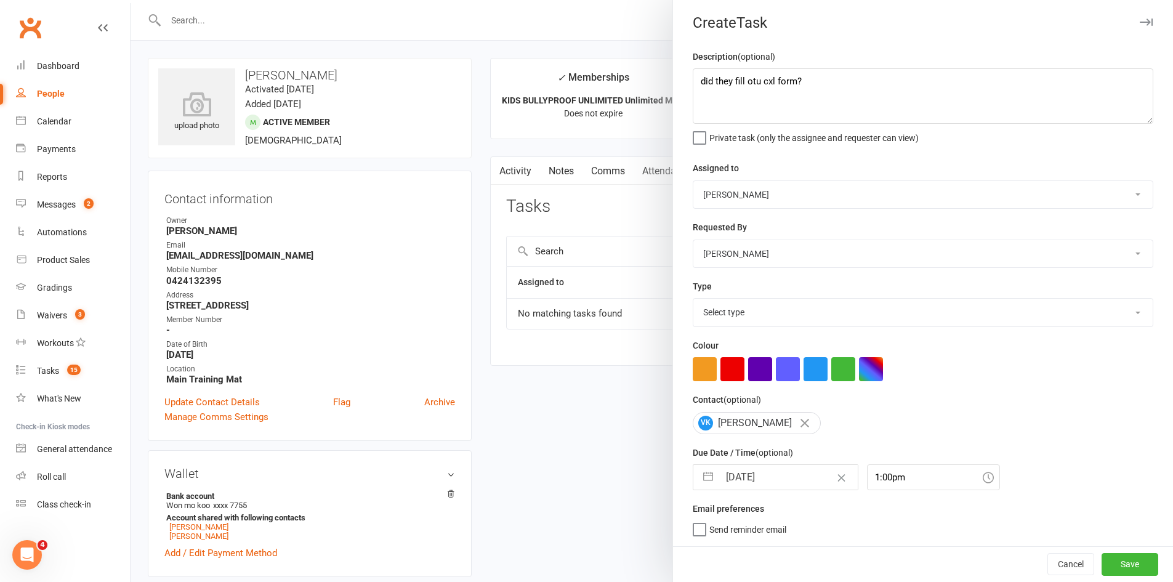
click at [736, 323] on select "Select type Cmonnnn E-mail Financial Follow-up Help Just do it Letting ya know …" at bounding box center [922, 312] width 459 height 27
select select "6641"
click at [693, 299] on select "Select type Cmonnnn E-mail Financial Follow-up Help Just do it Letting ya know …" at bounding box center [922, 312] width 459 height 27
click at [1124, 558] on button "Save" at bounding box center [1129, 564] width 57 height 22
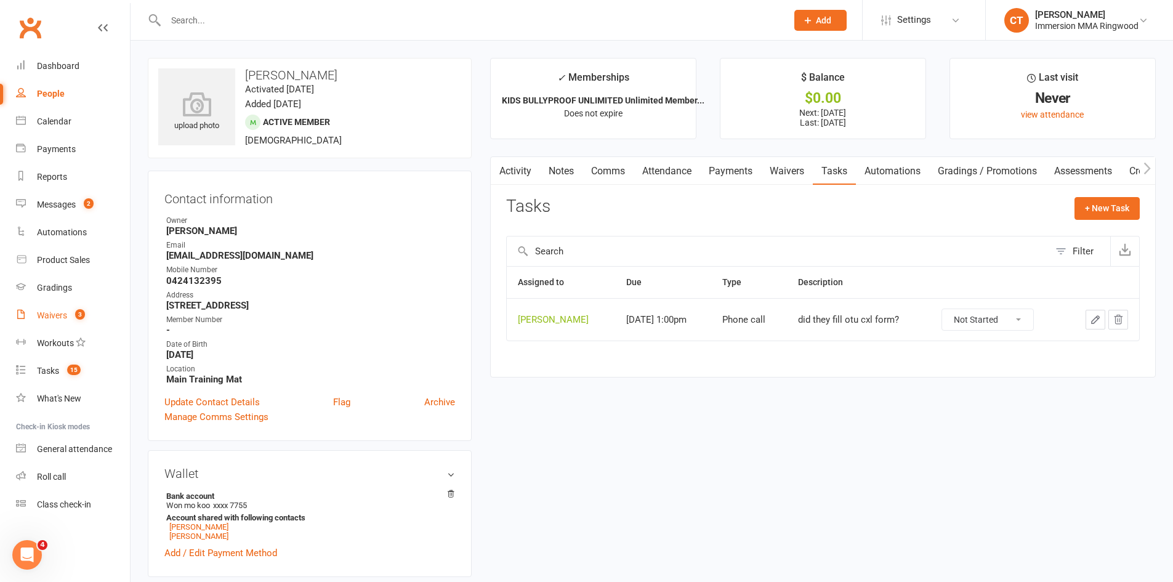
click at [50, 323] on link "Waivers 3" at bounding box center [73, 316] width 114 height 28
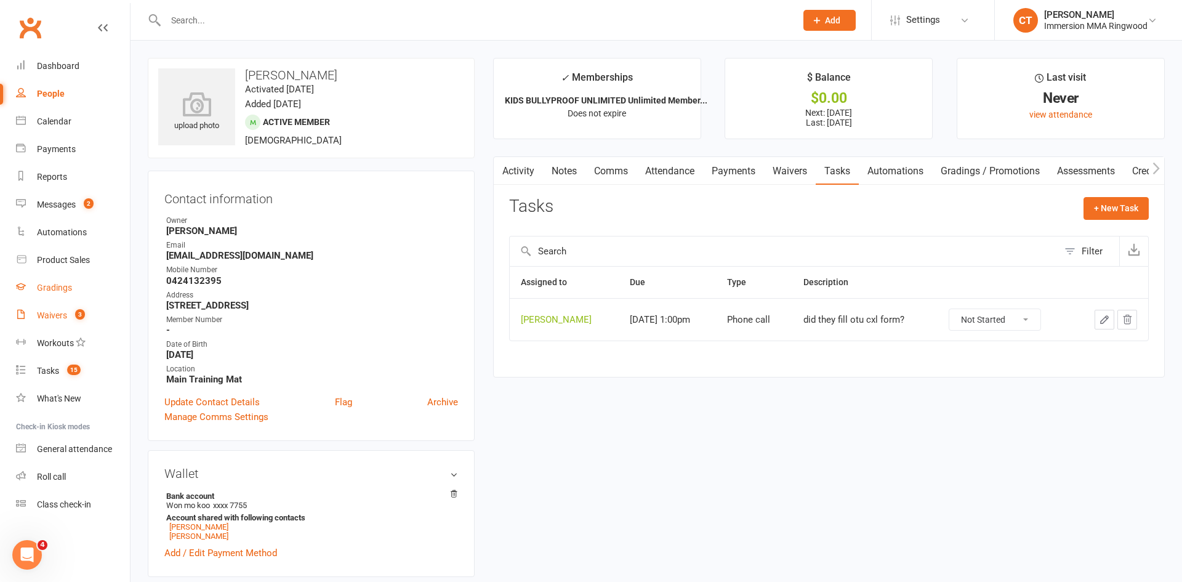
select select "25"
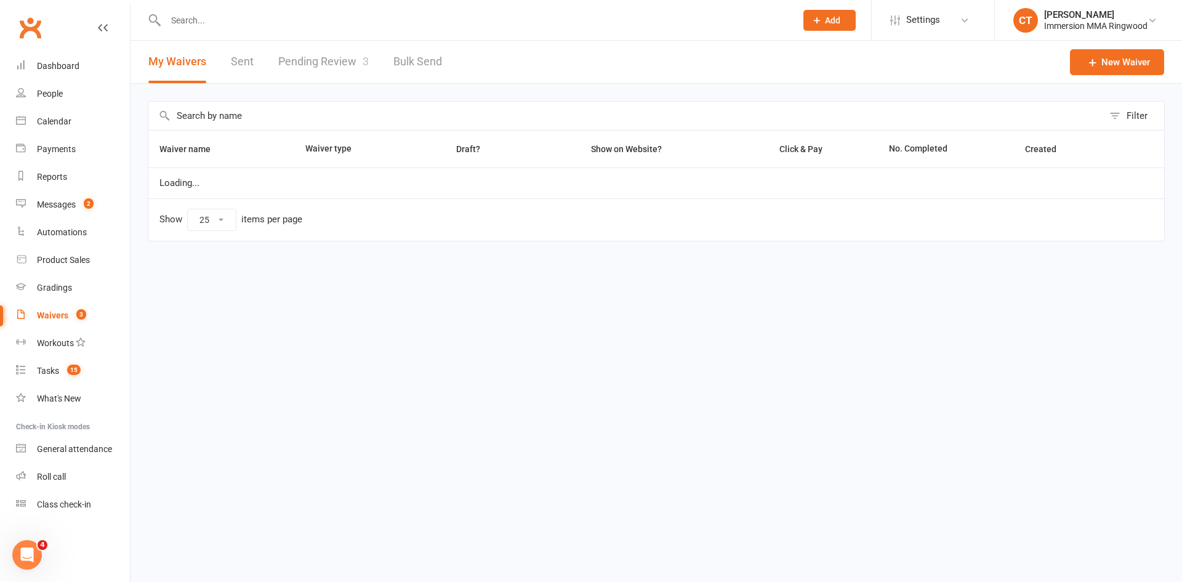
click at [237, 17] on input "text" at bounding box center [474, 20] width 625 height 17
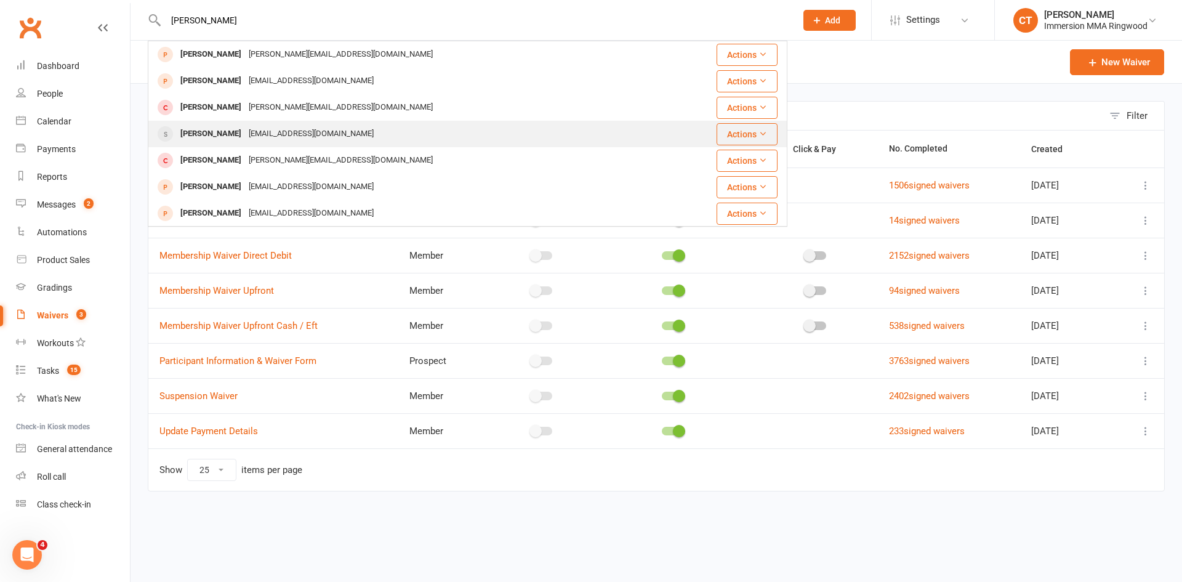
type input "nikola"
click at [245, 142] on div "Nikolaibejatovic@gmail.com" at bounding box center [311, 134] width 132 height 18
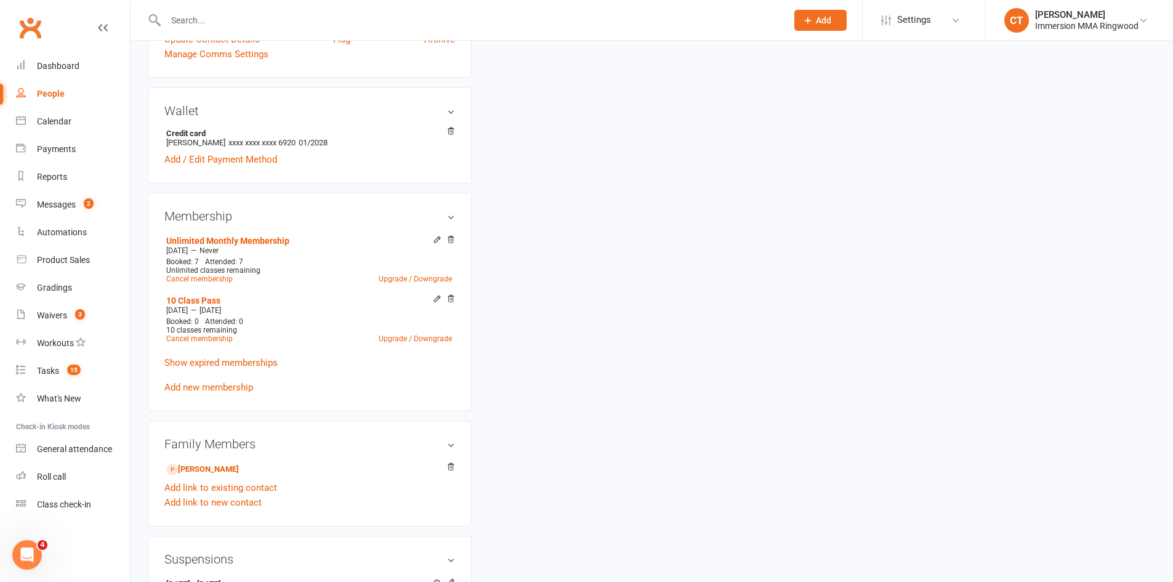
scroll to position [411, 0]
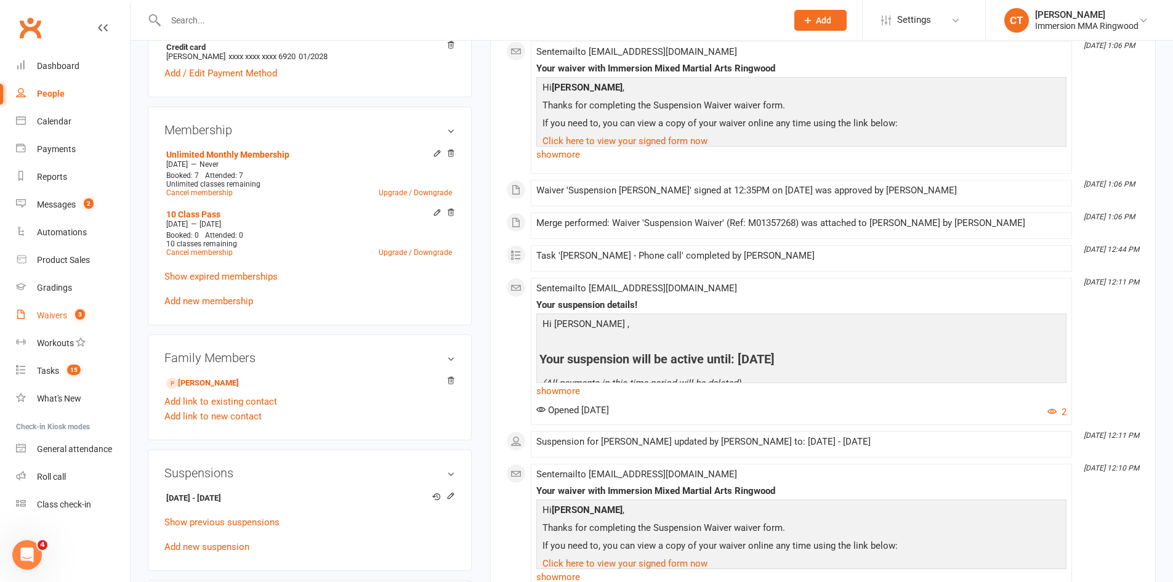
click at [80, 315] on span "3" at bounding box center [80, 314] width 10 height 10
select select "25"
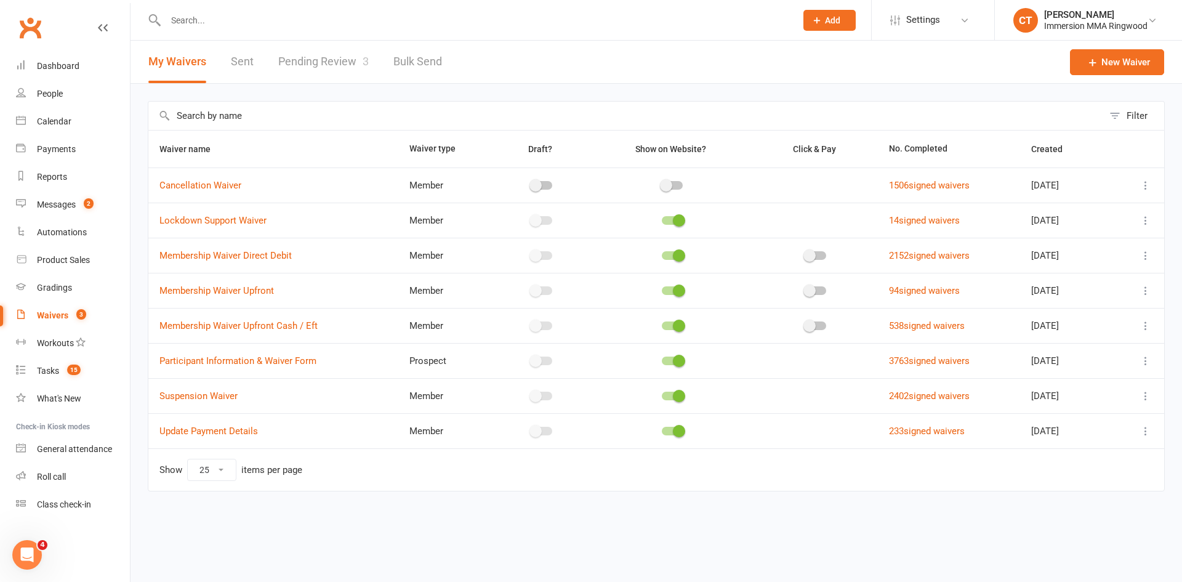
click at [1144, 392] on icon at bounding box center [1145, 396] width 12 height 12
click at [1091, 466] on link "Copy external link to clipboard" at bounding box center [1080, 469] width 145 height 25
click at [86, 207] on span "2" at bounding box center [89, 203] width 10 height 10
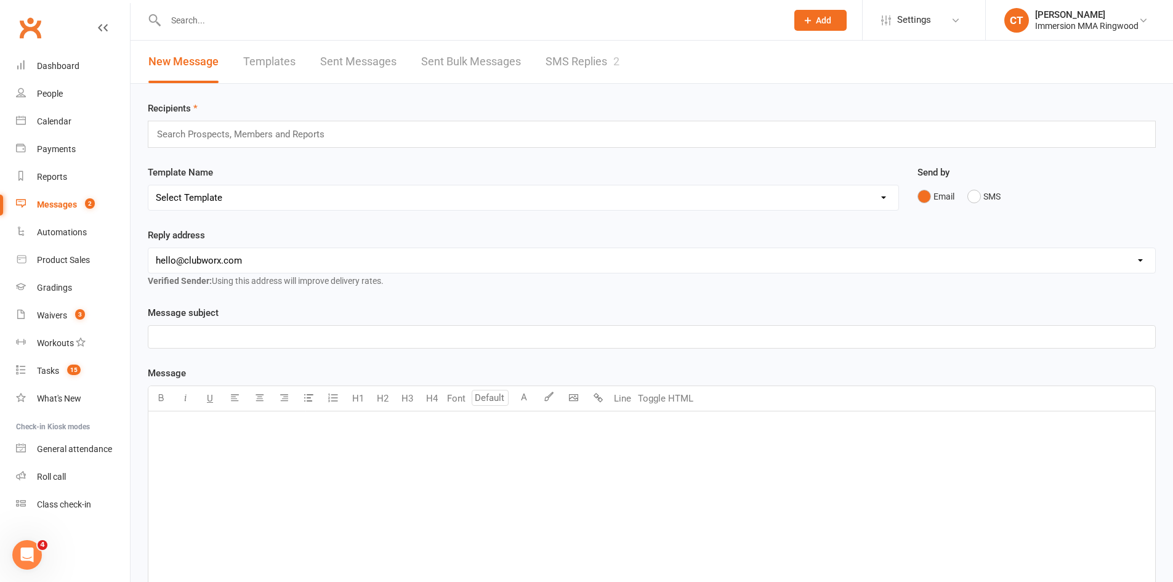
click at [604, 60] on link "SMS Replies 2" at bounding box center [582, 62] width 74 height 42
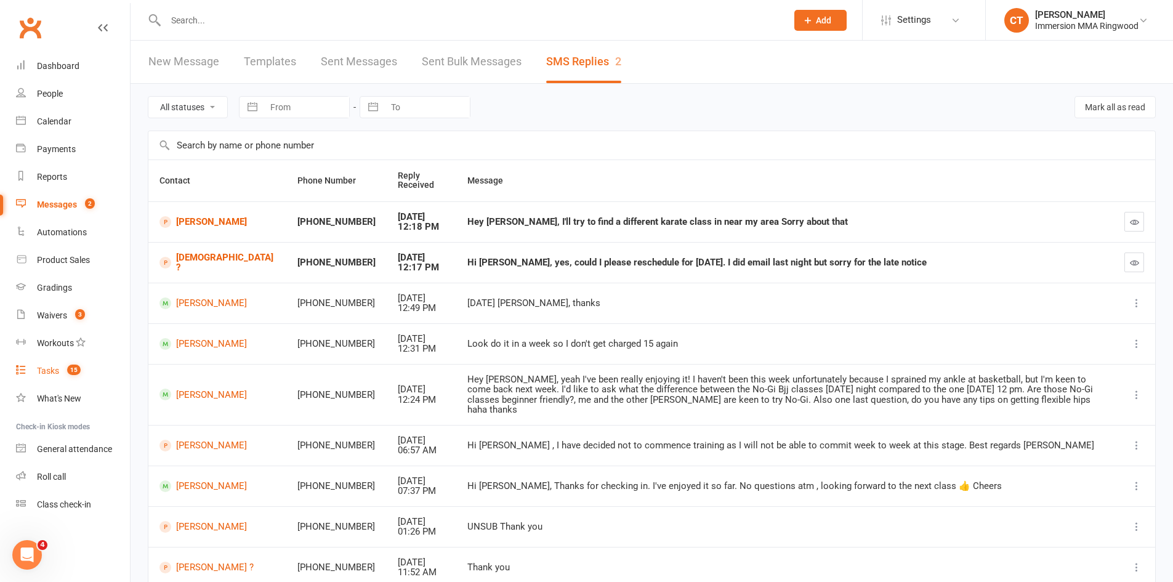
click at [68, 370] on span "15" at bounding box center [74, 369] width 14 height 10
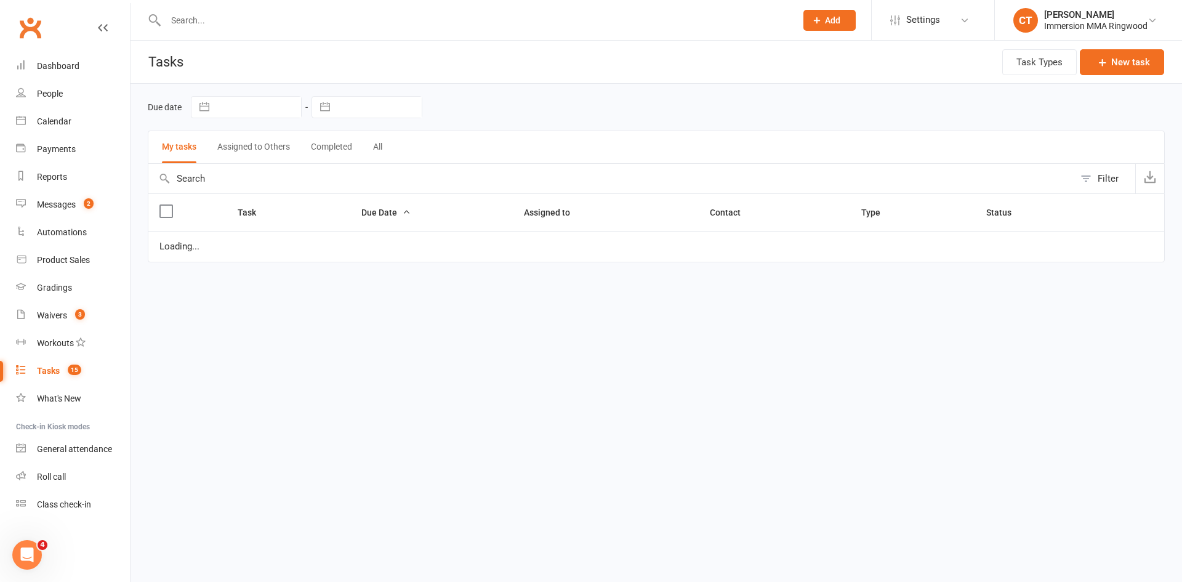
select select "started"
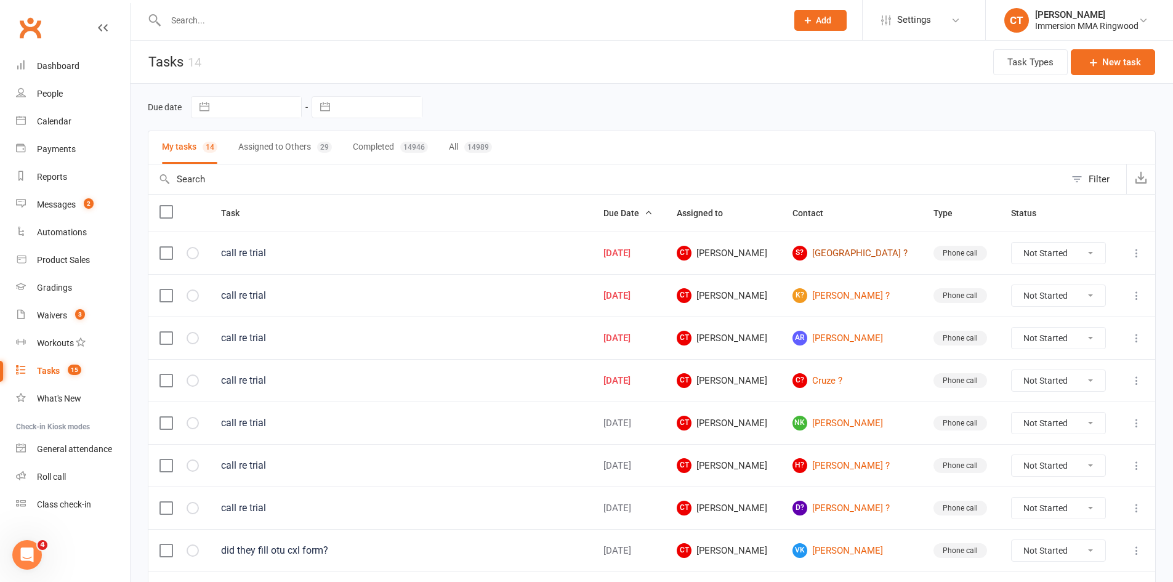
click at [851, 251] on link "S? Sofia ?" at bounding box center [851, 253] width 119 height 15
click at [844, 294] on link "K? Kate ?" at bounding box center [851, 295] width 119 height 15
click at [850, 340] on link "AR Alessio Ranalli" at bounding box center [851, 338] width 119 height 15
click at [852, 382] on link "C? Cruze ?" at bounding box center [851, 380] width 119 height 15
click at [311, 153] on button "Assigned to Others 29" at bounding box center [285, 147] width 94 height 33
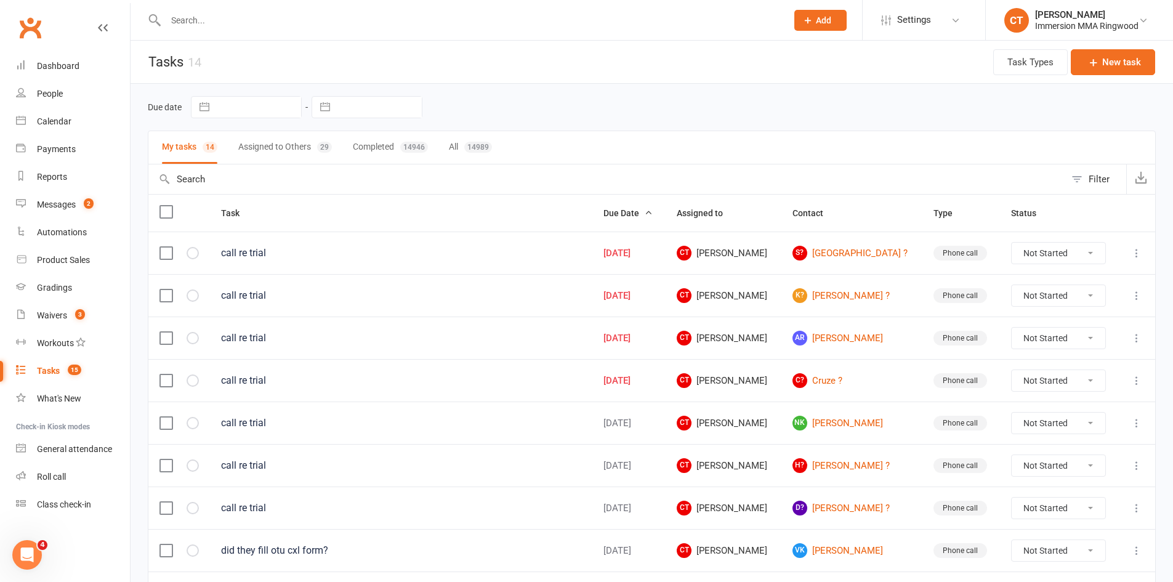
select select "started"
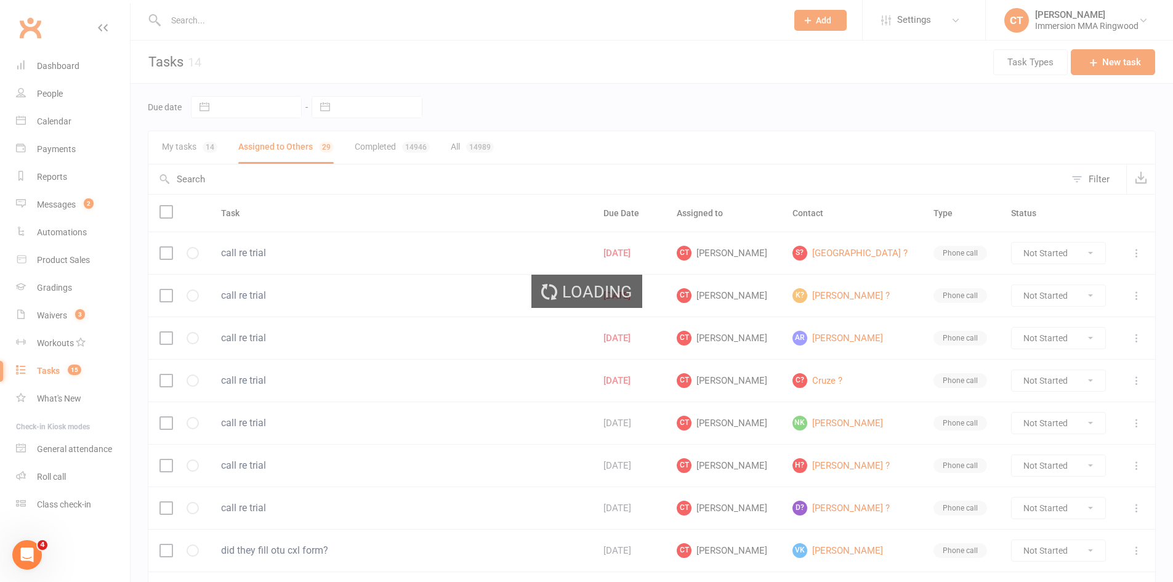
select select "started"
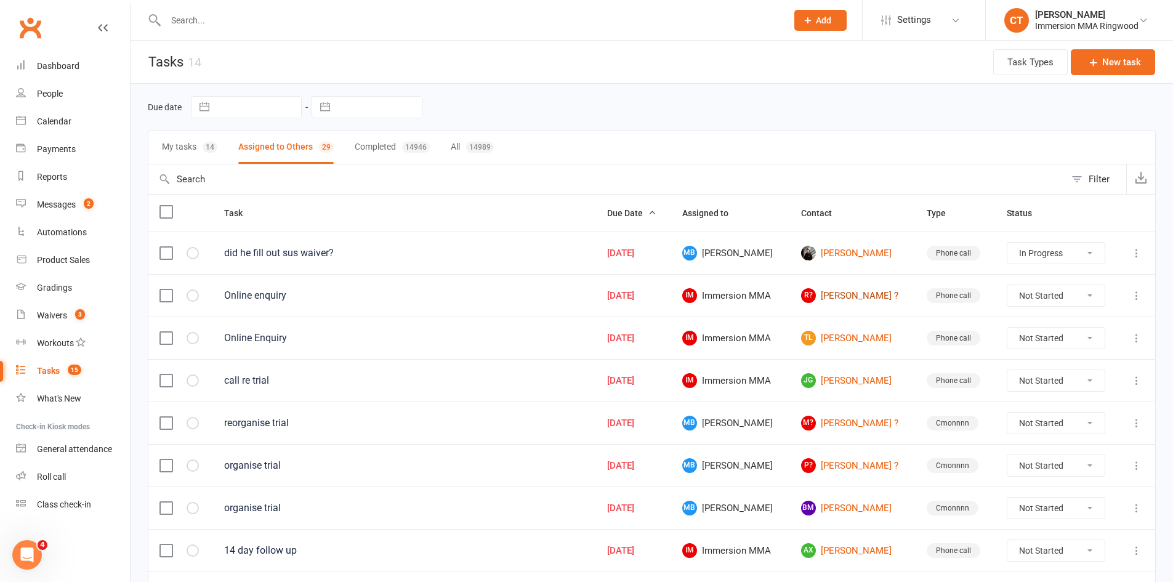
click at [826, 294] on link "R? Ronan ?" at bounding box center [852, 295] width 103 height 15
click at [836, 335] on link "TL Tanya Lawson" at bounding box center [852, 338] width 103 height 15
click at [840, 378] on link "JG Josh Goldie" at bounding box center [852, 380] width 103 height 15
click at [841, 422] on link "M? Manny ?" at bounding box center [852, 422] width 103 height 15
click at [834, 461] on link "P? Peter ?" at bounding box center [852, 465] width 103 height 15
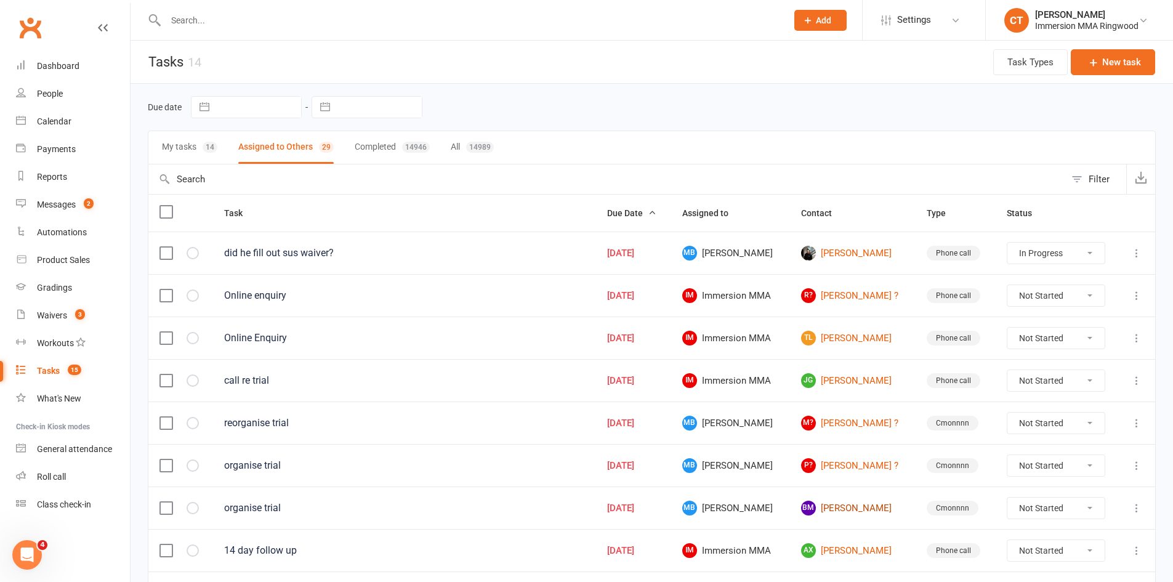
click at [856, 509] on link "BM Brayden Manson" at bounding box center [852, 507] width 103 height 15
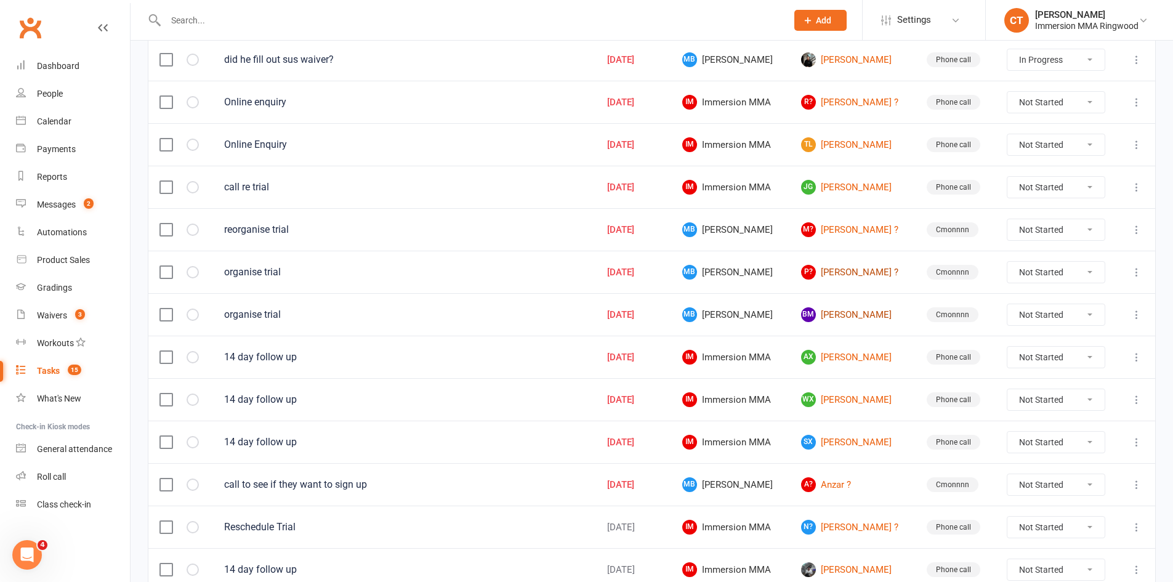
scroll to position [205, 0]
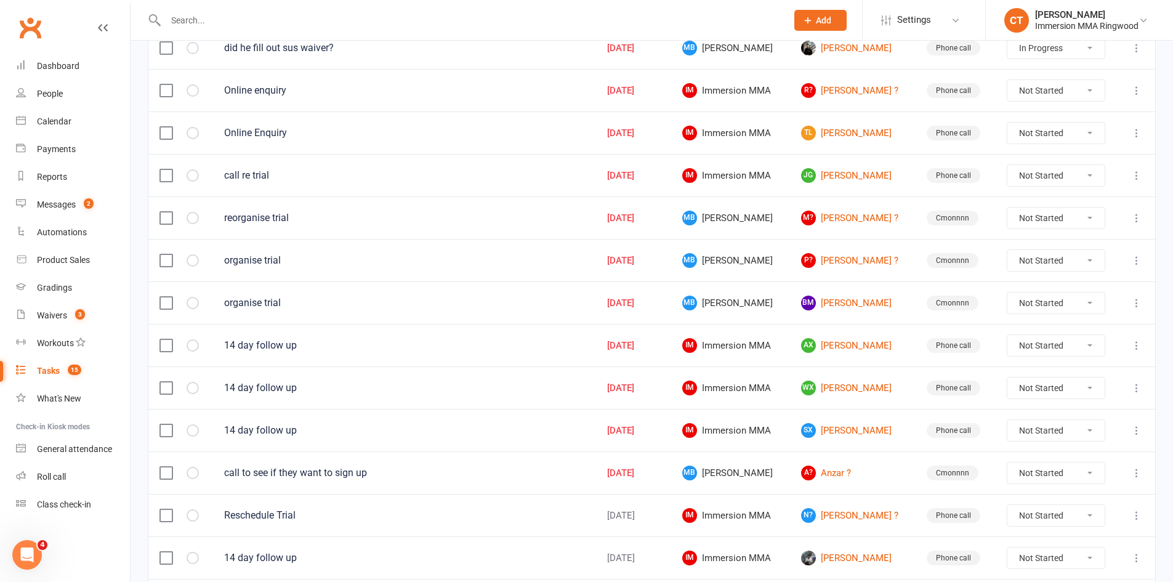
drag, startPoint x: 1039, startPoint y: 343, endPoint x: 1041, endPoint y: 353, distance: 10.0
click at [1039, 343] on select "Not Started In Progress Waiting Complete" at bounding box center [1055, 345] width 97 height 21
click at [1009, 335] on select "Not Started In Progress Waiting Complete" at bounding box center [1055, 345] width 97 height 21
select select "unstarted"
select select "started"
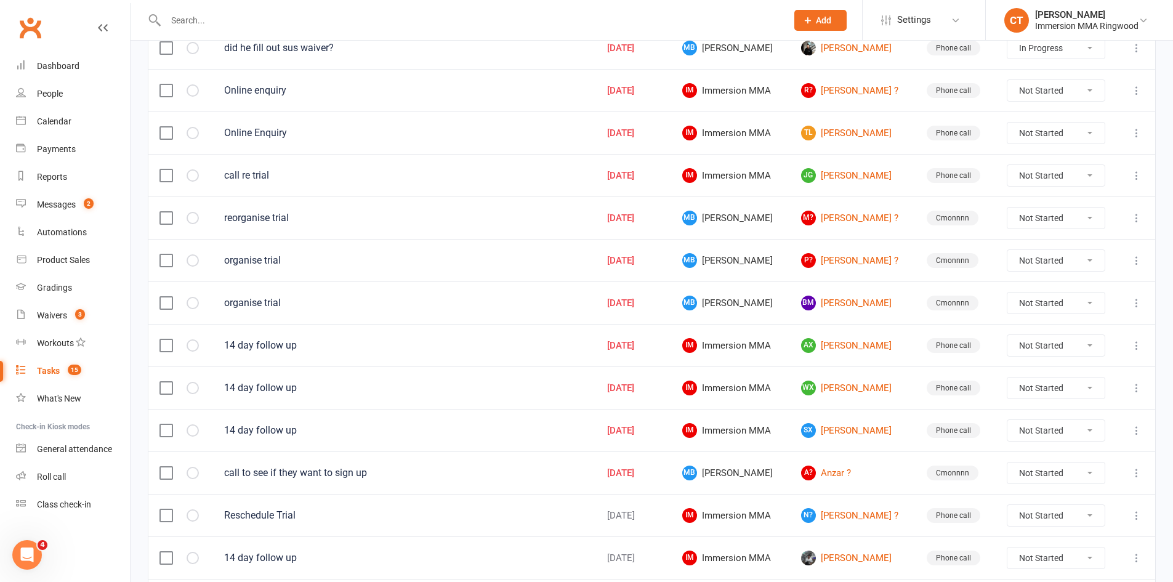
select select "started"
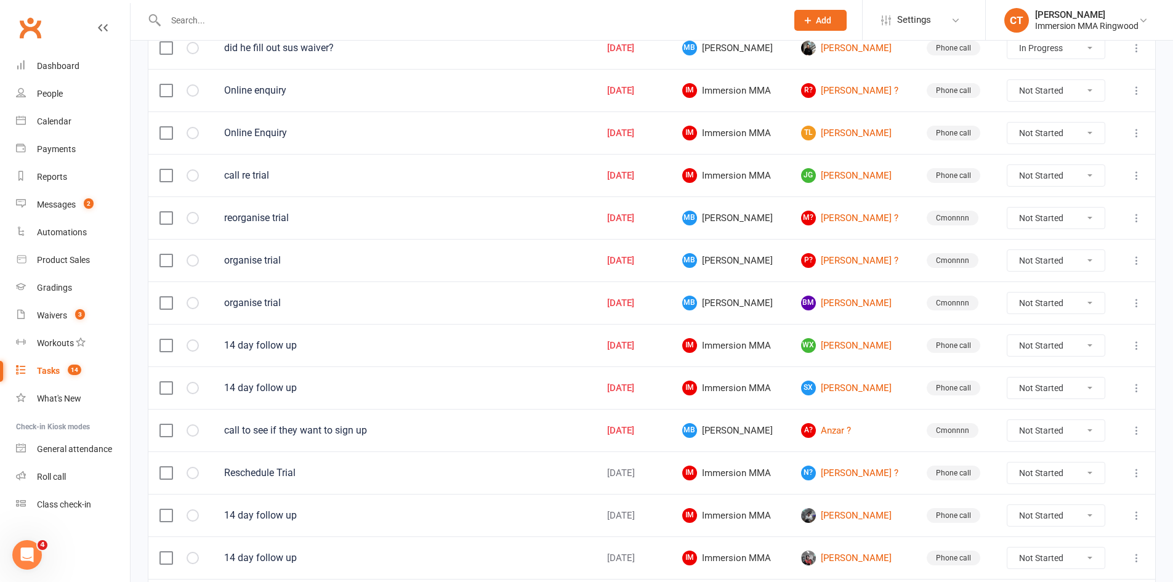
click at [1009, 342] on select "Not Started In Progress Waiting Complete" at bounding box center [1055, 345] width 97 height 21
click at [1009, 335] on select "Not Started In Progress Waiting Complete" at bounding box center [1055, 345] width 97 height 21
select select "unstarted"
select select "started"
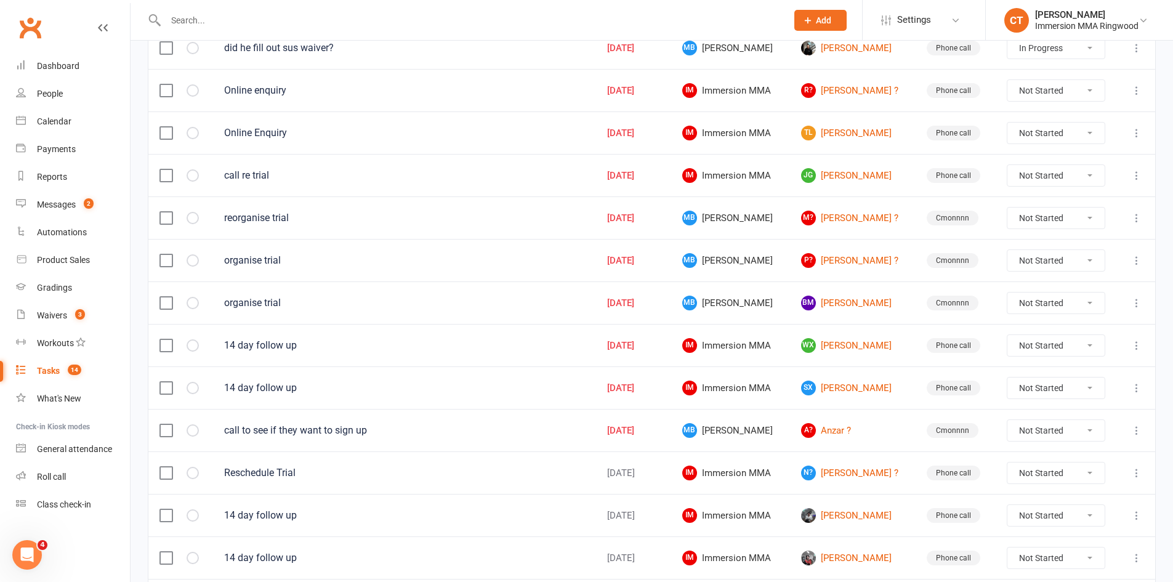
select select "started"
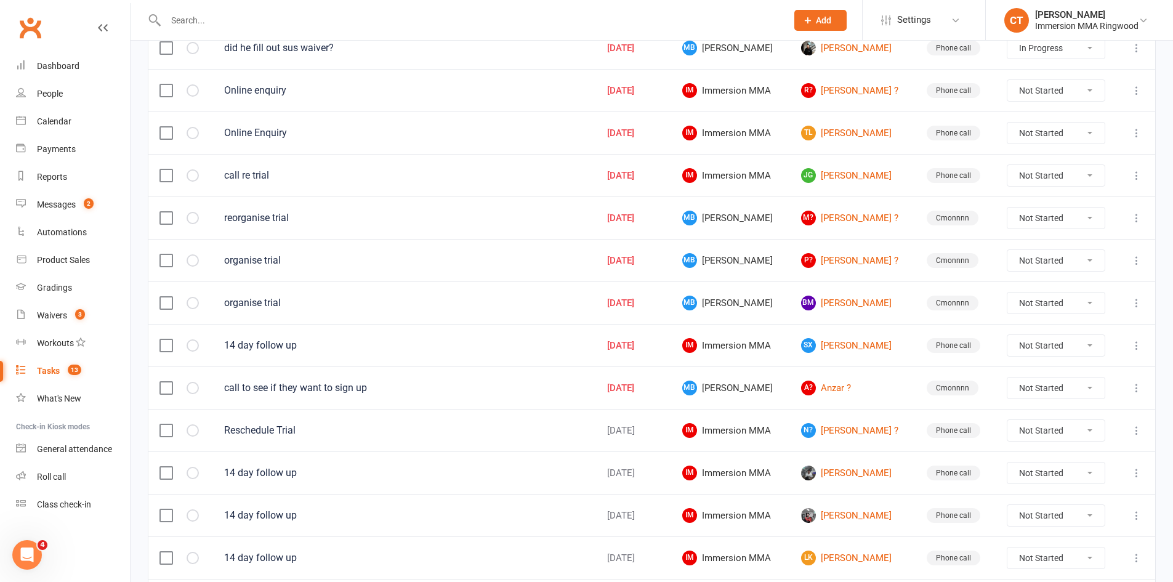
click at [1049, 347] on select "Not Started In Progress Waiting Complete" at bounding box center [1055, 345] width 97 height 21
click at [1009, 335] on select "Not Started In Progress Waiting Complete" at bounding box center [1055, 345] width 97 height 21
select select "unstarted"
select select "started"
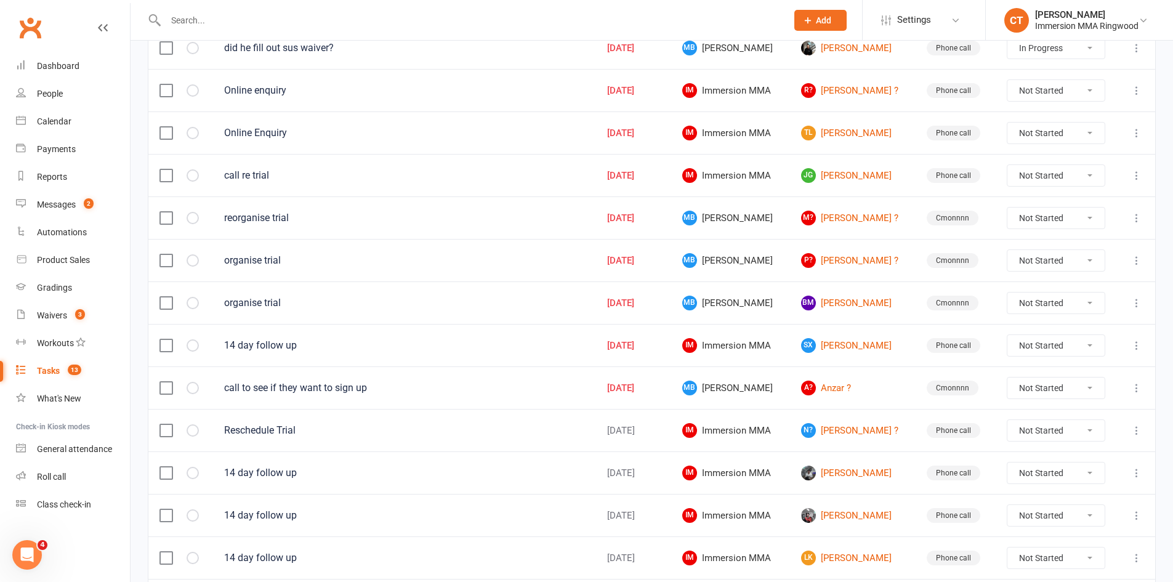
select select "started"
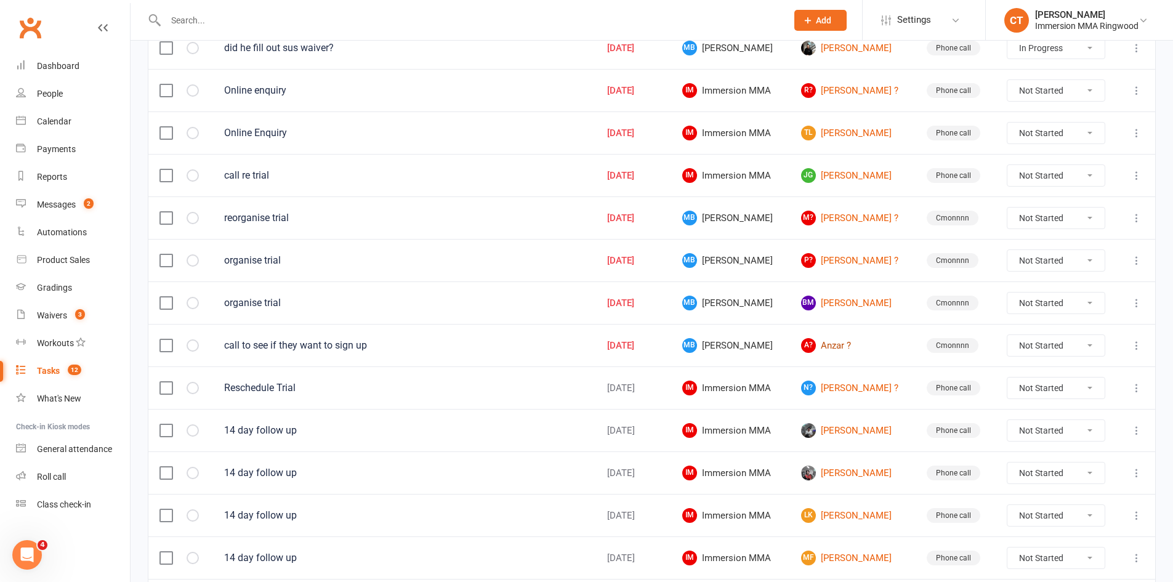
click at [833, 345] on link "A? Anzar ?" at bounding box center [852, 345] width 103 height 15
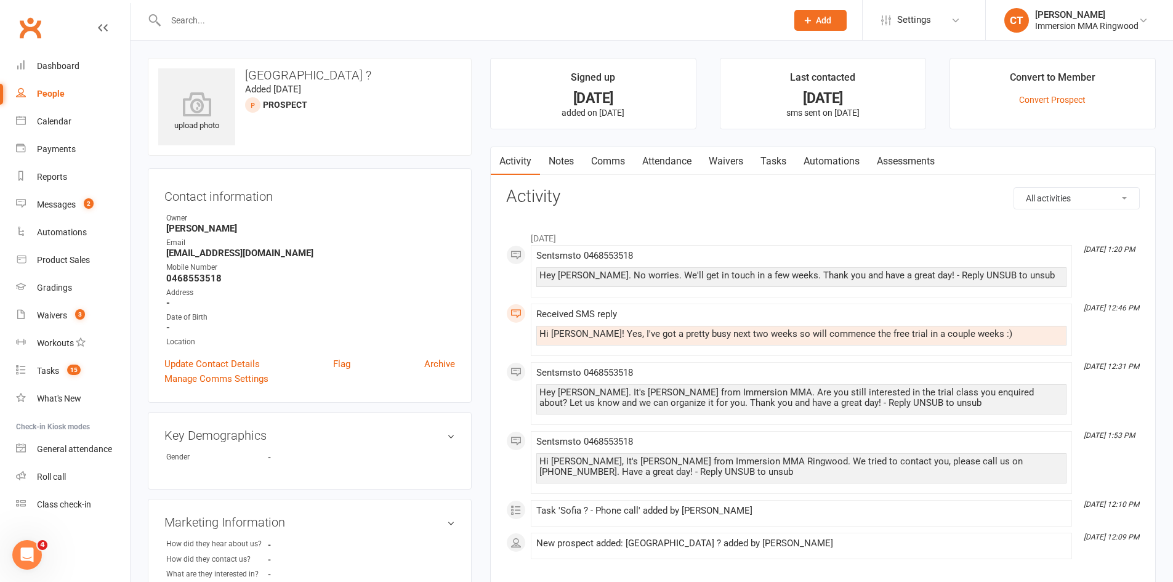
click at [782, 162] on link "Tasks" at bounding box center [773, 161] width 43 height 28
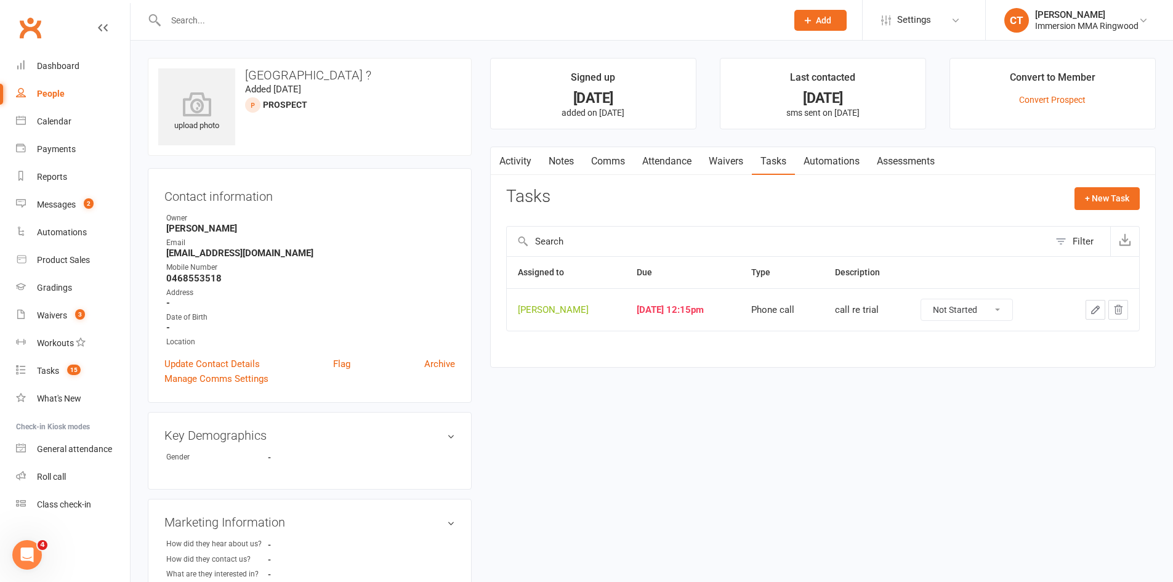
click at [1099, 310] on icon "button" at bounding box center [1094, 309] width 11 height 11
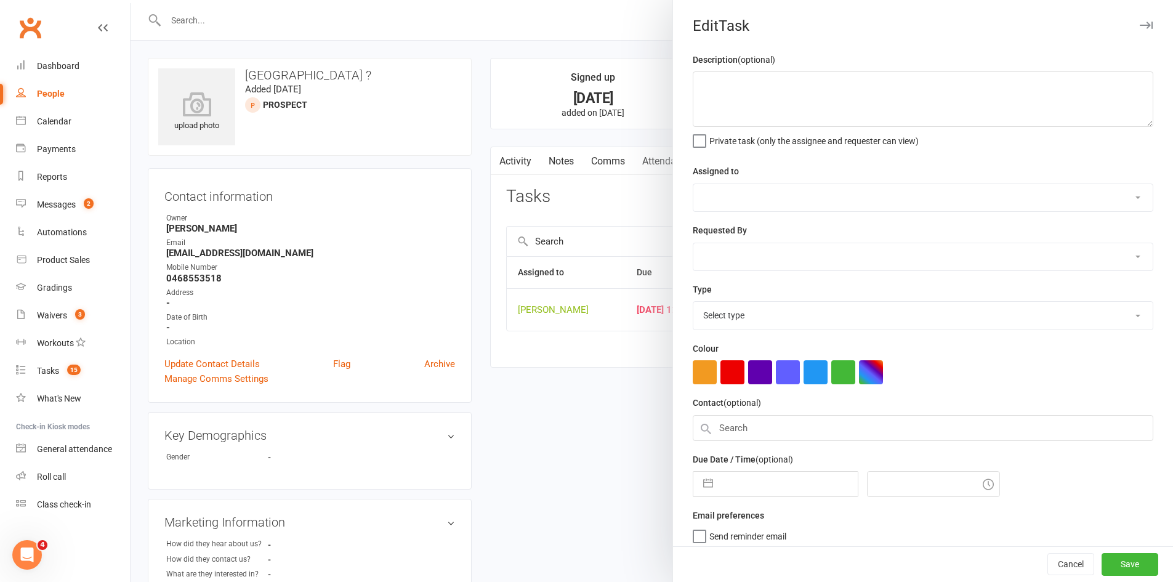
type textarea "call re trial"
select select "11984"
type input "[DATE]"
type input "12:15pm"
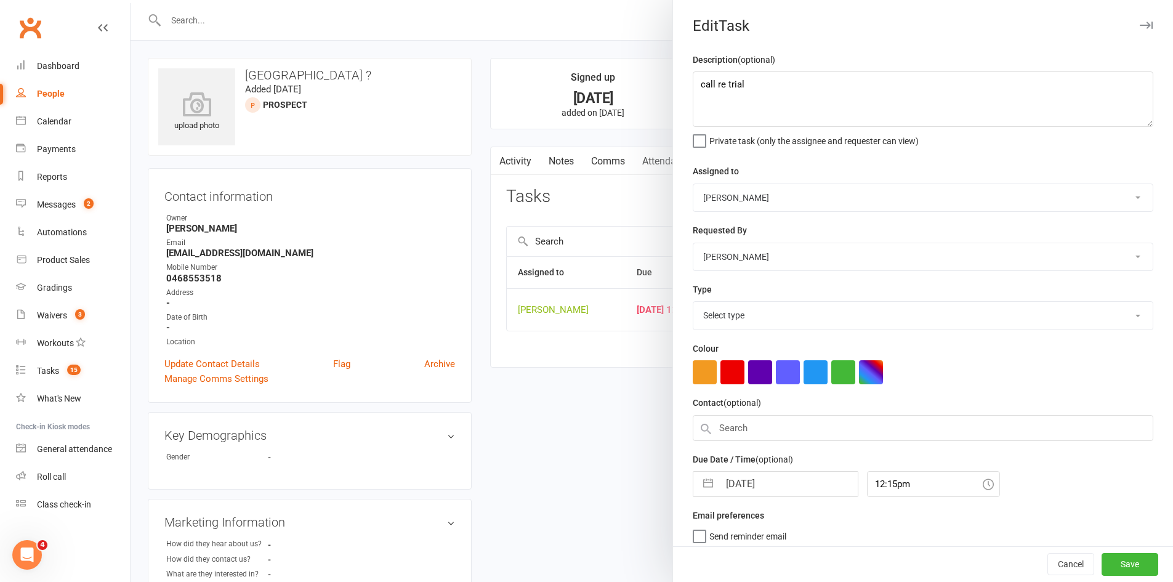
select select "6641"
click at [764, 482] on input "[DATE]" at bounding box center [788, 480] width 138 height 25
select select "8"
select select "2025"
select select "9"
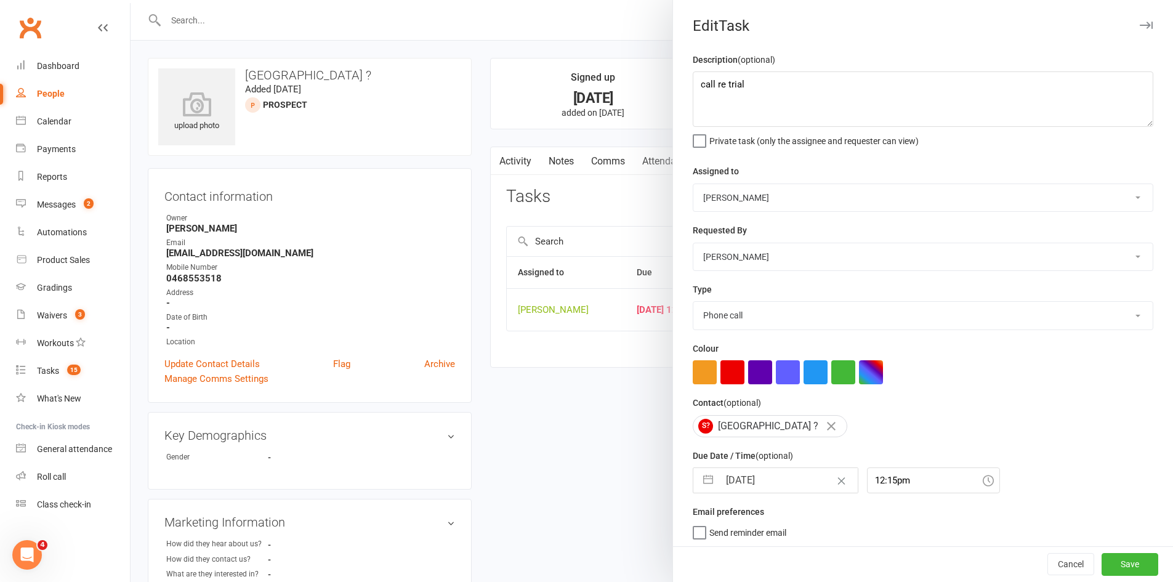
select select "2025"
select select "10"
select select "2025"
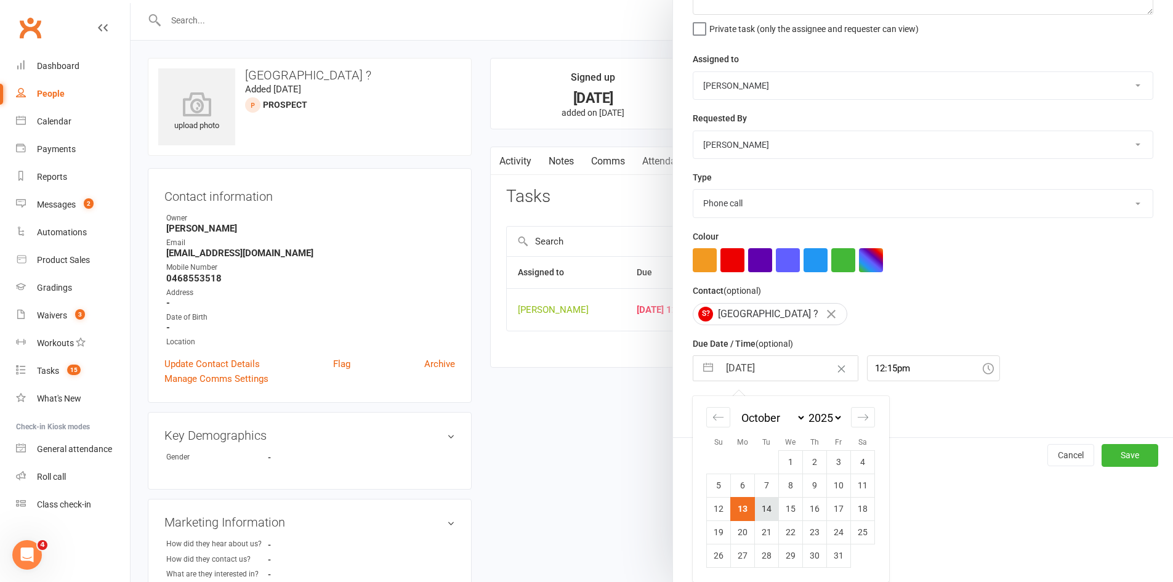
click at [763, 507] on td "14" at bounding box center [767, 508] width 24 height 23
type input "[DATE]"
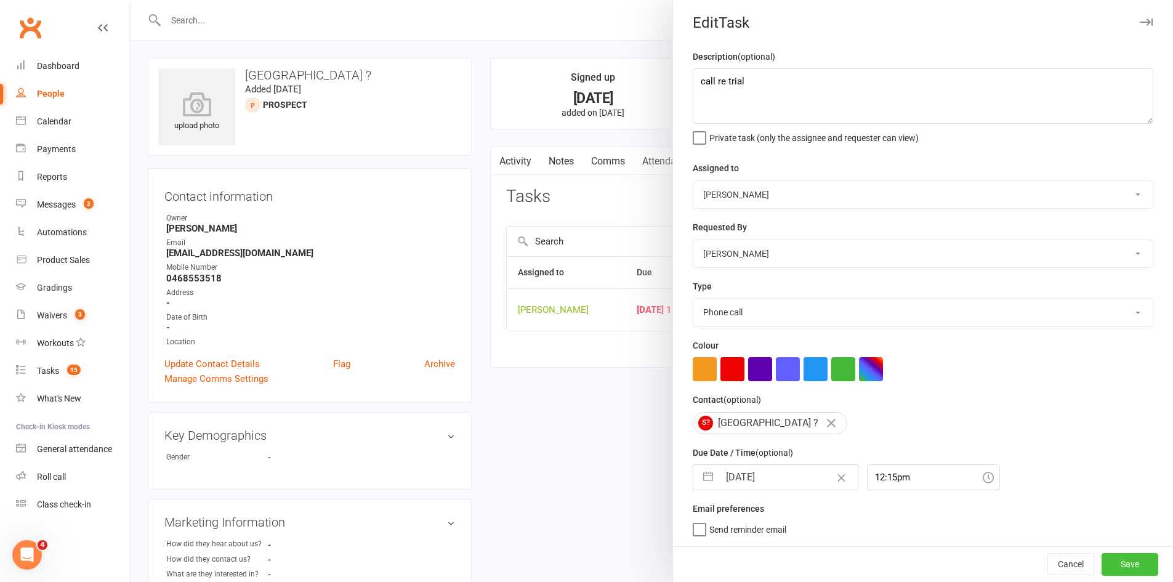
click at [1134, 566] on button "Save" at bounding box center [1129, 564] width 57 height 22
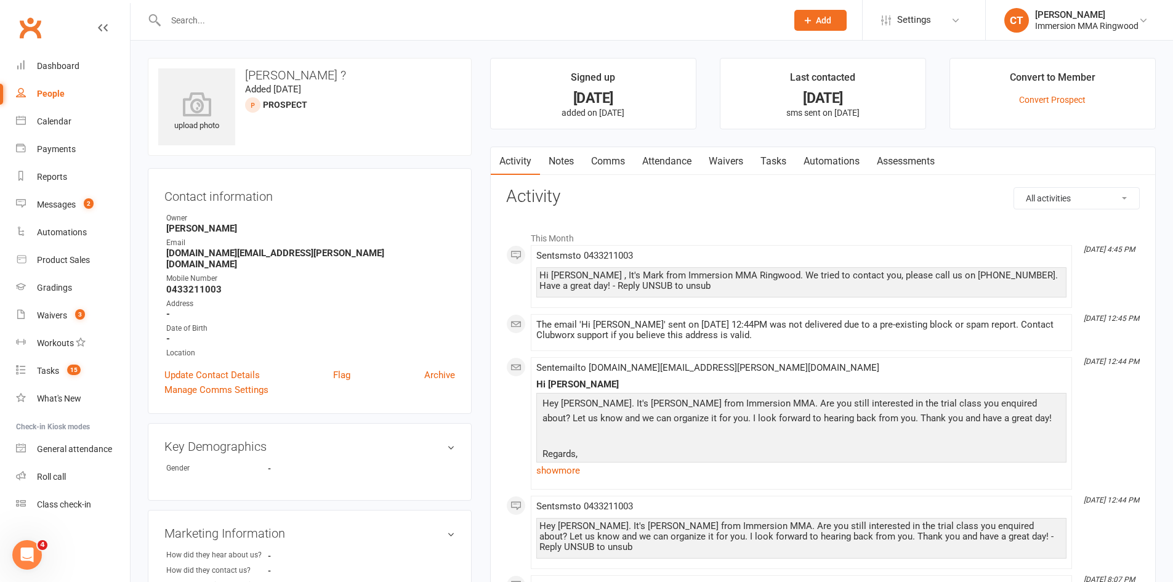
click at [564, 162] on link "Notes" at bounding box center [561, 161] width 42 height 28
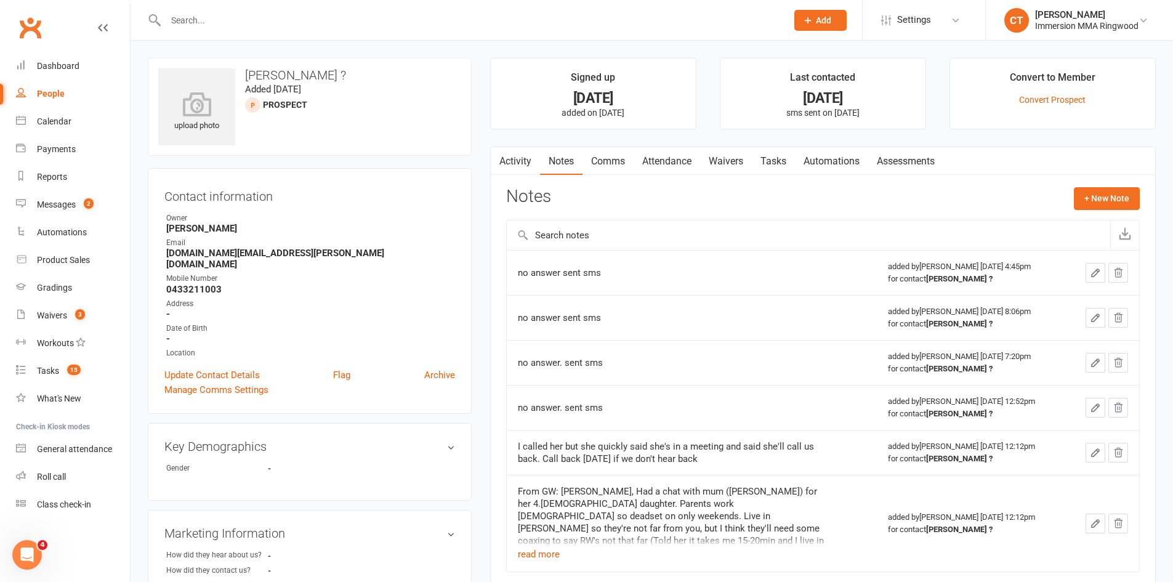
click at [609, 168] on link "Comms" at bounding box center [607, 161] width 51 height 28
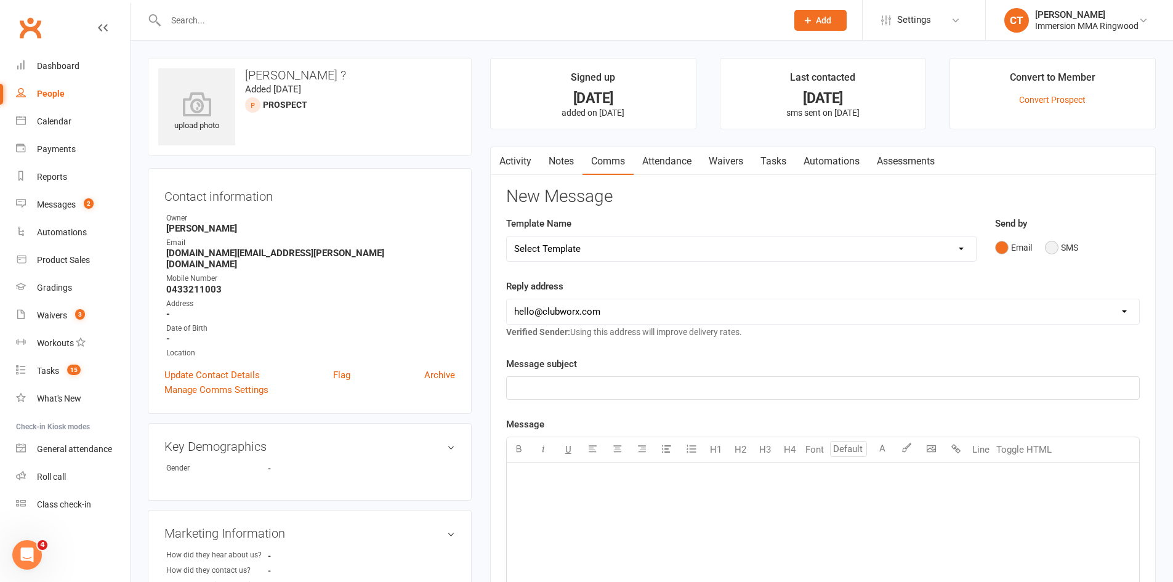
click at [1053, 251] on button "SMS" at bounding box center [1060, 247] width 33 height 23
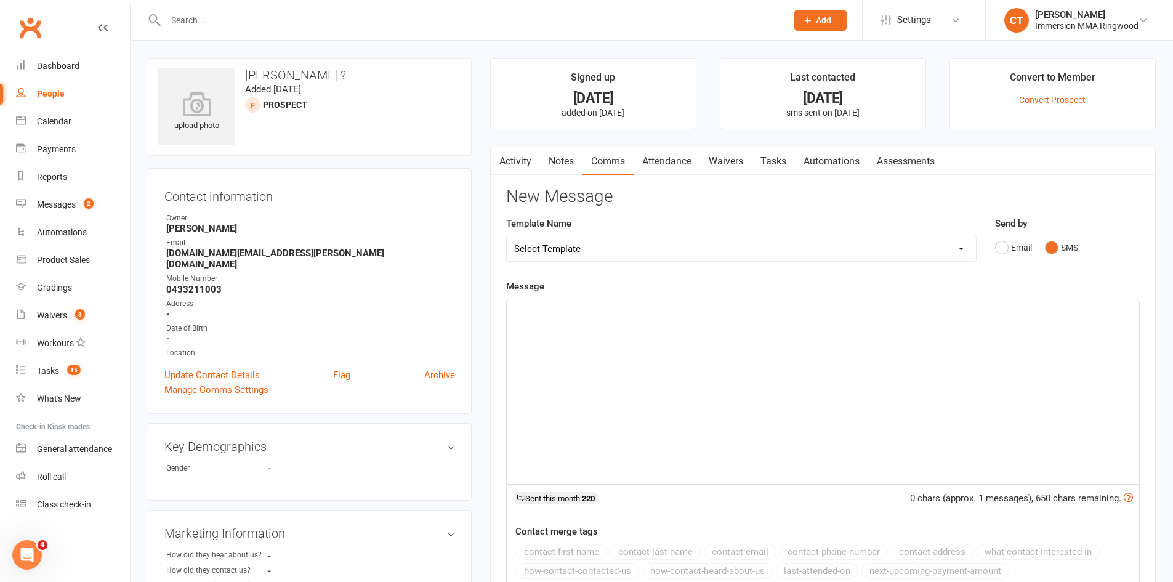
drag, startPoint x: 1044, startPoint y: 394, endPoint x: 1032, endPoint y: 388, distance: 12.9
click at [1044, 393] on div "﻿" at bounding box center [823, 391] width 632 height 185
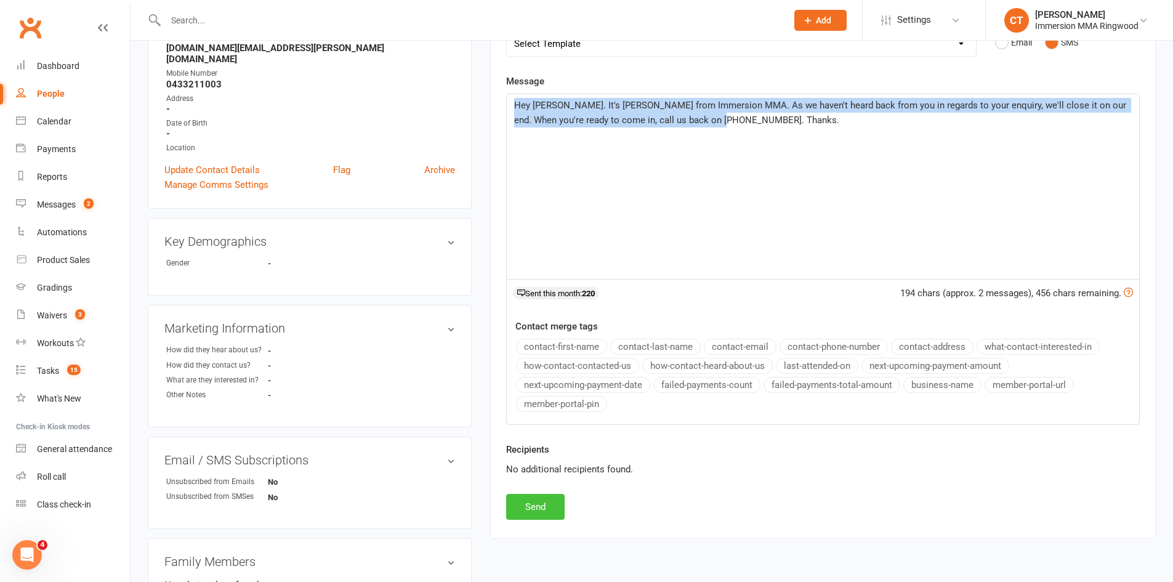
click at [563, 504] on button "Send" at bounding box center [535, 507] width 58 height 26
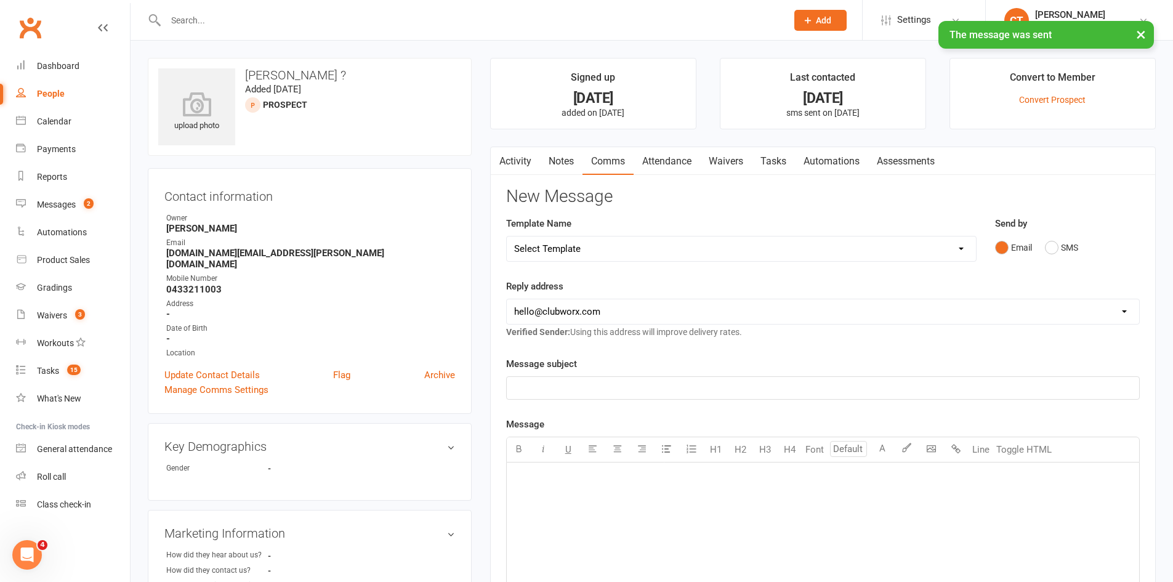
click at [529, 159] on link "Activity" at bounding box center [515, 161] width 49 height 28
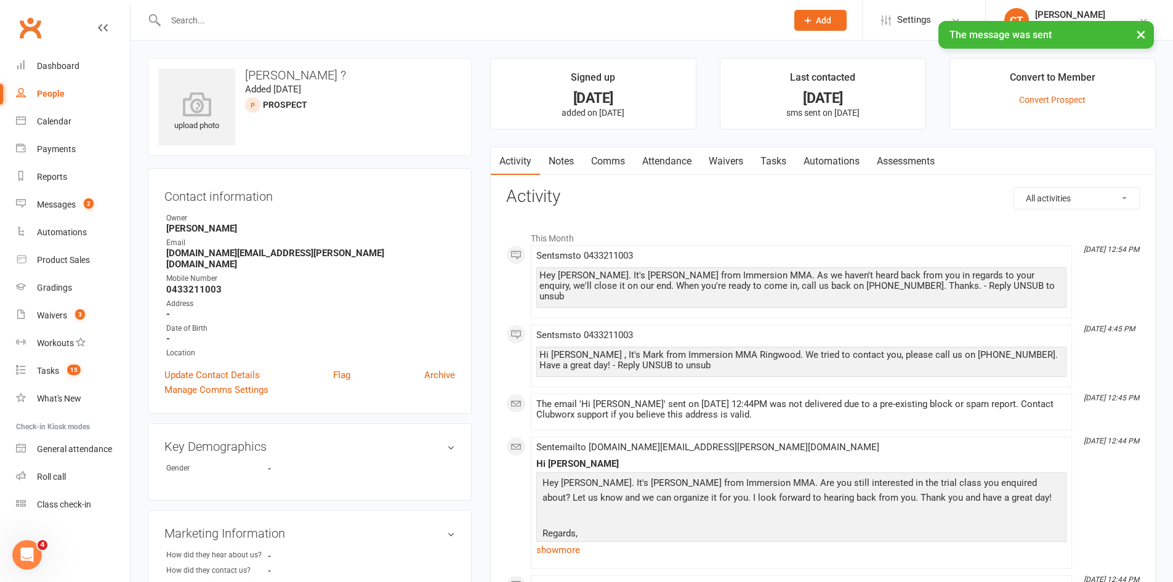
click at [595, 159] on link "Comms" at bounding box center [607, 161] width 51 height 28
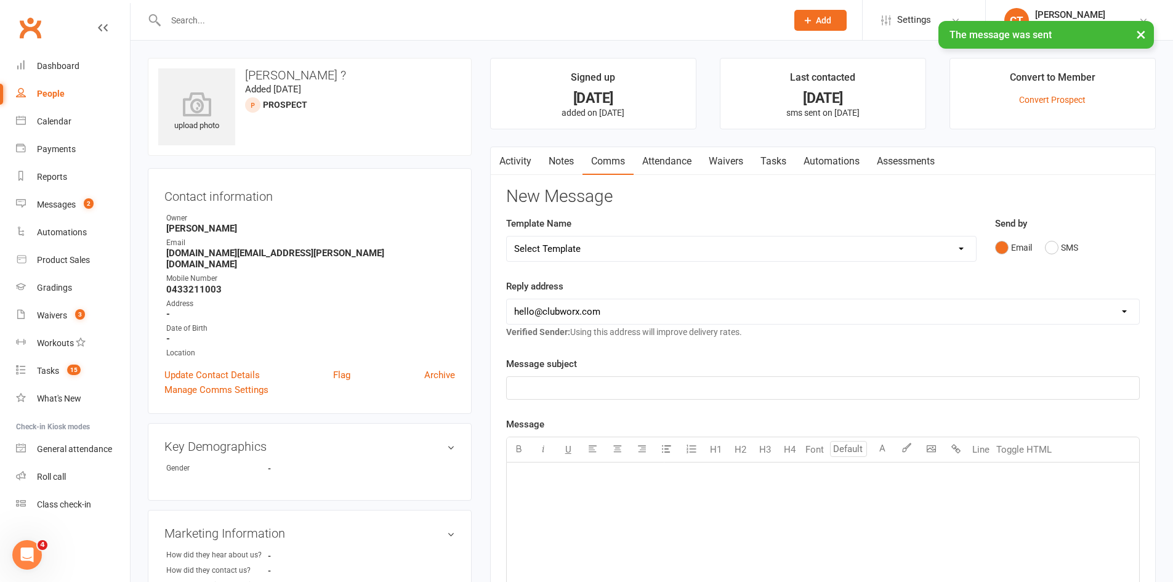
click at [579, 246] on select "Select Template [SMS] [PERSON_NAME] - Call back message [SMS] Mark- Call back m…" at bounding box center [741, 248] width 469 height 25
select select "11"
click at [507, 236] on select "Select Template [SMS] [PERSON_NAME] - Call back message [SMS] Mark- Call back m…" at bounding box center [741, 248] width 469 height 25
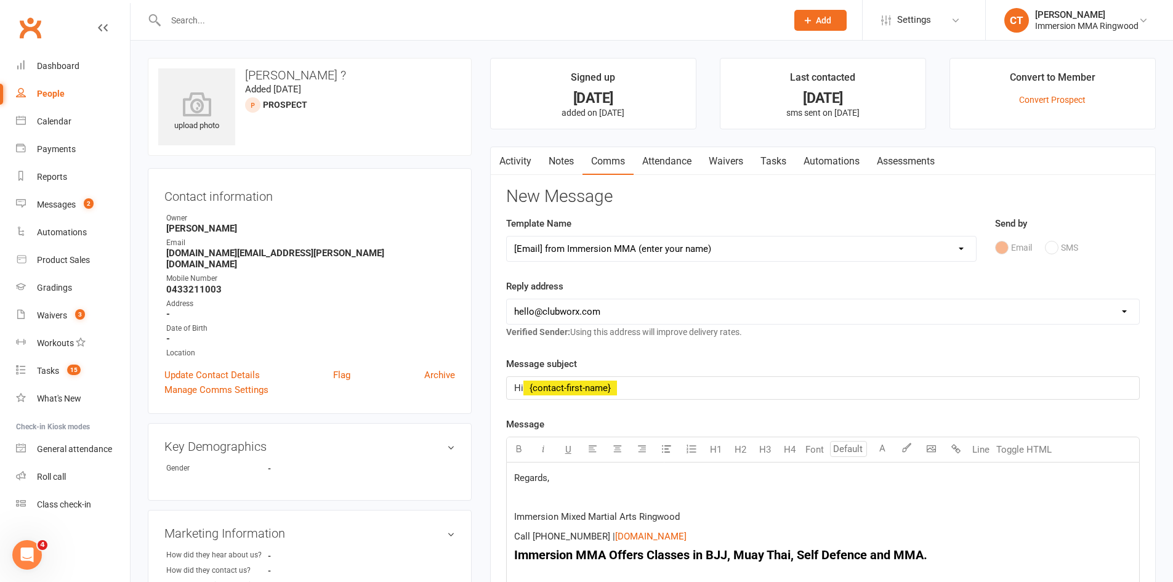
click at [575, 307] on select "hello@clubworx.com ringwood@immersionmma.com.au david@immersionmma.com.au lee@i…" at bounding box center [823, 311] width 632 height 25
select select "1"
click at [507, 299] on select "hello@clubworx.com ringwood@immersionmma.com.au david@immersionmma.com.au lee@i…" at bounding box center [823, 311] width 632 height 25
click at [511, 476] on div "Regards, Immersion Mixed Martial Arts Ringwood Call (03) 9879 6052 | $ www.imme…" at bounding box center [823, 554] width 632 height 185
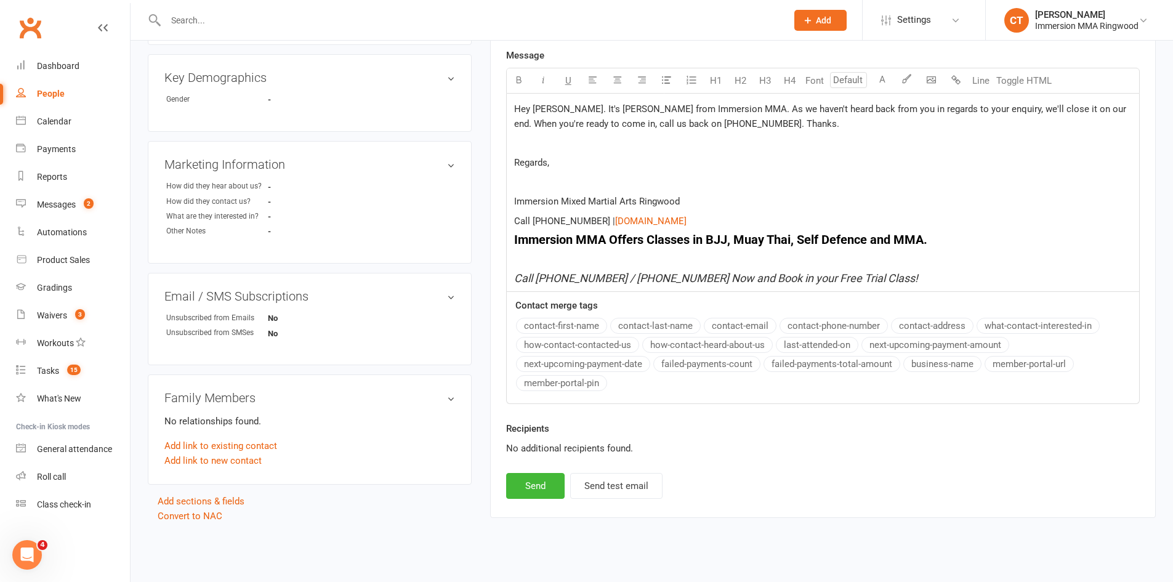
scroll to position [383, 0]
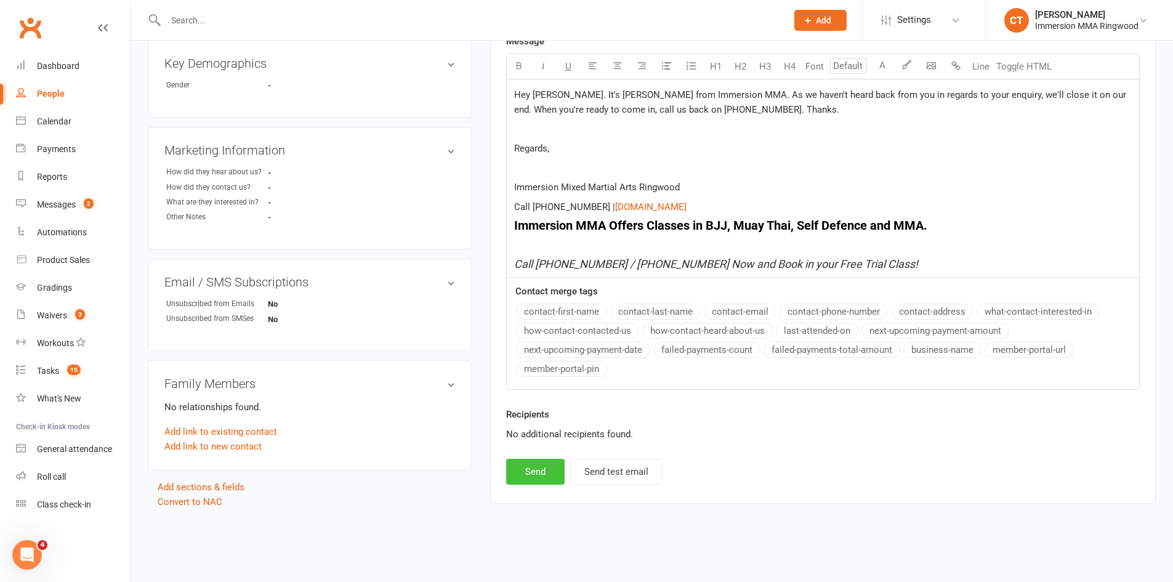
click at [537, 474] on button "Send" at bounding box center [535, 472] width 58 height 26
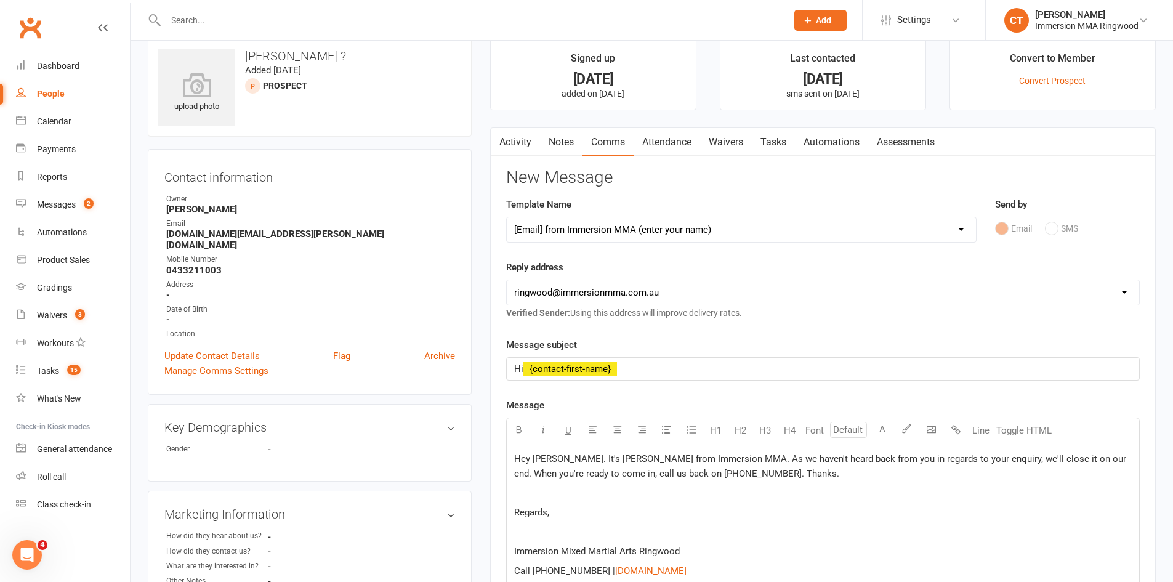
scroll to position [0, 0]
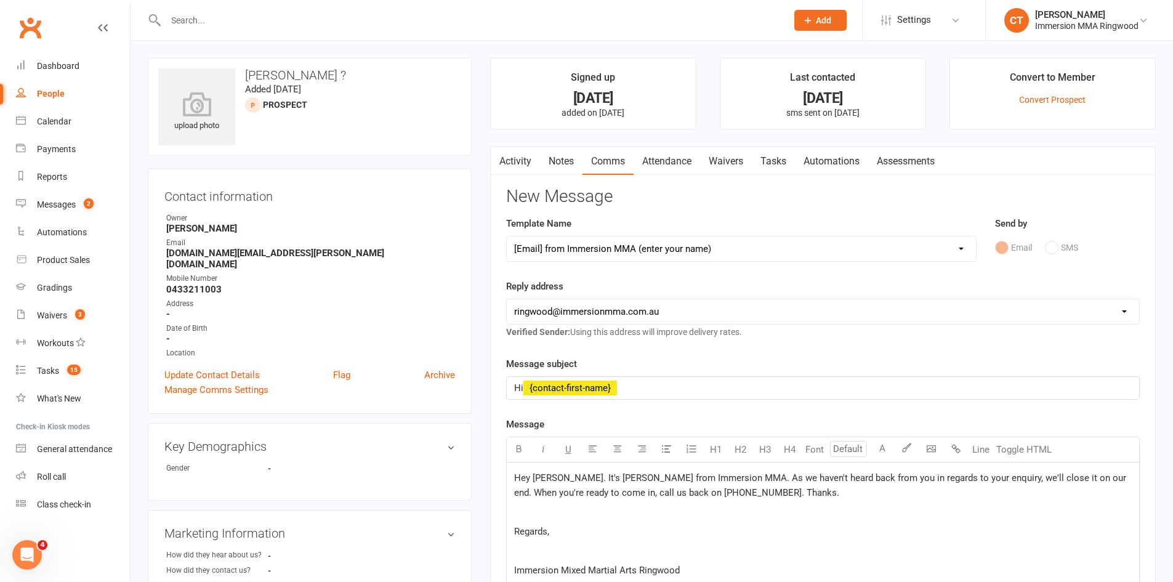
select select
select select "0"
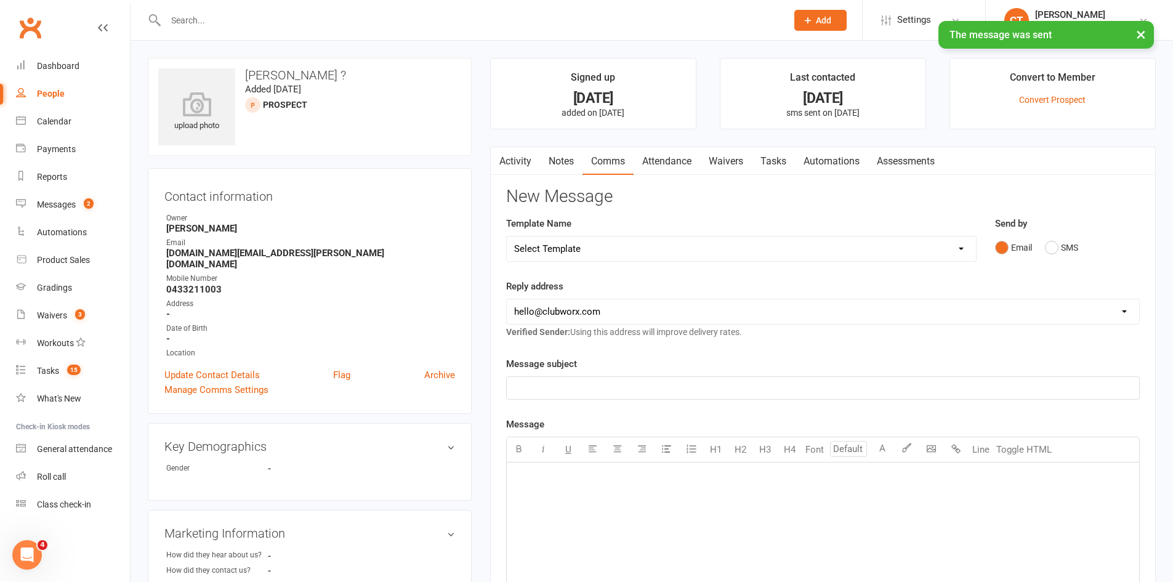
click at [785, 159] on link "Tasks" at bounding box center [773, 161] width 43 height 28
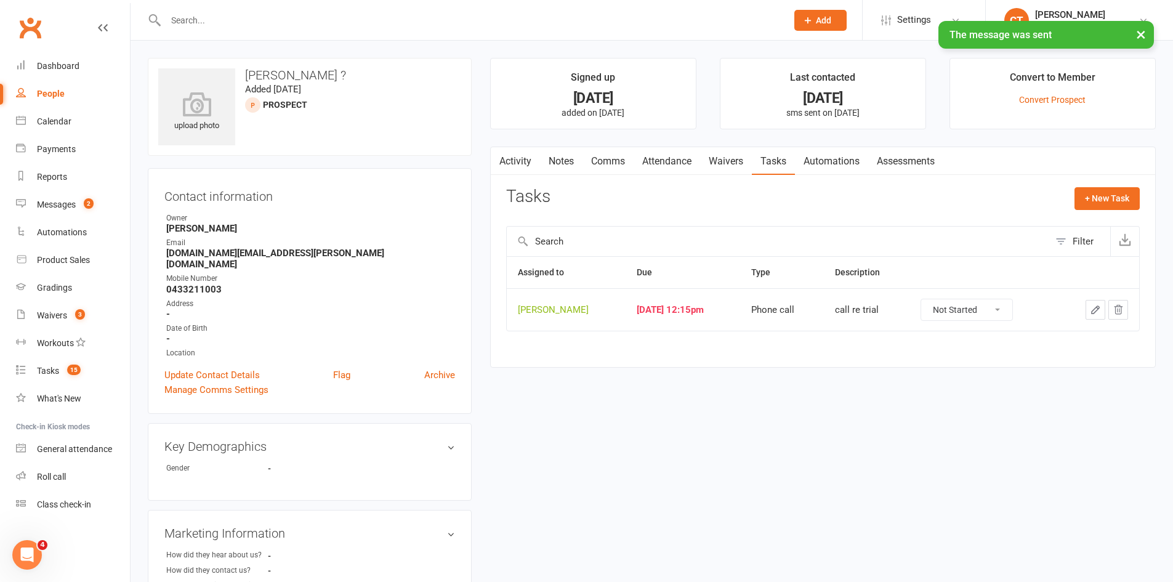
click at [953, 307] on select "Not Started In Progress Waiting Complete" at bounding box center [966, 309] width 91 height 21
click at [935, 299] on select "Not Started In Progress Waiting Complete" at bounding box center [966, 309] width 91 height 21
select select "unstarted"
drag, startPoint x: 558, startPoint y: 153, endPoint x: 760, endPoint y: 157, distance: 201.9
click at [559, 153] on link "Notes" at bounding box center [561, 161] width 42 height 28
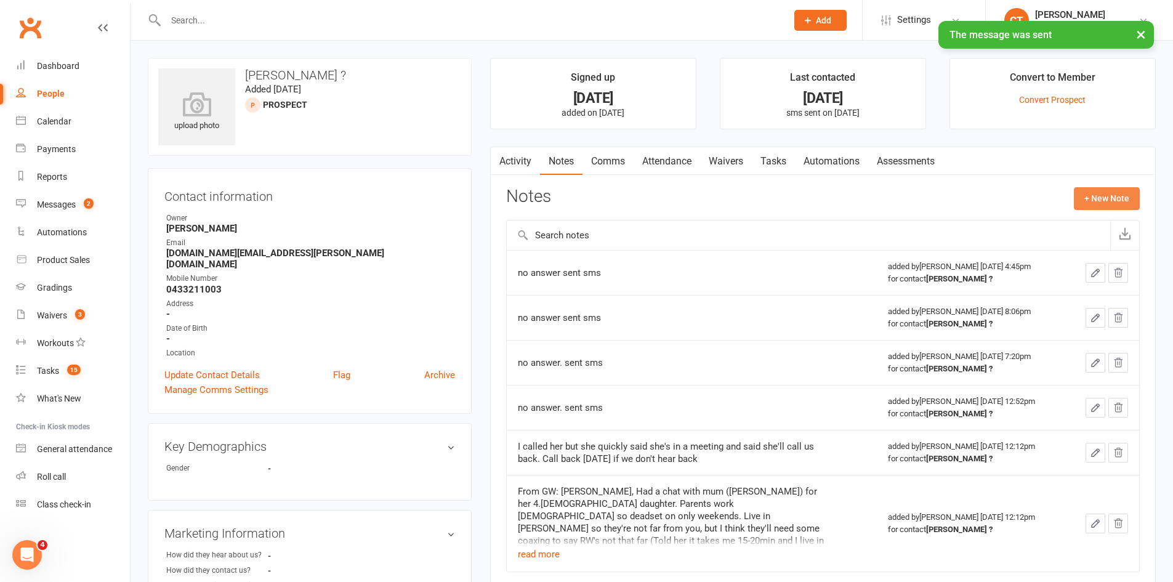
click at [1122, 197] on button "+ New Note" at bounding box center [1106, 198] width 66 height 22
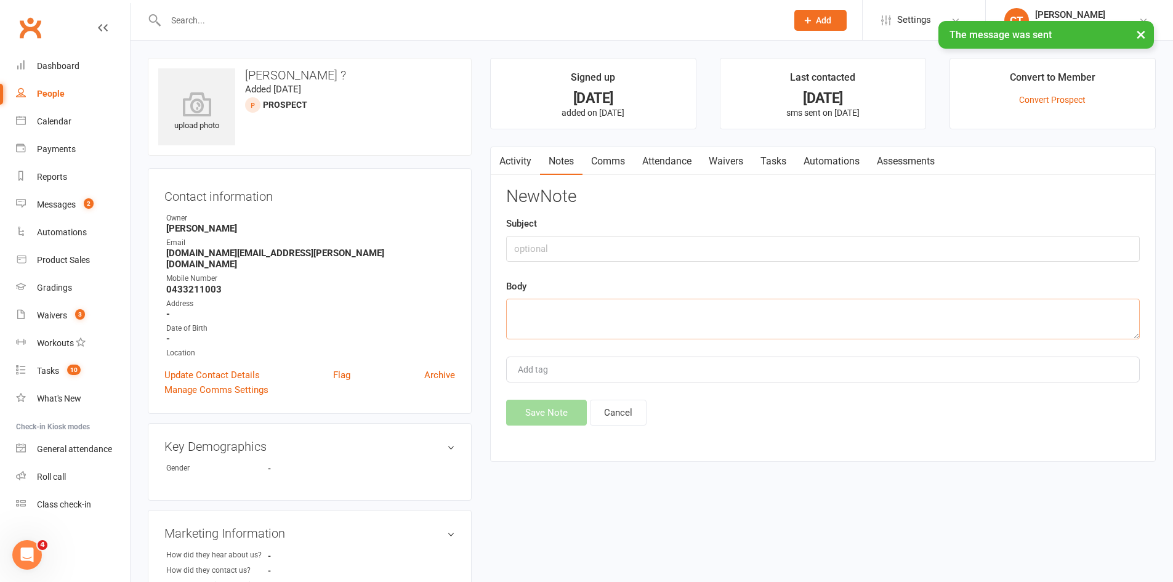
click at [798, 317] on textarea at bounding box center [822, 319] width 633 height 41
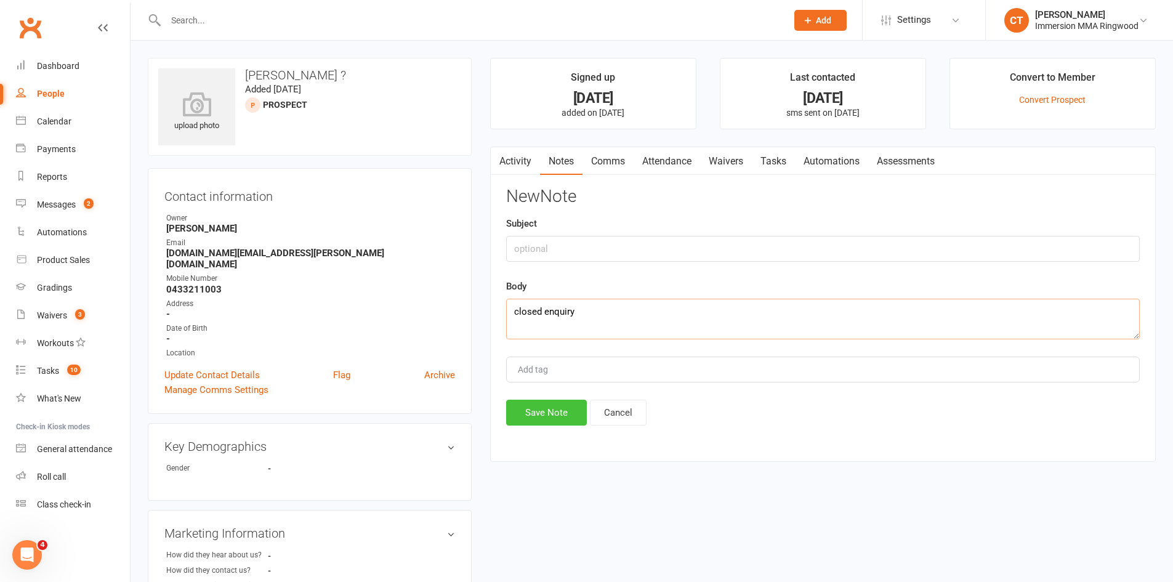
type textarea "closed enquiry"
click at [545, 414] on button "Save Note" at bounding box center [546, 412] width 81 height 26
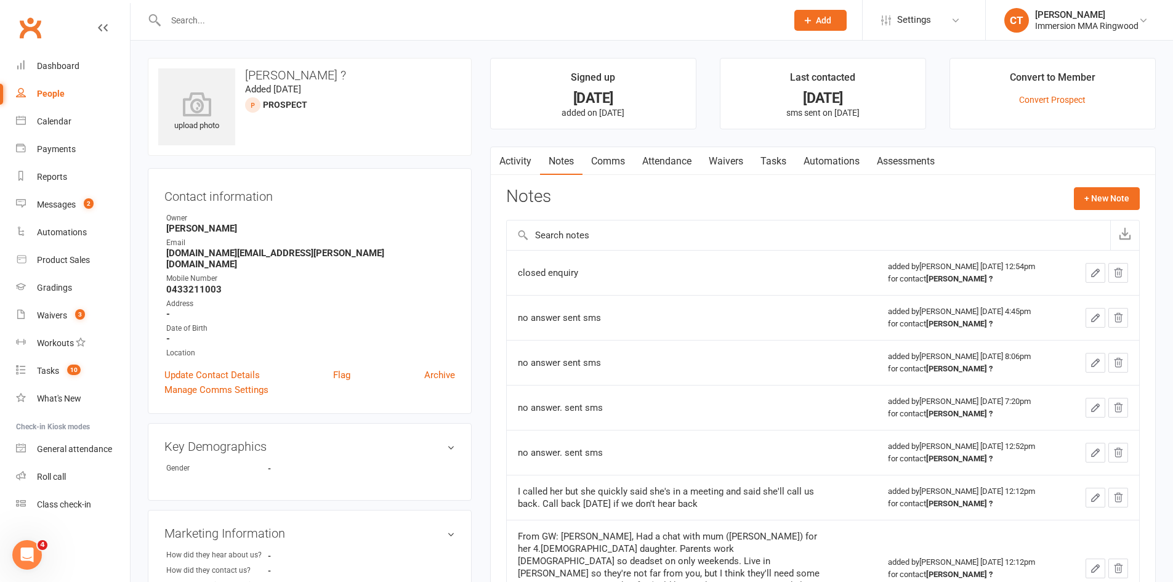
click at [776, 155] on link "Tasks" at bounding box center [773, 161] width 43 height 28
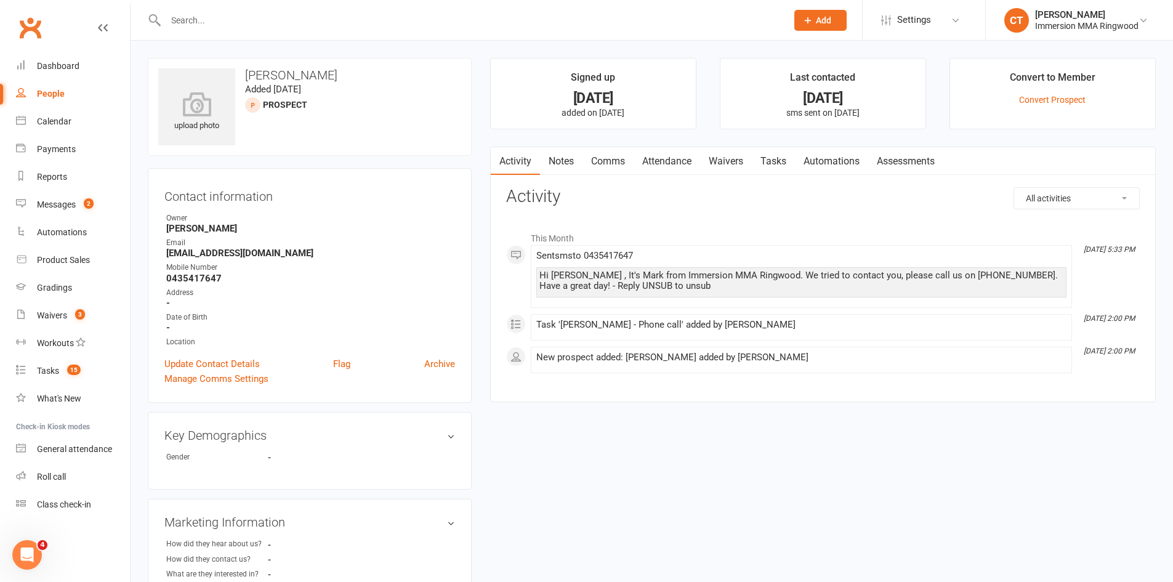
click at [550, 150] on link "Notes" at bounding box center [561, 161] width 42 height 28
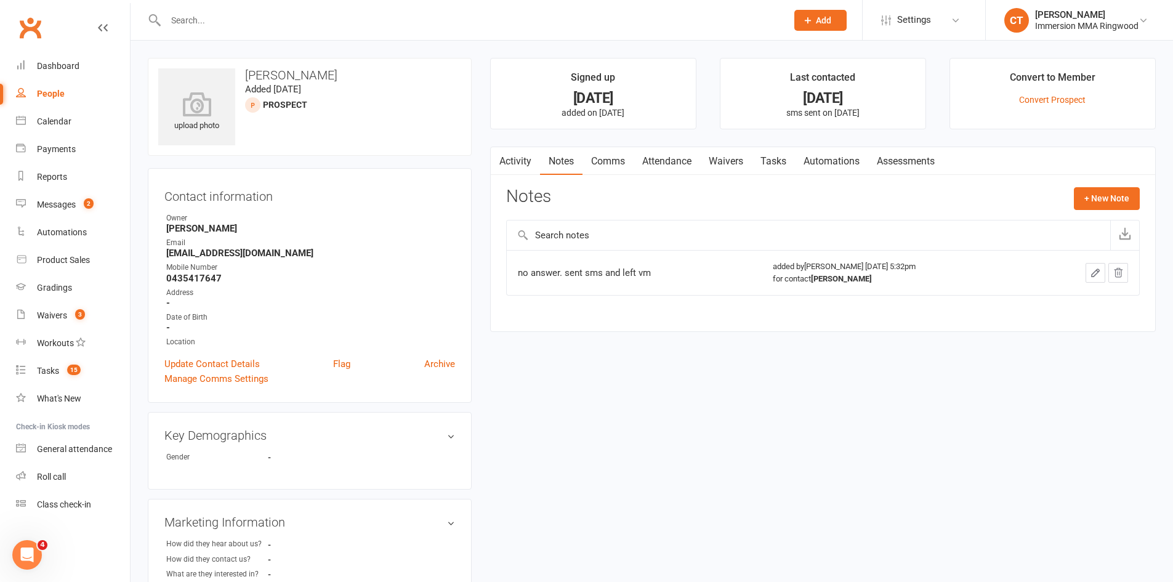
click at [769, 157] on link "Tasks" at bounding box center [773, 161] width 43 height 28
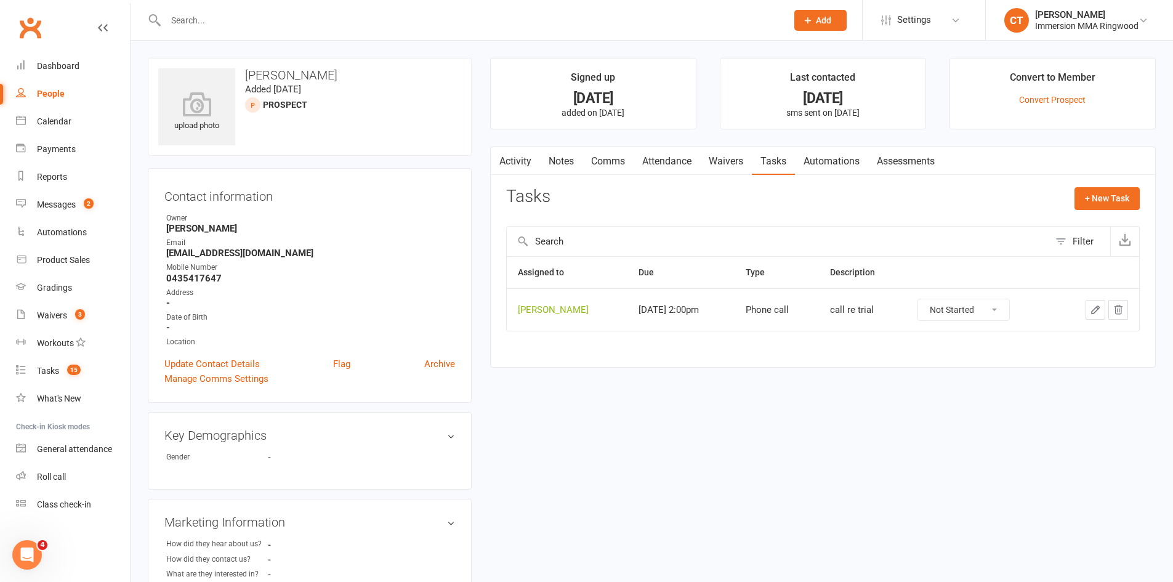
click at [1094, 308] on icon "button" at bounding box center [1094, 309] width 11 height 11
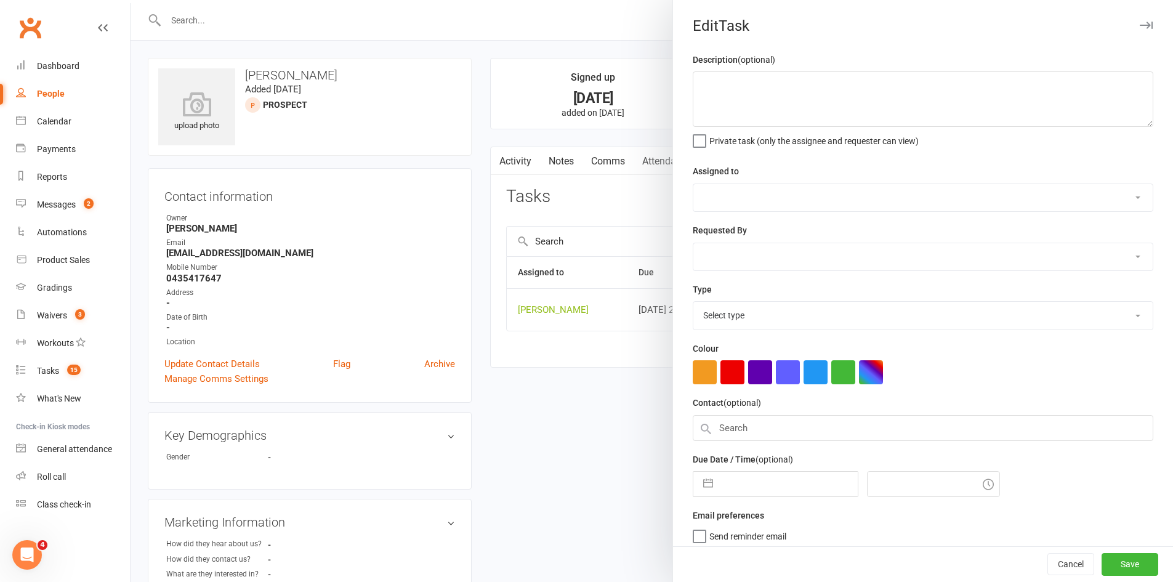
type textarea "call re trial"
select select "11984"
type input "[DATE]"
type input "2:00pm"
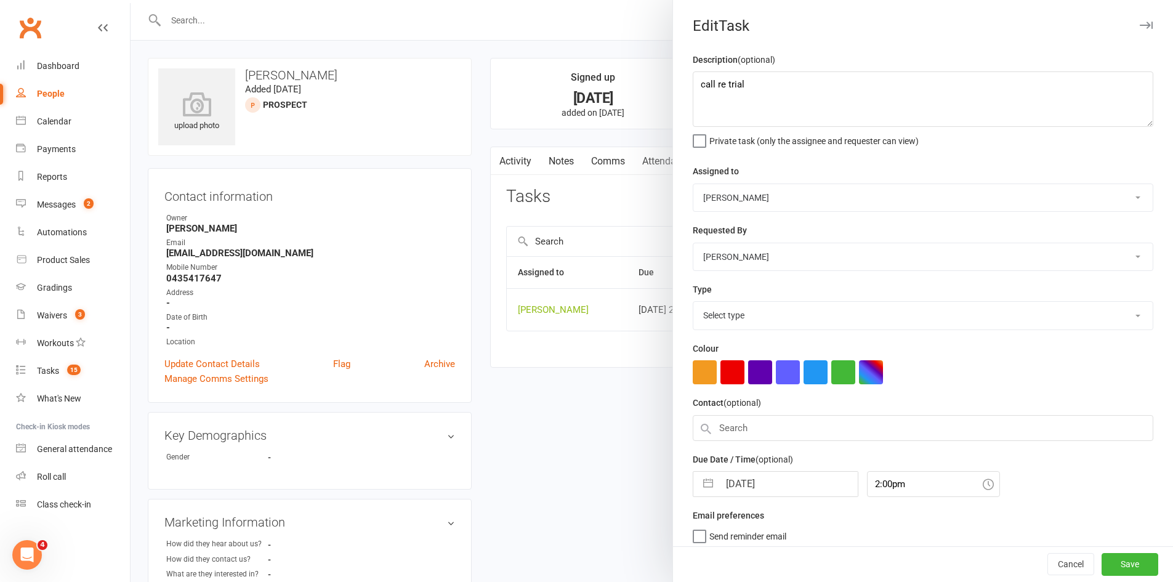
select select "6641"
click at [772, 481] on input "[DATE]" at bounding box center [788, 480] width 138 height 25
select select "8"
select select "2025"
select select "9"
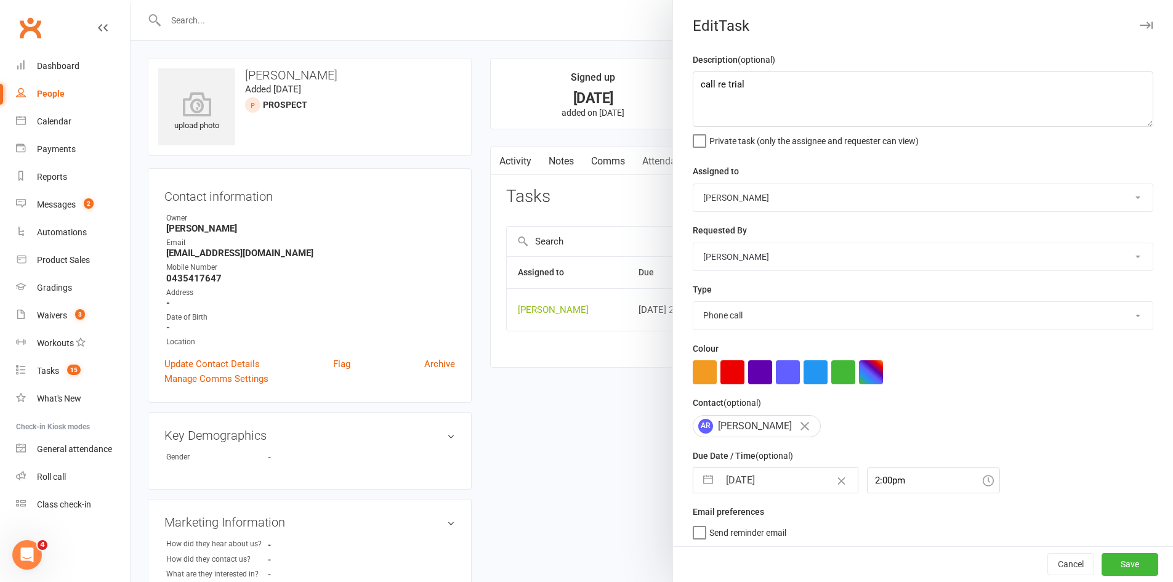
select select "2025"
select select "10"
select select "2025"
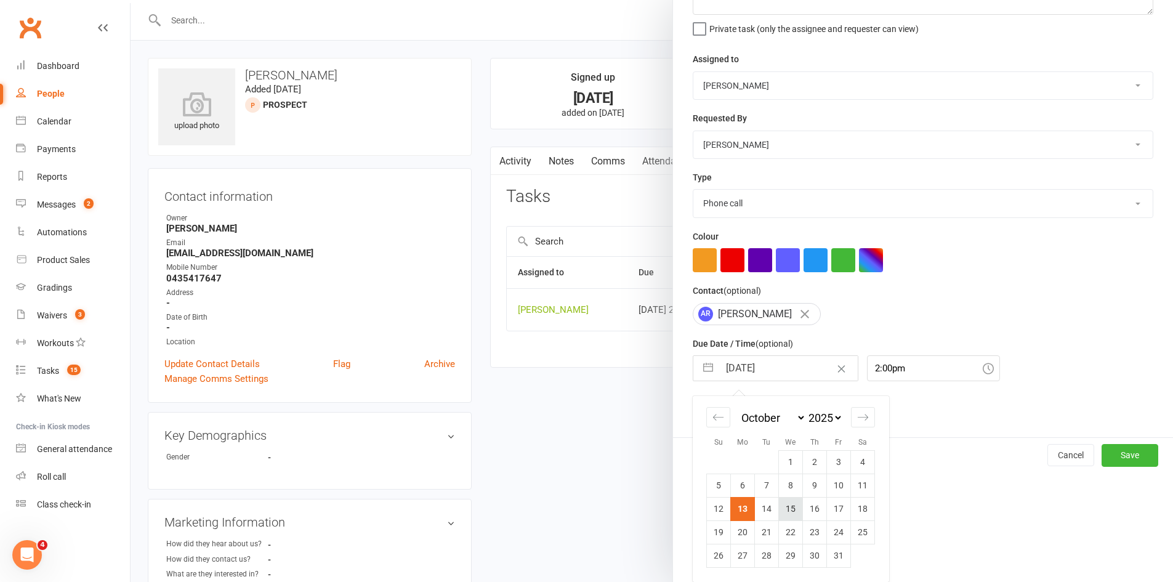
click at [780, 509] on td "15" at bounding box center [791, 508] width 24 height 23
type input "[DATE]"
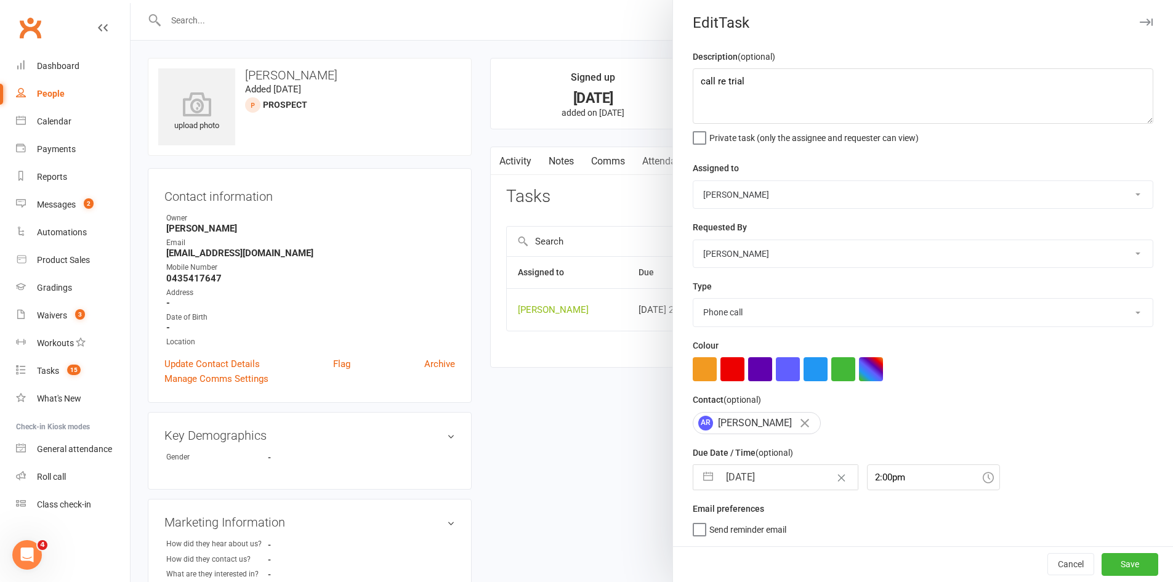
scroll to position [8, 0]
click at [1106, 567] on button "Save" at bounding box center [1129, 564] width 57 height 22
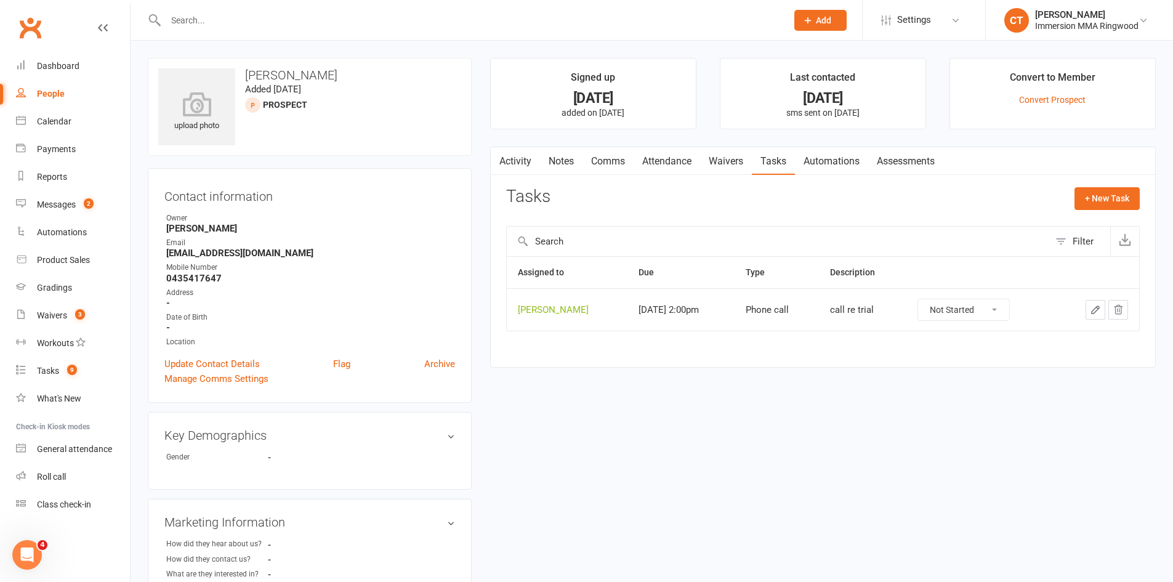
click at [570, 153] on link "Notes" at bounding box center [561, 161] width 42 height 28
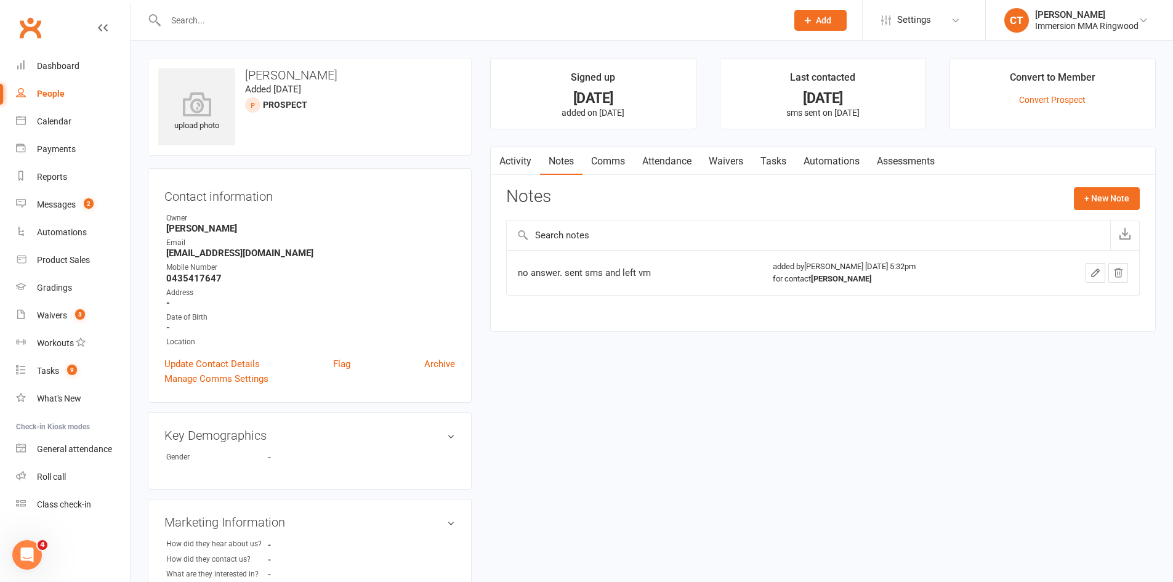
click at [527, 156] on link "Activity" at bounding box center [515, 161] width 49 height 28
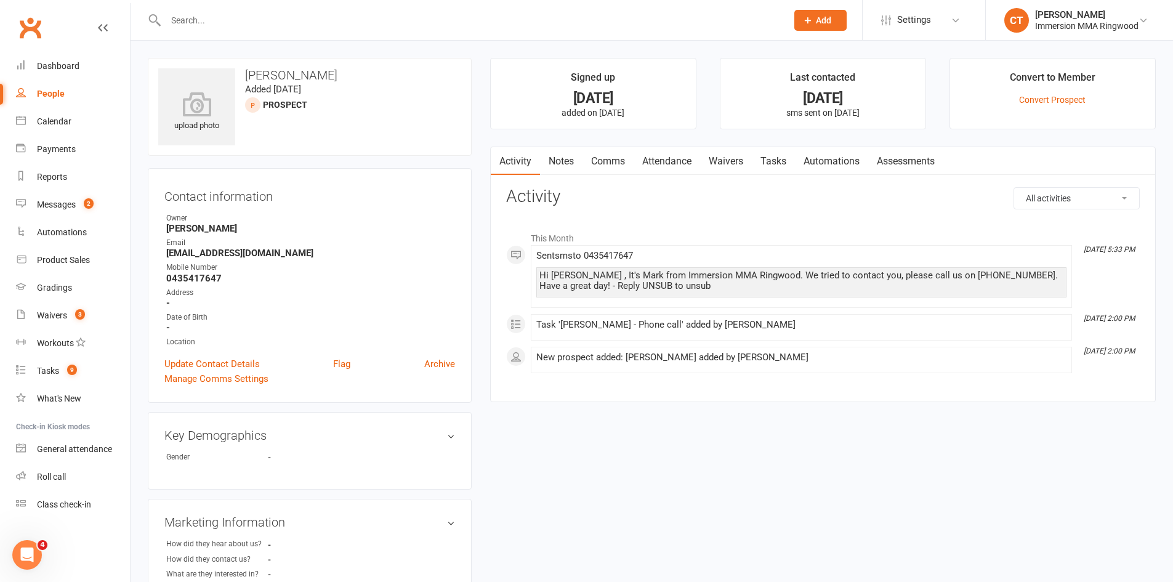
click at [599, 159] on link "Comms" at bounding box center [607, 161] width 51 height 28
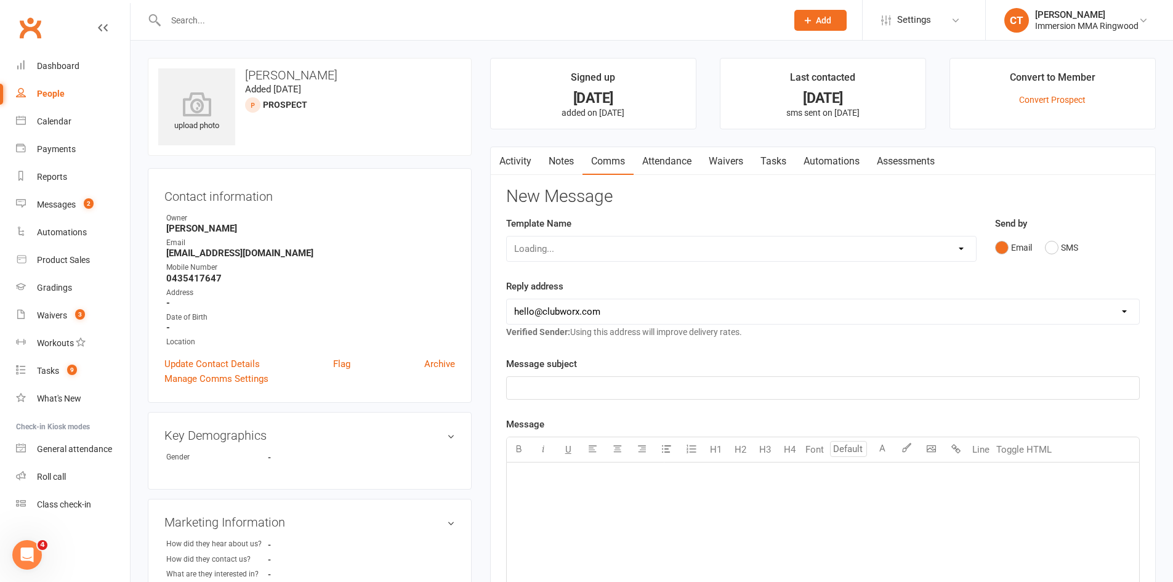
click at [601, 240] on select "Loading..." at bounding box center [741, 248] width 469 height 25
select select "0"
click at [507, 236] on select "Select Template [SMS] [PERSON_NAME] - Call back message [SMS] Mark- Call back m…" at bounding box center [741, 248] width 469 height 25
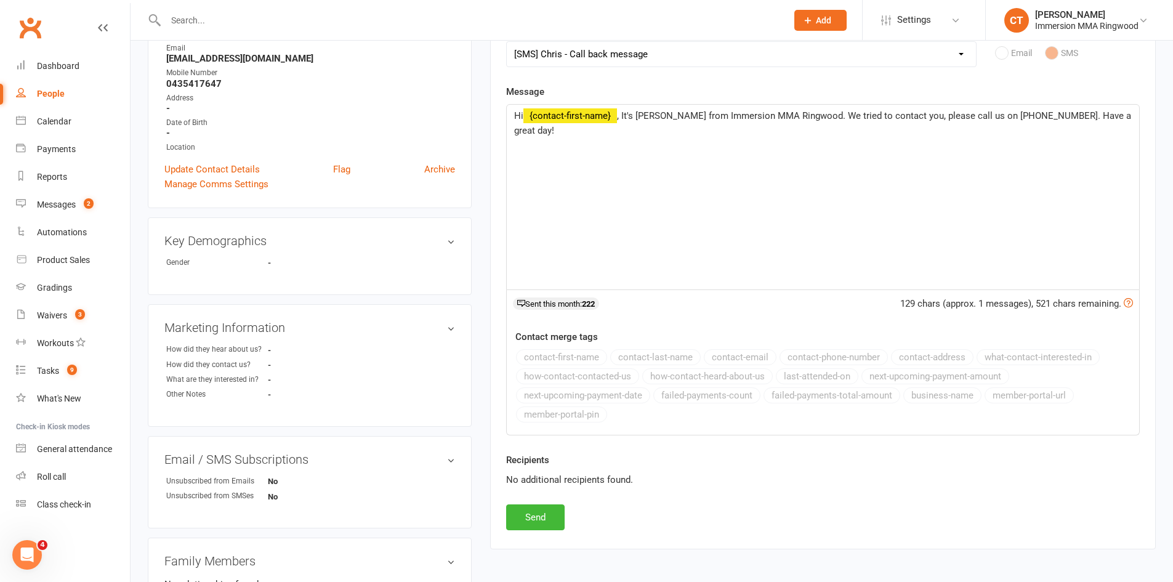
scroll to position [205, 0]
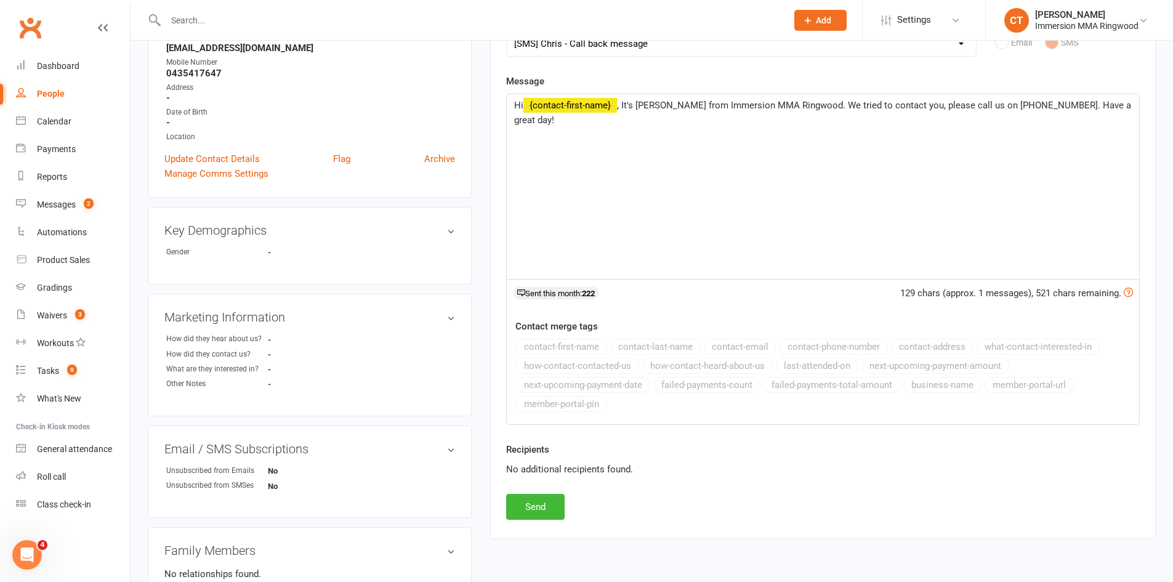
click at [543, 523] on div "Activity Notes Comms Attendance Waivers Tasks Automations Assessments New Messa…" at bounding box center [822, 240] width 665 height 597
click at [544, 516] on button "Send" at bounding box center [535, 507] width 58 height 26
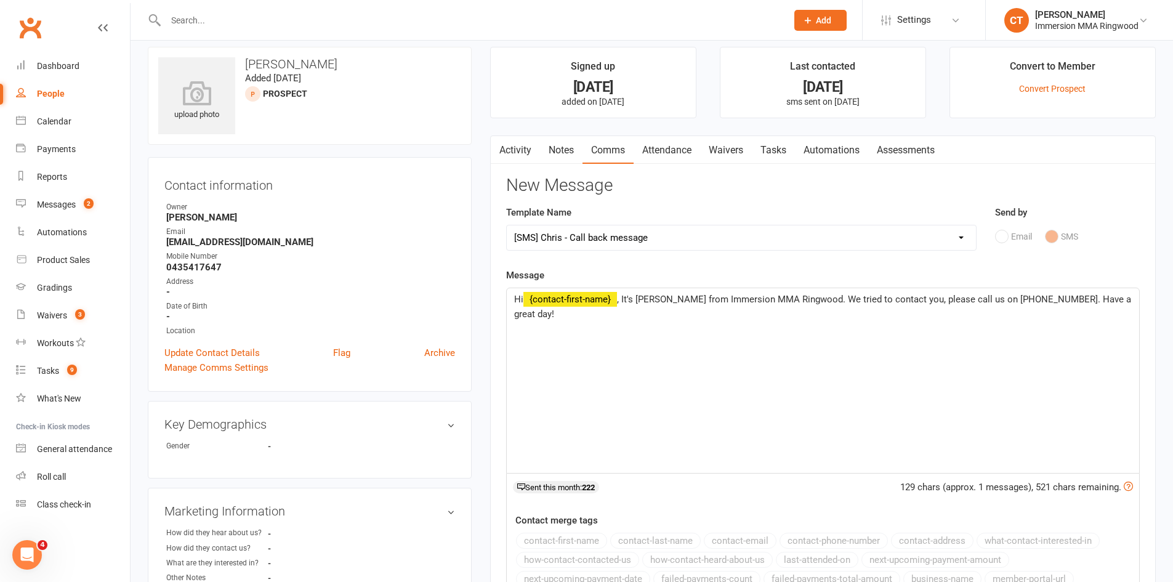
scroll to position [0, 0]
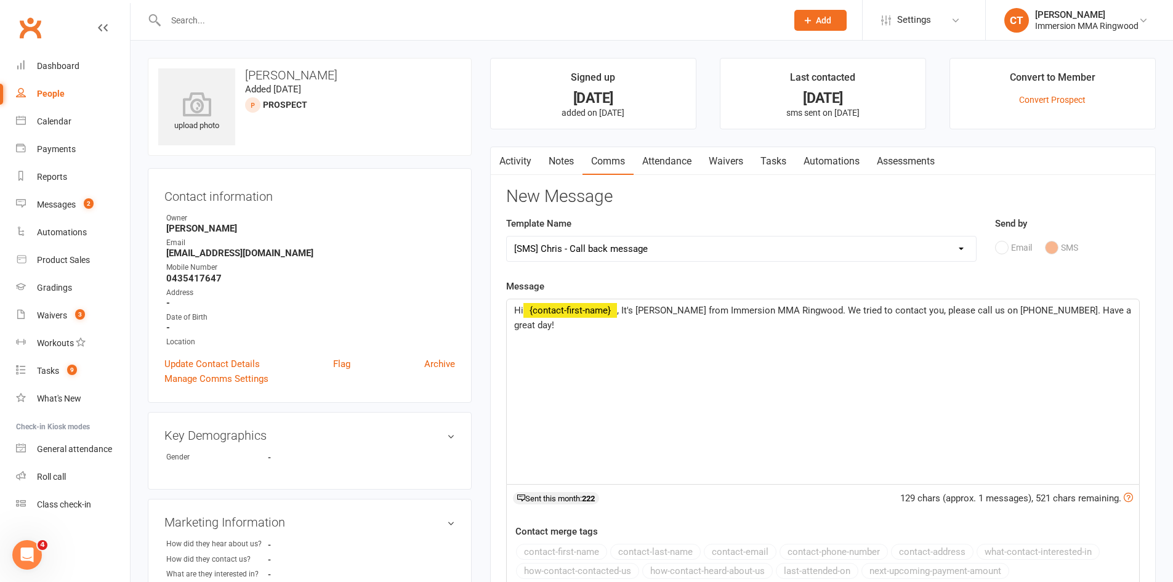
select select
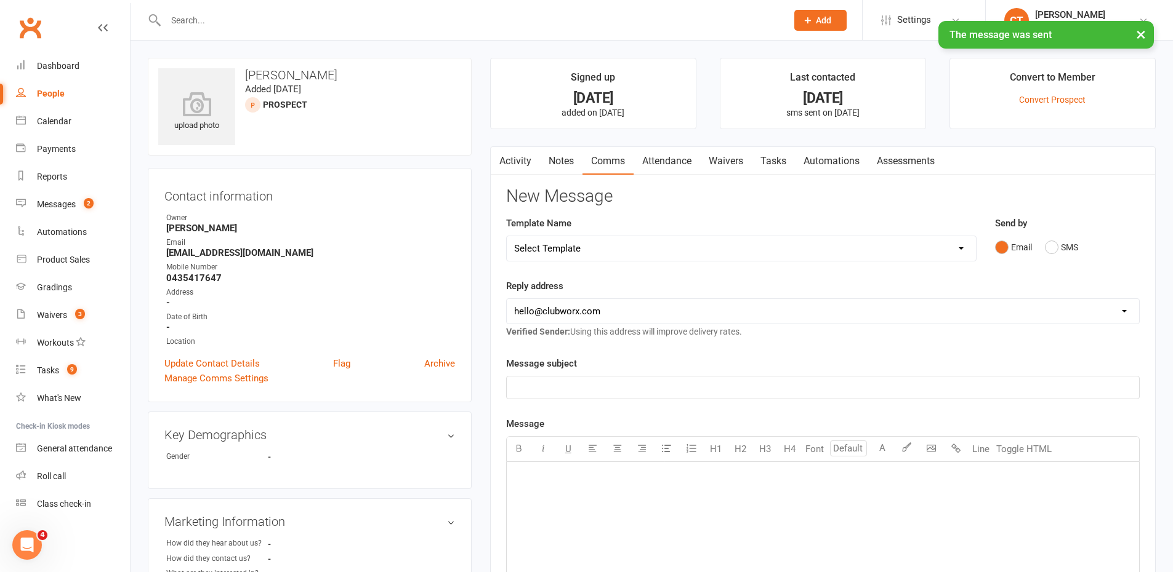
click at [551, 162] on link "Notes" at bounding box center [561, 161] width 42 height 28
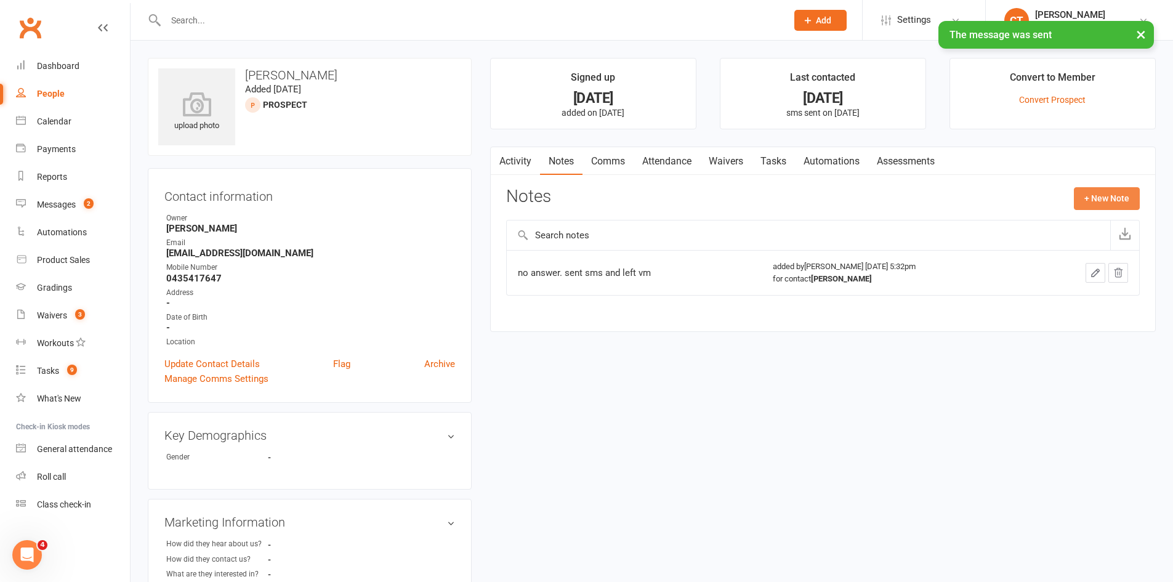
click at [1091, 190] on button "+ New Note" at bounding box center [1106, 198] width 66 height 22
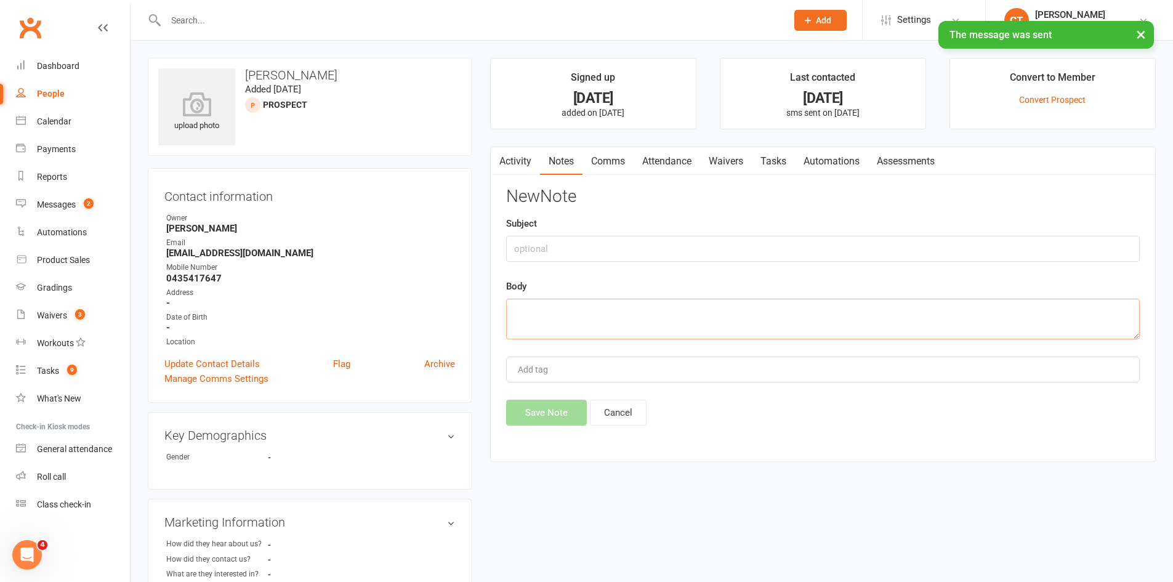
click at [673, 334] on textarea at bounding box center [822, 319] width 633 height 41
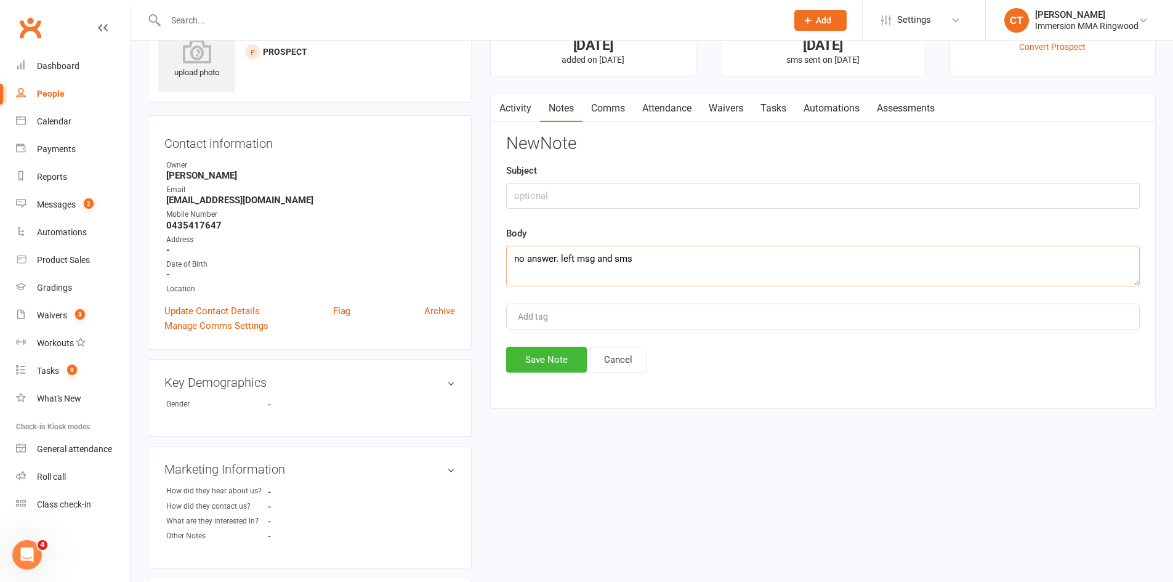
scroll to position [49, 0]
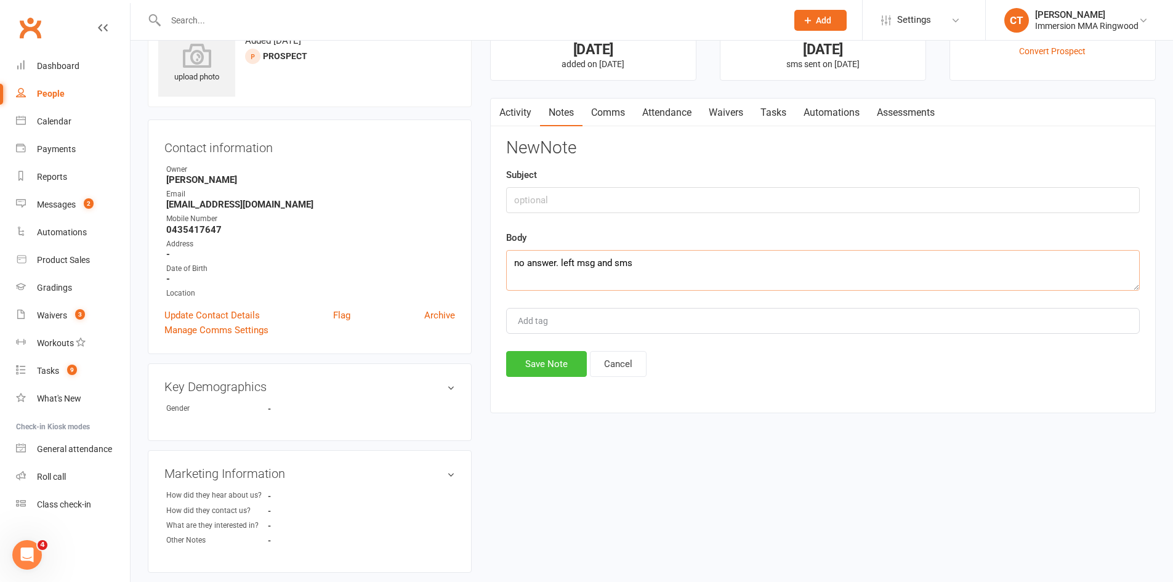
type textarea "no answer. left msg and sms"
click at [570, 371] on button "Save Note" at bounding box center [546, 364] width 81 height 26
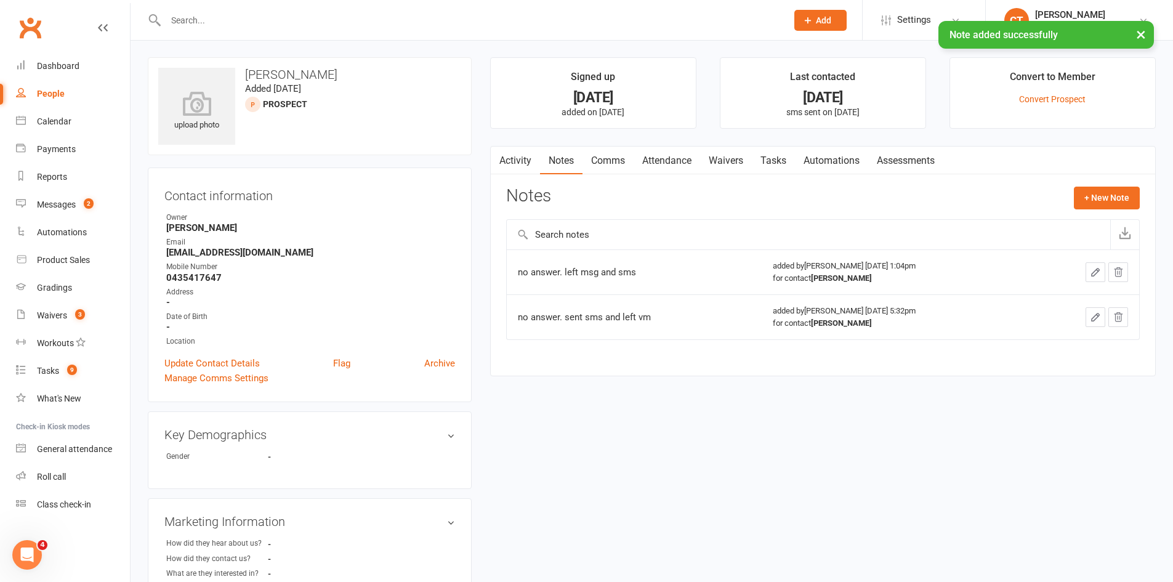
scroll to position [0, 0]
click at [776, 160] on link "Tasks" at bounding box center [773, 161] width 43 height 28
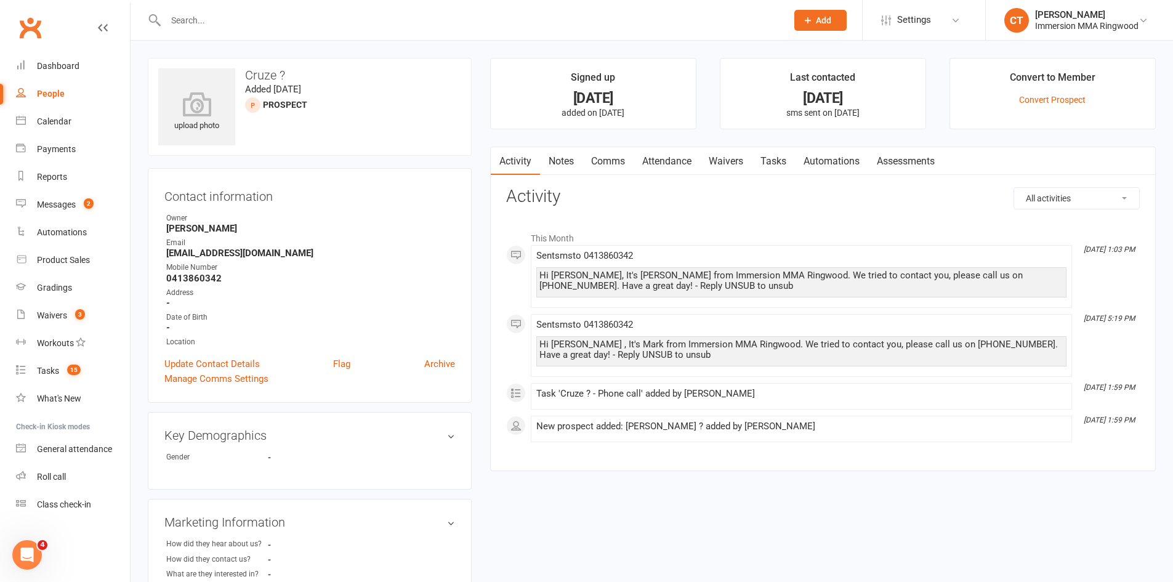
click at [551, 159] on link "Notes" at bounding box center [561, 161] width 42 height 28
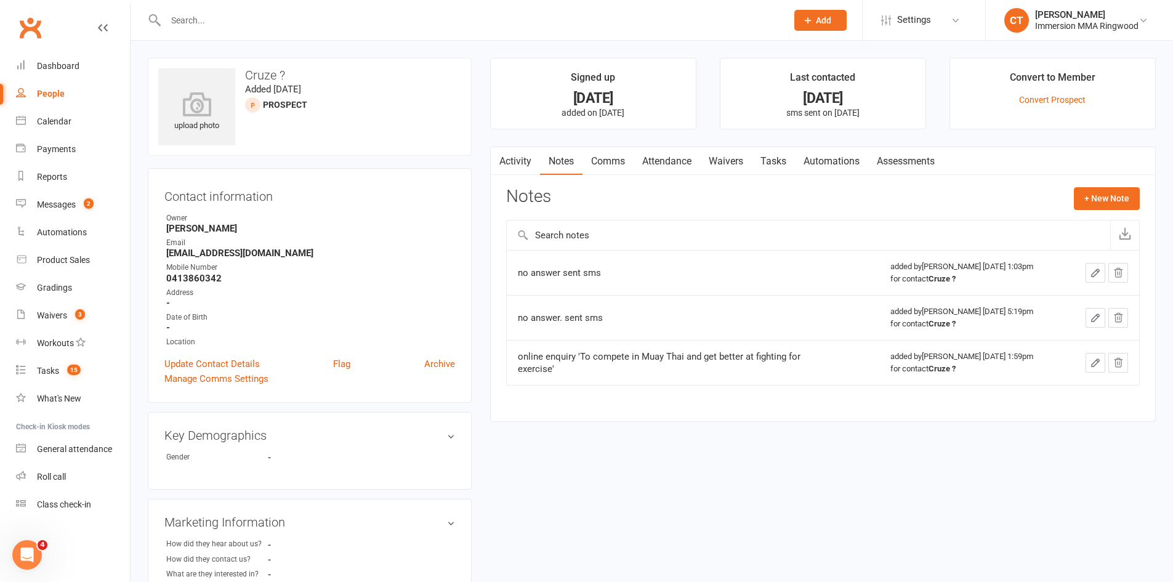
click at [936, 84] on ul "Signed up [DATE] added on [DATE] Last contacted [DATE] sms sent on [DATE] Conve…" at bounding box center [822, 93] width 665 height 71
click at [601, 153] on link "Comms" at bounding box center [607, 161] width 51 height 28
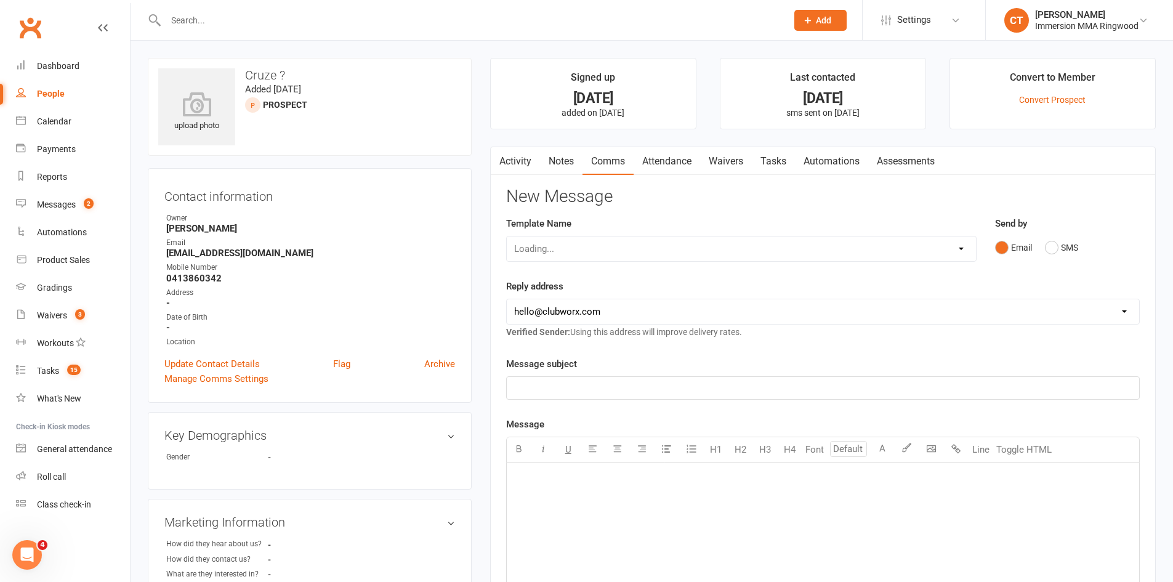
click at [605, 254] on div "Loading..." at bounding box center [741, 249] width 470 height 26
click at [605, 254] on select "Select Template [SMS] [PERSON_NAME] - Call back message [SMS] Mark- Call back m…" at bounding box center [741, 248] width 469 height 25
select select "0"
click at [507, 236] on select "Select Template [SMS] [PERSON_NAME] - Call back message [SMS] Mark- Call back m…" at bounding box center [741, 248] width 469 height 25
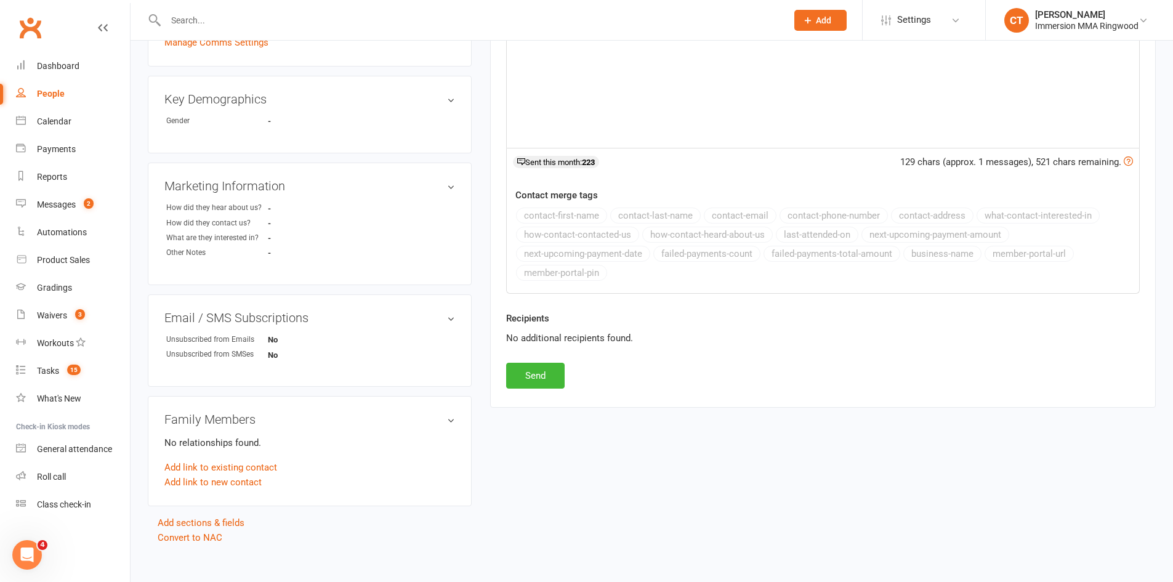
scroll to position [348, 0]
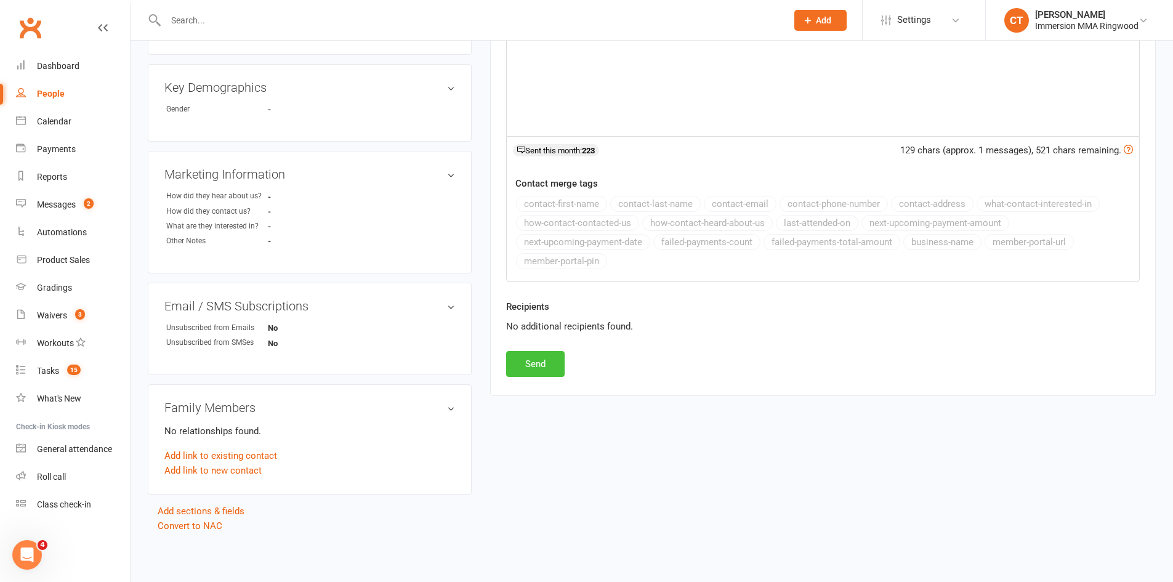
click at [537, 365] on button "Send" at bounding box center [535, 364] width 58 height 26
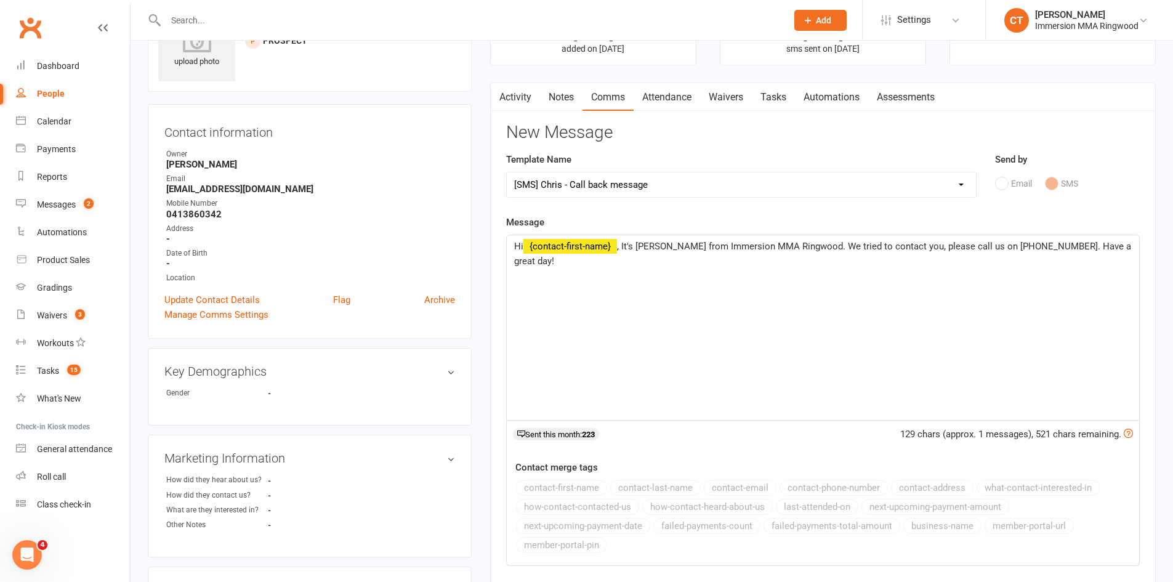
scroll to position [0, 0]
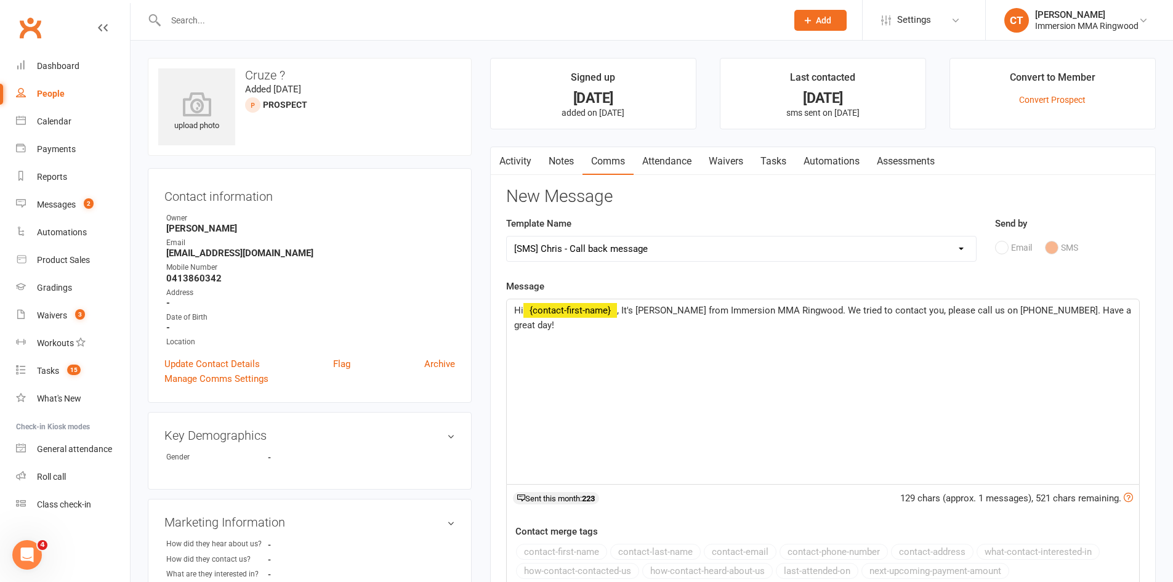
select select
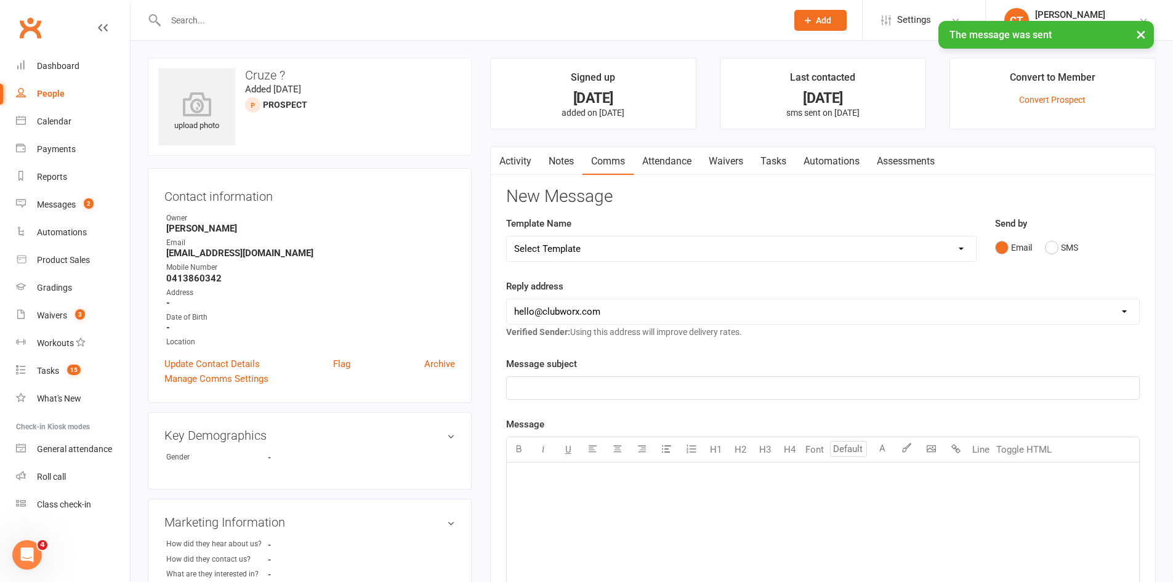
click at [788, 166] on link "Tasks" at bounding box center [773, 161] width 43 height 28
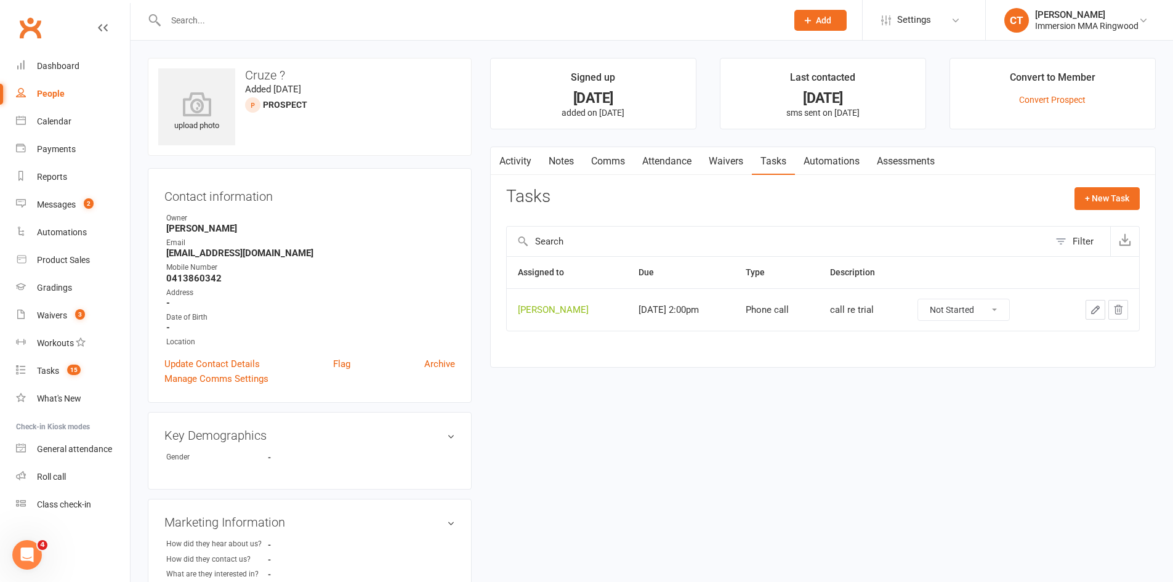
click at [534, 164] on link "Activity" at bounding box center [515, 161] width 49 height 28
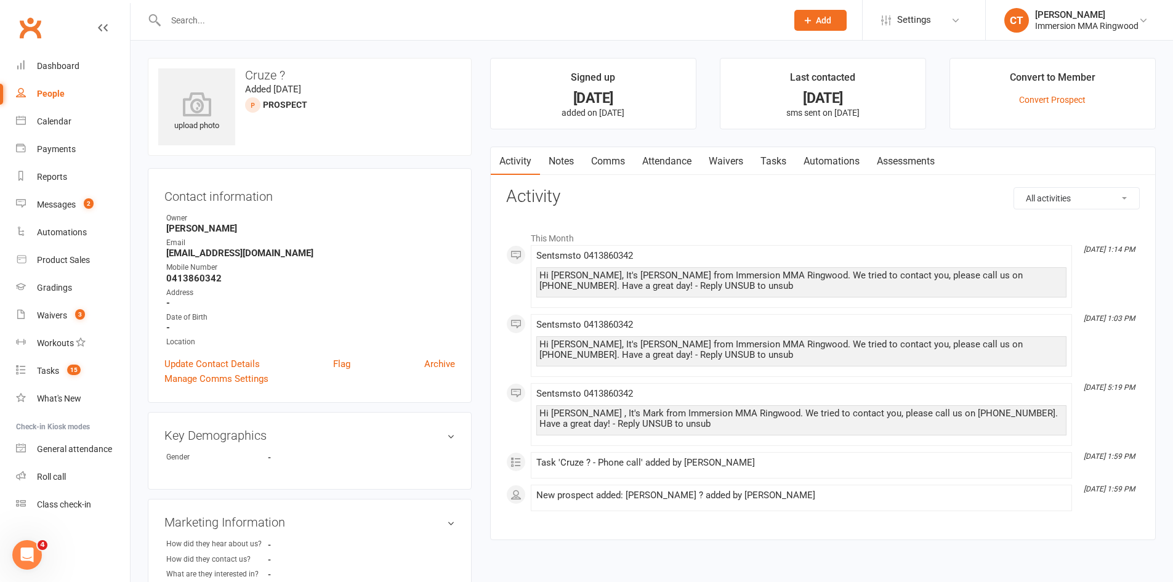
click at [779, 162] on link "Tasks" at bounding box center [773, 161] width 43 height 28
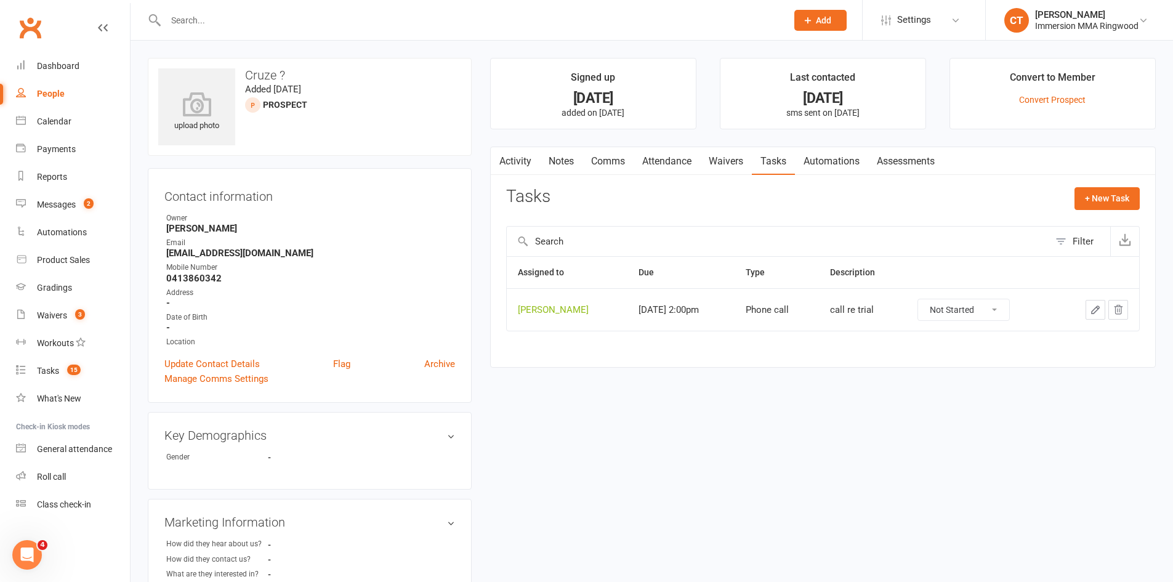
click at [1089, 310] on icon "button" at bounding box center [1094, 309] width 11 height 11
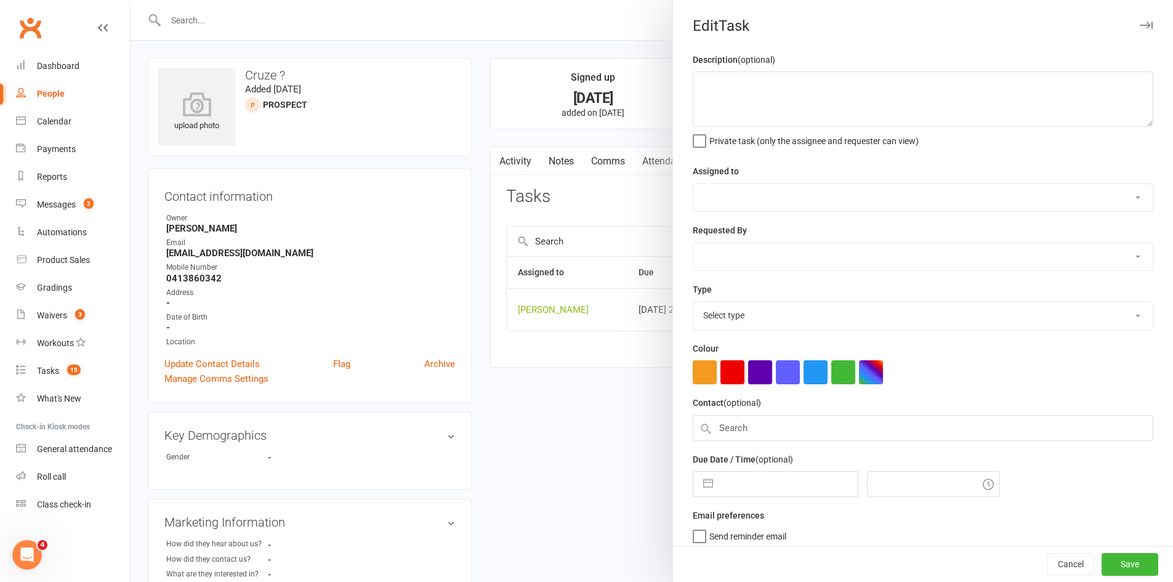
type textarea "call re trial"
select select "11984"
type input "[DATE]"
type input "2:00pm"
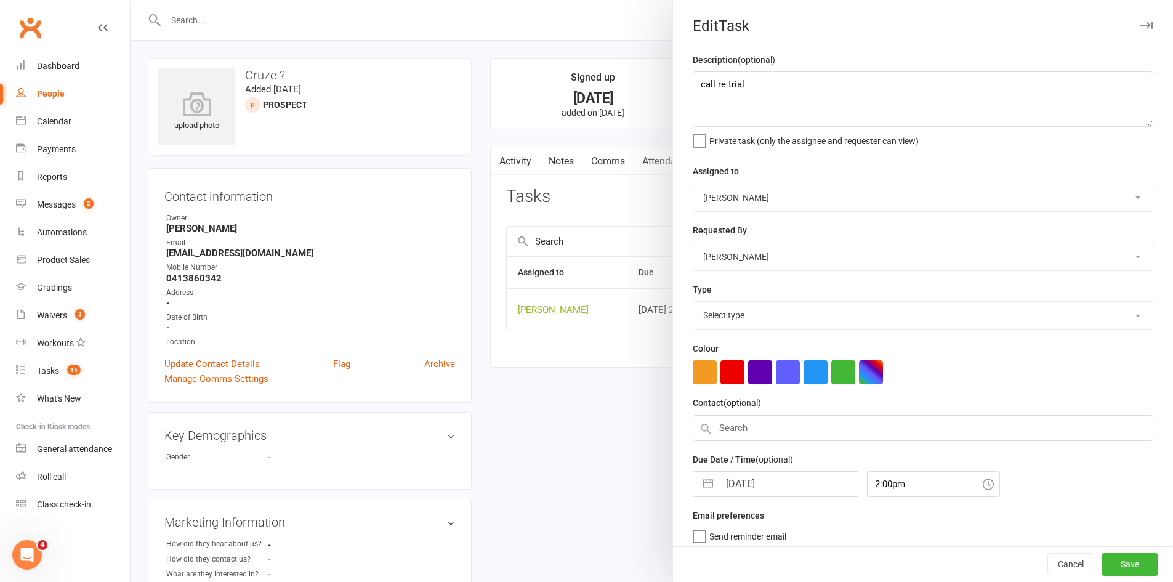
select select "6641"
click at [742, 483] on input "[DATE]" at bounding box center [788, 480] width 138 height 25
select select "8"
select select "2025"
select select "9"
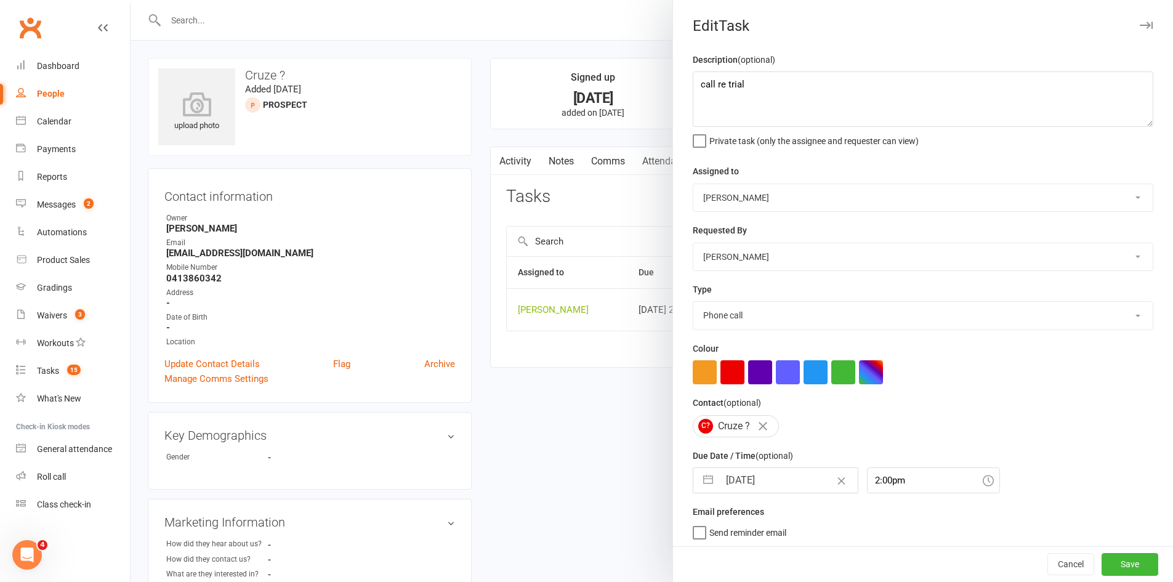
select select "2025"
select select "10"
select select "2025"
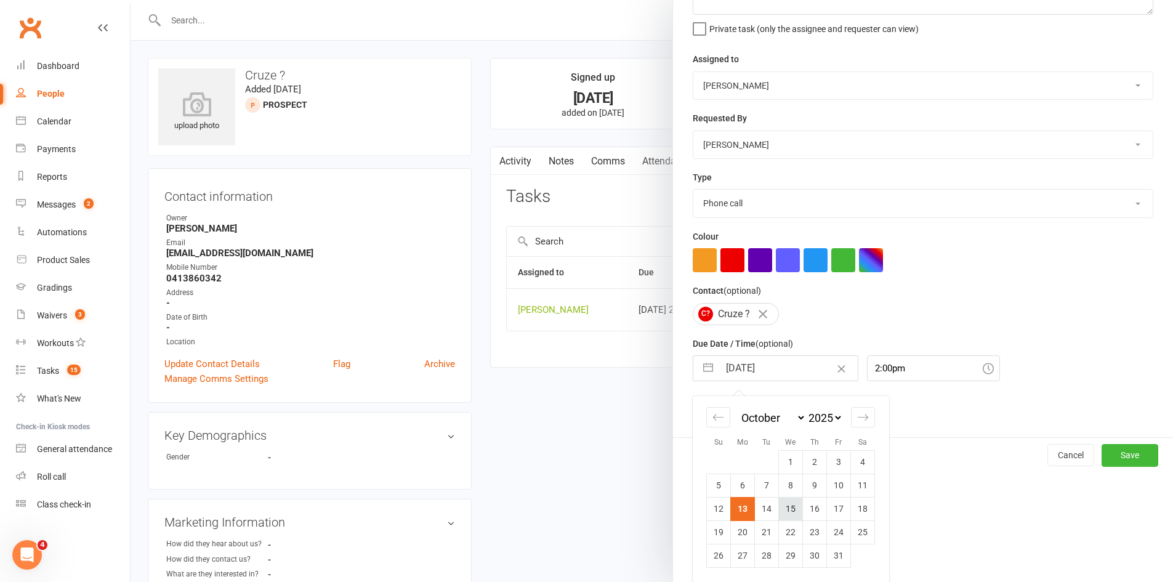
click at [791, 511] on td "15" at bounding box center [791, 508] width 24 height 23
type input "[DATE]"
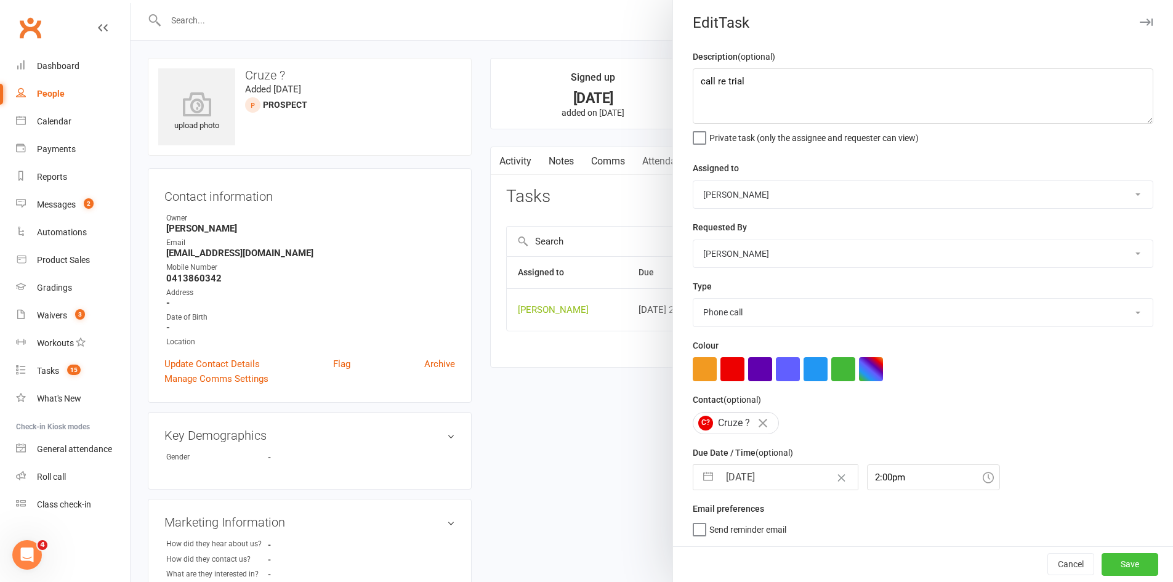
click at [1112, 566] on button "Save" at bounding box center [1129, 564] width 57 height 22
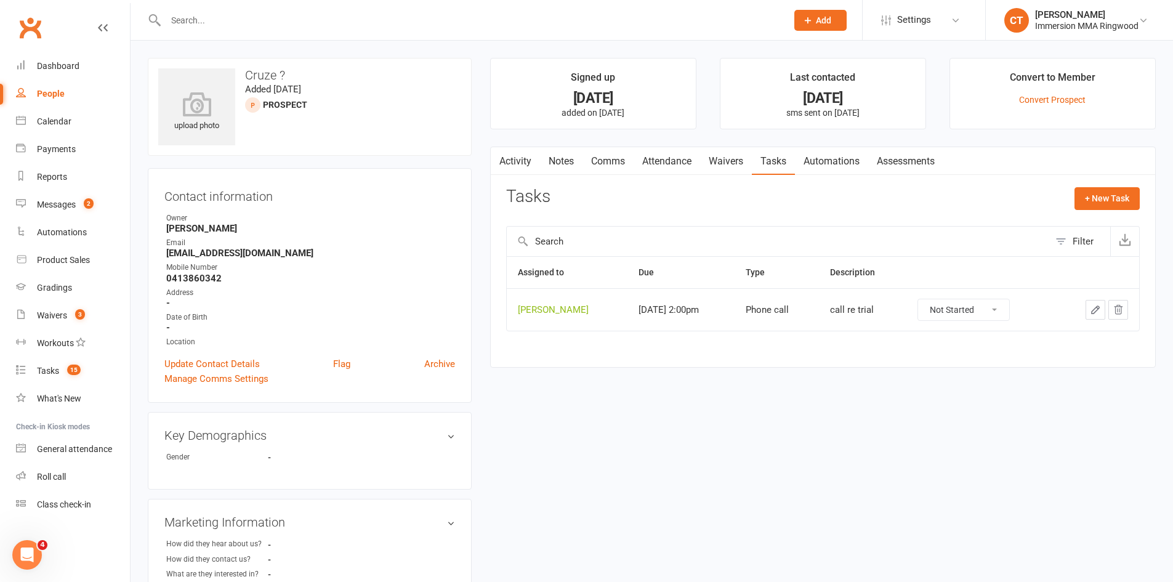
click at [555, 164] on link "Notes" at bounding box center [561, 161] width 42 height 28
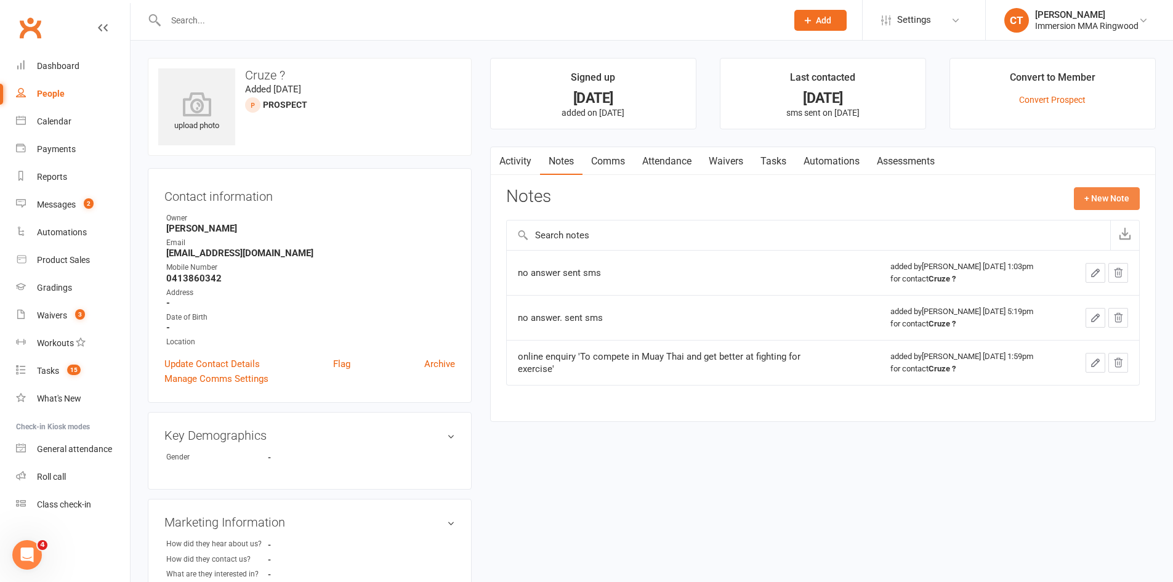
click at [1117, 200] on button "+ New Note" at bounding box center [1106, 198] width 66 height 22
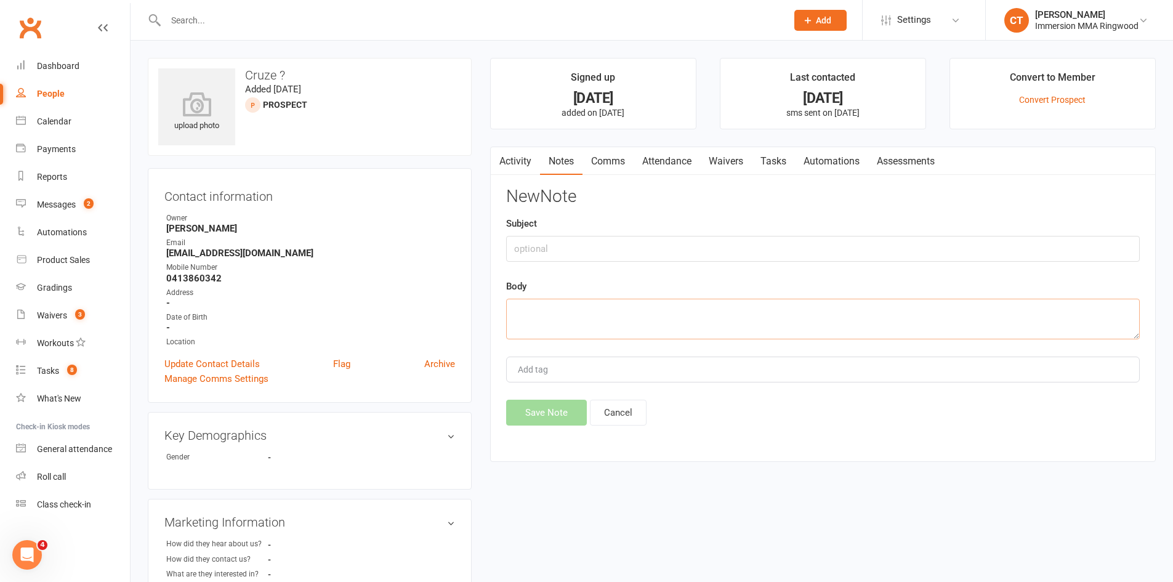
click at [771, 326] on textarea at bounding box center [822, 319] width 633 height 41
type textarea "no answer. sent sms and left msg"
click at [538, 407] on button "Save Note" at bounding box center [546, 412] width 81 height 26
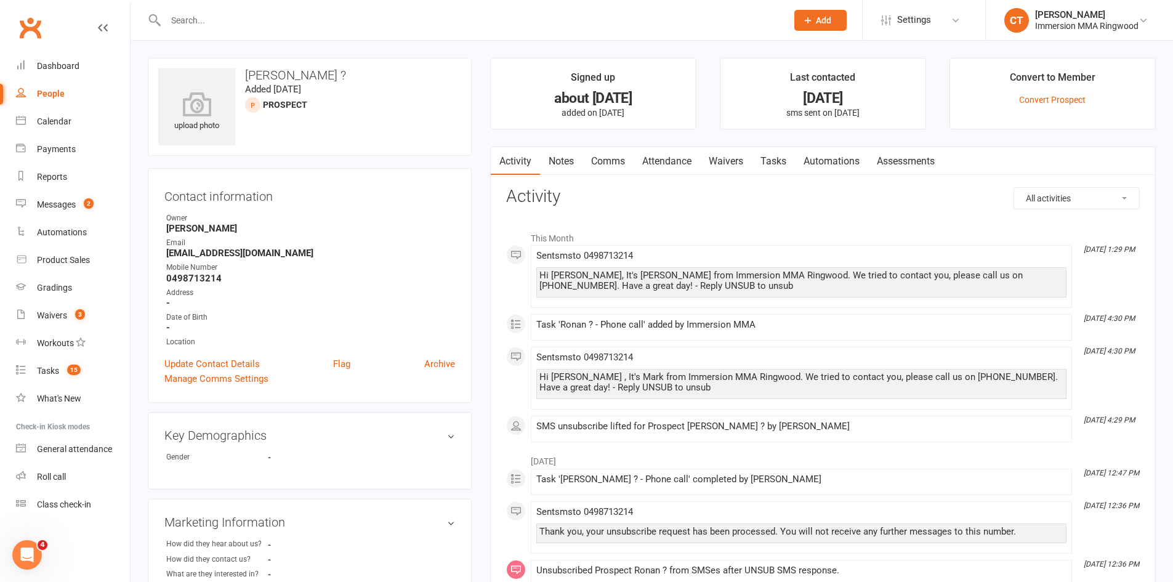
click at [561, 161] on link "Notes" at bounding box center [561, 161] width 42 height 28
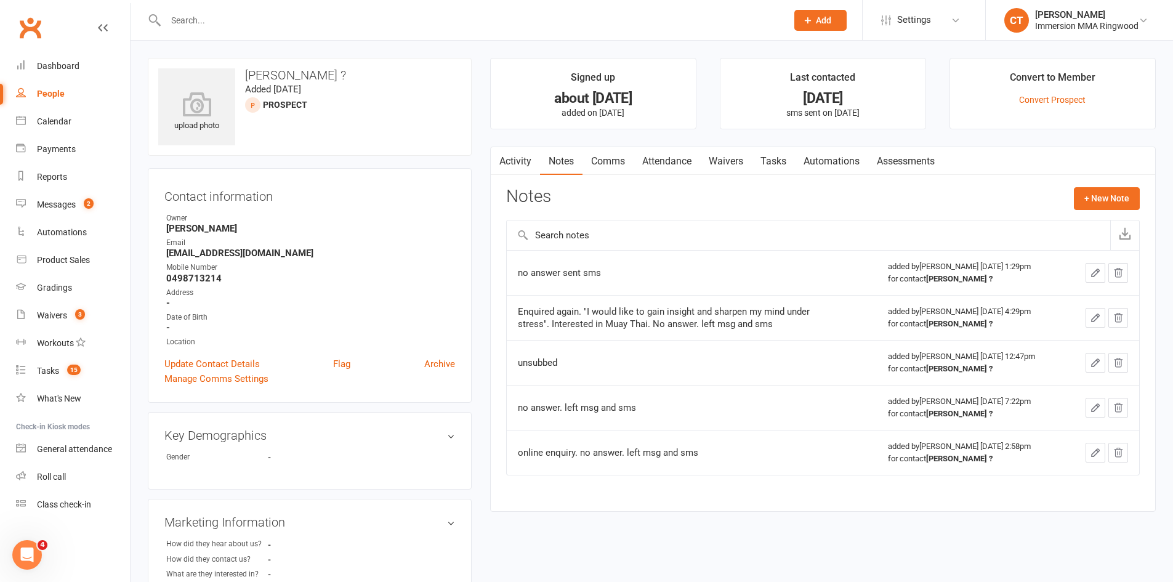
click at [510, 164] on link "Activity" at bounding box center [515, 161] width 49 height 28
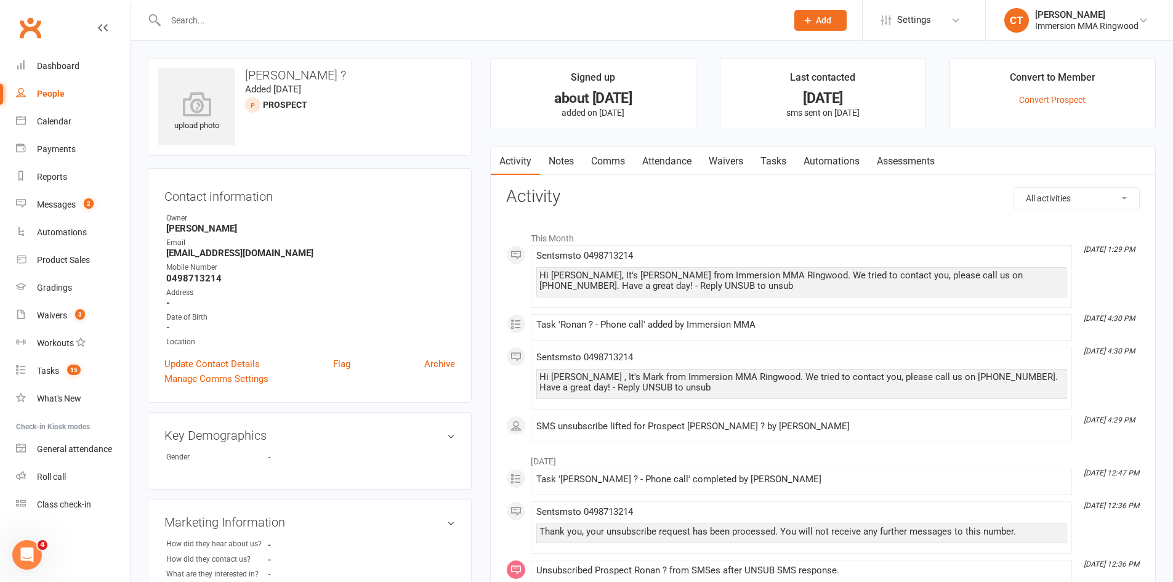
click at [563, 166] on link "Notes" at bounding box center [561, 161] width 42 height 28
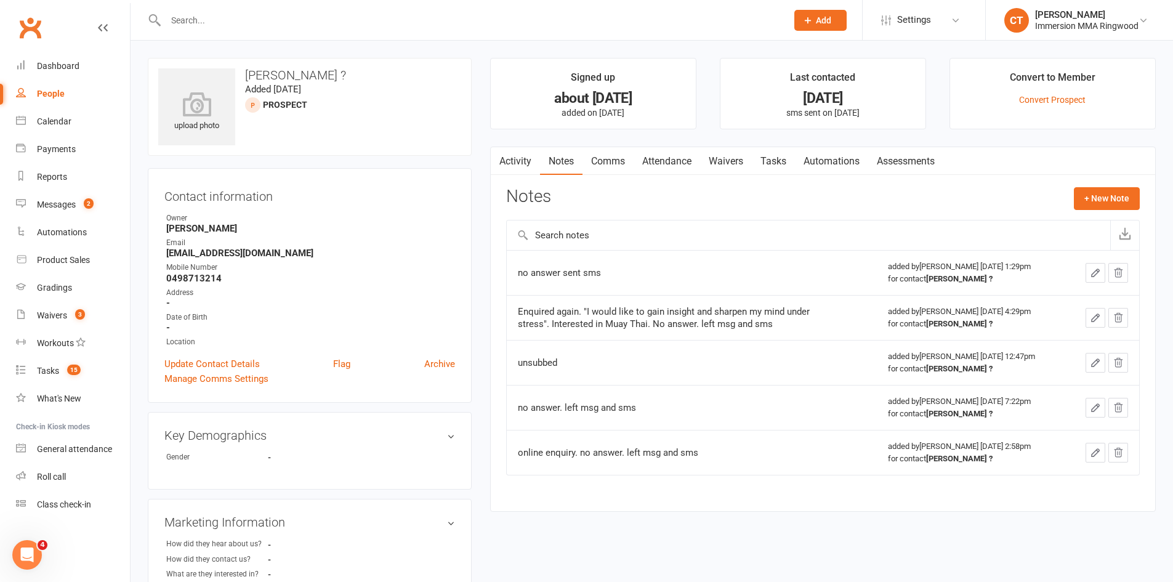
click at [608, 165] on link "Comms" at bounding box center [607, 161] width 51 height 28
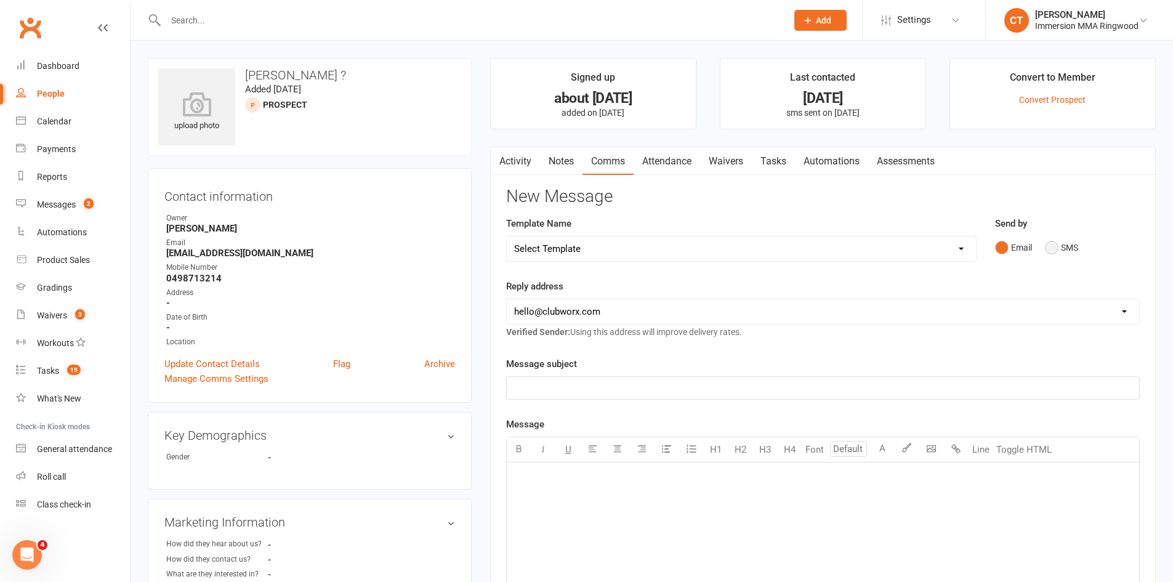
click at [1050, 246] on button "SMS" at bounding box center [1060, 247] width 33 height 23
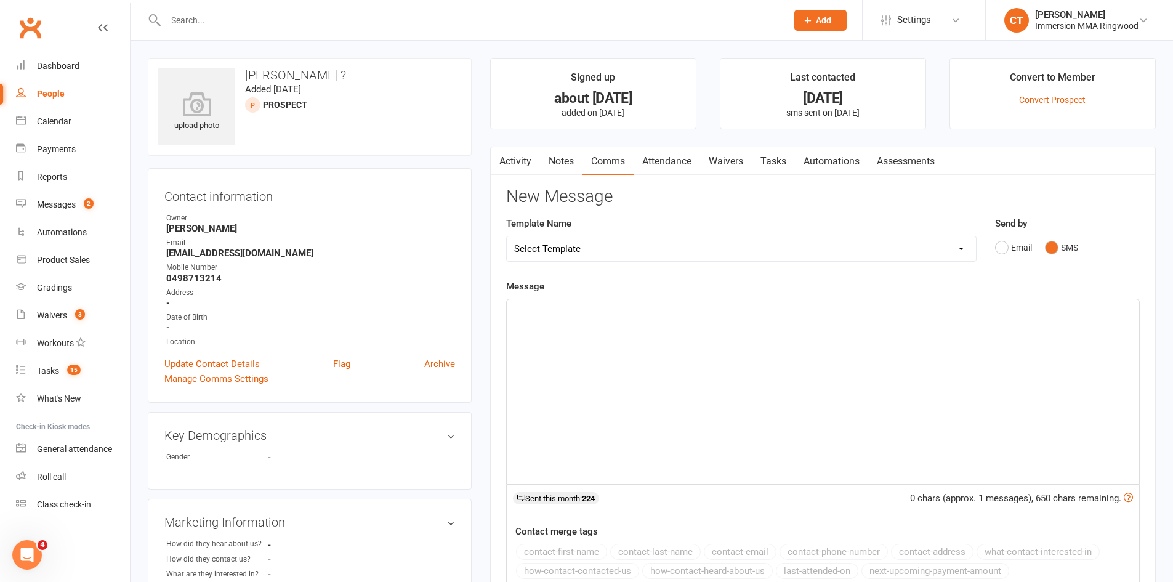
click at [1009, 399] on div "﻿" at bounding box center [823, 391] width 632 height 185
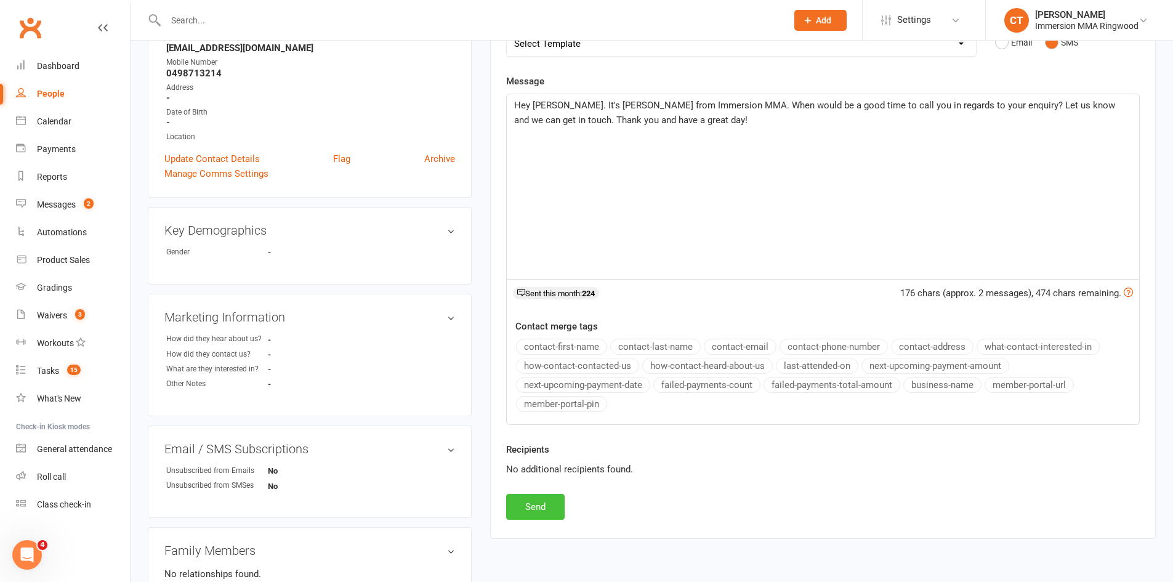
drag, startPoint x: 523, startPoint y: 524, endPoint x: 535, endPoint y: 509, distance: 18.8
click at [523, 523] on div "Activity Notes Comms Attendance Waivers Tasks Automations Assessments New Messa…" at bounding box center [822, 240] width 665 height 597
click at [535, 508] on button "Send" at bounding box center [535, 507] width 58 height 26
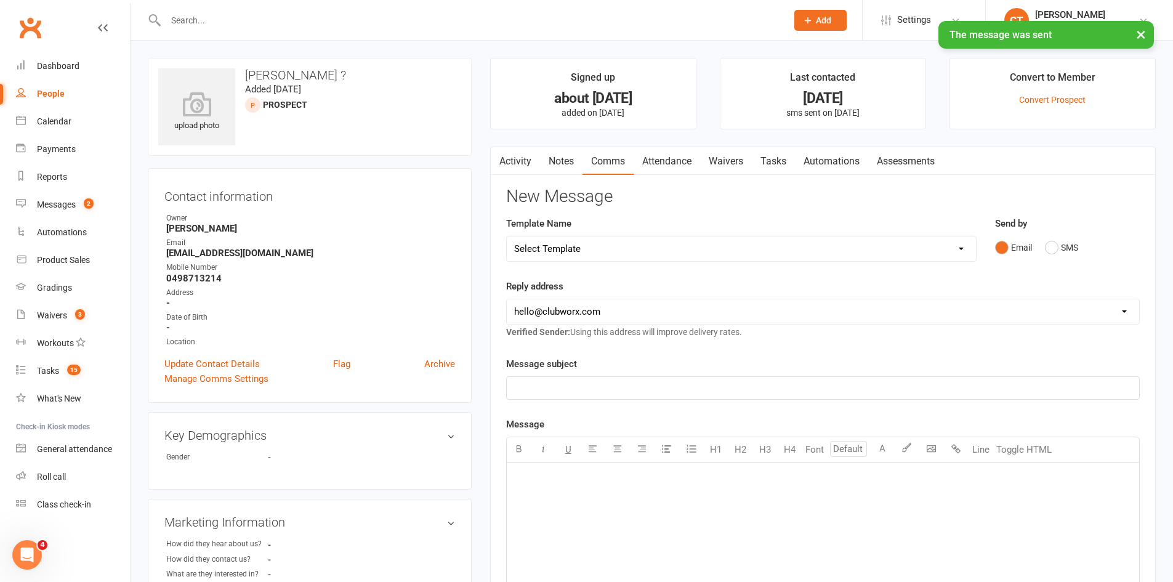
click at [559, 161] on link "Notes" at bounding box center [561, 161] width 42 height 28
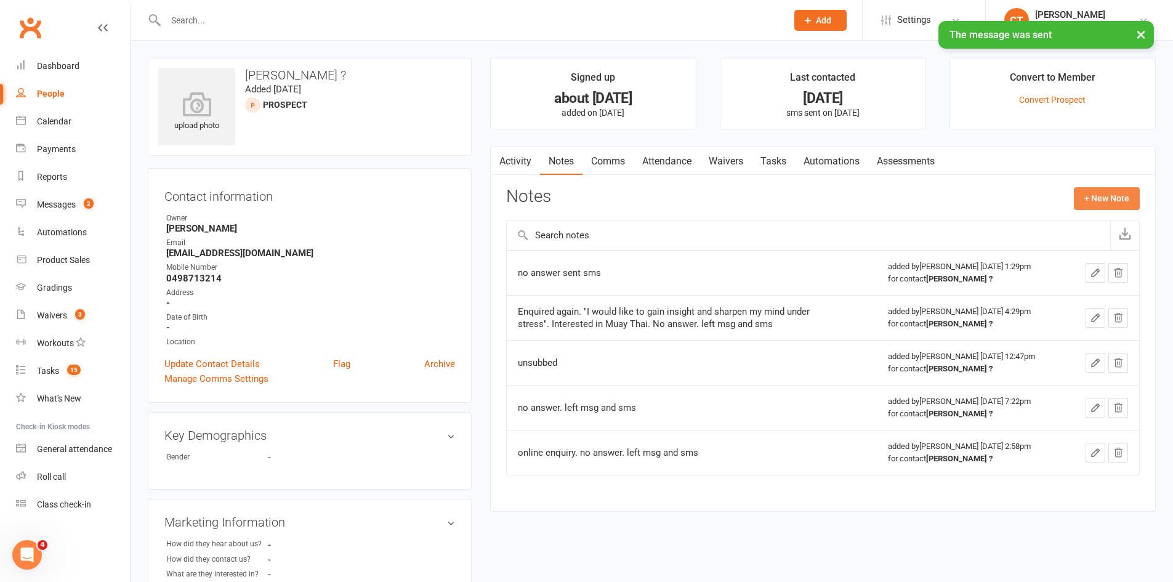
click at [1098, 198] on button "+ New Note" at bounding box center [1106, 198] width 66 height 22
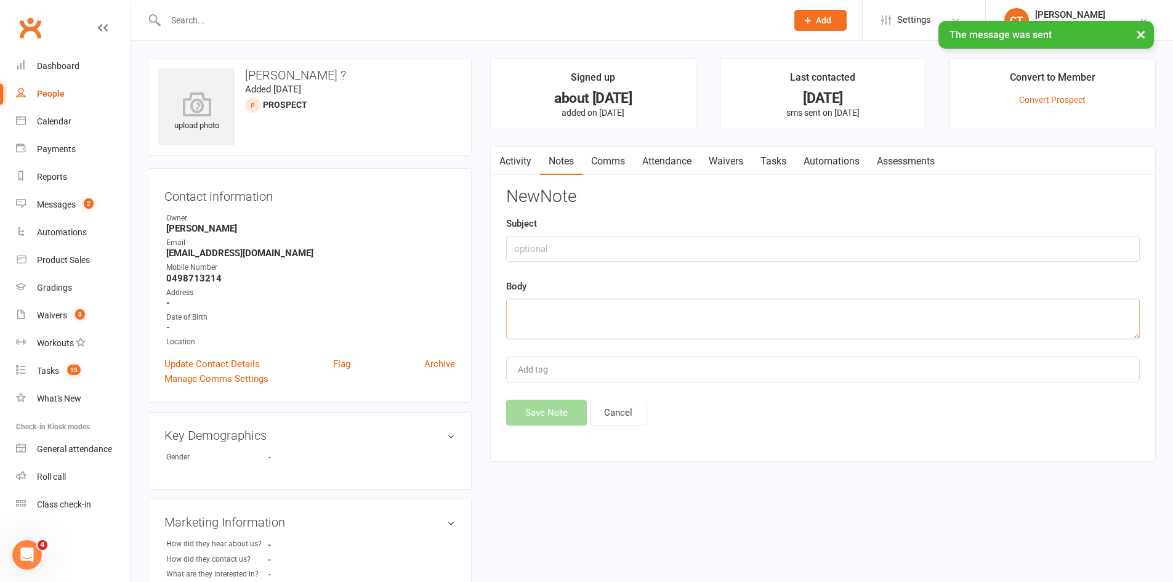
click at [893, 318] on textarea at bounding box center [822, 319] width 633 height 41
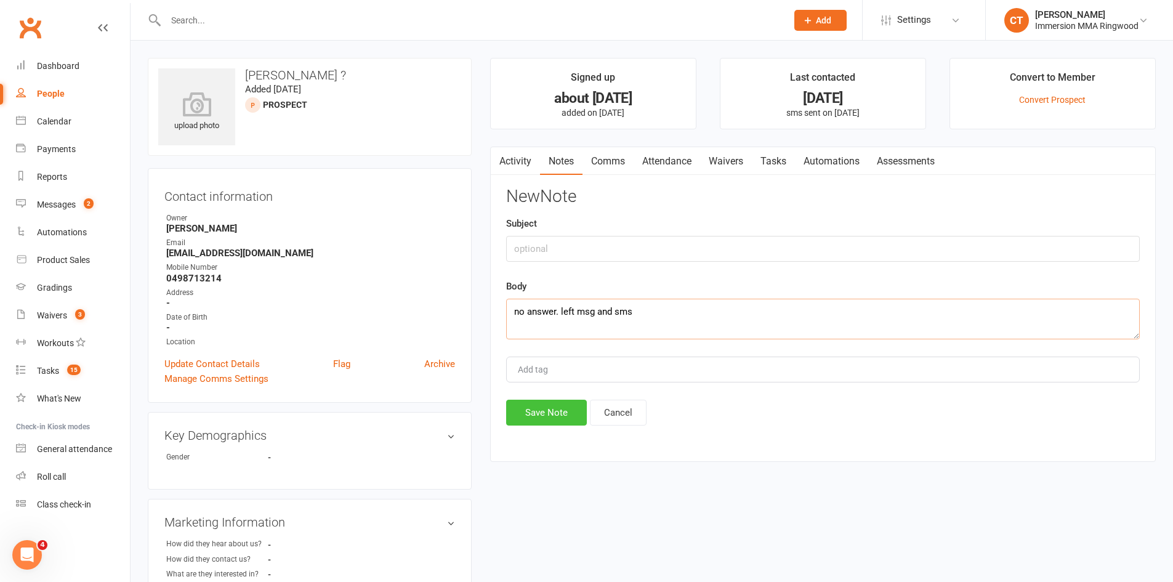
type textarea "no answer. left msg and sms"
click at [546, 401] on button "Save Note" at bounding box center [546, 412] width 81 height 26
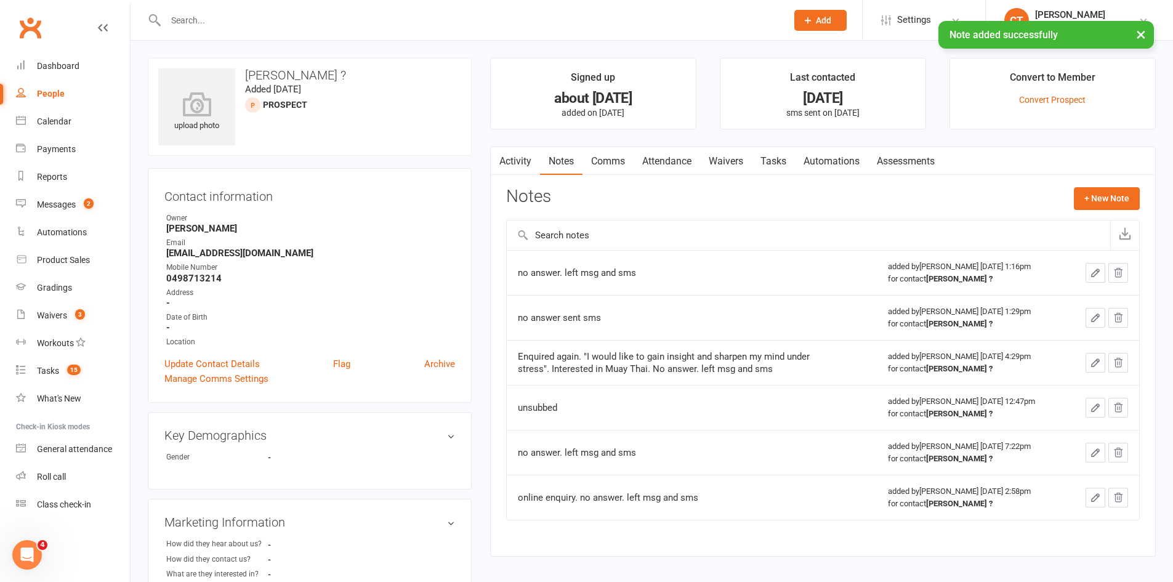
click at [524, 154] on link "Activity" at bounding box center [515, 161] width 49 height 28
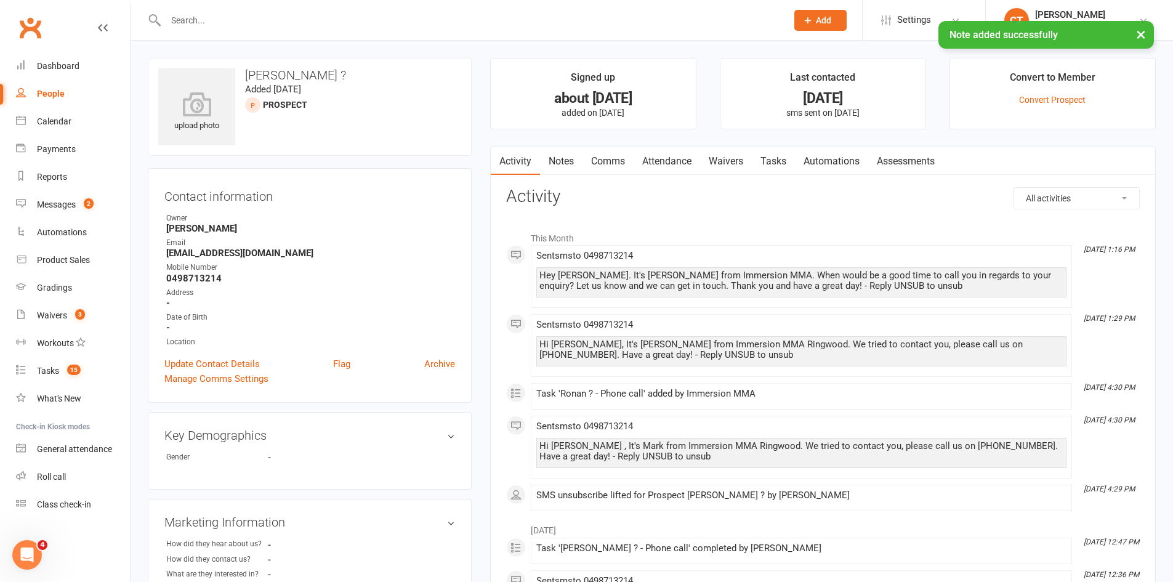
click at [776, 161] on link "Tasks" at bounding box center [773, 161] width 43 height 28
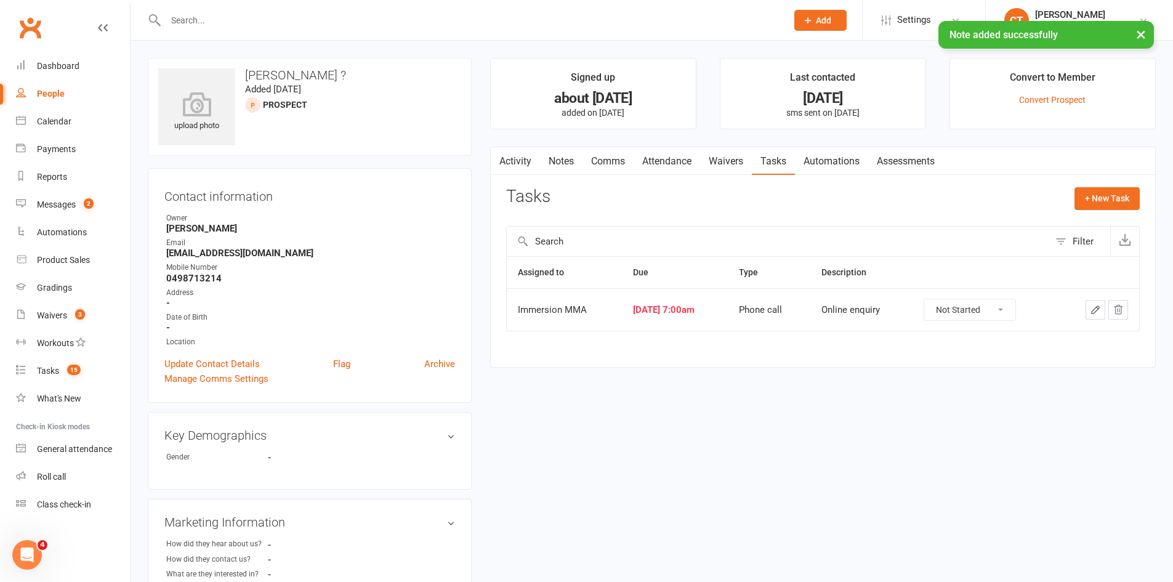
click at [1103, 303] on button "button" at bounding box center [1095, 310] width 20 height 20
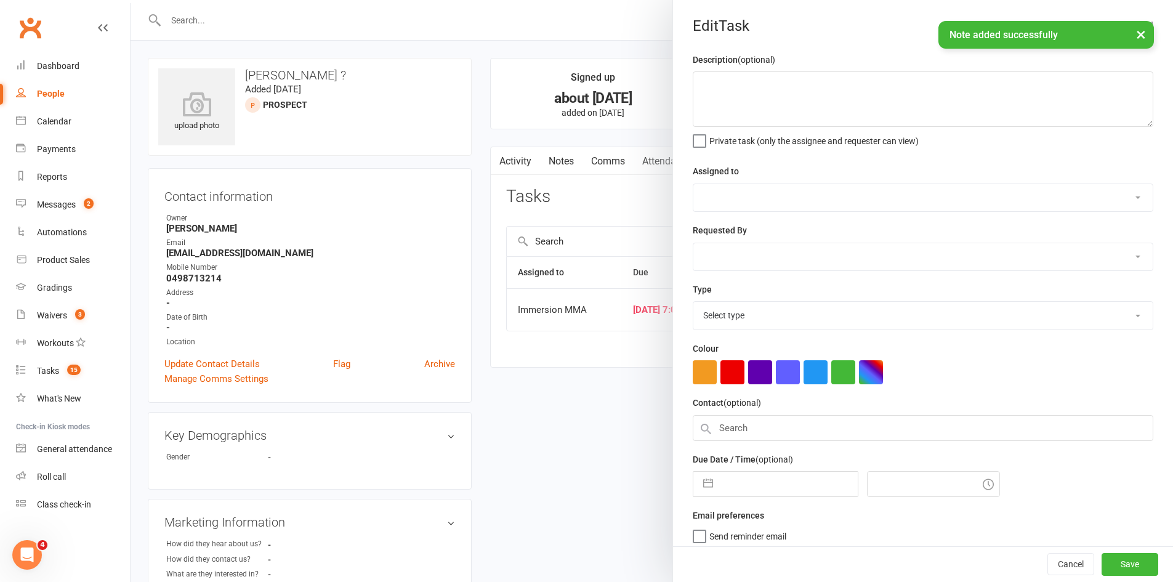
type textarea "Online enquiry"
select select "12913"
type input "13 Oct 2025"
type input "7:00am"
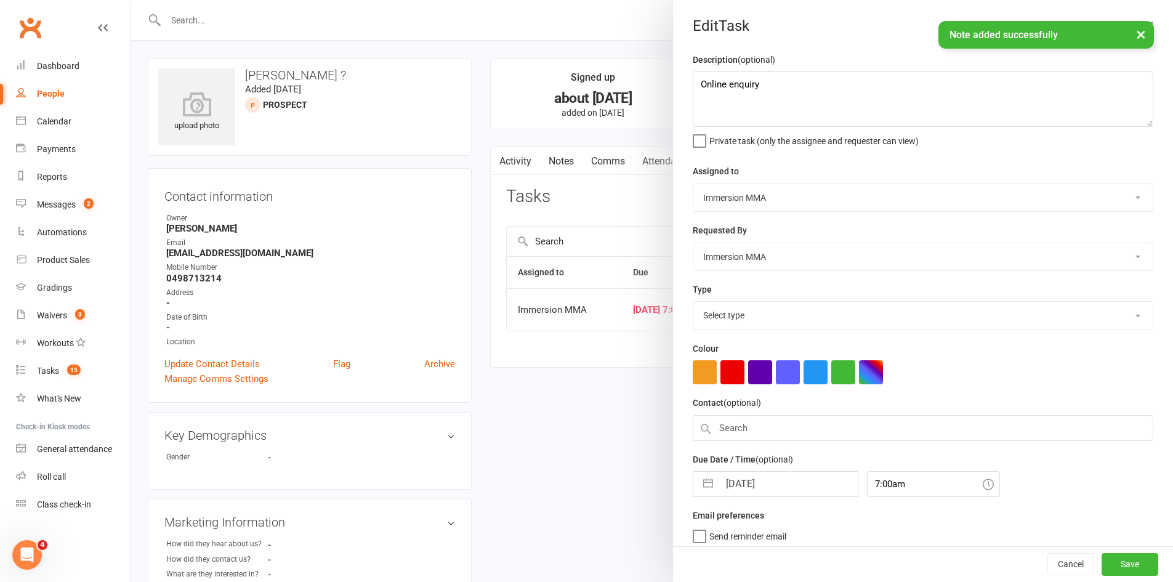
select select "6641"
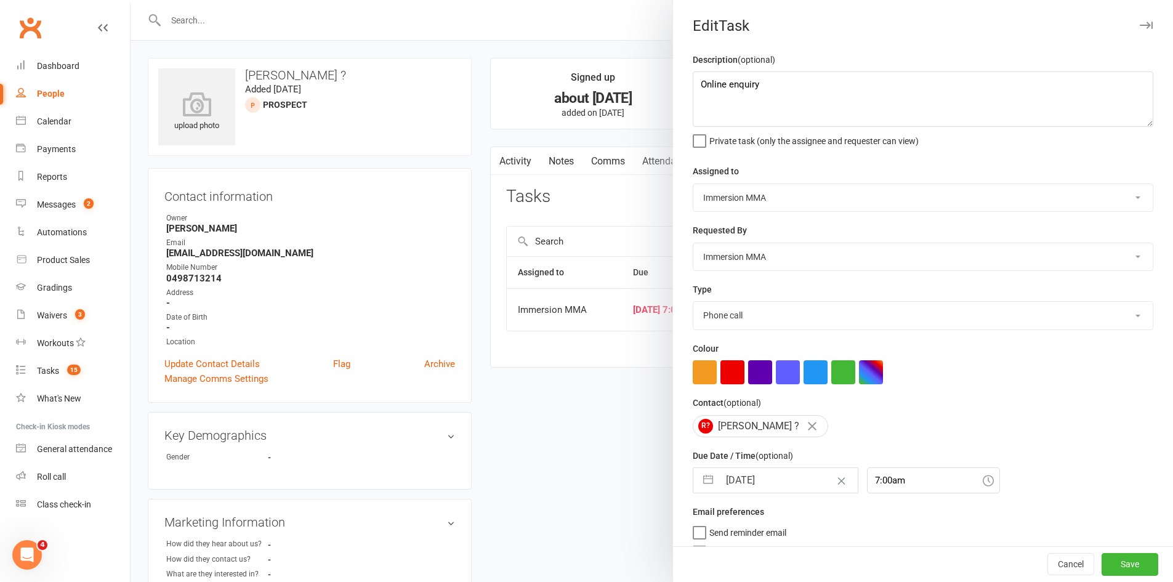
click at [752, 474] on input "13 Oct 2025" at bounding box center [788, 480] width 138 height 25
select select "8"
select select "2025"
select select "9"
select select "2025"
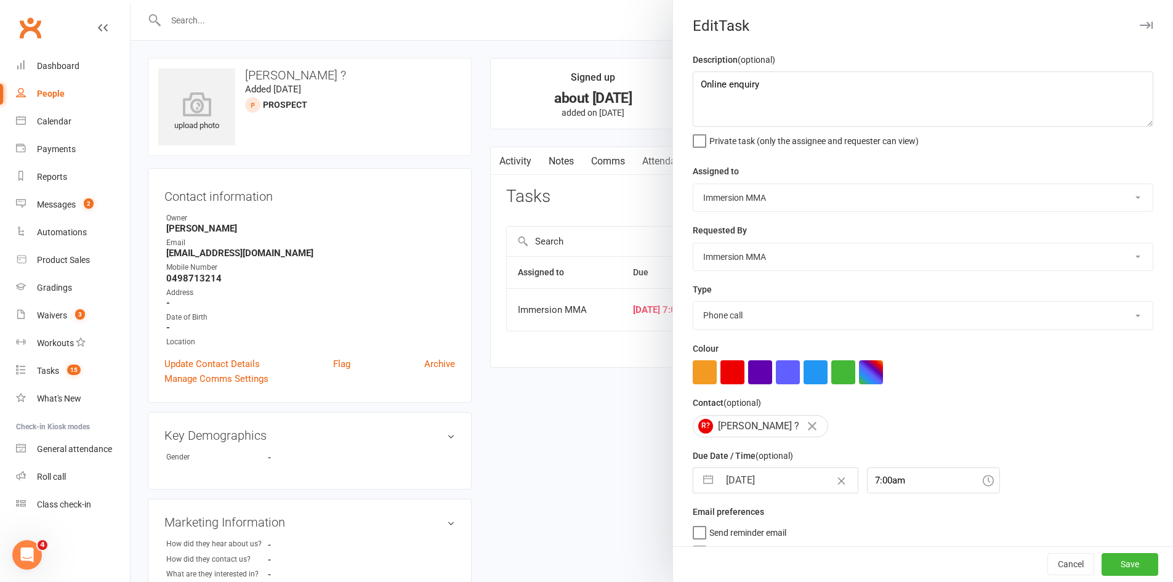
select select "10"
select select "2025"
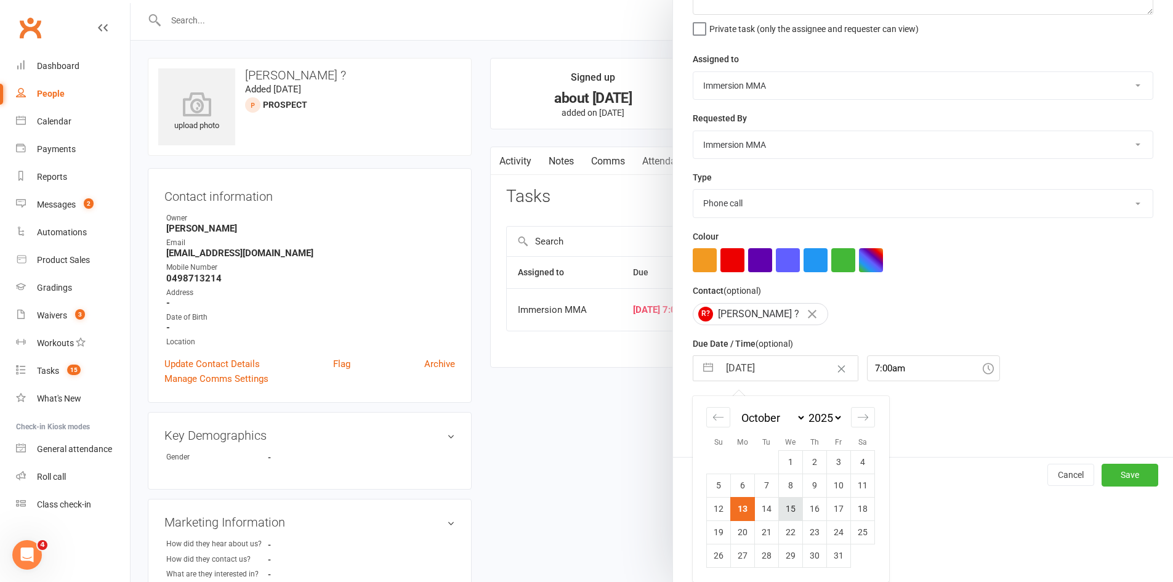
click at [782, 506] on td "15" at bounding box center [791, 508] width 24 height 23
type input "15 Oct 2025"
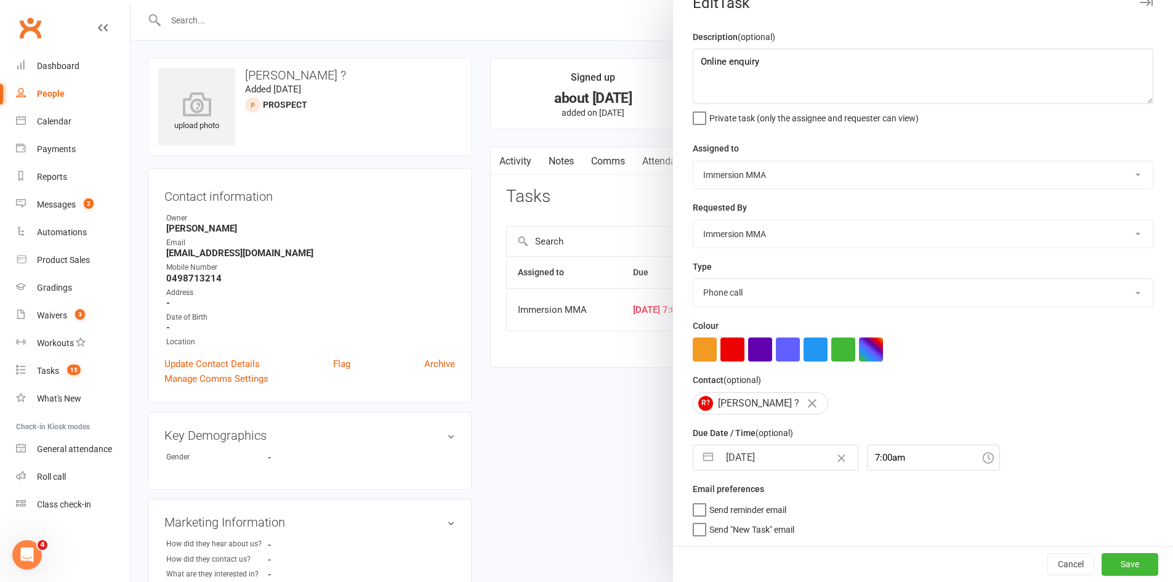
scroll to position [28, 0]
click at [1112, 566] on button "Save" at bounding box center [1129, 564] width 57 height 22
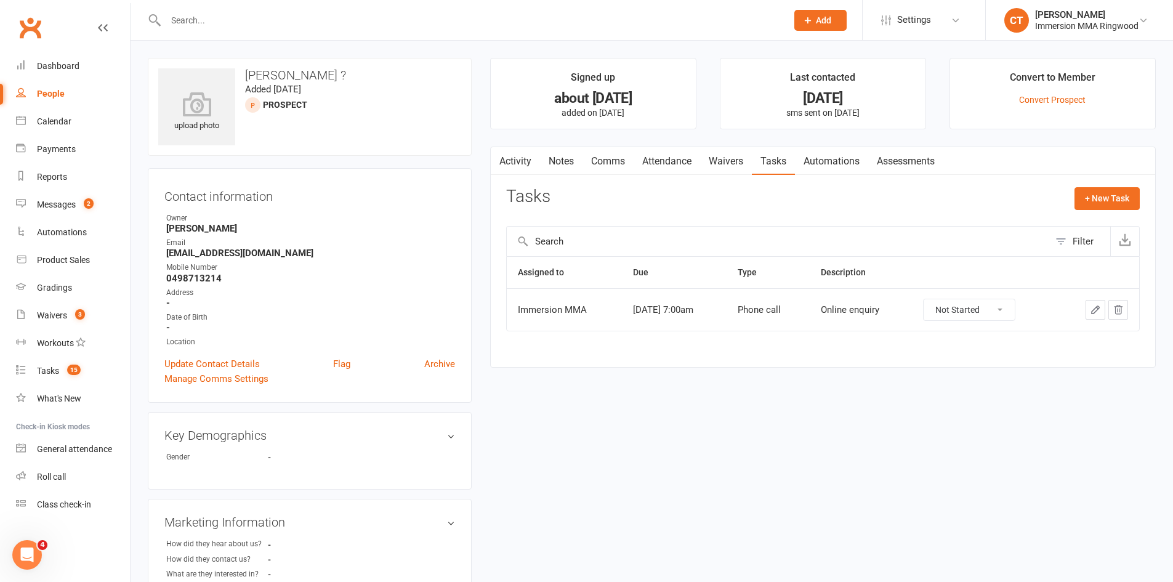
click at [527, 166] on link "Activity" at bounding box center [515, 161] width 49 height 28
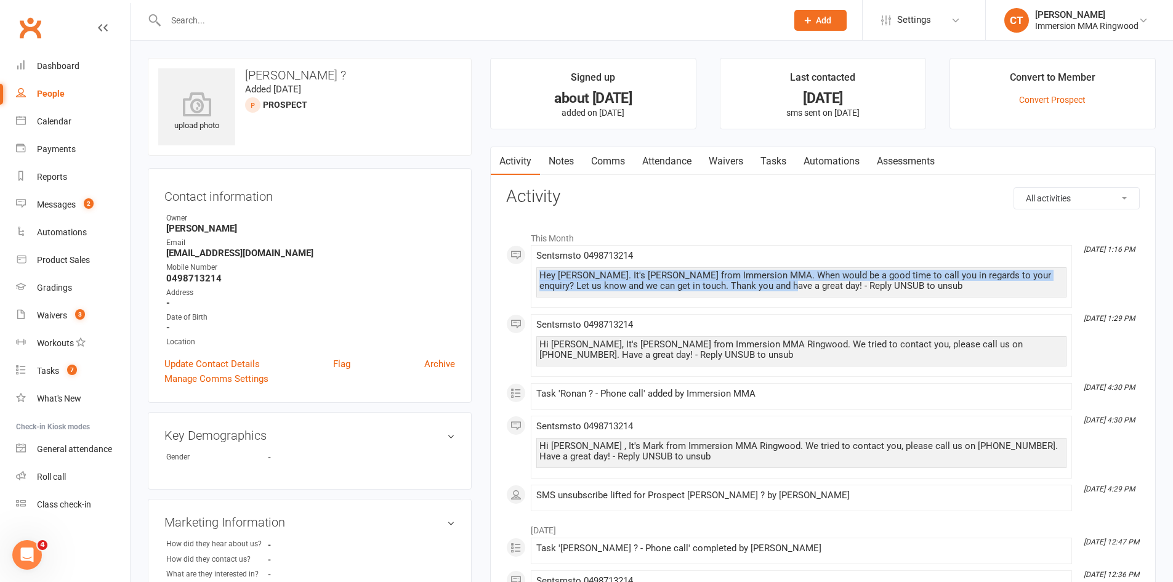
drag, startPoint x: 539, startPoint y: 273, endPoint x: 755, endPoint y: 295, distance: 217.2
click at [755, 295] on div "Hey Ronan. It's Chris from Immersion MMA. When would be a good time to call you…" at bounding box center [801, 282] width 530 height 30
copy div "Hey Ronan. It's Chris from Immersion MMA. When would be a good time to call you…"
click at [588, 154] on link "Comms" at bounding box center [607, 161] width 51 height 28
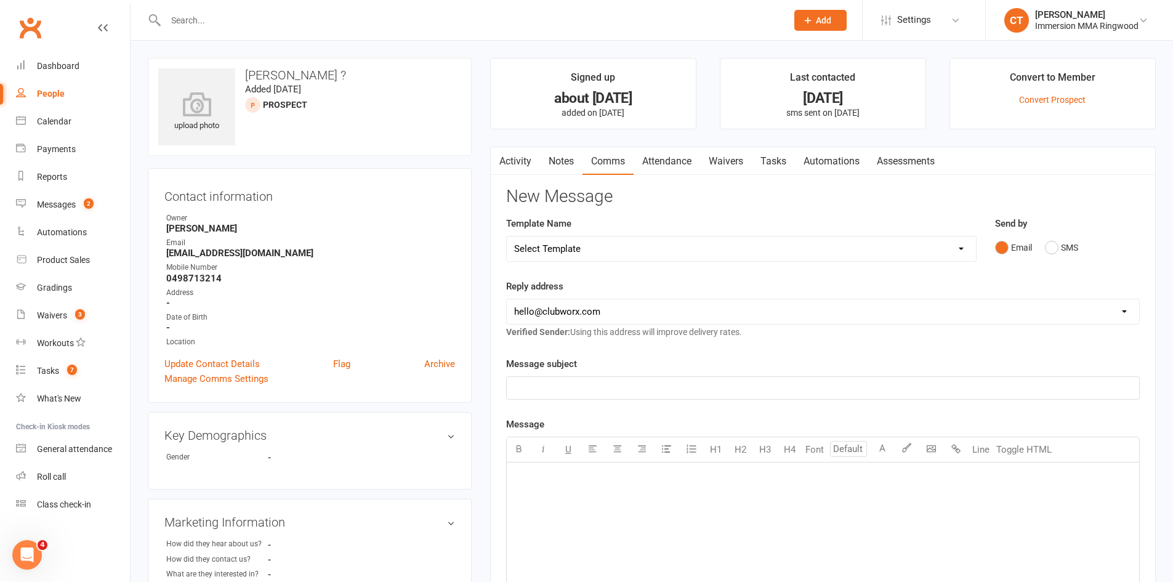
click at [572, 246] on select "Select Template [SMS] Chris - Call back message [SMS] Mark- Call back message […" at bounding box center [741, 248] width 469 height 25
select select "11"
click at [507, 236] on select "Select Template [SMS] Chris - Call back message [SMS] Mark- Call back message […" at bounding box center [741, 248] width 469 height 25
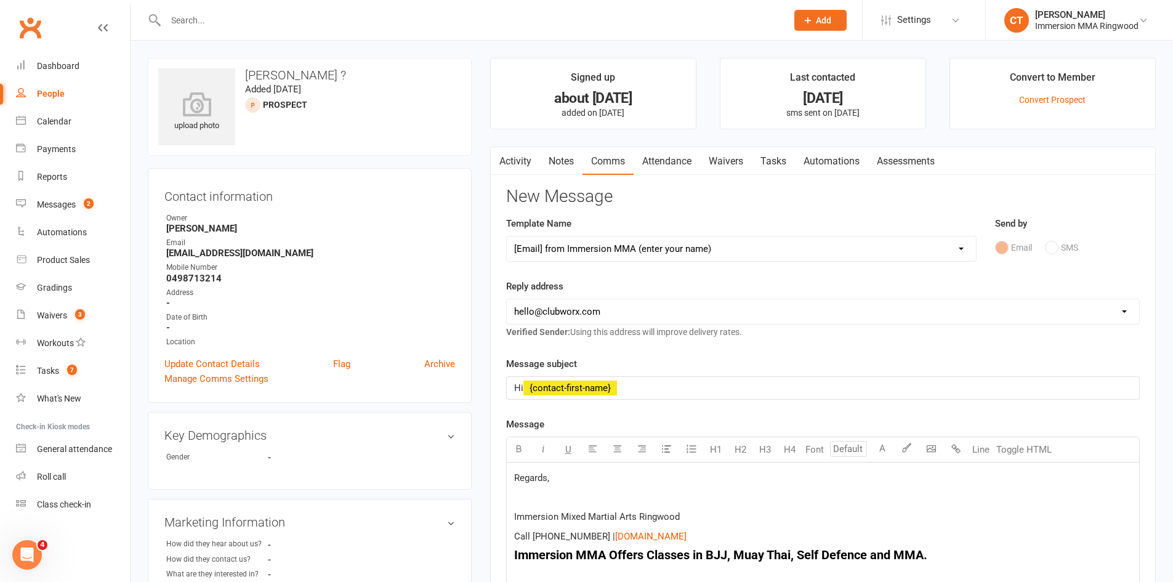
click at [574, 316] on select "hello@clubworx.com ringwood@immersionmma.com.au david@immersionmma.com.au lee@i…" at bounding box center [823, 311] width 632 height 25
select select "1"
click at [507, 299] on select "hello@clubworx.com ringwood@immersionmma.com.au david@immersionmma.com.au lee@i…" at bounding box center [823, 311] width 632 height 25
click at [515, 477] on span "Regards," at bounding box center [531, 477] width 35 height 11
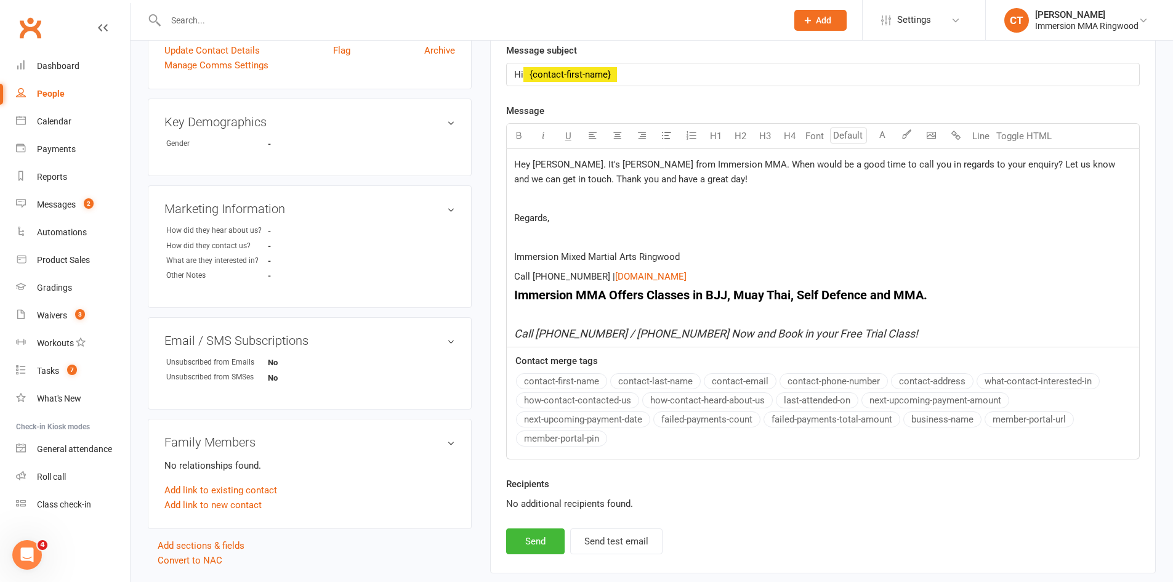
scroll to position [383, 0]
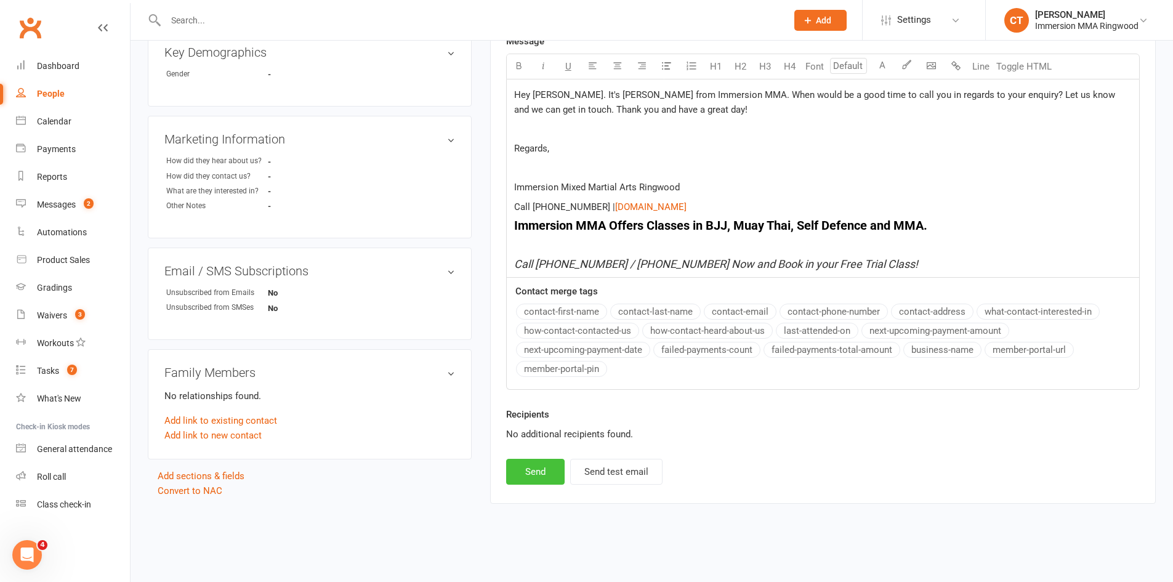
click at [537, 474] on button "Send" at bounding box center [535, 472] width 58 height 26
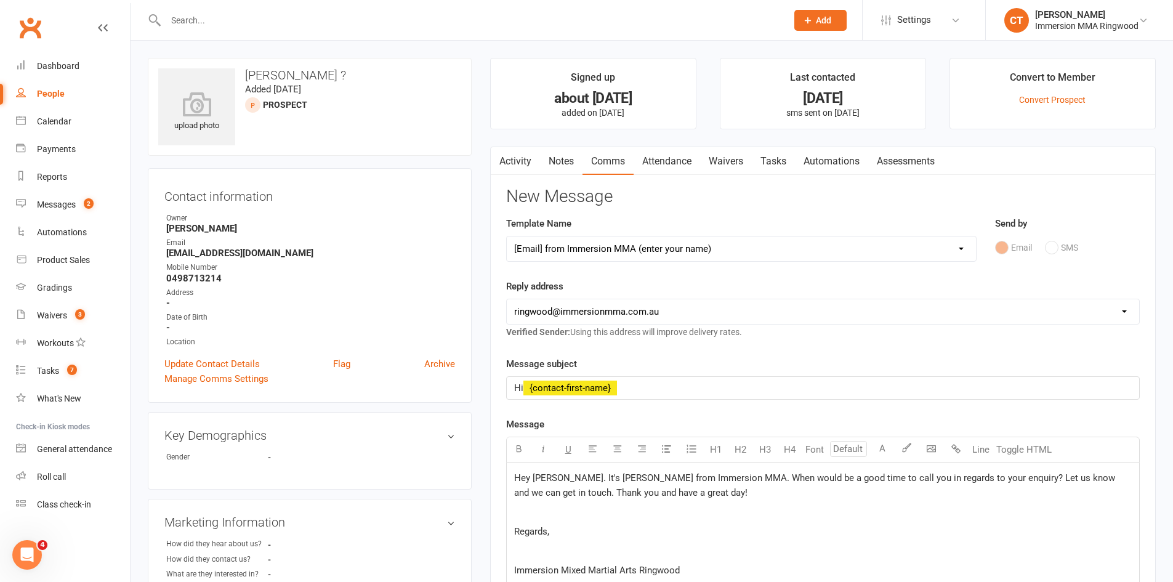
select select
select select "0"
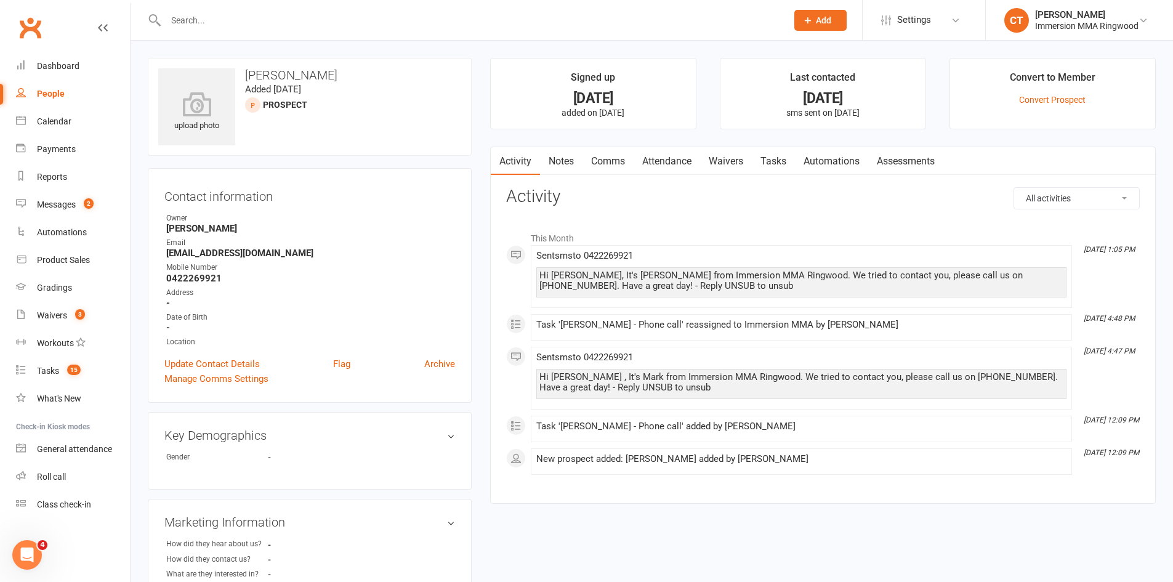
click at [566, 165] on link "Notes" at bounding box center [561, 161] width 42 height 28
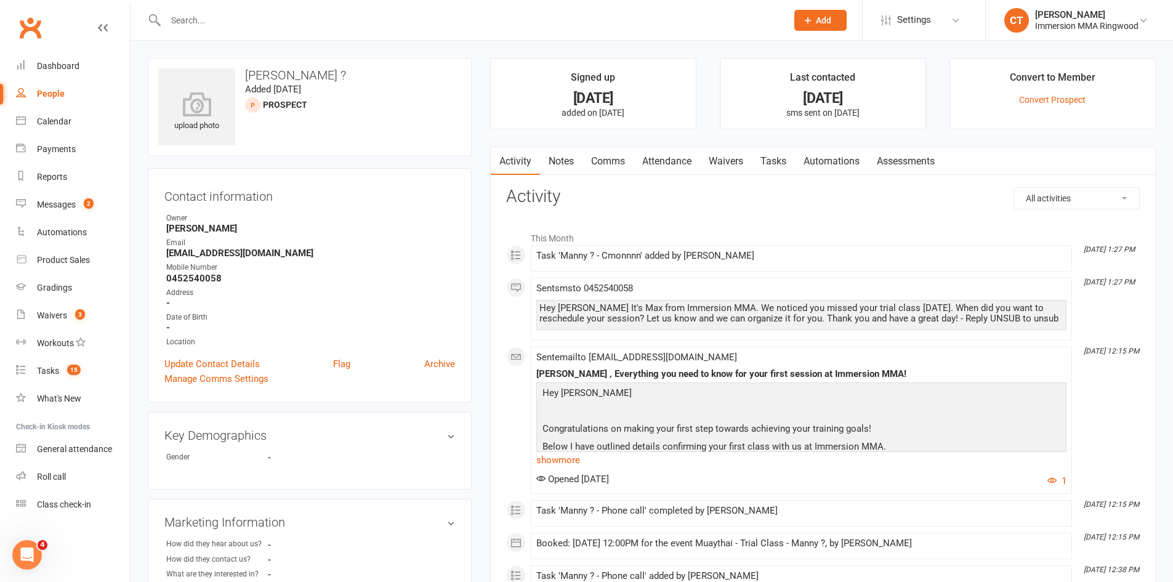
click at [572, 161] on link "Notes" at bounding box center [561, 161] width 42 height 28
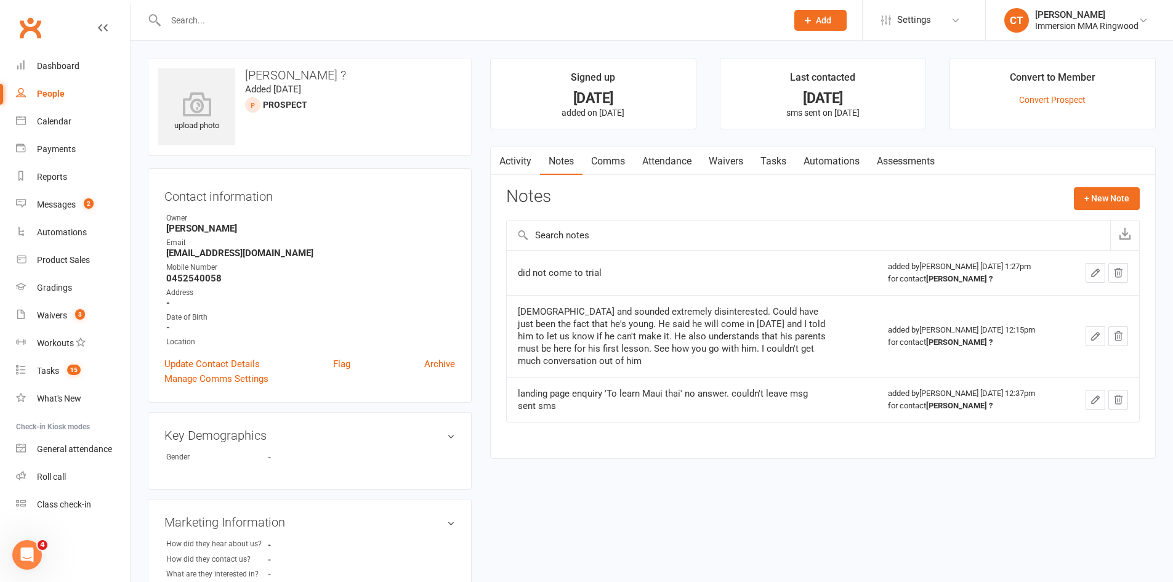
click at [527, 161] on link "Activity" at bounding box center [515, 161] width 49 height 28
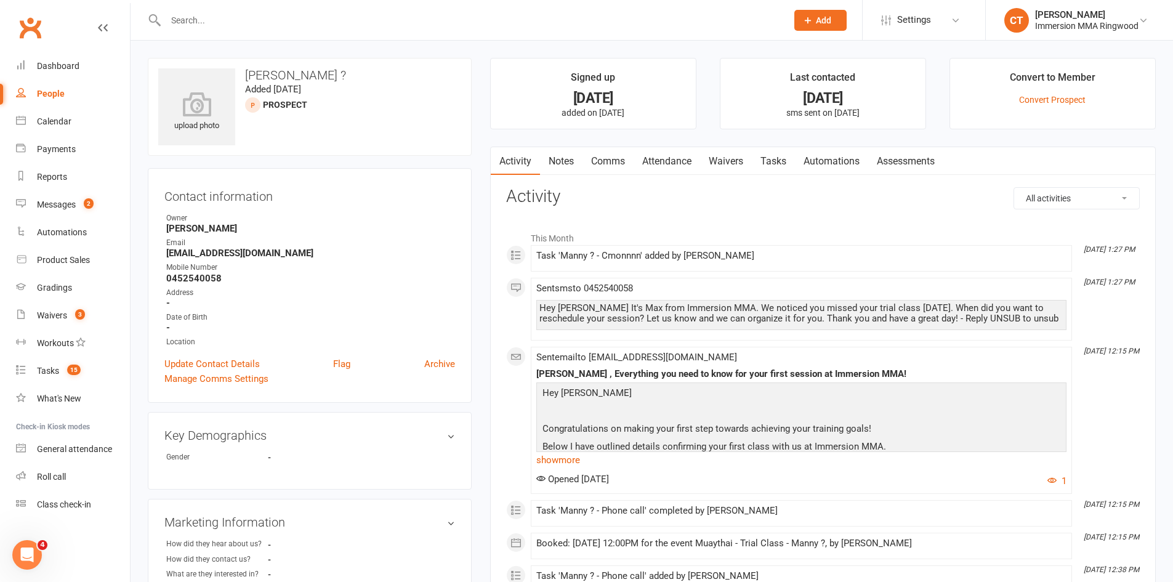
click at [560, 162] on link "Notes" at bounding box center [561, 161] width 42 height 28
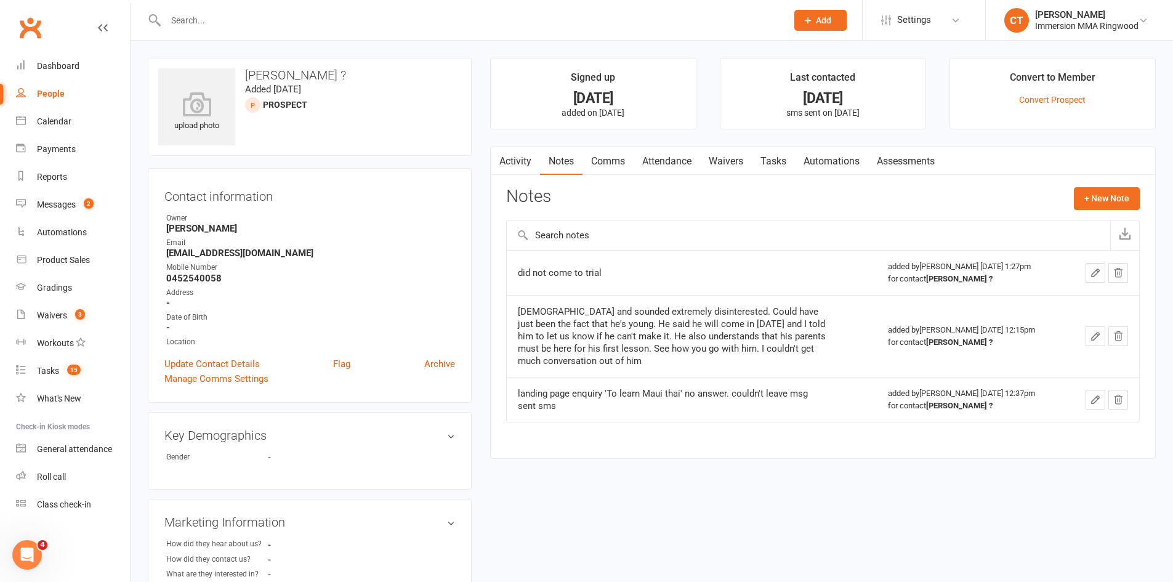
click at [604, 161] on link "Comms" at bounding box center [607, 161] width 51 height 28
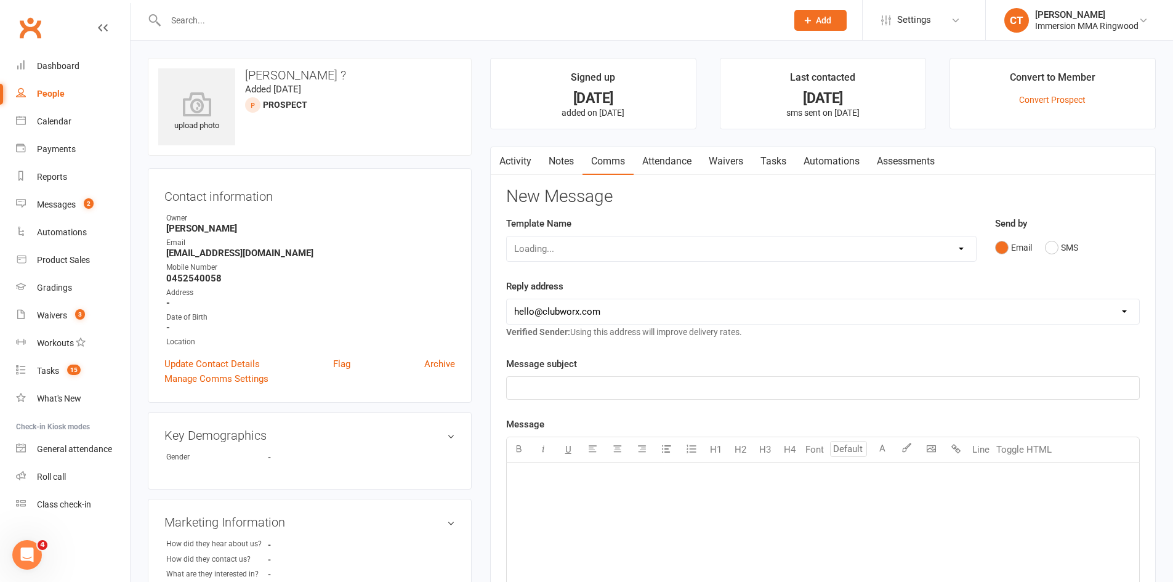
click at [607, 250] on div "Loading..." at bounding box center [741, 249] width 470 height 26
click at [604, 251] on select "Select Template [SMS] [PERSON_NAME] - Call back message [SMS] Mark- Call back m…" at bounding box center [741, 248] width 469 height 25
select select "0"
click at [507, 236] on select "Select Template [SMS] [PERSON_NAME] - Call back message [SMS] Mark- Call back m…" at bounding box center [741, 248] width 469 height 25
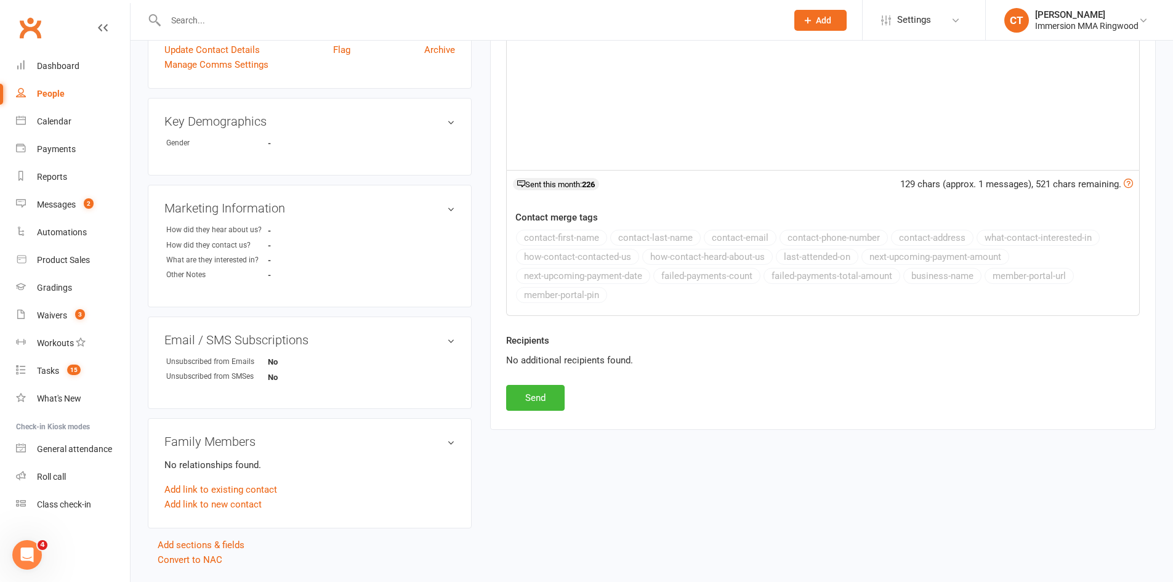
scroll to position [348, 0]
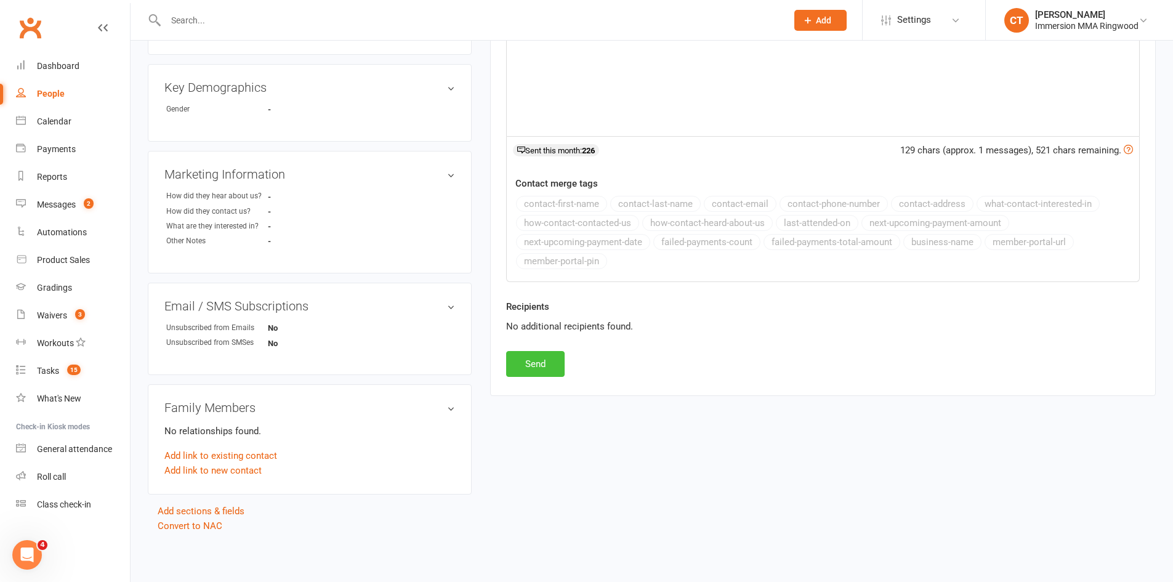
click at [532, 373] on button "Send" at bounding box center [535, 364] width 58 height 26
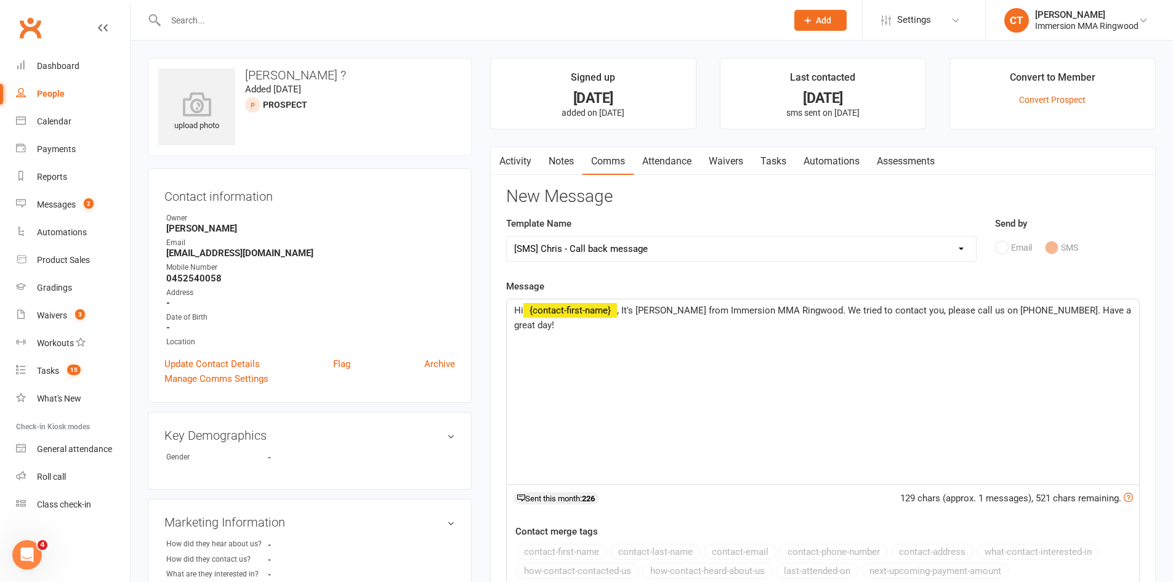
select select
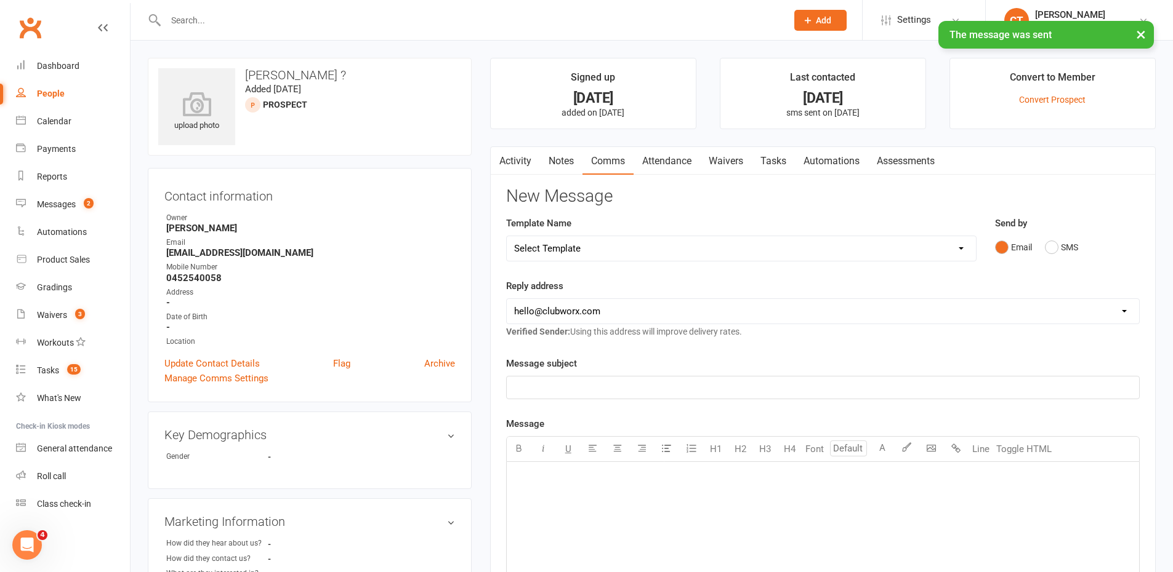
click at [564, 147] on link "Notes" at bounding box center [561, 161] width 42 height 28
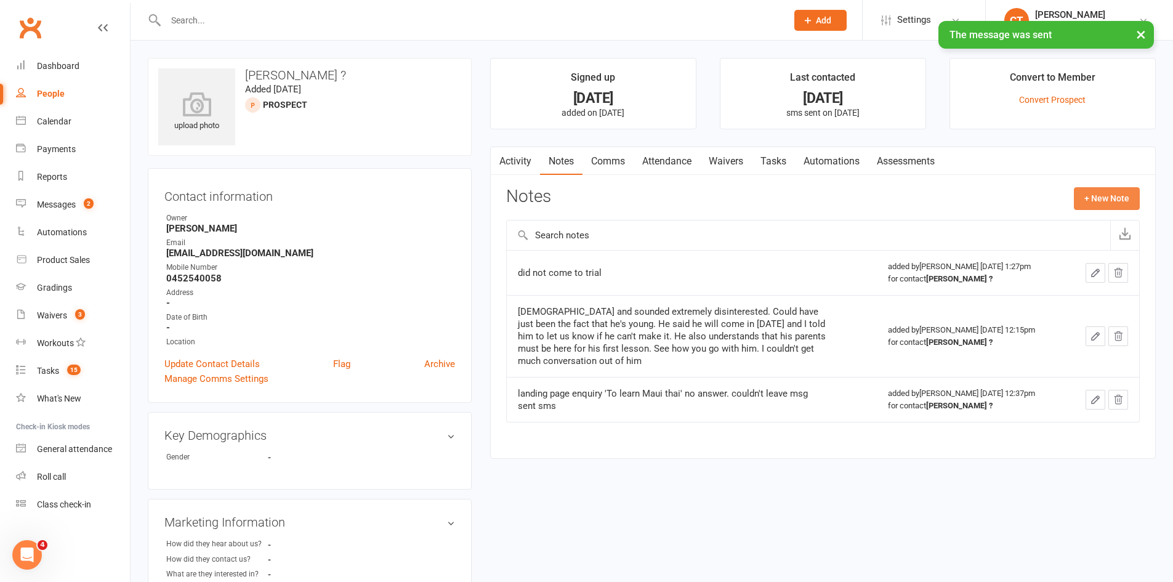
click at [1094, 193] on button "+ New Note" at bounding box center [1106, 198] width 66 height 22
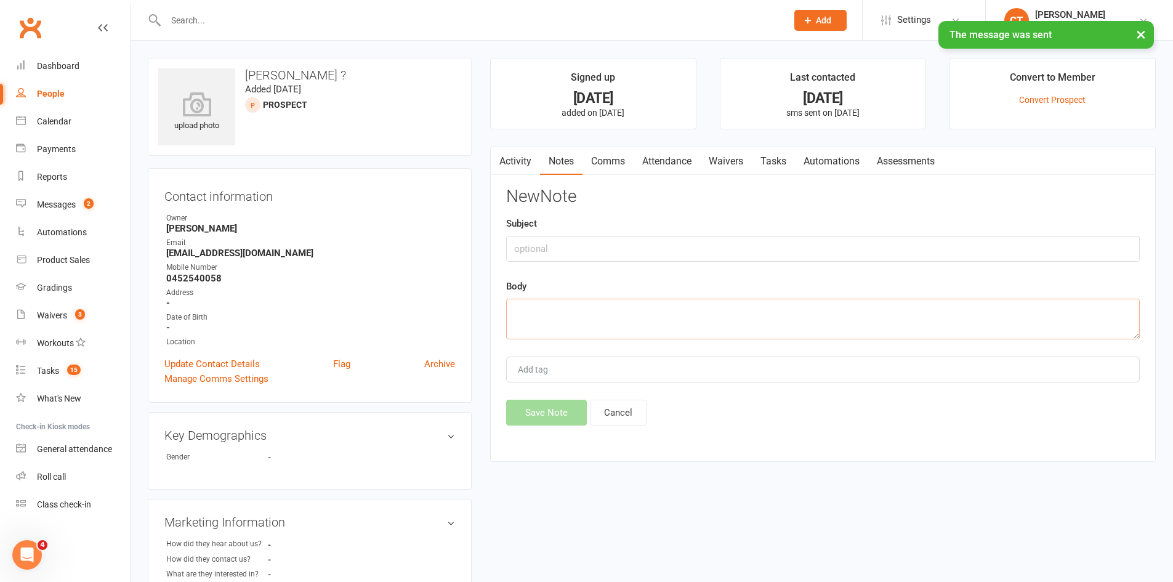
click at [676, 334] on textarea at bounding box center [822, 319] width 633 height 41
type textarea "no answer. sent sms"
click at [536, 414] on button "Save Note" at bounding box center [546, 412] width 81 height 26
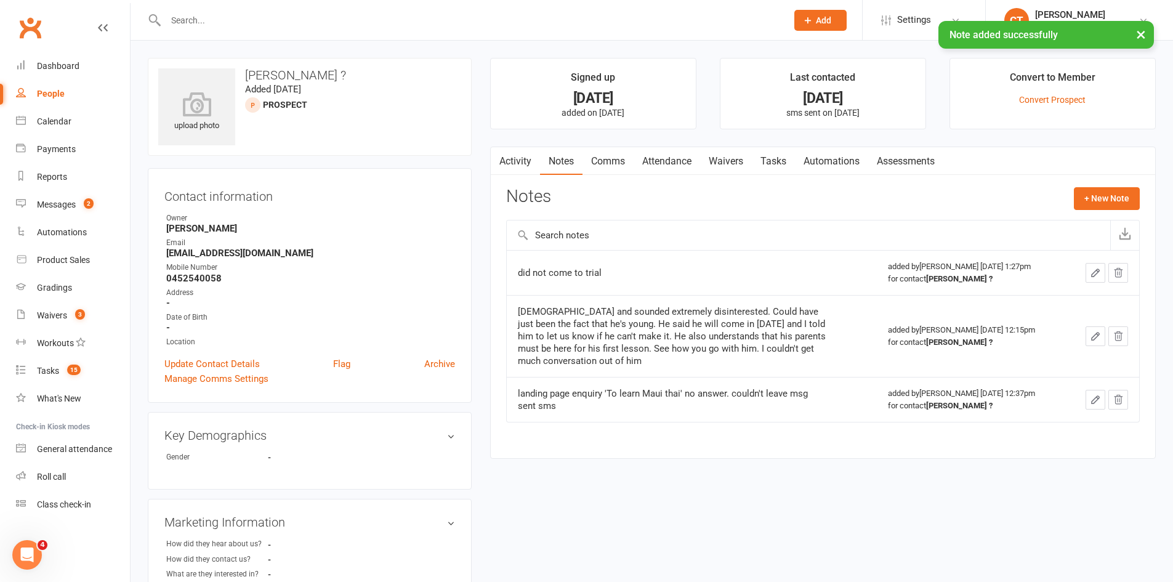
click at [783, 163] on link "Tasks" at bounding box center [773, 161] width 43 height 28
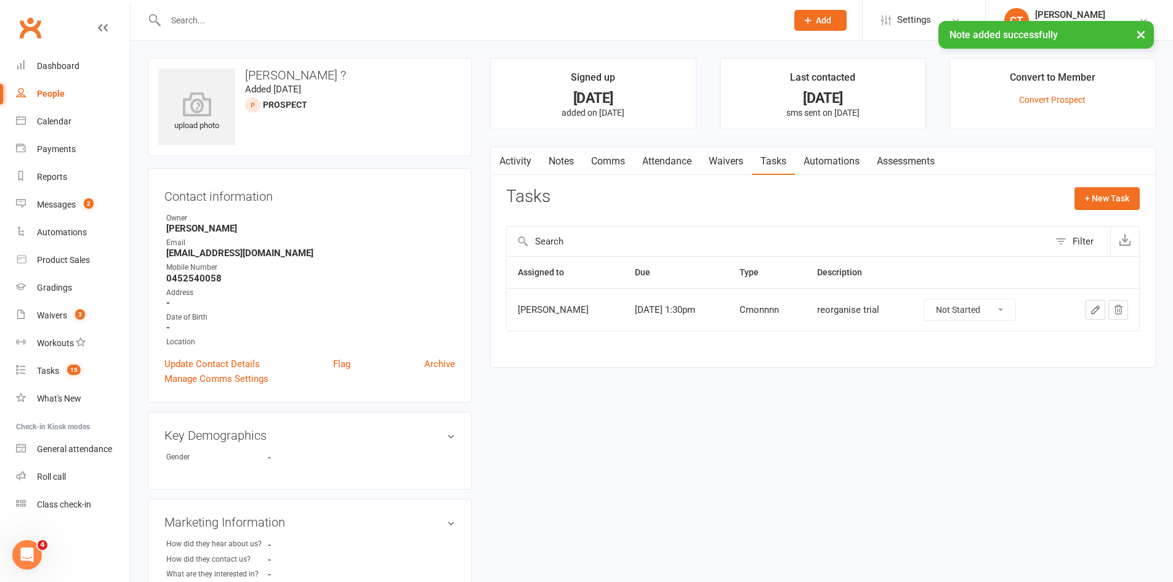
click at [1088, 310] on div at bounding box center [1098, 310] width 60 height 20
click at [1088, 310] on button "button" at bounding box center [1095, 310] width 20 height 20
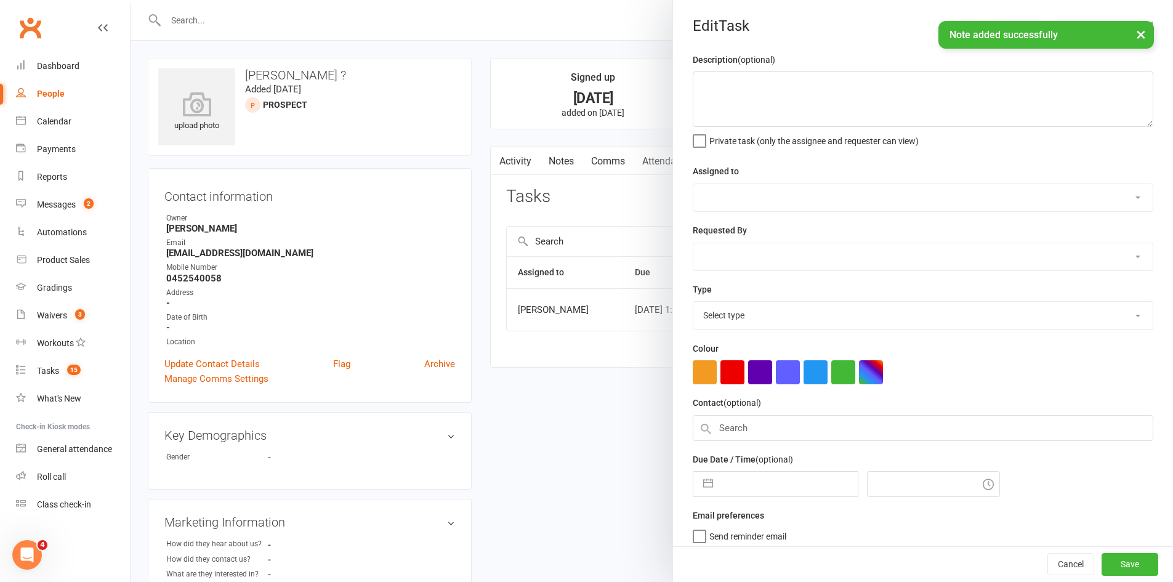
type textarea "reorganise trial"
select select "51778"
type input "[DATE]"
type input "1:30pm"
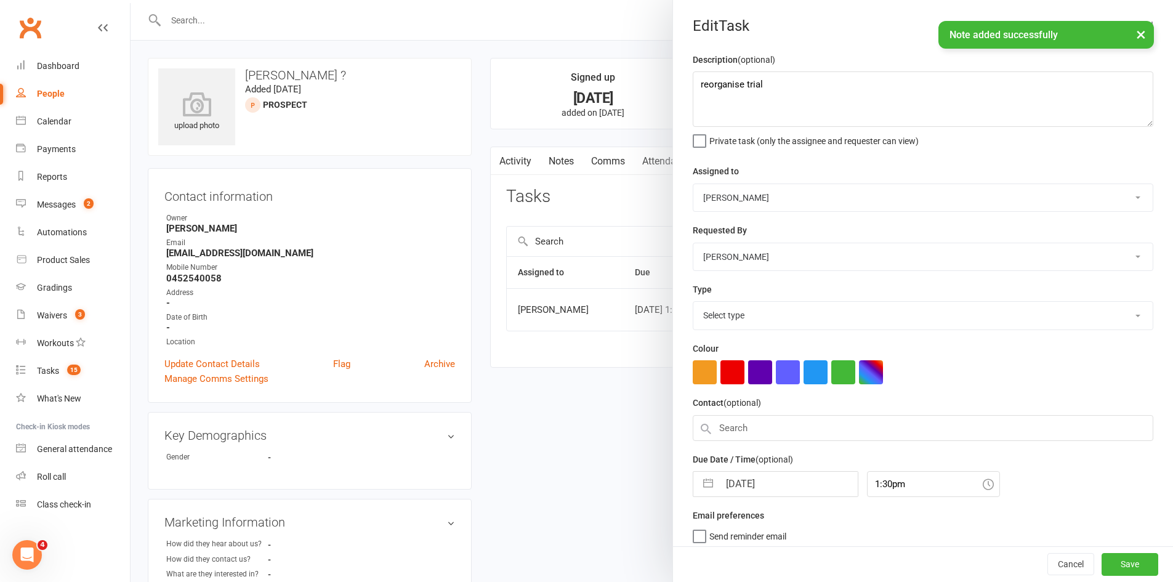
select select "28903"
click at [752, 489] on input "[DATE]" at bounding box center [788, 480] width 138 height 25
select select "8"
select select "2025"
select select "9"
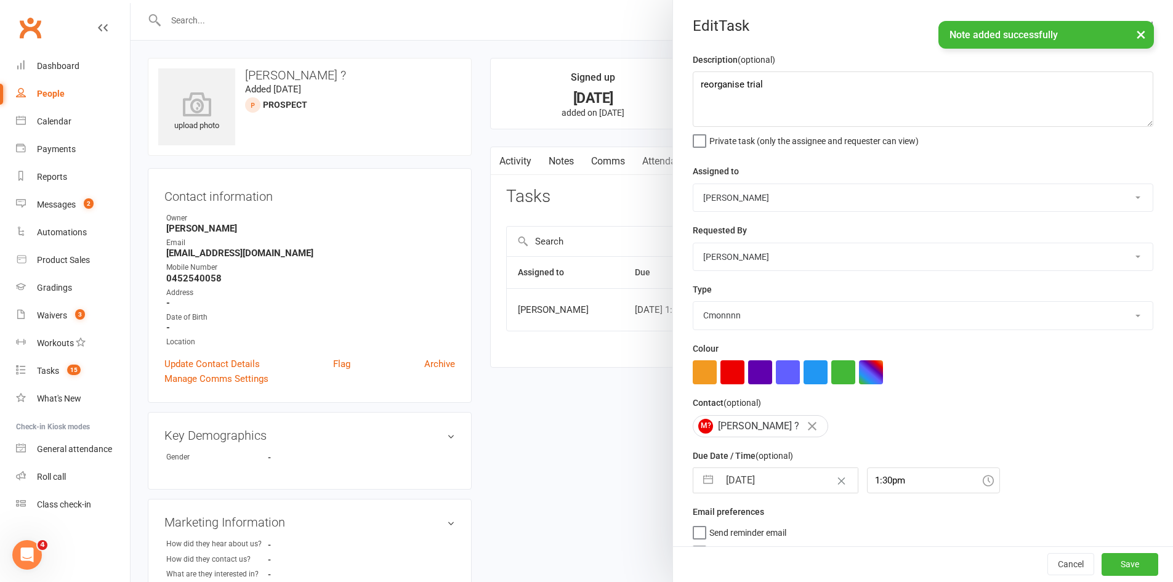
select select "2025"
select select "10"
select select "2025"
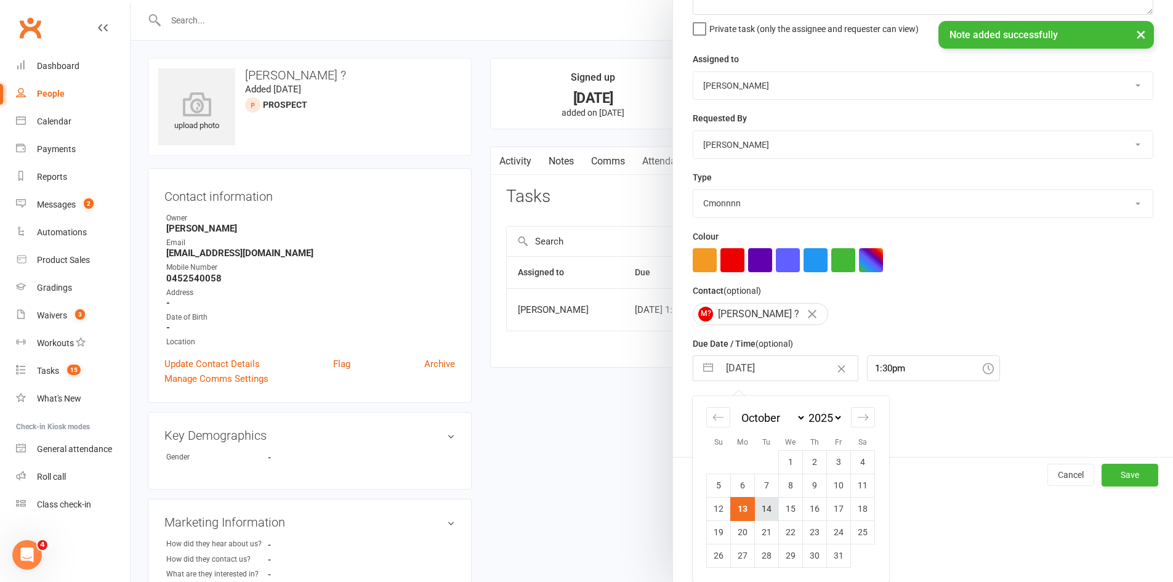
click at [762, 513] on td "14" at bounding box center [767, 508] width 24 height 23
type input "[DATE]"
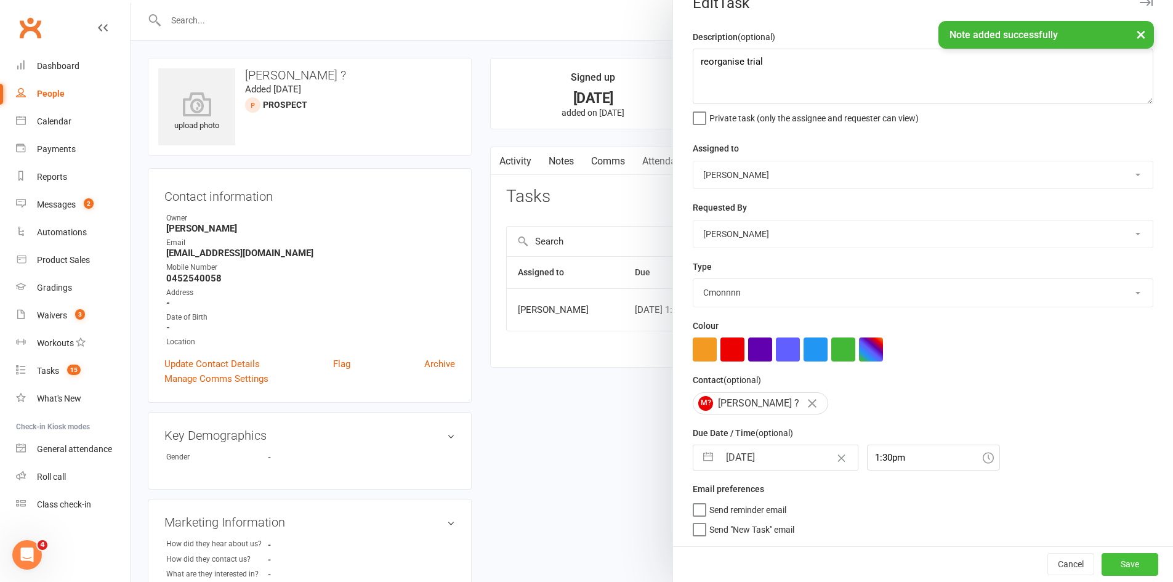
click at [1101, 563] on button "Save" at bounding box center [1129, 564] width 57 height 22
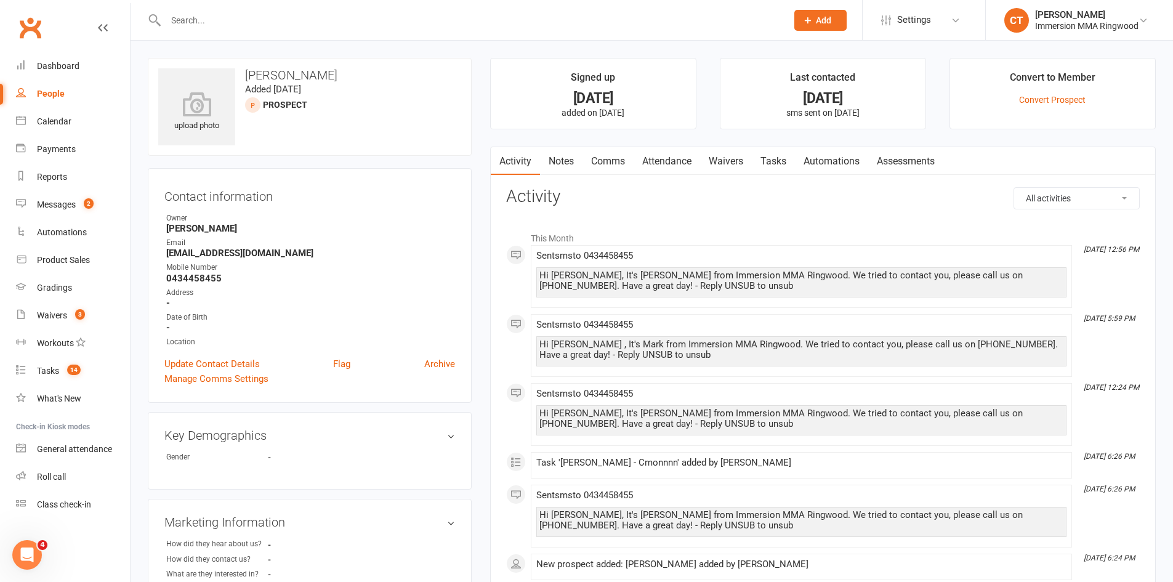
click at [563, 161] on link "Notes" at bounding box center [561, 161] width 42 height 28
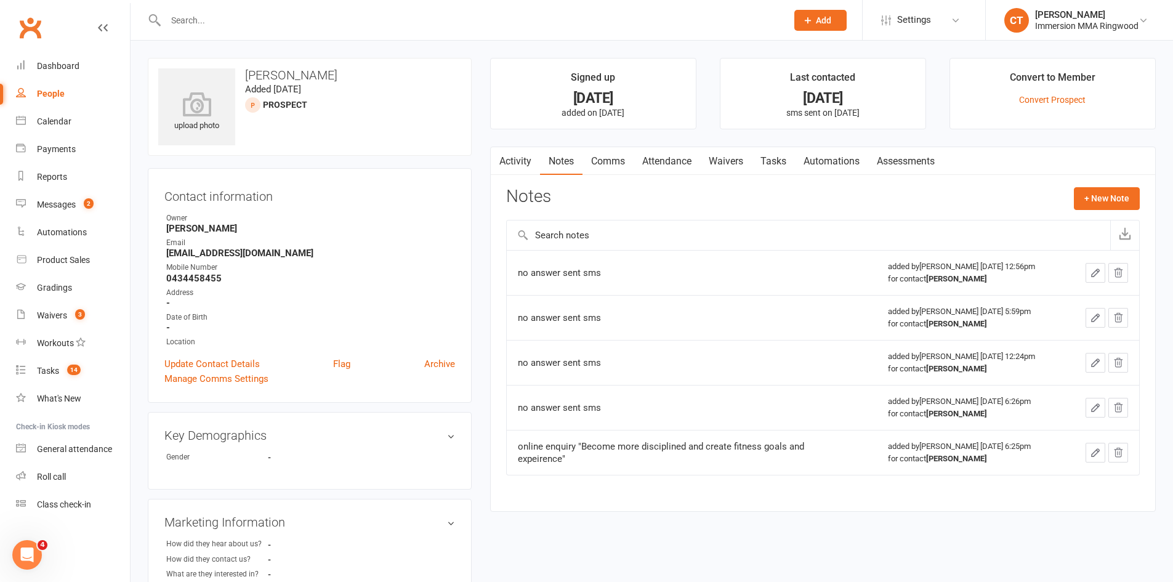
click at [608, 160] on link "Comms" at bounding box center [607, 161] width 51 height 28
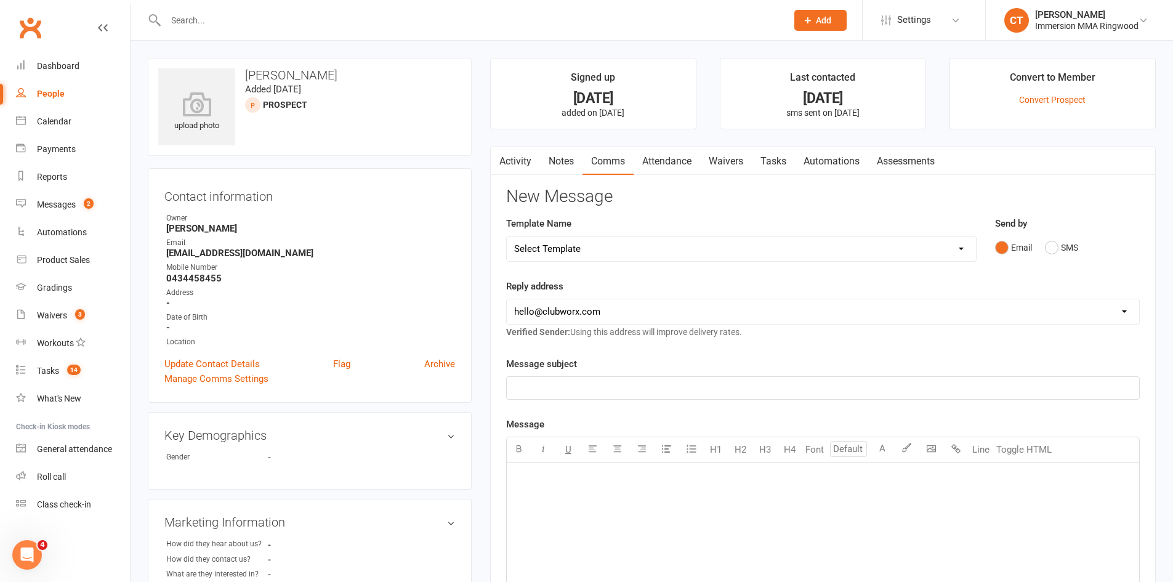
click at [603, 252] on select "Select Template [SMS] [PERSON_NAME] - Call back message [SMS] Mark- Call back m…" at bounding box center [741, 248] width 469 height 25
select select "0"
click at [507, 236] on select "Select Template [SMS] [PERSON_NAME] - Call back message [SMS] Mark- Call back m…" at bounding box center [741, 248] width 469 height 25
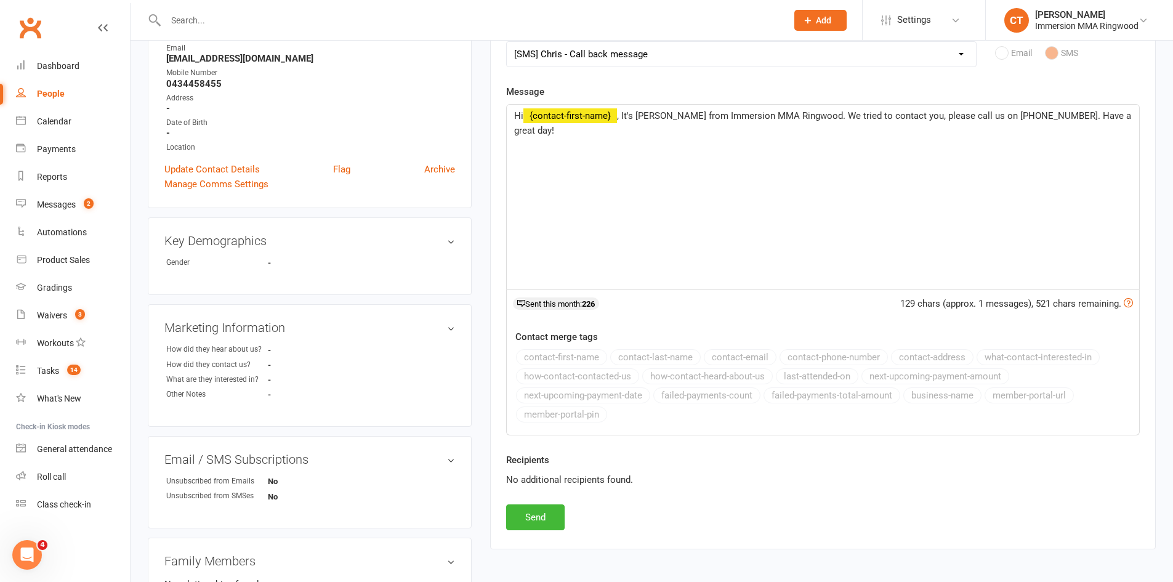
scroll to position [205, 0]
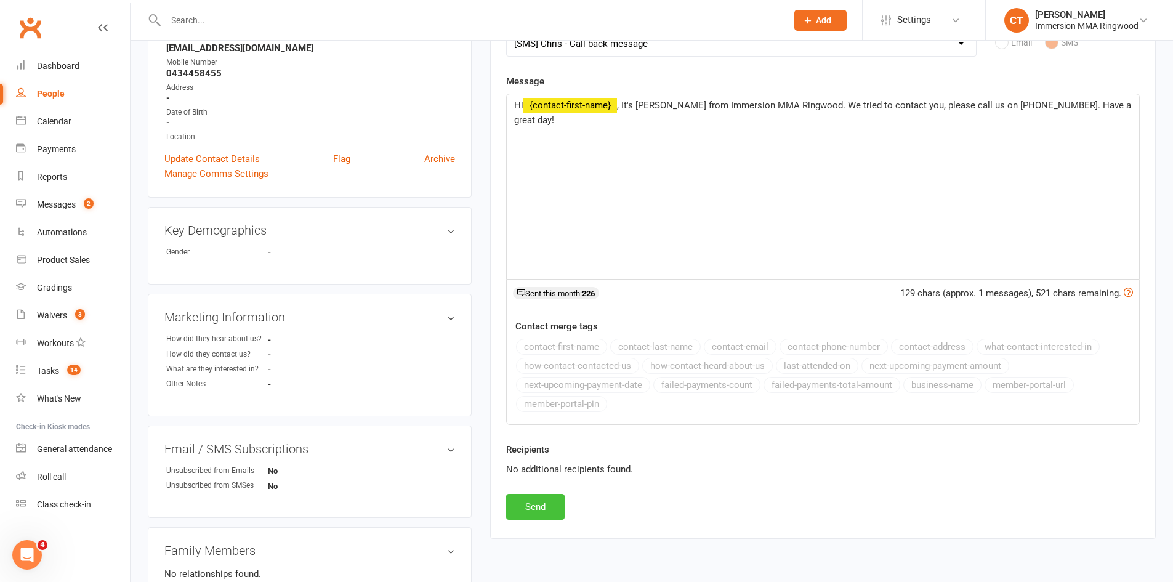
click at [543, 494] on button "Send" at bounding box center [535, 507] width 58 height 26
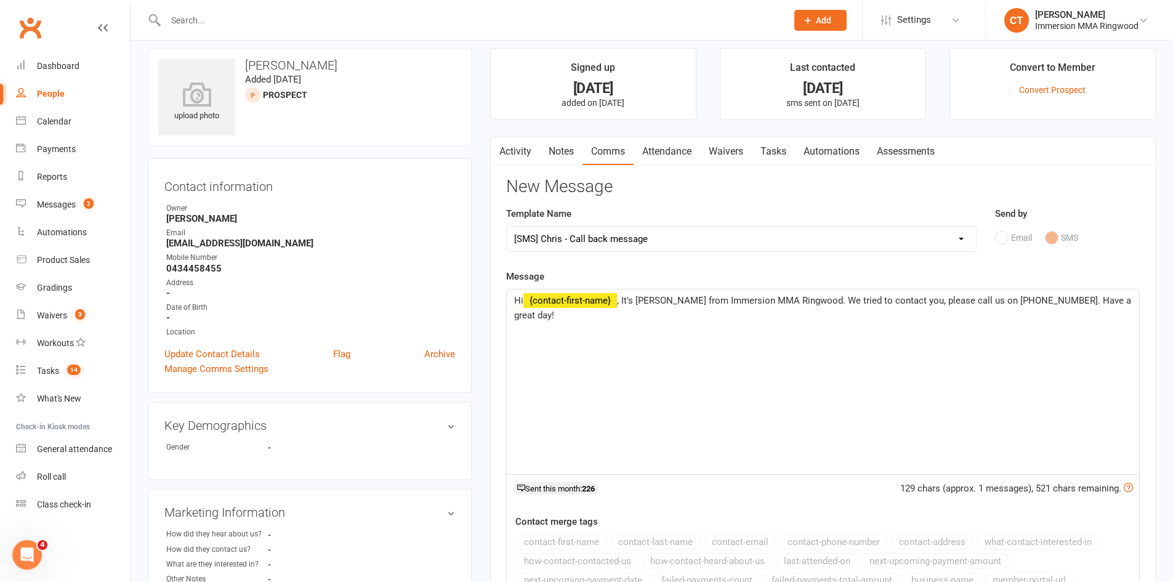
select select
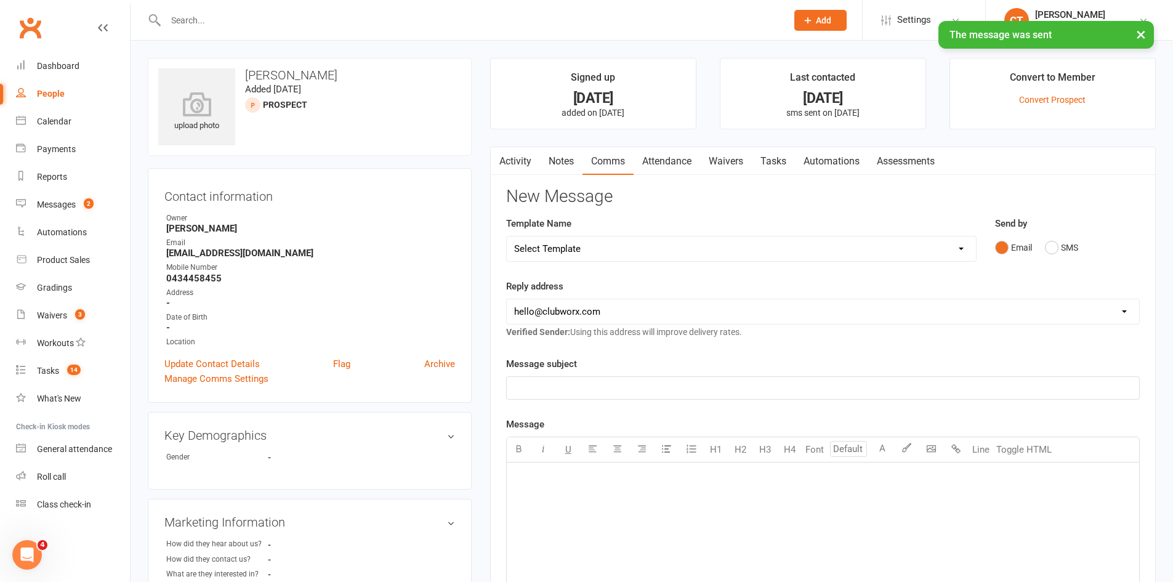
drag, startPoint x: 556, startPoint y: 156, endPoint x: 777, endPoint y: 150, distance: 220.4
click at [556, 156] on link "Notes" at bounding box center [561, 161] width 42 height 28
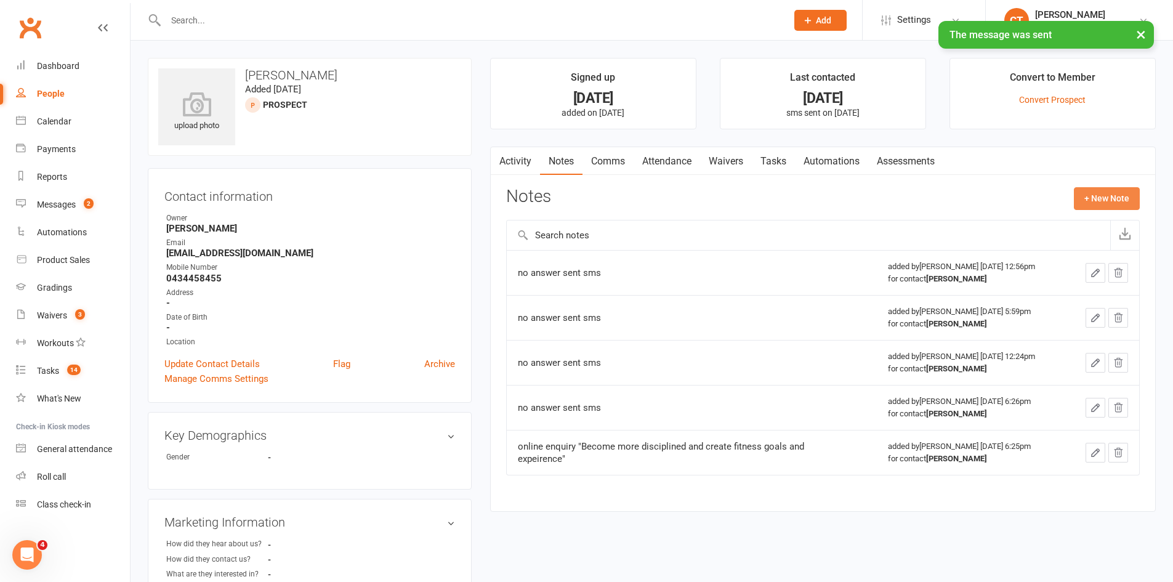
click at [1096, 198] on button "+ New Note" at bounding box center [1106, 198] width 66 height 22
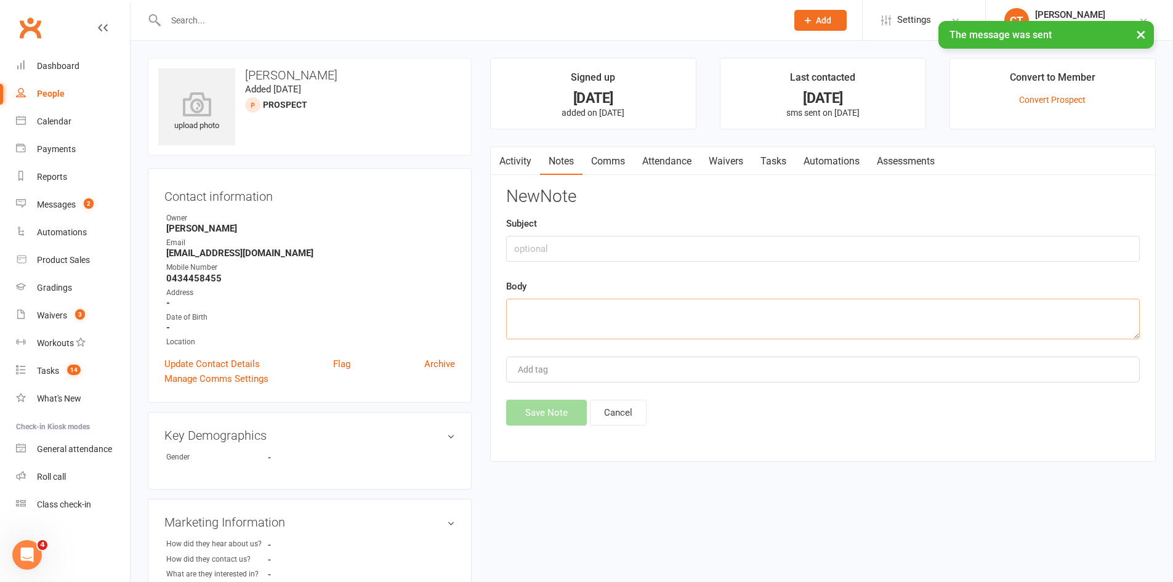
click at [832, 318] on textarea at bounding box center [822, 319] width 633 height 41
type textarea "no answer. sent sms"
click at [569, 414] on button "Save Note" at bounding box center [546, 412] width 81 height 26
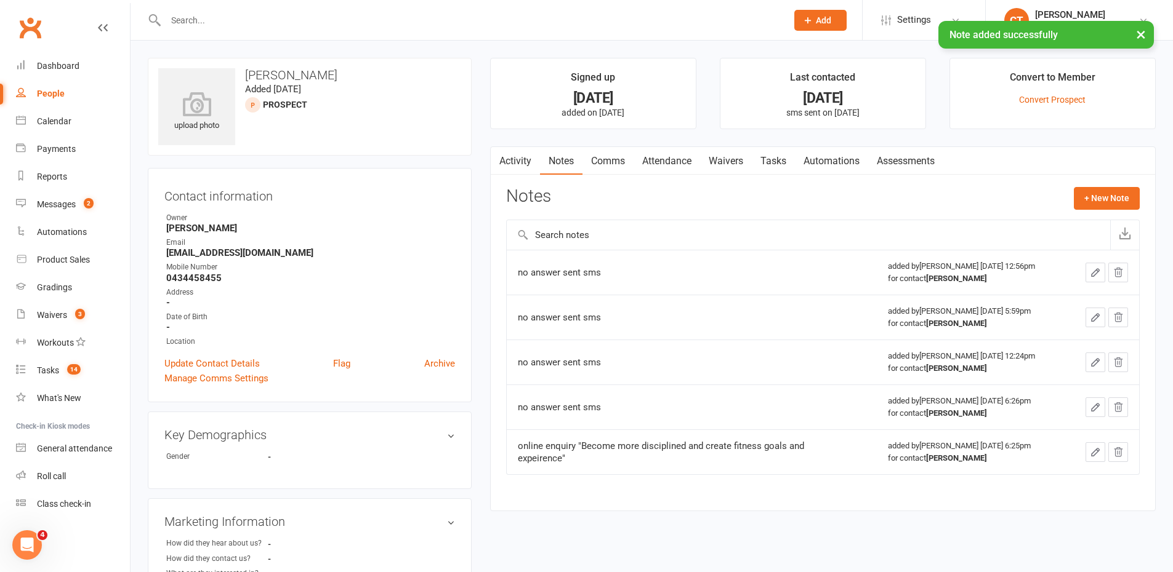
click at [772, 152] on link "Tasks" at bounding box center [773, 161] width 43 height 28
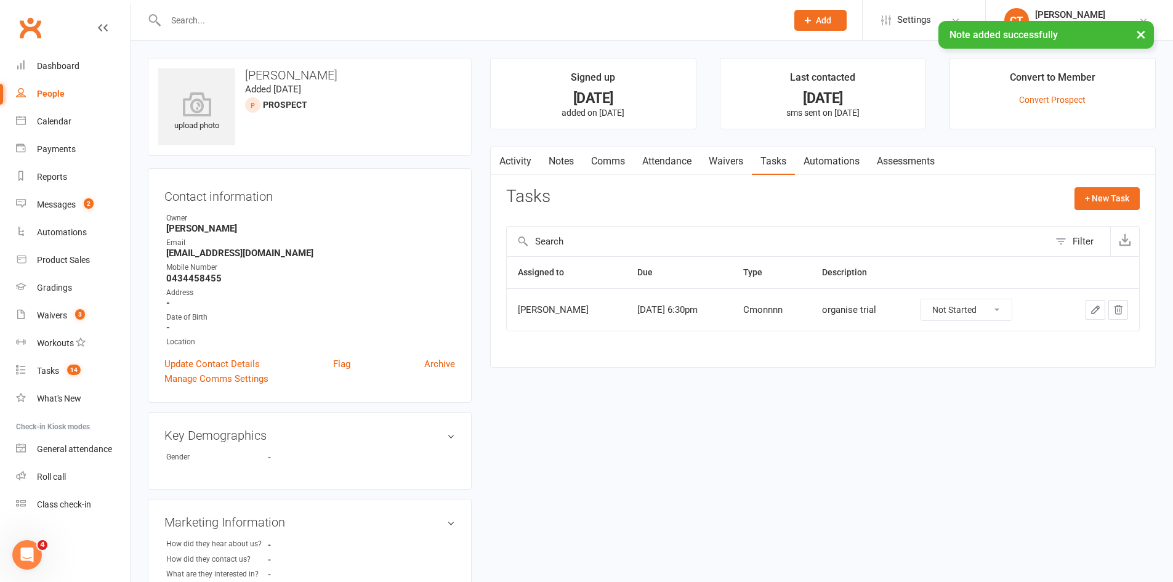
click at [1093, 310] on icon "button" at bounding box center [1094, 309] width 7 height 7
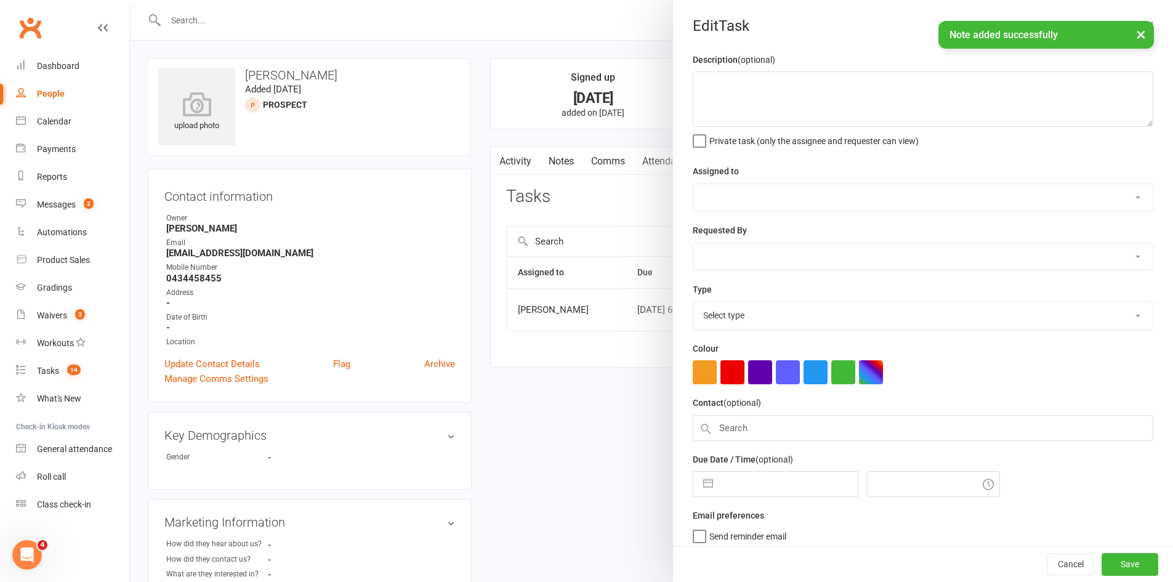
type textarea "organise trial"
select select "51778"
type input "[DATE]"
type input "6:30pm"
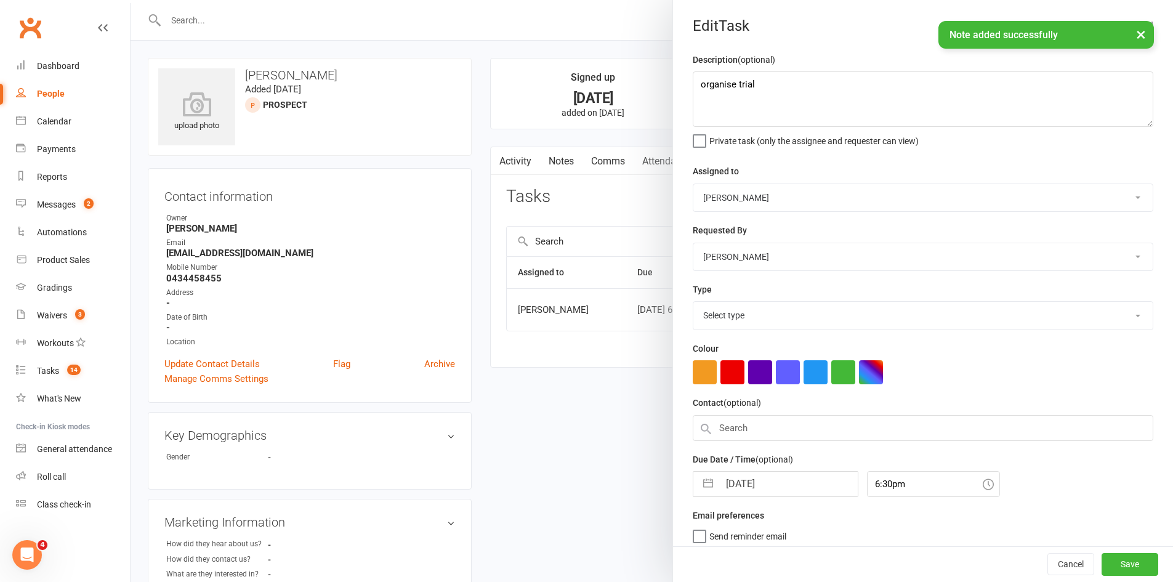
select select "28903"
click at [762, 486] on input "[DATE]" at bounding box center [788, 480] width 138 height 25
select select "8"
select select "2025"
select select "9"
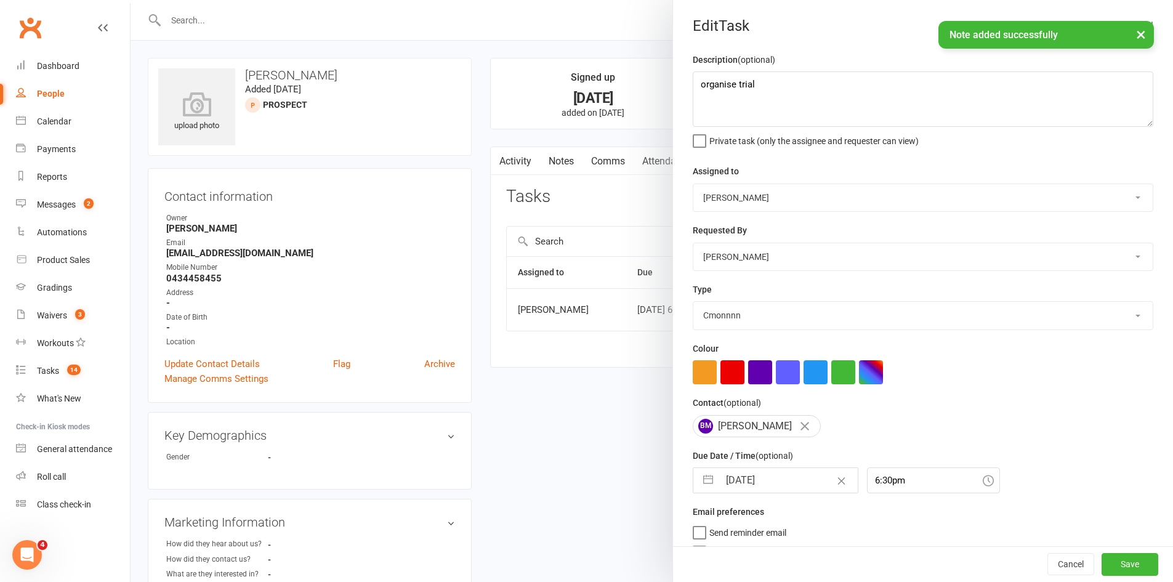
select select "2025"
select select "10"
select select "2025"
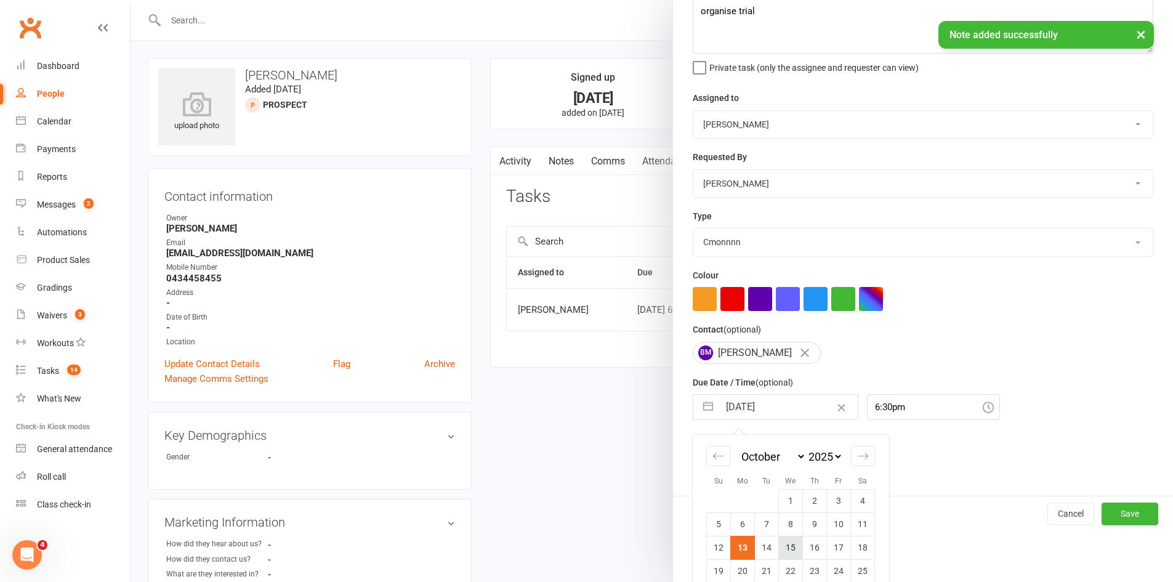
click at [788, 549] on td "15" at bounding box center [791, 546] width 24 height 23
type input "[DATE]"
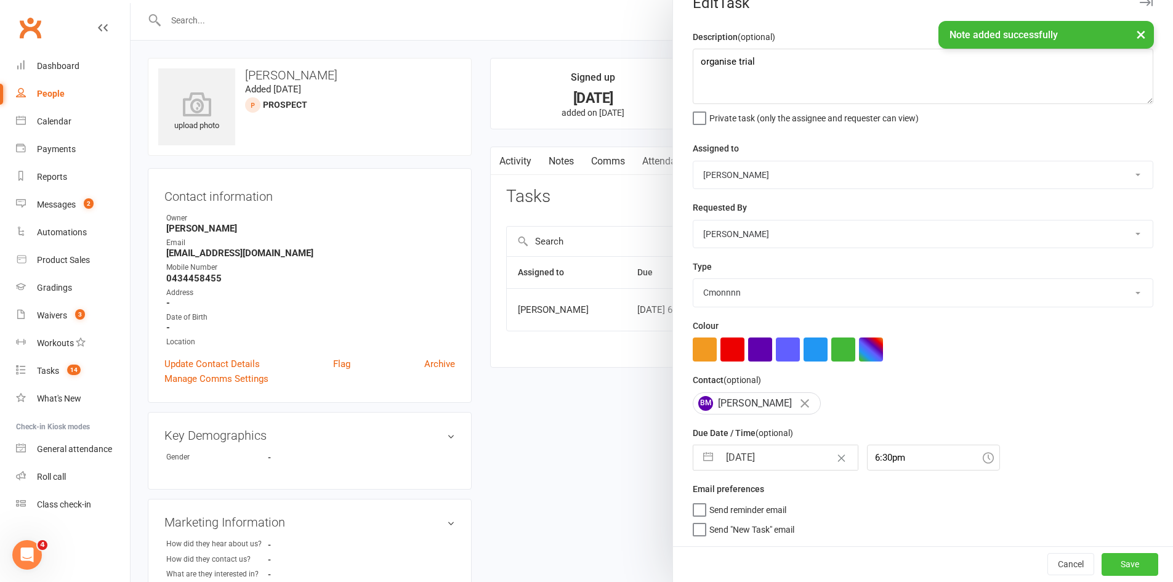
click at [1113, 561] on button "Save" at bounding box center [1129, 564] width 57 height 22
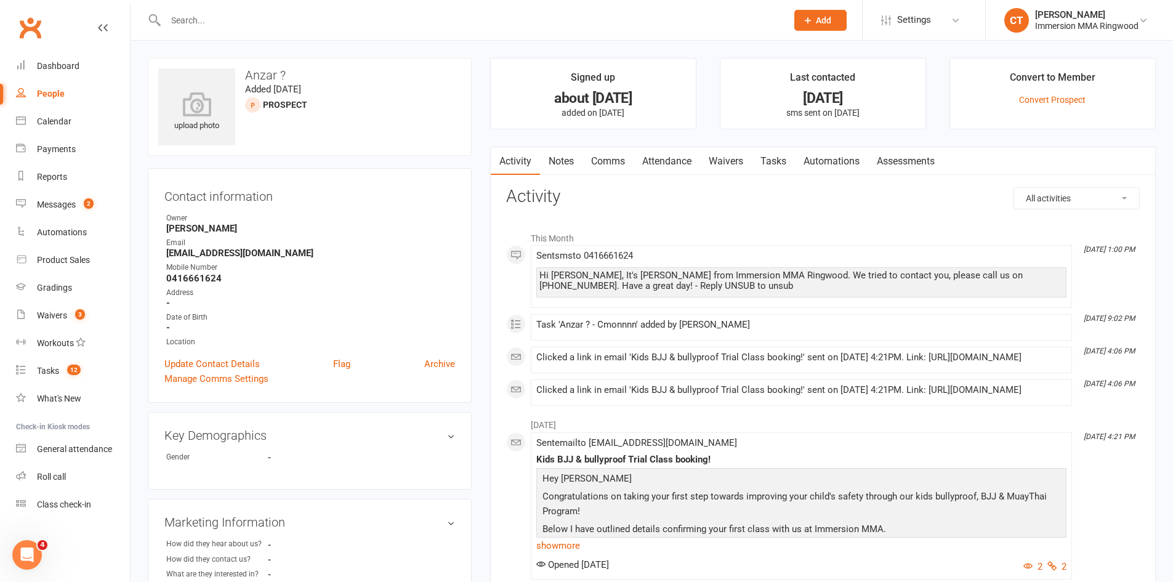
click at [561, 161] on link "Notes" at bounding box center [561, 161] width 42 height 28
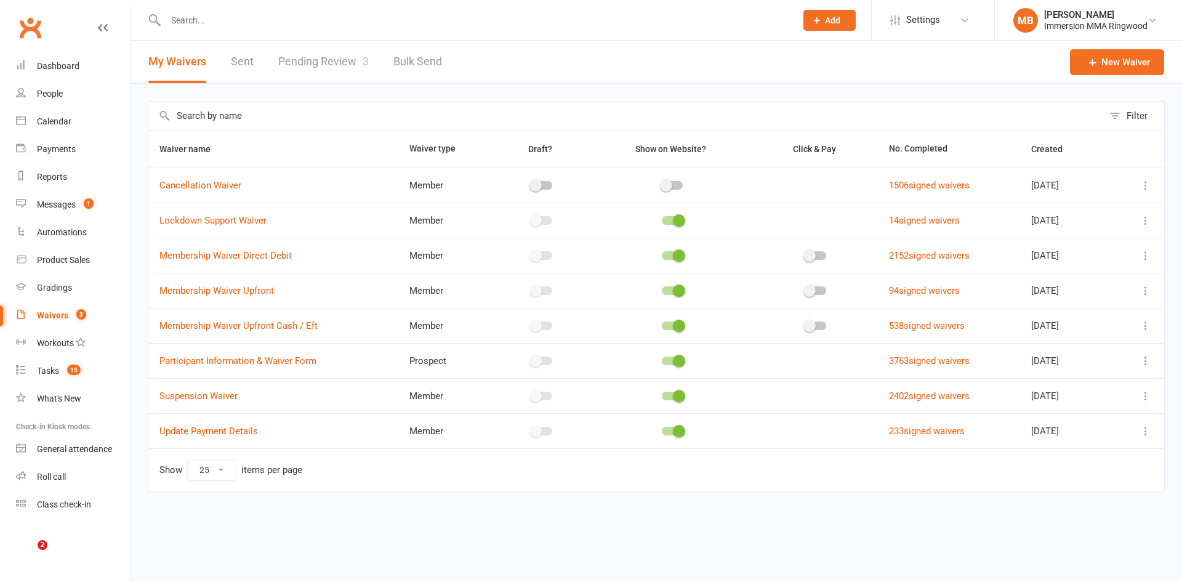
select select "25"
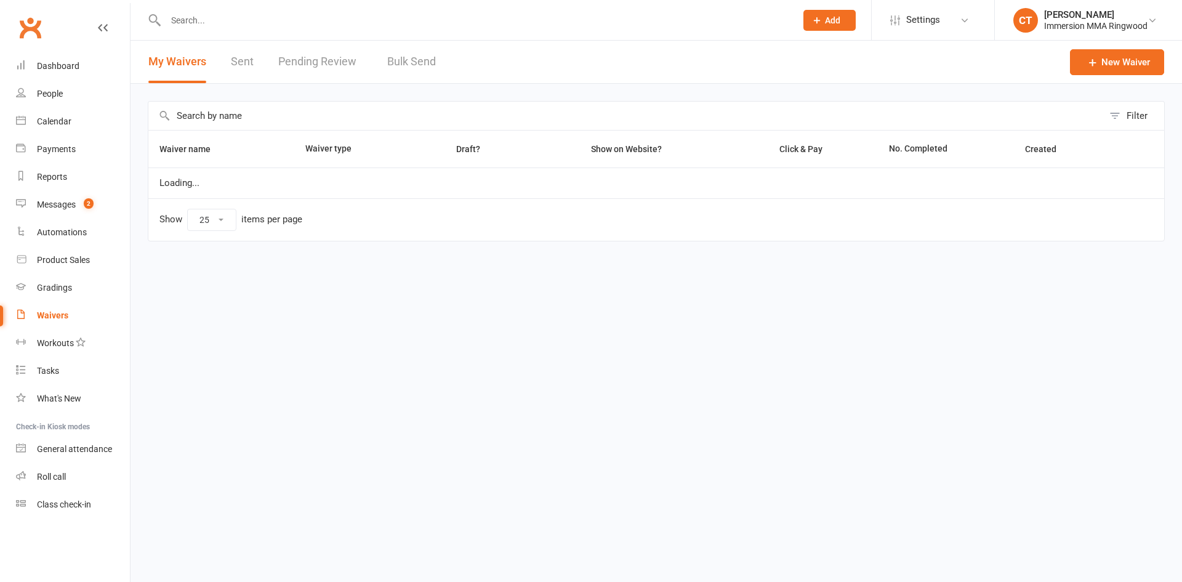
select select "25"
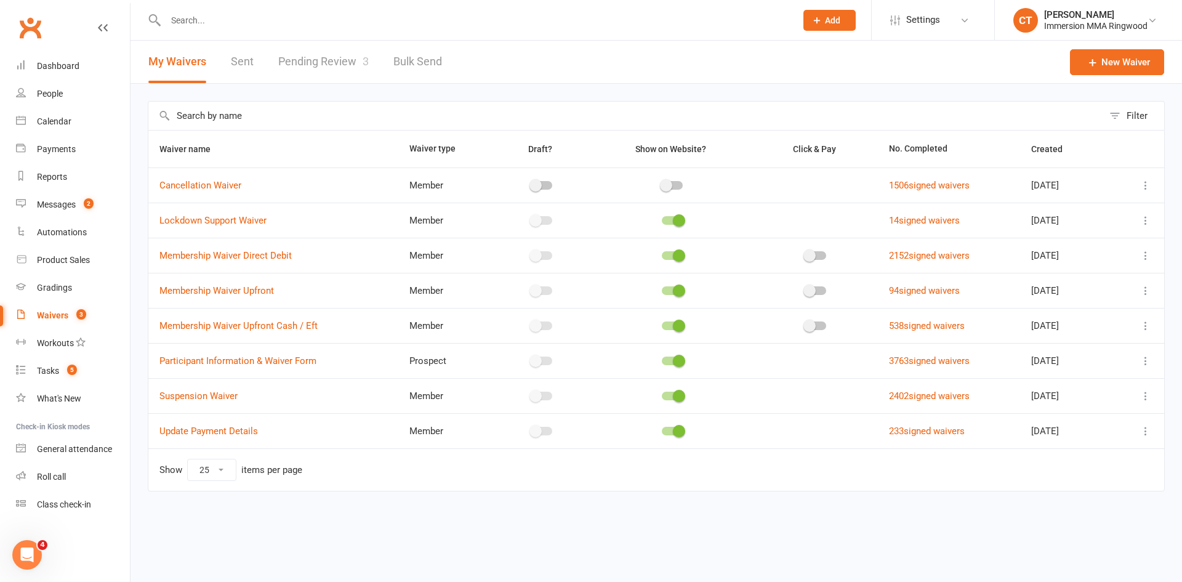
click at [136, 196] on div "Filter Waiver name Waiver type Draft? Show on Website? Click & Pay No. Complete…" at bounding box center [655, 305] width 1051 height 442
click at [60, 150] on div "Payments" at bounding box center [56, 149] width 39 height 10
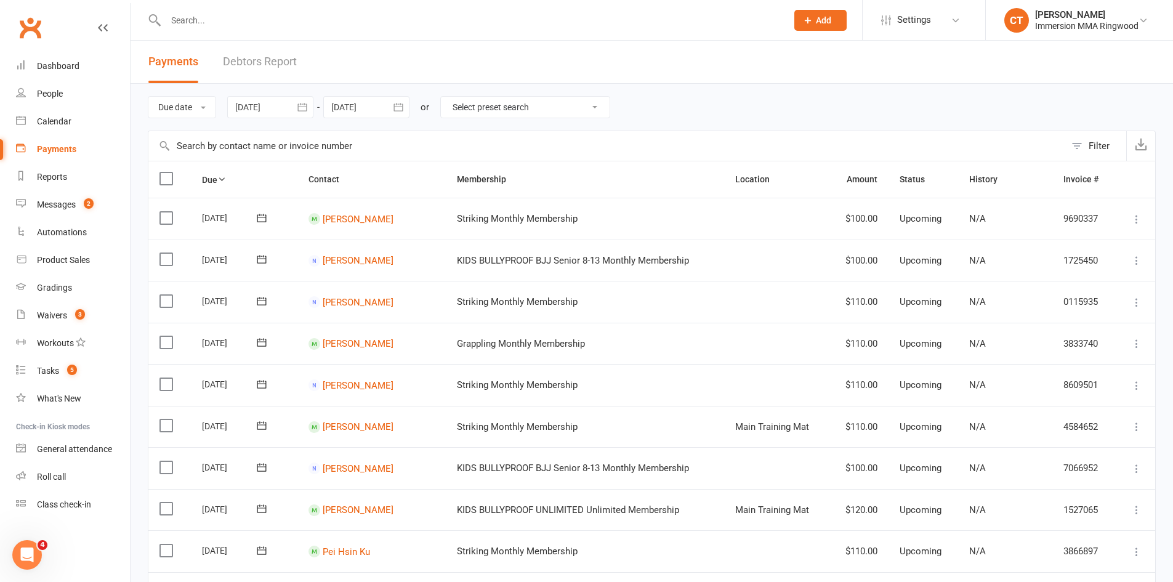
click at [1096, 146] on div "Filter" at bounding box center [1098, 145] width 21 height 15
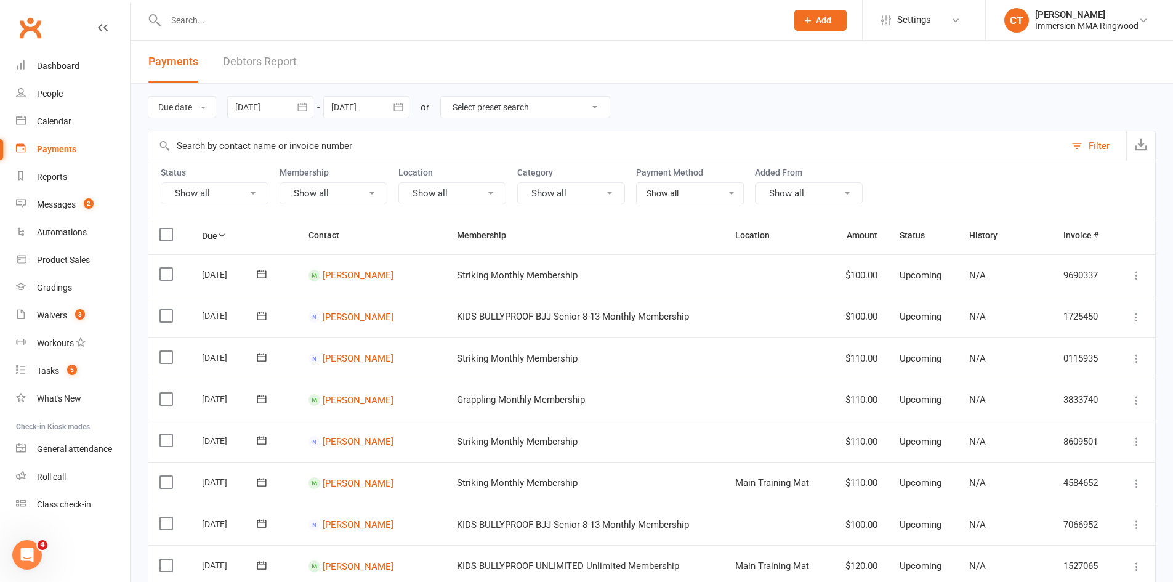
click at [223, 197] on button "Show all" at bounding box center [215, 193] width 108 height 22
click at [225, 316] on link "Failed" at bounding box center [229, 319] width 136 height 25
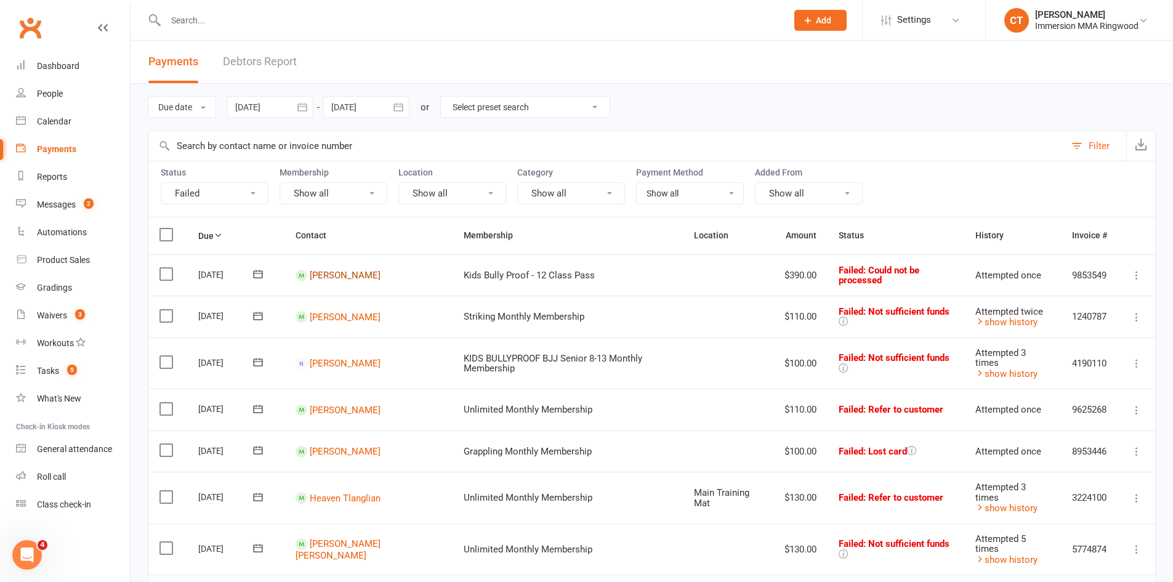
click at [338, 276] on link "[PERSON_NAME]" at bounding box center [345, 275] width 71 height 11
click at [359, 316] on link "[PERSON_NAME]" at bounding box center [345, 316] width 71 height 11
click at [347, 358] on link "[PERSON_NAME]" at bounding box center [345, 363] width 71 height 11
click at [342, 404] on link "[PERSON_NAME]" at bounding box center [345, 409] width 71 height 11
click at [339, 446] on link "[PERSON_NAME]" at bounding box center [345, 451] width 71 height 11
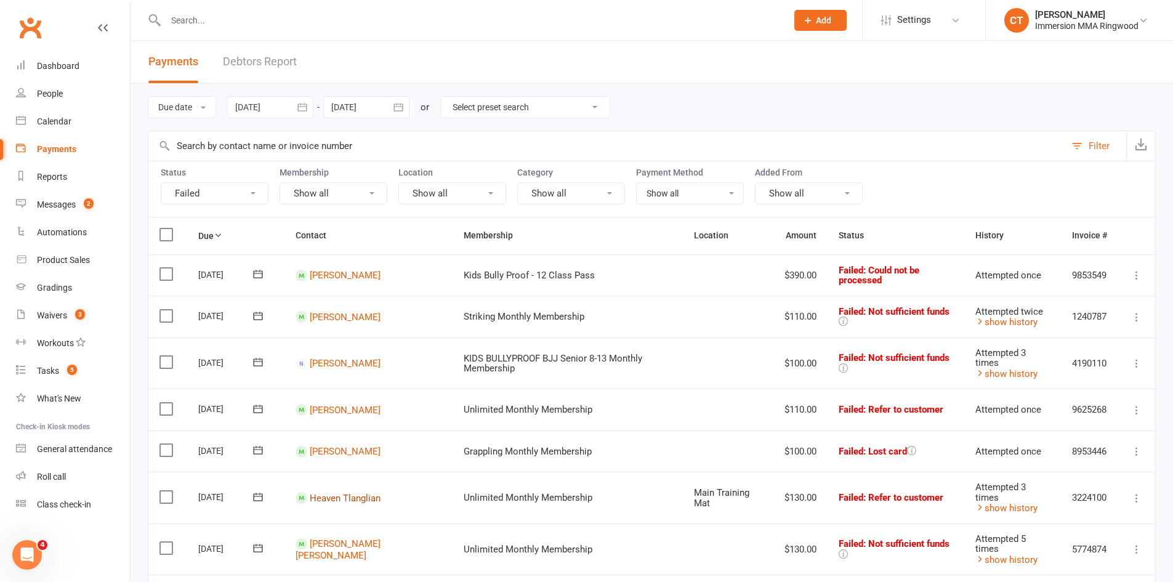
click at [340, 492] on link "Heaven Tlanglian" at bounding box center [345, 497] width 71 height 11
click at [39, 375] on div "Tasks" at bounding box center [48, 371] width 22 height 10
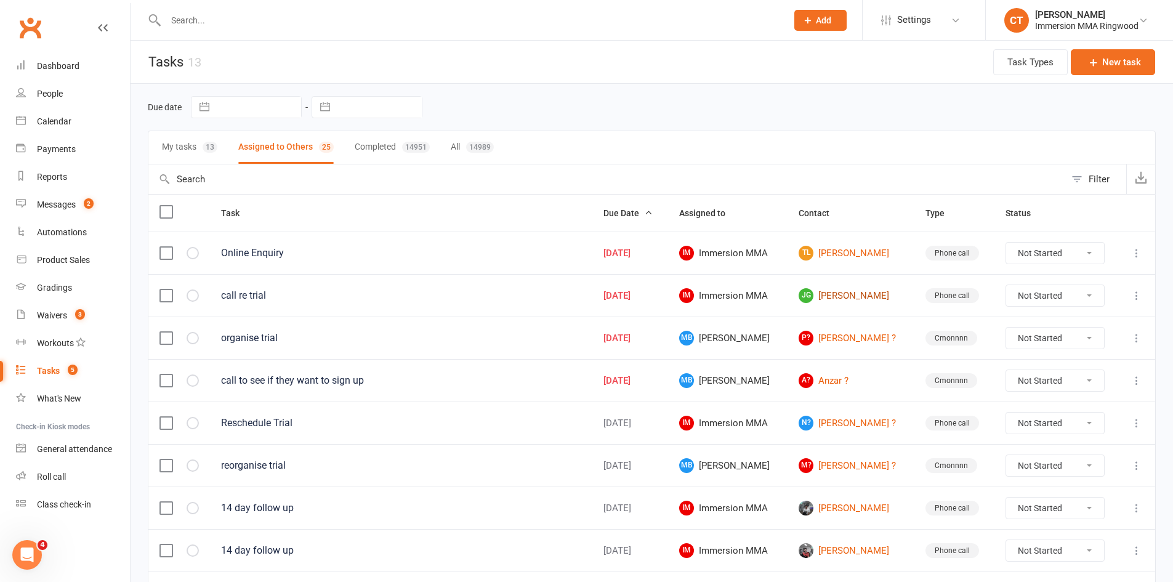
click at [856, 299] on link "[PERSON_NAME]" at bounding box center [850, 295] width 105 height 15
click at [827, 337] on link "P? [PERSON_NAME] ?" at bounding box center [850, 338] width 105 height 15
click at [865, 247] on link "TL [PERSON_NAME]" at bounding box center [850, 253] width 105 height 15
click at [205, 146] on div "13" at bounding box center [209, 147] width 15 height 11
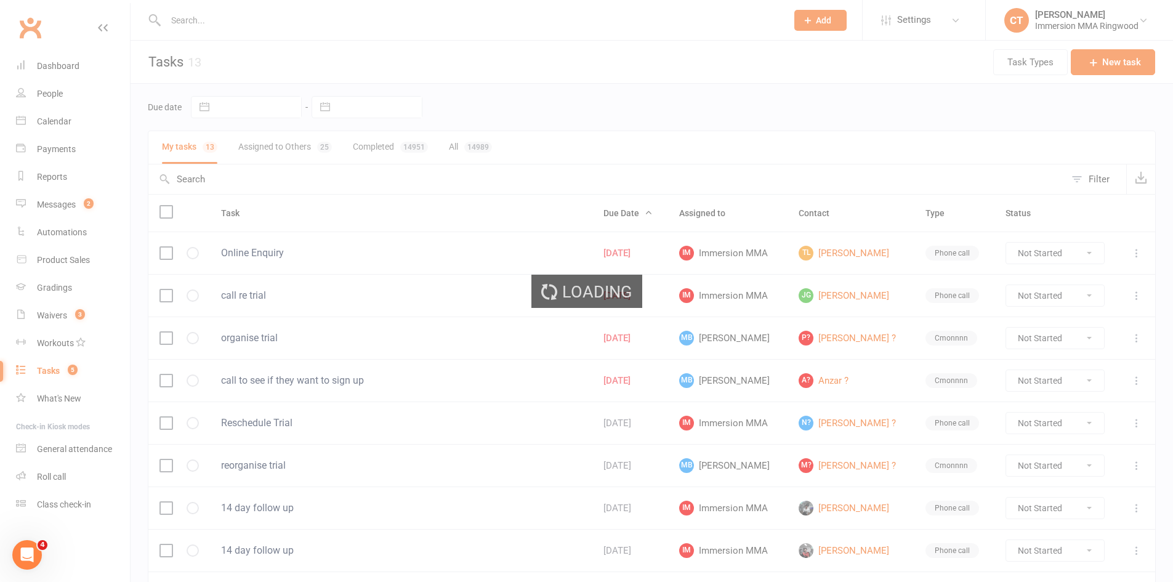
select select "started"
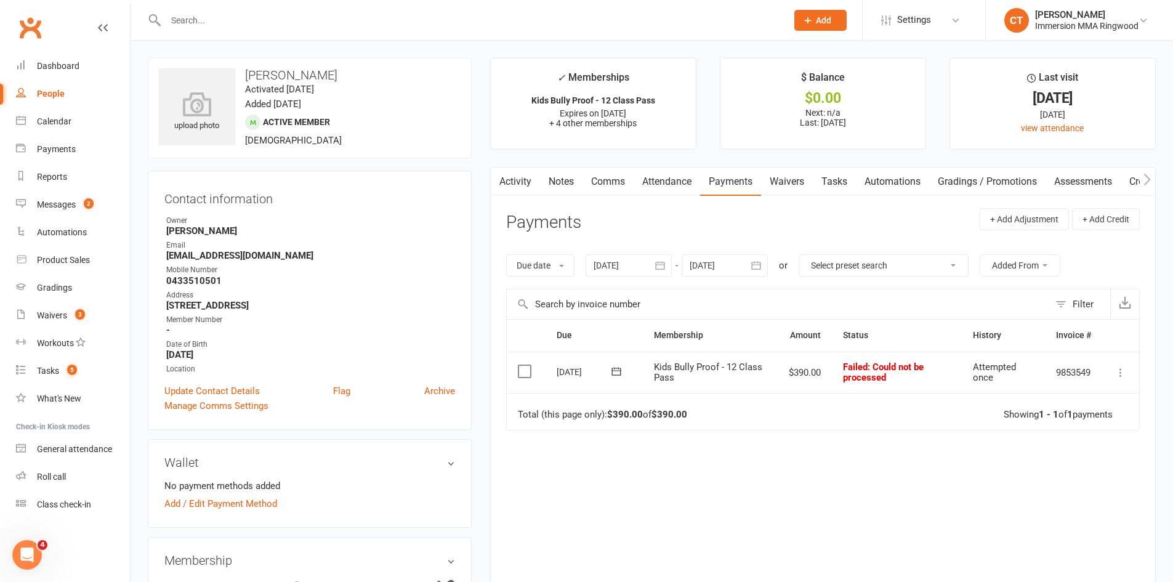
click at [1116, 371] on icon at bounding box center [1120, 372] width 12 height 12
click at [1088, 418] on link "Mark as Paid (POS)" at bounding box center [1066, 421] width 122 height 25
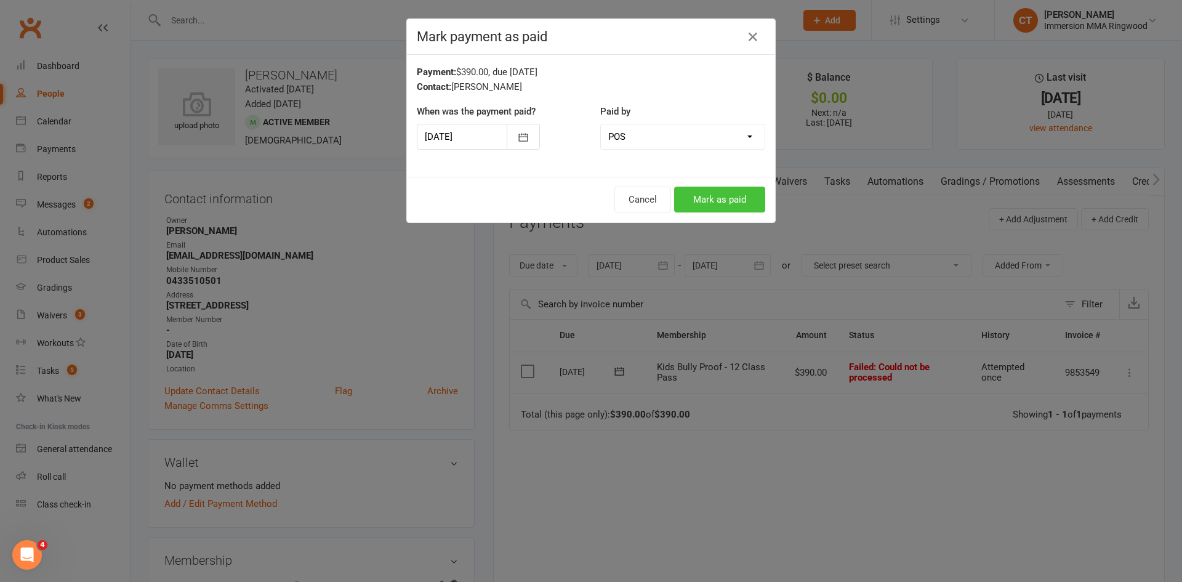
click at [715, 207] on button "Mark as paid" at bounding box center [719, 199] width 91 height 26
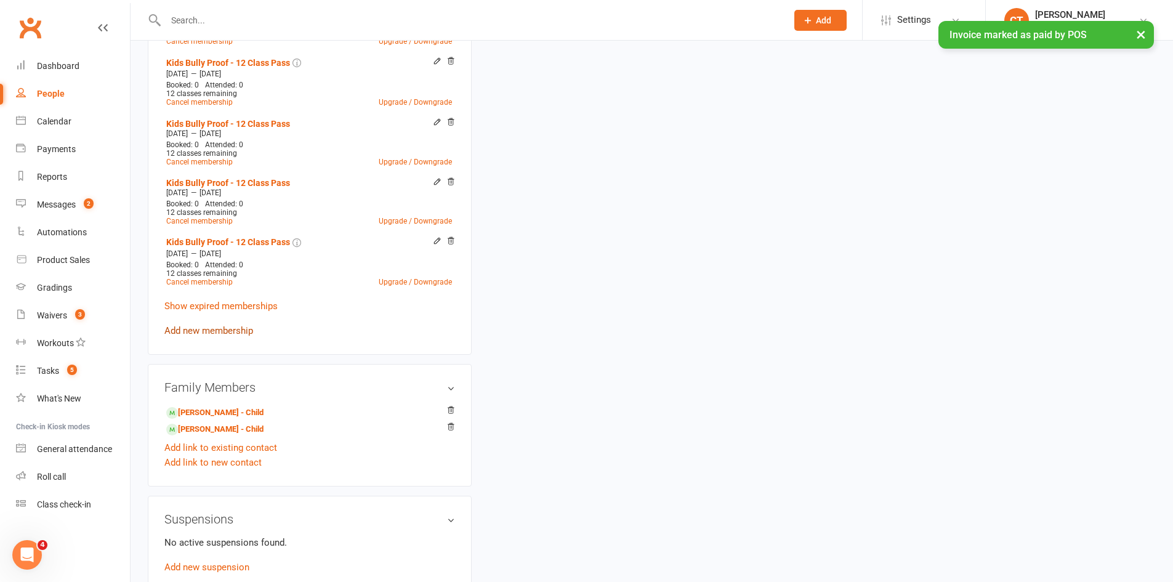
scroll to position [615, 0]
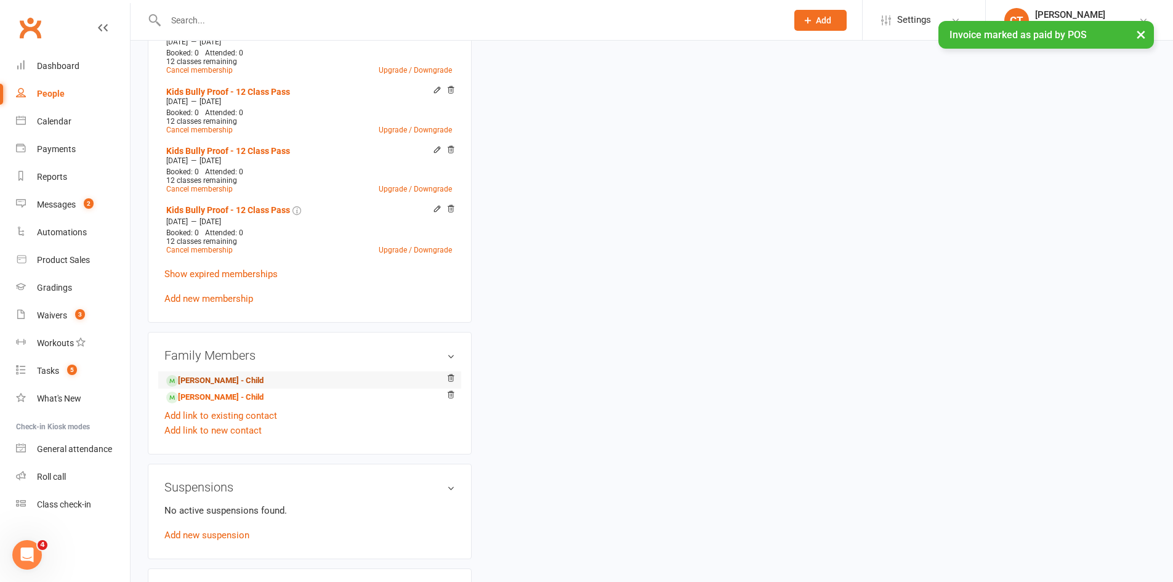
click at [212, 374] on link "Hamilton Keir - Child" at bounding box center [214, 380] width 97 height 13
click at [214, 401] on link "Florence Keir - Child" at bounding box center [214, 397] width 97 height 13
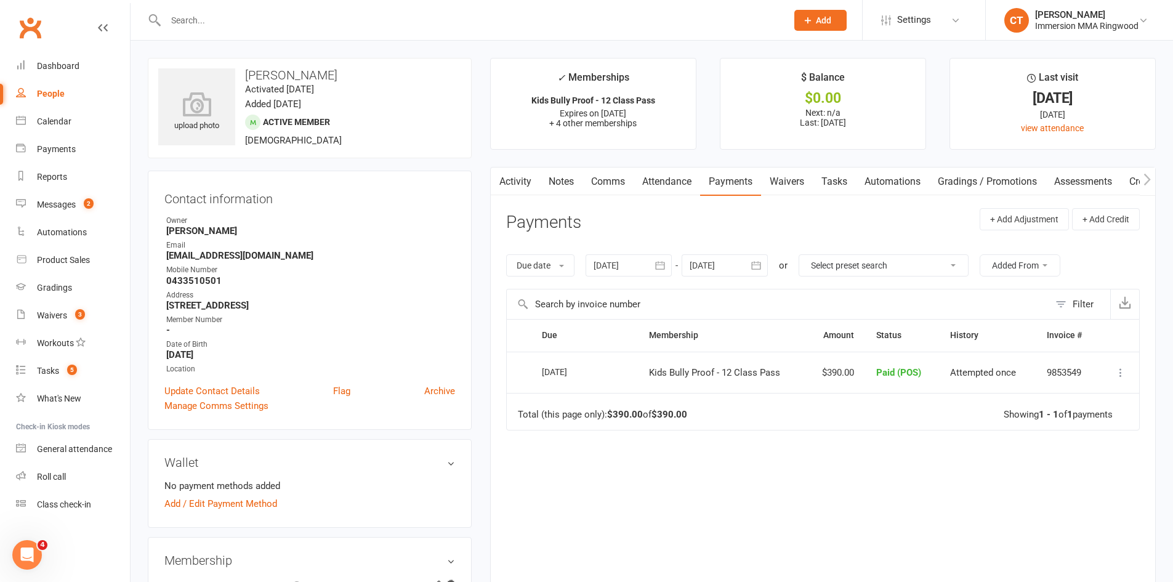
scroll to position [205, 0]
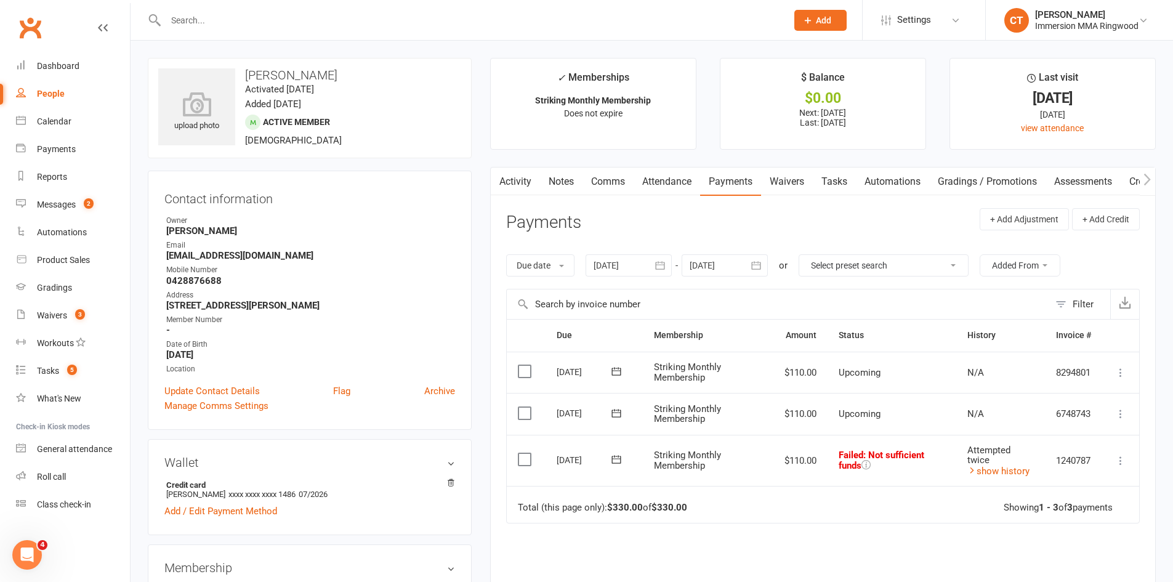
click at [607, 463] on button at bounding box center [616, 459] width 25 height 13
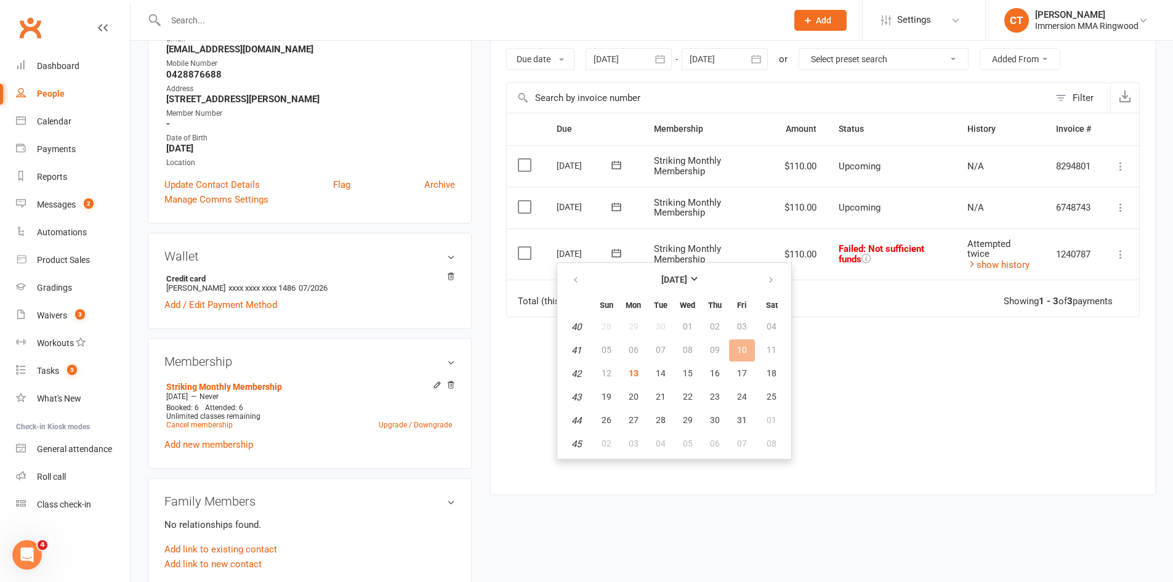
scroll to position [411, 0]
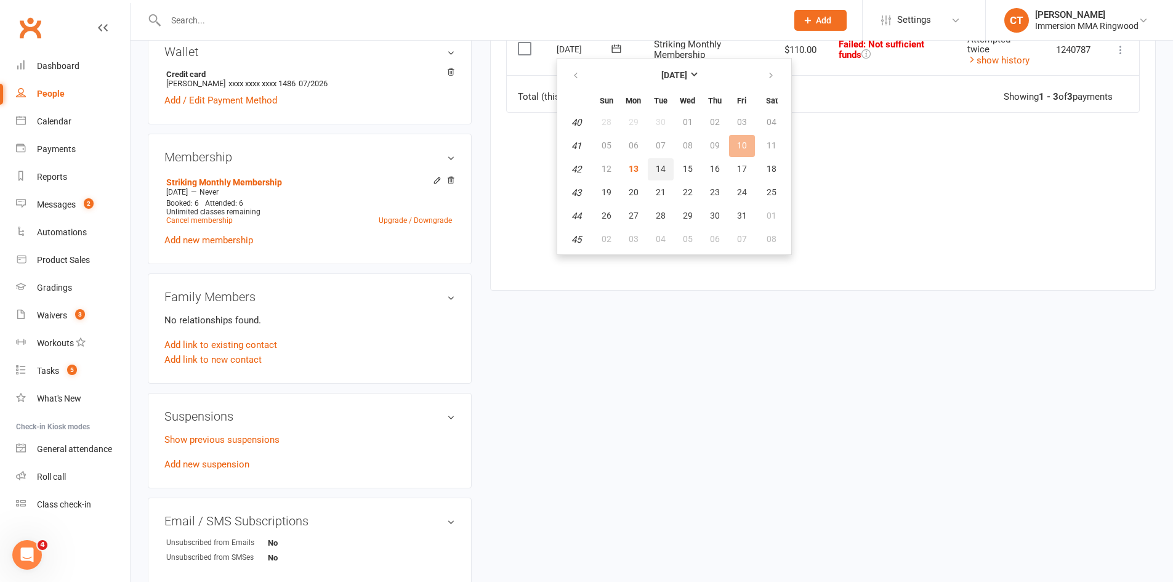
click at [660, 168] on span "14" at bounding box center [660, 169] width 10 height 10
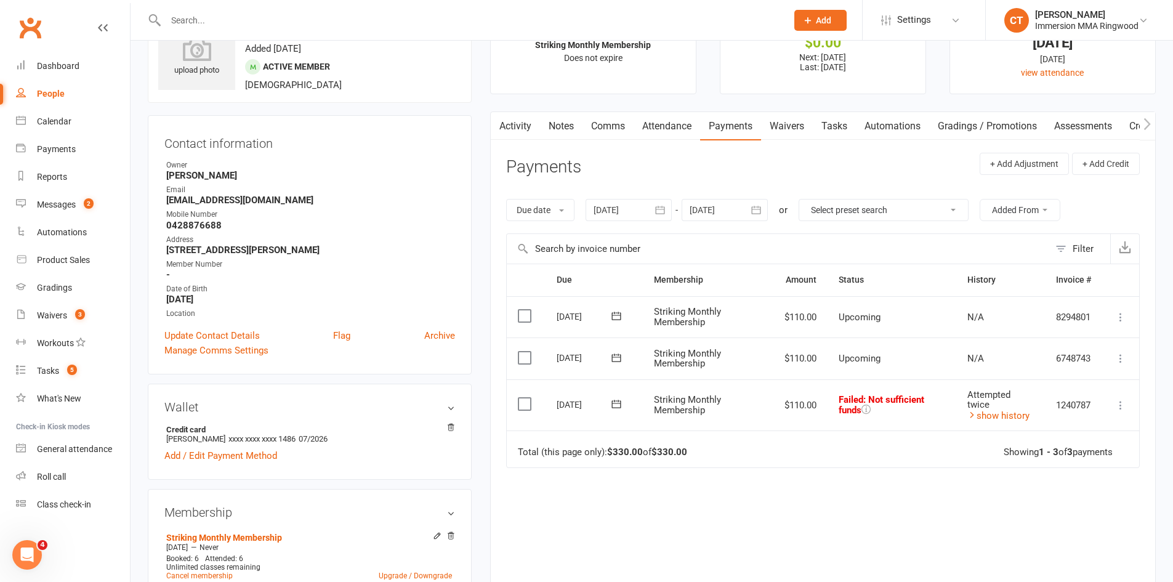
scroll to position [0, 0]
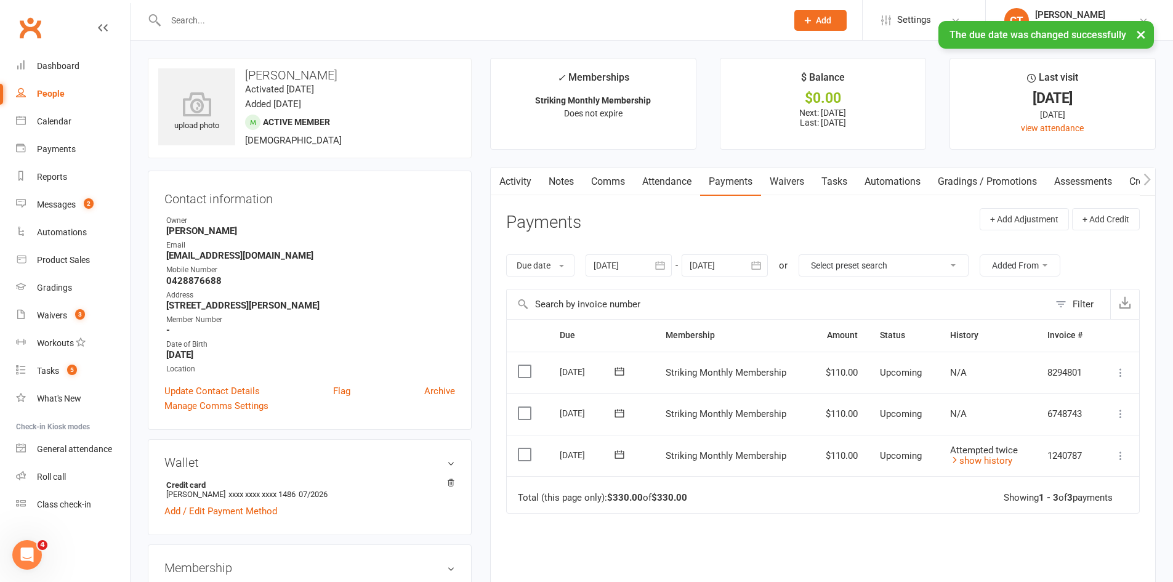
click at [620, 177] on link "Comms" at bounding box center [607, 181] width 51 height 28
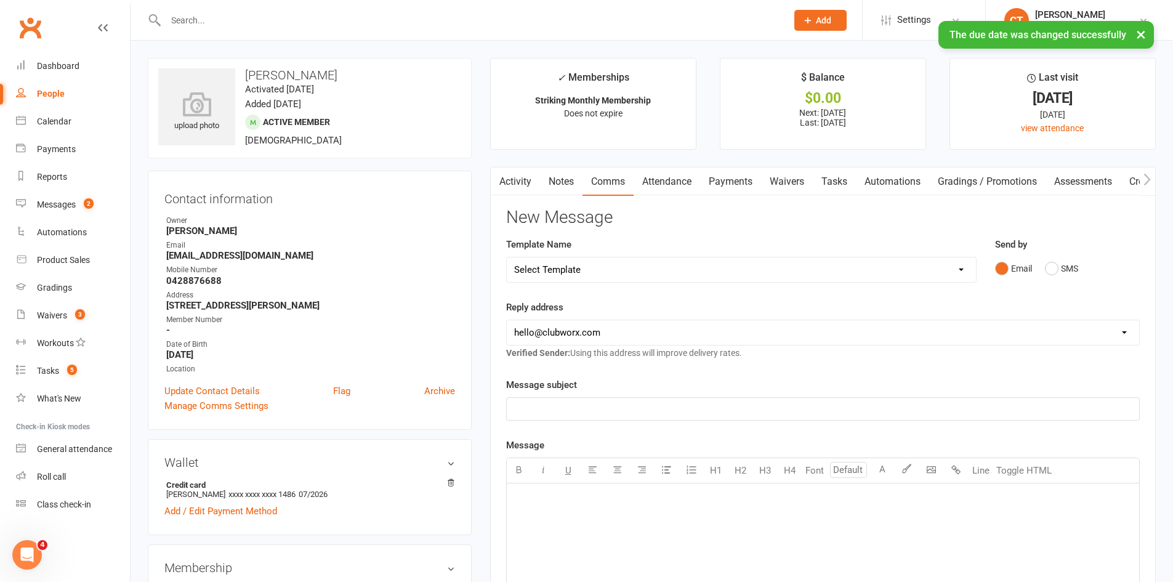
click at [571, 178] on link "Notes" at bounding box center [561, 181] width 42 height 28
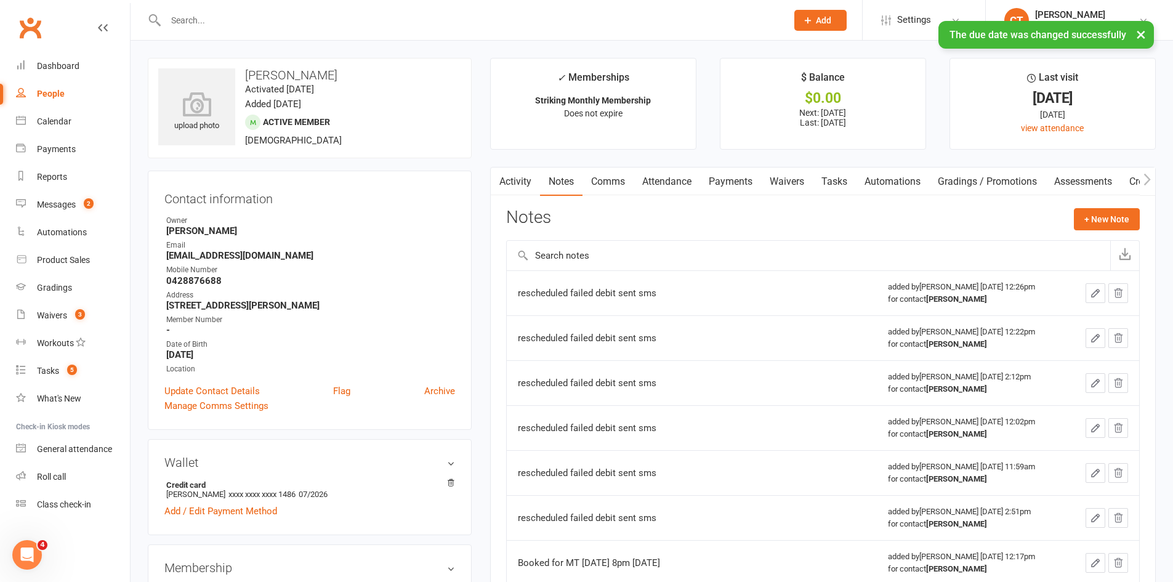
click at [609, 178] on link "Comms" at bounding box center [607, 181] width 51 height 28
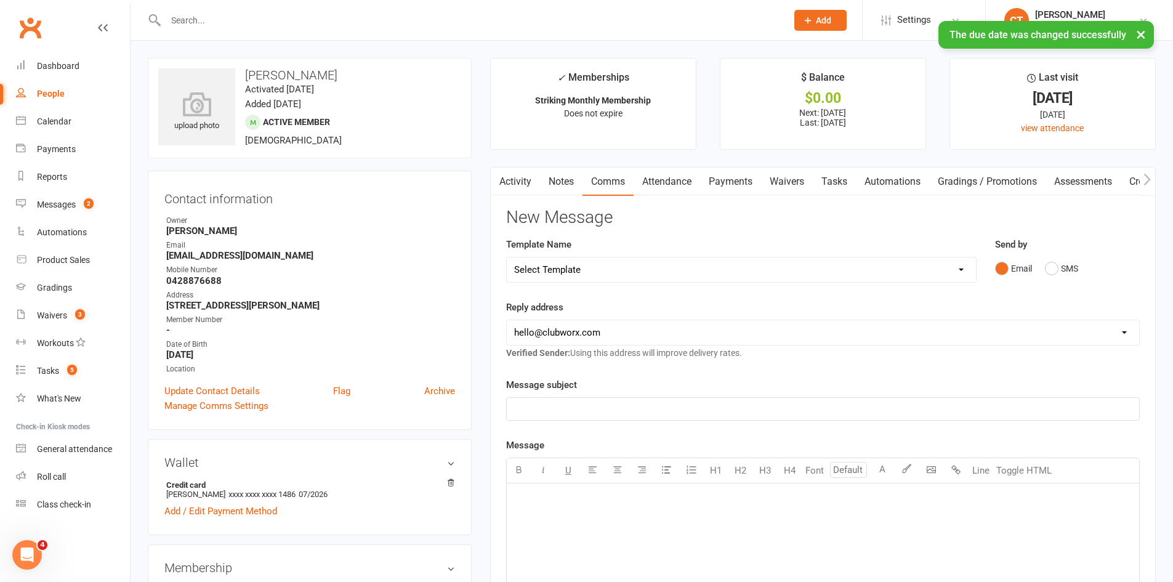
click at [593, 269] on select "Select Template [SMS] Chris - Call back message [SMS] Mark- Call back message […" at bounding box center [741, 269] width 469 height 25
select select "17"
click at [507, 257] on select "Select Template [SMS] Chris - Call back message [SMS] Mark- Call back message […" at bounding box center [741, 269] width 469 height 25
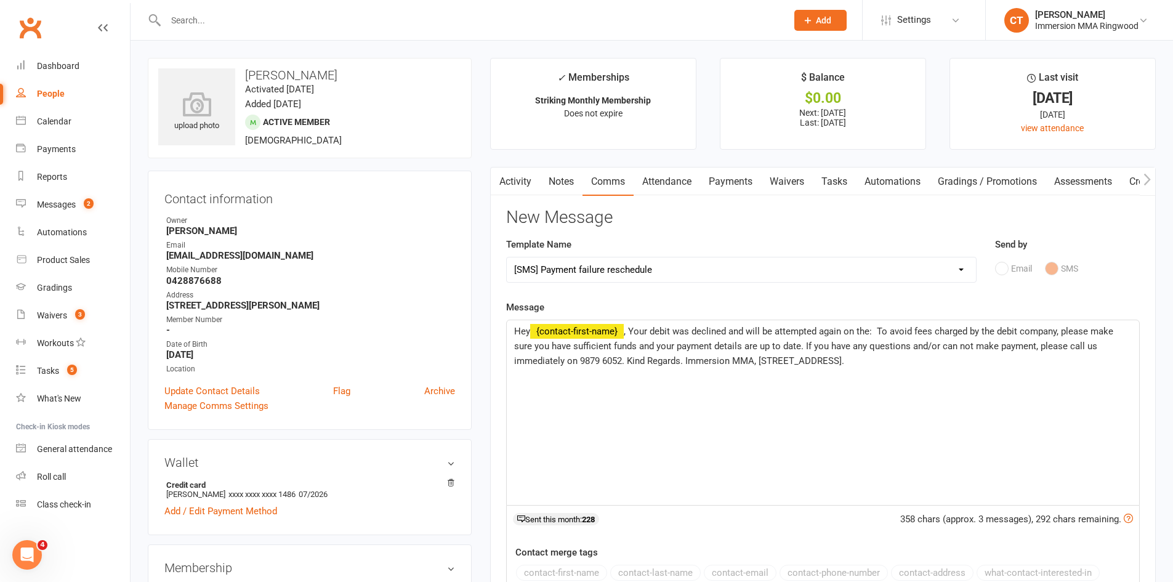
click at [878, 329] on span ", Your debit was declined and will be attempted again on the: To avoid fees cha…" at bounding box center [814, 346] width 601 height 41
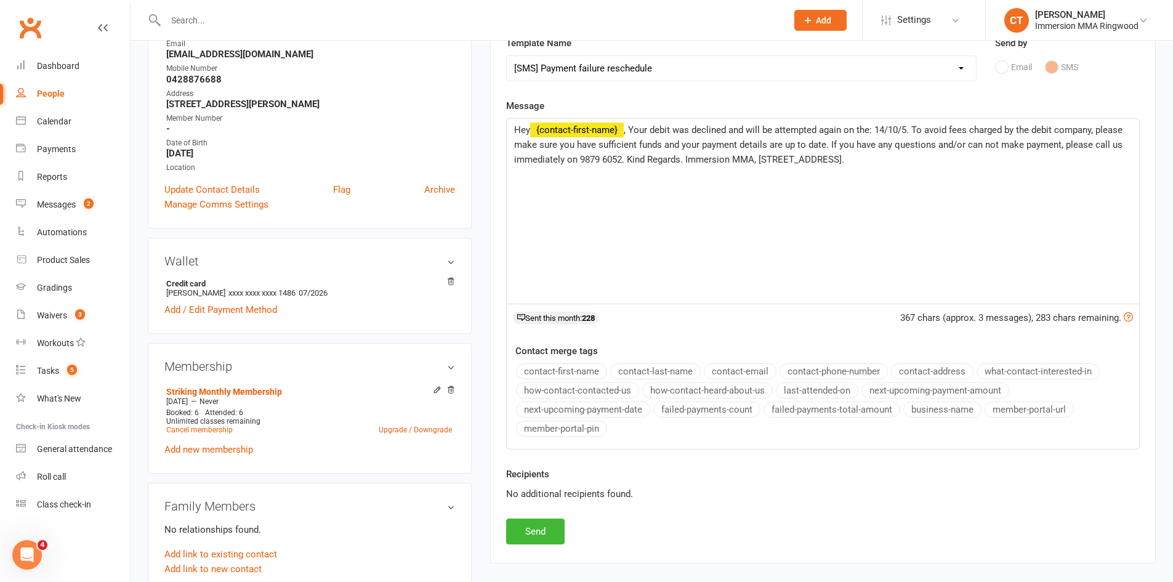
scroll to position [205, 0]
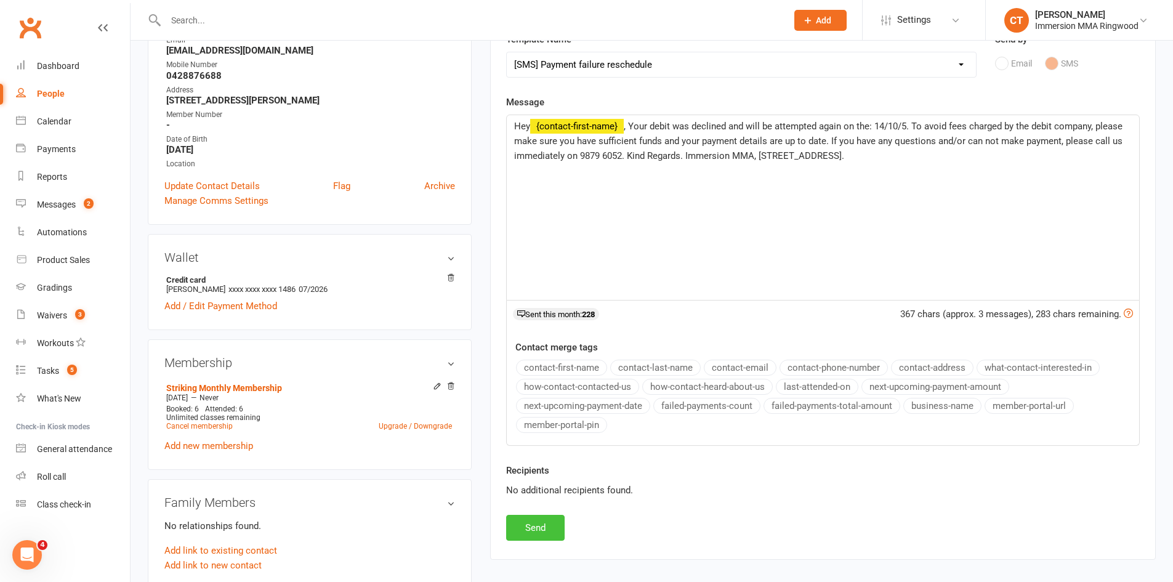
click at [550, 527] on button "Send" at bounding box center [535, 528] width 58 height 26
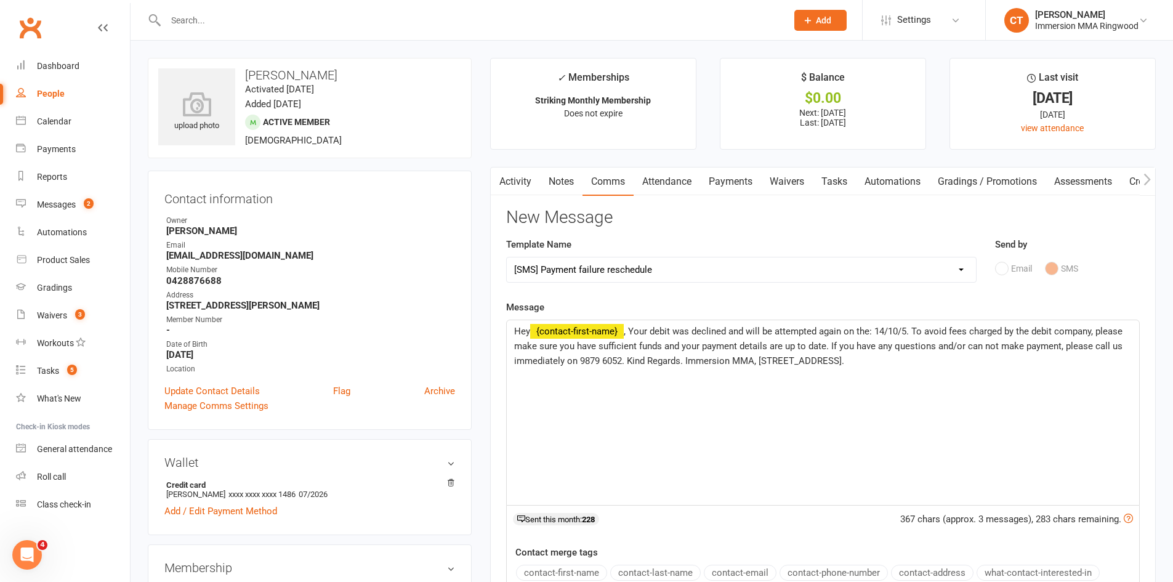
select select
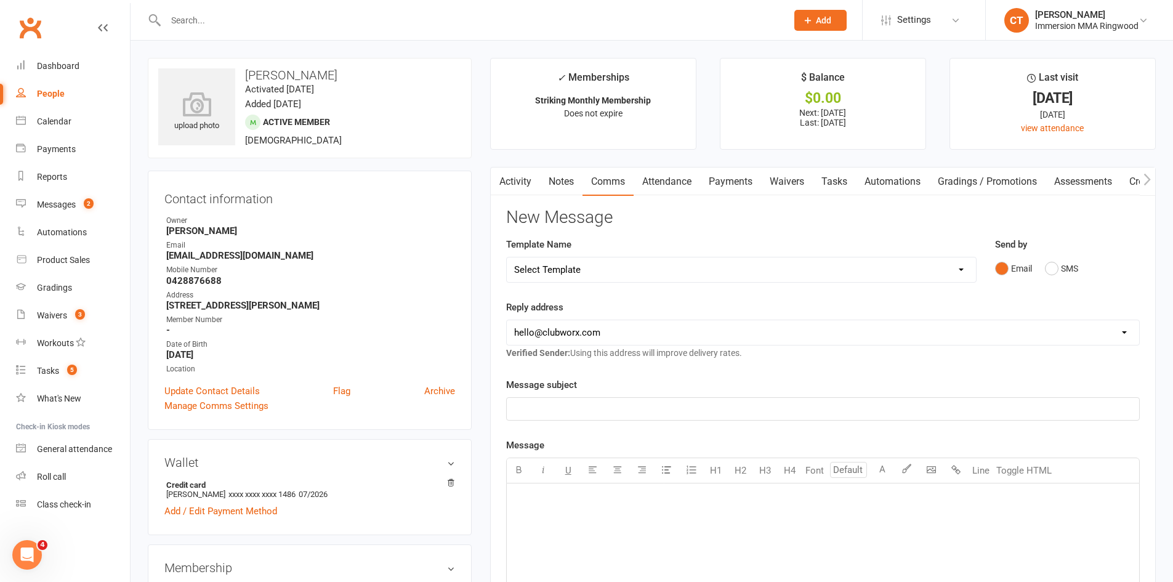
click at [848, 189] on link "Tasks" at bounding box center [833, 181] width 43 height 28
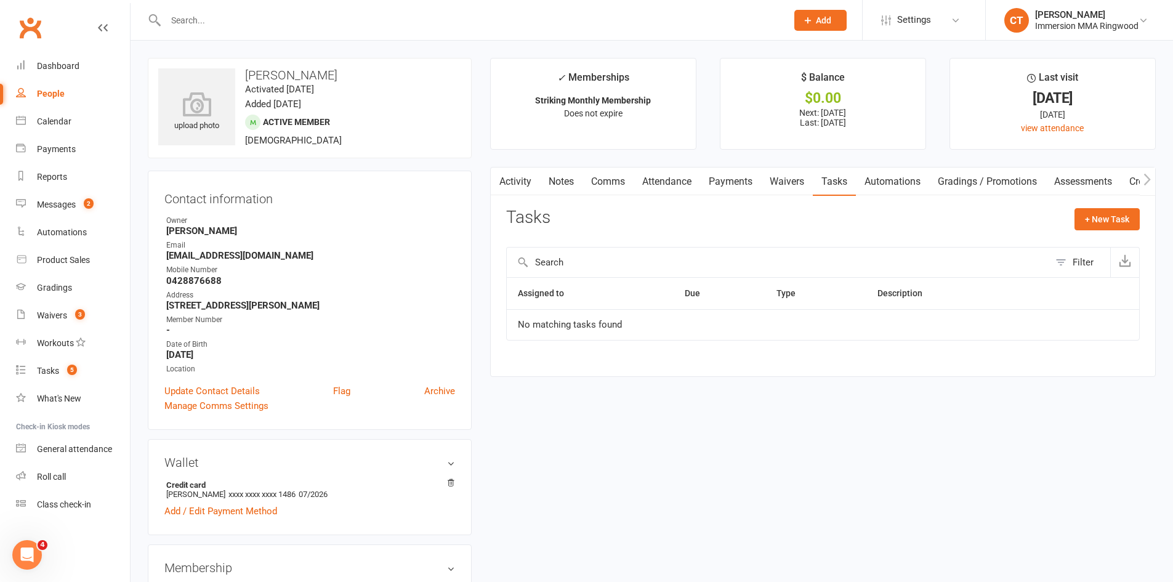
click at [572, 179] on link "Notes" at bounding box center [561, 181] width 42 height 28
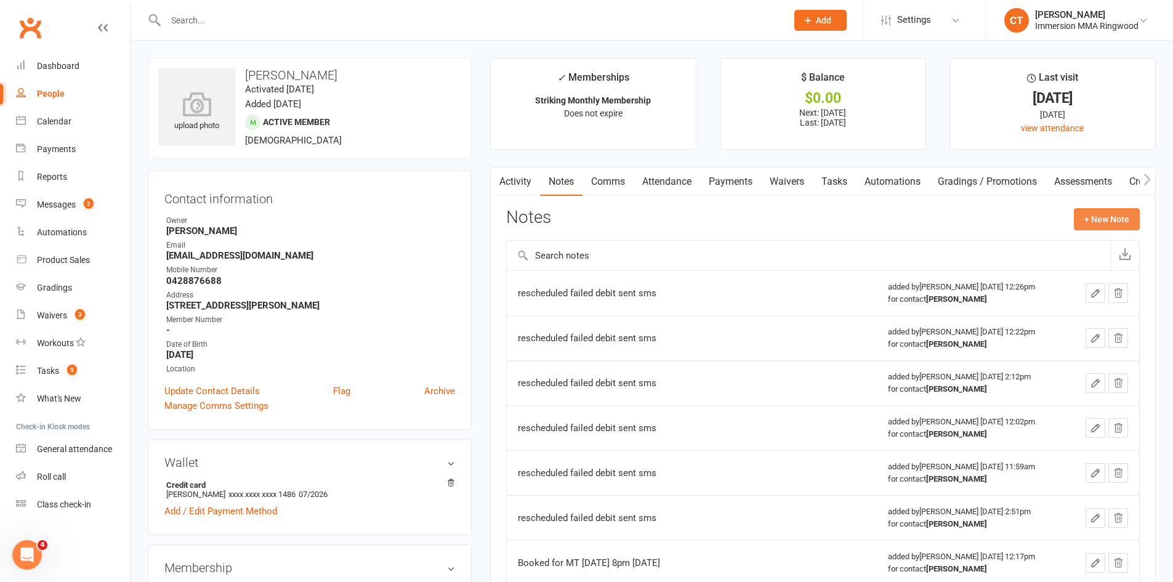
click at [1096, 217] on button "+ New Note" at bounding box center [1106, 219] width 66 height 22
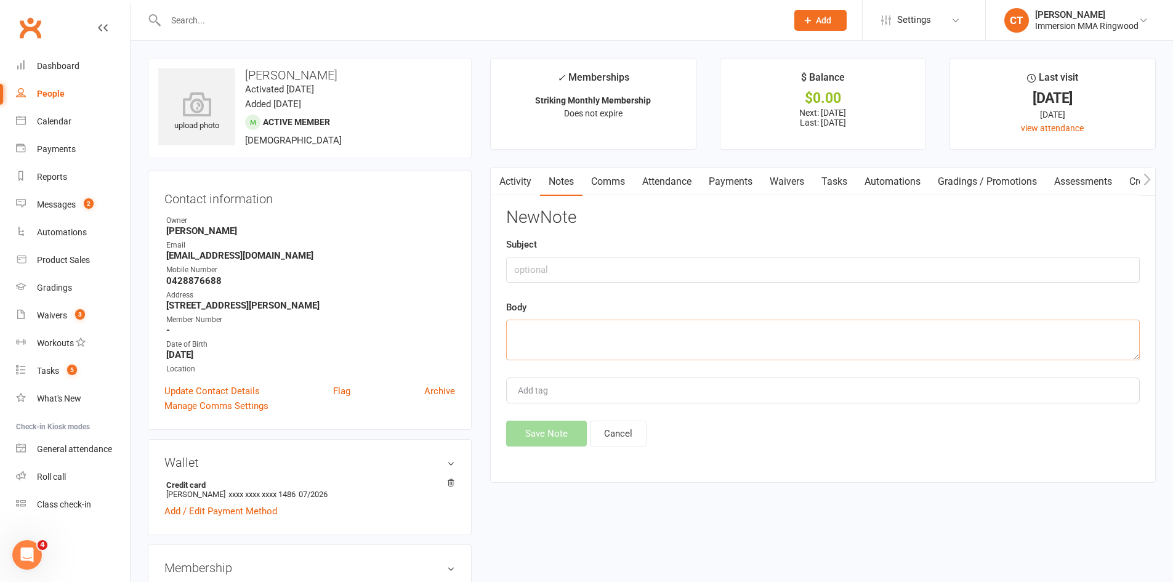
click at [883, 334] on textarea at bounding box center [822, 339] width 633 height 41
type textarea "rescheduled failed debit sent sms"
click at [559, 434] on button "Save Note" at bounding box center [546, 433] width 81 height 26
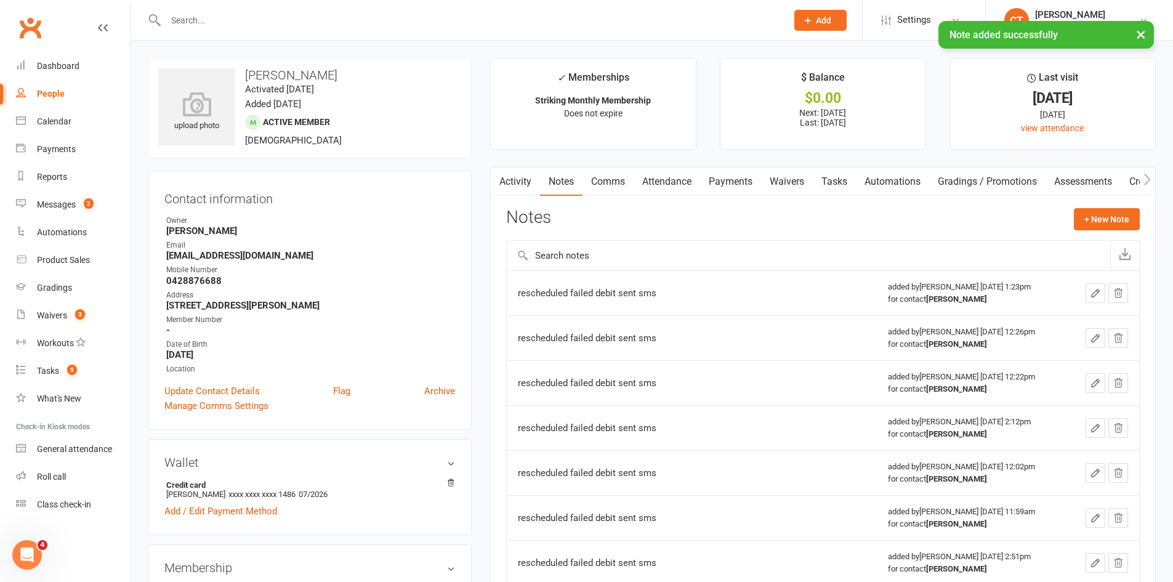
click at [734, 183] on link "Payments" at bounding box center [730, 181] width 61 height 28
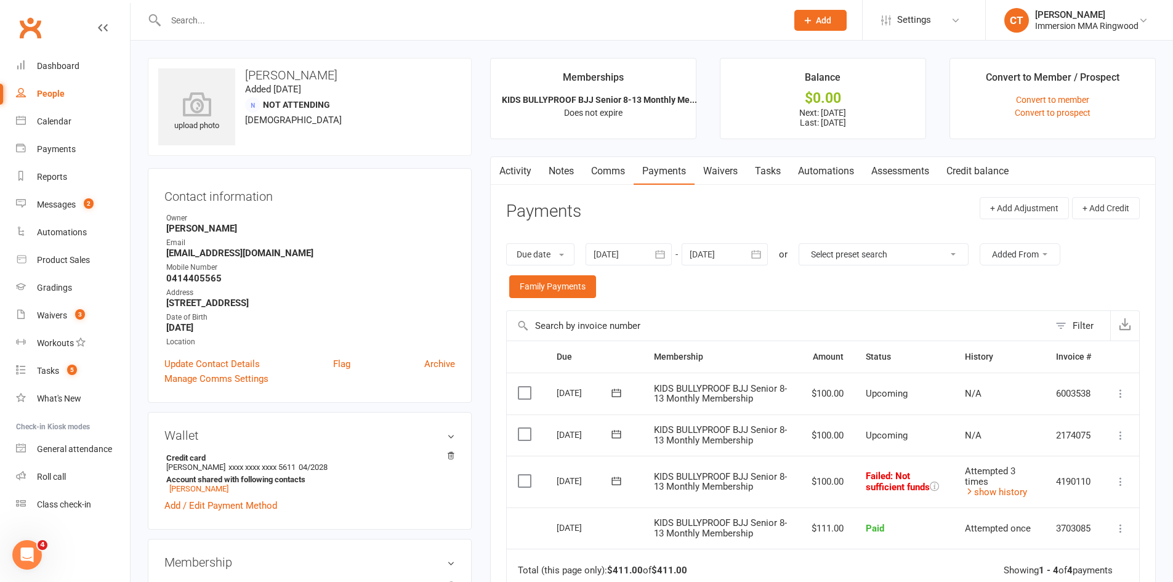
click at [555, 180] on link "Notes" at bounding box center [561, 171] width 42 height 28
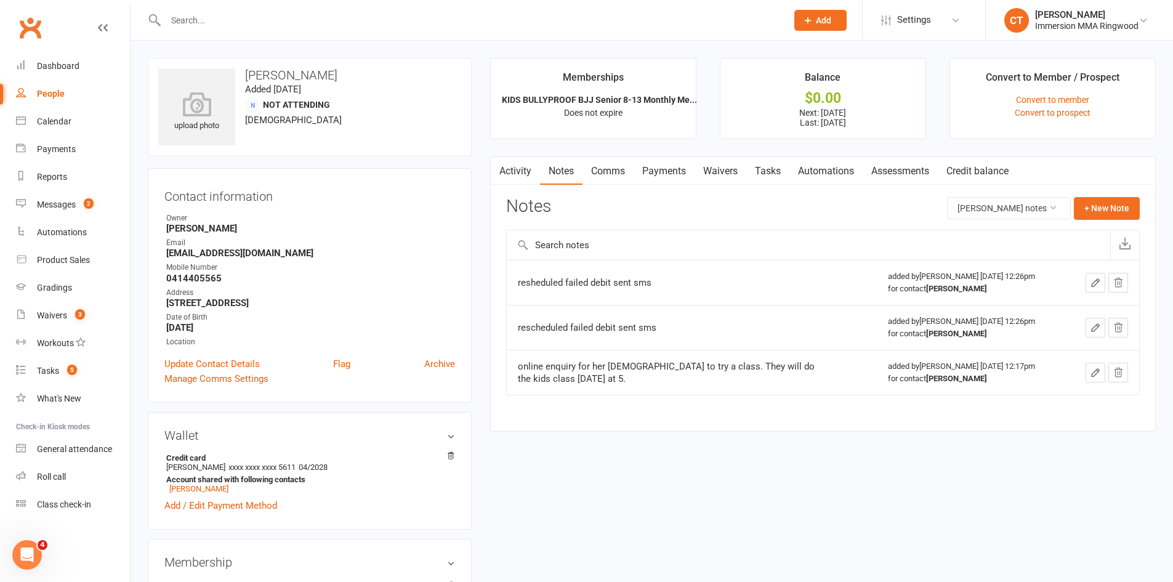
click at [612, 172] on link "Comms" at bounding box center [607, 171] width 51 height 28
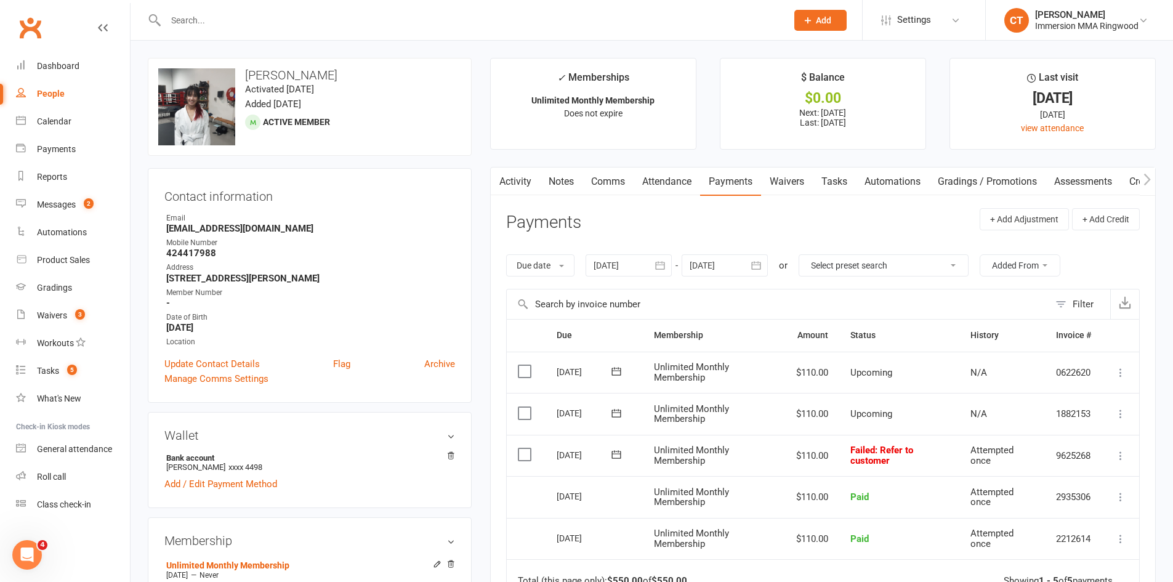
click at [609, 445] on span at bounding box center [616, 454] width 30 height 19
click at [613, 457] on icon at bounding box center [616, 454] width 12 height 12
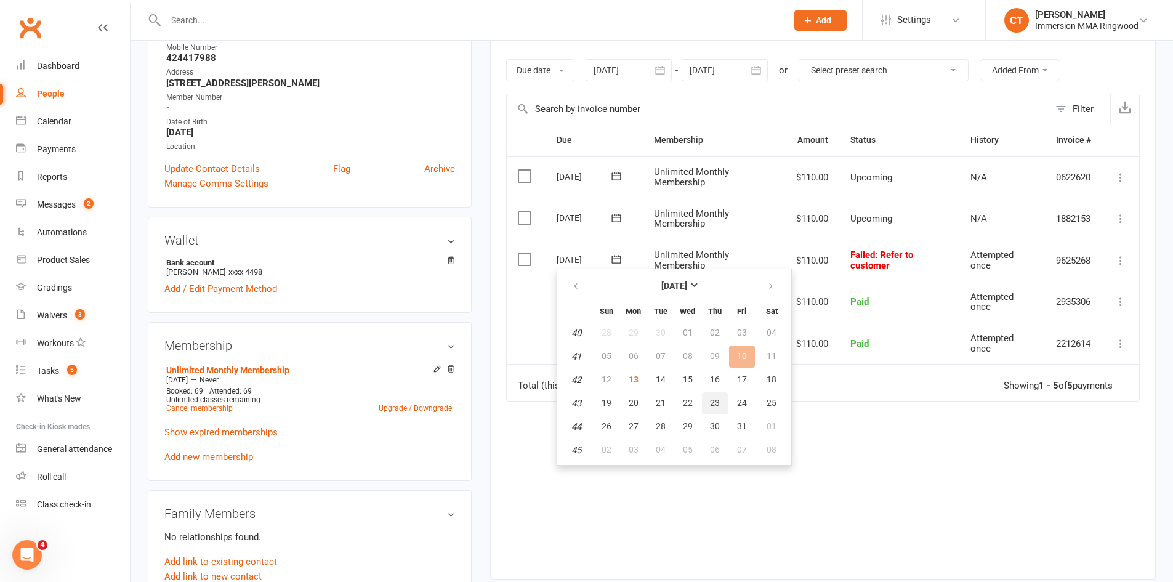
scroll to position [205, 0]
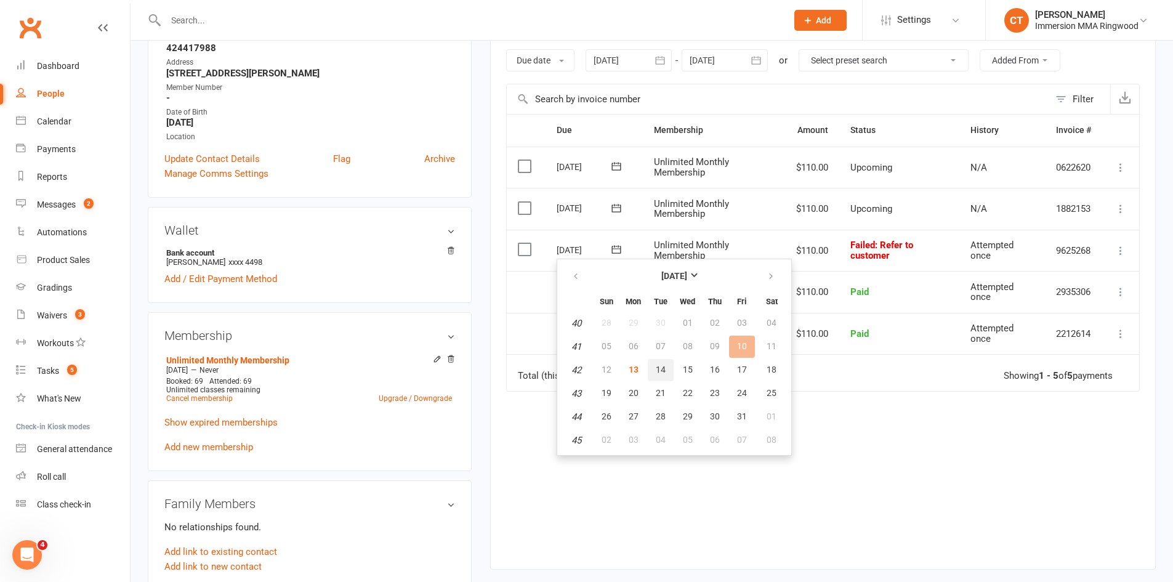
click at [655, 367] on span "14" at bounding box center [660, 369] width 10 height 10
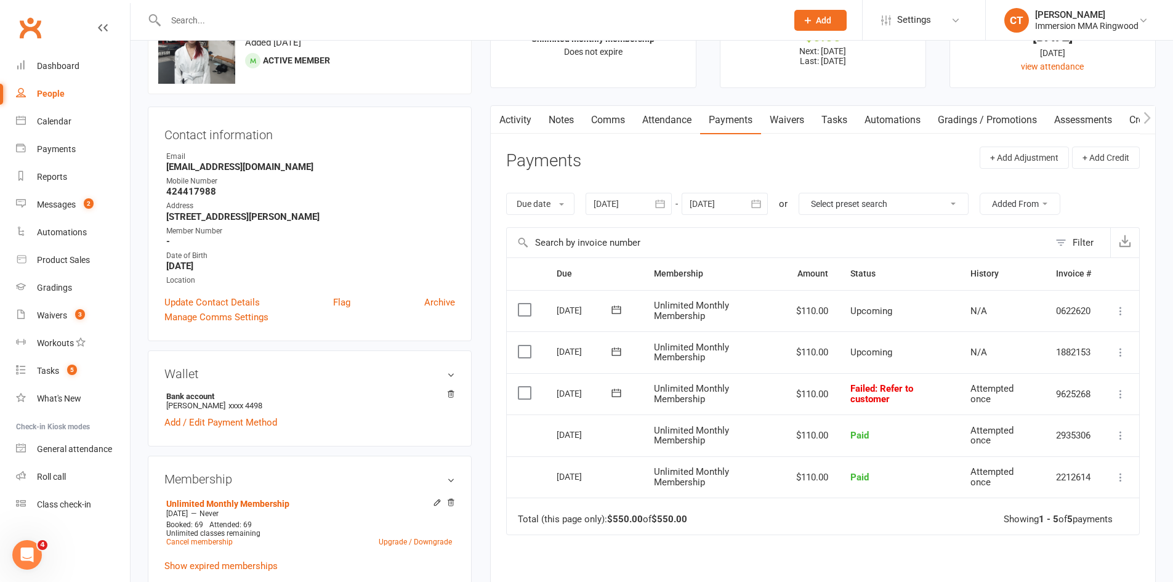
scroll to position [0, 0]
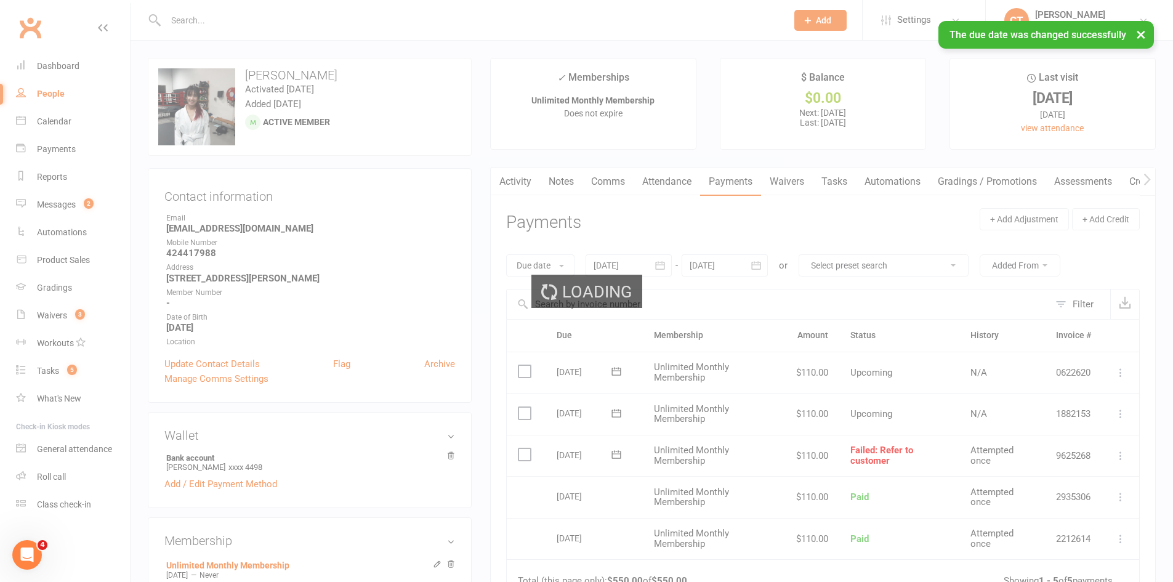
click at [615, 182] on link "Comms" at bounding box center [607, 181] width 51 height 28
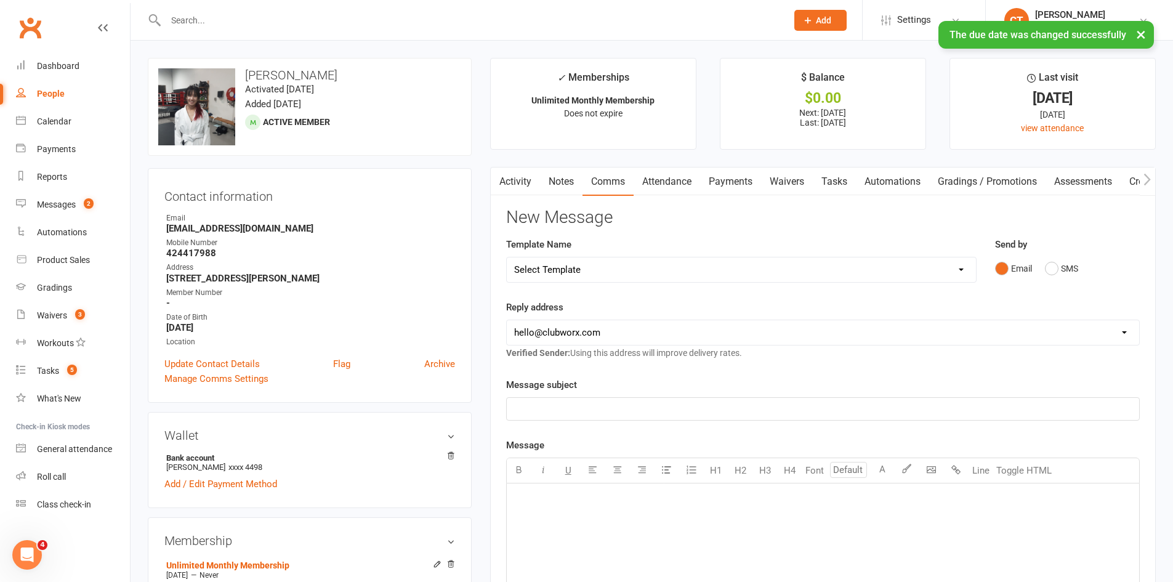
click at [569, 270] on select "Select Template [SMS] [PERSON_NAME] - Call back message [SMS] Mark- Call back m…" at bounding box center [741, 269] width 469 height 25
select select "17"
click at [507, 257] on select "Select Template [SMS] [PERSON_NAME] - Call back message [SMS] Mark- Call back m…" at bounding box center [741, 269] width 469 height 25
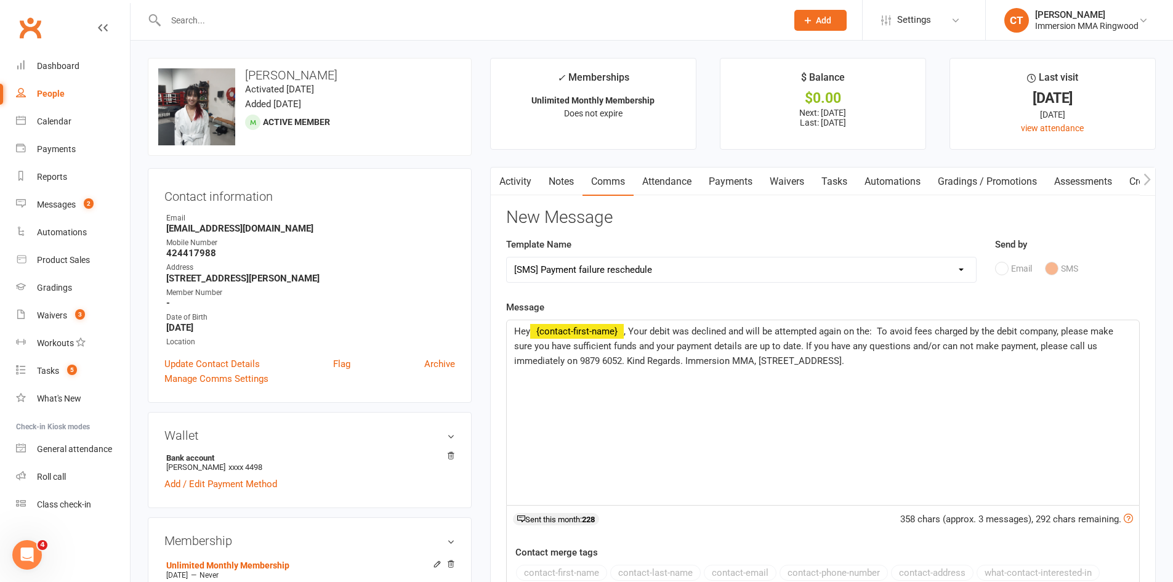
click at [877, 330] on span ", Your debit was declined and will be attempted again on the: To avoid fees cha…" at bounding box center [814, 346] width 601 height 41
click at [242, 361] on link "Update Contact Details" at bounding box center [211, 363] width 95 height 15
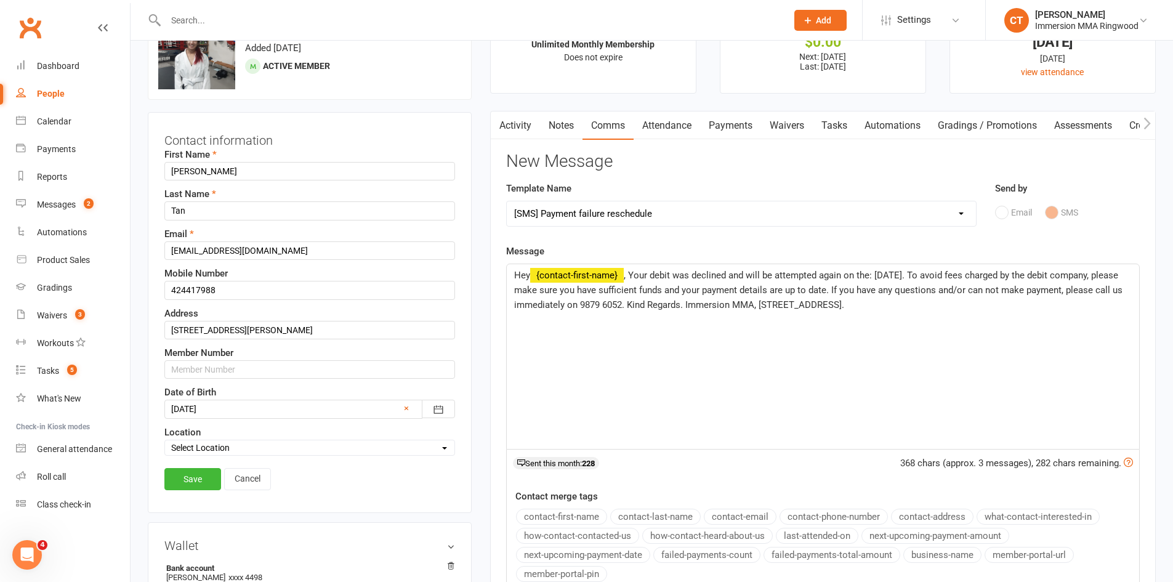
scroll to position [58, 0]
click at [169, 287] on input "424417988" at bounding box center [309, 288] width 291 height 18
type input "0424417988"
click at [173, 478] on link "Save" at bounding box center [192, 477] width 57 height 22
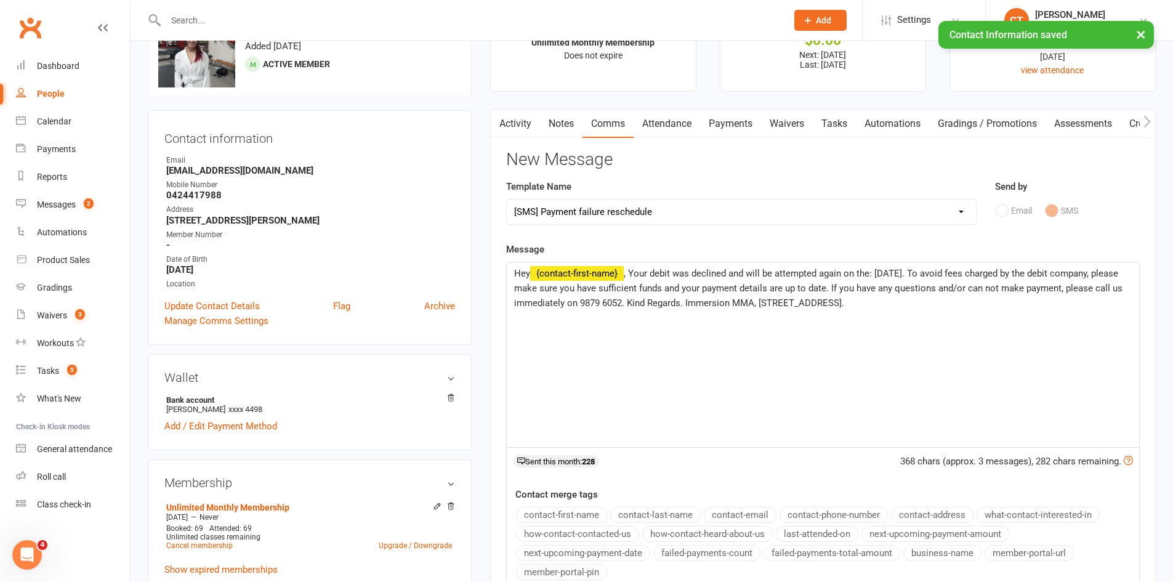
click at [563, 128] on link "Notes" at bounding box center [561, 124] width 42 height 28
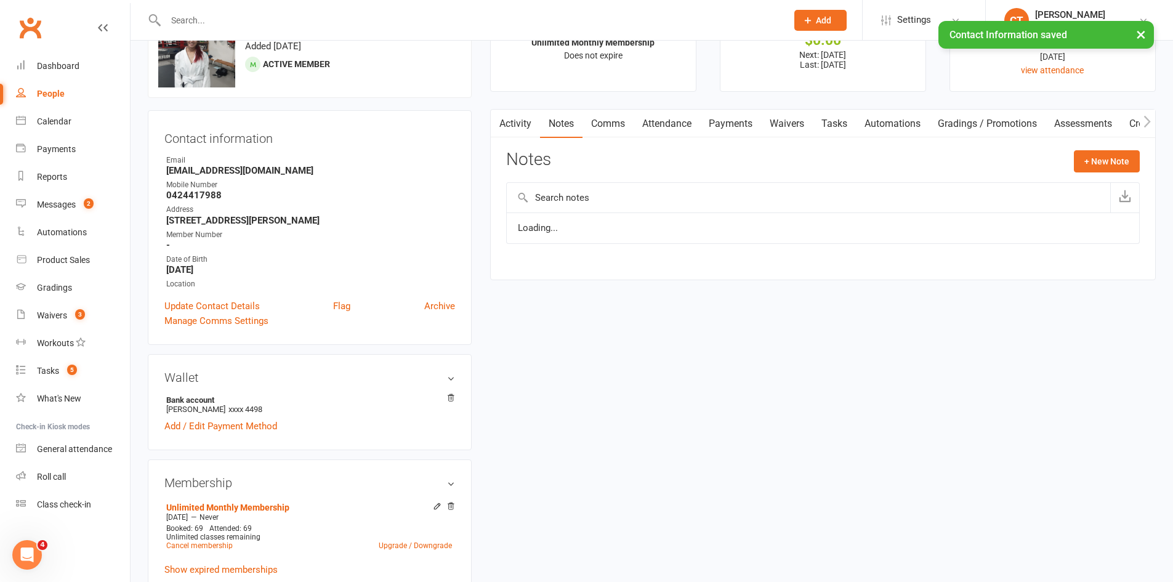
click at [608, 126] on link "Comms" at bounding box center [607, 124] width 51 height 28
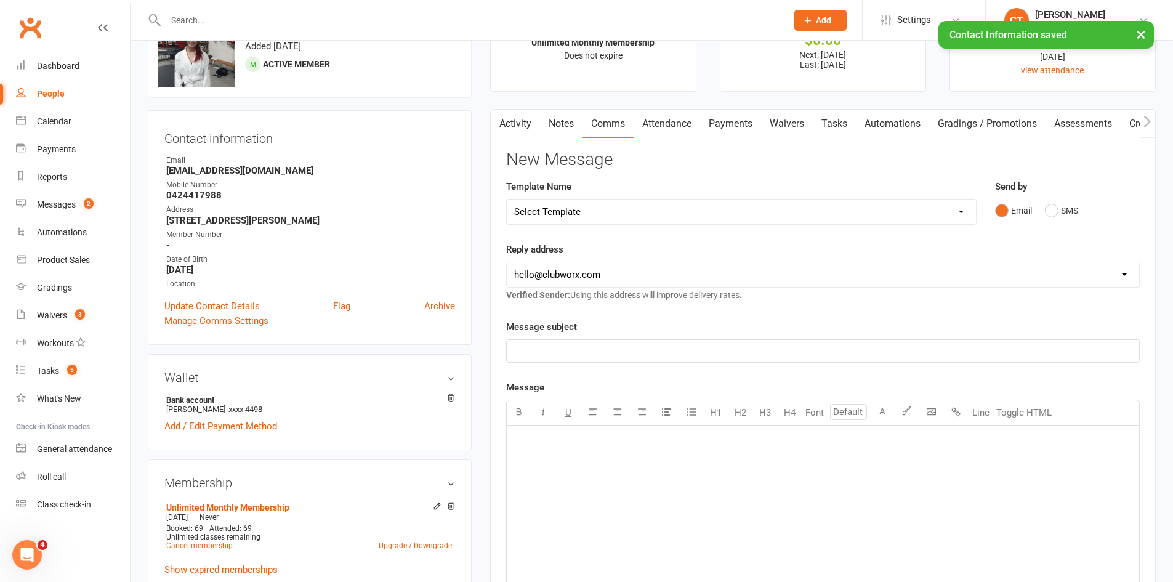
click at [571, 204] on select "Select Template [SMS] Chris - Call back message [SMS] Mark- Call back message […" at bounding box center [741, 211] width 469 height 25
select select "17"
click at [507, 199] on select "Select Template [SMS] Chris - Call back message [SMS] Mark- Call back message […" at bounding box center [741, 211] width 469 height 25
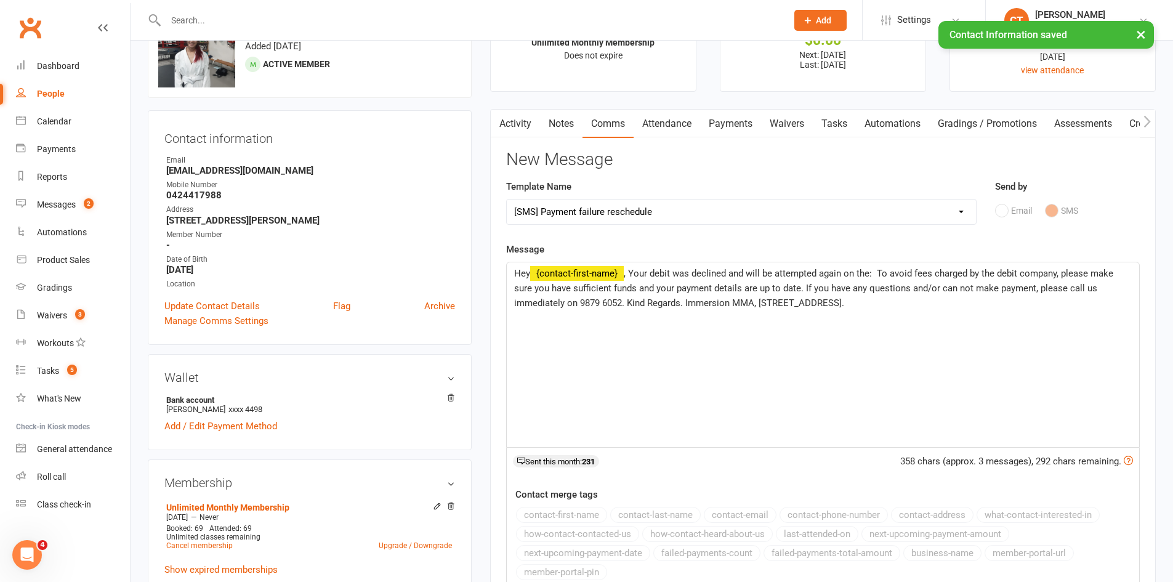
click at [878, 270] on span ", Your debit was declined and will be attempted again on the: To avoid fees cha…" at bounding box center [814, 288] width 601 height 41
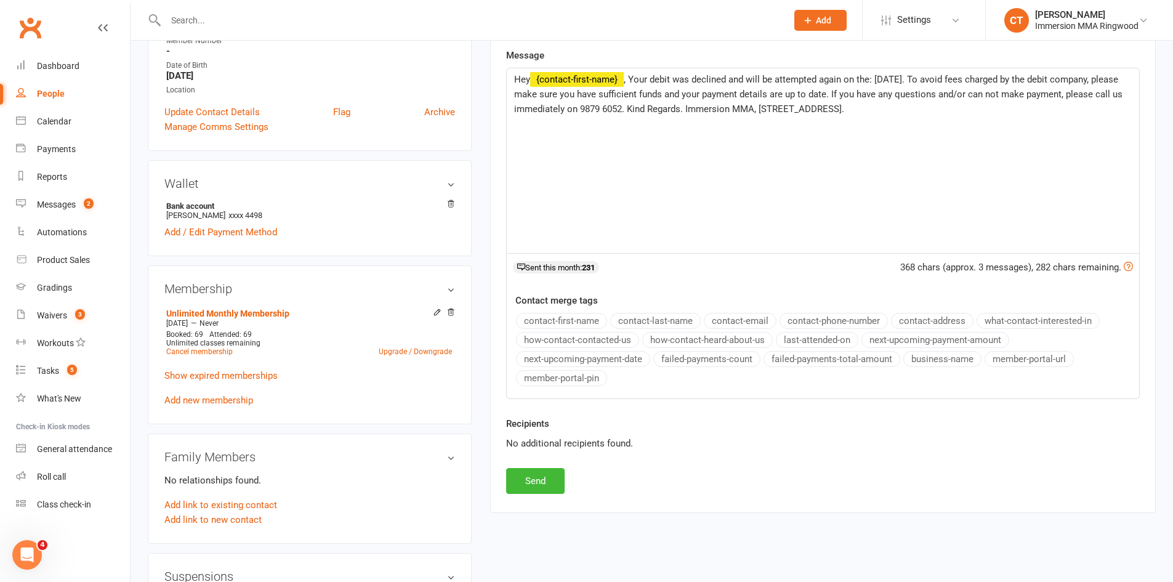
scroll to position [263, 0]
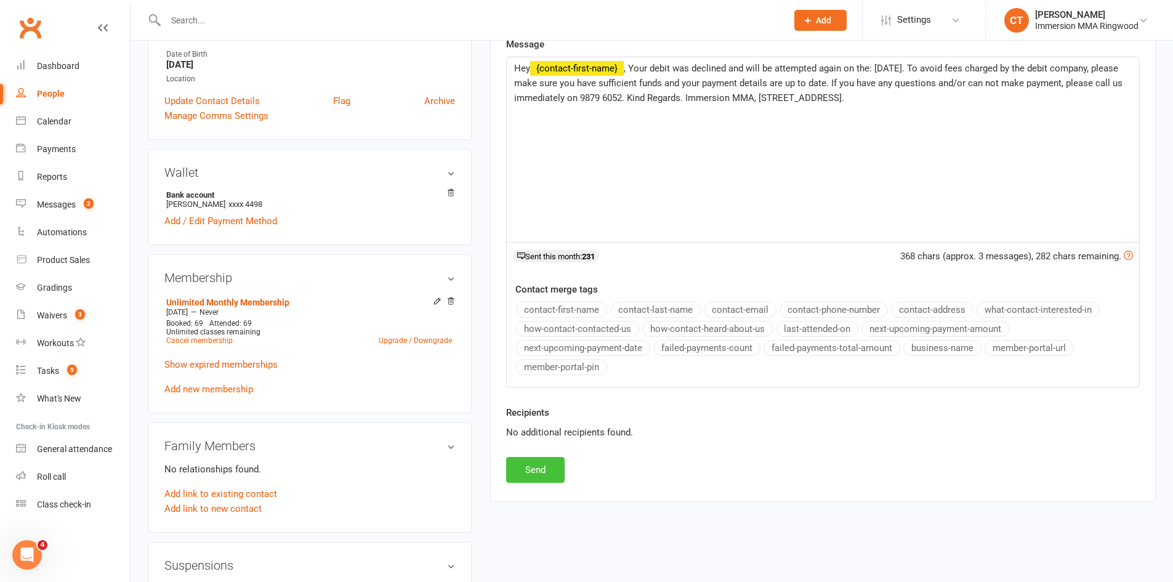
click at [524, 469] on button "Send" at bounding box center [535, 470] width 58 height 26
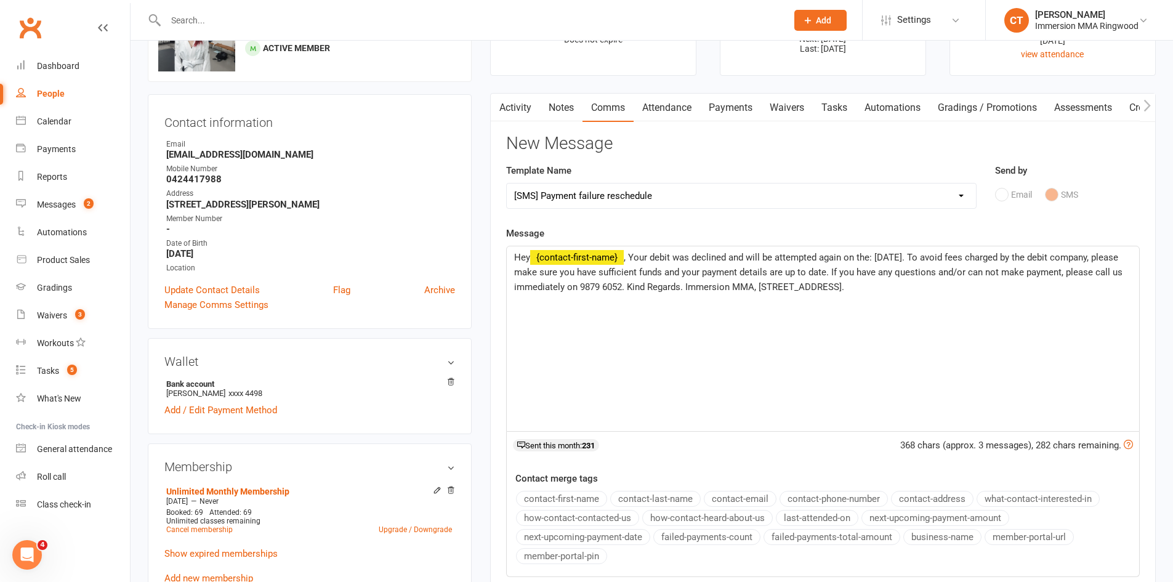
scroll to position [0, 0]
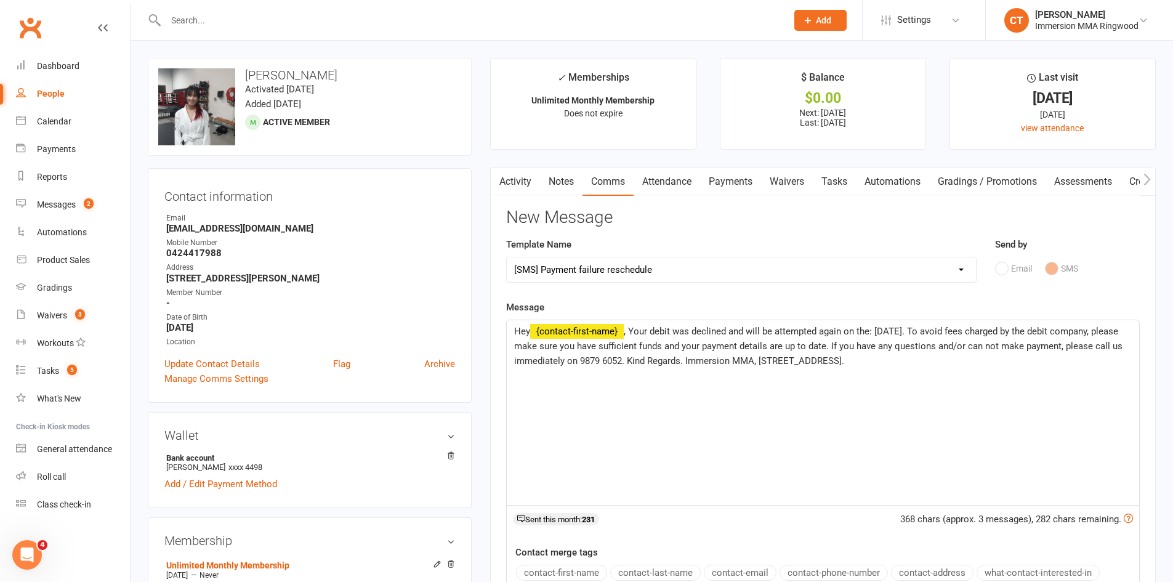
select select
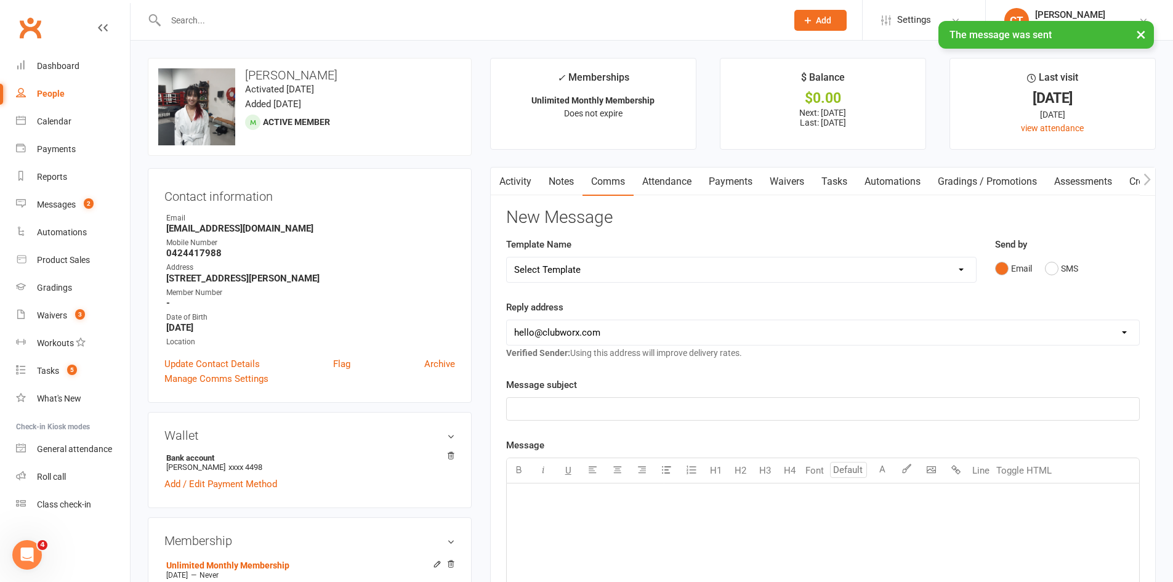
drag, startPoint x: 566, startPoint y: 185, endPoint x: 688, endPoint y: 193, distance: 122.1
click at [566, 184] on link "Notes" at bounding box center [561, 181] width 42 height 28
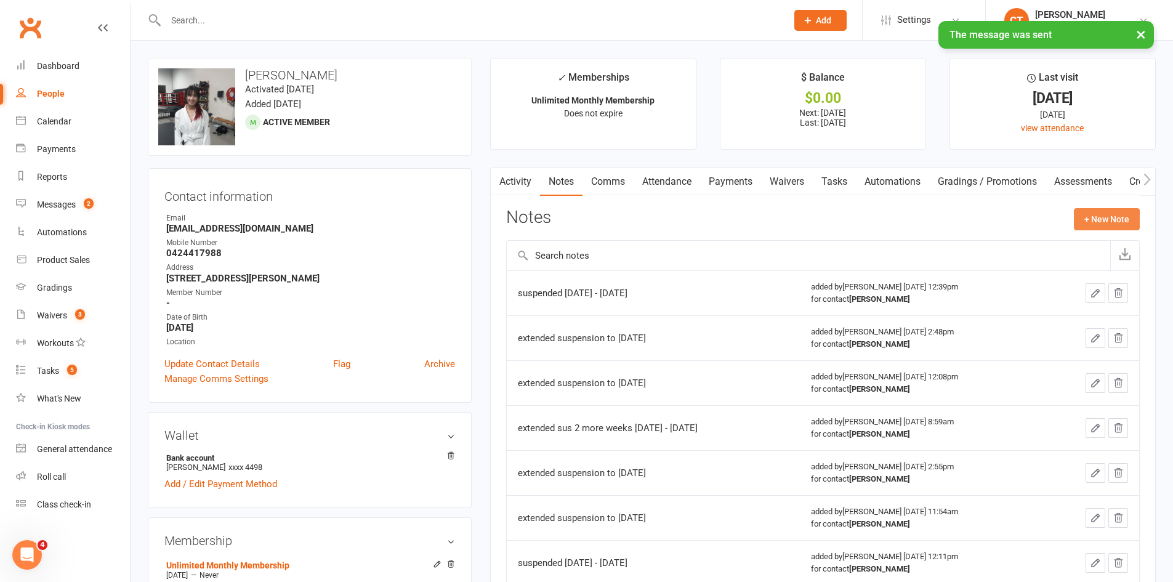
click at [1078, 218] on button "+ New Note" at bounding box center [1106, 219] width 66 height 22
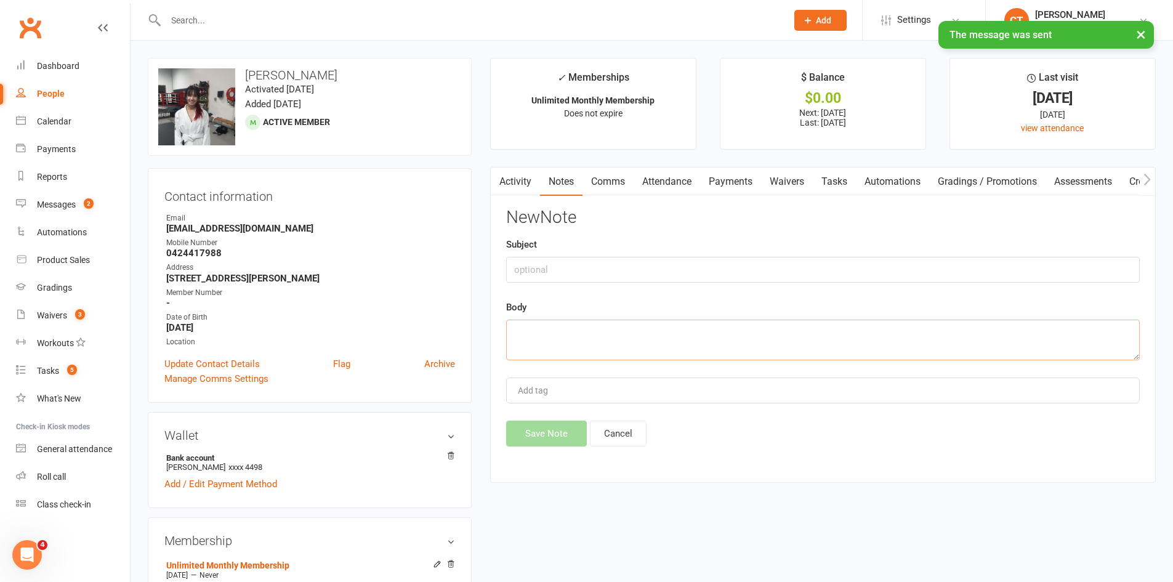
click at [888, 331] on textarea at bounding box center [822, 339] width 633 height 41
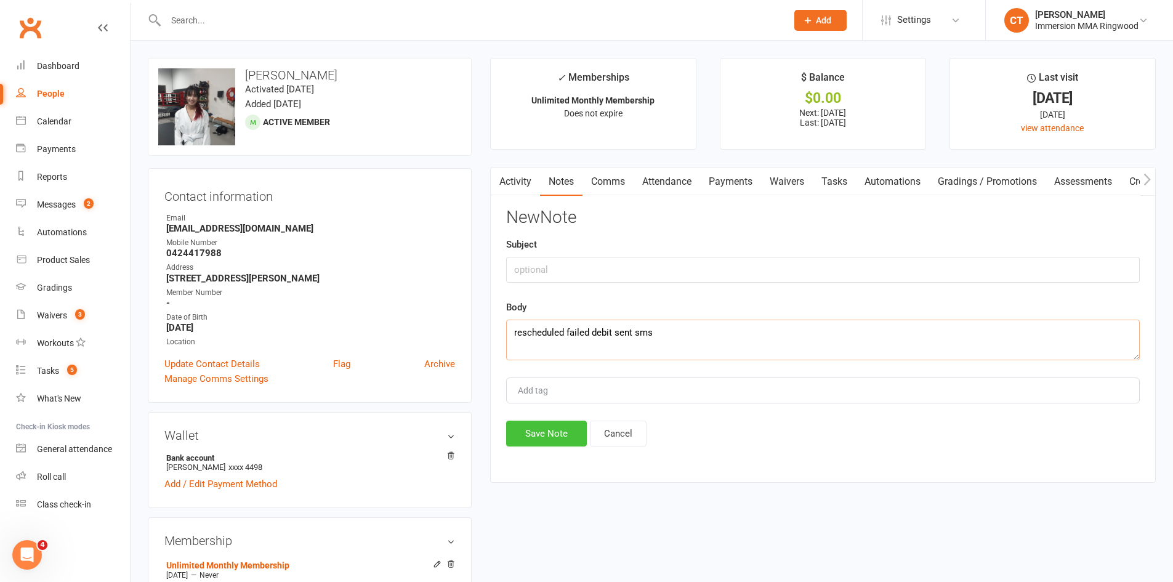
type textarea "rescheduled failed debit sent sms"
click at [572, 429] on button "Save Note" at bounding box center [546, 433] width 81 height 26
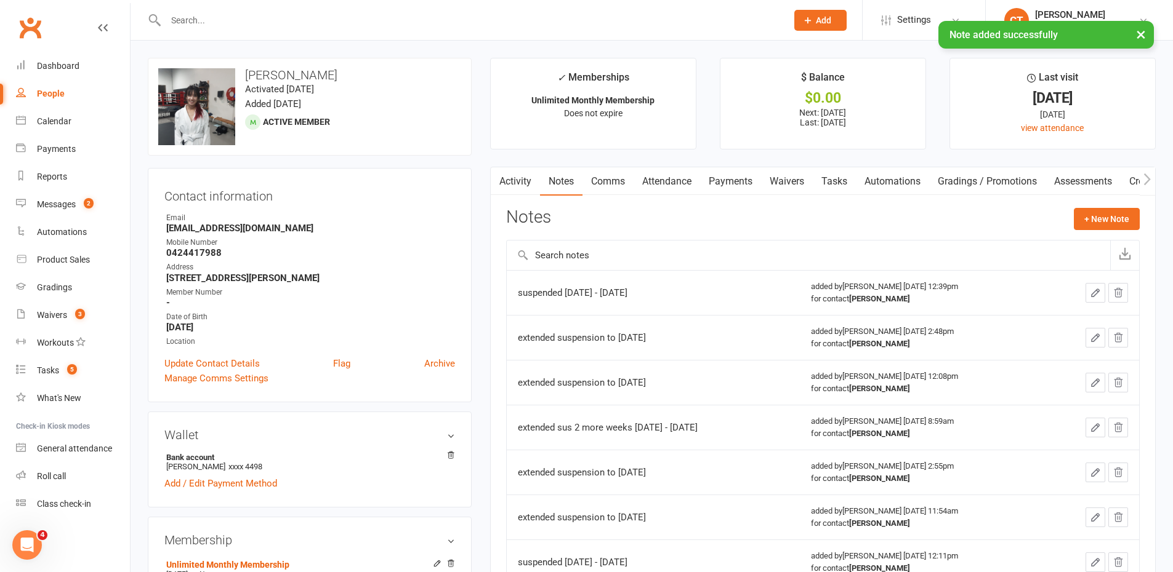
click at [840, 186] on link "Tasks" at bounding box center [833, 181] width 43 height 28
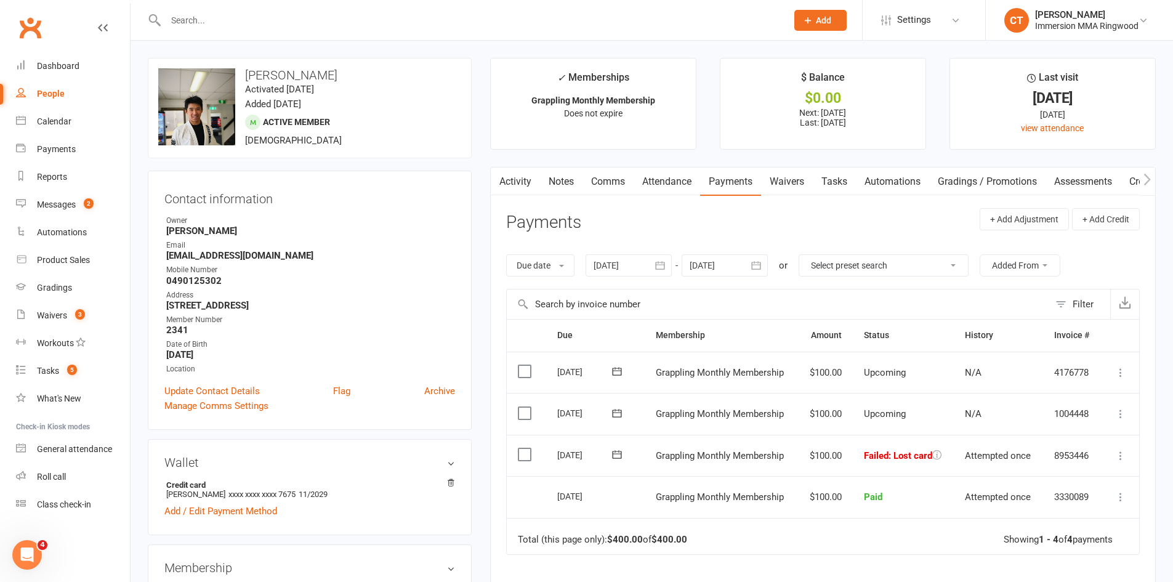
click at [545, 177] on link "Notes" at bounding box center [561, 181] width 42 height 28
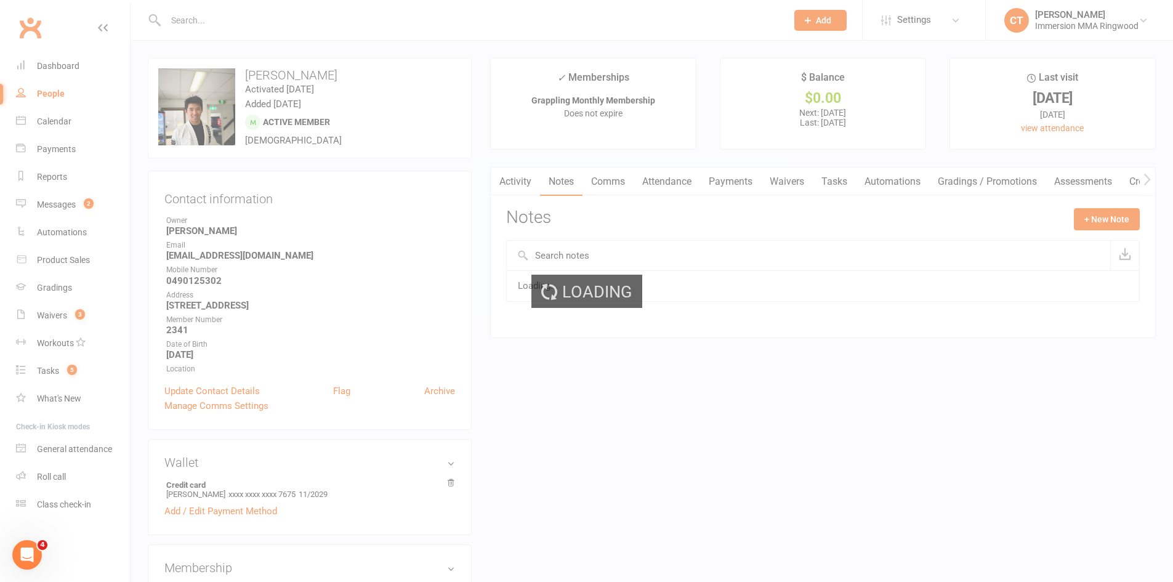
click at [514, 183] on div "Loading" at bounding box center [586, 291] width 1173 height 582
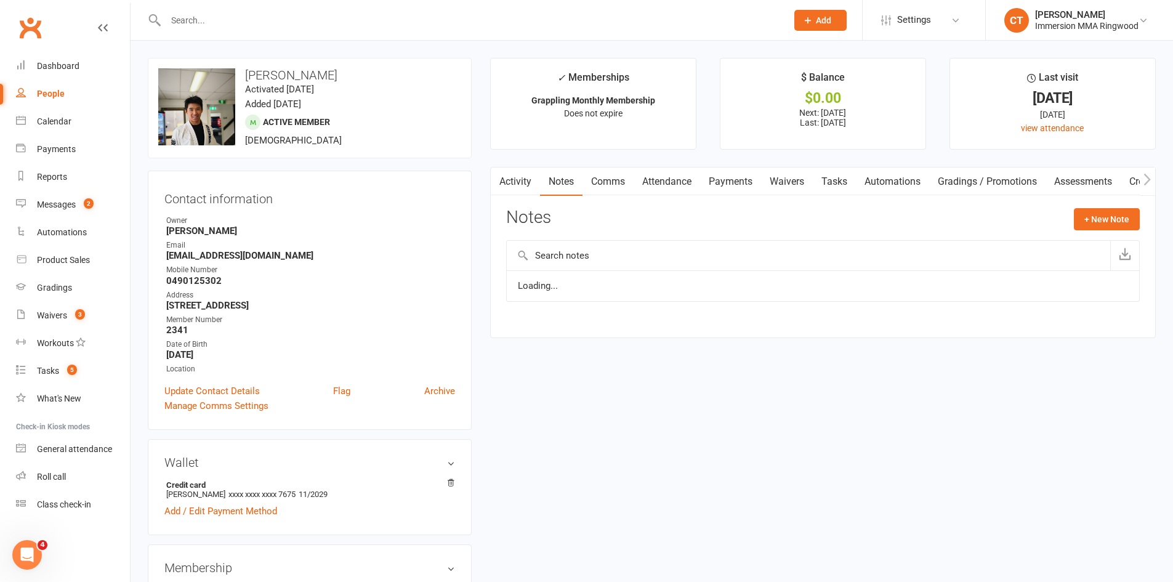
click at [513, 183] on link "Activity" at bounding box center [515, 181] width 49 height 28
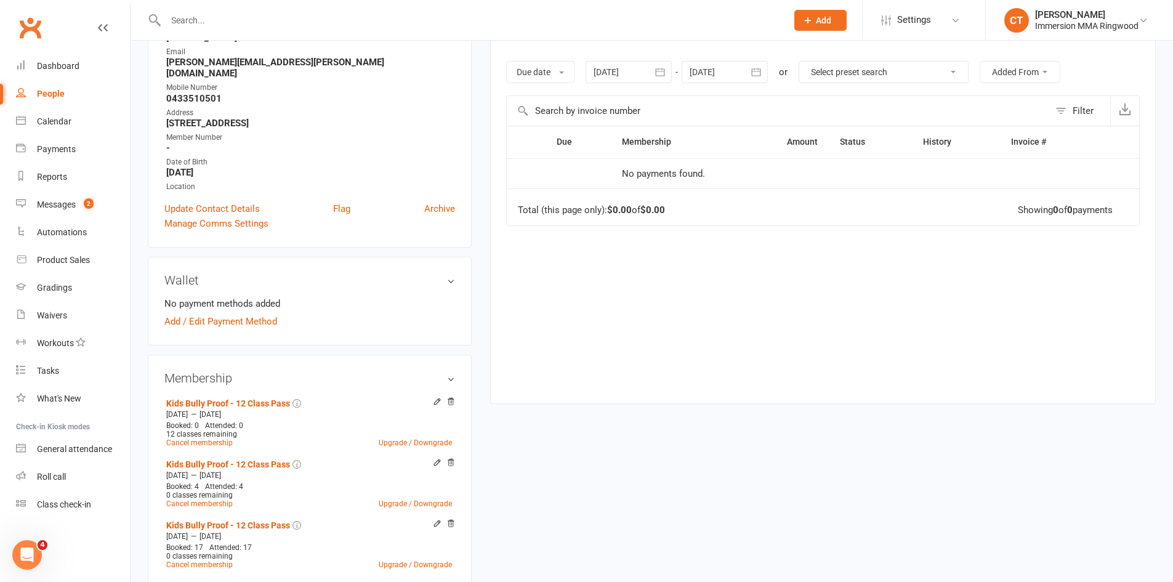
scroll to position [205, 0]
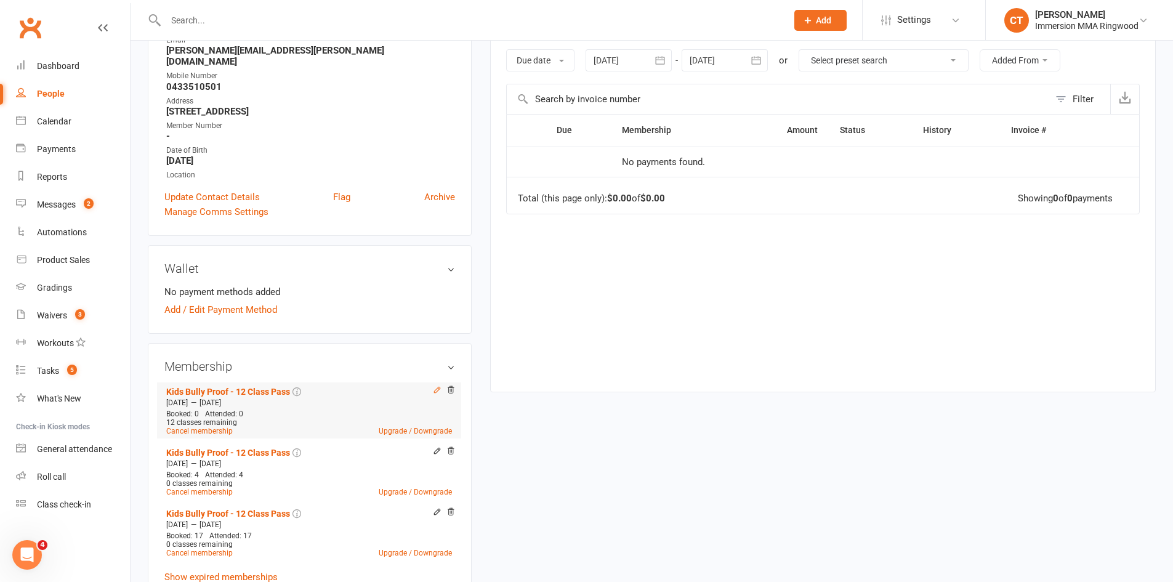
click at [437, 385] on icon at bounding box center [437, 389] width 9 height 9
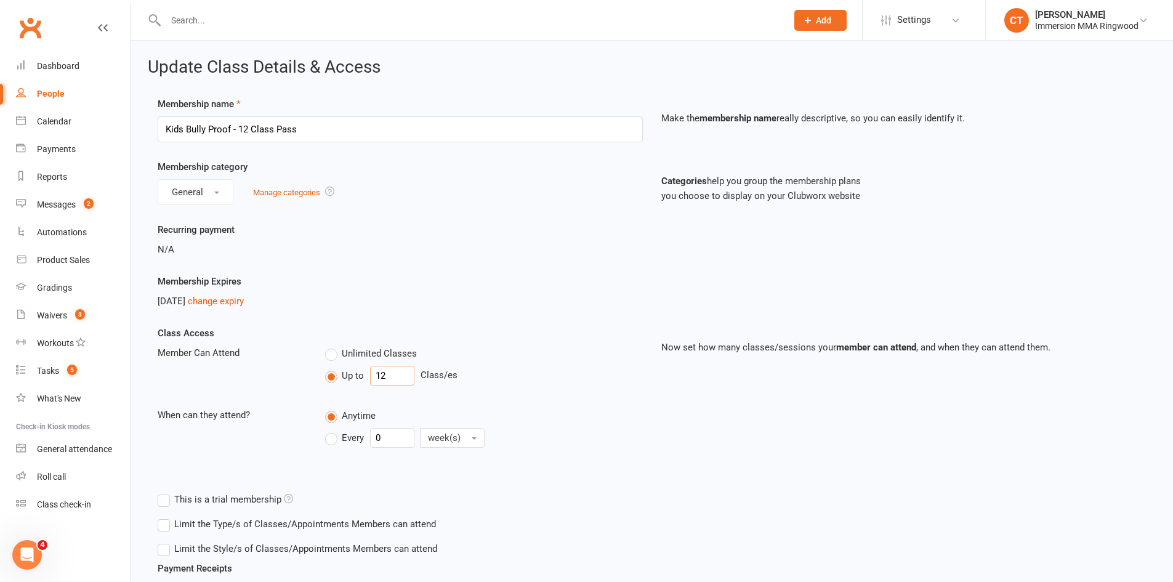
click at [378, 373] on input "12" at bounding box center [392, 376] width 44 height 20
drag, startPoint x: 390, startPoint y: 378, endPoint x: 370, endPoint y: 371, distance: 21.0
click at [370, 371] on input "12" at bounding box center [392, 376] width 44 height 20
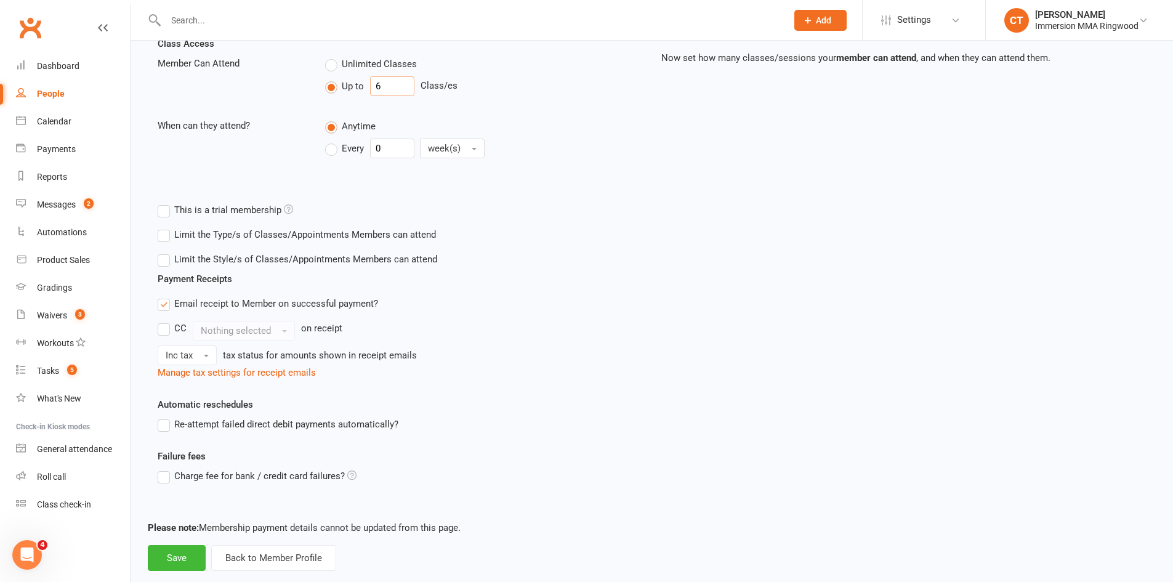
scroll to position [313, 0]
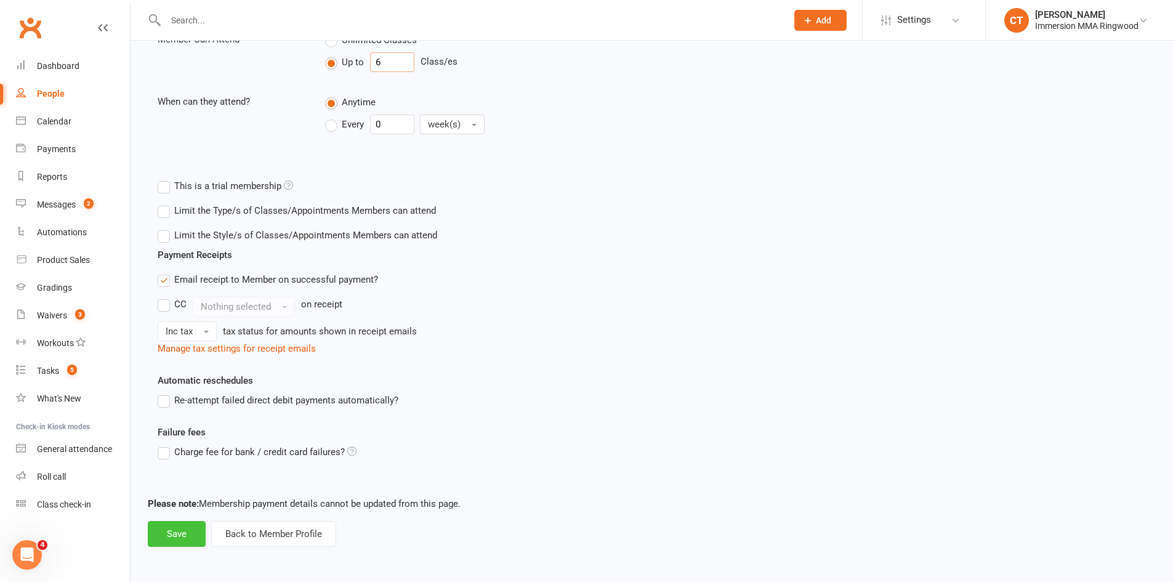
type input "6"
click at [168, 526] on button "Save" at bounding box center [177, 534] width 58 height 26
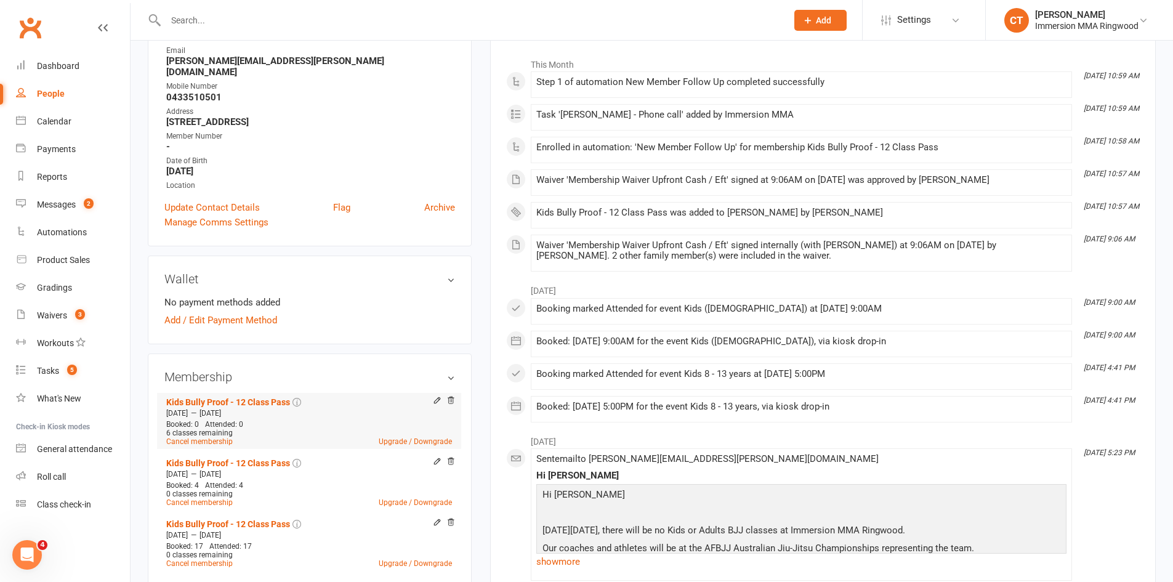
scroll to position [205, 0]
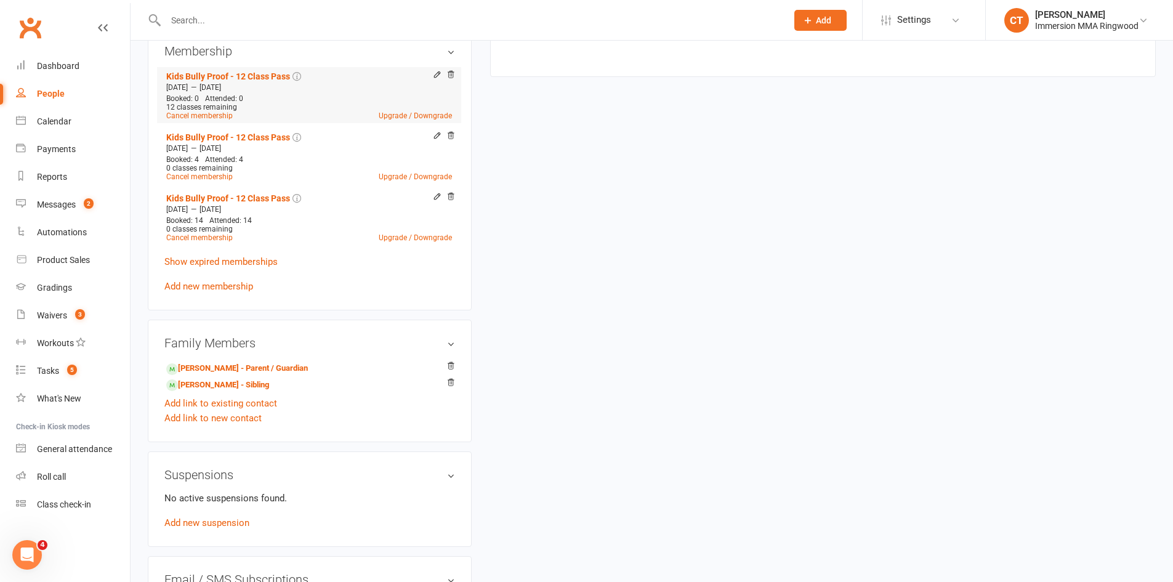
scroll to position [205, 0]
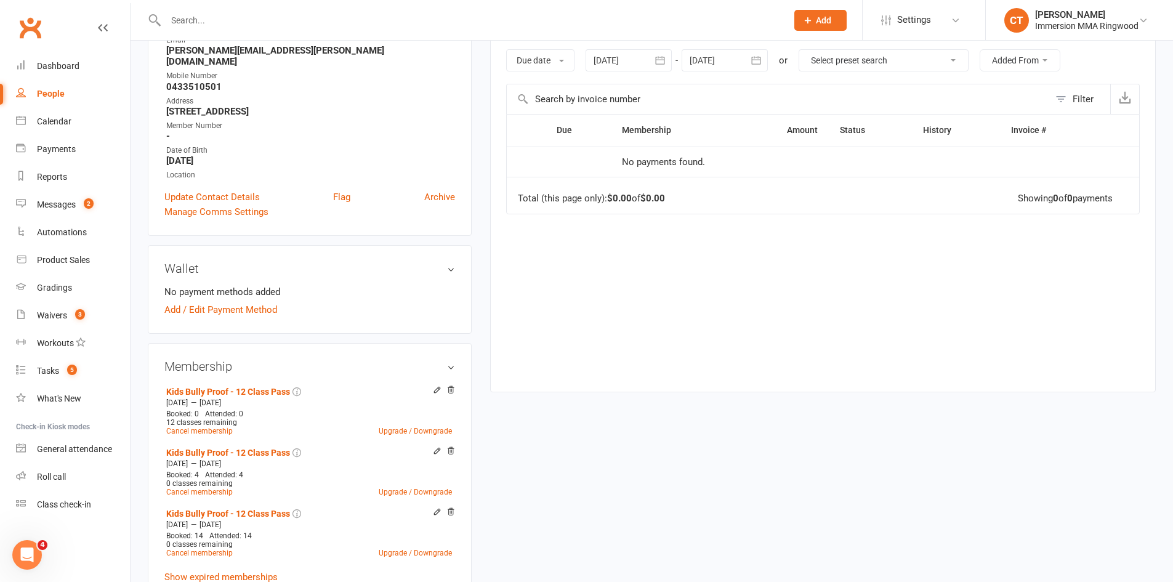
click at [435, 387] on icon at bounding box center [437, 390] width 6 height 6
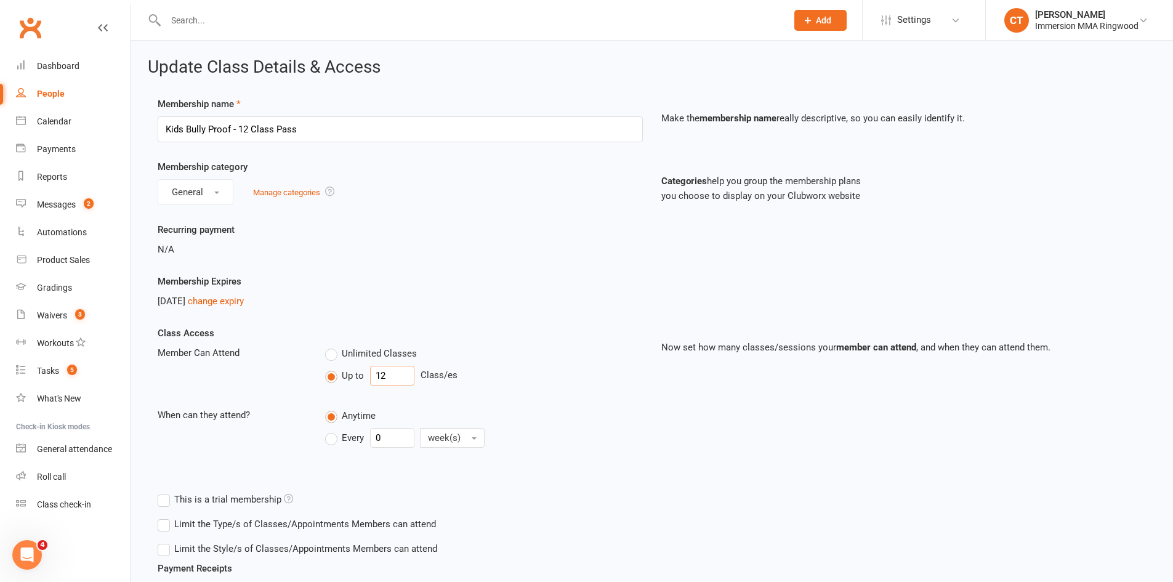
drag, startPoint x: 386, startPoint y: 374, endPoint x: 367, endPoint y: 366, distance: 20.7
click at [367, 366] on div "Up to 12 Class/es" at bounding box center [483, 376] width 317 height 20
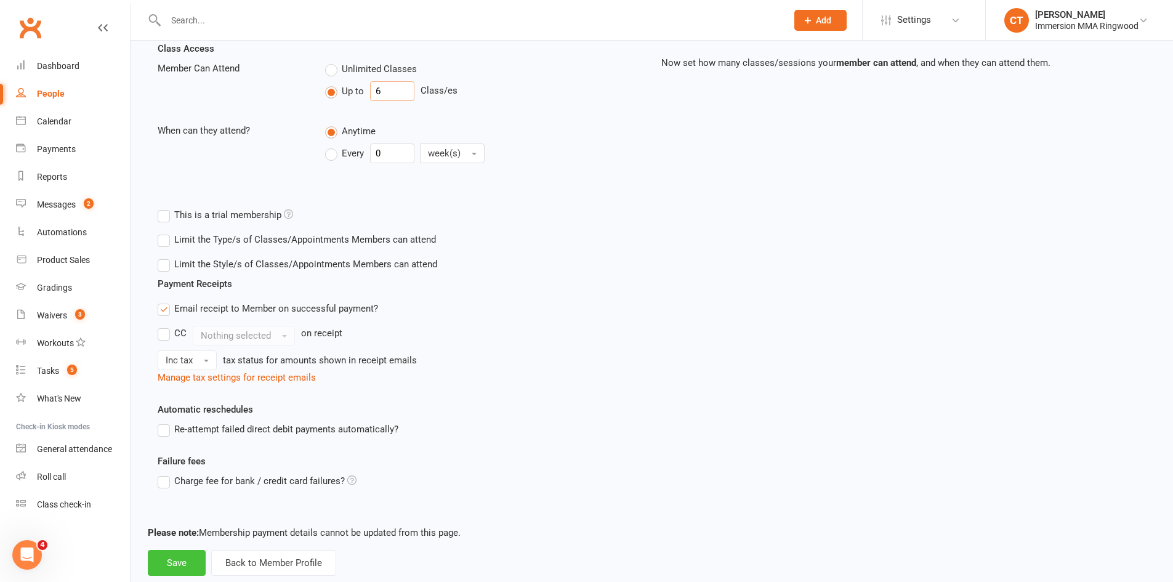
scroll to position [313, 0]
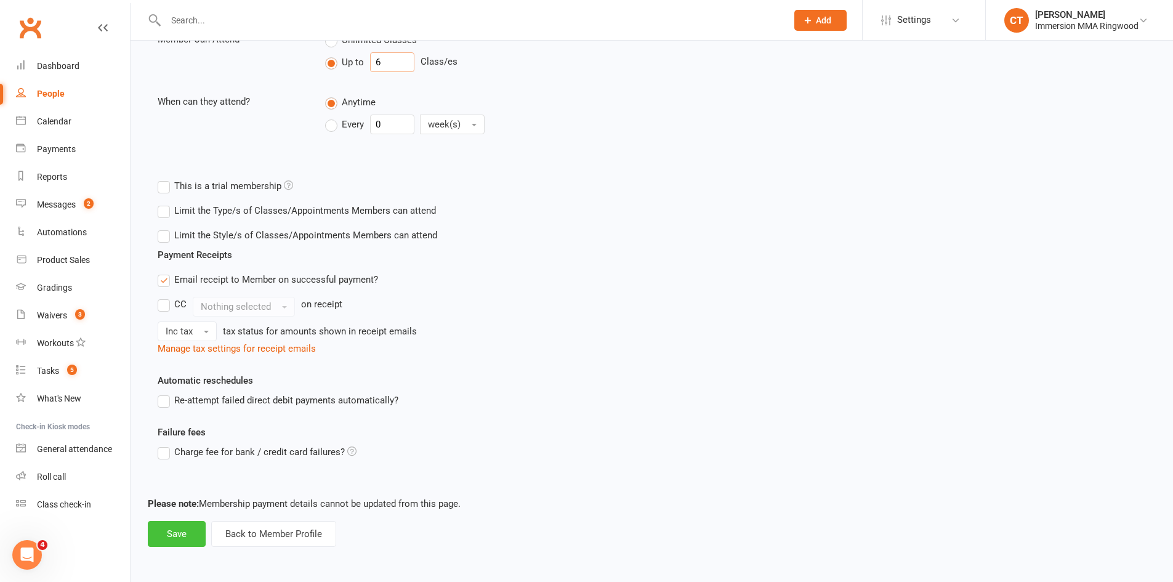
type input "6"
click at [193, 536] on button "Save" at bounding box center [177, 534] width 58 height 26
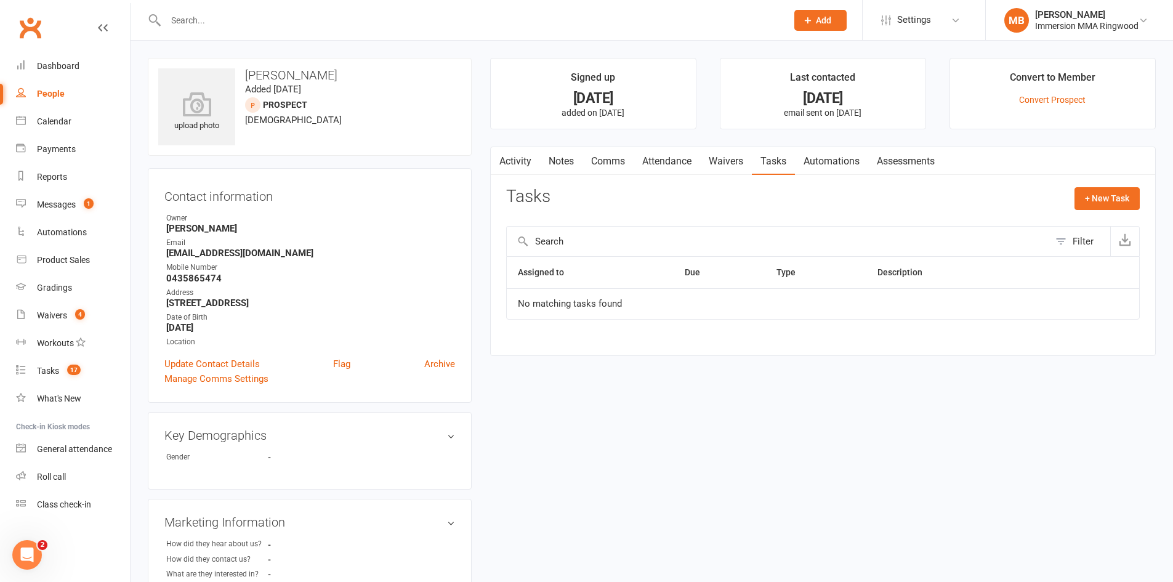
click at [555, 166] on link "Notes" at bounding box center [561, 161] width 42 height 28
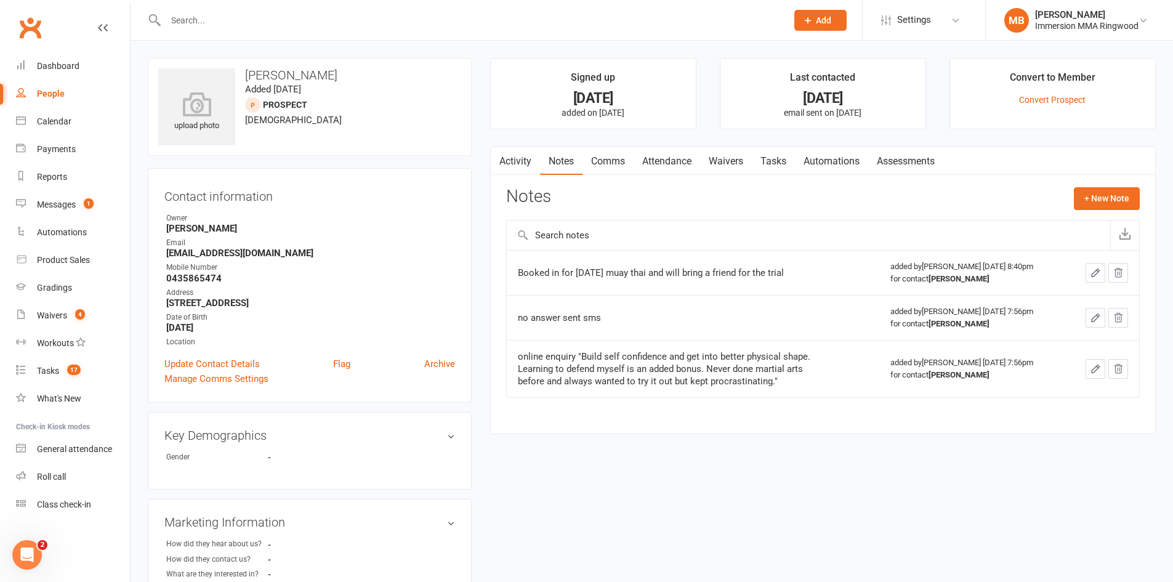
click at [523, 161] on link "Activity" at bounding box center [515, 161] width 49 height 28
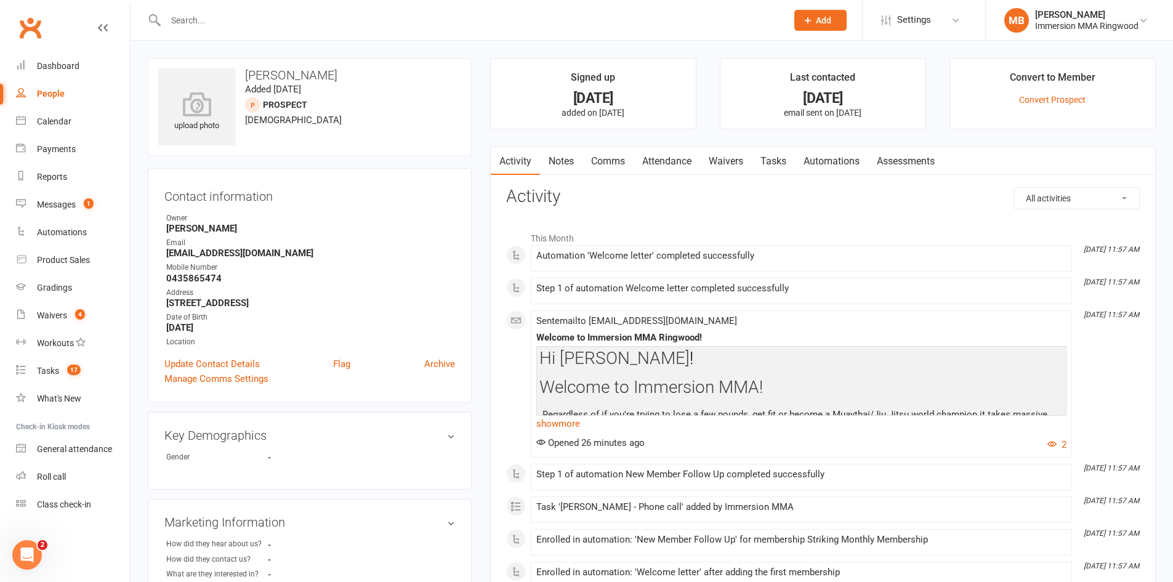
click at [752, 164] on link "Waivers" at bounding box center [726, 161] width 52 height 28
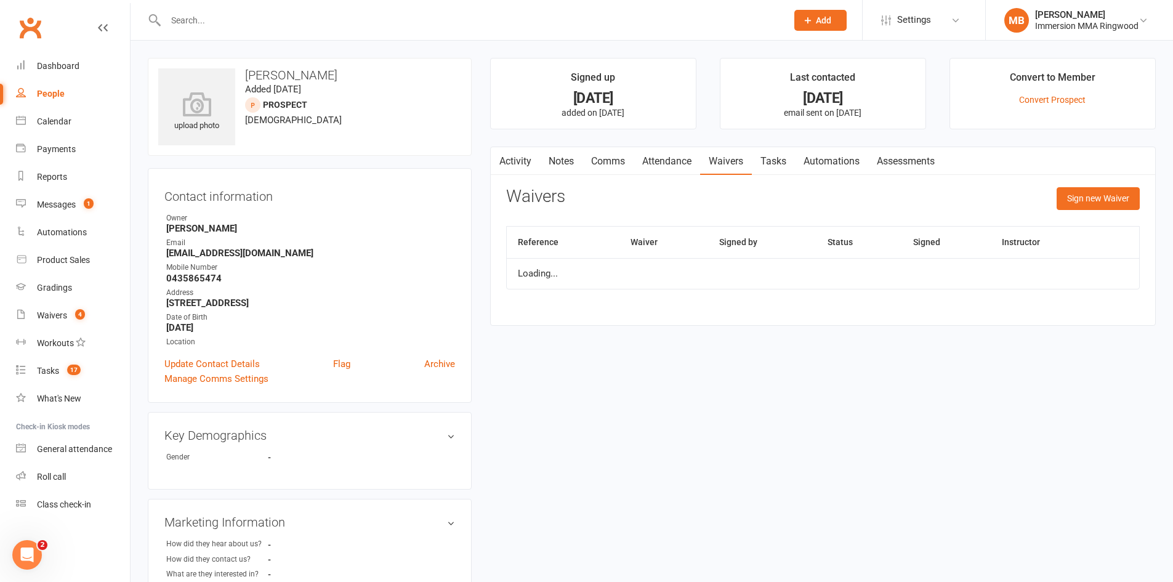
click at [782, 162] on link "Tasks" at bounding box center [773, 161] width 43 height 28
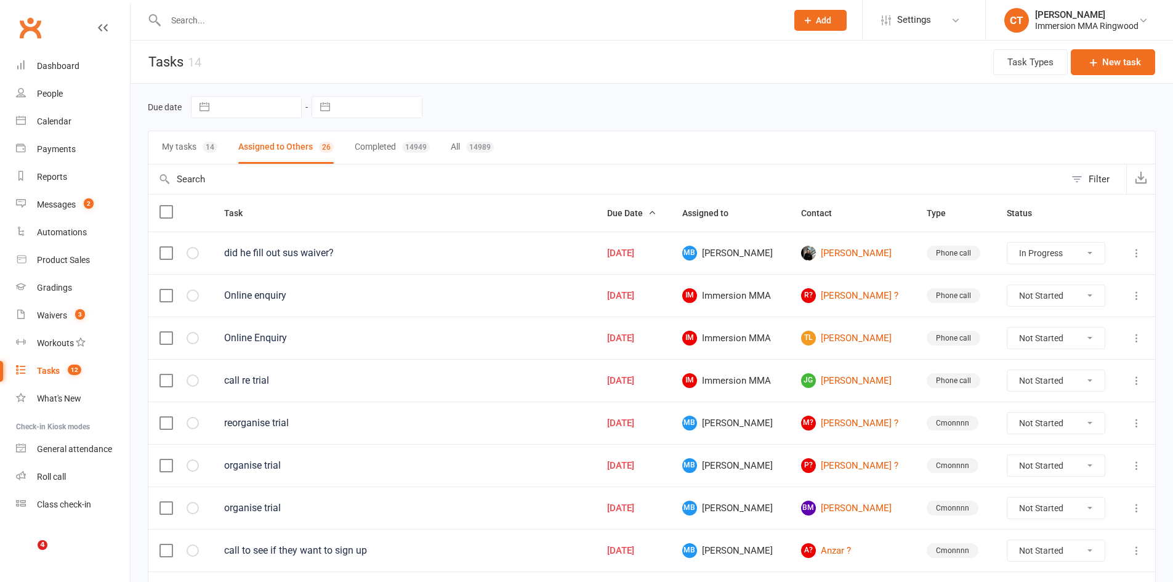
select select "started"
click at [76, 203] on link "Messages 2" at bounding box center [73, 205] width 114 height 28
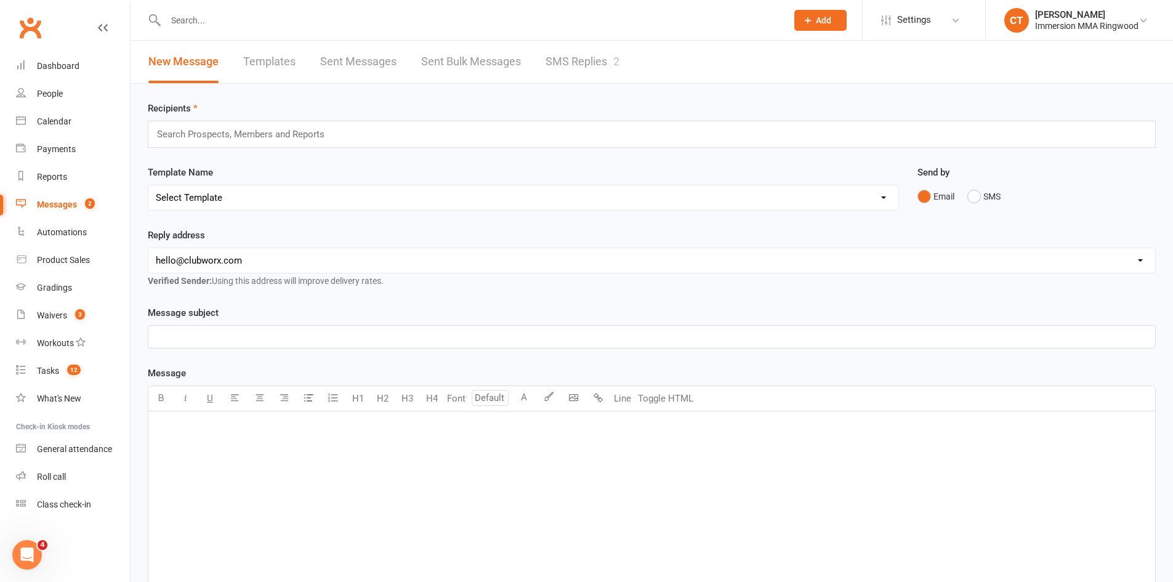
click at [569, 64] on link "SMS Replies 2" at bounding box center [582, 62] width 74 height 42
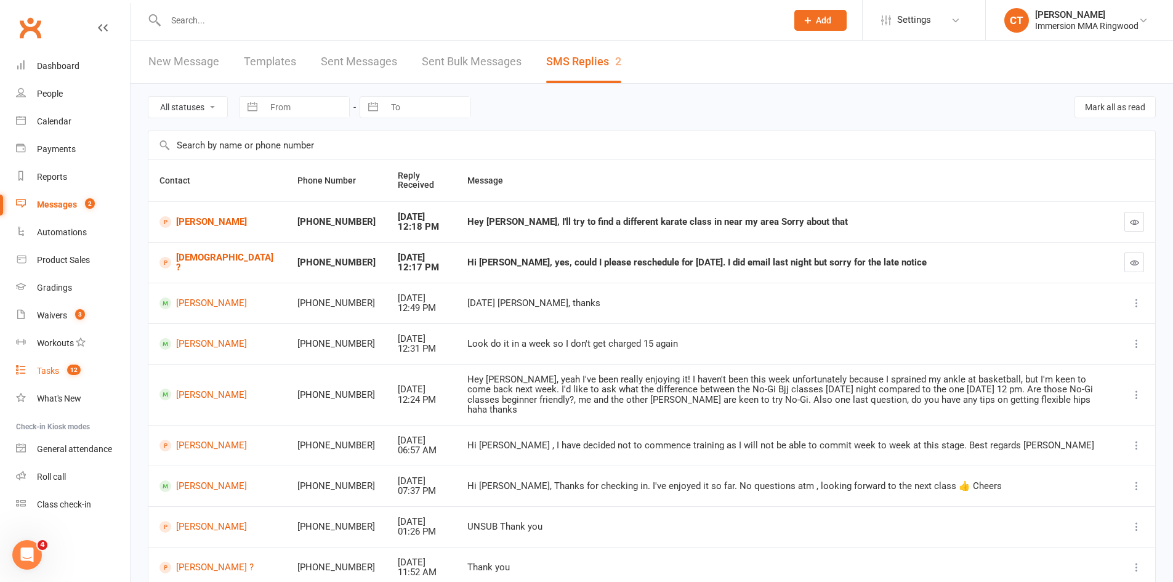
click at [60, 372] on link "Tasks 12" at bounding box center [73, 371] width 114 height 28
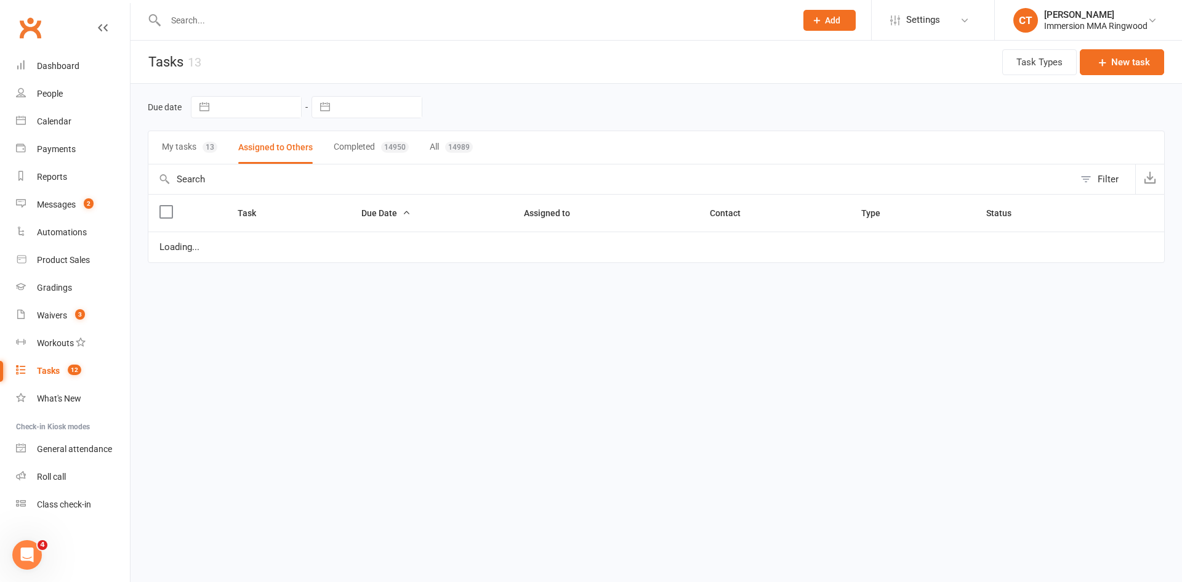
select select "started"
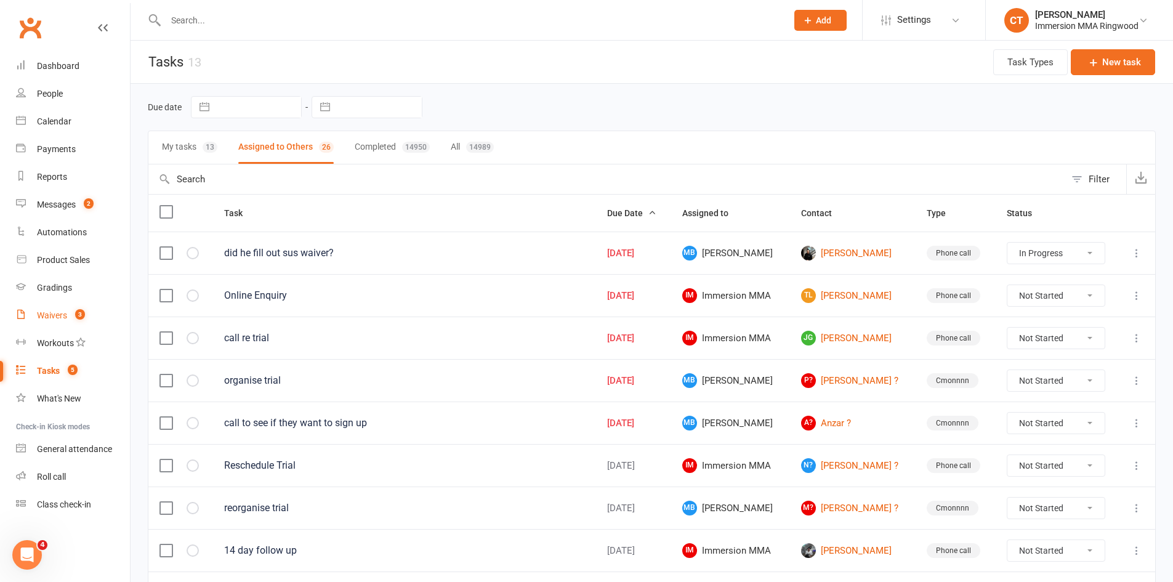
click at [57, 320] on div "Waivers" at bounding box center [52, 315] width 30 height 10
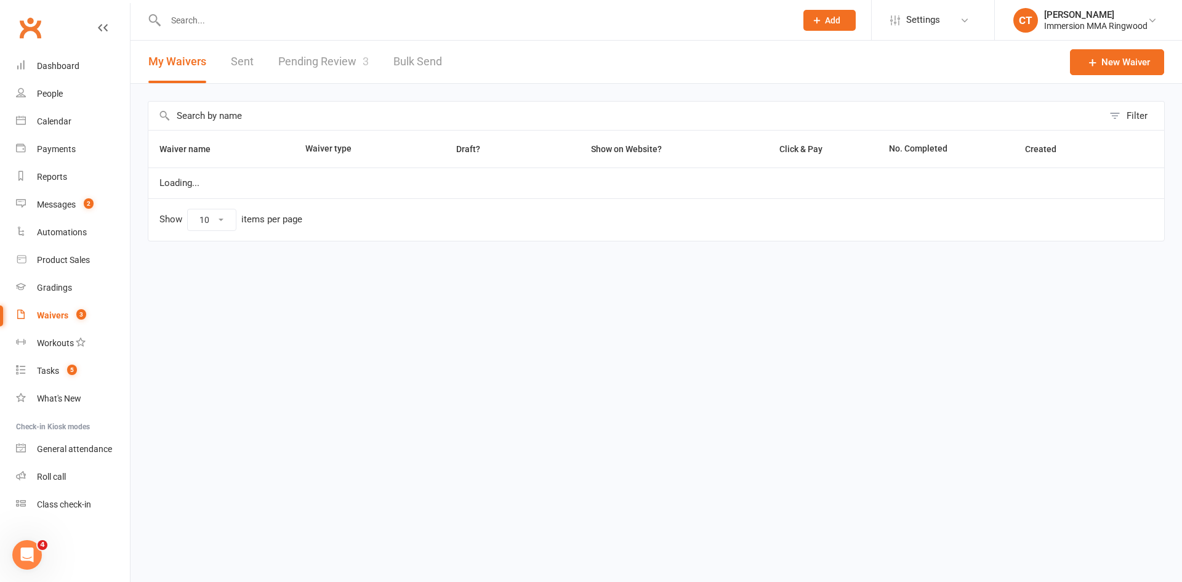
select select "25"
click at [311, 55] on link "Pending Review 3" at bounding box center [323, 62] width 90 height 42
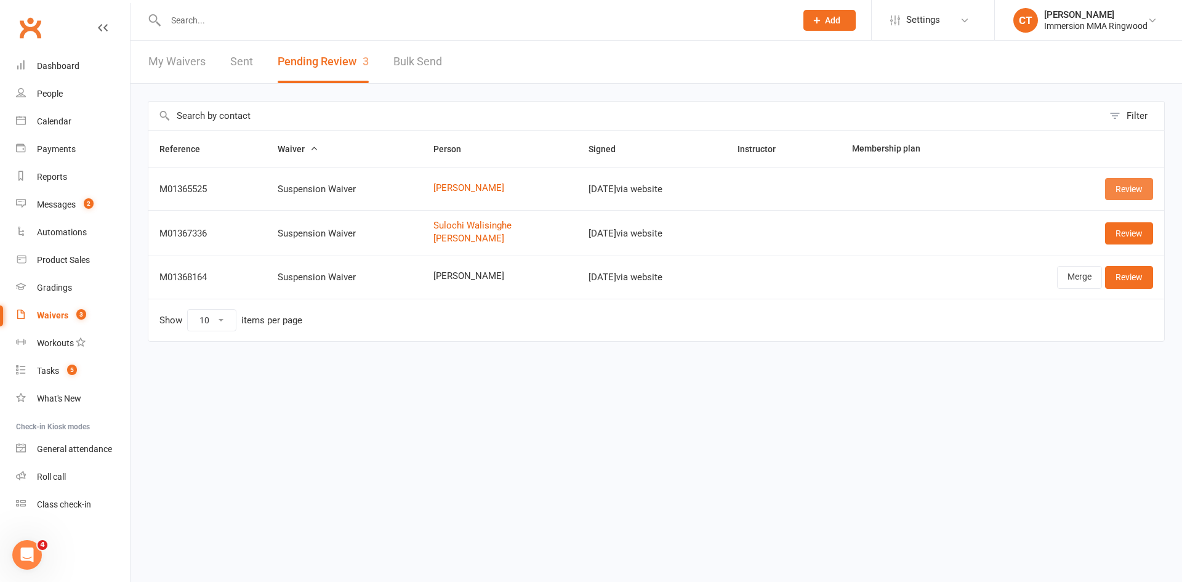
click at [1130, 191] on link "Review" at bounding box center [1129, 189] width 48 height 22
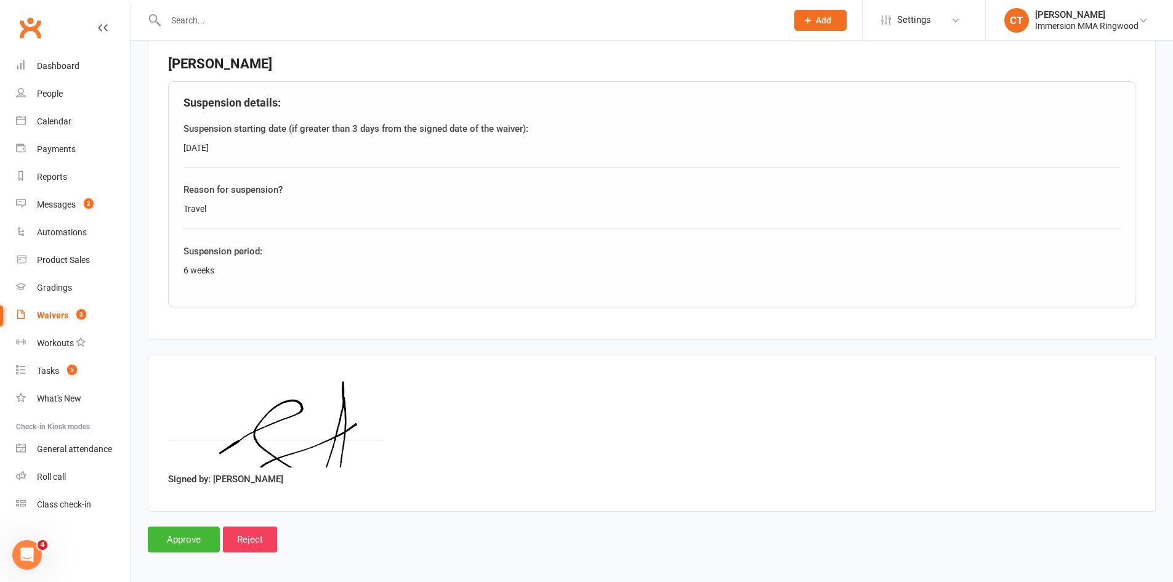
scroll to position [575, 0]
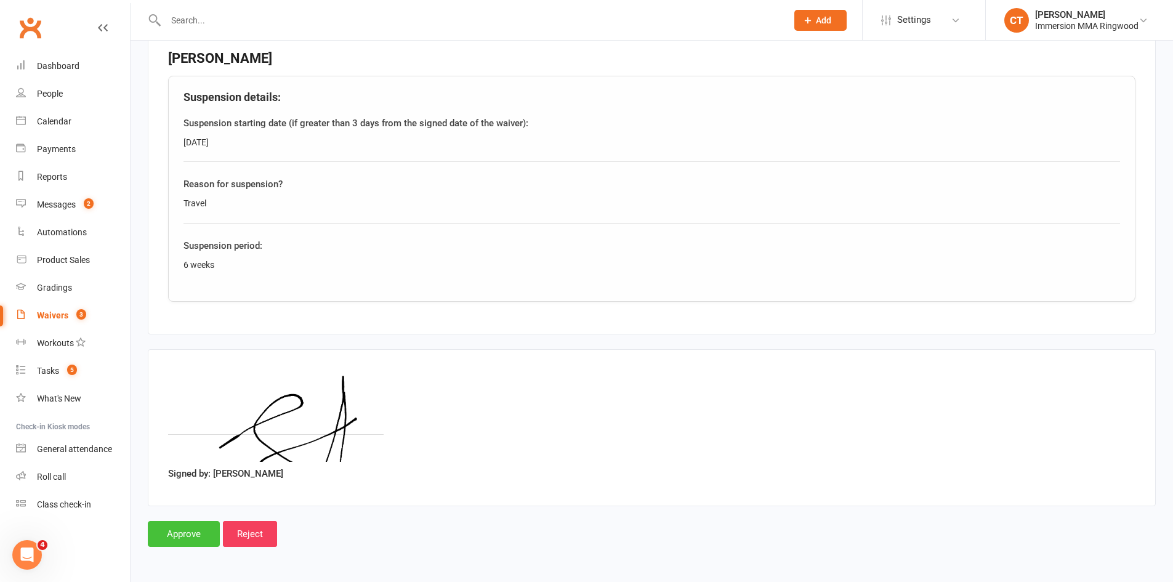
click at [187, 537] on input "Approve" at bounding box center [184, 534] width 72 height 26
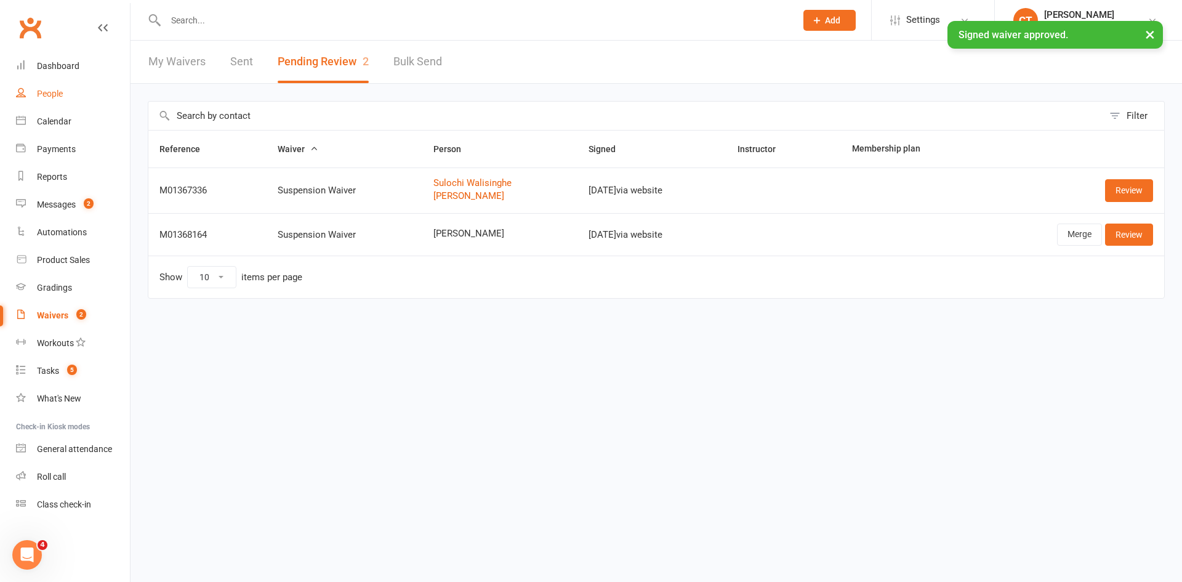
click at [61, 105] on link "People" at bounding box center [73, 94] width 114 height 28
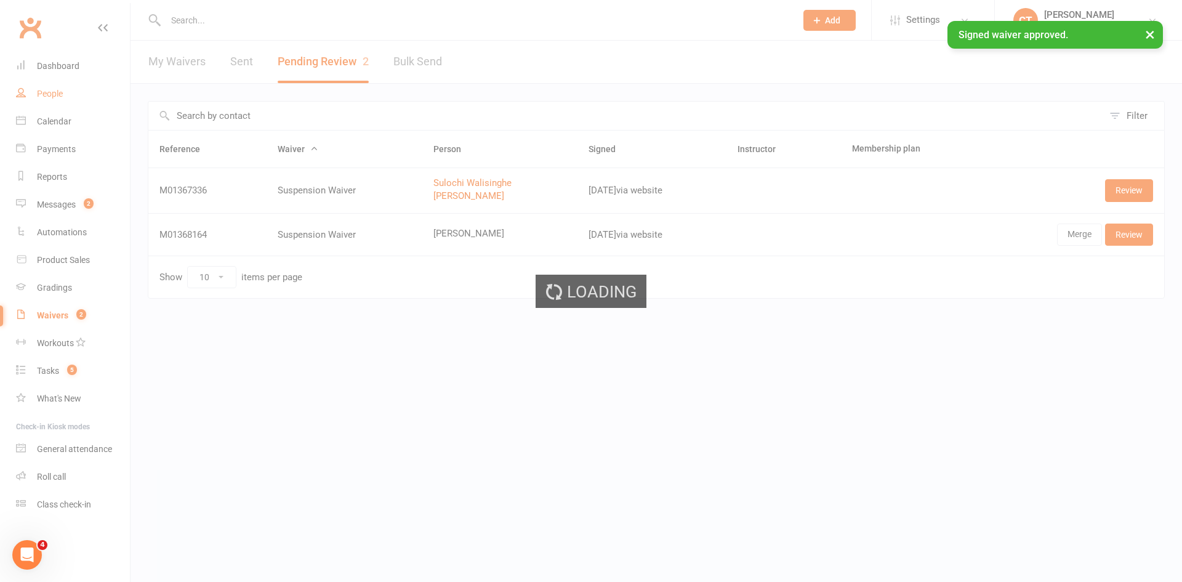
select select "25"
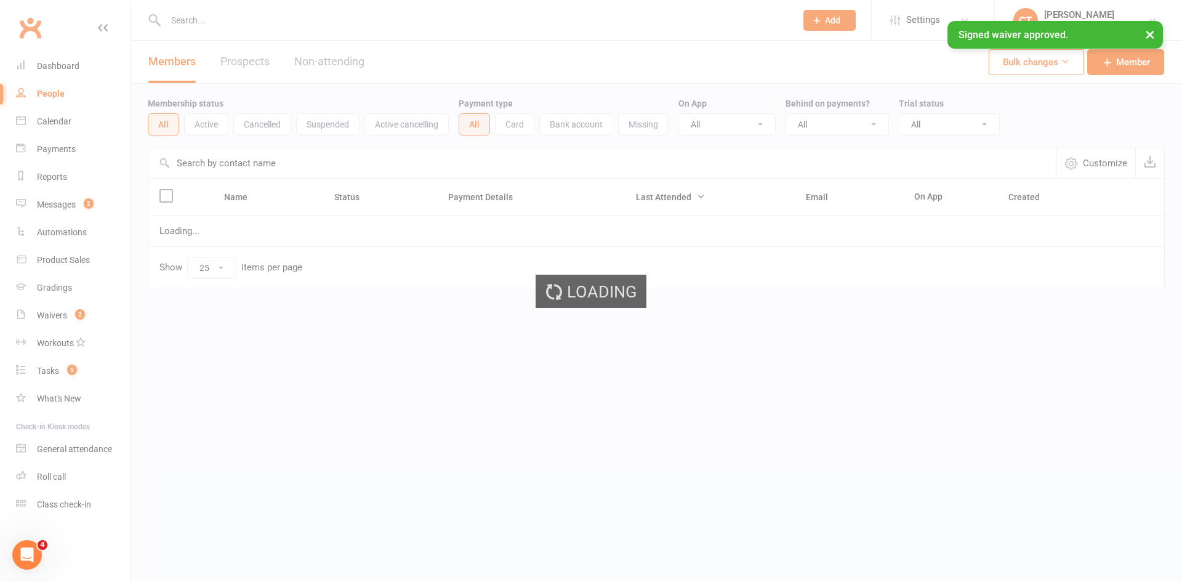
click at [55, 73] on ui-view "Prospect Member Non-attending contact Class / event Appointment Grading event T…" at bounding box center [591, 170] width 1182 height 334
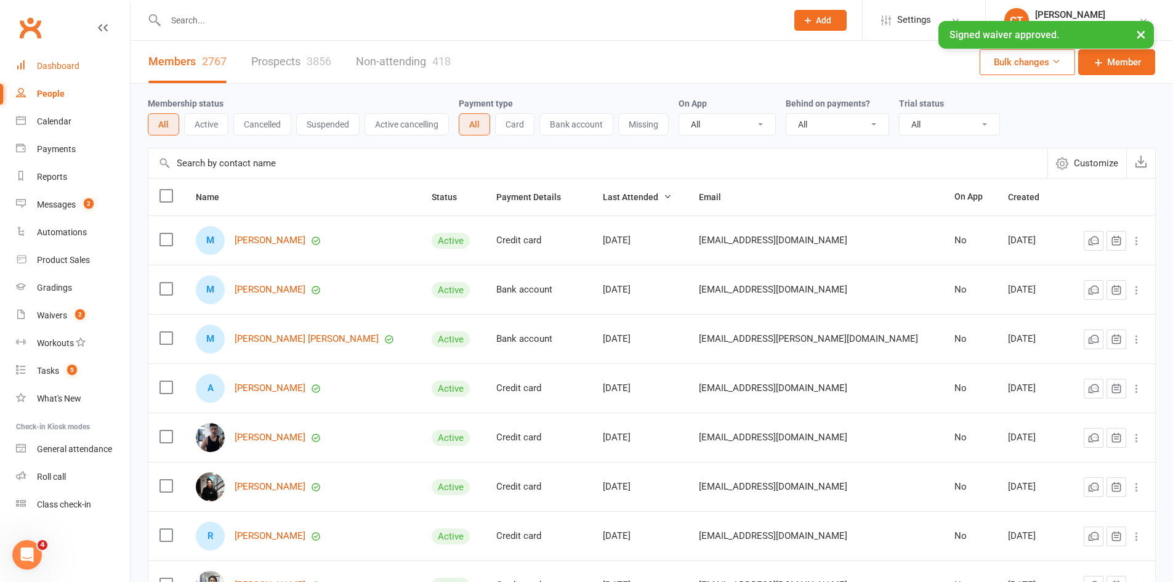
click at [54, 67] on div "Dashboard" at bounding box center [58, 66] width 42 height 10
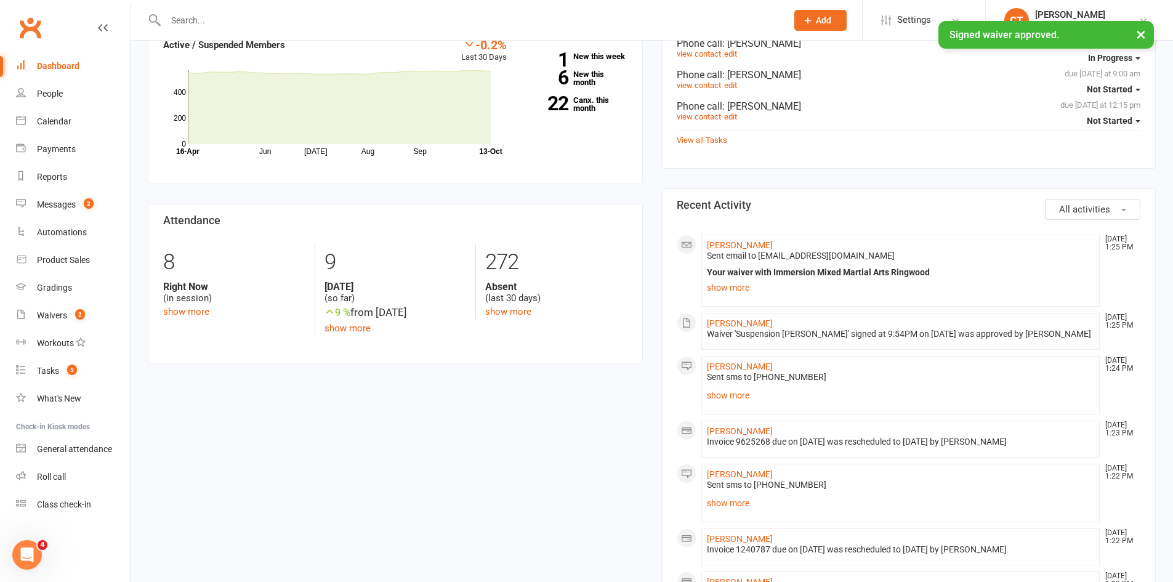
scroll to position [411, 0]
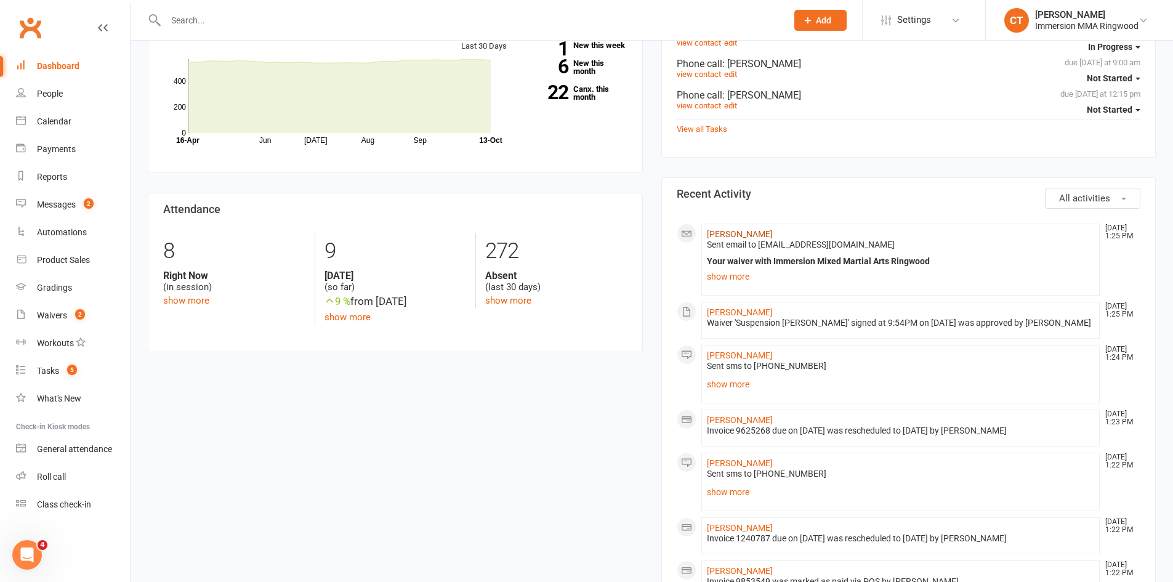
click at [715, 229] on link "Liang Xiao" at bounding box center [740, 234] width 66 height 10
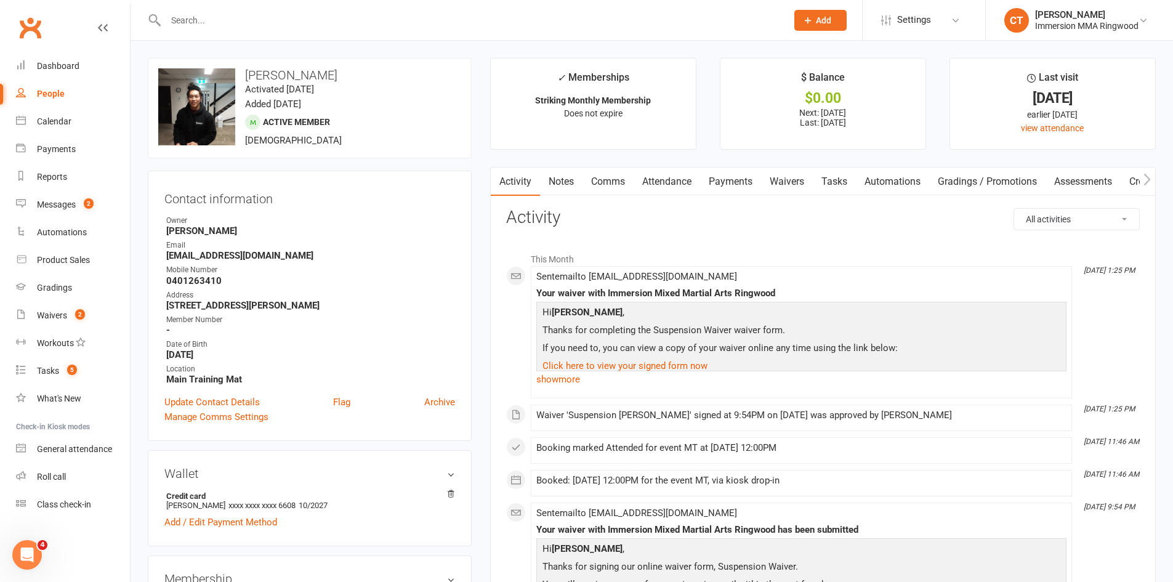
click at [738, 172] on link "Payments" at bounding box center [730, 181] width 61 height 28
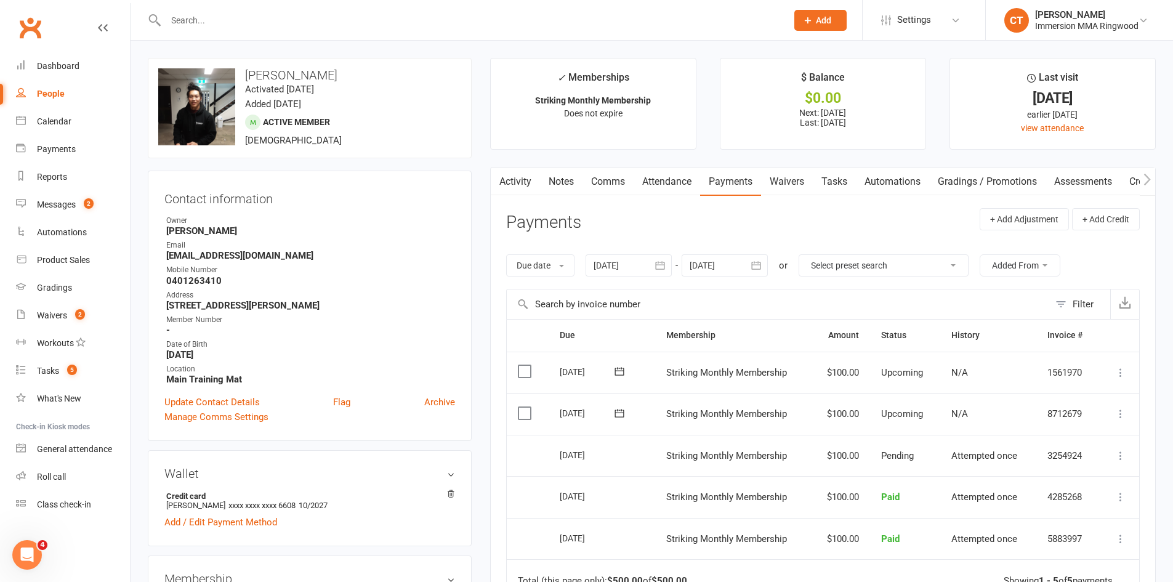
click at [800, 177] on link "Waivers" at bounding box center [787, 181] width 52 height 28
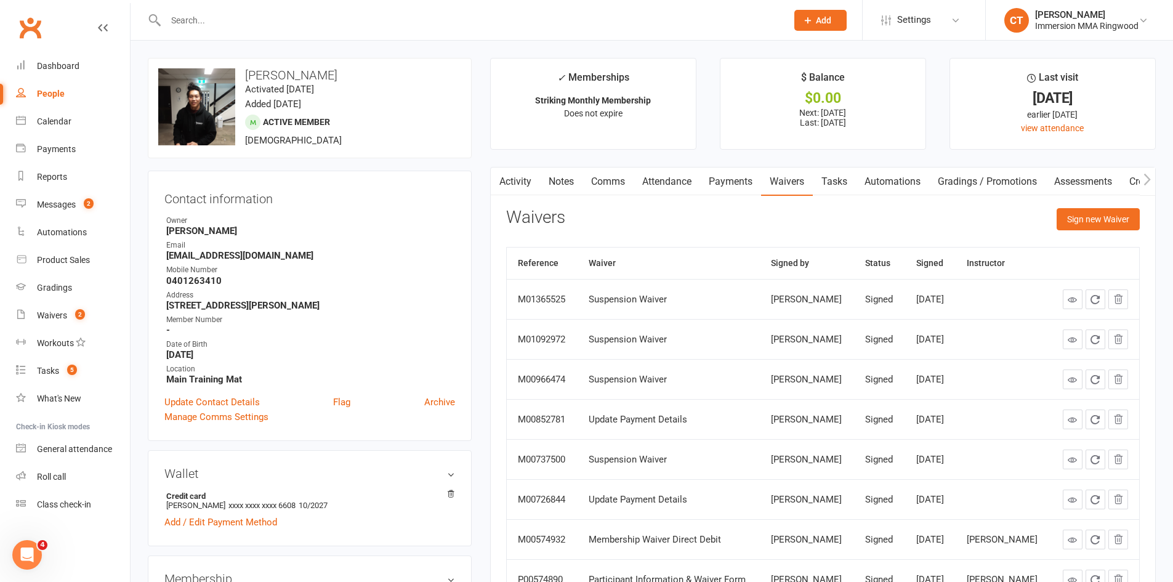
click at [1073, 299] on icon at bounding box center [1071, 299] width 9 height 9
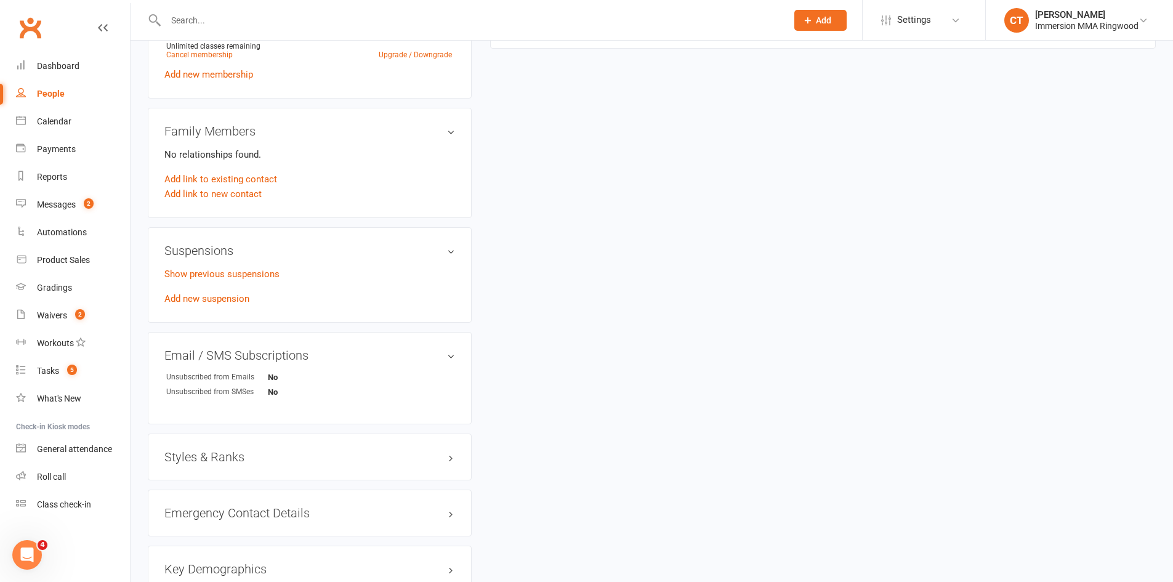
scroll to position [615, 0]
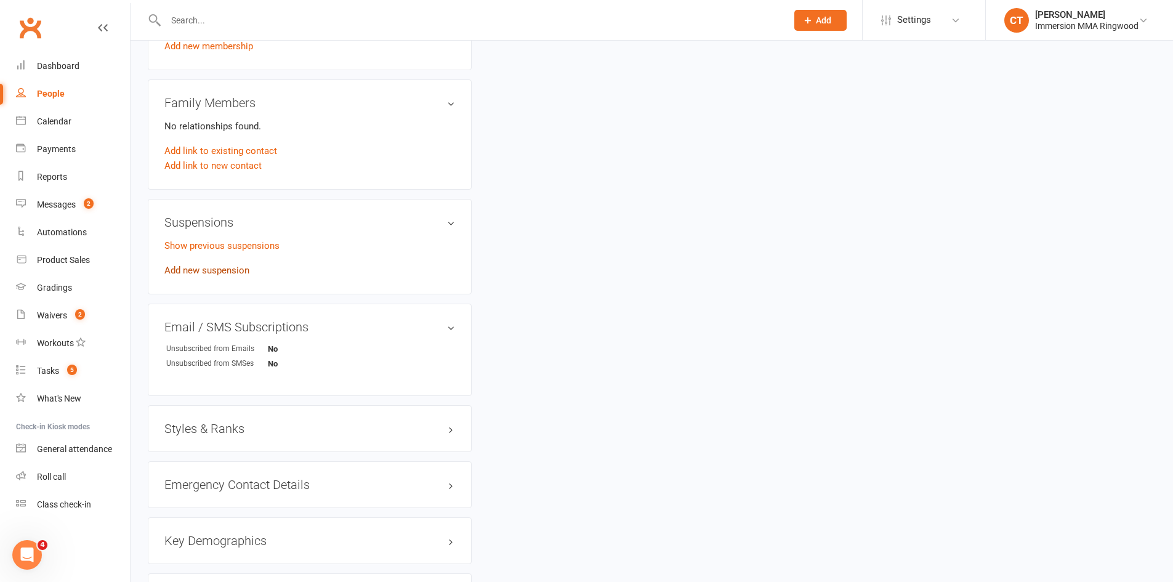
click at [215, 270] on link "Add new suspension" at bounding box center [206, 270] width 85 height 11
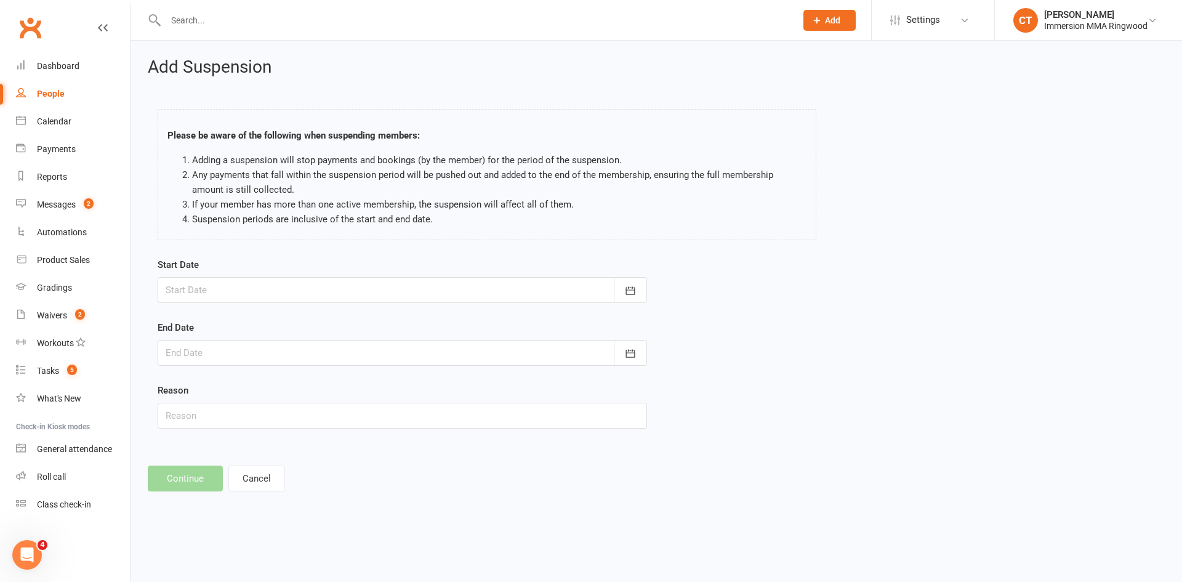
click at [287, 279] on div at bounding box center [402, 290] width 489 height 26
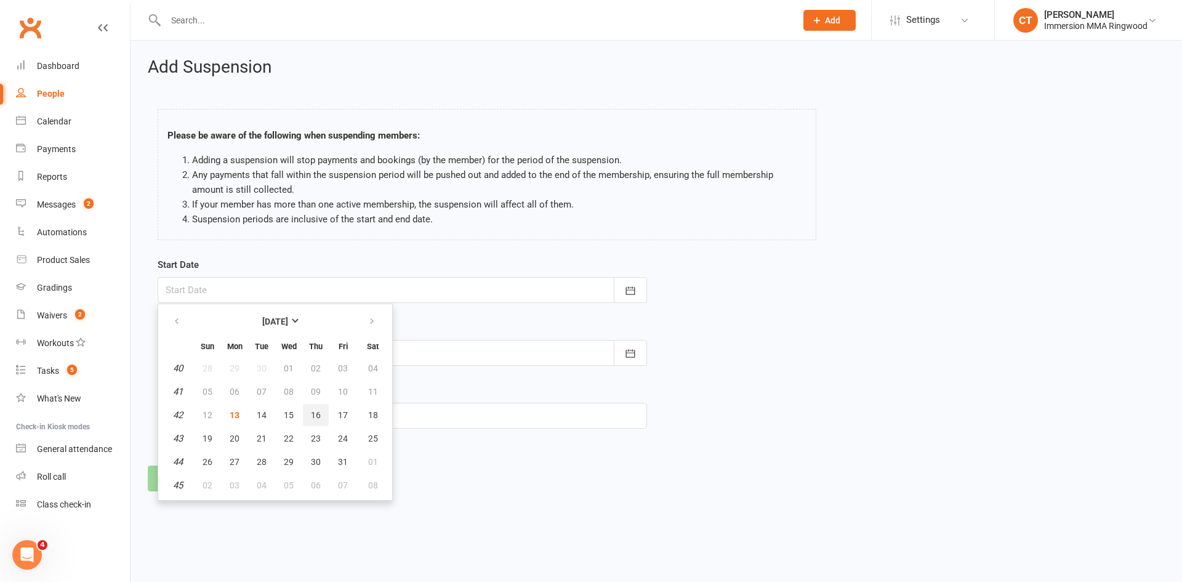
click at [311, 422] on button "16" at bounding box center [316, 415] width 26 height 22
type input "16 Oct 2025"
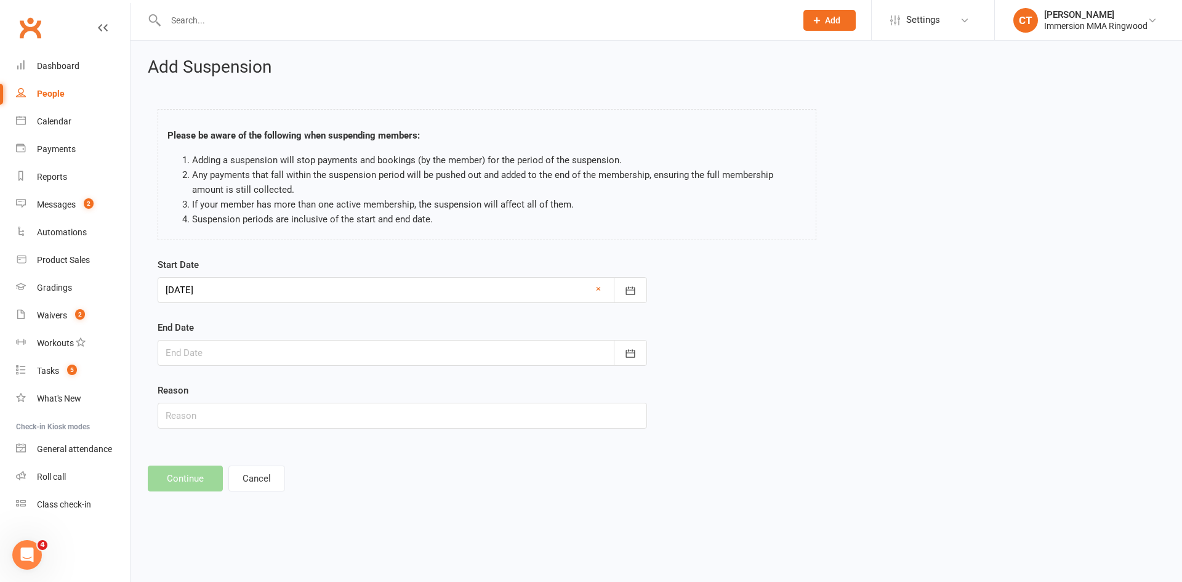
click at [325, 355] on div at bounding box center [402, 353] width 489 height 26
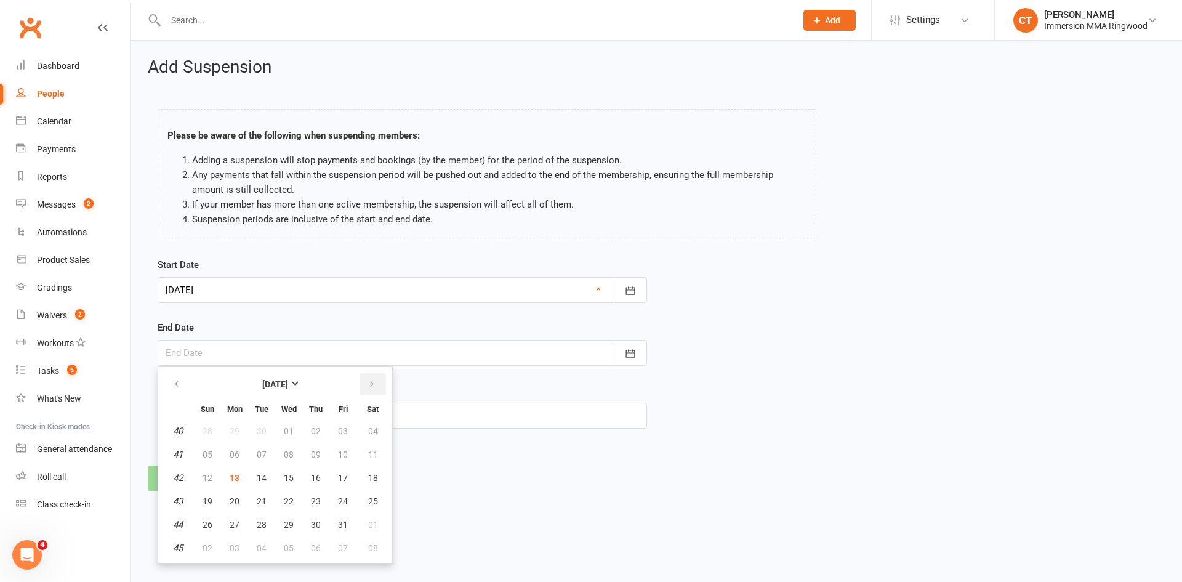
click at [377, 377] on button "button" at bounding box center [372, 384] width 26 height 22
click at [280, 526] on button "26" at bounding box center [289, 524] width 26 height 22
type input "26 Nov 2025"
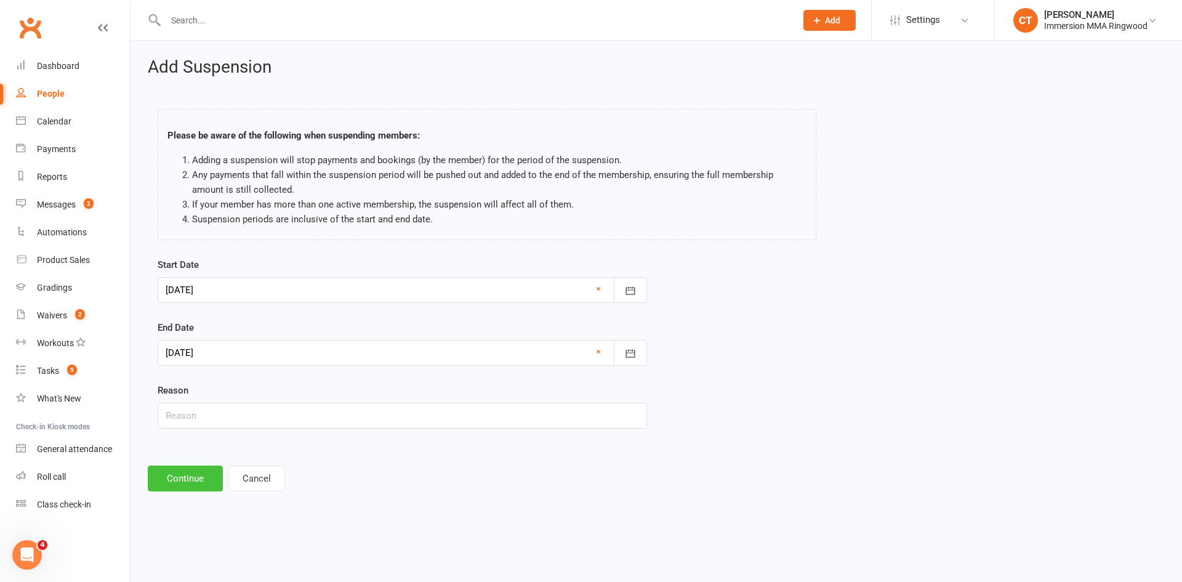
click at [187, 476] on button "Continue" at bounding box center [185, 478] width 75 height 26
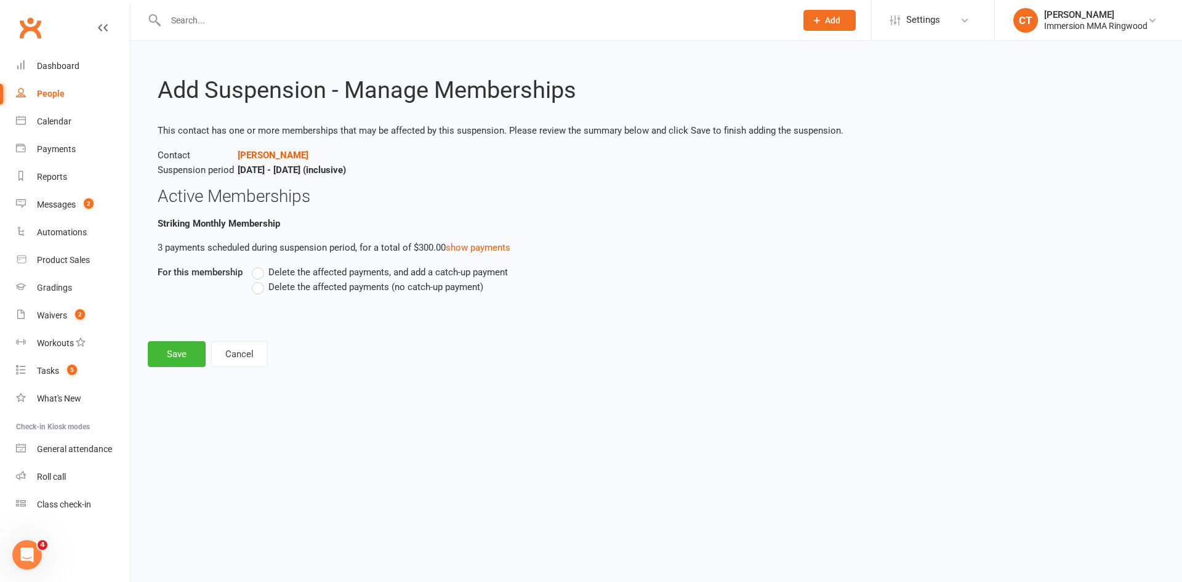
click at [259, 287] on label "Delete the affected payments (no catch-up payment)" at bounding box center [367, 286] width 231 height 15
click at [259, 279] on input "Delete the affected payments (no catch-up payment)" at bounding box center [256, 279] width 8 height 0
click at [173, 349] on button "Save" at bounding box center [177, 354] width 58 height 26
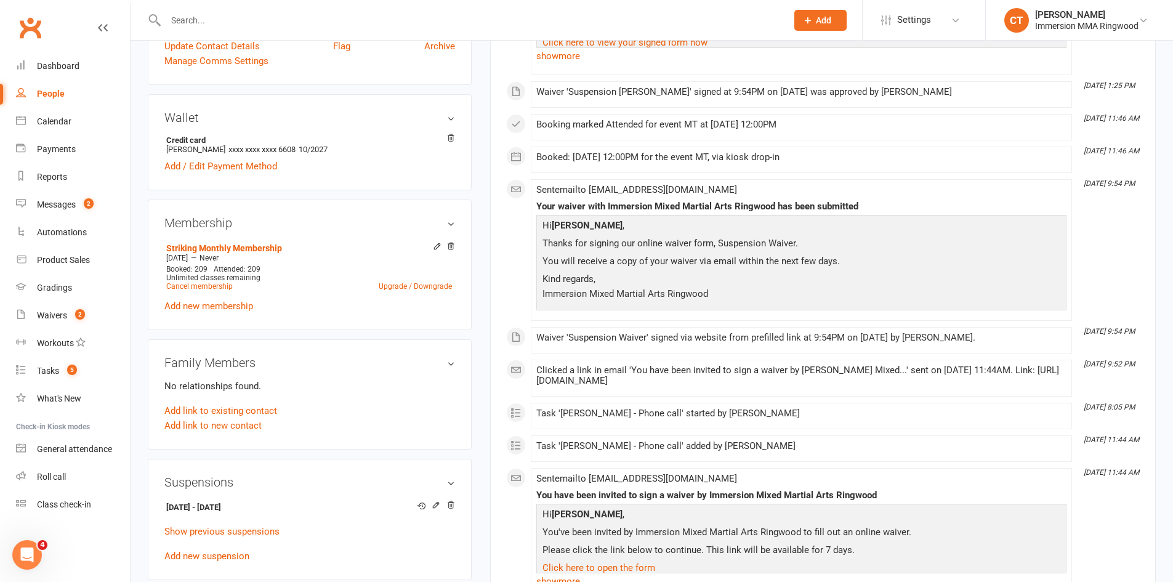
scroll to position [411, 0]
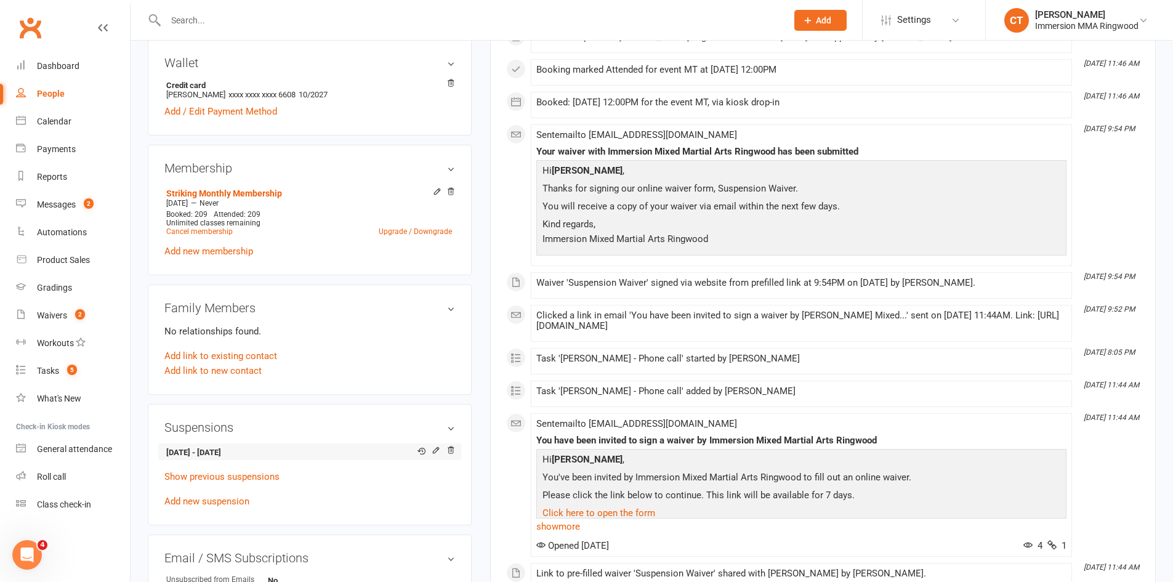
click at [222, 453] on strong "16 Oct 2025 - 26 Nov 2025" at bounding box center [307, 452] width 283 height 13
copy li "16 Oct 2025 - 26 Nov 2025"
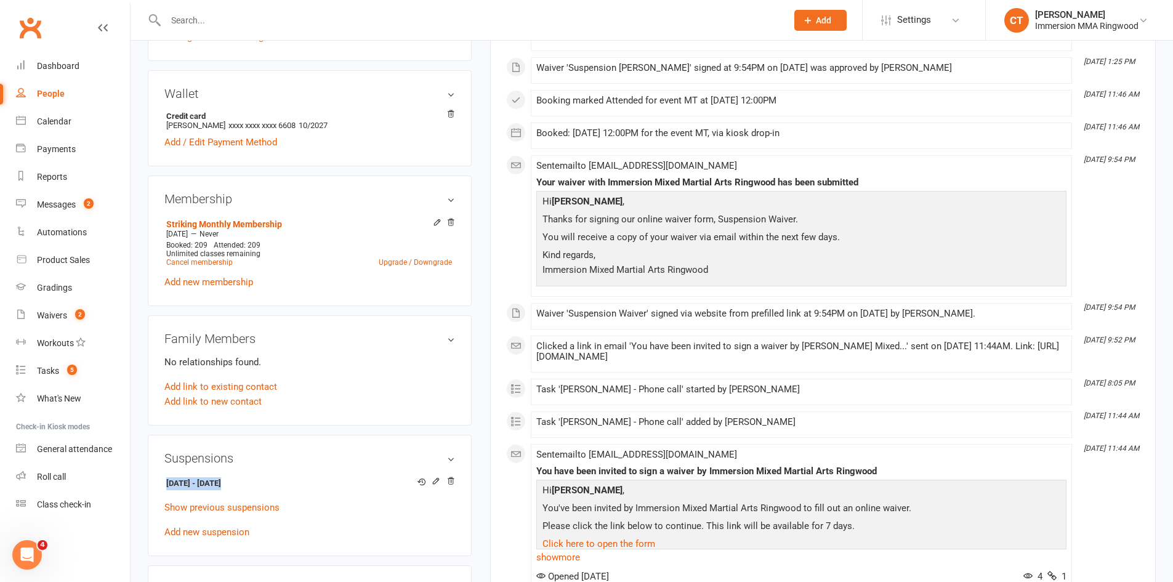
scroll to position [0, 0]
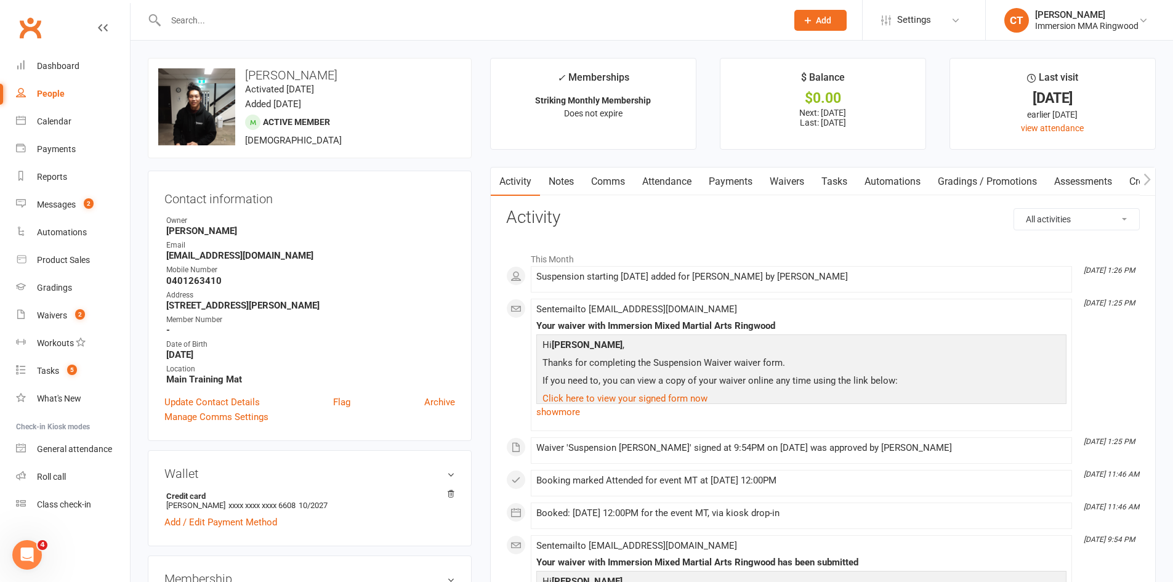
drag, startPoint x: 622, startPoint y: 179, endPoint x: 616, endPoint y: 205, distance: 26.4
click at [622, 179] on link "Comms" at bounding box center [607, 181] width 51 height 28
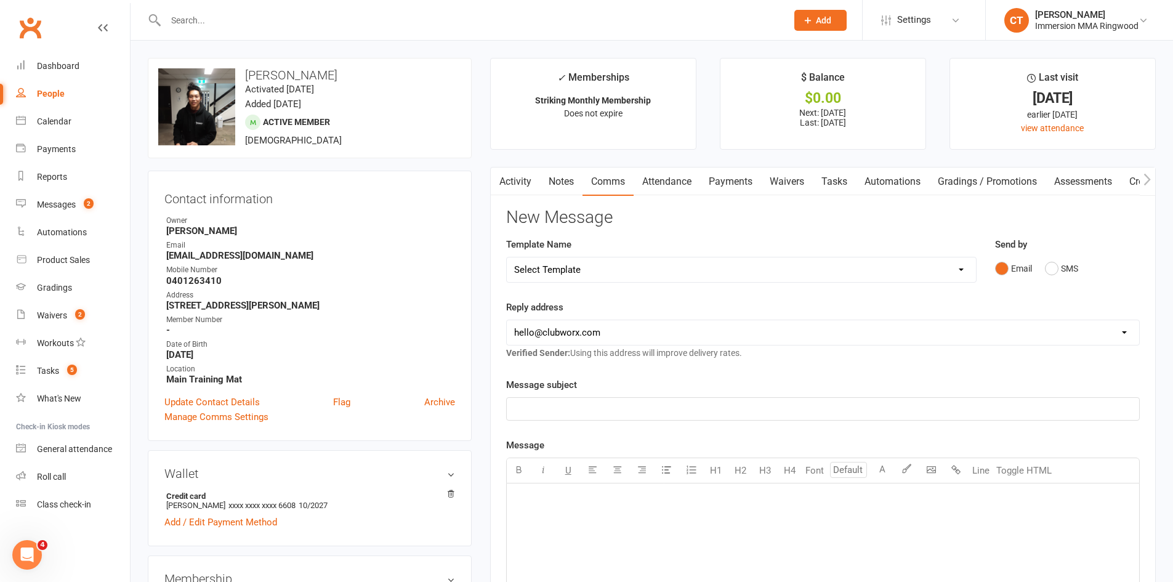
click at [595, 266] on select "Select Template [SMS] Chris - Call back message [SMS] Mark- Call back message […" at bounding box center [741, 269] width 469 height 25
select select "19"
click at [507, 257] on select "Select Template [SMS] Chris - Call back message [SMS] Mark- Call back message […" at bounding box center [741, 269] width 469 height 25
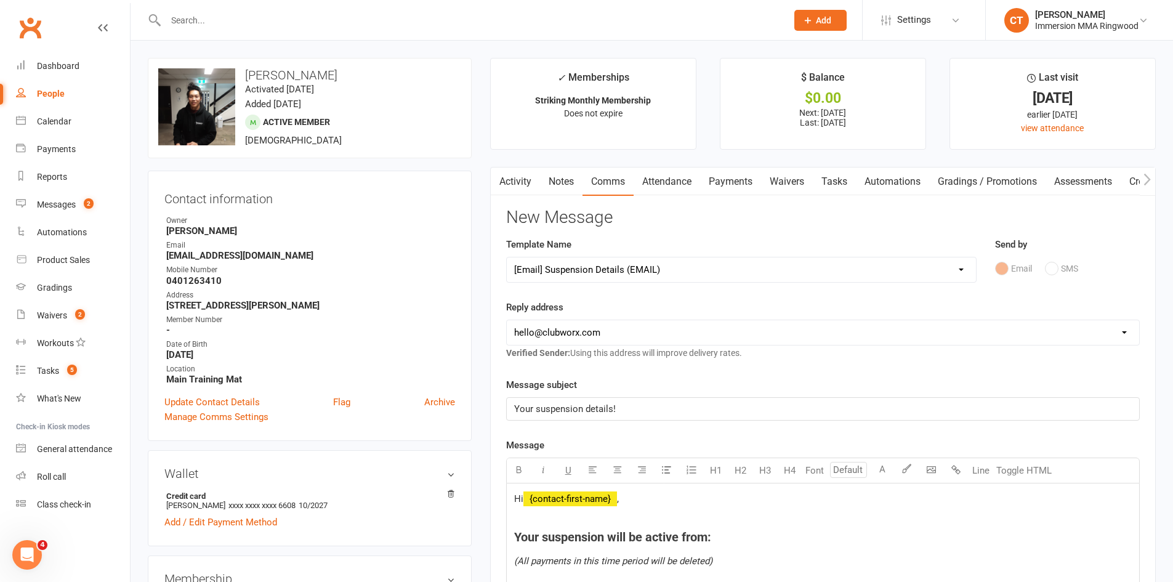
click at [556, 335] on select "hello@clubworx.com ringwood@immersionmma.com.au david@immersionmma.com.au lee@i…" at bounding box center [823, 332] width 632 height 25
select select "1"
click at [507, 320] on select "hello@clubworx.com ringwood@immersionmma.com.au david@immersionmma.com.au lee@i…" at bounding box center [823, 332] width 632 height 25
click at [744, 540] on h4 "Your suspension will be active from:" at bounding box center [822, 537] width 617 height 14
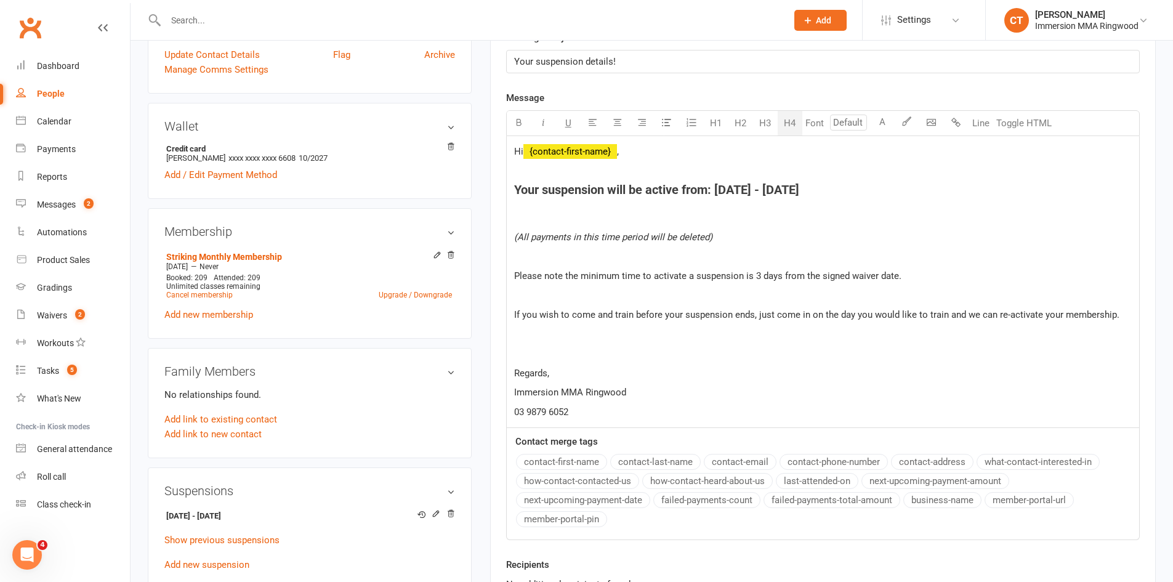
scroll to position [411, 0]
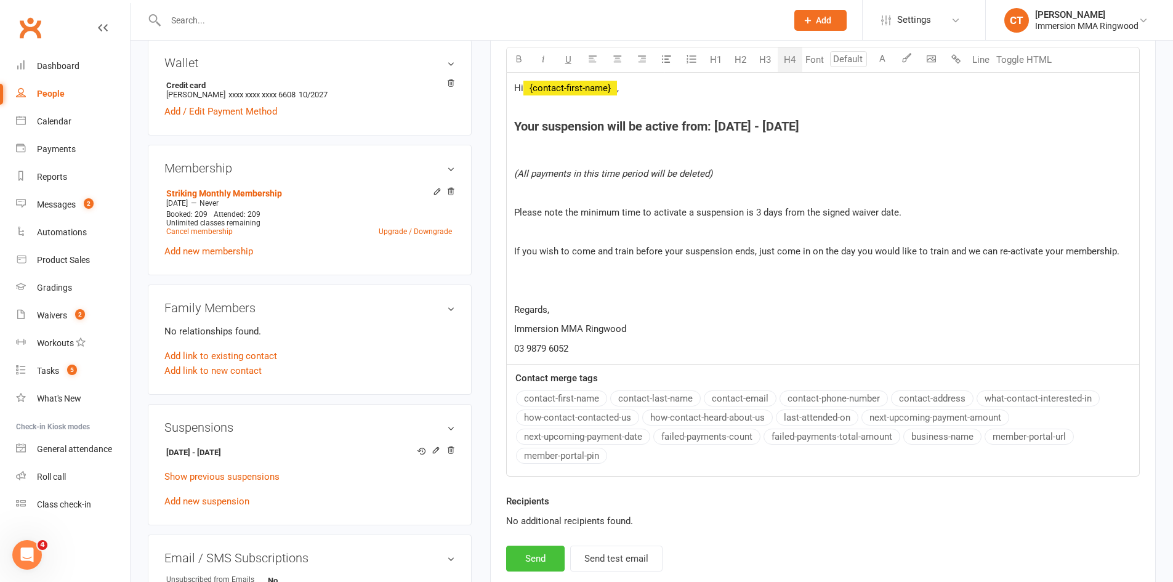
click at [550, 567] on button "Send" at bounding box center [535, 558] width 58 height 26
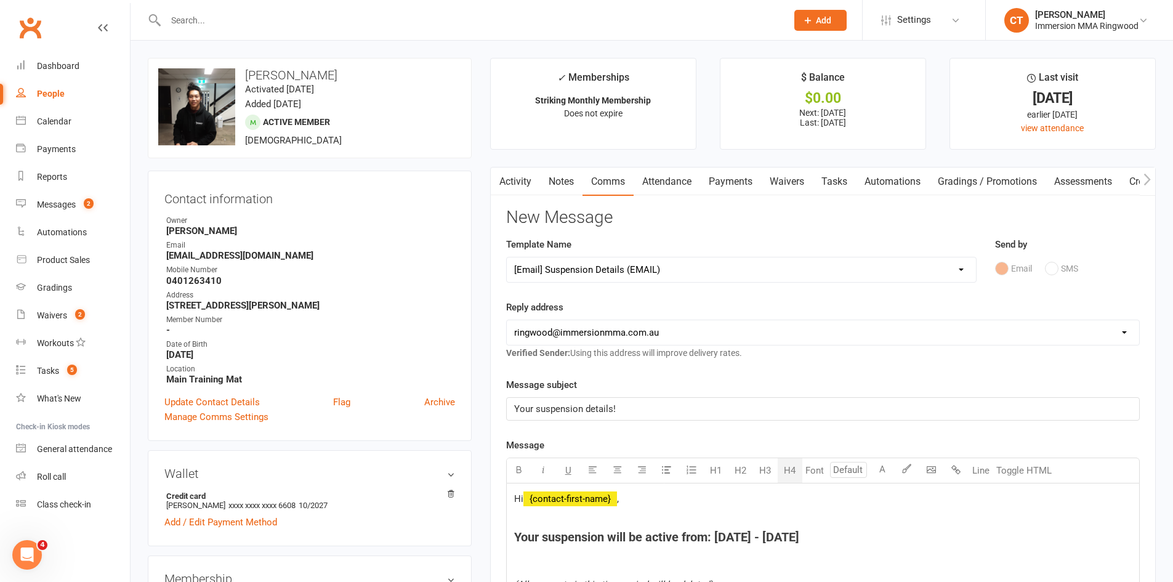
select select
select select "0"
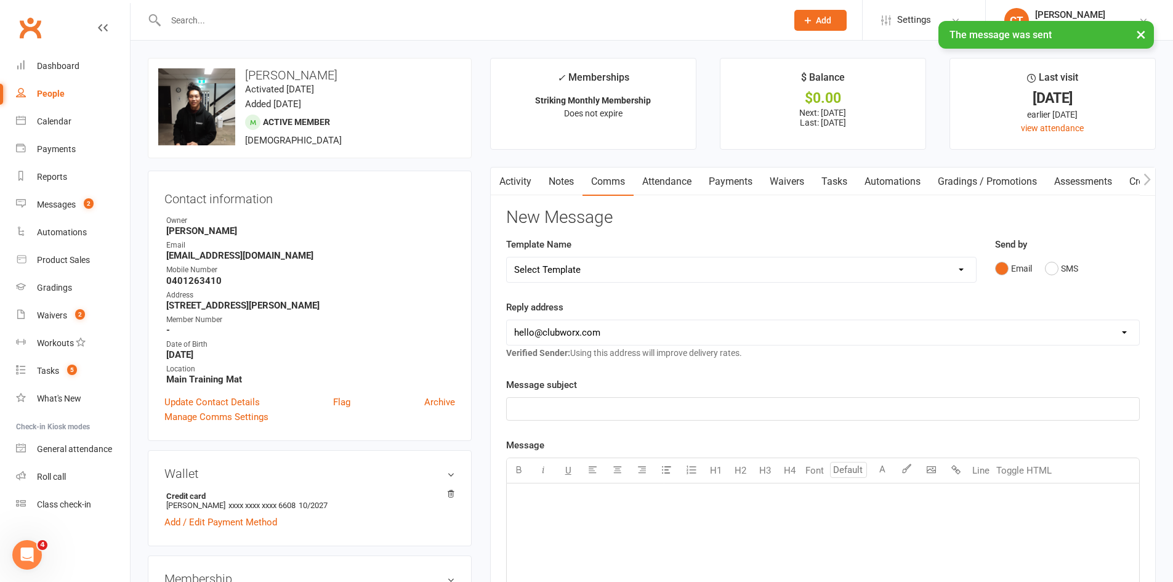
click at [571, 182] on link "Notes" at bounding box center [561, 181] width 42 height 28
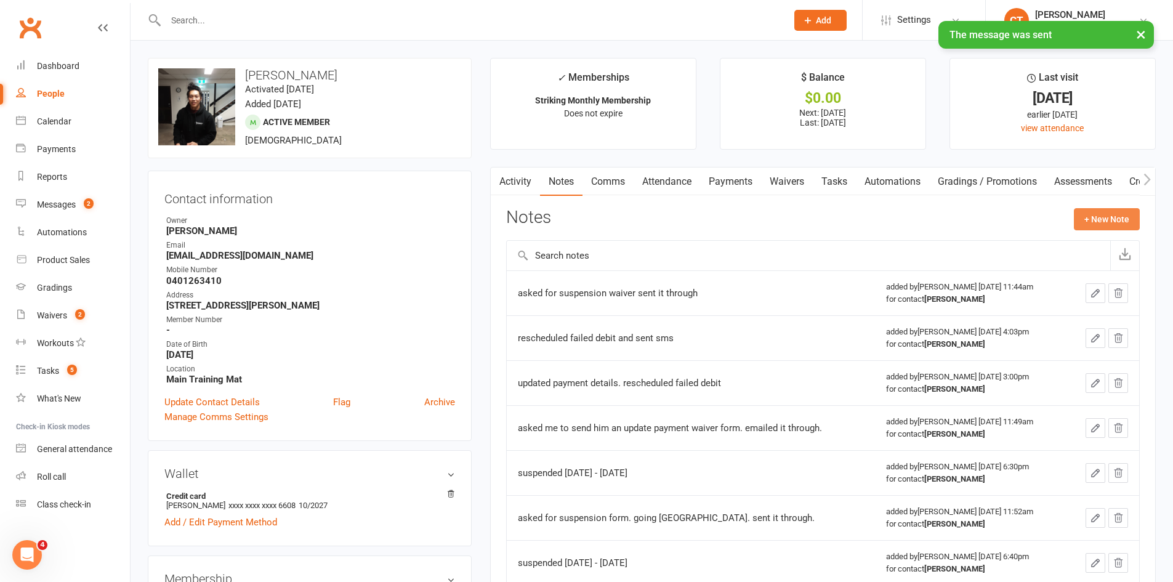
click at [1087, 215] on button "+ New Note" at bounding box center [1106, 219] width 66 height 22
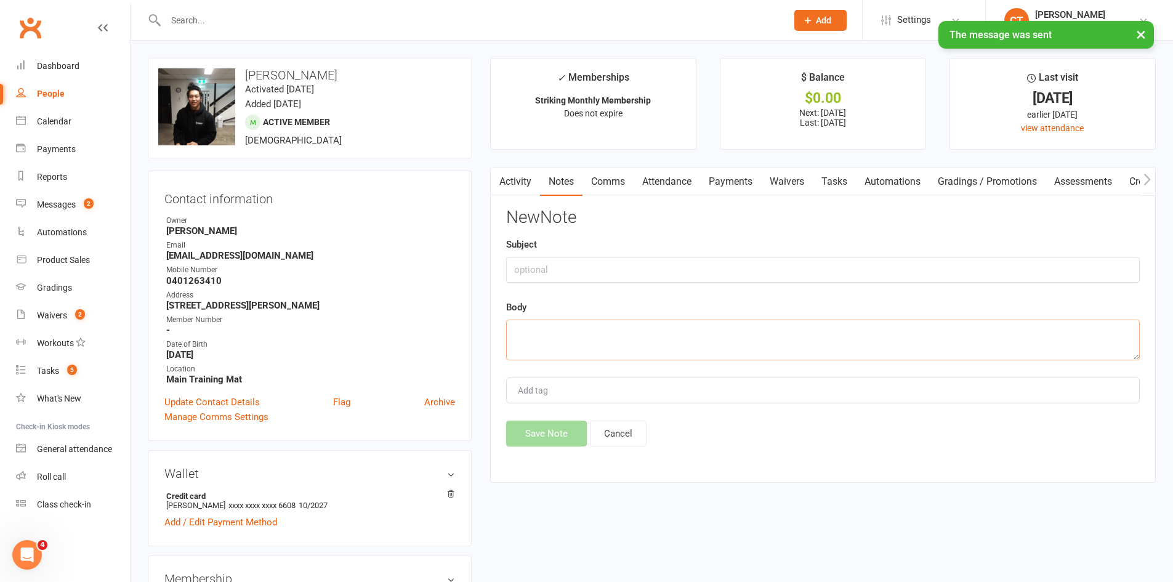
click at [728, 328] on textarea at bounding box center [822, 339] width 633 height 41
paste textarea "16 Oct 2025 - 26 Nov 2025"
type textarea "suspended 16 Oct 2025 - 26 Nov 2025"
click at [547, 443] on button "Save Note" at bounding box center [546, 433] width 81 height 26
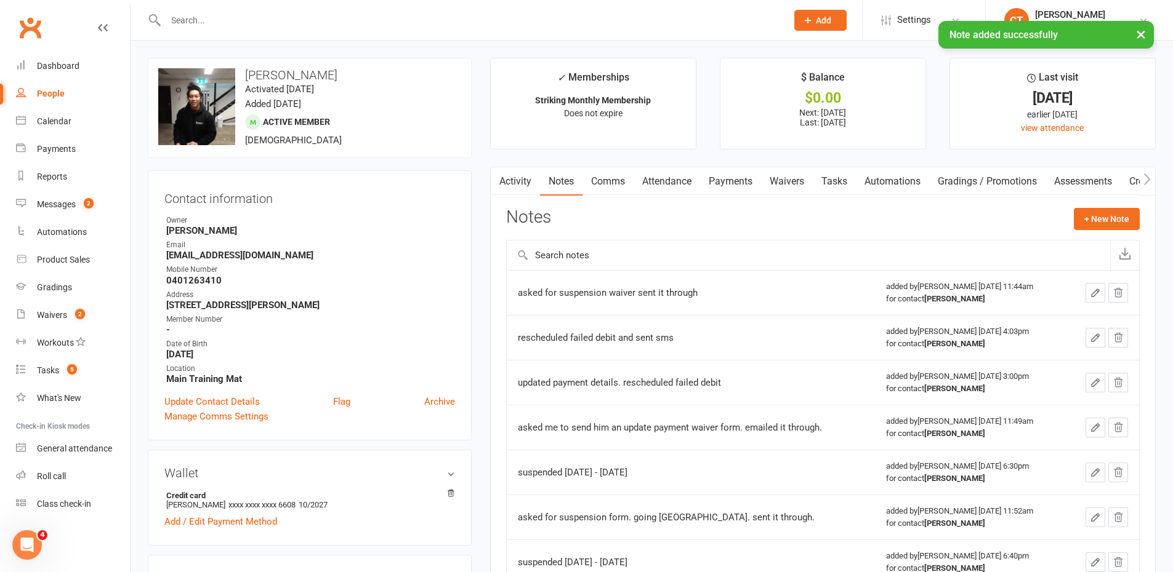
click at [840, 182] on link "Tasks" at bounding box center [833, 181] width 43 height 28
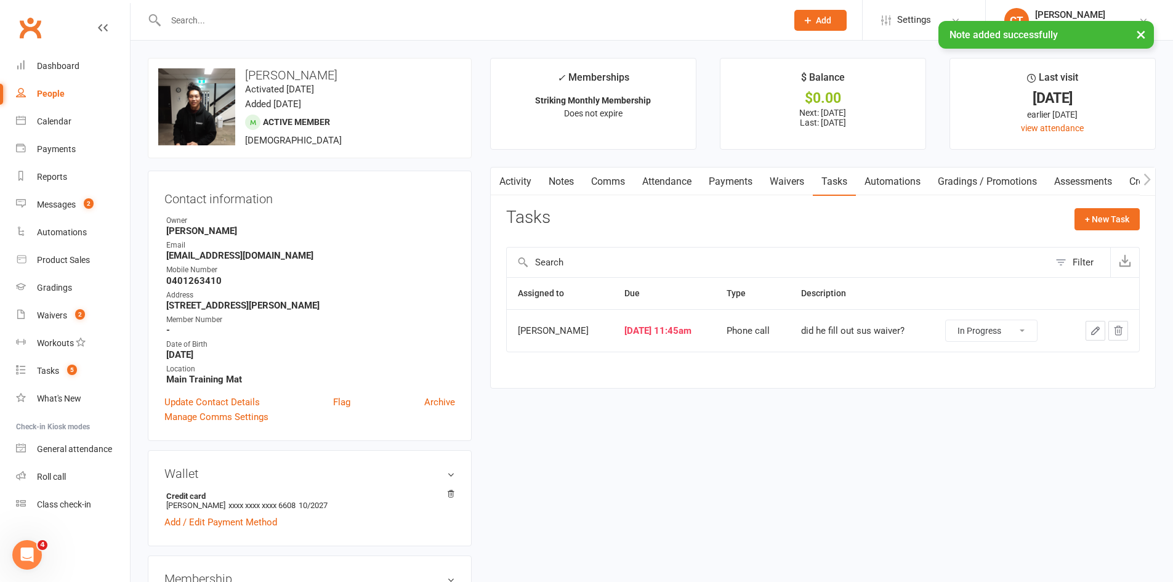
click at [992, 331] on select "Not Started In Progress Waiting Complete" at bounding box center [990, 330] width 91 height 21
click at [945, 320] on select "Not Started In Progress Waiting Complete" at bounding box center [990, 330] width 91 height 21
select select "started"
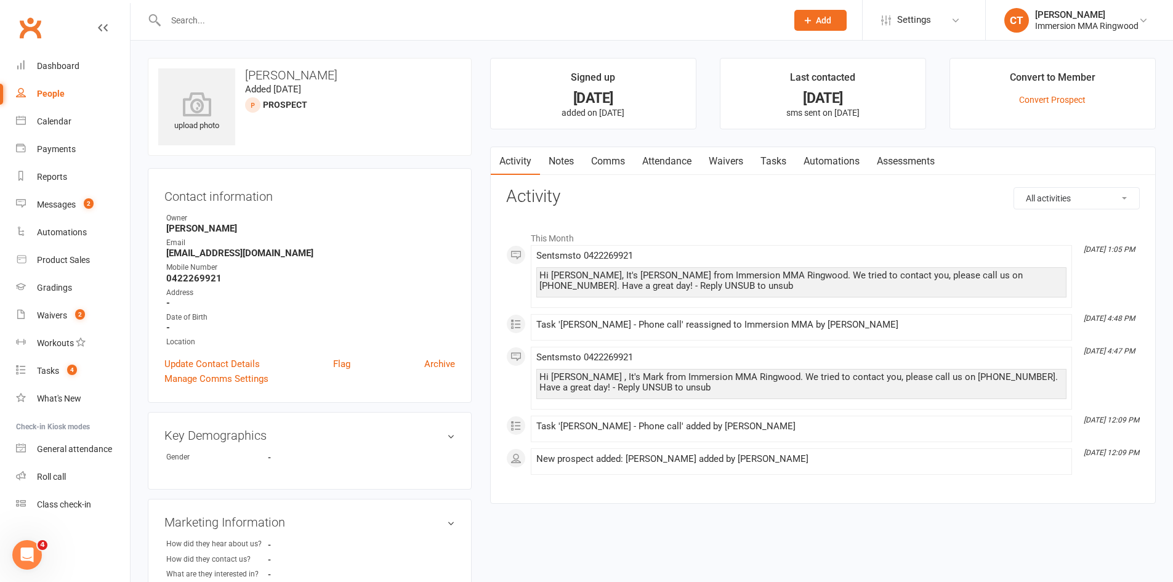
click at [614, 155] on link "Comms" at bounding box center [607, 161] width 51 height 28
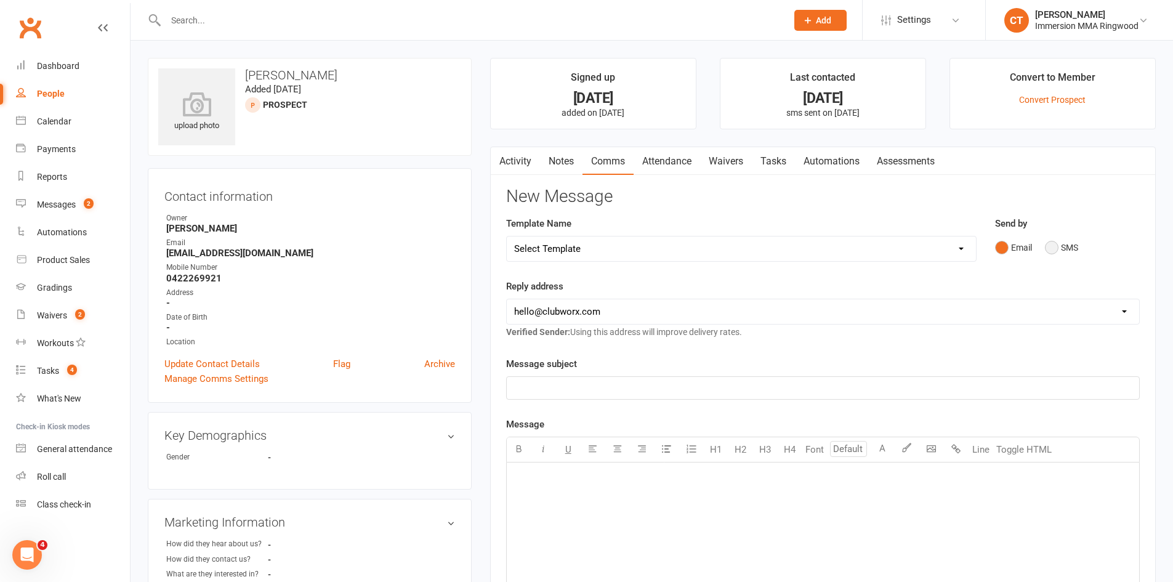
click at [1062, 251] on button "SMS" at bounding box center [1060, 247] width 33 height 23
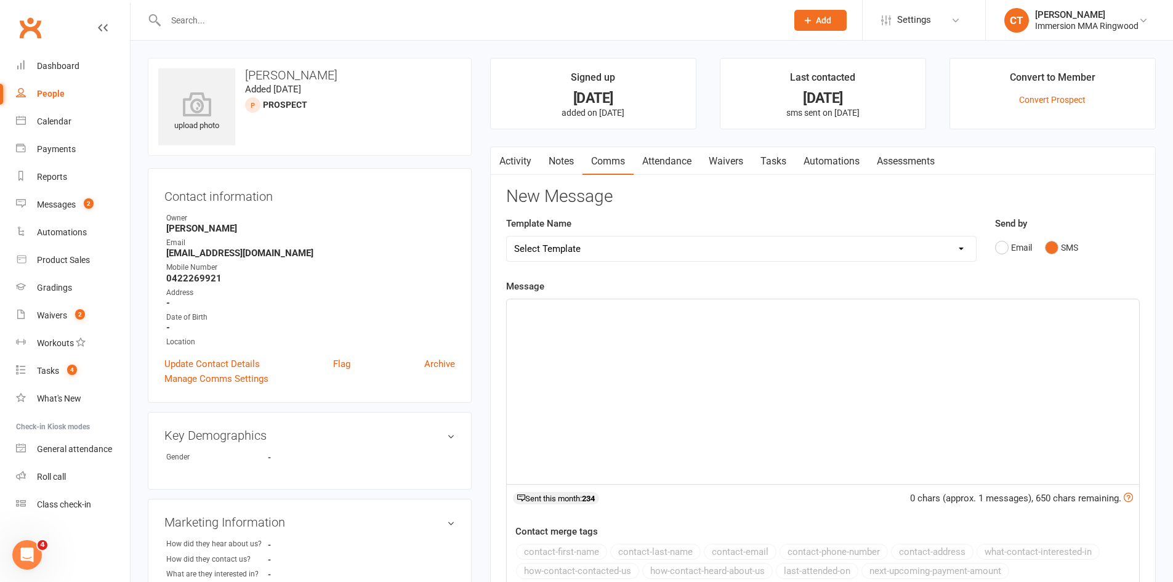
click at [1031, 370] on div "﻿" at bounding box center [823, 391] width 632 height 185
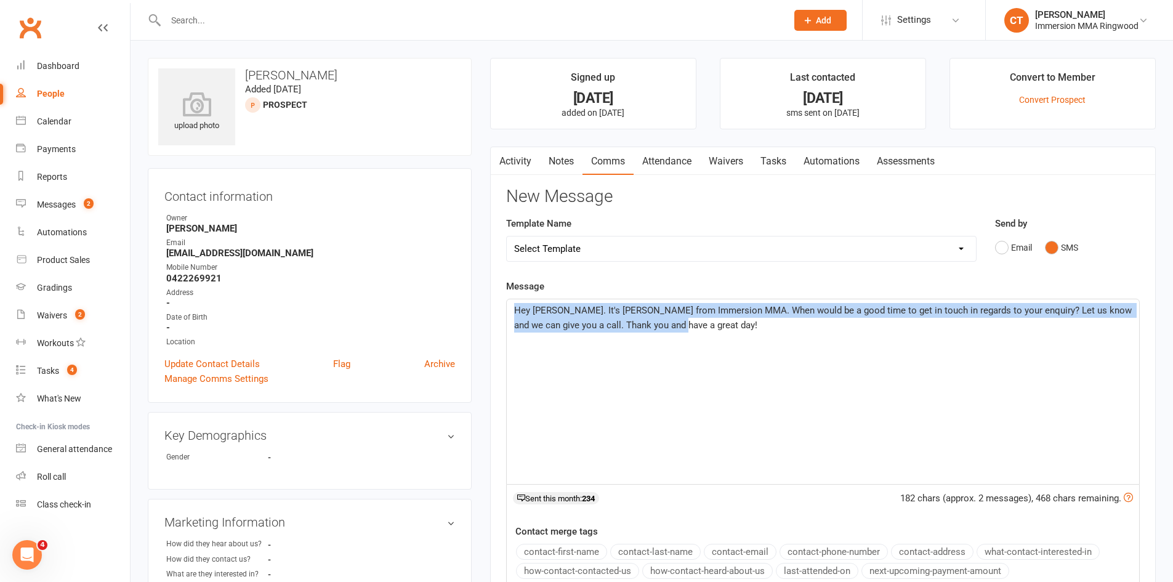
click at [730, 361] on div "Hey [PERSON_NAME]. It's [PERSON_NAME] from Immersion MMA. When would be a good …" at bounding box center [823, 391] width 632 height 185
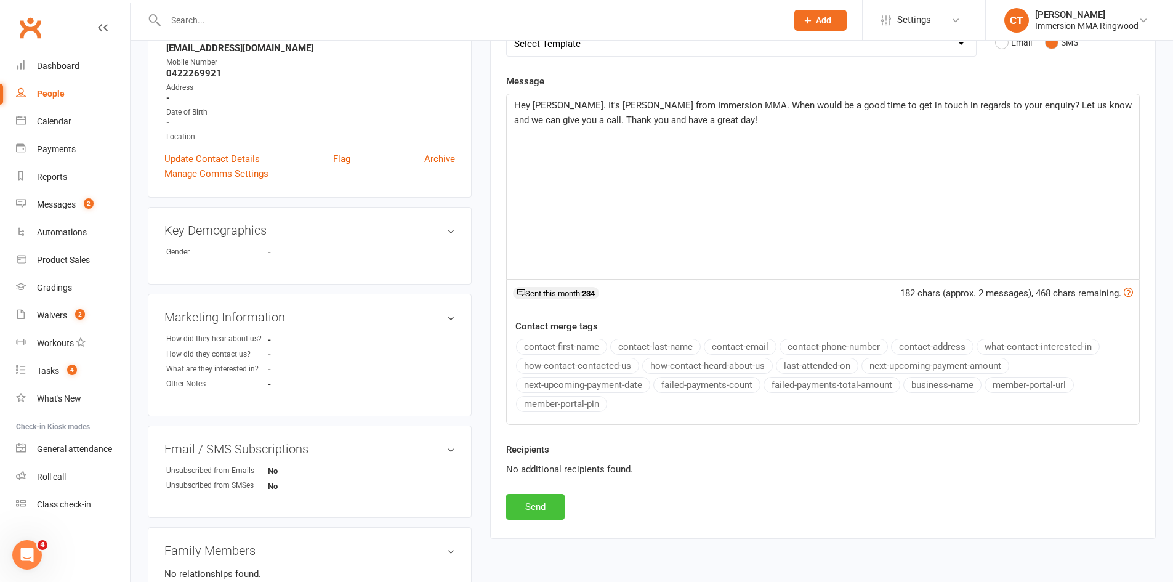
click at [530, 501] on button "Send" at bounding box center [535, 507] width 58 height 26
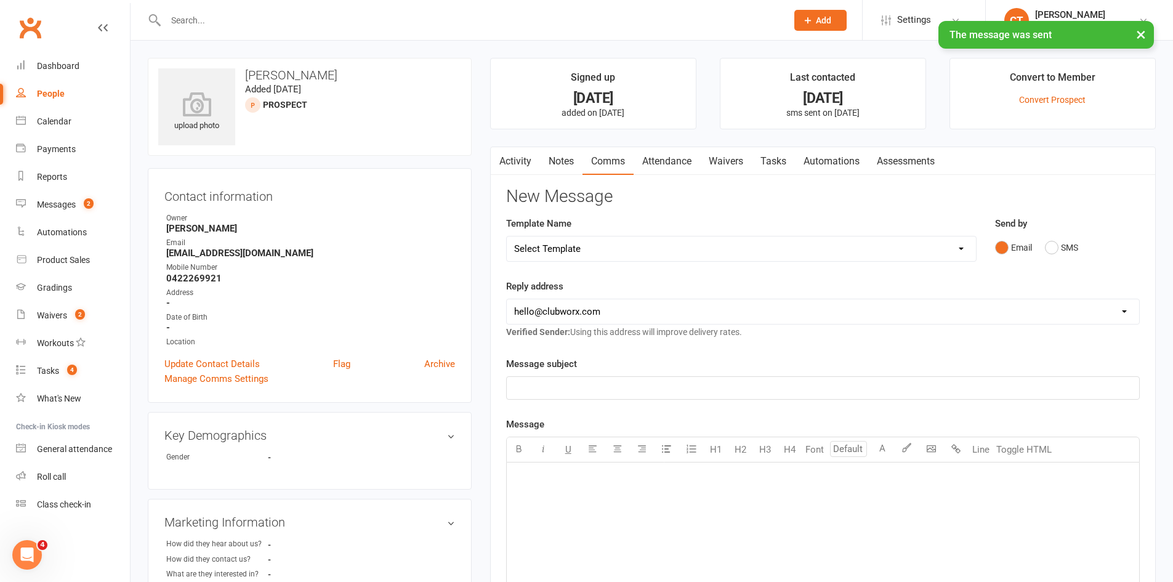
click at [565, 161] on link "Notes" at bounding box center [561, 161] width 42 height 28
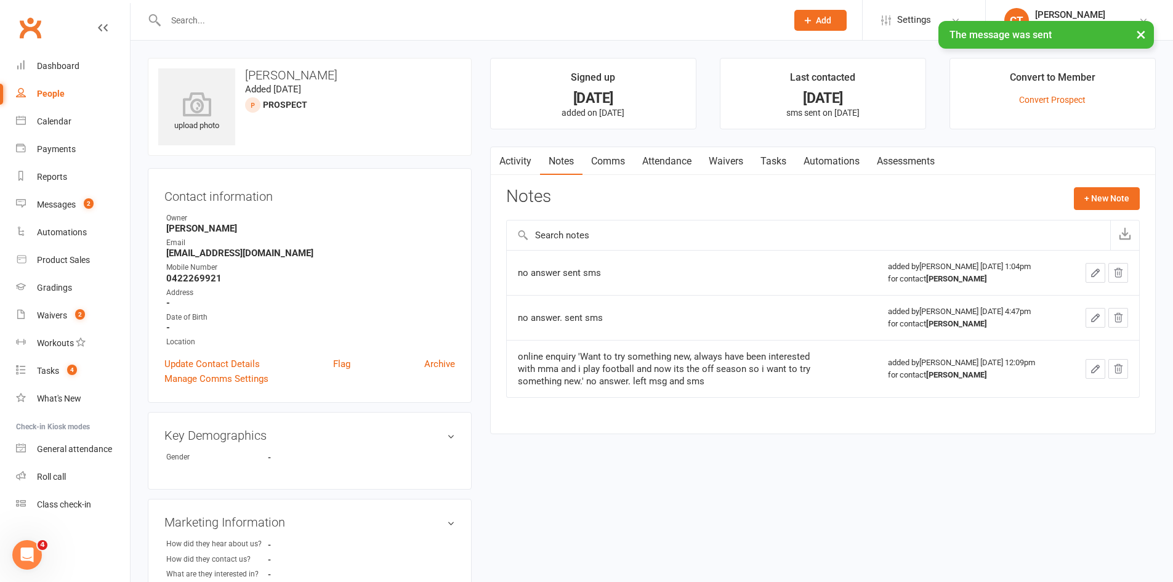
click at [1072, 201] on div "Notes + New Note" at bounding box center [822, 203] width 633 height 32
click at [1086, 199] on button "+ New Note" at bounding box center [1106, 198] width 66 height 22
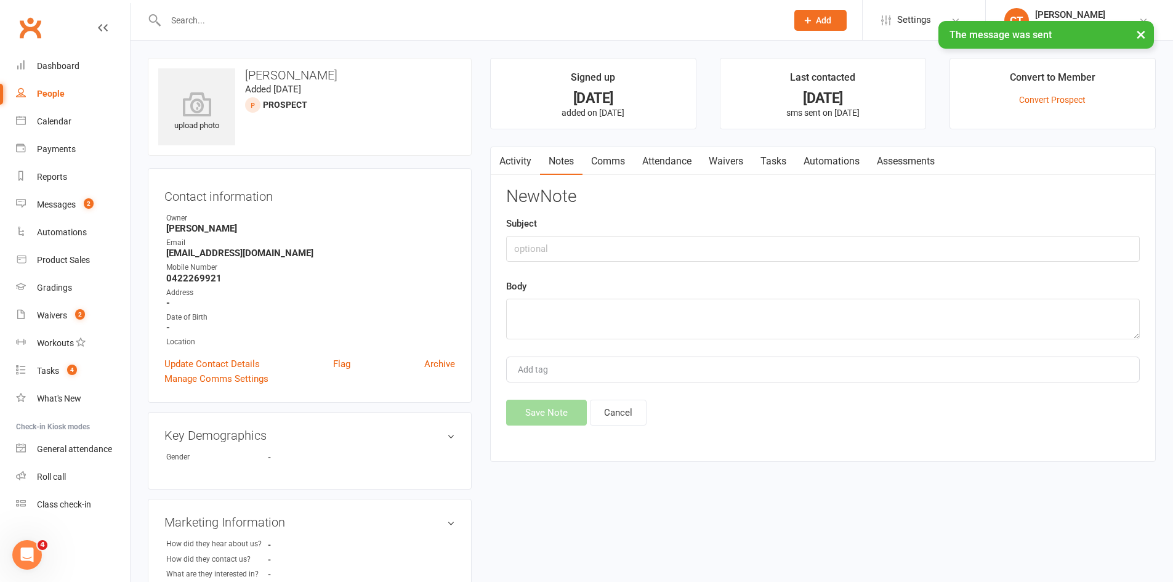
click at [913, 297] on div "Body" at bounding box center [822, 309] width 633 height 60
click at [911, 308] on textarea at bounding box center [822, 319] width 633 height 41
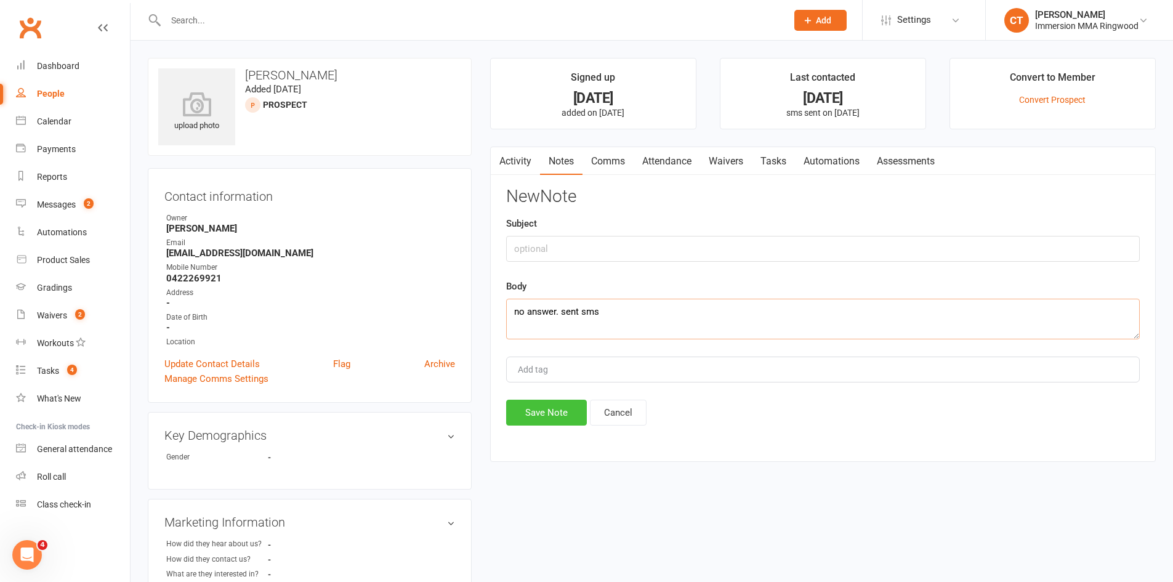
type textarea "no answer. sent sms"
click at [558, 423] on button "Save Note" at bounding box center [546, 412] width 81 height 26
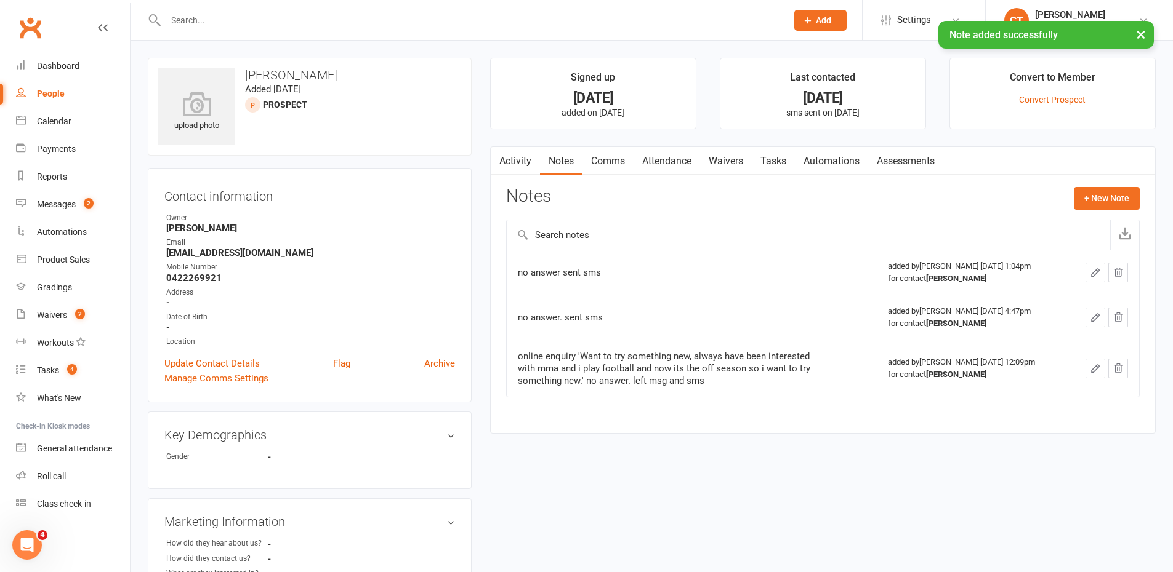
click at [758, 159] on link "Tasks" at bounding box center [773, 161] width 43 height 28
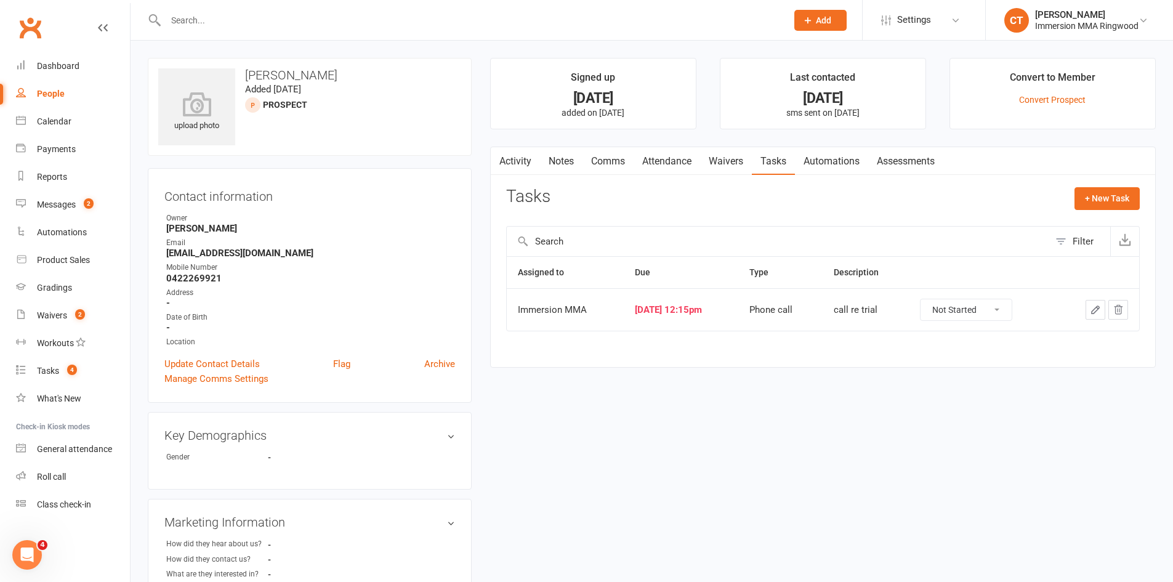
click at [1097, 315] on icon "button" at bounding box center [1094, 309] width 11 height 11
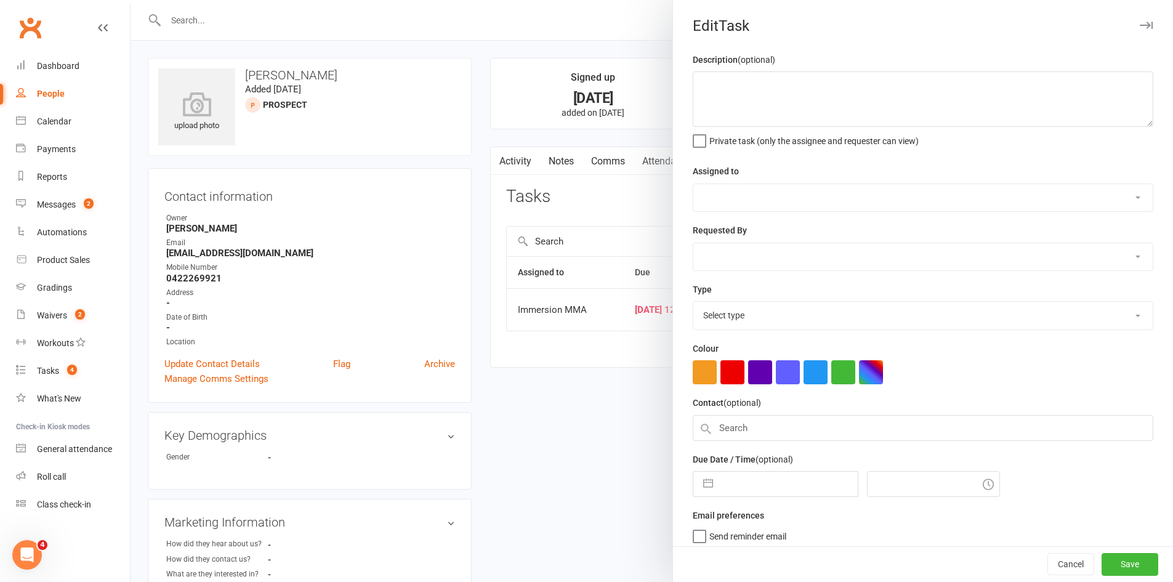
type textarea "call re trial"
select select "12913"
select select "11984"
type input "[DATE]"
type input "12:15pm"
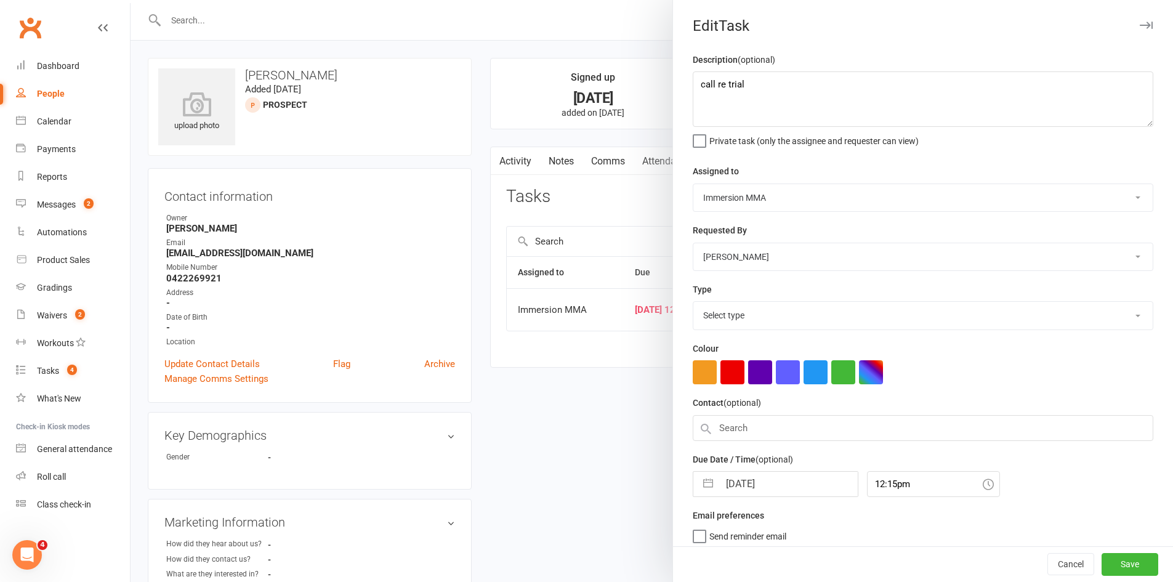
select select "6641"
click at [772, 492] on input "[DATE]" at bounding box center [788, 480] width 138 height 25
select select "8"
select select "2025"
select select "9"
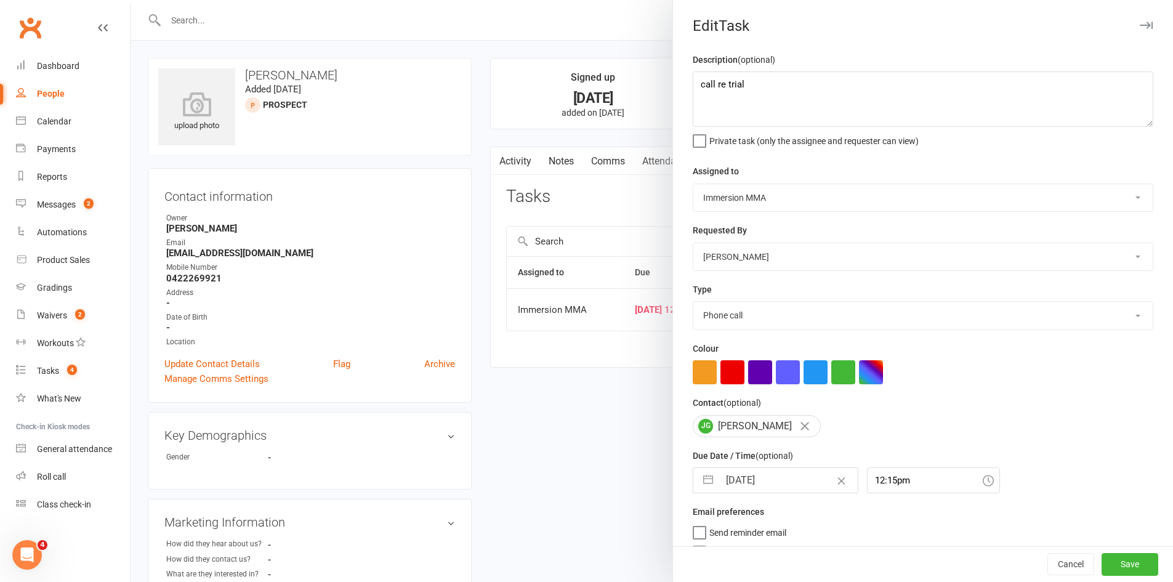
select select "2025"
select select "10"
select select "2025"
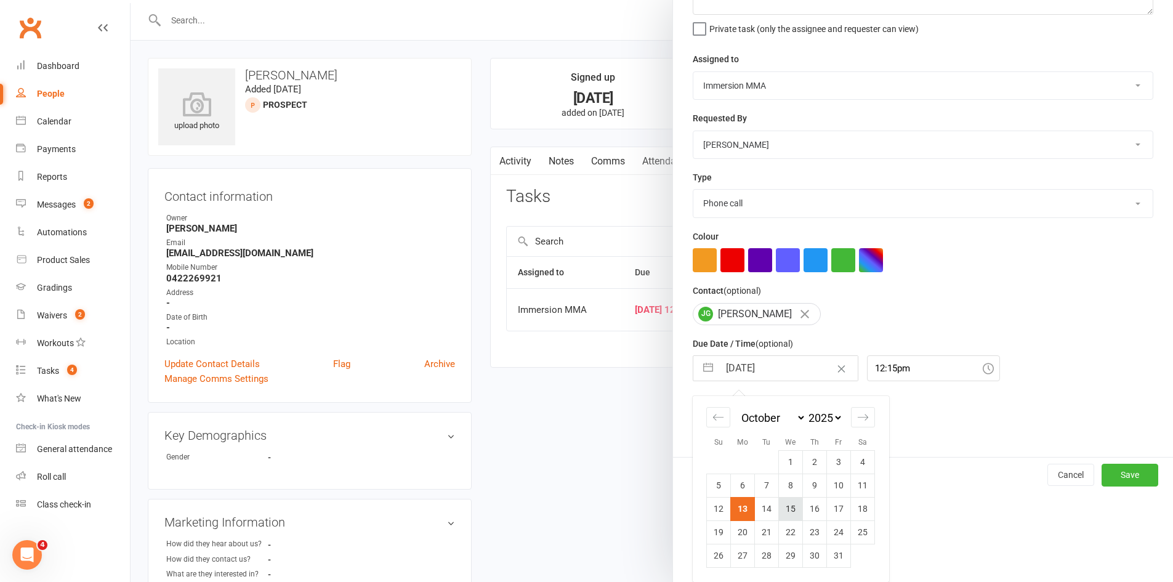
click at [783, 515] on td "15" at bounding box center [791, 508] width 24 height 23
type input "15 Oct 2025"
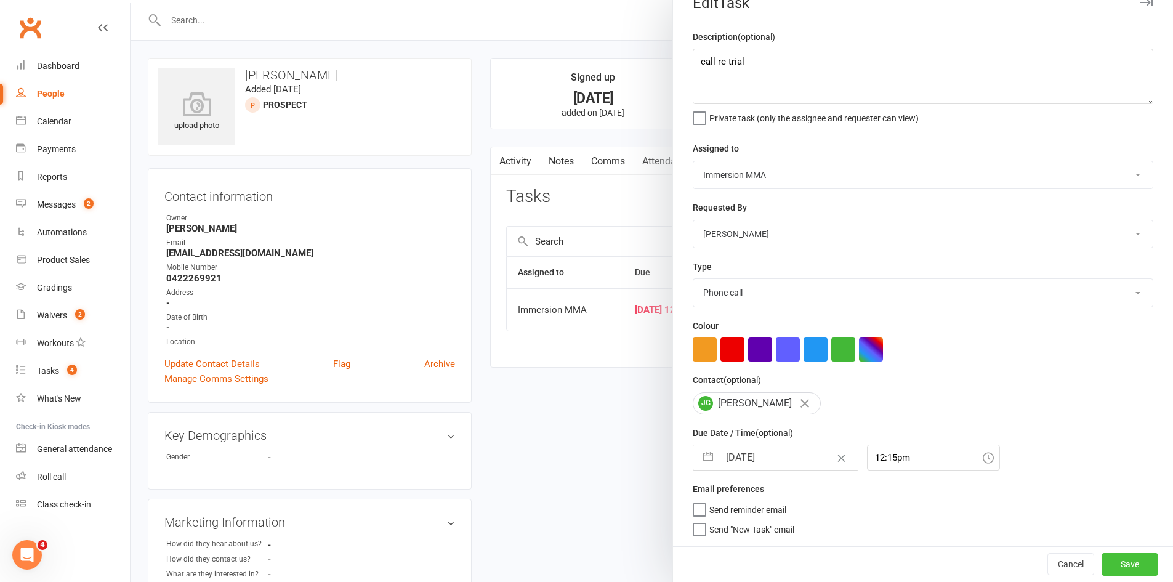
click at [1107, 572] on button "Save" at bounding box center [1129, 564] width 57 height 22
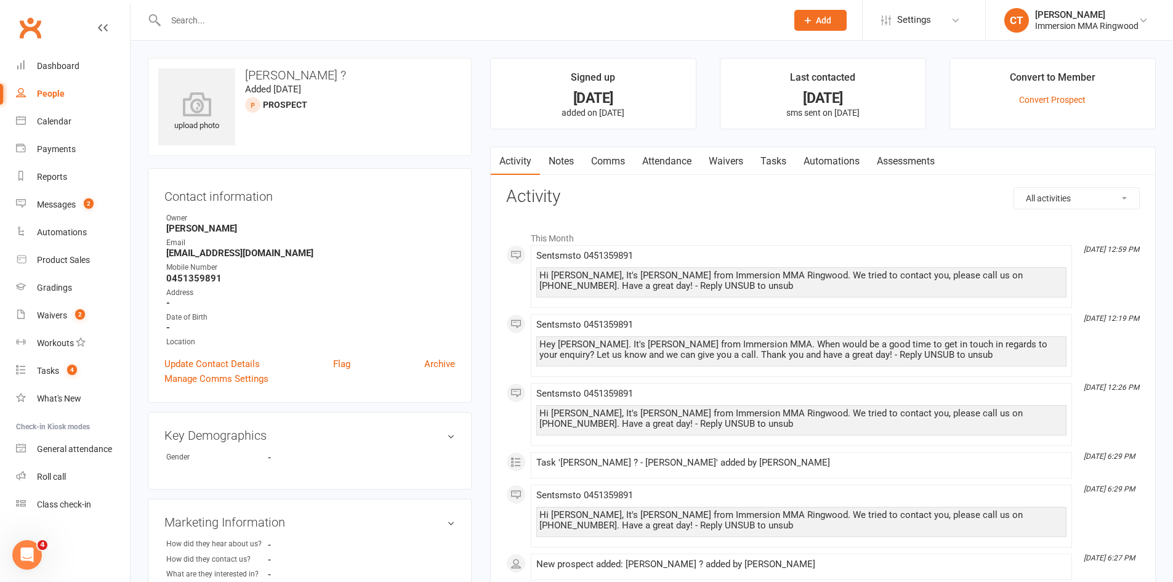
click at [566, 161] on link "Notes" at bounding box center [561, 161] width 42 height 28
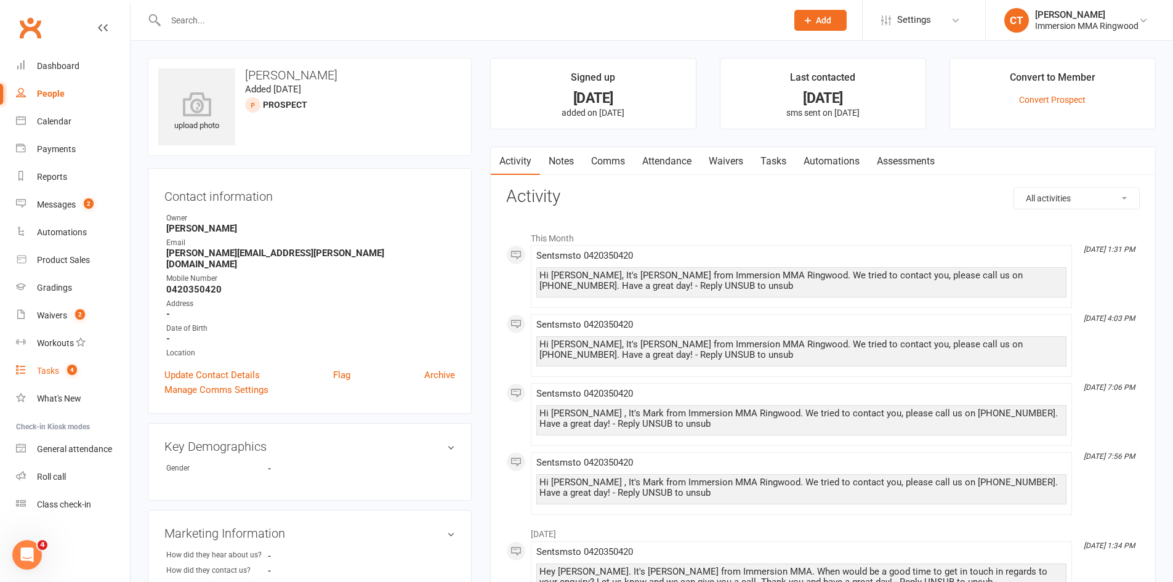
click at [62, 377] on link "Tasks 4" at bounding box center [73, 371] width 114 height 28
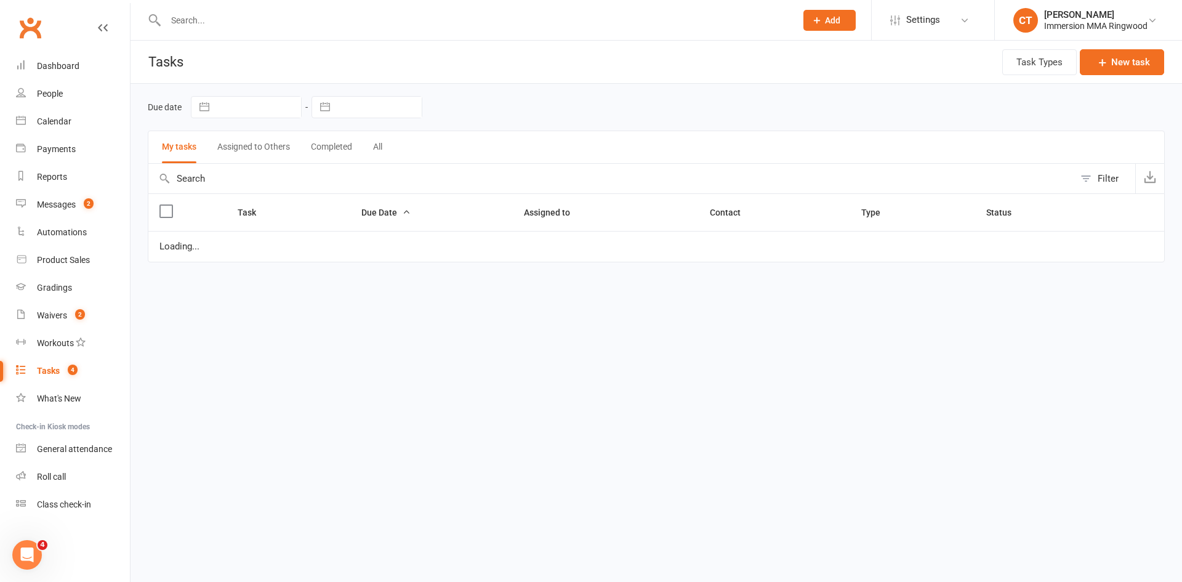
select select "started"
